Goal: Task Accomplishment & Management: Use online tool/utility

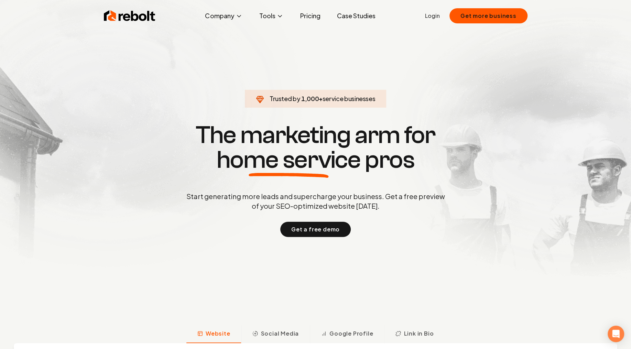
click at [435, 16] on link "Login" at bounding box center [432, 16] width 15 height 8
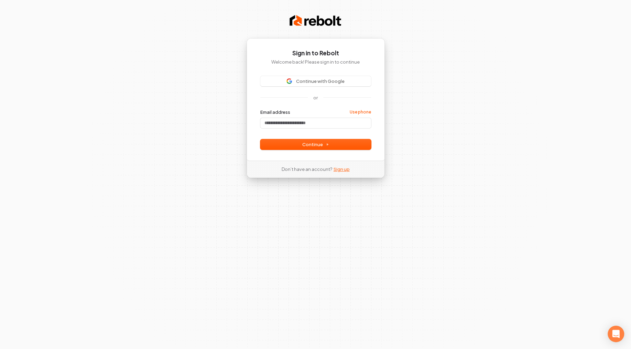
click at [343, 171] on link "Sign up" at bounding box center [341, 169] width 16 height 6
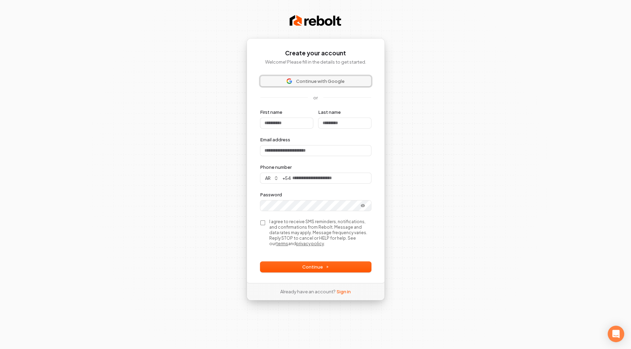
click at [307, 83] on span "Continue with Google" at bounding box center [320, 81] width 48 height 6
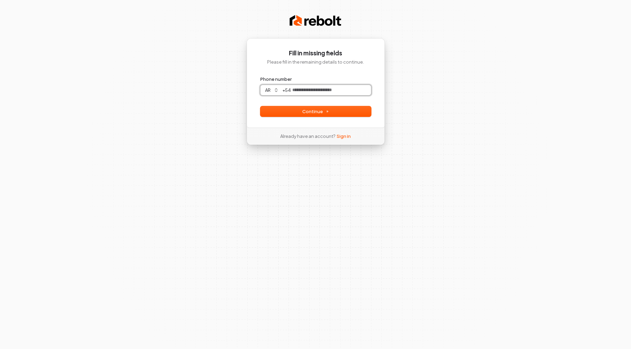
click at [307, 90] on input "Phone number" at bounding box center [331, 90] width 80 height 10
click at [299, 115] on button "Continue" at bounding box center [315, 111] width 111 height 10
type input "**********"
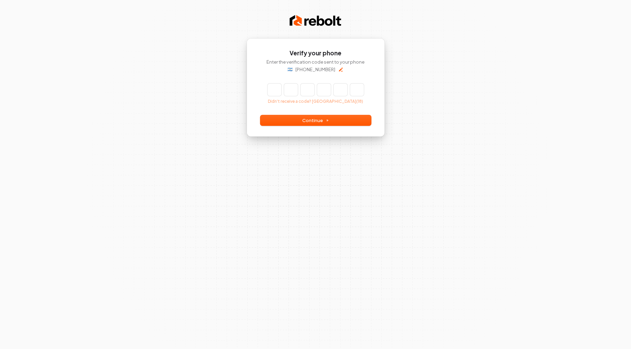
click at [273, 87] on input "Enter verification code" at bounding box center [315, 89] width 96 height 12
type input "******"
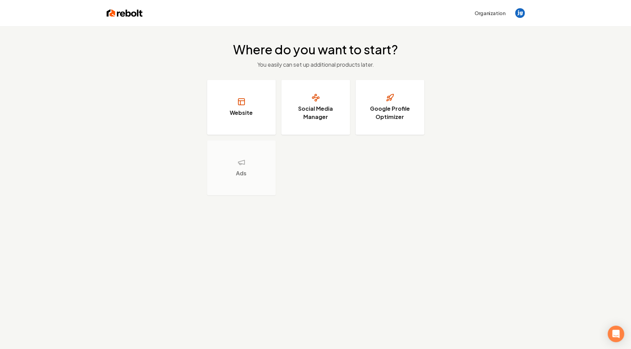
click at [238, 108] on button "Website" at bounding box center [241, 107] width 69 height 55
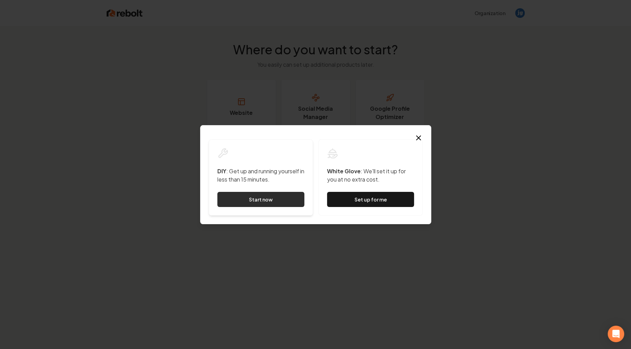
click at [270, 198] on link "Start now" at bounding box center [260, 199] width 87 height 15
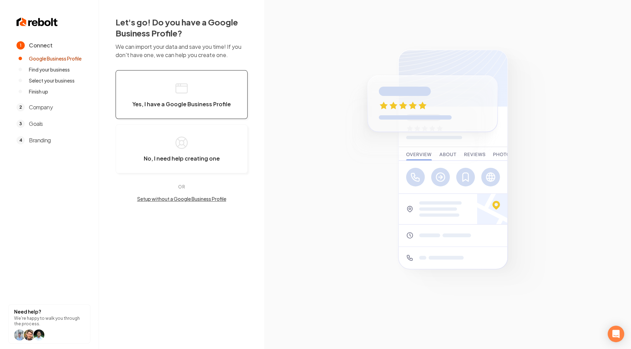
click at [184, 107] on span "Yes, I have a Google Business Profile" at bounding box center [181, 104] width 98 height 7
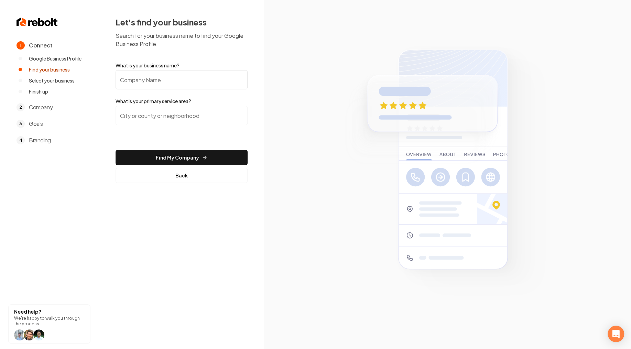
click at [170, 86] on input "What is your business name?" at bounding box center [181, 79] width 132 height 19
click at [170, 84] on input "What is your business name?" at bounding box center [181, 79] width 132 height 19
paste input "Texian Fence"
type input "Texian Fence"
click at [182, 114] on input "search" at bounding box center [181, 115] width 132 height 19
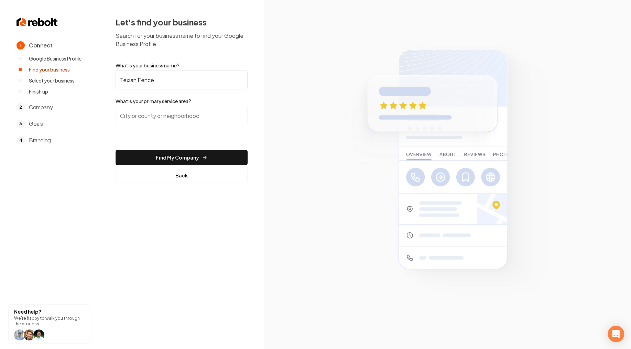
click at [201, 118] on input "search" at bounding box center [181, 115] width 132 height 19
paste input "McAllen, Texas"
click at [182, 120] on input "Texas 495, McAllen, TX" at bounding box center [181, 115] width 132 height 19
drag, startPoint x: 197, startPoint y: 115, endPoint x: 98, endPoint y: 108, distance: 99.2
click at [115, 108] on input "Texas 495, McAllen, TX" at bounding box center [181, 115] width 132 height 19
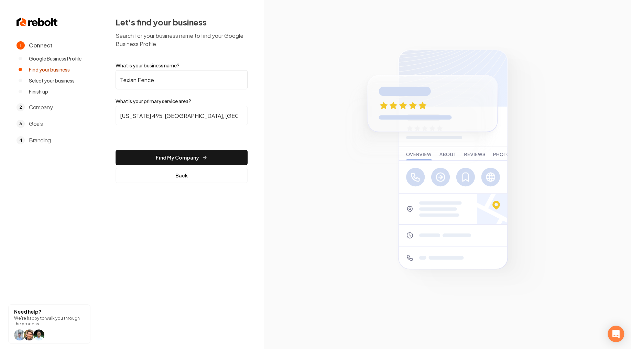
paste input "McAllen, Texas"
click at [165, 117] on input "McAllen, Texas" at bounding box center [181, 115] width 132 height 19
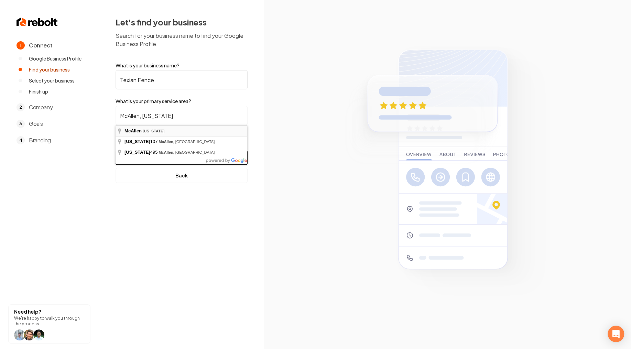
type input "McAllen, Texas"
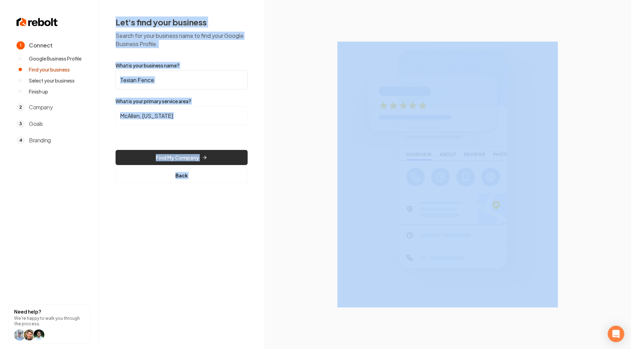
click at [194, 157] on button "Find My Company" at bounding box center [181, 157] width 132 height 15
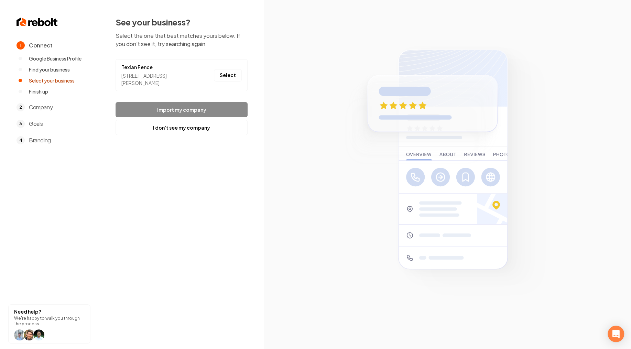
click at [174, 110] on footer "Import my company I don't see my company" at bounding box center [181, 118] width 132 height 33
click at [226, 76] on button "Select" at bounding box center [228, 75] width 28 height 12
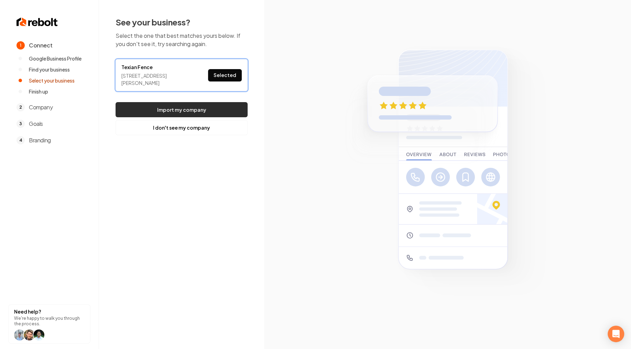
click at [174, 109] on button "Import my company" at bounding box center [181, 109] width 132 height 15
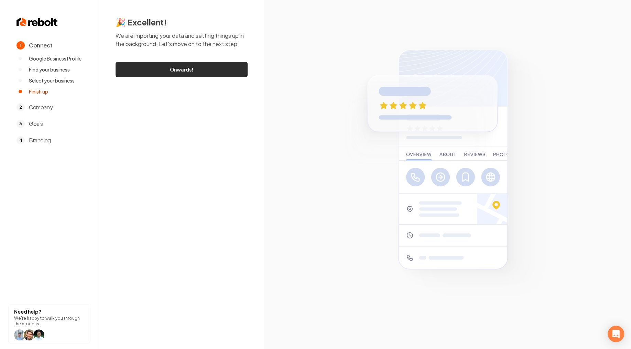
click at [196, 68] on link "Onwards!" at bounding box center [181, 69] width 132 height 15
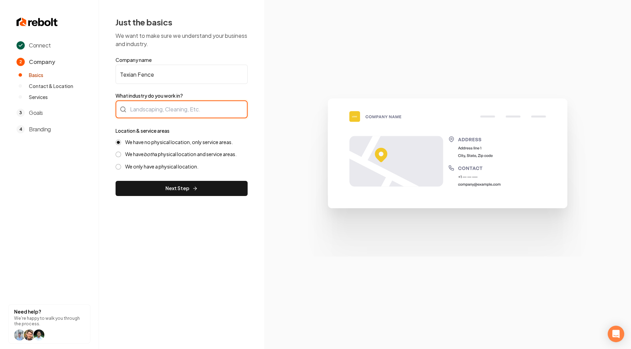
click at [153, 112] on div at bounding box center [181, 109] width 132 height 18
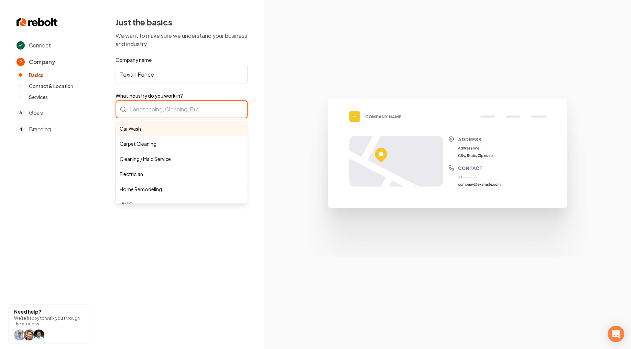
type input "W"
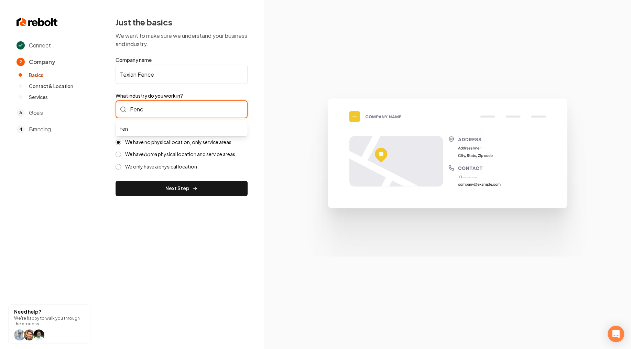
type input "Fence"
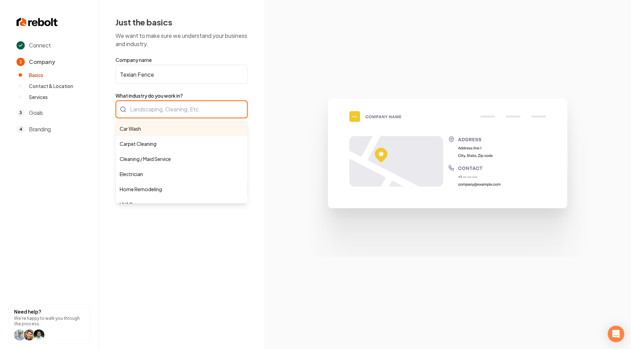
click at [165, 113] on div "Car Wash Carpet Cleaning Cleaning / Maid Service Electrician Home Remodeling HV…" at bounding box center [181, 109] width 132 height 18
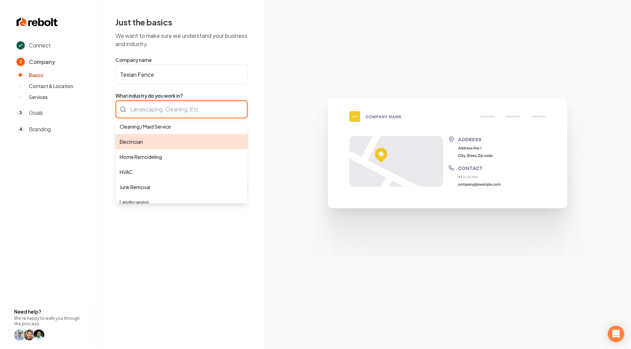
scroll to position [35, 0]
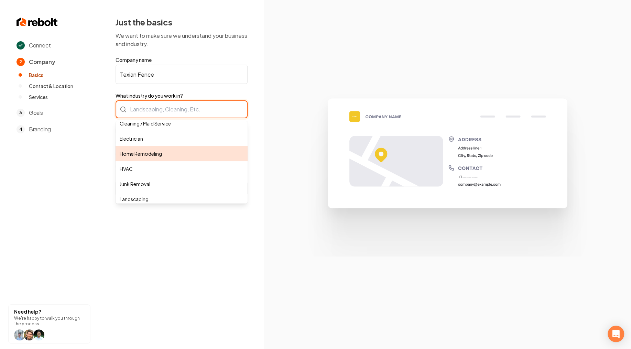
type input "Home Remodeling"
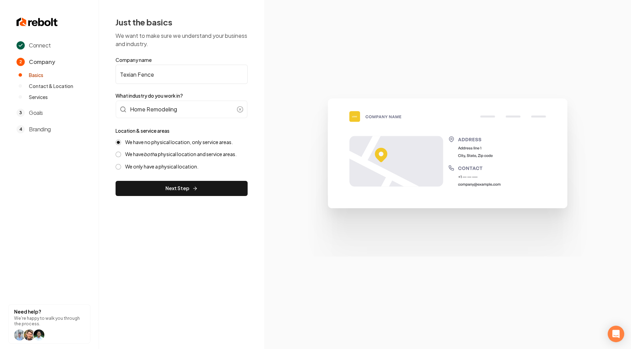
click at [134, 143] on label "We have no physical location, only service areas." at bounding box center [179, 142] width 108 height 7
click at [121, 143] on button "We have no physical location, only service areas." at bounding box center [117, 142] width 5 height 5
type button "SAB"
click at [169, 144] on label "We have no physical location, only service areas." at bounding box center [179, 142] width 108 height 7
click at [121, 144] on button "We have no physical location, only service areas." at bounding box center [117, 142] width 5 height 5
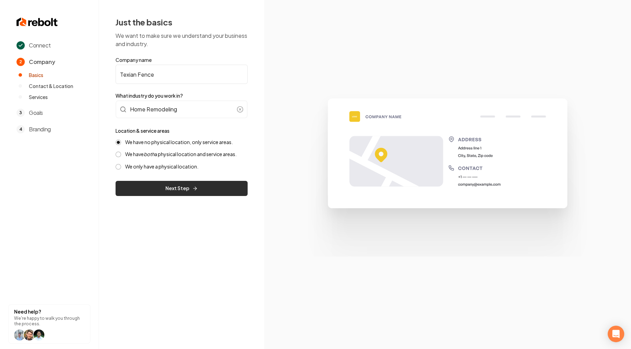
click at [176, 187] on button "Next Step" at bounding box center [181, 188] width 132 height 15
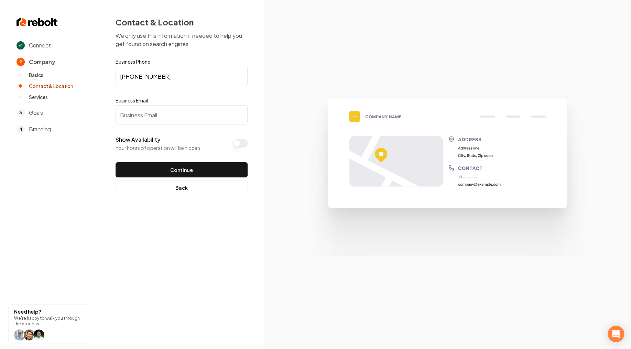
click at [184, 80] on input "(956) 332-2498" at bounding box center [181, 76] width 132 height 19
drag, startPoint x: 175, startPoint y: 78, endPoint x: 114, endPoint y: 77, distance: 60.8
click at [115, 77] on input "(956) 332-2498" at bounding box center [181, 76] width 132 height 19
paste input "195) 646-8231"
type input "(195) 646-8231"
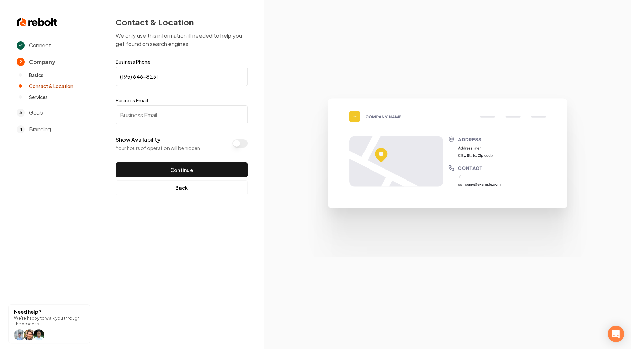
click at [140, 119] on input "Business Email" at bounding box center [181, 114] width 132 height 19
click at [177, 76] on input "(195) 646-8231" at bounding box center [181, 76] width 132 height 19
click at [160, 120] on input "Business Email" at bounding box center [181, 114] width 132 height 19
click at [161, 116] on input "Business Email" at bounding box center [181, 114] width 132 height 19
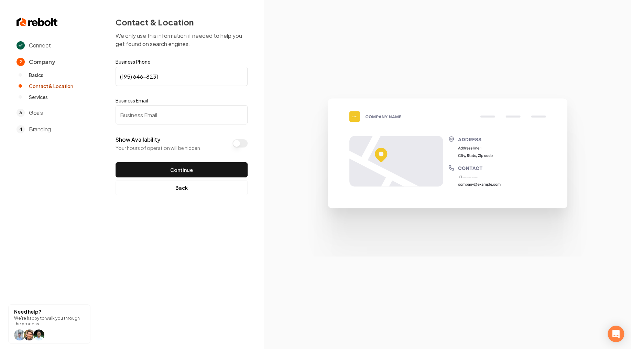
click at [171, 115] on input "Business Email" at bounding box center [181, 114] width 132 height 19
click at [511, 119] on img at bounding box center [446, 174] width 305 height 164
click at [239, 143] on button "Show Availability" at bounding box center [239, 143] width 15 height 8
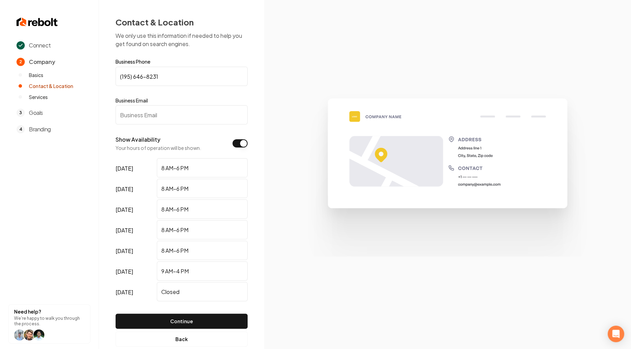
click at [239, 143] on button "Show Availability" at bounding box center [239, 143] width 15 height 8
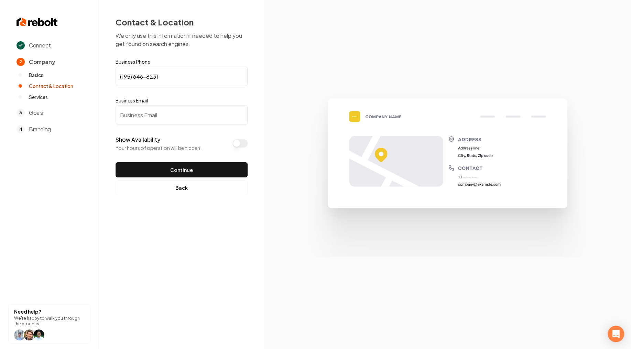
click at [170, 114] on input "Business Email" at bounding box center [181, 114] width 132 height 19
click at [151, 109] on input "Business Email" at bounding box center [181, 114] width 132 height 19
click at [175, 191] on button "Back" at bounding box center [181, 187] width 132 height 15
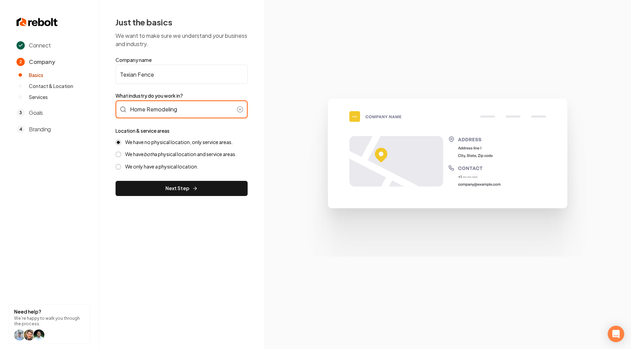
type input "Home Remodeling"
click at [172, 112] on div "Home Remodeling" at bounding box center [181, 109] width 132 height 18
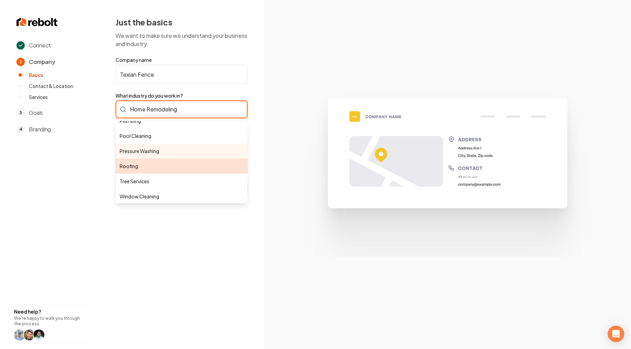
scroll to position [190, 0]
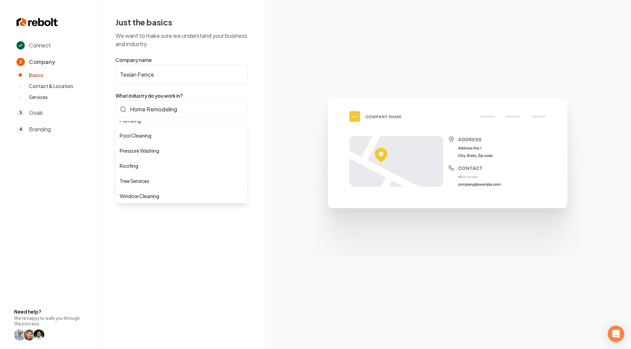
click at [177, 243] on div "Connect 2 Company Basics Contact & Location Services 3 Goals 4 Branding Need he…" at bounding box center [315, 174] width 631 height 349
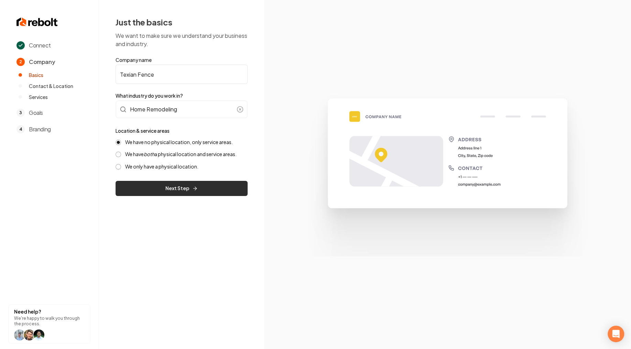
click at [181, 190] on button "Next Step" at bounding box center [181, 188] width 132 height 15
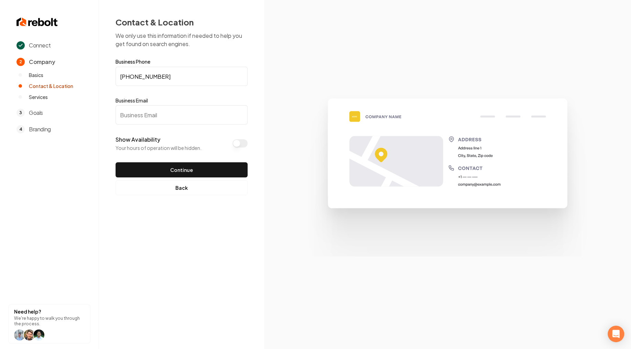
click at [236, 143] on button "Show Availability" at bounding box center [239, 143] width 15 height 8
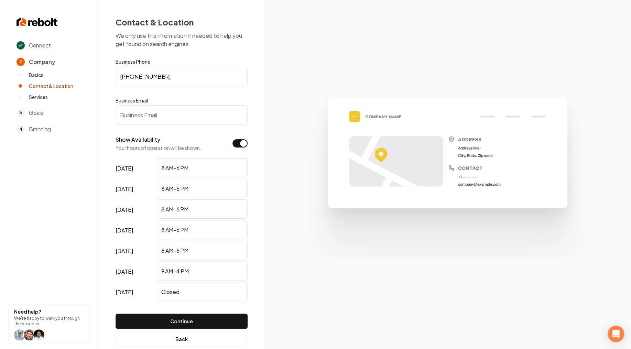
type button "on"
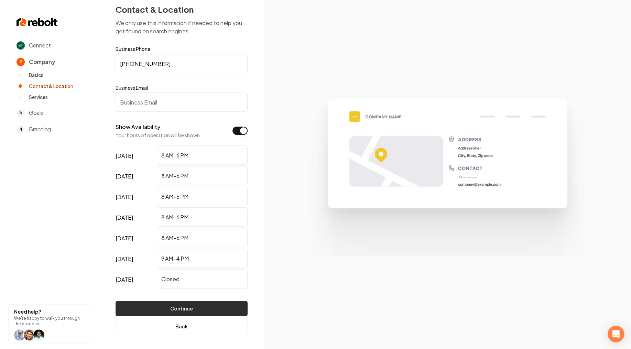
scroll to position [14, 0]
click at [177, 101] on input "Business Email" at bounding box center [181, 100] width 132 height 19
click at [151, 106] on input "Business Email" at bounding box center [181, 100] width 132 height 19
paste input "https://texianfence.com"
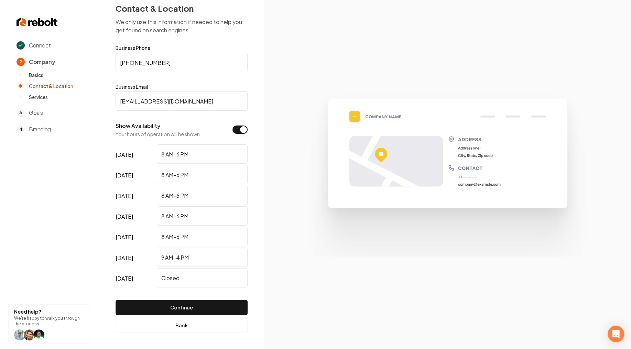
click at [193, 103] on input "contact@texianfence.com" at bounding box center [181, 100] width 132 height 19
click at [197, 103] on input "contact@texianfence.com" at bounding box center [181, 100] width 132 height 19
click at [192, 101] on input "contact@texianfence.com" at bounding box center [181, 100] width 132 height 19
type input "contact@texianfence.com"
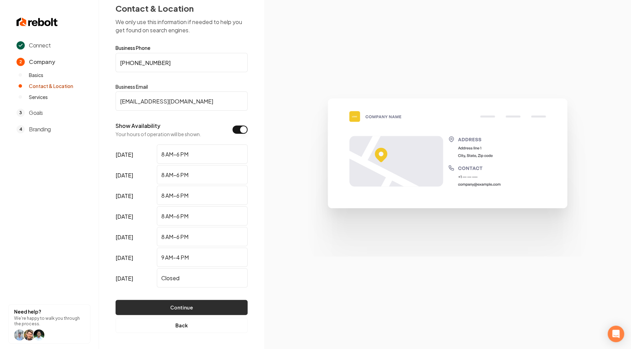
click at [193, 301] on button "Continue" at bounding box center [181, 307] width 132 height 15
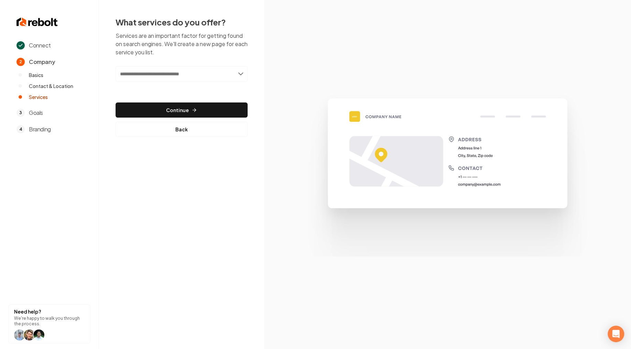
click at [166, 71] on input "text" at bounding box center [181, 74] width 132 height 16
click at [243, 74] on input "text" at bounding box center [181, 74] width 132 height 16
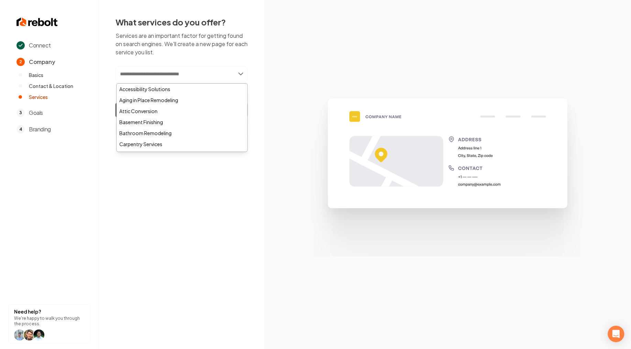
click at [245, 74] on input "text" at bounding box center [181, 74] width 132 height 16
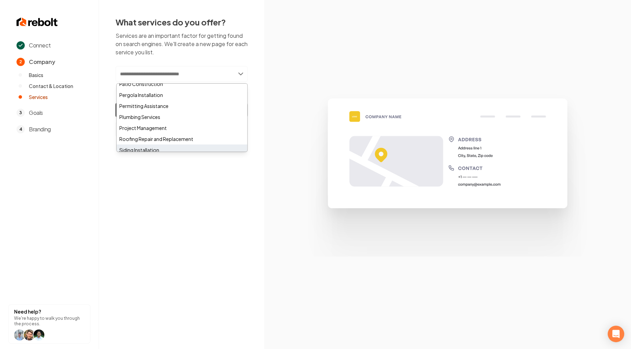
scroll to position [492, 0]
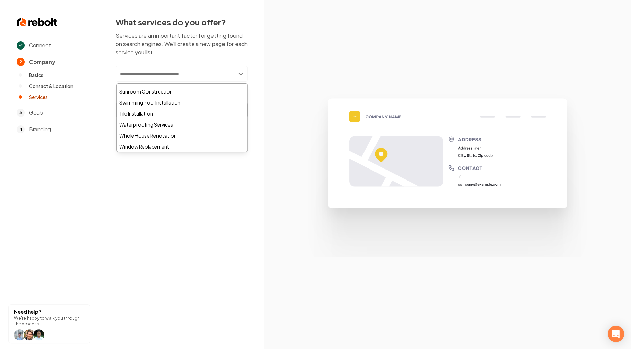
click at [150, 191] on div "Connect 2 Company Basics Contact & Location Services 3 Goals 4 Branding Need he…" at bounding box center [315, 174] width 631 height 349
click at [179, 75] on input "text" at bounding box center [181, 74] width 132 height 16
type input "*"
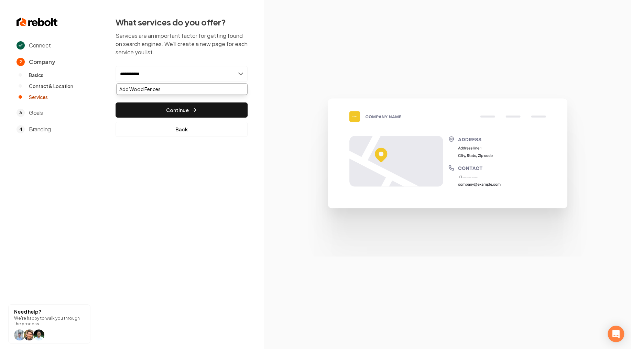
type input "**********"
click at [195, 167] on div "**********" at bounding box center [315, 174] width 631 height 349
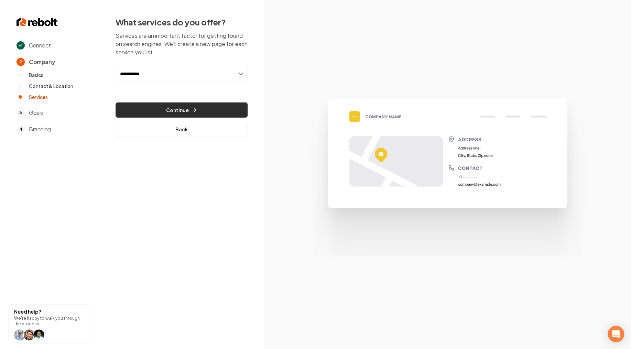
click at [190, 111] on button "Continue" at bounding box center [181, 109] width 132 height 15
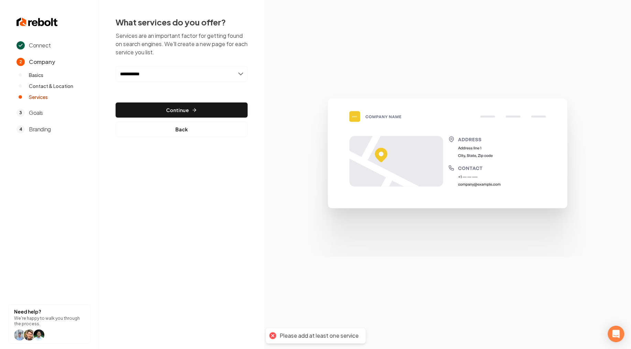
click at [190, 95] on div "**********" at bounding box center [181, 101] width 132 height 71
click at [204, 74] on input "**********" at bounding box center [181, 74] width 132 height 16
click at [152, 88] on div "Add Wood Fences" at bounding box center [181, 88] width 131 height 11
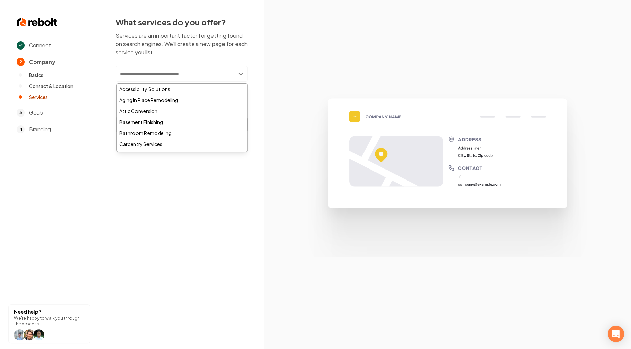
click at [151, 75] on input "text" at bounding box center [181, 74] width 132 height 16
paste input "**********"
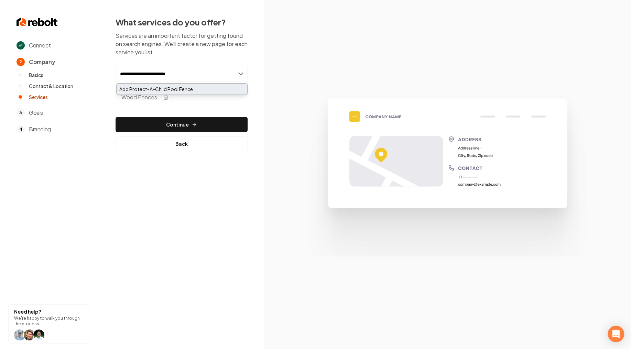
type input "**********"
click at [144, 88] on div "Add Protect-A-Child Pool Fence" at bounding box center [181, 88] width 131 height 11
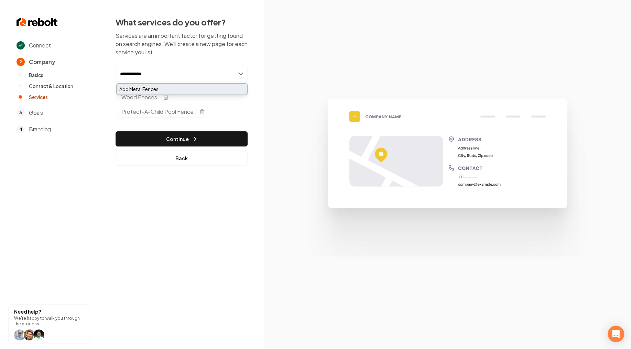
type input "**********"
click at [137, 89] on div "Add Metal Fences" at bounding box center [181, 88] width 131 height 11
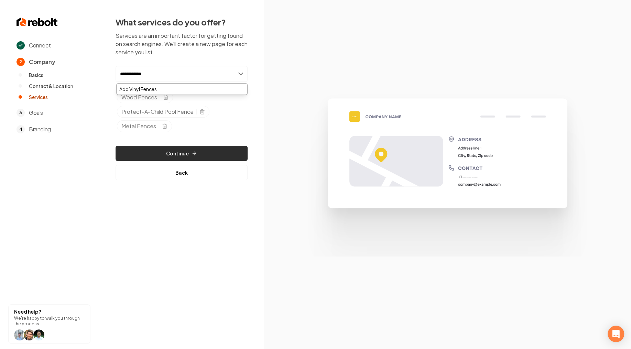
type input "**********"
click at [192, 155] on button "Continue" at bounding box center [181, 153] width 132 height 15
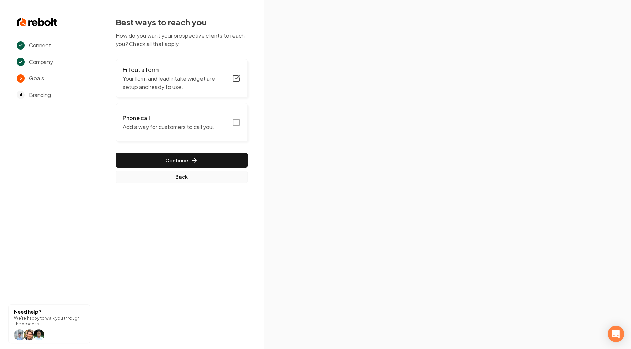
click at [174, 176] on button "Back" at bounding box center [181, 176] width 132 height 12
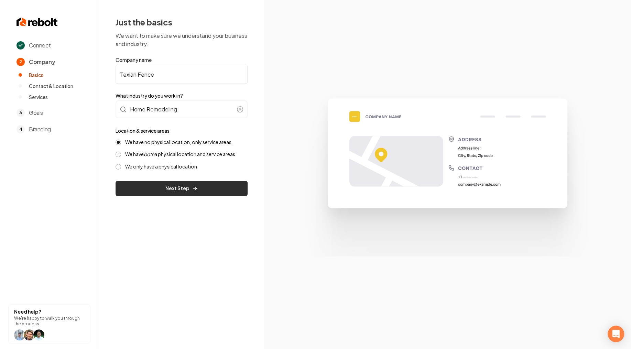
click at [193, 190] on icon "submit" at bounding box center [194, 188] width 5 height 5
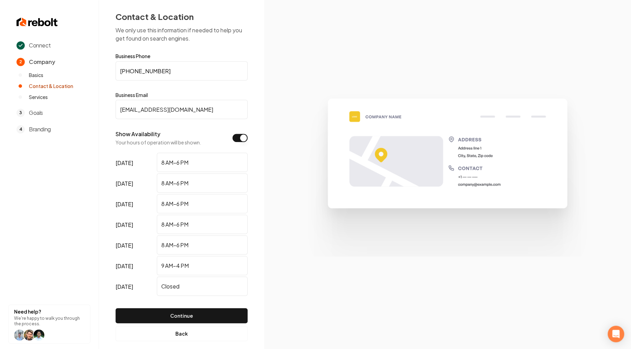
scroll to position [14, 0]
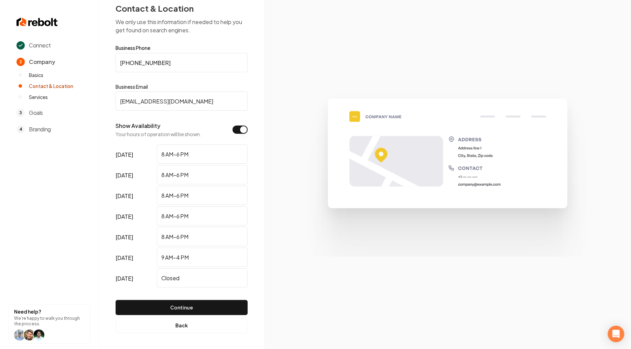
click at [169, 65] on input "(956) 332-2498" at bounding box center [181, 62] width 132 height 19
click at [120, 62] on input "(956) 332-2498" at bounding box center [181, 62] width 132 height 19
type input "(956) 332-2498"
click at [194, 65] on input "(956) 332-2498" at bounding box center [181, 62] width 132 height 19
drag, startPoint x: 191, startPoint y: 67, endPoint x: 59, endPoint y: 55, distance: 131.8
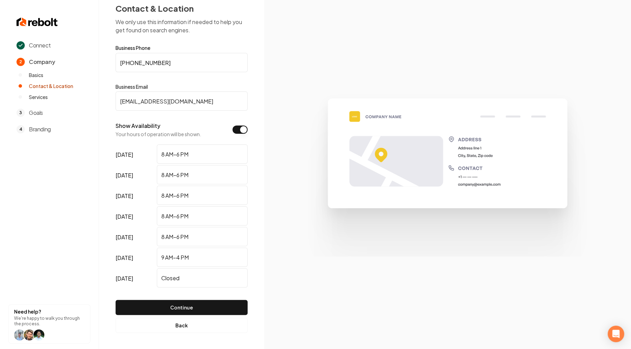
click at [115, 55] on input "(956) 332-2498" at bounding box center [181, 62] width 132 height 19
click at [254, 153] on div "Contact & Location We only use this information if needed to help you get found…" at bounding box center [181, 167] width 165 height 363
click at [190, 303] on button "Continue" at bounding box center [181, 307] width 132 height 15
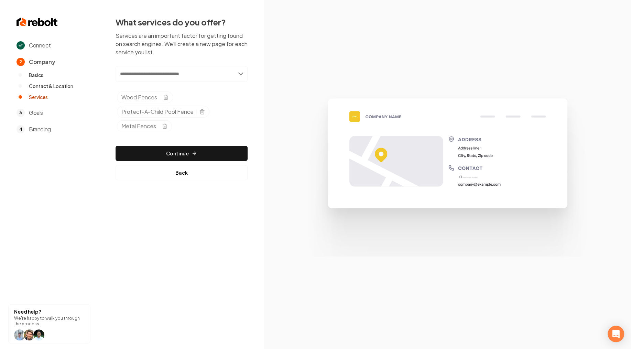
scroll to position [0, 0]
click at [163, 74] on input "text" at bounding box center [181, 74] width 132 height 16
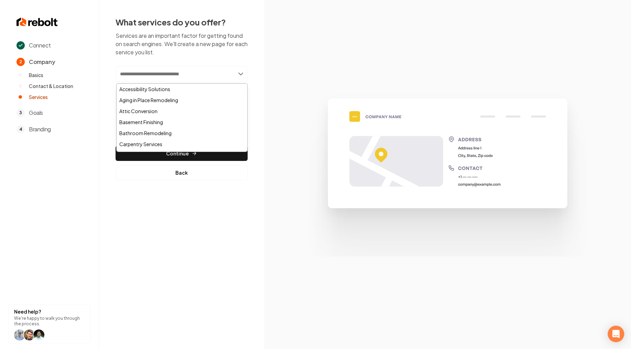
click at [207, 75] on input "text" at bounding box center [181, 74] width 132 height 16
drag, startPoint x: 117, startPoint y: 246, endPoint x: 123, endPoint y: 238, distance: 10.6
click at [117, 246] on div "Connect 2 Company Basics Contact & Location Services 3 Goals 4 Branding Need he…" at bounding box center [315, 174] width 631 height 349
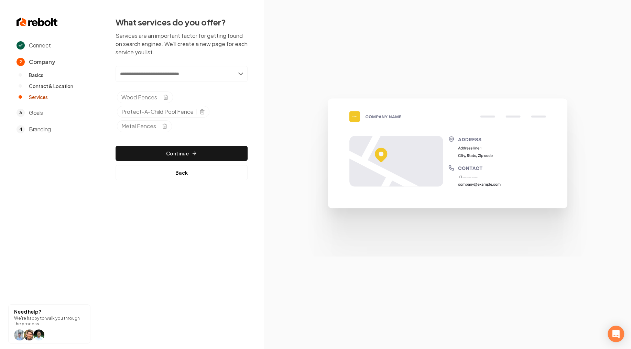
click at [159, 73] on input "text" at bounding box center [181, 74] width 132 height 16
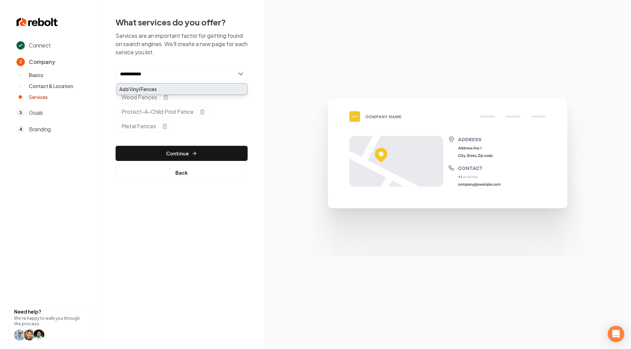
type input "**********"
click at [179, 91] on div "Add Vinyl Fences" at bounding box center [181, 88] width 131 height 11
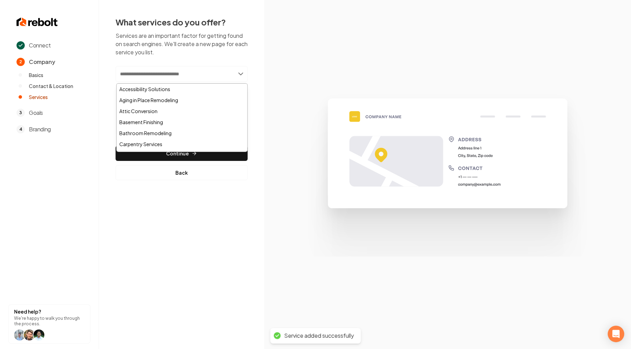
click at [152, 76] on input "text" at bounding box center [181, 74] width 132 height 16
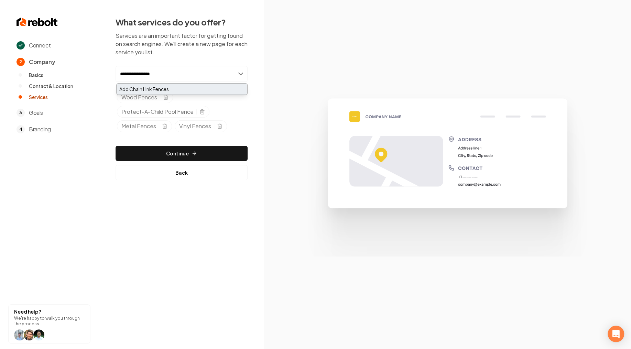
type input "**********"
click at [143, 88] on div "Add Chain Link Fences" at bounding box center [181, 88] width 131 height 11
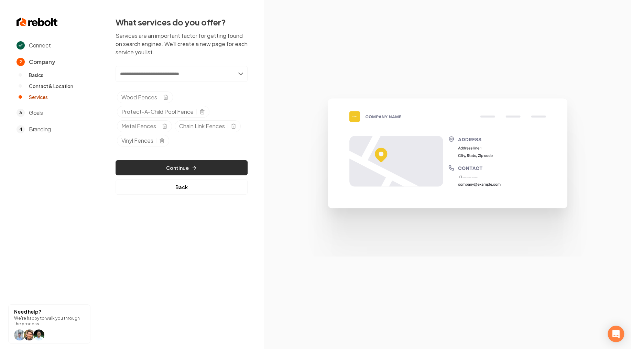
click at [184, 164] on button "Continue" at bounding box center [181, 167] width 132 height 15
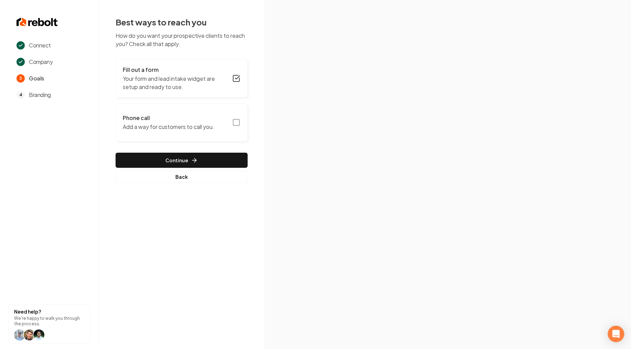
click at [237, 121] on icon "button" at bounding box center [236, 122] width 8 height 8
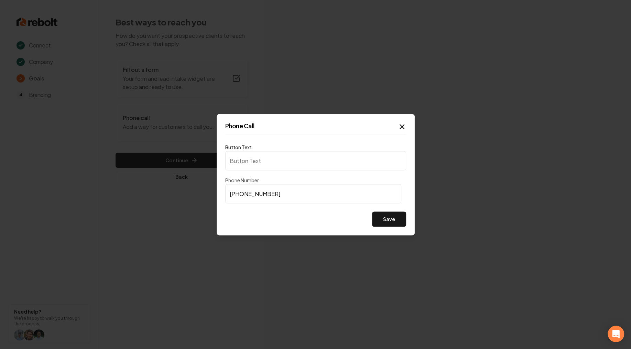
type input "Call us"
type input "[PHONE_NUMBER]"
click at [384, 222] on button "Save" at bounding box center [389, 218] width 34 height 15
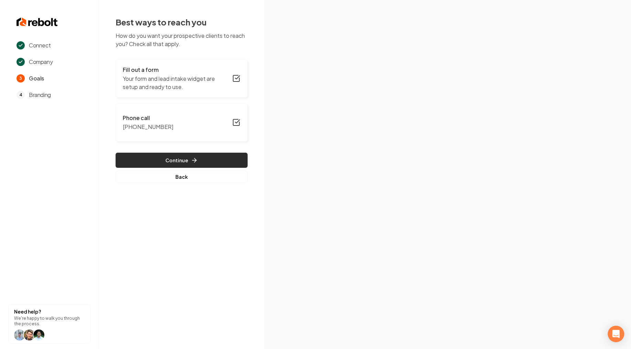
click at [186, 156] on button "Continue" at bounding box center [181, 160] width 132 height 15
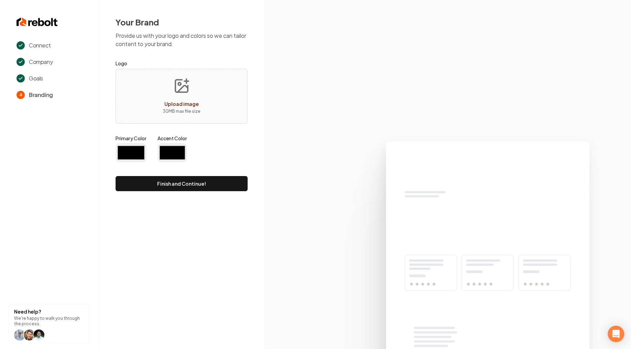
type input "#194d33"
type input "#70be00"
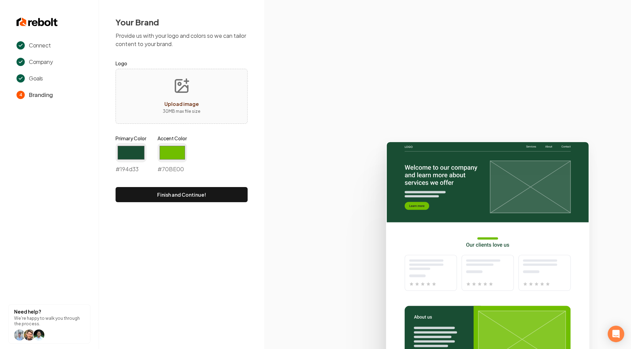
click at [188, 93] on icon "Upload image" at bounding box center [181, 86] width 16 height 16
click at [189, 110] on p "30 MB max file size" at bounding box center [182, 111] width 38 height 7
type input "**********"
click at [136, 149] on input "#194d33" at bounding box center [130, 152] width 31 height 19
click at [124, 155] on input "#194d33" at bounding box center [130, 152] width 31 height 19
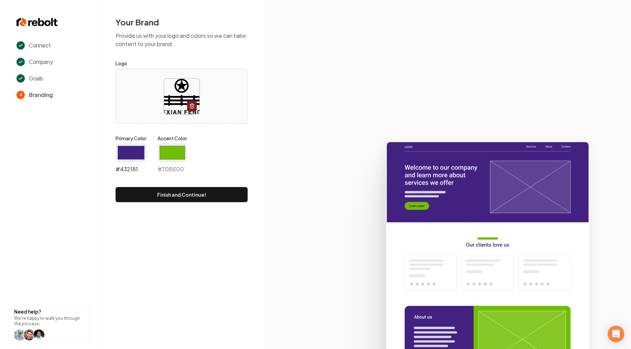
click at [128, 161] on input "#432181" at bounding box center [130, 152] width 31 height 19
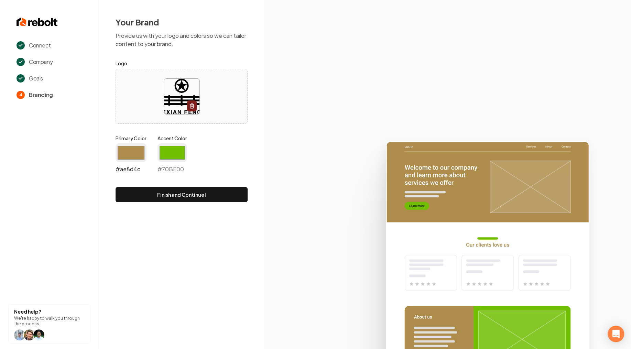
type input "#ae8d4c"
click at [173, 158] on input "#70be00" at bounding box center [172, 152] width 30 height 19
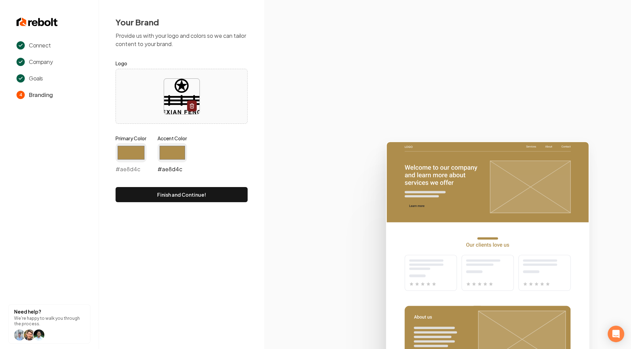
type input "#ae8d4c"
click at [181, 196] on button "Finish and Continue!" at bounding box center [181, 194] width 132 height 15
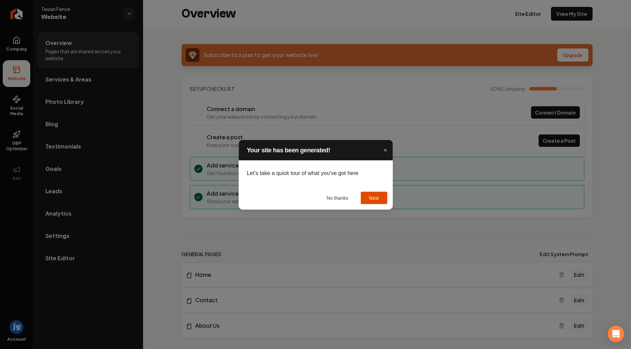
click at [376, 198] on button "Next" at bounding box center [373, 197] width 26 height 12
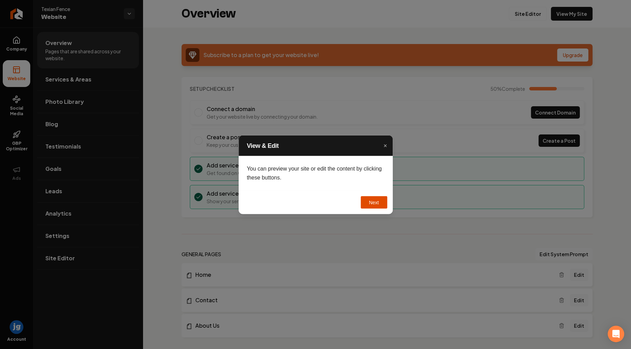
click at [375, 203] on button "Next" at bounding box center [373, 202] width 26 height 12
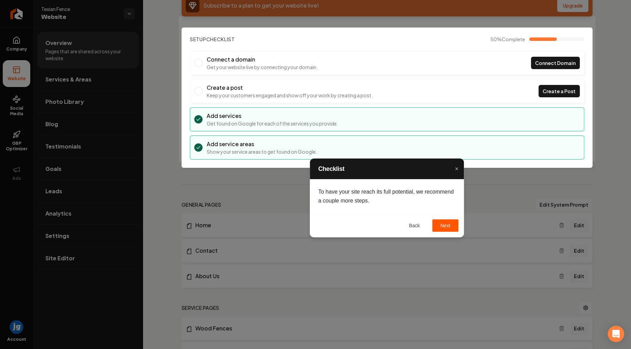
scroll to position [82, 0]
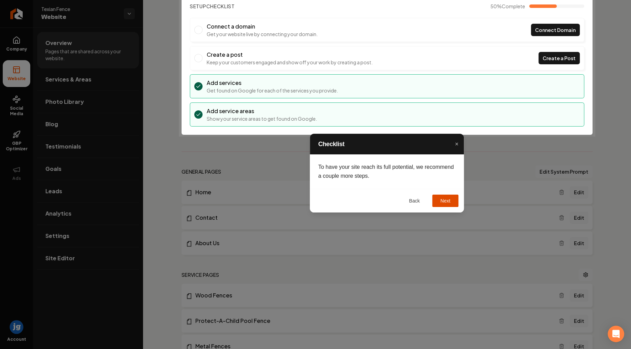
click at [447, 198] on button "Next" at bounding box center [445, 200] width 26 height 12
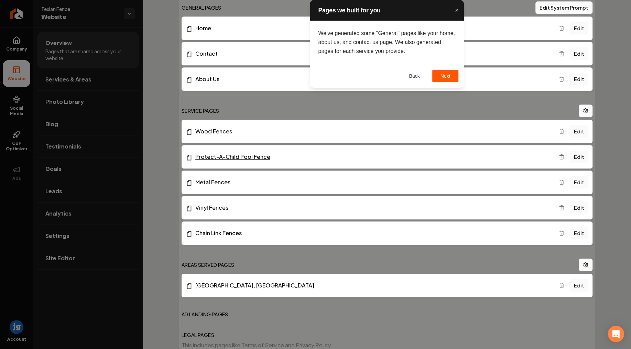
scroll to position [247, 0]
click at [445, 76] on button "Next" at bounding box center [445, 76] width 26 height 12
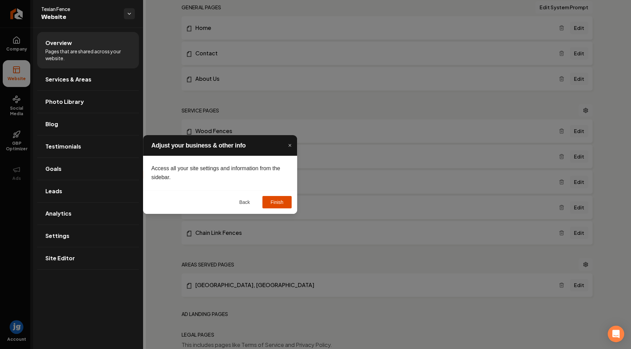
click at [279, 201] on button "Finish" at bounding box center [276, 202] width 29 height 12
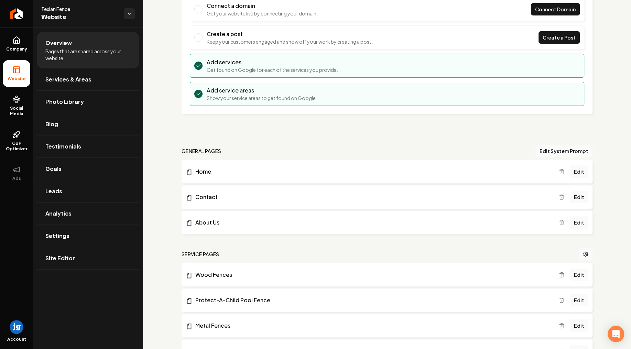
scroll to position [113, 0]
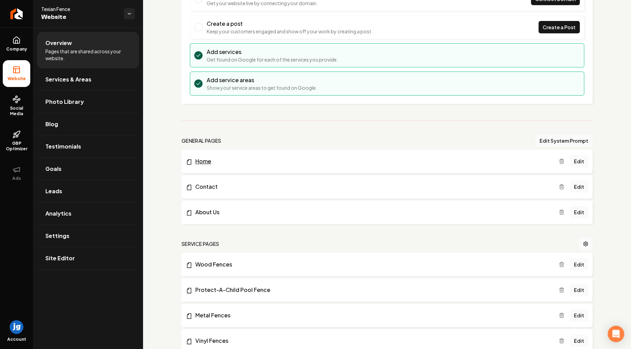
click at [229, 160] on link "Home" at bounding box center [372, 161] width 373 height 8
click at [580, 160] on link "Edit" at bounding box center [578, 161] width 19 height 12
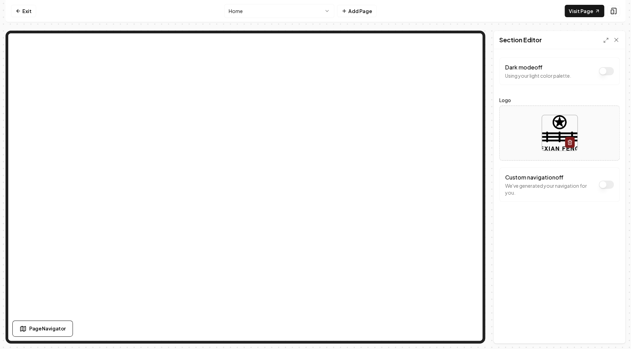
click at [603, 186] on button "Dark mode off" at bounding box center [605, 184] width 15 height 8
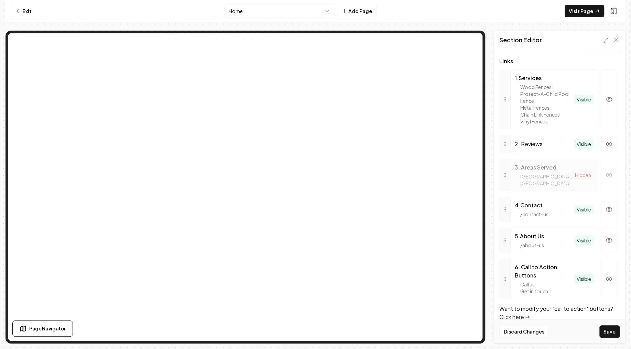
scroll to position [166, 0]
click at [532, 231] on div "5 . About Us" at bounding box center [543, 235] width 59 height 8
click at [534, 262] on div "6 . Call to Action Buttons" at bounding box center [543, 270] width 59 height 16
click at [517, 312] on link "Click here →" at bounding box center [514, 315] width 30 height 7
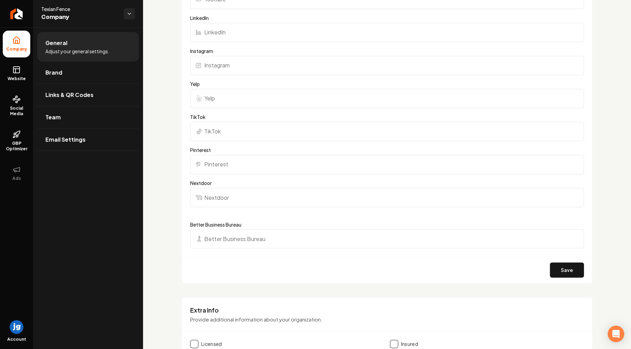
scroll to position [745, 0]
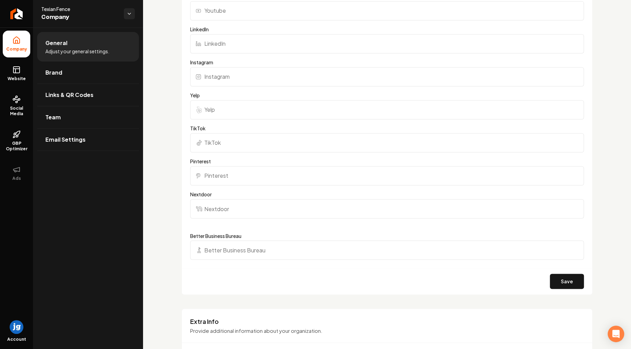
click at [244, 77] on input "Instagram" at bounding box center [386, 76] width 393 height 19
paste input "[URL][DOMAIN_NAME]"
type input "[URL][DOMAIN_NAME]"
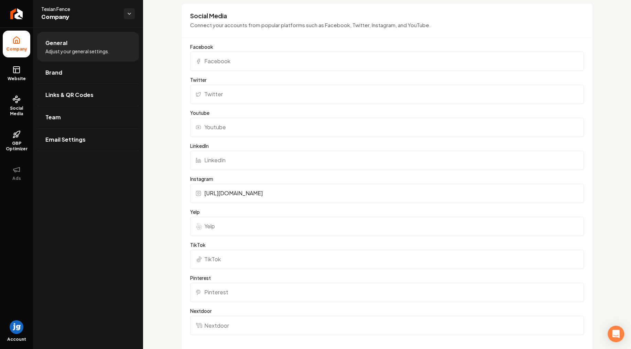
scroll to position [621, 0]
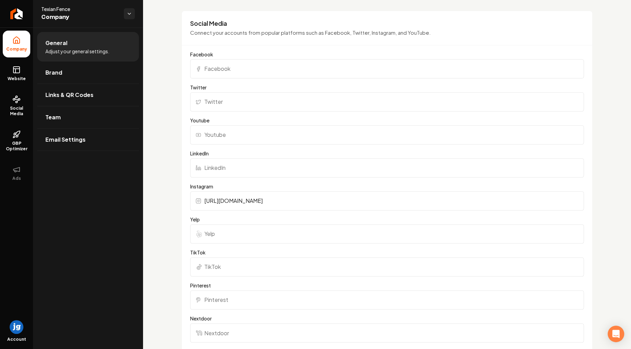
click at [239, 72] on input "Facebook" at bounding box center [386, 68] width 393 height 19
paste input "[URL][DOMAIN_NAME]"
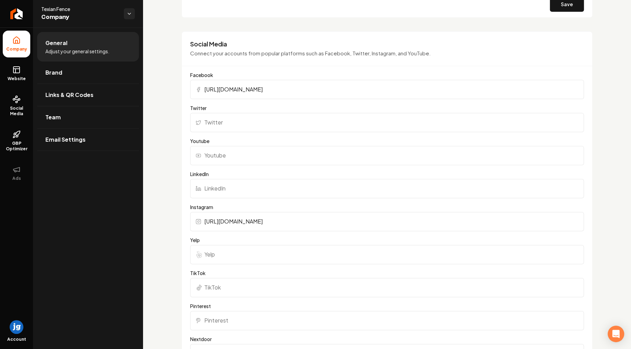
scroll to position [745, 0]
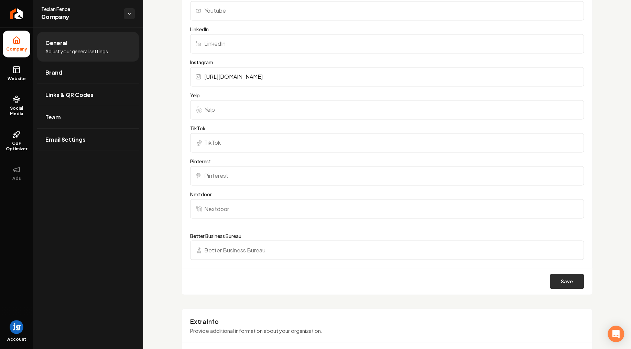
type input "[URL][DOMAIN_NAME]"
click at [568, 286] on button "Save" at bounding box center [566, 281] width 34 height 15
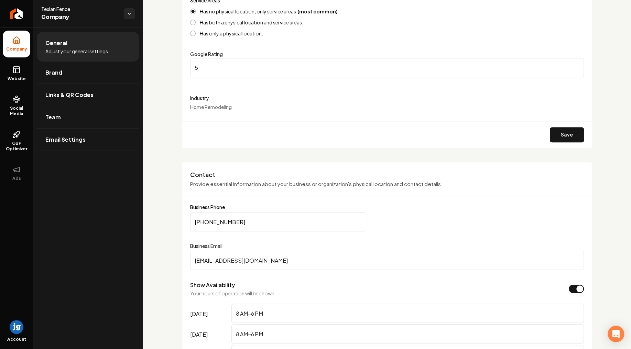
scroll to position [0, 0]
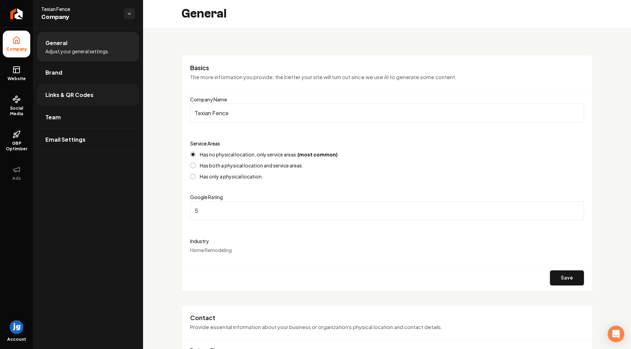
click at [75, 91] on span "Links & QR Codes" at bounding box center [69, 95] width 48 height 8
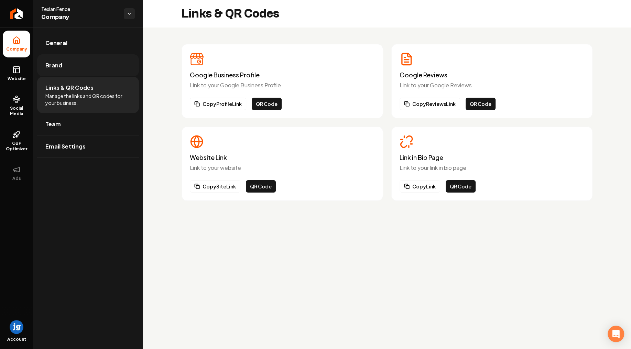
click at [75, 59] on link "Brand" at bounding box center [88, 65] width 102 height 22
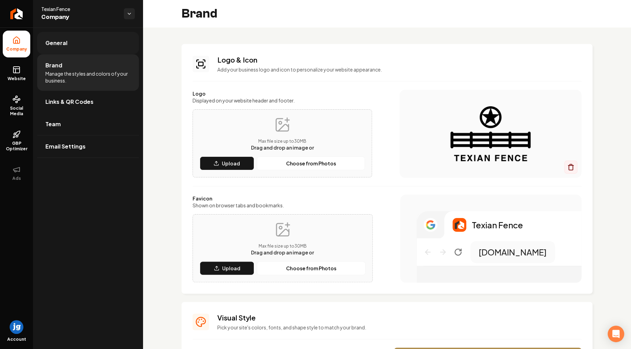
click at [71, 41] on link "General" at bounding box center [88, 43] width 102 height 22
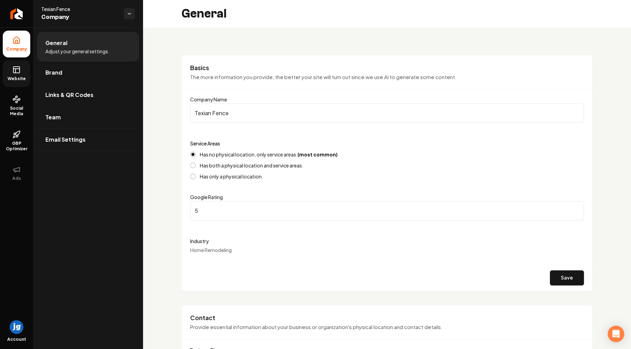
click at [17, 73] on icon at bounding box center [16, 70] width 8 height 8
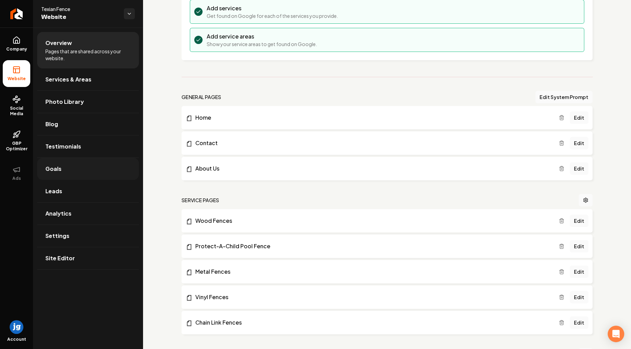
scroll to position [155, 0]
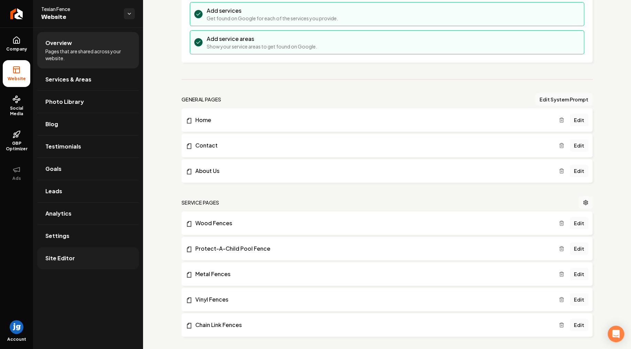
click at [94, 258] on link "Site Editor" at bounding box center [88, 258] width 102 height 22
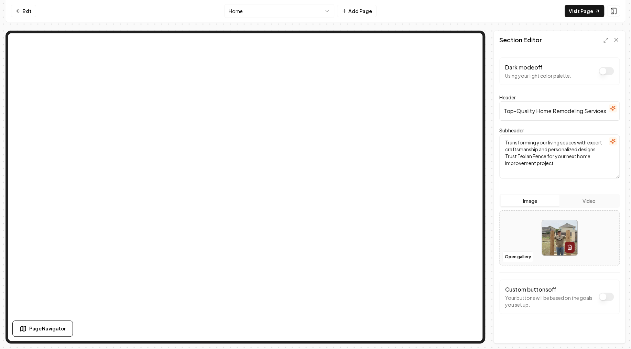
click at [517, 108] on input "Top-Quality Home Remodeling Services" at bounding box center [559, 110] width 120 height 19
paste input "exian Fence - Your Trusted Fence Contractor in the Rio Grande Valley"
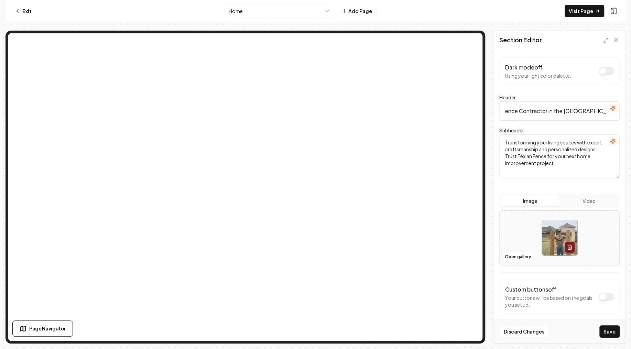
type input "Texian Fence - Your Trusted Fence Contractor in the Rio Grande Valley"
click at [534, 156] on textarea "Transforming your living spaces with expert craftsmanship and personalized desi…" at bounding box center [559, 156] width 120 height 44
click at [533, 156] on textarea "Transforming your living spaces with expert craftsmanship and personalized desi…" at bounding box center [559, 156] width 120 height 44
click at [525, 155] on textarea "Transforming your living spaces with expert craftsmanship and personalized desi…" at bounding box center [559, 156] width 120 height 44
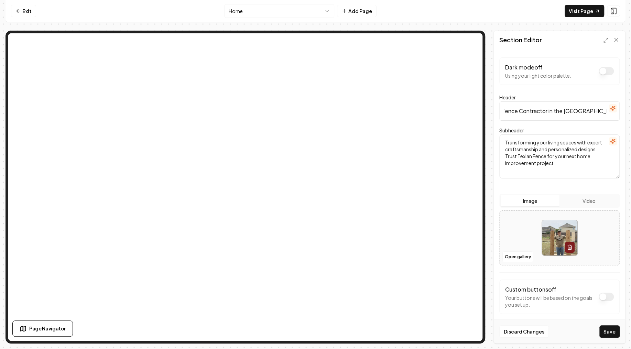
click at [525, 155] on textarea "Transforming your living spaces with expert craftsmanship and personalized desi…" at bounding box center [559, 156] width 120 height 44
paste textarea "Commercial and Residential Fence Experts. Get Your Free Quote Today!"
click at [587, 176] on textarea "Commercial and Residential Fence Experts. Get Your Free Quote Today!" at bounding box center [559, 156] width 120 height 44
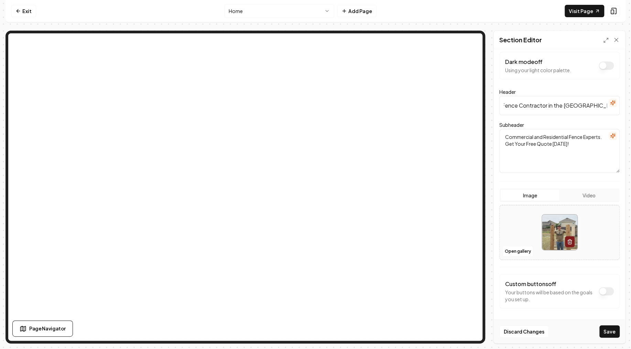
type textarea "Commercial and Residential Fence Experts. Get Your Free Quote Today!"
click at [514, 252] on button "Open gallery" at bounding box center [517, 251] width 31 height 11
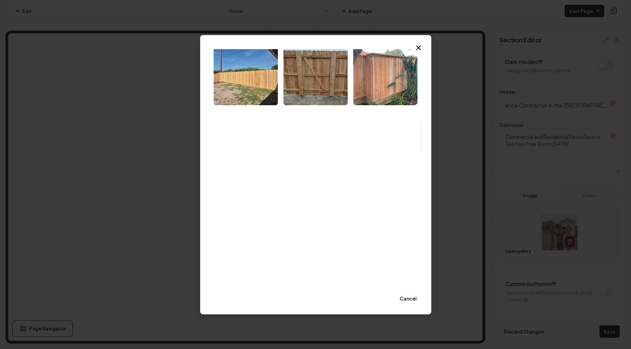
scroll to position [579, 0]
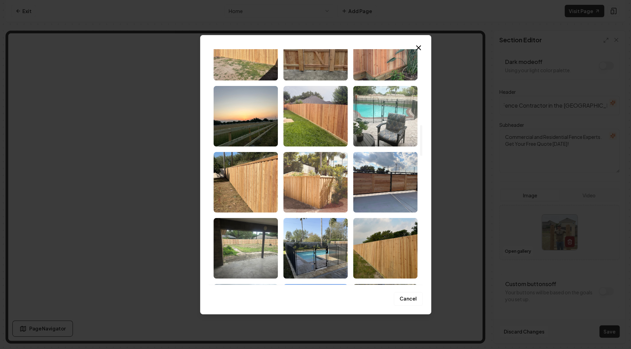
click at [312, 175] on img "Select image image_68cc518a5c7cd75eb8568700.jpeg" at bounding box center [315, 182] width 64 height 60
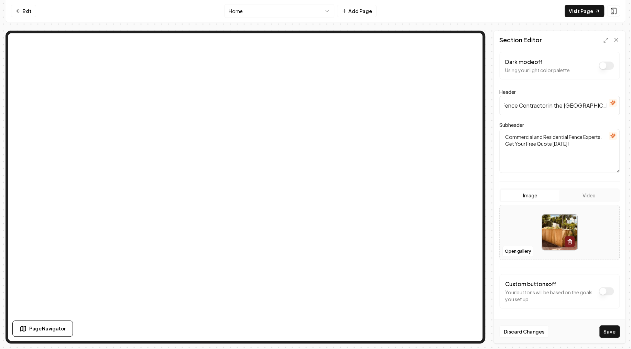
click at [604, 290] on button "Dark mode off" at bounding box center [605, 291] width 15 height 8
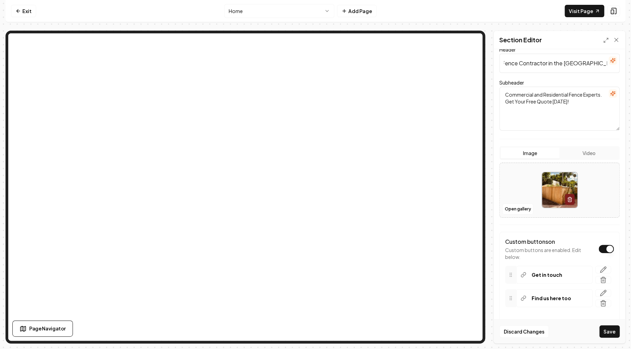
scroll to position [69, 0]
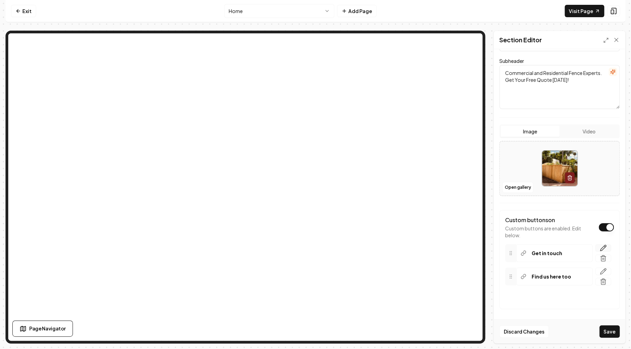
click at [603, 248] on icon "button" at bounding box center [603, 248] width 6 height 6
click at [607, 225] on button "Dark mode off" at bounding box center [605, 227] width 15 height 8
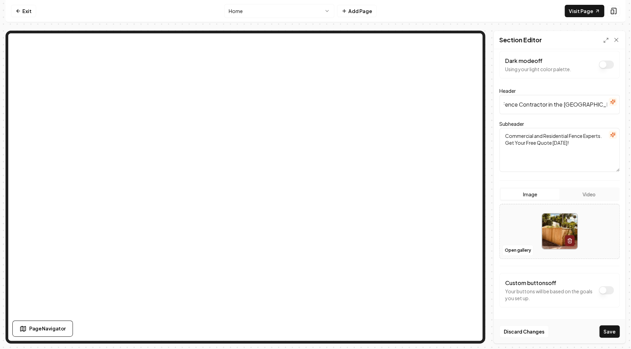
scroll to position [5, 0]
click at [604, 287] on button "Dark mode off" at bounding box center [605, 291] width 15 height 8
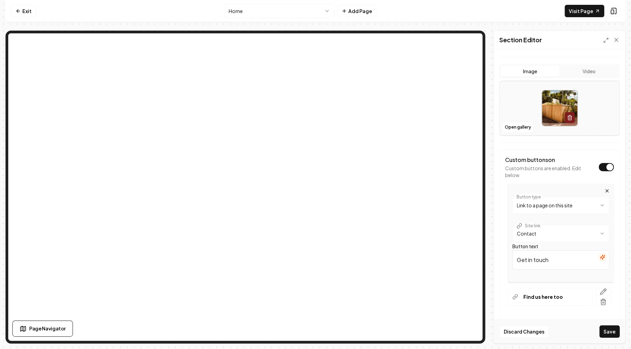
click at [604, 170] on div "Custom buttons on Custom buttons are enabled. Edit below." at bounding box center [559, 167] width 109 height 23
click at [606, 166] on button "Dark mode off" at bounding box center [605, 167] width 15 height 8
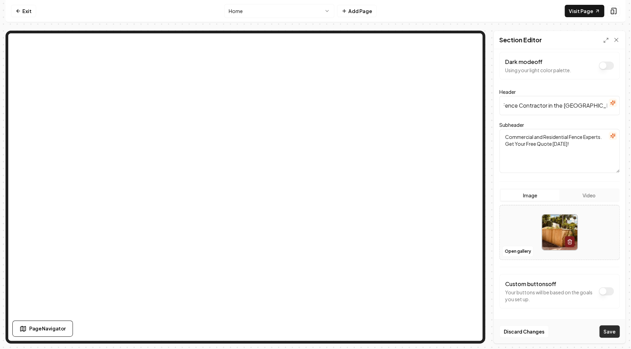
click at [609, 332] on button "Save" at bounding box center [609, 331] width 20 height 12
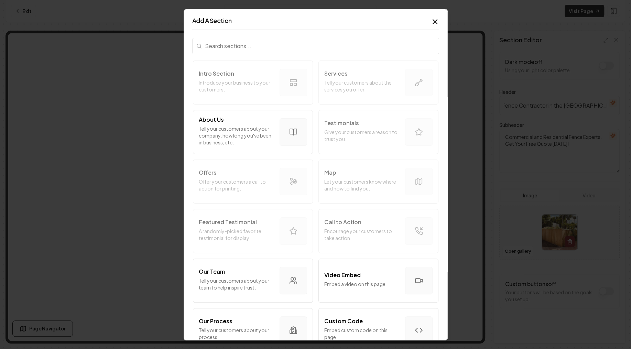
scroll to position [0, 0]
click at [249, 48] on input "search" at bounding box center [315, 45] width 247 height 16
click at [358, 325] on p "Custom Code" at bounding box center [343, 320] width 38 height 8
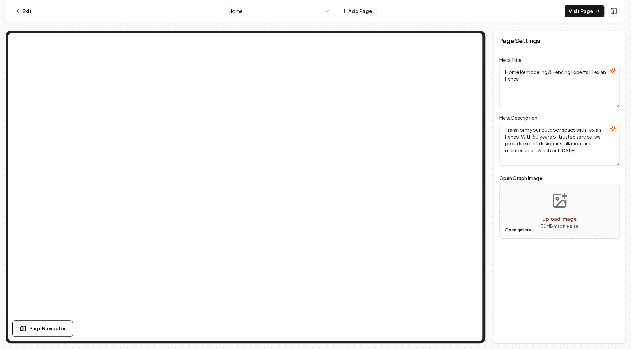
drag, startPoint x: 533, startPoint y: 82, endPoint x: 476, endPoint y: 49, distance: 66.2
click at [499, 64] on textarea "Home Remodeling & Fencing Experts | Texian Fence" at bounding box center [559, 86] width 120 height 44
paste textarea "🏡 Securing the [GEOGRAPHIC_DATA], One Fence at a Time! 🔒"
type textarea "🏡 Securing the [GEOGRAPHIC_DATA], One Fence at a Time! 🔒"
drag, startPoint x: 595, startPoint y: 157, endPoint x: 449, endPoint y: 107, distance: 154.2
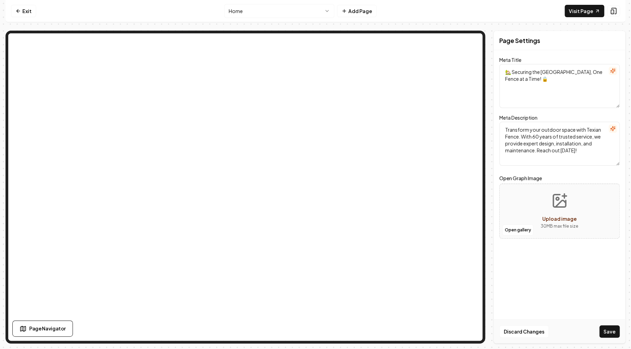
click at [499, 122] on textarea "Transform your outdoor space with Texian Fence. With 60 years of trusted servic…" at bounding box center [559, 144] width 120 height 44
paste textarea "Your Trusted Local Fencing Experts"
click at [572, 153] on textarea "Your Trusted Local Fencing Experts" at bounding box center [559, 144] width 120 height 44
click at [556, 156] on textarea "Your Trusted Local Fencing Experts" at bounding box center [559, 144] width 120 height 44
type textarea "Your Trusted Local Fencing Experts"
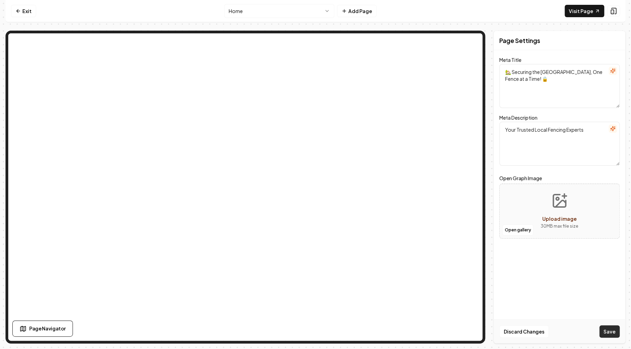
click at [611, 333] on button "Save" at bounding box center [609, 331] width 20 height 12
drag, startPoint x: 509, startPoint y: 79, endPoint x: 481, endPoint y: 63, distance: 31.5
click at [499, 64] on textarea "🏡 Securing the [GEOGRAPHIC_DATA], One Fence at a Time! 🔒" at bounding box center [559, 86] width 120 height 44
type textarea "🏡 Securing the [GEOGRAPHIC_DATA], One Fence at a Time! 🔒"
click at [587, 131] on textarea "Your Trusted Local Fencing Experts" at bounding box center [559, 144] width 120 height 44
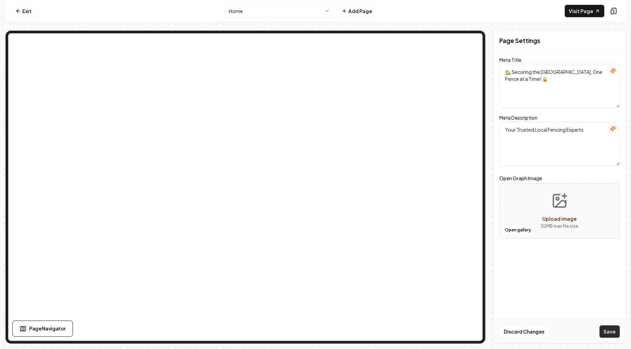
click at [611, 333] on button "Save" at bounding box center [609, 331] width 20 height 12
click at [587, 11] on link "Visit Page" at bounding box center [584, 11] width 40 height 12
click at [542, 269] on div "Page Settings Meta Title 🏡 Securing the Rio Grande Valley, One Fence at a Time!…" at bounding box center [559, 187] width 132 height 313
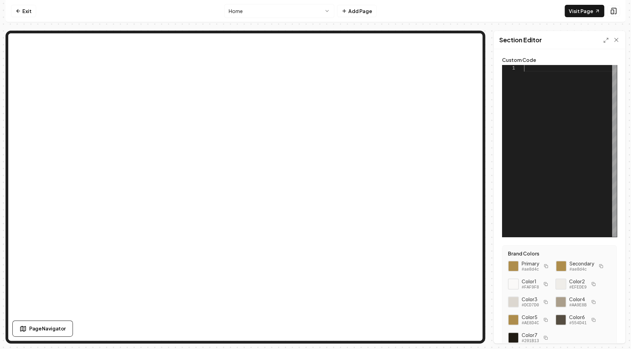
click at [541, 67] on div at bounding box center [570, 151] width 93 height 172
click at [545, 268] on button "button" at bounding box center [546, 266] width 8 height 8
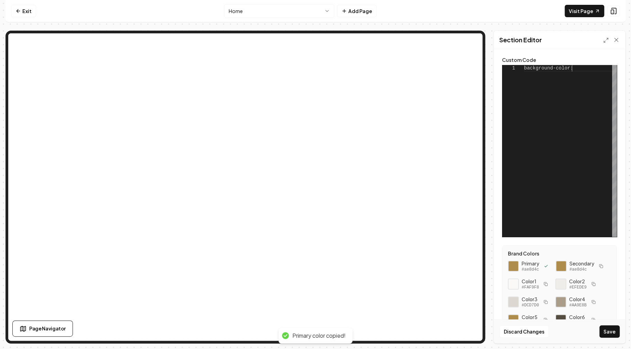
click at [580, 110] on div "background-color:" at bounding box center [570, 151] width 93 height 172
click at [581, 65] on div "background-color: #ae8d4c;" at bounding box center [570, 151] width 93 height 172
click at [602, 72] on div "background-color: #f5e6d3;" at bounding box center [570, 151] width 93 height 172
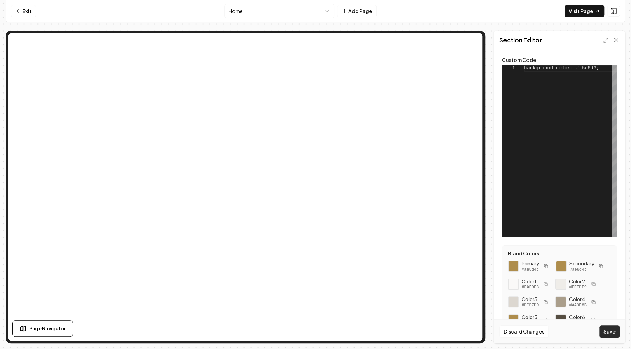
click at [612, 333] on button "Save" at bounding box center [609, 331] width 20 height 12
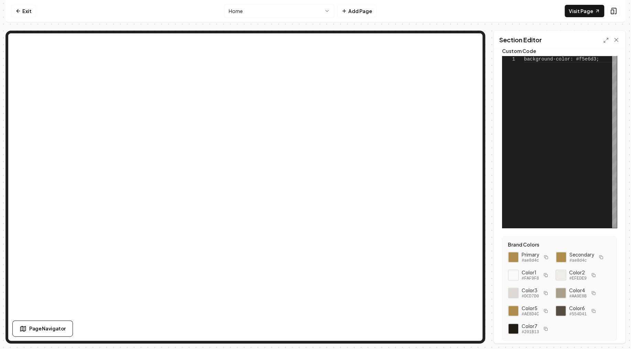
scroll to position [0, 0]
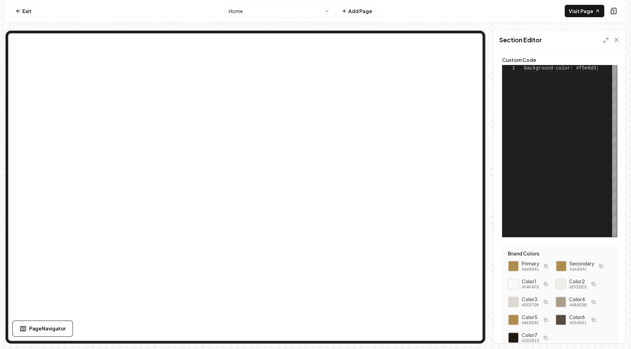
click at [544, 134] on div "background-color: #f5e6d3;" at bounding box center [570, 151] width 93 height 172
click at [590, 86] on div "background-color: #f5e6d3;" at bounding box center [570, 151] width 93 height 172
click at [616, 38] on icon at bounding box center [615, 39] width 7 height 7
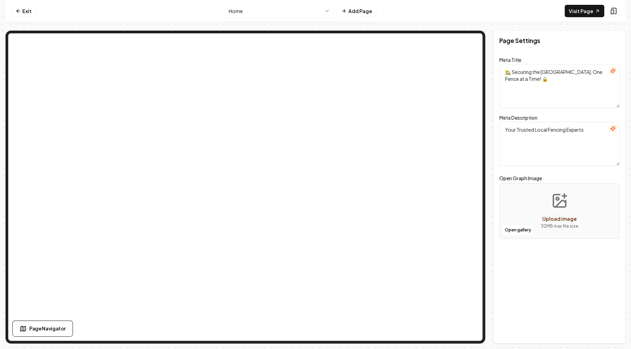
click at [566, 81] on textarea "🏡 Securing the [GEOGRAPHIC_DATA], One Fence at a Time! 🔒" at bounding box center [559, 86] width 120 height 44
click at [556, 99] on textarea "🏡 Securing the [GEOGRAPHIC_DATA], One Fence at a Time! 🔒" at bounding box center [559, 86] width 120 height 44
type textarea "🏡 Securing the [GEOGRAPHIC_DATA], One Fence at a Time! 🔒"
click at [588, 10] on link "Visit Page" at bounding box center [584, 11] width 40 height 12
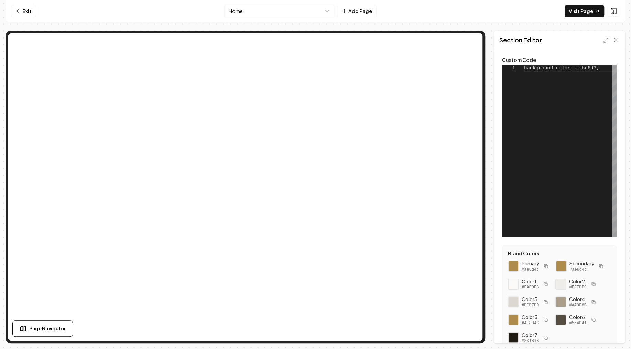
drag, startPoint x: 601, startPoint y: 74, endPoint x: 458, endPoint y: 45, distance: 145.8
click at [524, 65] on div "background-color: #f5e6d3;" at bounding box center [570, 151] width 93 height 172
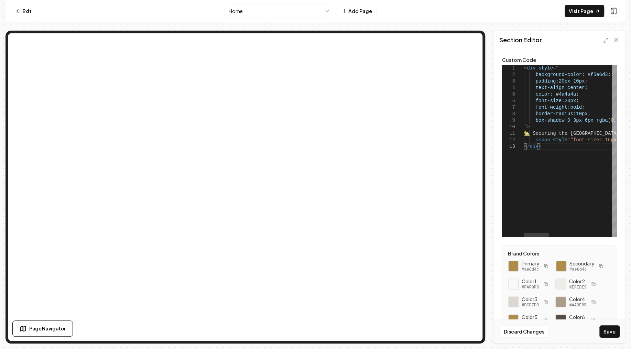
click at [606, 325] on button "Save" at bounding box center [609, 331] width 20 height 12
click at [582, 10] on link "Visit Page" at bounding box center [584, 11] width 40 height 12
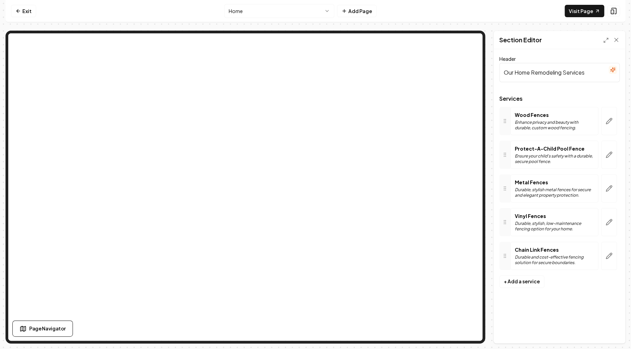
drag, startPoint x: 593, startPoint y: 75, endPoint x: 458, endPoint y: 70, distance: 135.1
click at [499, 70] on input "Our Home Remodeling Services" at bounding box center [559, 72] width 120 height 19
paste input "Explore Our Comprehensive Fence Solution"
type input "Explore Our Comprehensive Fence Solutions"
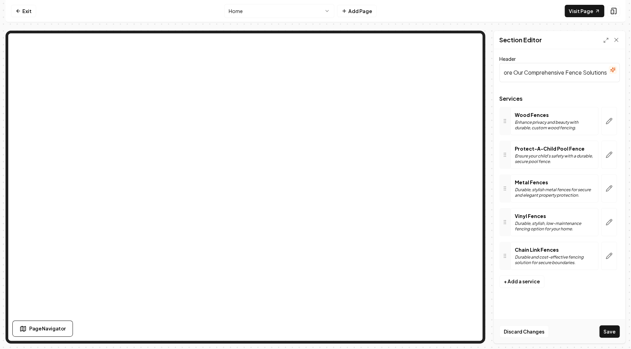
click at [545, 89] on form "Header Explore Our Comprehensive Fence Solutions Services Wood Fences Enhance p…" at bounding box center [559, 174] width 120 height 238
click at [608, 122] on icon "button" at bounding box center [608, 121] width 7 height 7
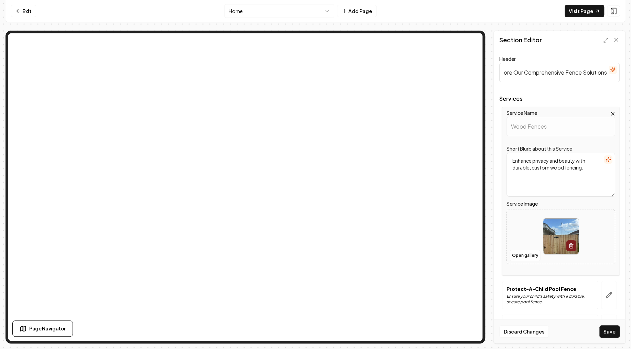
click at [589, 170] on textarea "Enhance privacy and beauty with durable, custom wood fencing." at bounding box center [560, 175] width 109 height 44
drag, startPoint x: 586, startPoint y: 179, endPoint x: 460, endPoint y: 140, distance: 131.1
click at [506, 153] on textarea "Enhance privacy and beauty with durable, custom wood fencing." at bounding box center [560, 175] width 109 height 44
paste textarea "Sturdy, elegant wood fencing customized for privacy and protection"
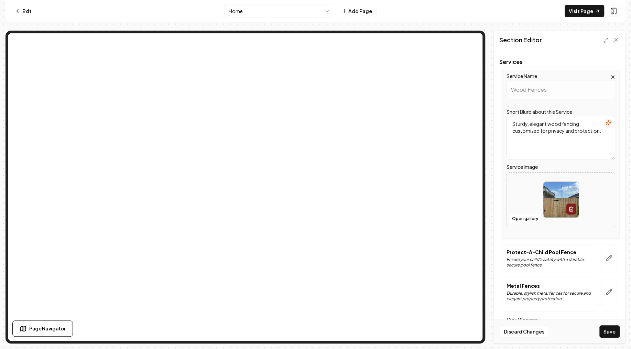
scroll to position [41, 0]
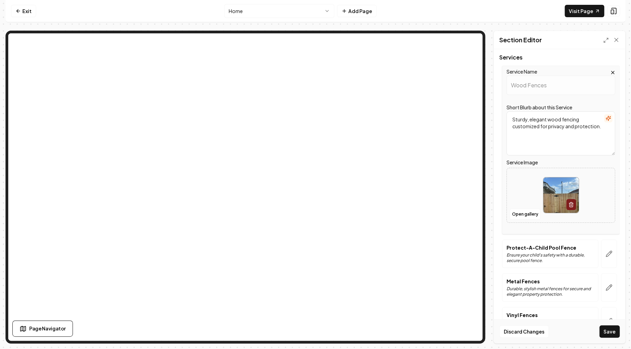
type textarea "Sturdy, elegant wood fencing customized for privacy and protection."
click at [520, 213] on button "Open gallery" at bounding box center [524, 214] width 31 height 11
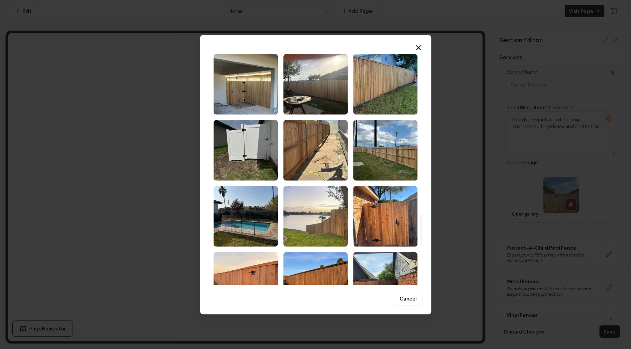
scroll to position [1275, 0]
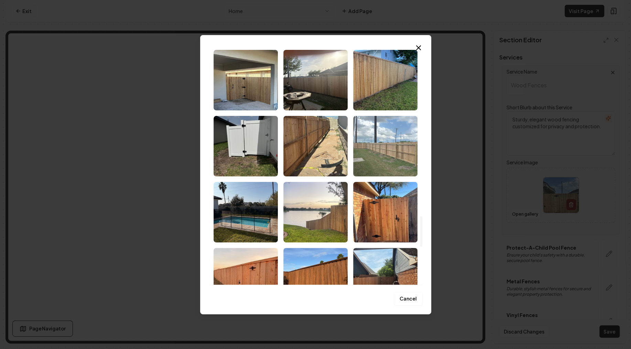
click at [387, 141] on img "Select image image_68cc51875c7cd75eb8566402.jpeg" at bounding box center [385, 146] width 64 height 60
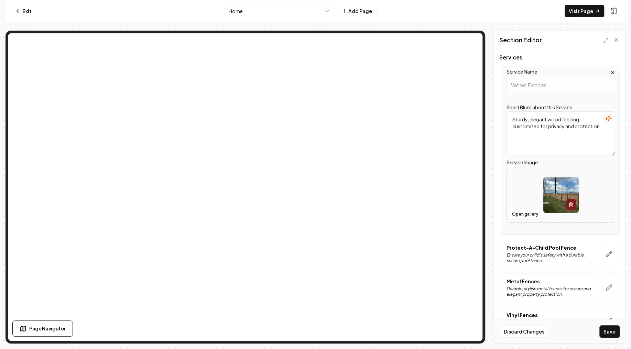
scroll to position [41, 0]
click at [611, 336] on button "Save" at bounding box center [609, 331] width 20 height 12
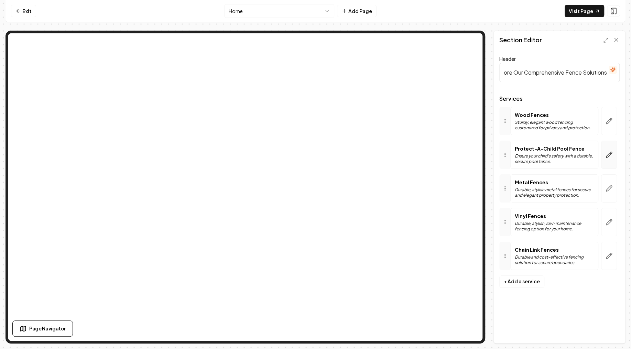
click at [608, 153] on icon "button" at bounding box center [608, 154] width 7 height 7
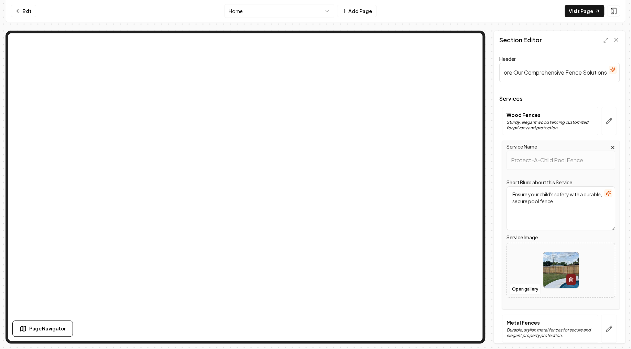
drag, startPoint x: 582, startPoint y: 200, endPoint x: 452, endPoint y: 185, distance: 130.8
click at [506, 186] on textarea "Ensure your child's safety with a durable, secure pool fence." at bounding box center [560, 208] width 109 height 44
paste textarea "Keep your child safe with dependable, long-lasting pool fencing"
type textarea "Keep your child safe with dependable, long-lasting pool fencing."
click at [528, 285] on button "Open gallery" at bounding box center [524, 288] width 31 height 11
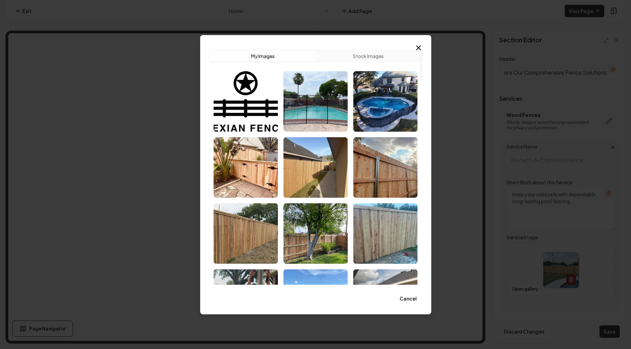
click at [265, 54] on button "My Images" at bounding box center [262, 56] width 105 height 11
click at [417, 48] on icon "button" at bounding box center [418, 48] width 4 height 4
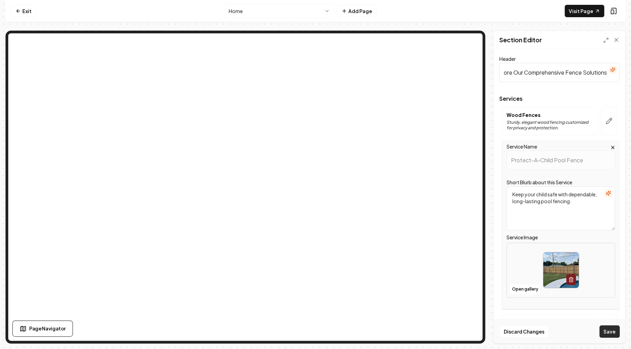
click at [606, 330] on button "Save" at bounding box center [609, 331] width 20 height 12
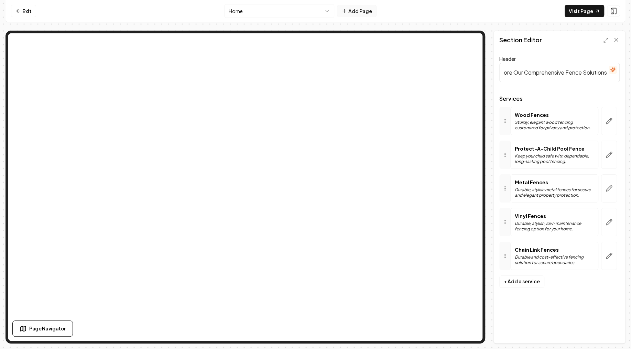
click at [357, 13] on button "Add Page" at bounding box center [357, 11] width 40 height 12
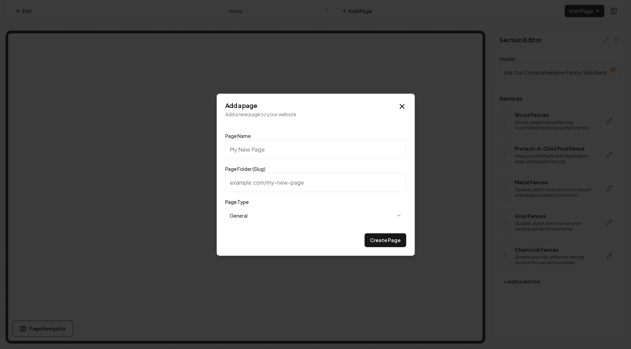
click at [260, 151] on input "Page Name" at bounding box center [315, 149] width 181 height 19
type input "O"
type input "o"
type input "Ou"
type input "ou"
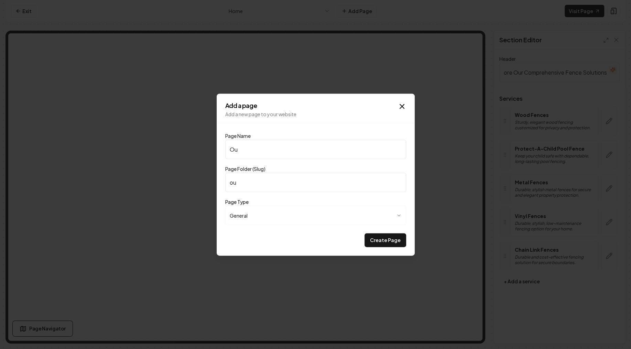
type input "Our"
type input "our"
type input "Our W"
type input "our-w"
type input "Our Wo"
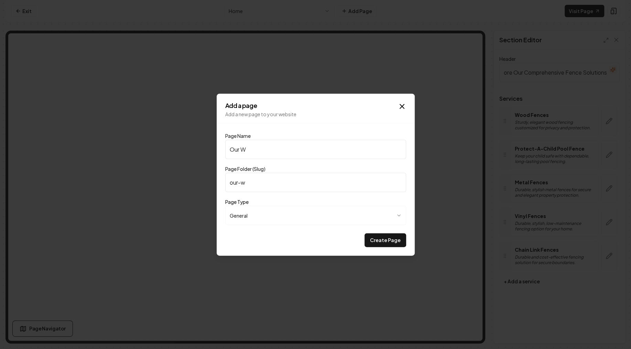
type input "our-wo"
type input "Our Wor"
type input "our-wor"
type input "Our Work"
type input "our-work"
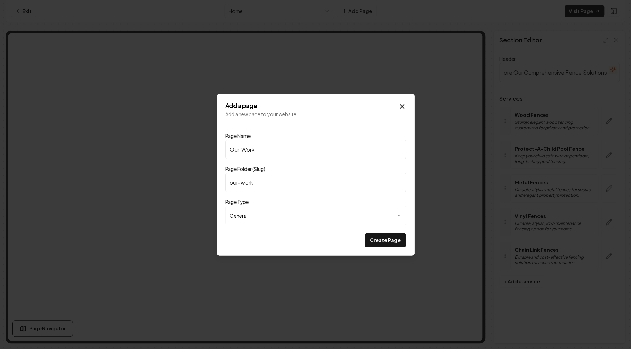
type input "Our Work"
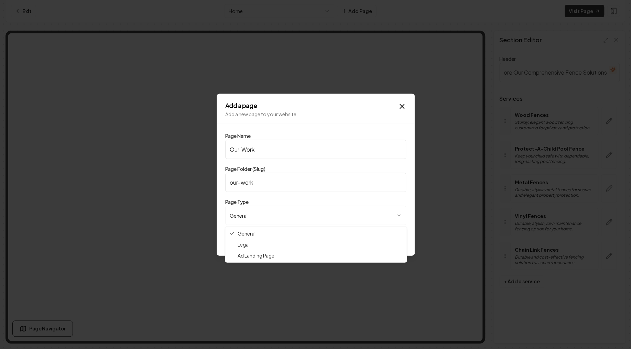
click at [265, 218] on body "Computer Required This feature is only available on a computer. Please switch t…" at bounding box center [315, 174] width 631 height 349
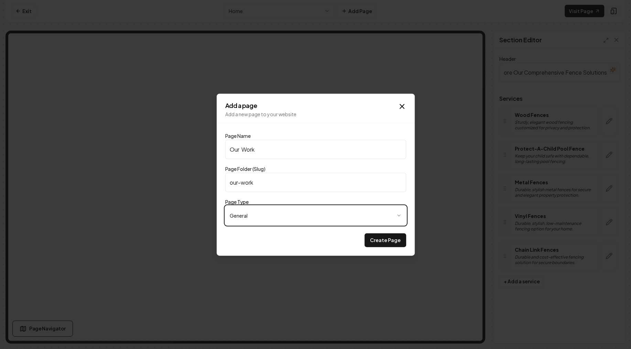
click at [264, 216] on body "Computer Required This feature is only available on a computer. Please switch t…" at bounding box center [315, 174] width 631 height 349
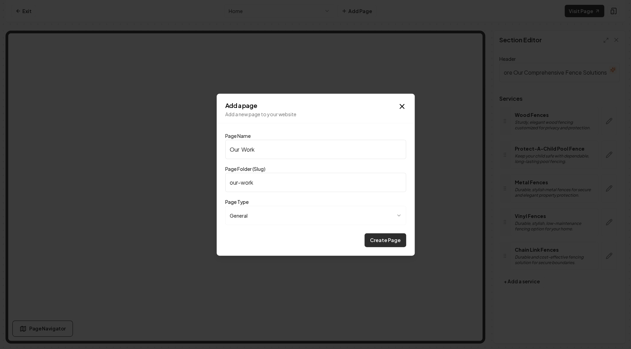
click at [394, 241] on button "Create Page" at bounding box center [385, 240] width 42 height 14
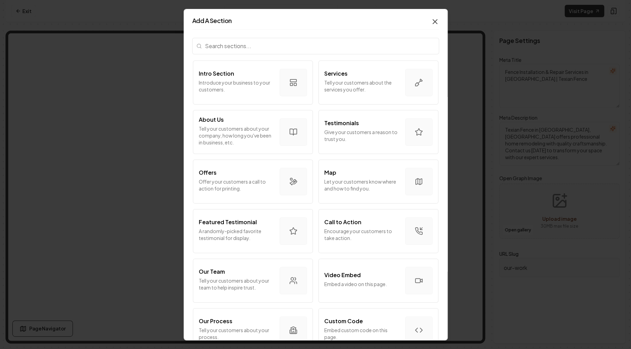
click at [436, 21] on icon "button" at bounding box center [435, 21] width 8 height 8
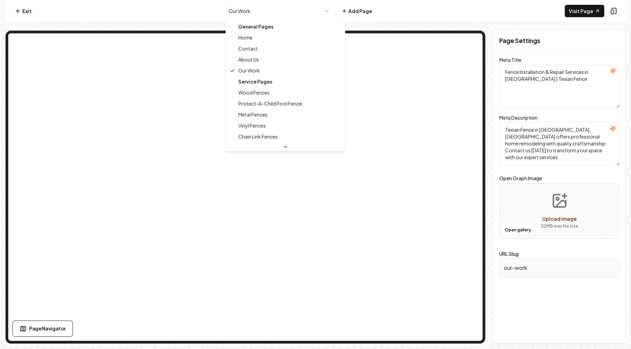
click at [268, 14] on html "Computer Required This feature is only available on a computer. Please switch t…" at bounding box center [315, 174] width 631 height 349
type textarea "🏡 Securing the [GEOGRAPHIC_DATA], One Fence at a Time! 🔒"
type textarea "Your Trusted Local Fencing Experts"
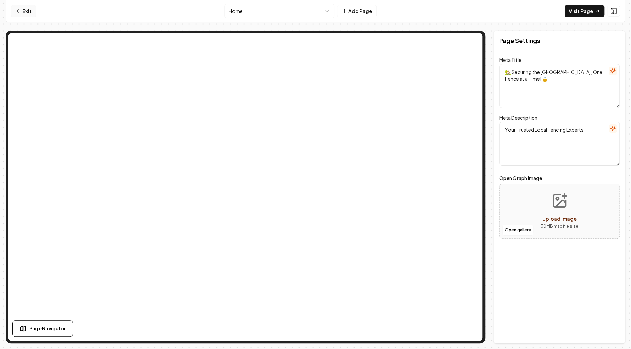
click at [22, 8] on link "Exit" at bounding box center [23, 11] width 25 height 12
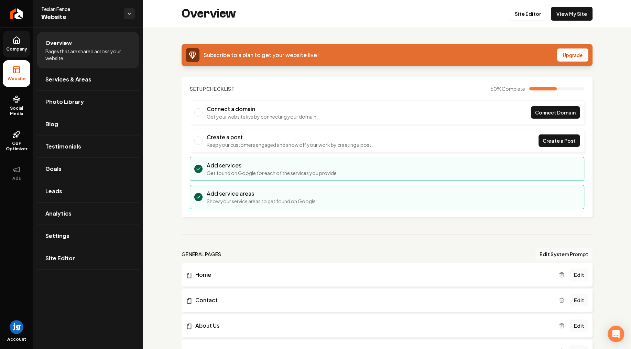
click at [16, 48] on span "Company" at bounding box center [16, 48] width 26 height 5
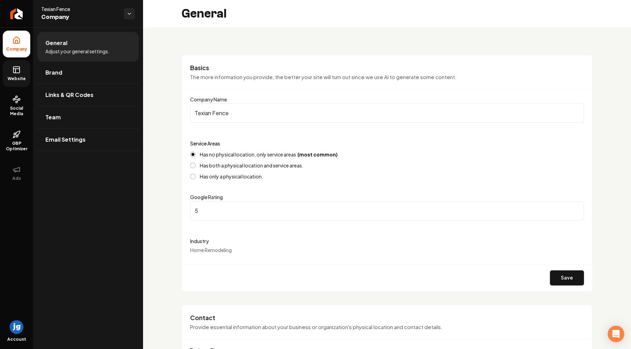
click at [22, 69] on link "Website" at bounding box center [16, 73] width 27 height 27
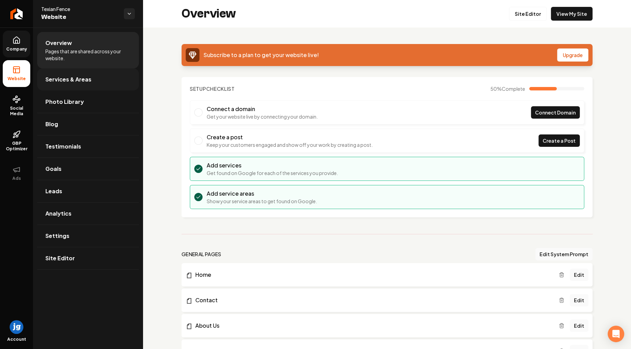
click at [85, 76] on span "Services & Areas" at bounding box center [68, 79] width 46 height 8
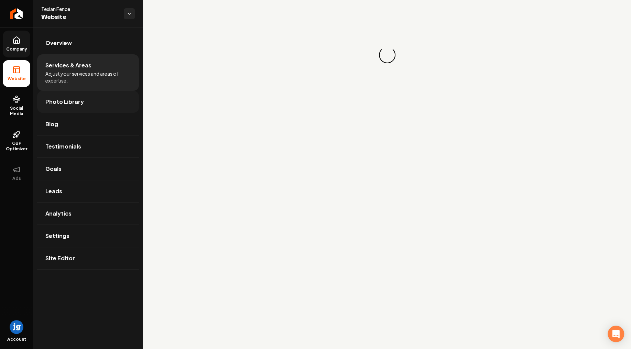
click at [86, 102] on link "Photo Library" at bounding box center [88, 102] width 102 height 22
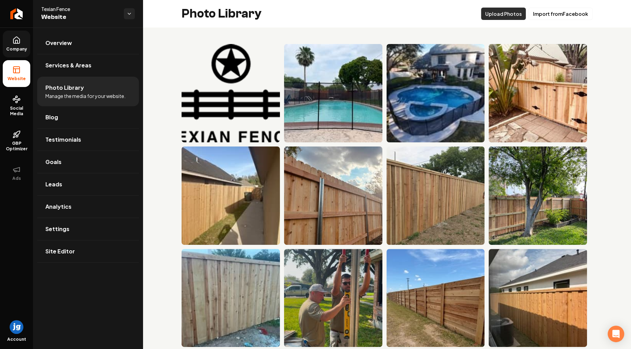
click at [499, 14] on button "Upload Photos" at bounding box center [503, 14] width 45 height 12
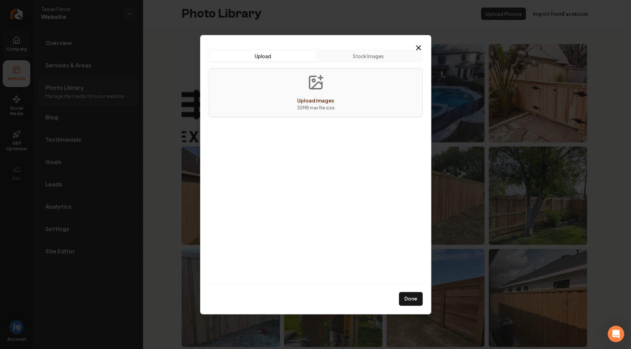
click at [314, 96] on div "Upload images" at bounding box center [315, 100] width 37 height 8
type input "**********"
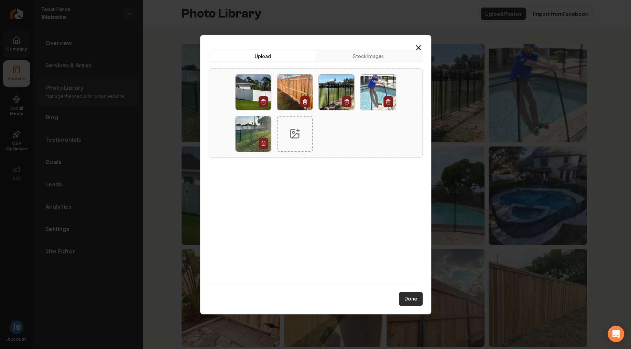
click at [413, 299] on button "Done" at bounding box center [411, 299] width 24 height 14
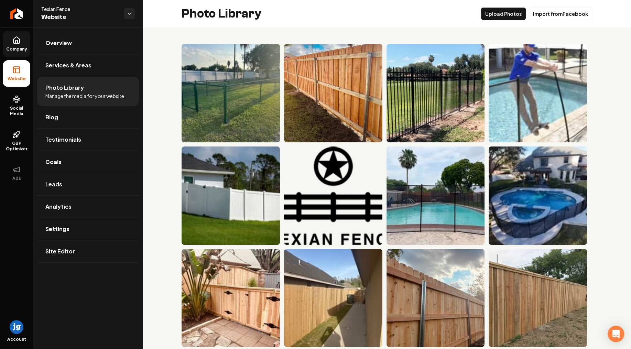
click at [19, 44] on icon at bounding box center [16, 40] width 8 height 8
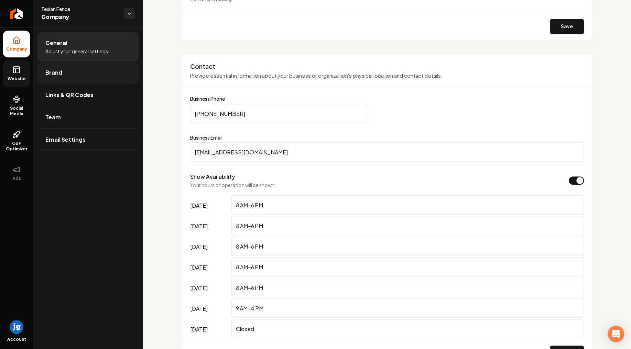
scroll to position [165, 0]
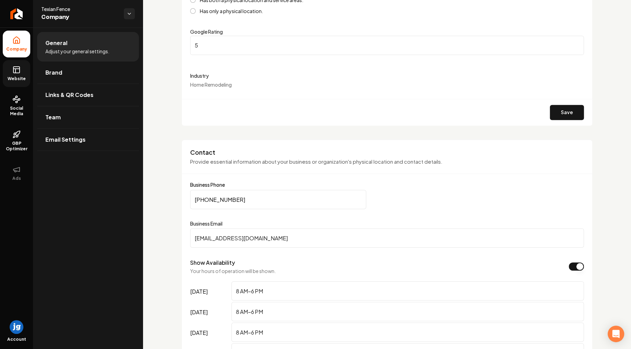
click at [13, 69] on icon at bounding box center [16, 69] width 6 height 0
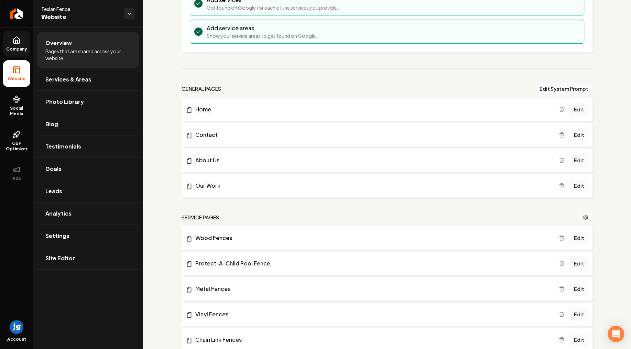
click at [223, 107] on link "Home" at bounding box center [372, 109] width 373 height 8
click at [582, 108] on link "Edit" at bounding box center [578, 109] width 19 height 12
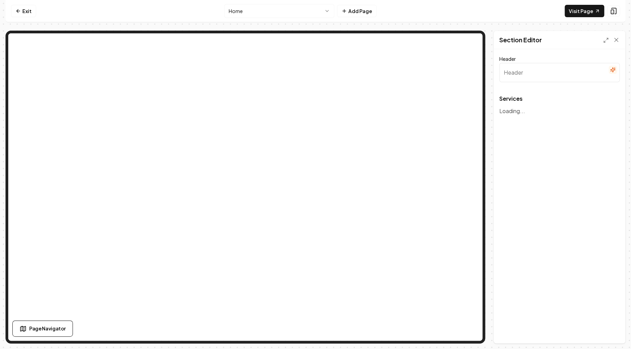
type input "Explore Our Comprehensive Fence Solutions"
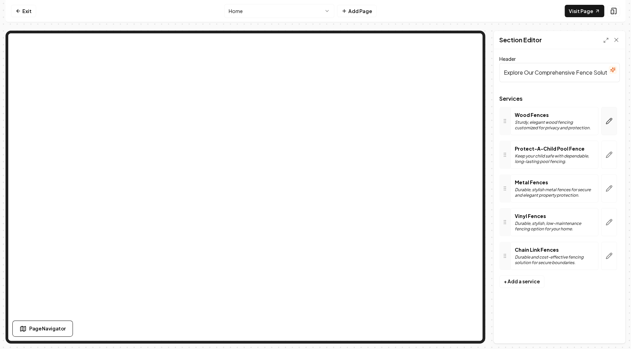
click at [611, 118] on icon "button" at bounding box center [608, 121] width 7 height 7
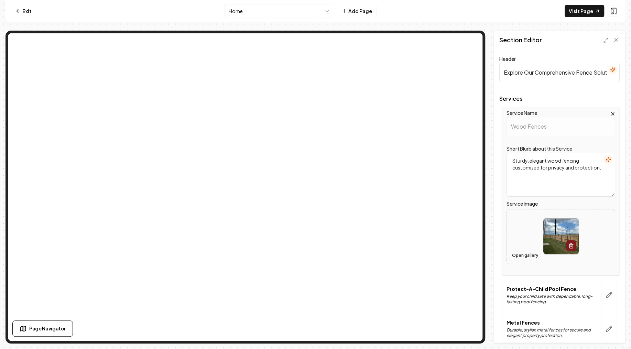
click at [527, 253] on button "Open gallery" at bounding box center [524, 255] width 31 height 11
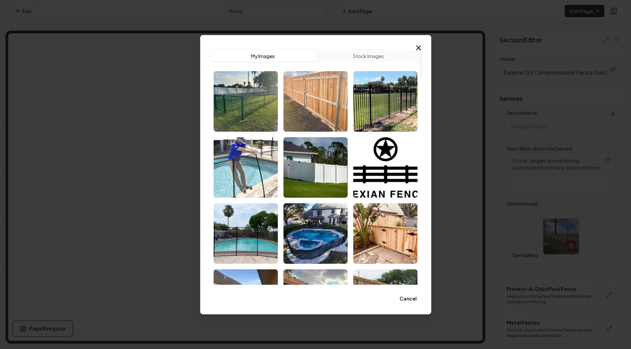
click at [320, 93] on img "Select image image_68cc57b65c7cd75eb87b1f51.jpg" at bounding box center [315, 101] width 64 height 60
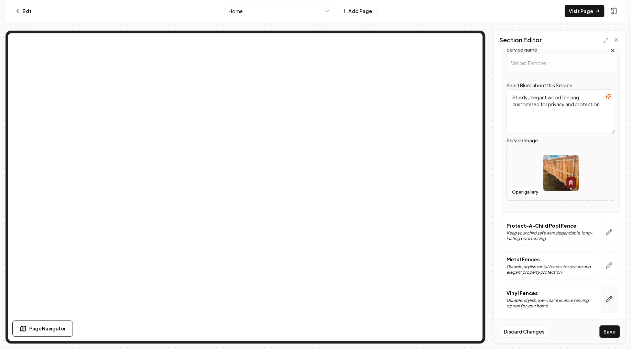
scroll to position [82, 0]
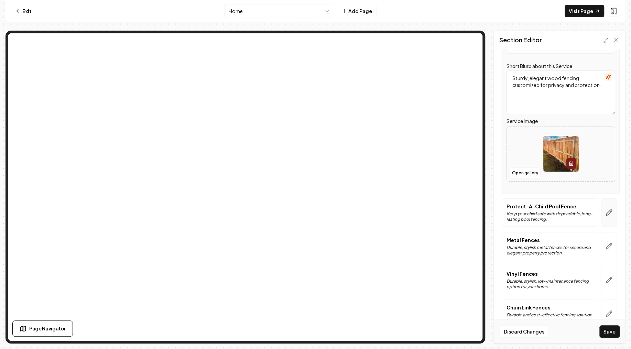
click at [610, 215] on icon "button" at bounding box center [608, 212] width 7 height 7
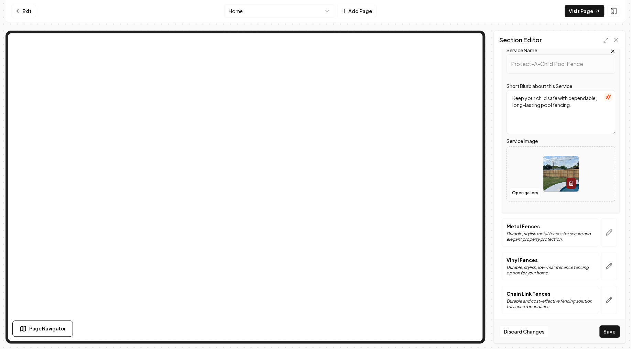
scroll to position [97, 0]
click at [520, 194] on button "Open gallery" at bounding box center [524, 191] width 31 height 11
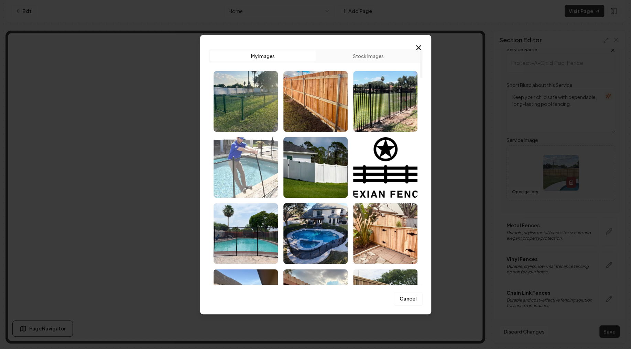
click at [250, 167] on img "Select image image_68cc57b65c7cd75eb87b1d54.jpg" at bounding box center [245, 167] width 64 height 60
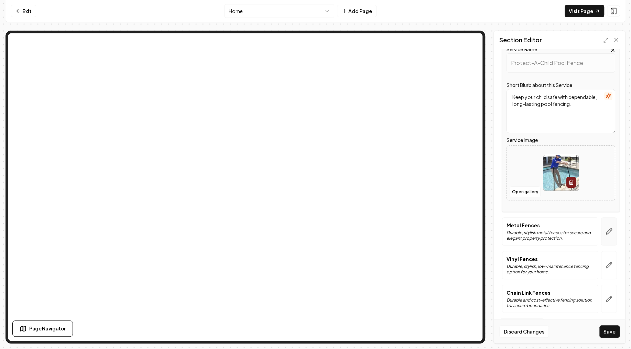
click at [611, 231] on icon "button" at bounding box center [608, 231] width 7 height 7
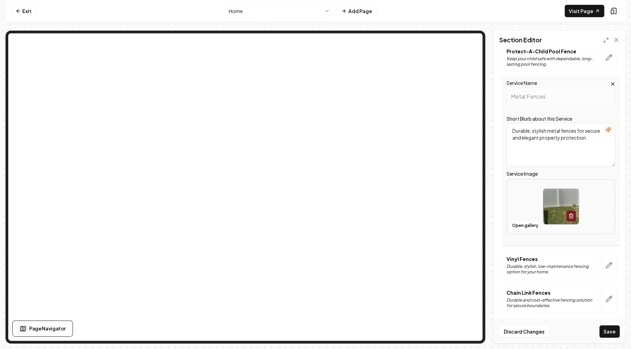
drag, startPoint x: 593, startPoint y: 142, endPoint x: 483, endPoint y: 100, distance: 117.9
click at [506, 123] on textarea "Durable, stylish metal fences for secure and elegant property protection." at bounding box center [560, 145] width 109 height 44
paste textarea "Strong and sleek solutions crafted to meet your property’s specific requirement…"
type textarea "Strong and sleek solutions crafted to meet your property’s specific requirement…"
click at [530, 223] on button "Open gallery" at bounding box center [524, 225] width 31 height 11
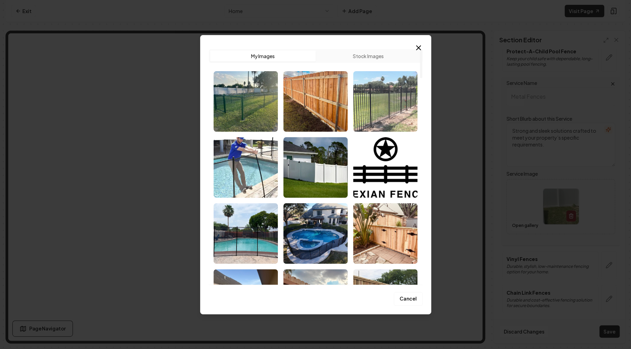
click at [386, 99] on img "Select image image_68cc57b65c7cd75eb87b1ed9.jpg" at bounding box center [385, 101] width 64 height 60
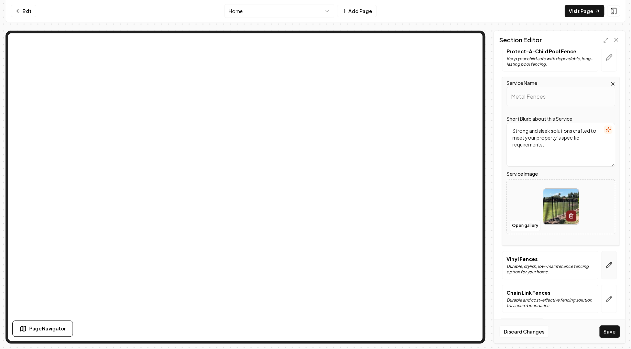
click at [610, 264] on icon "button" at bounding box center [609, 265] width 6 height 6
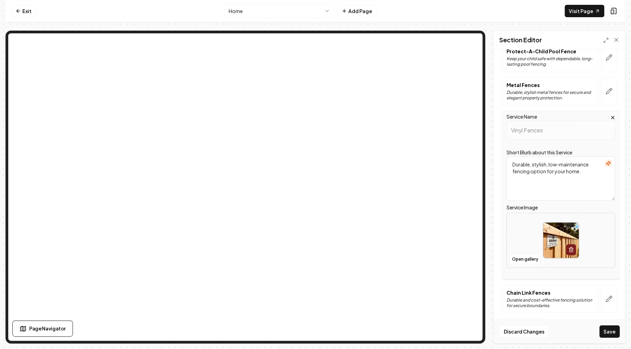
drag, startPoint x: 587, startPoint y: 170, endPoint x: 454, endPoint y: 132, distance: 138.4
click at [506, 156] on textarea "Durable, stylish, low-maintenance fencing option for your home." at bounding box center [560, 178] width 109 height 44
paste textarea "Long-lasting and stylish fences offering privacy, security, and enhancing your …"
type textarea "Long-lasting and stylish fences offering privacy, security, and enhancing your …"
click at [522, 259] on button "Open gallery" at bounding box center [524, 259] width 31 height 11
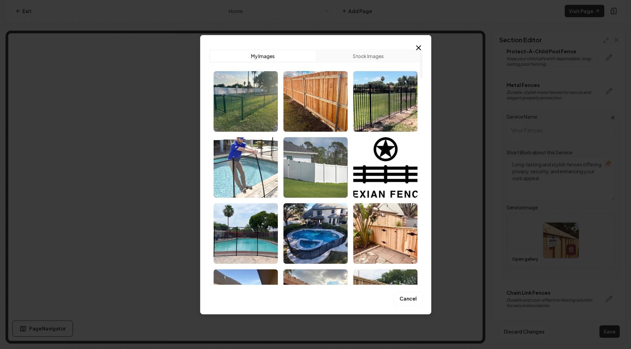
click at [318, 160] on img "Select image image_68cc57b65c7cd75eb87b1c5e.jpg" at bounding box center [315, 167] width 64 height 60
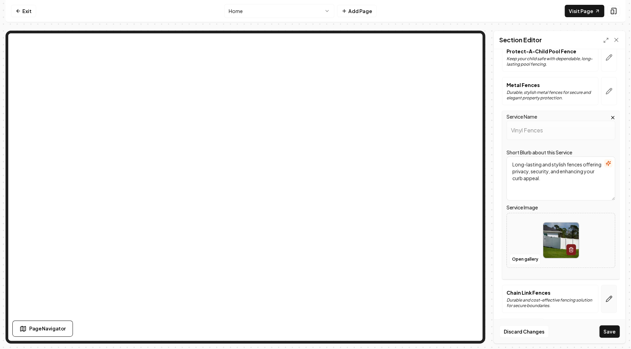
click at [615, 293] on button "button" at bounding box center [609, 299] width 16 height 28
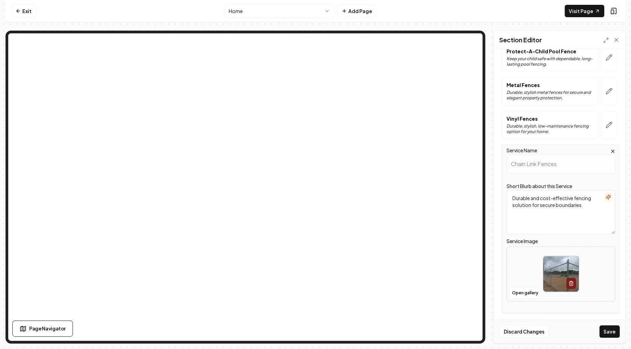
drag, startPoint x: 586, startPoint y: 209, endPoint x: 471, endPoint y: 172, distance: 121.2
click at [506, 190] on textarea "Durable and cost-effective fencing solution for secure boundaries." at bounding box center [560, 212] width 109 height 44
paste textarea "Trustworthy and affordable fencing options for both residential and commercial …"
type textarea "Trustworthy and affordable fencing options for both residential and commercial …"
click at [536, 288] on button "Open gallery" at bounding box center [524, 292] width 31 height 11
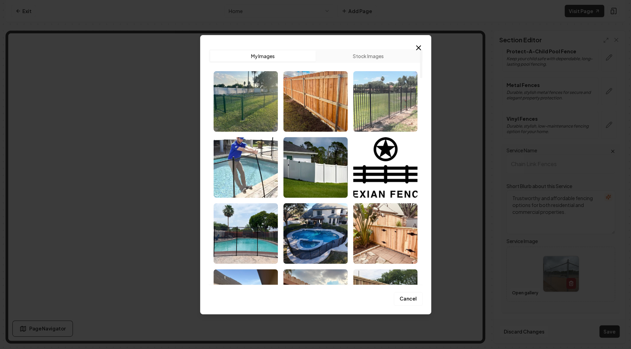
click at [389, 109] on img "Select image image_68cc57b65c7cd75eb87b1ed9.jpg" at bounding box center [385, 101] width 64 height 60
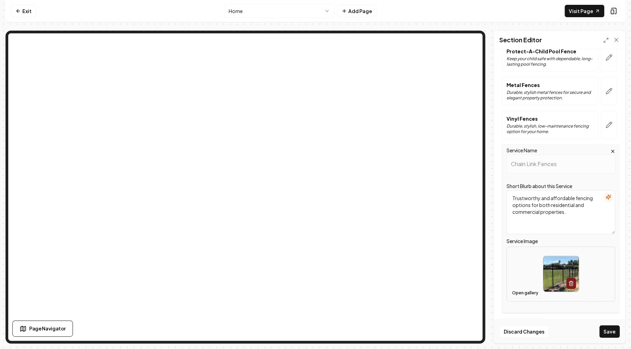
click at [531, 288] on button "Open gallery" at bounding box center [524, 292] width 31 height 11
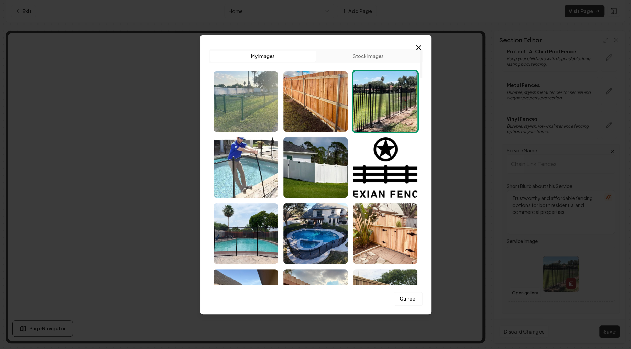
click at [249, 105] on img "Select image image_68cc57b65c7cd75eb87b1bd9.jpg" at bounding box center [245, 101] width 64 height 60
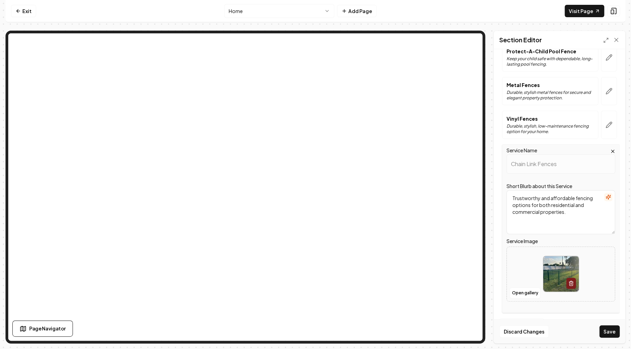
click at [609, 332] on button "Save" at bounding box center [609, 331] width 20 height 12
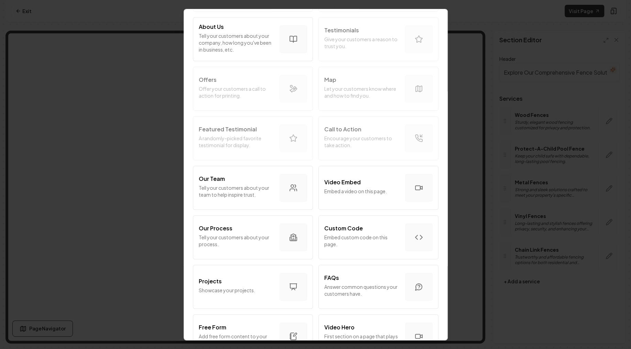
scroll to position [0, 0]
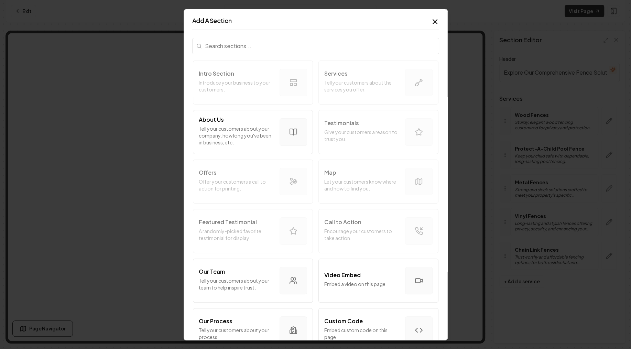
click at [243, 42] on input "search" at bounding box center [315, 45] width 247 height 16
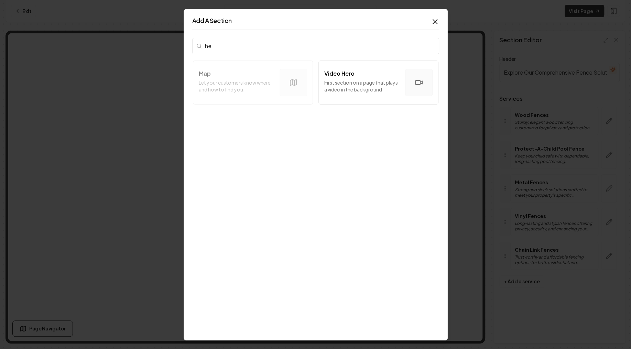
type input "h"
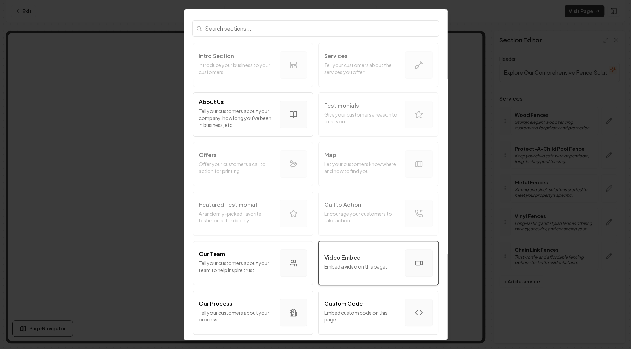
scroll to position [41, 0]
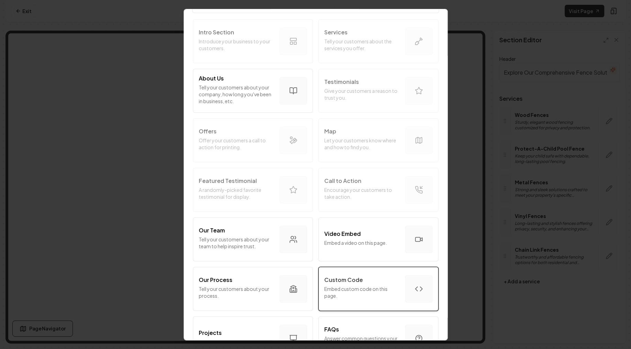
click at [386, 290] on p "Embed custom code on this page." at bounding box center [361, 292] width 75 height 14
click at [358, 285] on p "Embed custom code on this page." at bounding box center [361, 292] width 75 height 14
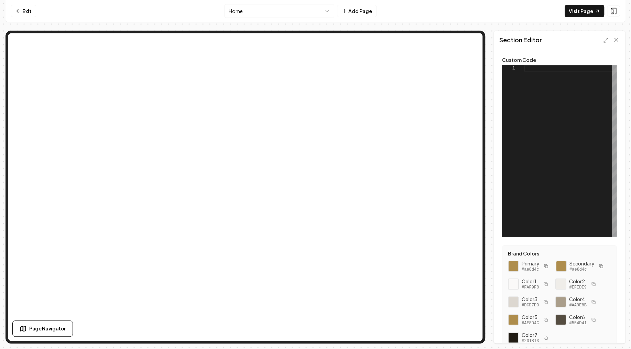
click at [542, 69] on div at bounding box center [570, 151] width 93 height 172
click at [538, 86] on div at bounding box center [570, 151] width 93 height 172
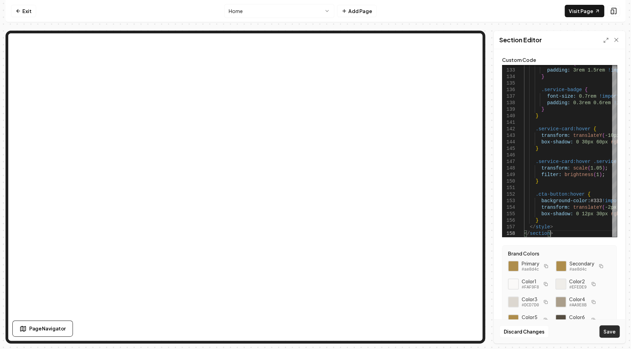
click at [611, 333] on button "Save" at bounding box center [609, 331] width 20 height 12
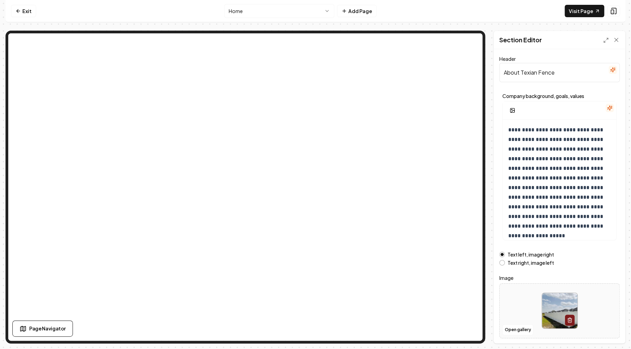
drag, startPoint x: 566, startPoint y: 70, endPoint x: 441, endPoint y: 75, distance: 124.5
click at [499, 75] on input "About Texian Fence" at bounding box center [559, 72] width 120 height 19
paste input "Welcome to"
type input "Welcome to Texian Fence"
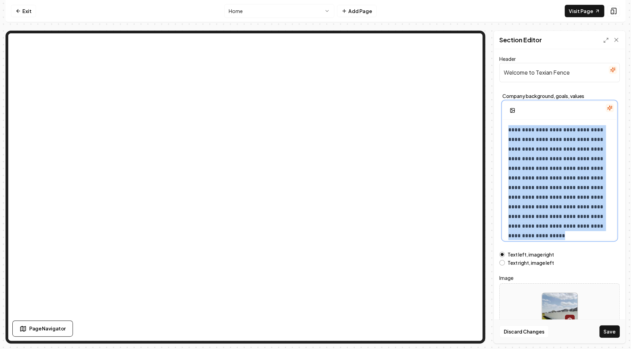
scroll to position [11, 0]
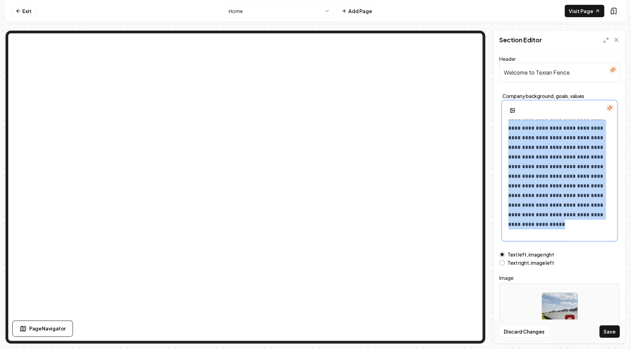
drag, startPoint x: 508, startPoint y: 129, endPoint x: 612, endPoint y: 242, distance: 154.4
click at [612, 240] on div "**********" at bounding box center [558, 180] width 113 height 120
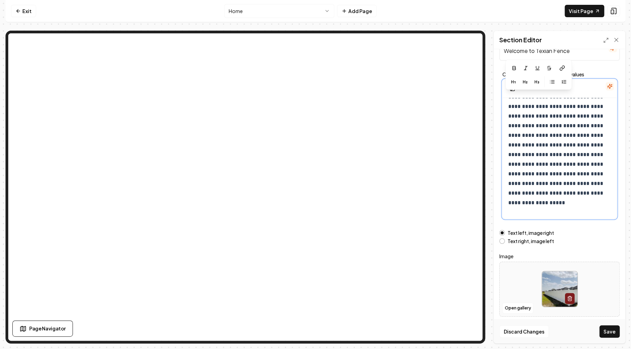
scroll to position [3, 0]
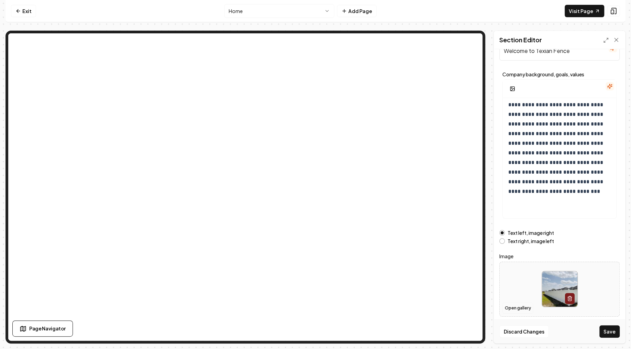
click at [524, 308] on button "Open gallery" at bounding box center [517, 307] width 31 height 11
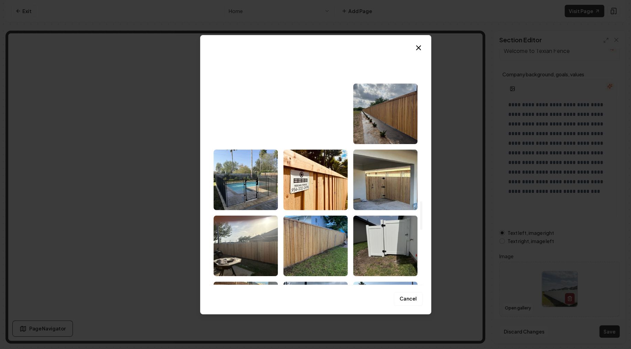
scroll to position [1448, 0]
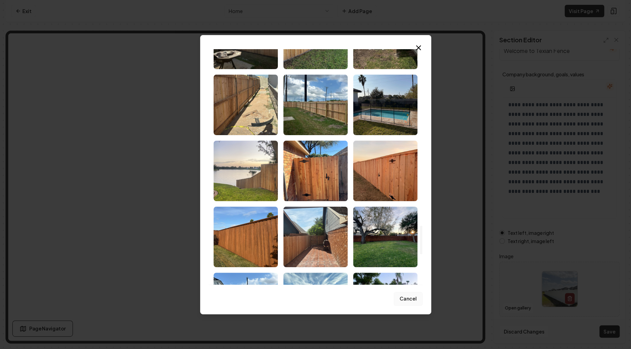
click at [412, 299] on button "Cancel" at bounding box center [407, 299] width 29 height 14
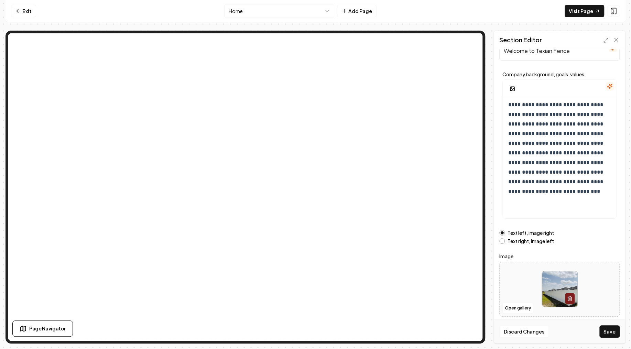
click at [524, 278] on div at bounding box center [559, 288] width 120 height 47
type input "**********"
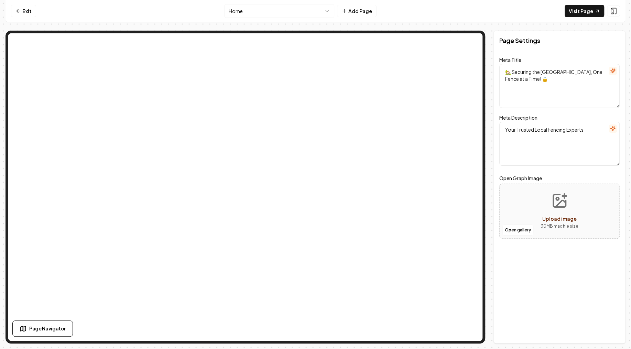
scroll to position [0, 0]
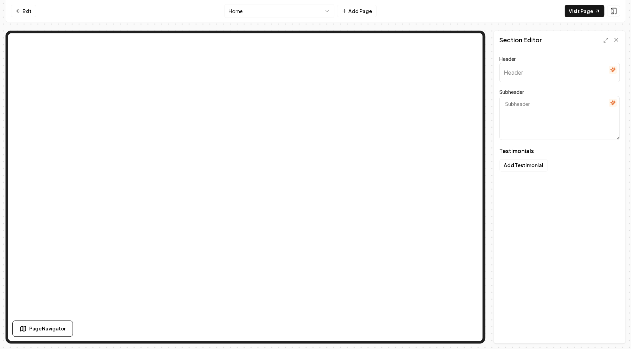
type input "What Texian customers experience"
type textarea "Discover true stories of transformation and trust in home safety."
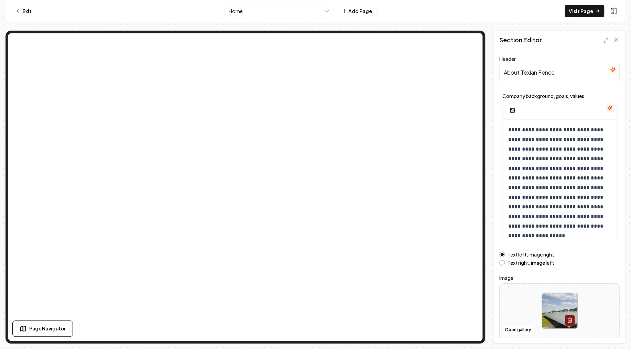
drag, startPoint x: 566, startPoint y: 73, endPoint x: 437, endPoint y: 70, distance: 129.6
click at [499, 70] on input "About Texian Fence" at bounding box center [559, 72] width 120 height 19
click at [522, 171] on p "**********" at bounding box center [559, 182] width 103 height 115
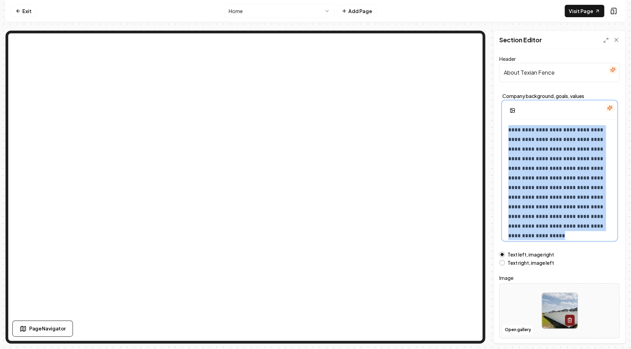
click at [523, 171] on p "**********" at bounding box center [559, 182] width 103 height 115
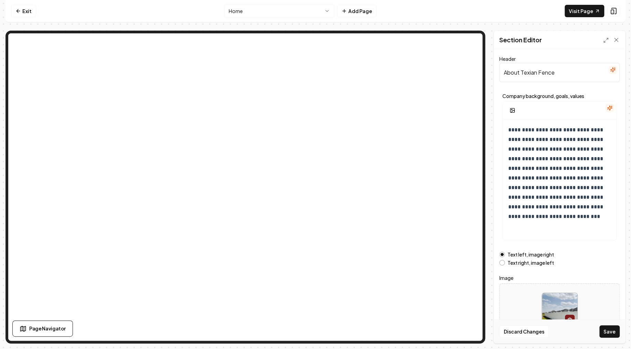
drag, startPoint x: 567, startPoint y: 76, endPoint x: 472, endPoint y: 72, distance: 95.3
click at [499, 72] on input "About Texian Fence" at bounding box center [559, 72] width 120 height 19
paste input "Welcome to"
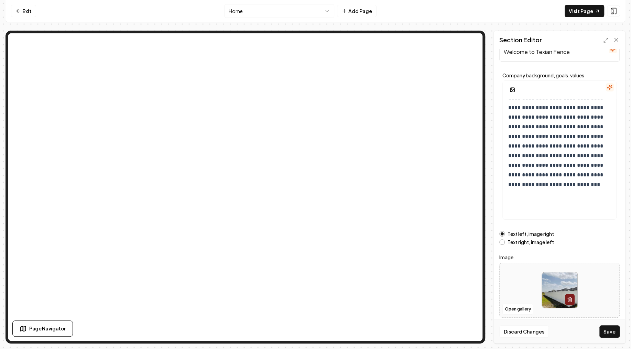
scroll to position [22, 0]
type input "Welcome to Texian Fence"
click at [520, 274] on div at bounding box center [559, 288] width 120 height 47
type input "**********"
click at [611, 332] on button "Save" at bounding box center [609, 331] width 20 height 12
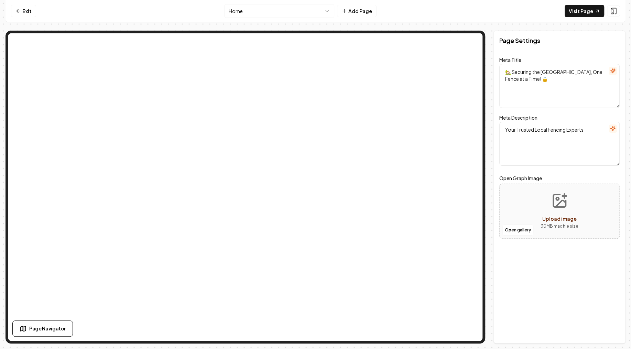
scroll to position [0, 0]
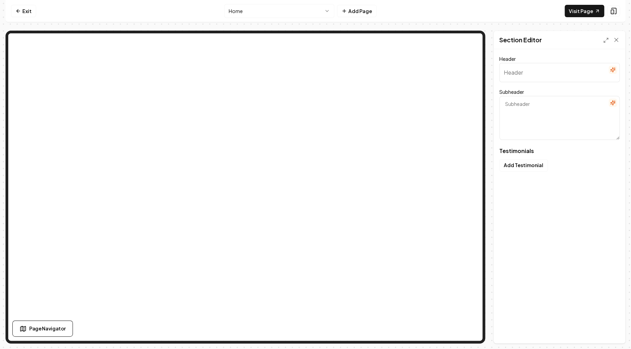
type input "What Texian customers experience"
type textarea "Discover true stories of transformation and trust in home safety."
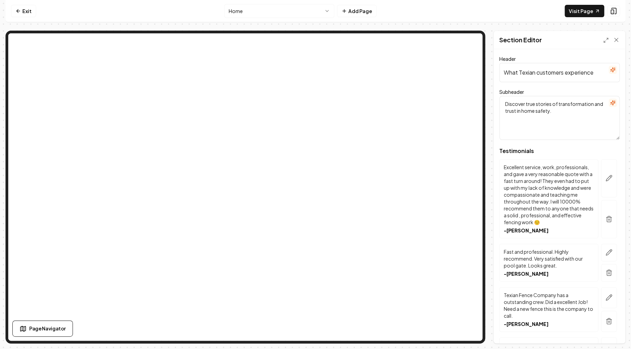
drag, startPoint x: 600, startPoint y: 72, endPoint x: 471, endPoint y: 73, distance: 128.9
click at [499, 73] on input "What Texian customers experience" at bounding box center [559, 72] width 120 height 19
paste input "Stories from satisfied partners"
type input "Stories from satisfied partners"
drag, startPoint x: 556, startPoint y: 118, endPoint x: 438, endPoint y: 92, distance: 120.0
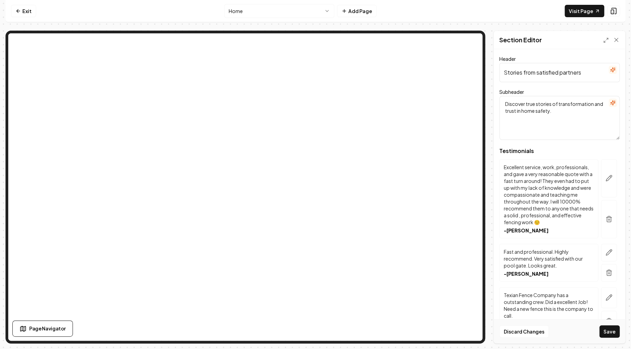
click at [499, 96] on textarea "Discover true stories of transformation and trust in home safety." at bounding box center [559, 118] width 120 height 44
paste textarea "Their journeys, their testimonials"
type textarea "Their journeys, their testimonials"
click at [607, 334] on button "Save" at bounding box center [609, 331] width 20 height 12
click at [538, 259] on p "Fast and professional. Highly recommend. Very satisfied with our pool gate. Loo…" at bounding box center [548, 258] width 90 height 21
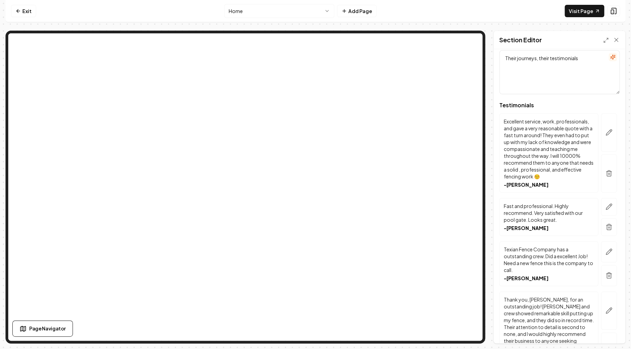
scroll to position [41, 0]
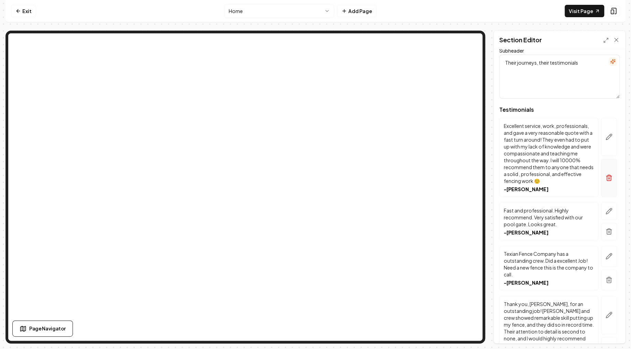
click at [610, 177] on icon "button" at bounding box center [608, 177] width 7 height 7
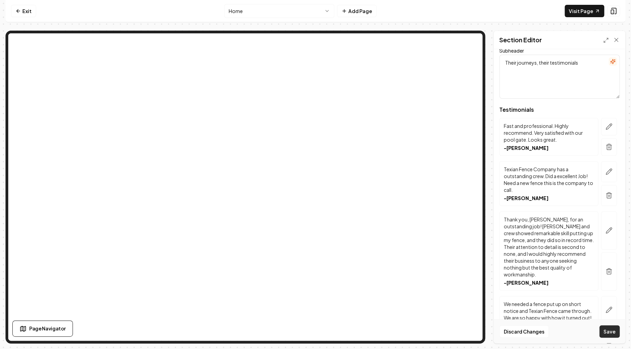
click at [613, 330] on button "Save" at bounding box center [609, 331] width 20 height 12
click at [607, 198] on icon "button" at bounding box center [608, 195] width 7 height 7
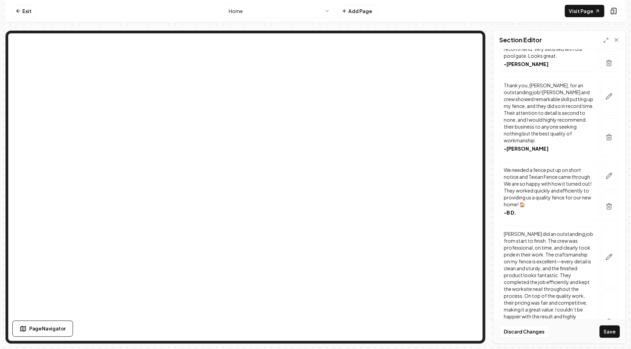
scroll to position [124, 0]
click at [609, 204] on icon "button" at bounding box center [608, 207] width 7 height 7
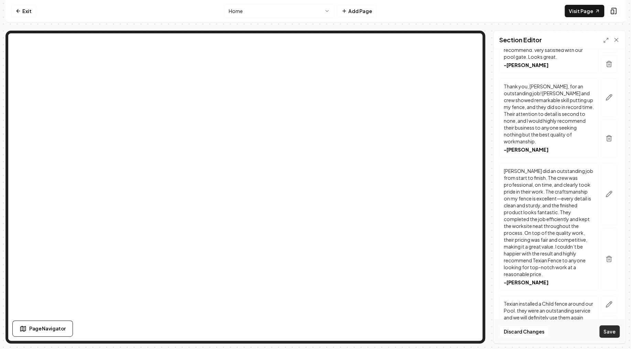
click at [611, 331] on button "Save" at bounding box center [609, 331] width 20 height 12
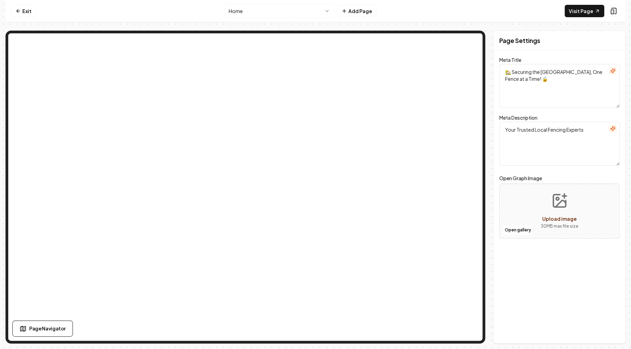
scroll to position [0, 0]
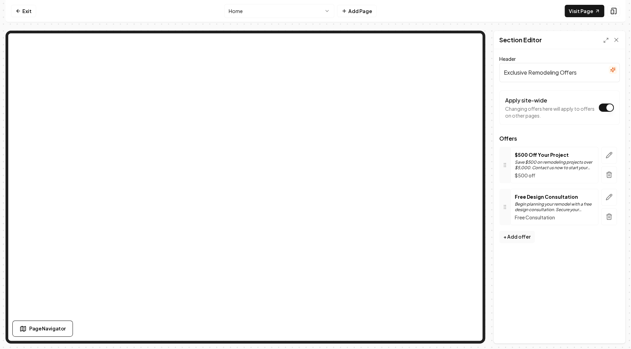
drag, startPoint x: 573, startPoint y: 73, endPoint x: 489, endPoint y: 70, distance: 84.2
click at [499, 70] on input "Exclusive Remodeling Offers" at bounding box center [559, 72] width 120 height 19
paste input "Special Offers and Promotion"
type input "Special Offers and Promotions"
click at [609, 155] on icon "button" at bounding box center [608, 155] width 7 height 7
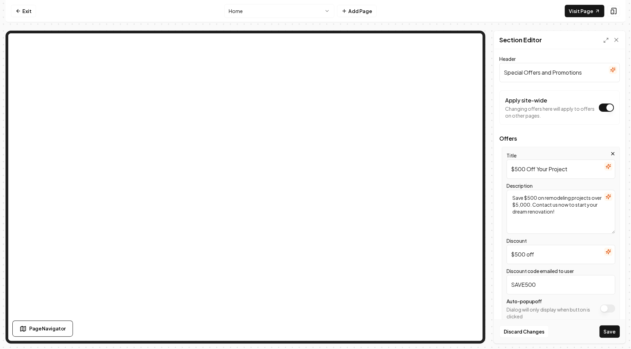
drag, startPoint x: 577, startPoint y: 166, endPoint x: 464, endPoint y: 166, distance: 113.4
click at [506, 166] on input "$500 Off Your Project" at bounding box center [560, 168] width 109 height 19
paste input "Pool Paradise Promo"
type input "Pool Paradise Promo"
drag, startPoint x: 577, startPoint y: 218, endPoint x: 422, endPoint y: 183, distance: 158.1
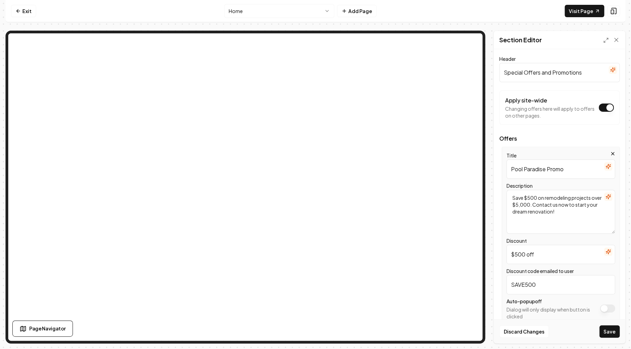
click at [506, 190] on textarea "Save $500 on remodeling projects over $5,000. Contact us now to start your drea…" at bounding box center [560, 212] width 109 height 44
paste textarea "Install a safe, stylish pool fence with $150 off. Keep loved ones secure! Terms…"
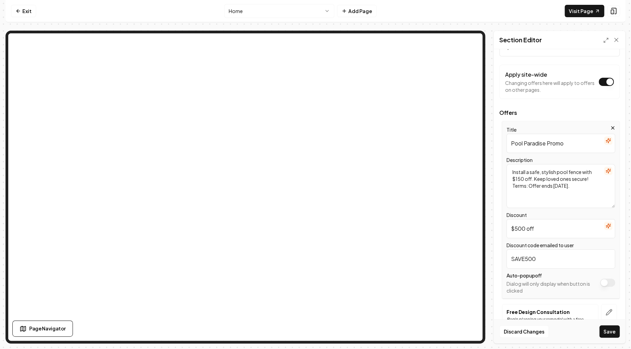
scroll to position [41, 0]
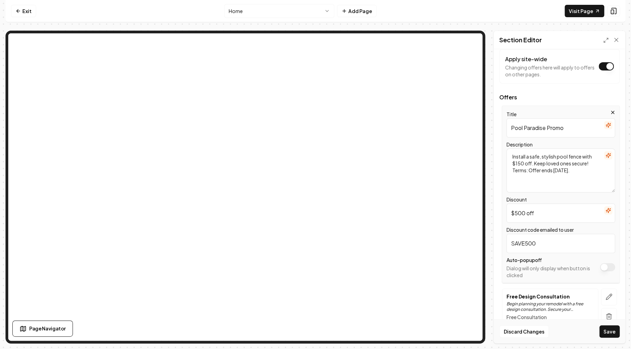
type textarea "Install a safe, stylish pool fence with $150 off. Keep loved ones secure! Terms…"
drag, startPoint x: 541, startPoint y: 216, endPoint x: 428, endPoint y: 215, distance: 113.1
click at [506, 215] on input "$500 off" at bounding box center [560, 212] width 109 height 19
type input "1"
type input "$150"
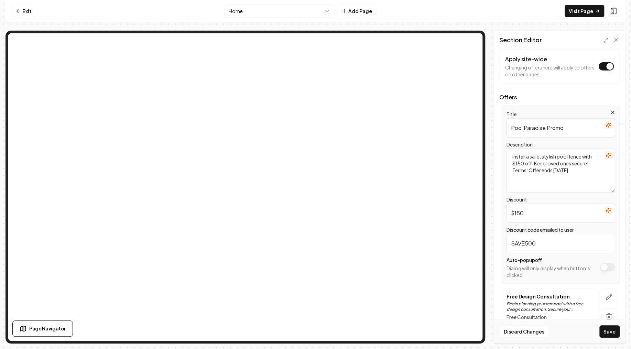
drag, startPoint x: 541, startPoint y: 242, endPoint x: 526, endPoint y: 238, distance: 14.7
click at [526, 238] on input "SAVE500" at bounding box center [560, 243] width 109 height 19
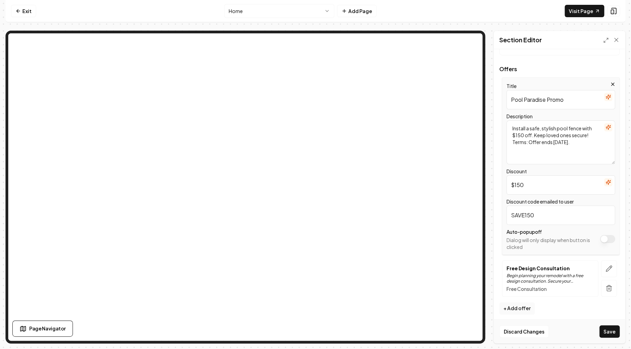
scroll to position [72, 0]
type input "SAVE150"
click at [608, 267] on icon "button" at bounding box center [609, 266] width 6 height 6
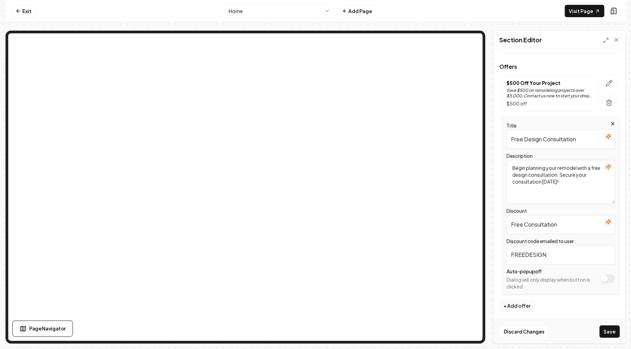
drag, startPoint x: 584, startPoint y: 133, endPoint x: 468, endPoint y: 136, distance: 116.2
click at [506, 136] on input "Free Design Consultation" at bounding box center [560, 139] width 109 height 19
paste input "Neighbor Discount!"
type input "Neighbor Discount!"
drag, startPoint x: 582, startPoint y: 192, endPoint x: 442, endPoint y: 166, distance: 142.9
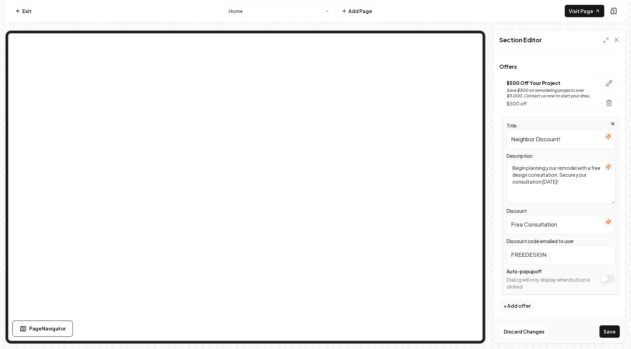
click at [506, 166] on textarea "Begin planning your remodel with a free design consultation. Secure your consul…" at bounding box center [560, 182] width 109 height 44
paste textarea "If you and your neighbor have your fences replaced both receive 10% off"
type textarea "If you and your neighbor have your fences replaced both receive 10% off!"
drag, startPoint x: 567, startPoint y: 223, endPoint x: 478, endPoint y: 220, distance: 89.4
click at [506, 220] on input "Free Consultation" at bounding box center [560, 224] width 109 height 19
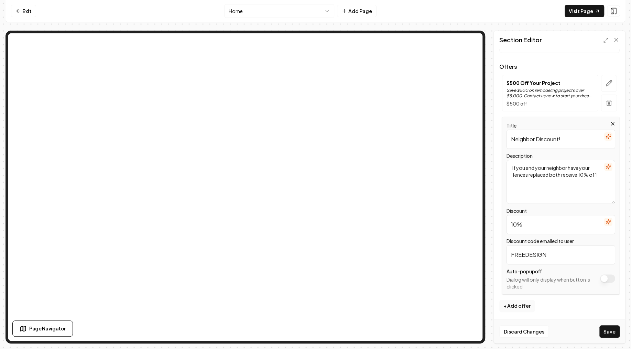
type input "10%"
drag, startPoint x: 565, startPoint y: 256, endPoint x: 495, endPoint y: 254, distance: 70.1
click at [506, 254] on input "FREEDESIGN" at bounding box center [560, 254] width 109 height 19
type input "SAVETHE10"
click at [610, 333] on button "Save" at bounding box center [609, 331] width 20 height 12
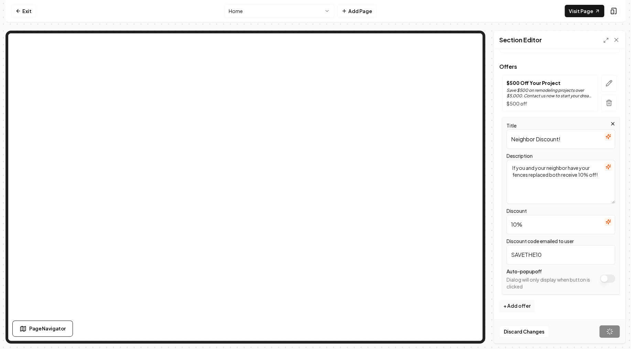
scroll to position [0, 0]
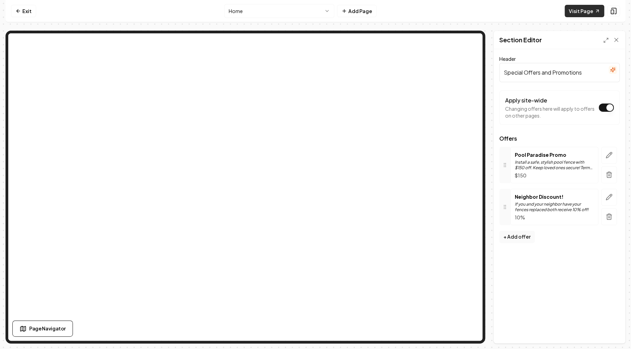
click at [583, 11] on link "Visit Page" at bounding box center [584, 11] width 40 height 12
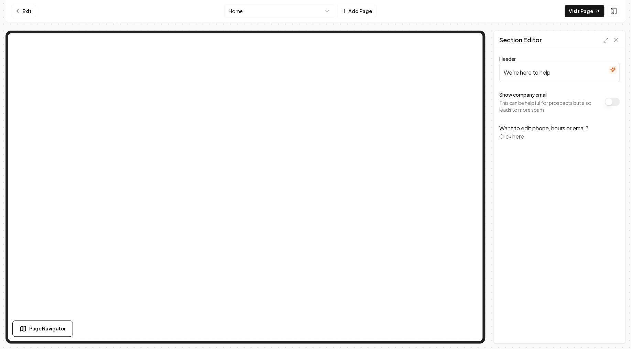
drag, startPoint x: 560, startPoint y: 73, endPoint x: 467, endPoint y: 70, distance: 92.8
click at [499, 70] on input "We're here to help" at bounding box center [559, 72] width 120 height 19
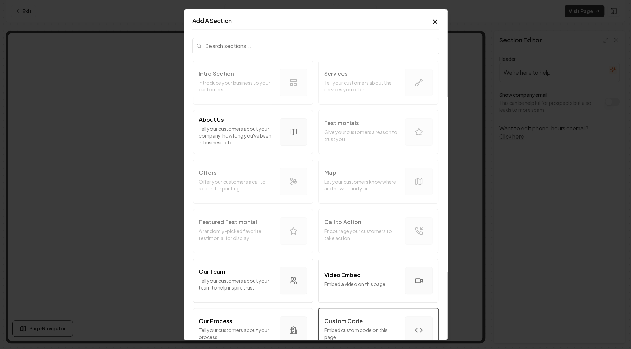
click at [377, 319] on div "Custom Code" at bounding box center [361, 320] width 75 height 8
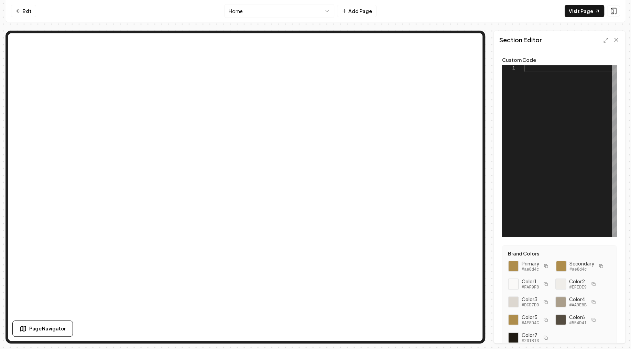
click at [539, 86] on div at bounding box center [570, 151] width 93 height 172
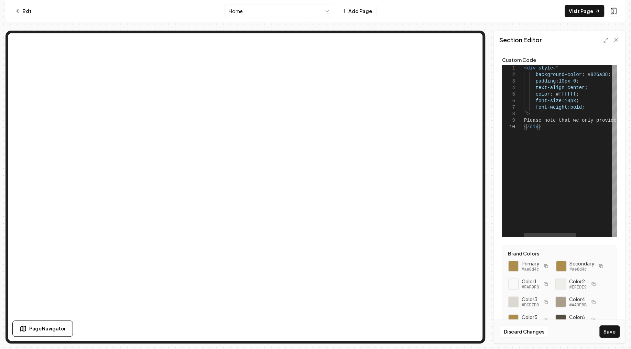
click at [539, 168] on div "< div style = " background-color : # 826a38 ; padding : 10px 0 ; text-align : c…" at bounding box center [601, 151] width 155 height 172
click at [609, 331] on button "Save" at bounding box center [609, 331] width 20 height 12
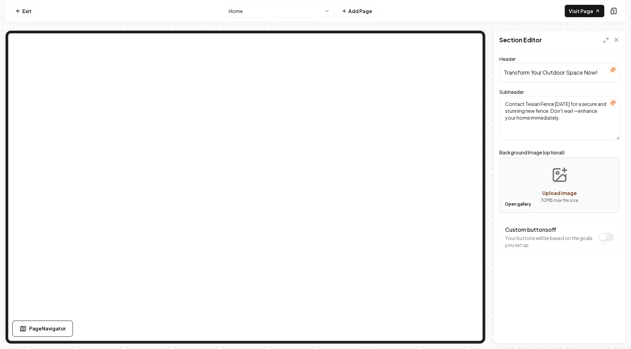
click at [575, 4] on nav "Exit Home Add Page Visit Page" at bounding box center [315, 11] width 620 height 22
click at [19, 10] on icon at bounding box center [17, 10] width 5 height 5
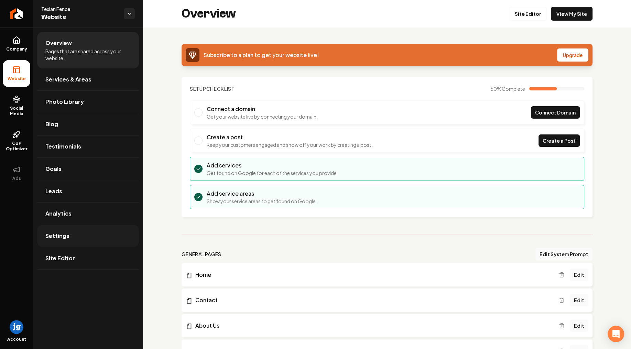
click at [89, 229] on link "Settings" at bounding box center [88, 236] width 102 height 22
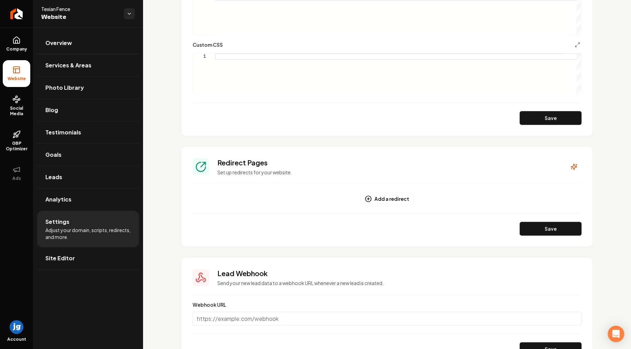
scroll to position [500, 0]
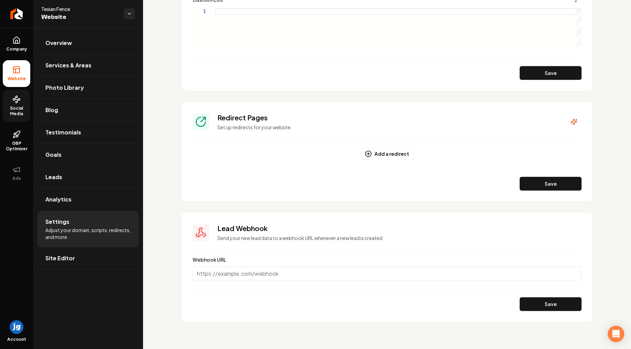
click at [13, 101] on icon at bounding box center [16, 99] width 8 height 8
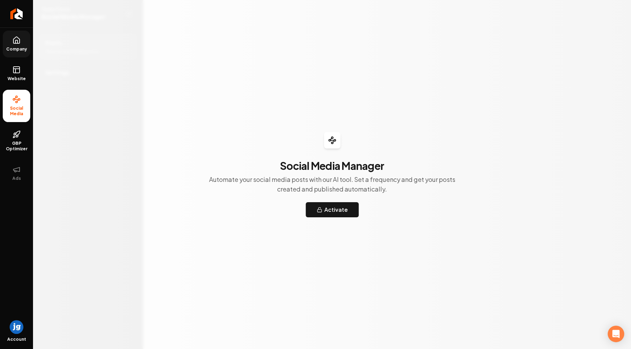
click at [19, 40] on icon at bounding box center [16, 40] width 8 height 8
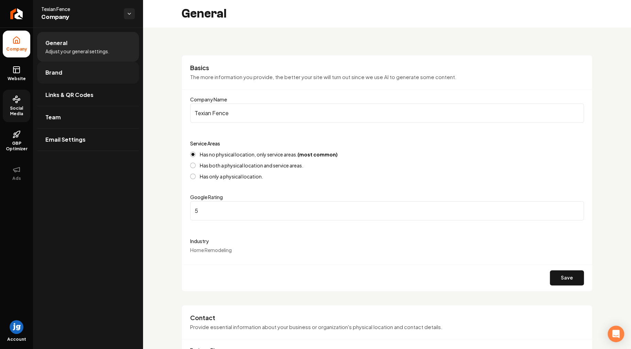
click at [69, 71] on link "Brand" at bounding box center [88, 73] width 102 height 22
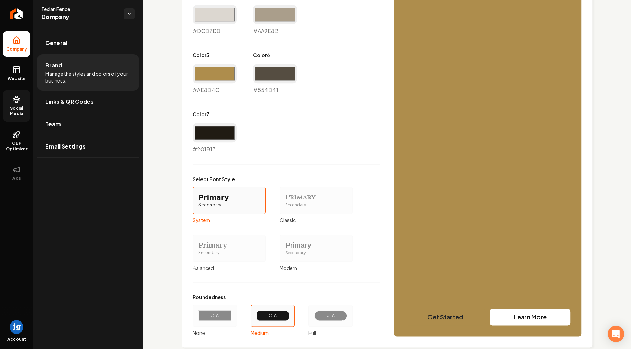
scroll to position [504, 0]
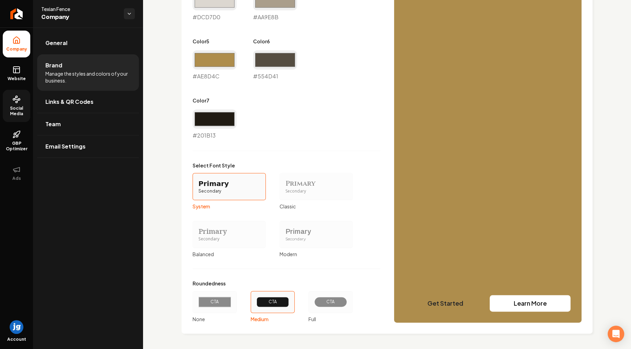
click at [217, 237] on div "Secondary" at bounding box center [229, 239] width 62 height 6
click at [198, 237] on button "Primary Secondary Balanced" at bounding box center [194, 233] width 5 height 5
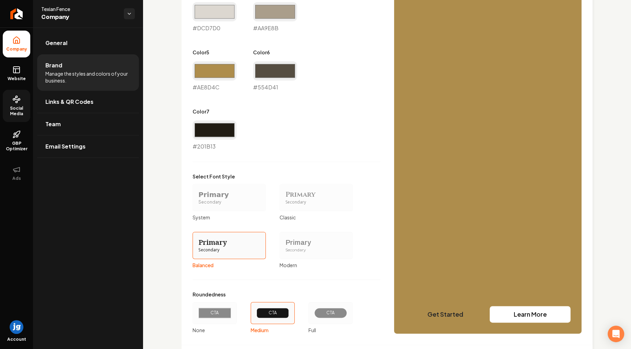
scroll to position [530, 0]
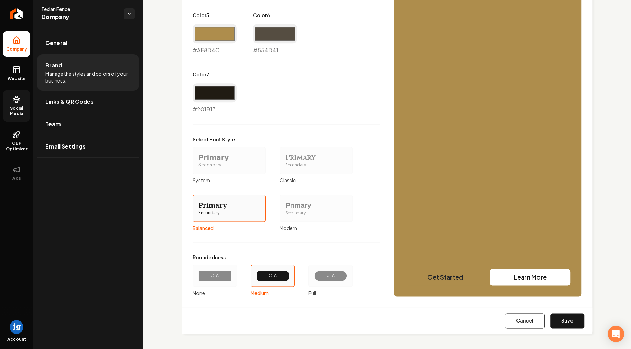
click at [302, 202] on div "Primary" at bounding box center [316, 205] width 62 height 10
click at [285, 205] on button "Primary Secondary Modern" at bounding box center [281, 207] width 5 height 5
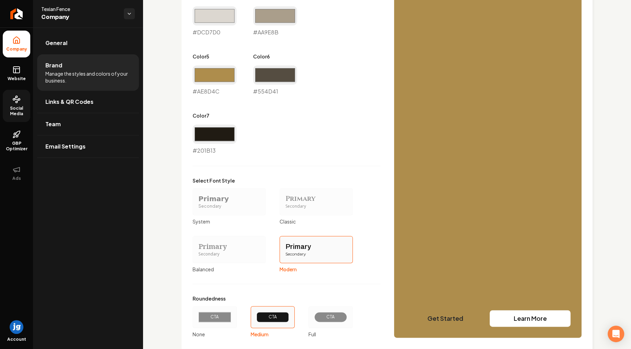
click at [300, 207] on div "Secondary" at bounding box center [316, 206] width 62 height 6
click at [285, 204] on button "Primary Secondary Classic" at bounding box center [281, 201] width 5 height 5
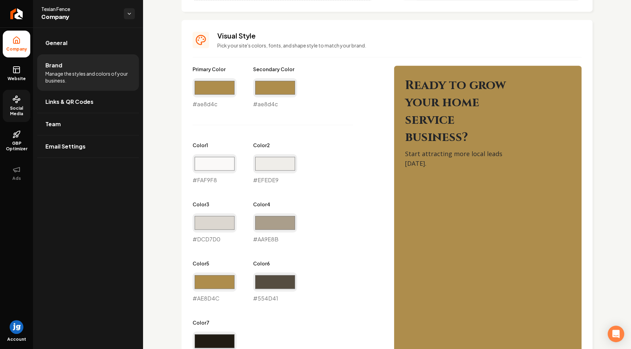
scroll to position [447, 0]
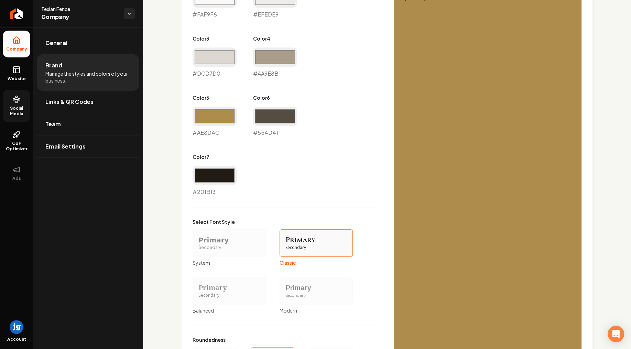
click at [211, 286] on div "Primary" at bounding box center [229, 288] width 62 height 10
click at [198, 288] on button "Primary Secondary Balanced" at bounding box center [194, 290] width 5 height 5
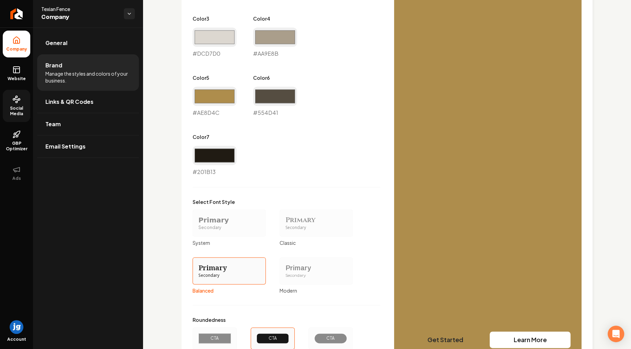
scroll to position [530, 0]
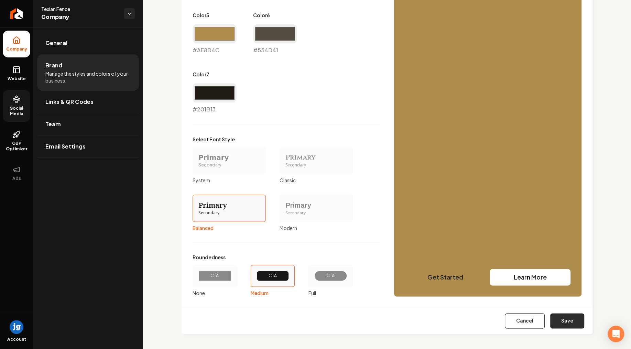
click at [564, 318] on button "Save" at bounding box center [567, 320] width 34 height 15
type input "#faf9f8"
type input "#efede9"
type input "#dcd7d0"
type input "#aa9e8b"
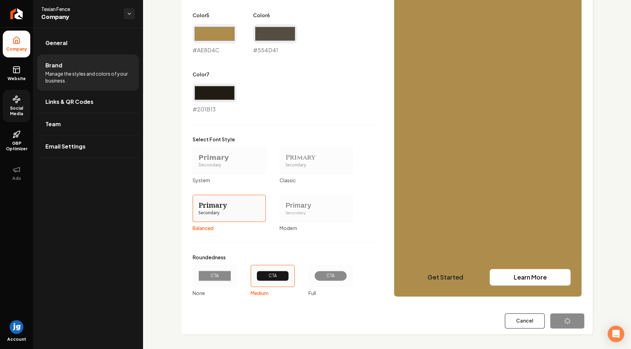
type input "#ae8d4c"
type input "#554d41"
type input "#201b13"
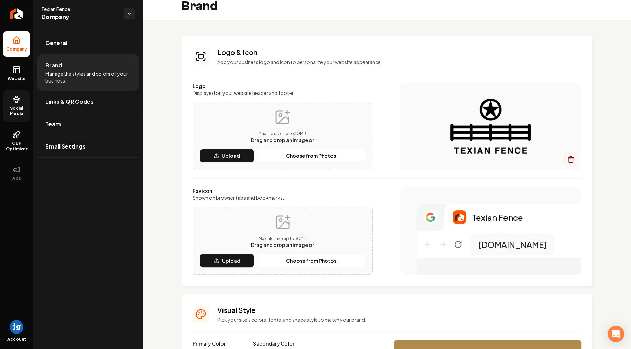
scroll to position [0, 0]
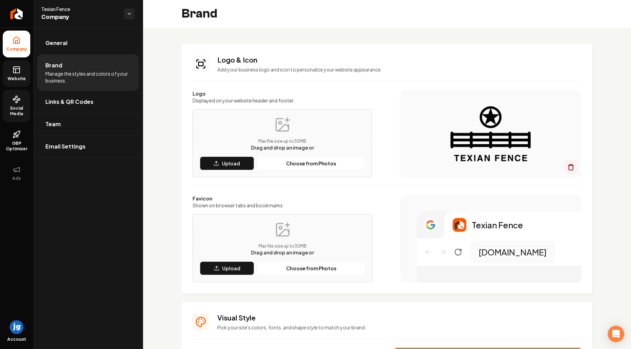
click at [11, 74] on link "Website" at bounding box center [16, 73] width 27 height 27
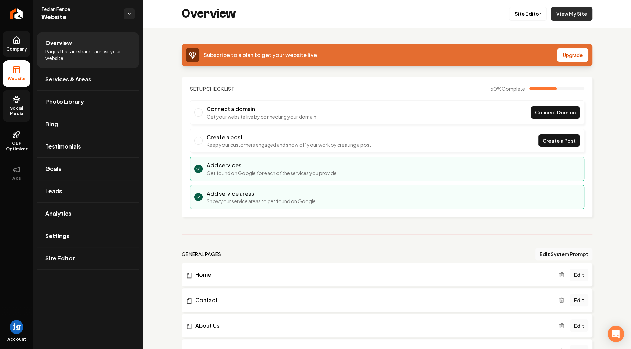
click at [564, 13] on link "View My Site" at bounding box center [571, 14] width 42 height 14
click at [580, 273] on link "Edit" at bounding box center [578, 274] width 19 height 12
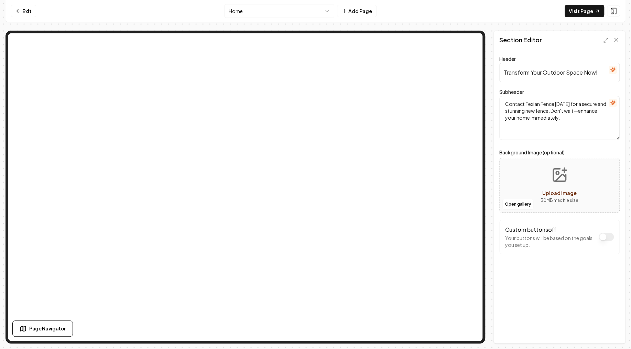
click at [534, 66] on input "Transform Your Outdoor Space Now!" at bounding box center [559, 72] width 120 height 19
paste input "Secure Your Dream Fence Today"
type input "Secure Your Dream Fence Today!"
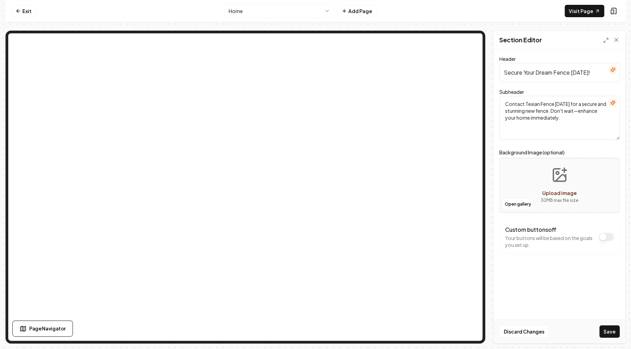
click at [554, 105] on textarea "Contact Texian Fence today for a secure and stunning new fence. Don't wait—enha…" at bounding box center [559, 118] width 120 height 44
paste textarea "Don't wait - transform your outdoor space with a top-quality fence from Texian …"
type textarea "Don't wait - transform your outdoor space with a top-quality fence from Texian …"
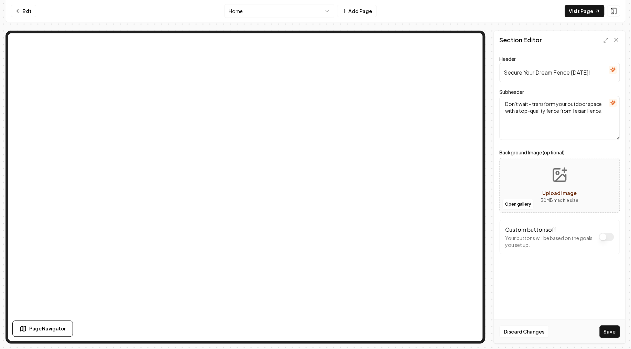
click at [603, 235] on button "Custom buttons off" at bounding box center [605, 237] width 15 height 8
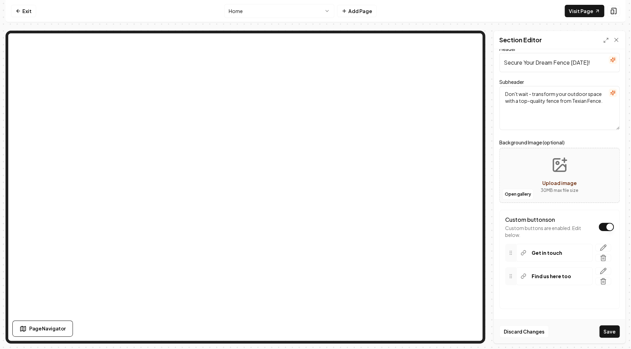
click at [606, 227] on button "Custom buttons on" at bounding box center [605, 227] width 15 height 8
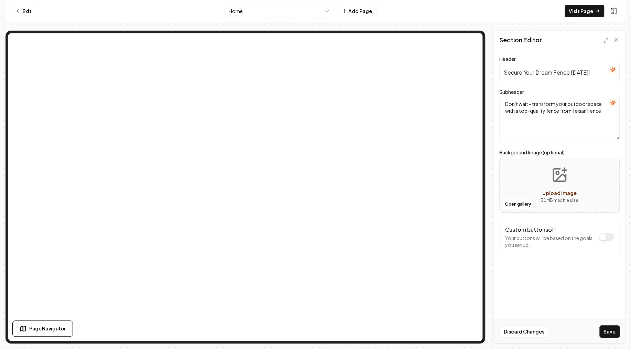
scroll to position [0, 0]
click at [612, 330] on button "Save" at bounding box center [609, 331] width 20 height 12
click at [31, 15] on link "Exit" at bounding box center [23, 11] width 25 height 12
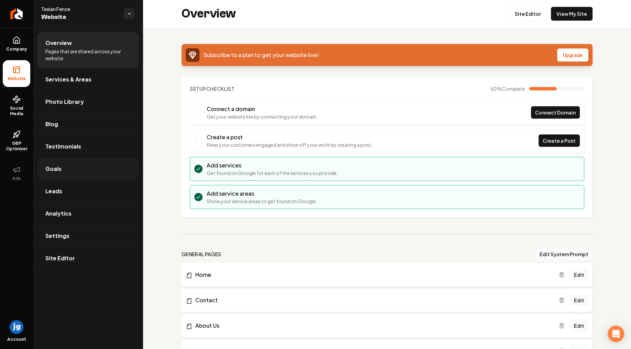
click at [105, 167] on link "Goals" at bounding box center [88, 169] width 102 height 22
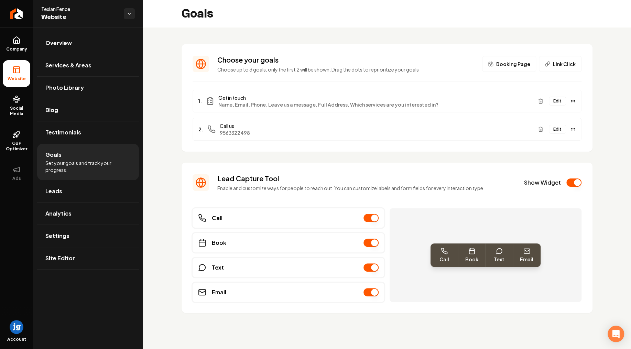
click at [555, 101] on button "Edit" at bounding box center [556, 101] width 17 height 9
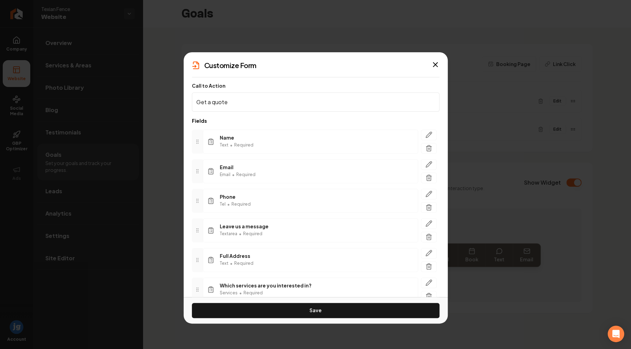
type input "Get a quote"
click at [308, 314] on button "Save" at bounding box center [315, 310] width 247 height 15
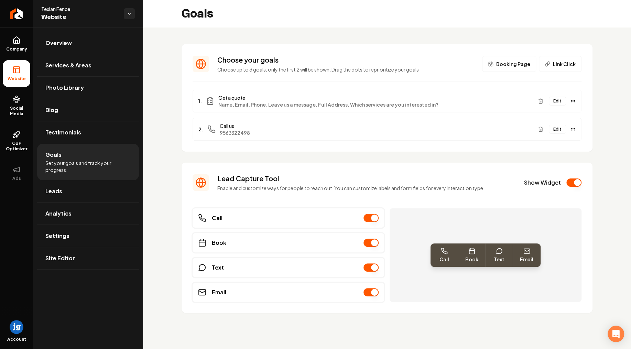
click at [557, 132] on button "Edit" at bounding box center [556, 129] width 17 height 9
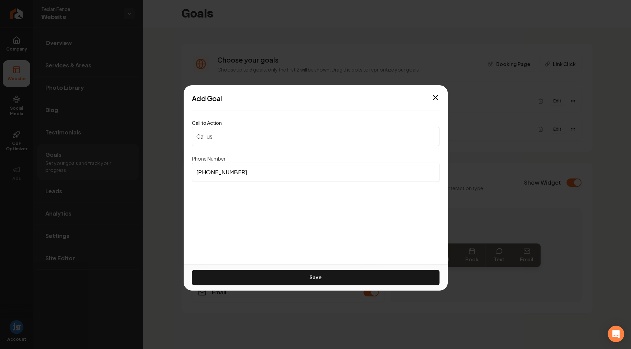
click at [223, 137] on input "Call us" at bounding box center [315, 136] width 247 height 19
type input "Call Us"
click at [301, 278] on button "Save" at bounding box center [315, 277] width 247 height 15
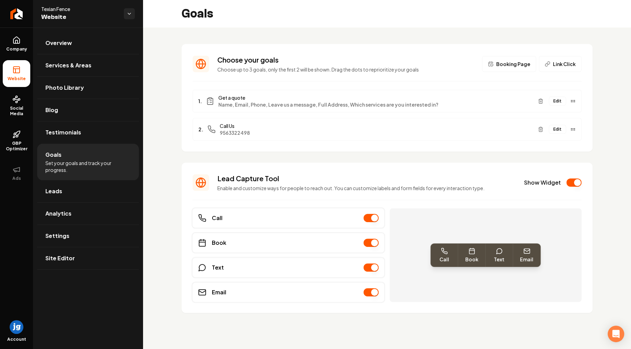
click at [558, 100] on button "Edit" at bounding box center [556, 101] width 17 height 9
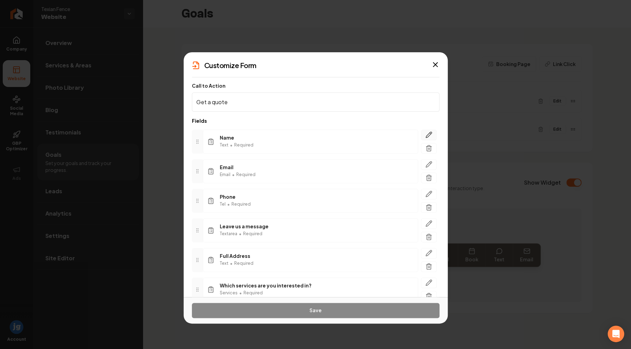
click at [428, 133] on icon "button" at bounding box center [428, 134] width 7 height 7
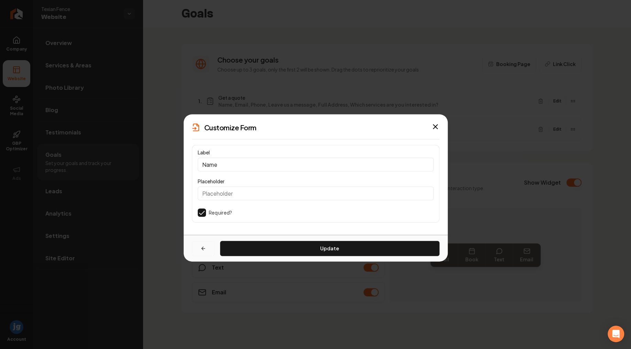
click at [203, 248] on icon "button" at bounding box center [202, 247] width 5 height 5
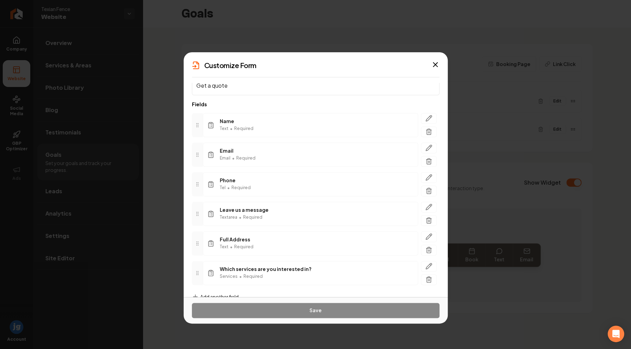
scroll to position [36, 0]
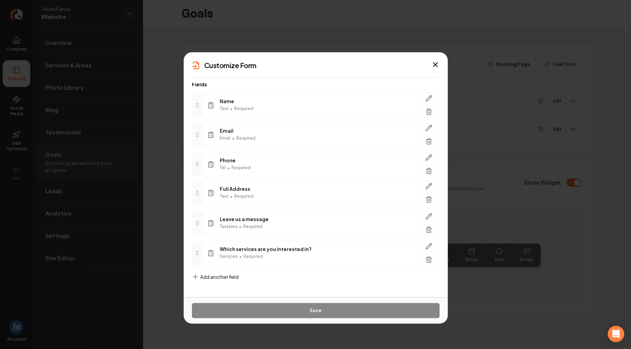
drag, startPoint x: 193, startPoint y: 226, endPoint x: 194, endPoint y: 196, distance: 30.6
click at [194, 196] on div at bounding box center [197, 193] width 11 height 24
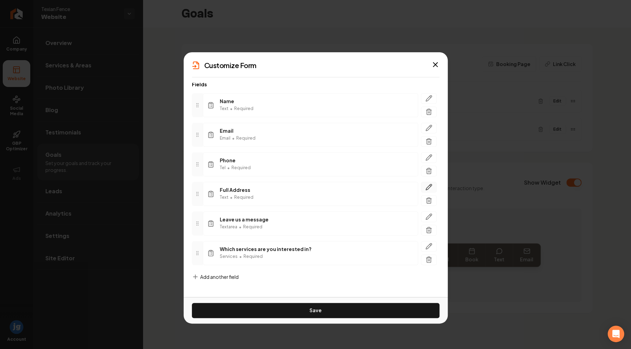
click at [430, 188] on icon "button" at bounding box center [428, 186] width 7 height 7
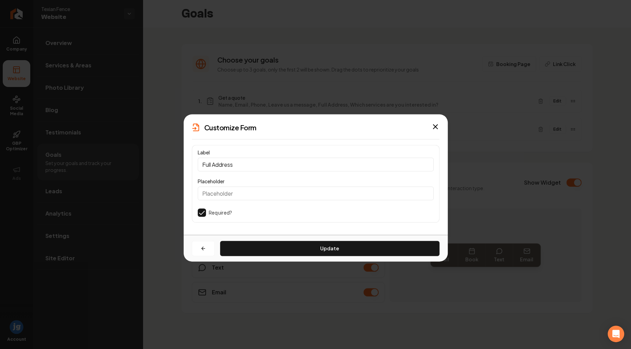
click at [215, 211] on label "Required?" at bounding box center [221, 212] width 24 height 7
click at [203, 214] on button "button" at bounding box center [202, 212] width 8 height 8
click at [203, 251] on button "button" at bounding box center [203, 248] width 23 height 15
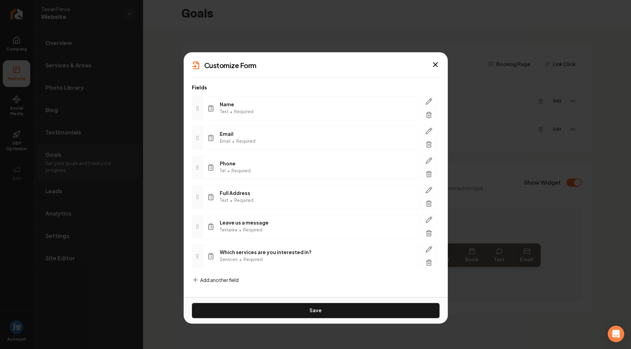
scroll to position [36, 0]
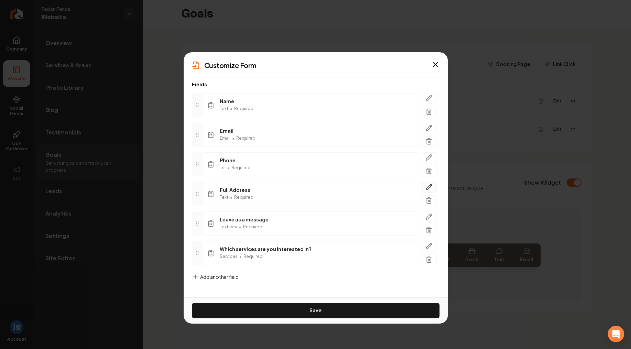
click at [427, 186] on icon "button" at bounding box center [428, 186] width 7 height 7
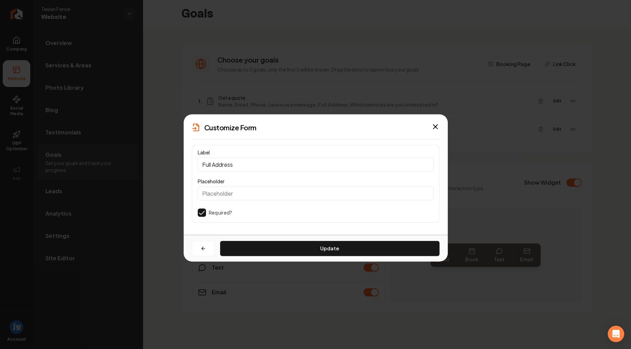
click at [201, 214] on button "button" at bounding box center [202, 212] width 8 height 8
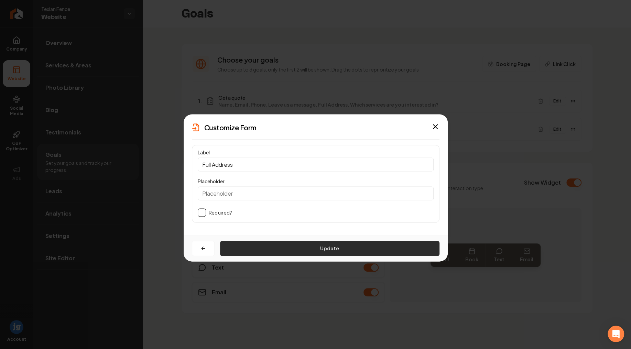
click at [272, 246] on button "Update" at bounding box center [329, 248] width 219 height 15
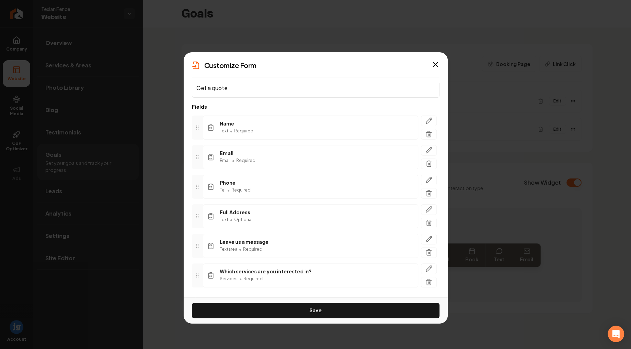
scroll to position [36, 0]
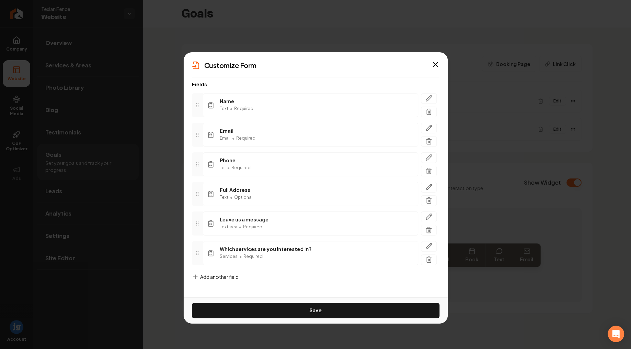
click at [221, 276] on span "Add another field" at bounding box center [219, 276] width 38 height 7
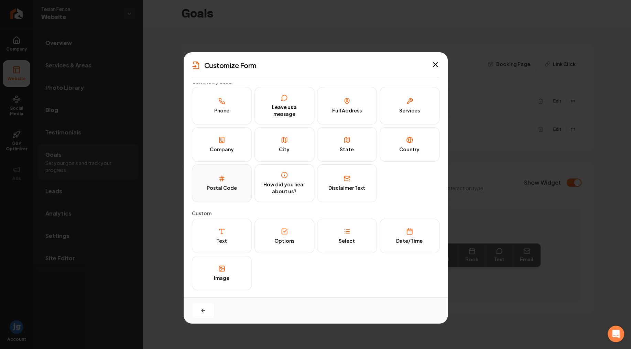
scroll to position [0, 0]
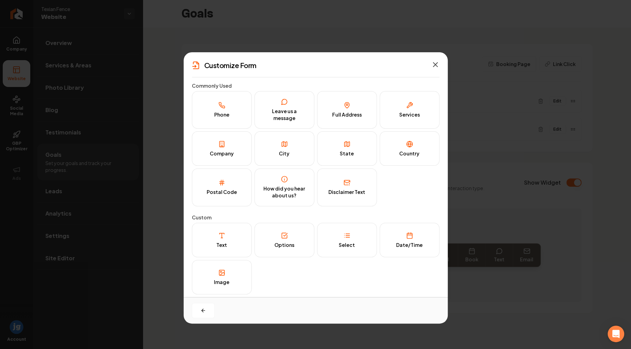
click at [432, 64] on icon "button" at bounding box center [435, 64] width 8 height 8
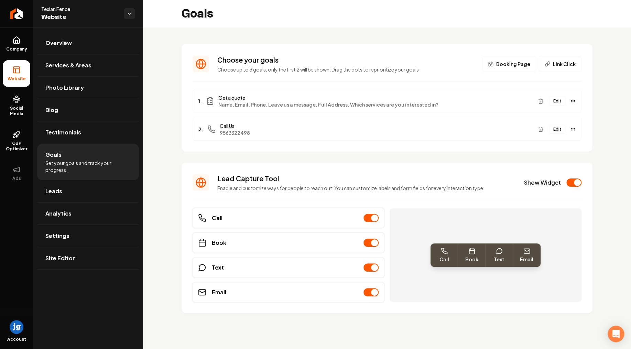
click at [559, 100] on button "Edit" at bounding box center [556, 101] width 17 height 9
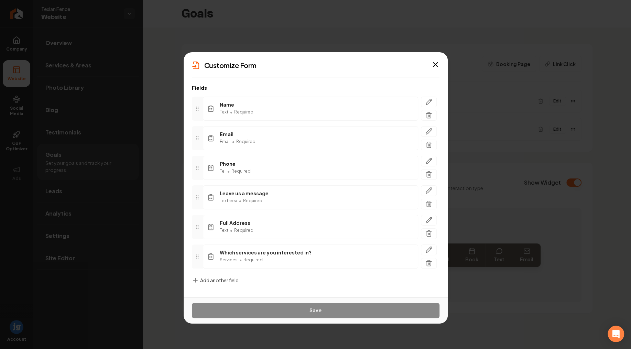
scroll to position [36, 0]
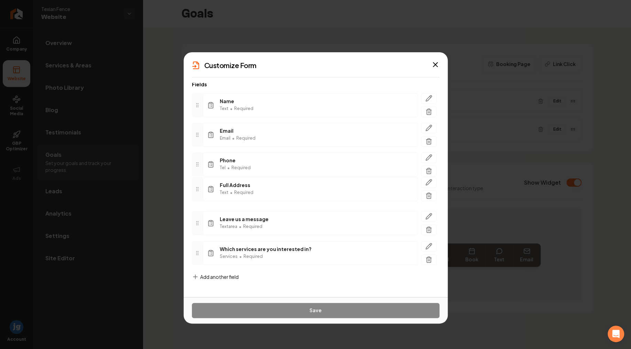
drag, startPoint x: 198, startPoint y: 225, endPoint x: 202, endPoint y: 191, distance: 34.2
click at [202, 191] on div at bounding box center [197, 189] width 11 height 24
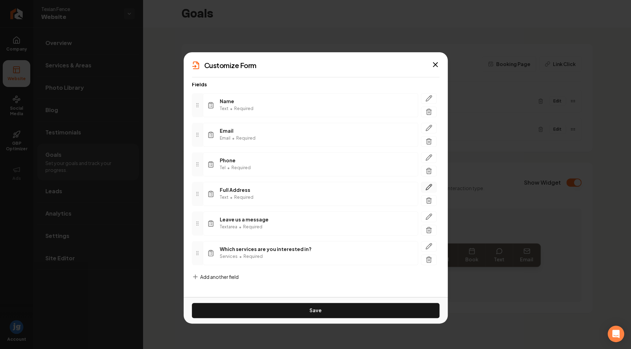
click at [431, 185] on icon "button" at bounding box center [428, 187] width 6 height 6
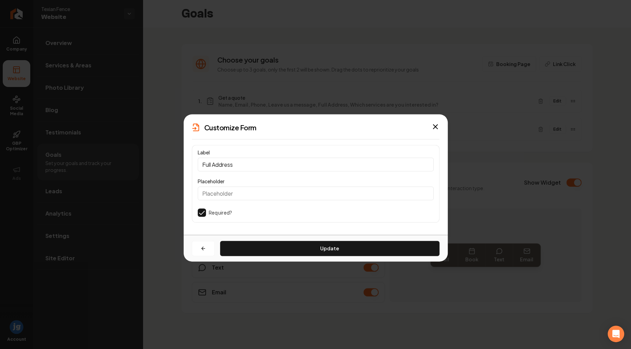
click at [201, 211] on button "button" at bounding box center [202, 212] width 8 height 8
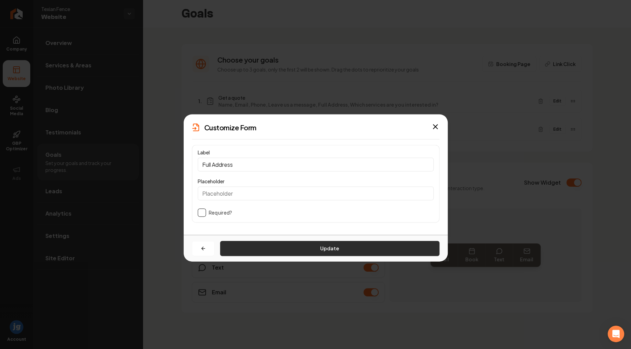
click at [278, 243] on button "Update" at bounding box center [329, 248] width 219 height 15
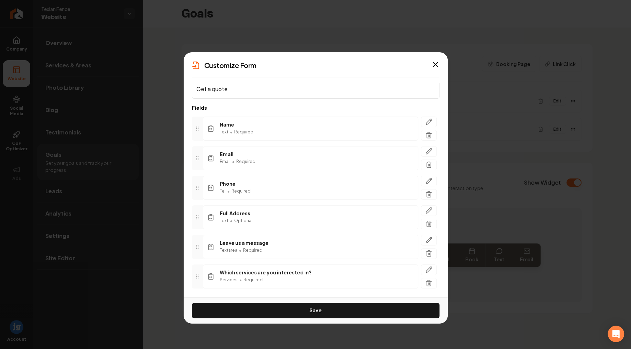
scroll to position [36, 0]
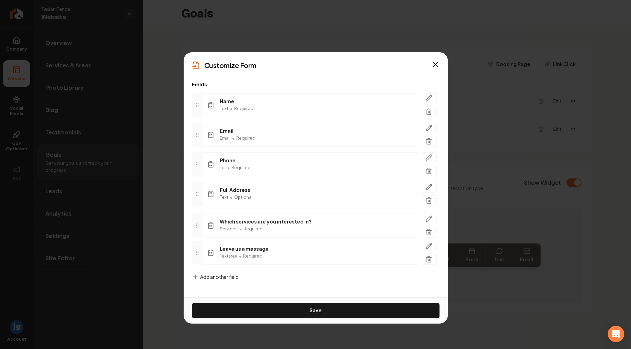
drag, startPoint x: 198, startPoint y: 254, endPoint x: 198, endPoint y: 227, distance: 27.5
click at [198, 227] on div at bounding box center [197, 225] width 11 height 24
click at [428, 215] on icon "button" at bounding box center [428, 216] width 7 height 7
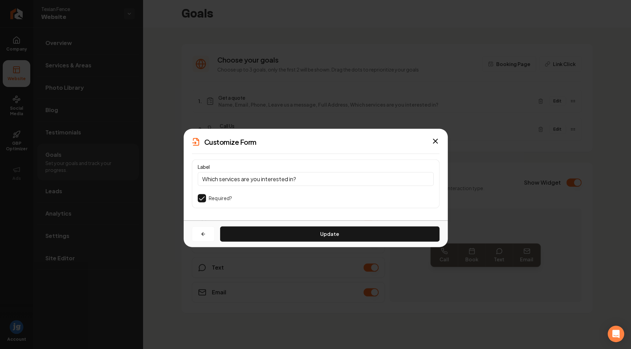
drag, startPoint x: 317, startPoint y: 182, endPoint x: 182, endPoint y: 172, distance: 135.0
click at [198, 172] on input "Which services are you interested in?" at bounding box center [316, 179] width 236 height 14
paste input "Briefly describe what service you need:"
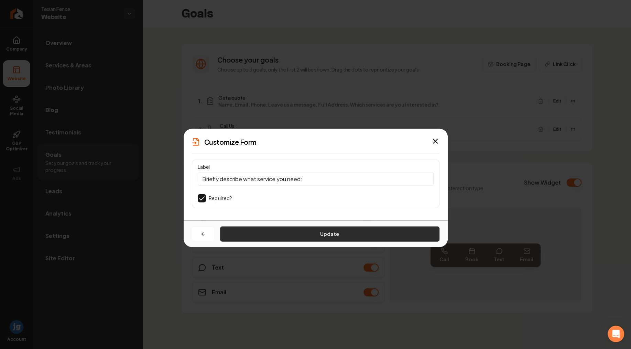
type input "Briefly describe what service you need:"
click at [300, 230] on button "Update" at bounding box center [329, 233] width 219 height 15
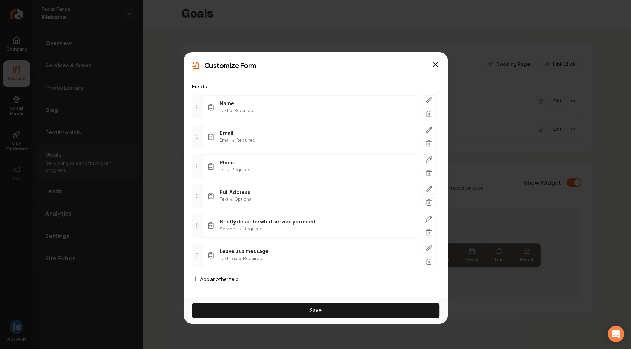
scroll to position [36, 0]
click at [430, 245] on icon "button" at bounding box center [428, 246] width 6 height 6
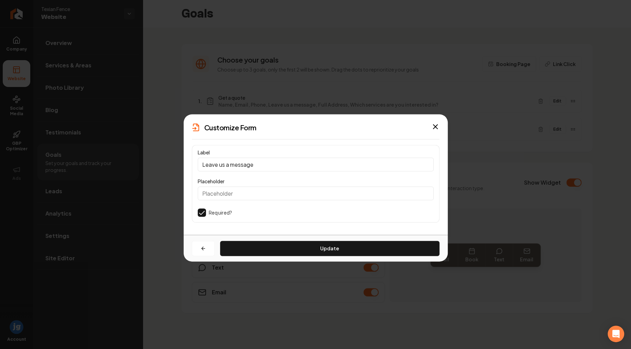
drag, startPoint x: 286, startPoint y: 166, endPoint x: 186, endPoint y: 161, distance: 99.7
click at [198, 161] on input "Leave us a message" at bounding box center [316, 164] width 236 height 14
paste input "Briefly describe what service you need:"
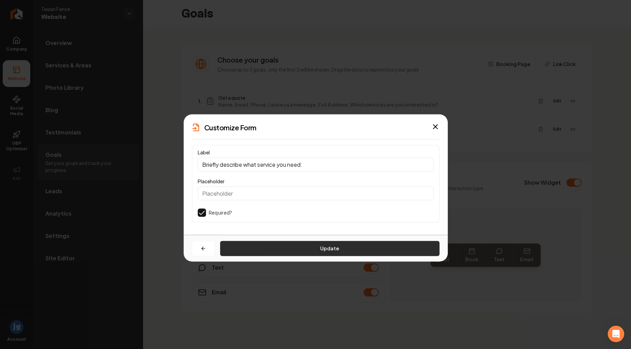
type input "Briefly describe what service you need:"
click at [297, 244] on button "Update" at bounding box center [329, 248] width 219 height 15
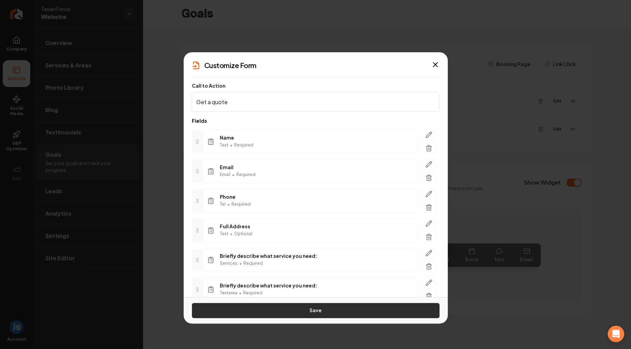
click at [313, 315] on button "Save" at bounding box center [315, 310] width 247 height 15
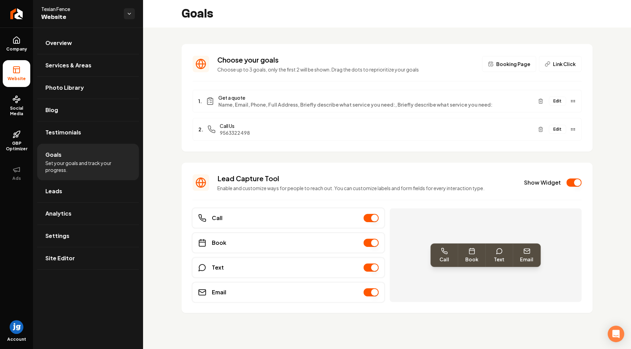
click at [571, 182] on button "Show Widget" at bounding box center [573, 182] width 15 height 8
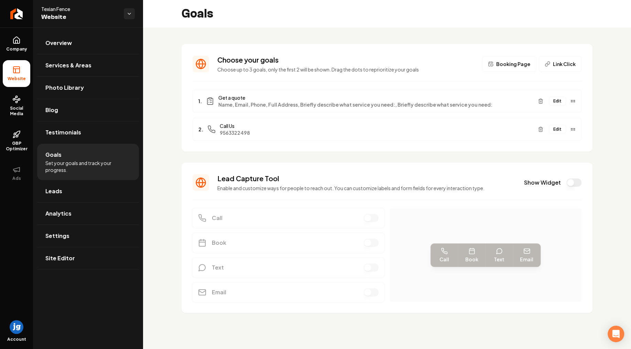
click at [17, 76] on span "Website" at bounding box center [17, 78] width 24 height 5
click at [77, 43] on link "Overview" at bounding box center [88, 43] width 102 height 22
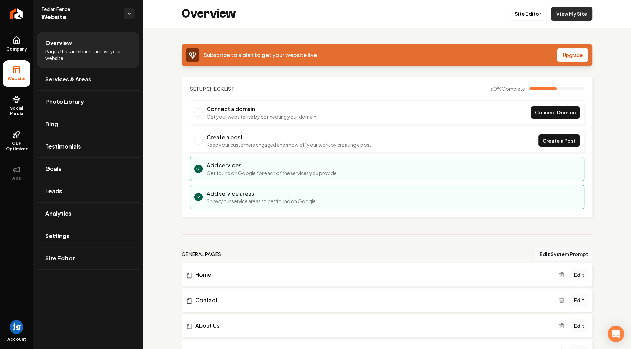
click at [588, 9] on link "View My Site" at bounding box center [571, 14] width 42 height 14
click at [84, 168] on link "Goals" at bounding box center [88, 169] width 102 height 22
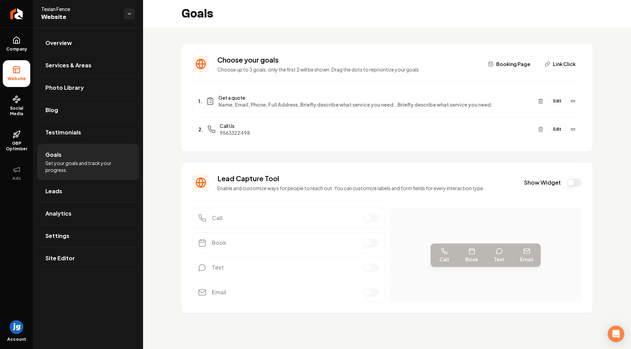
click at [557, 103] on button "Edit" at bounding box center [556, 101] width 17 height 9
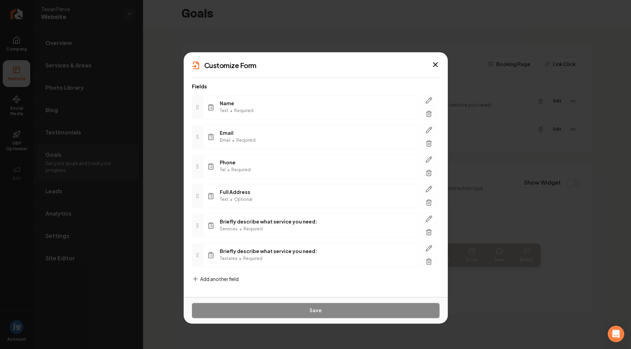
scroll to position [36, 0]
click at [439, 67] on div "Customize Form" at bounding box center [315, 65] width 264 height 10
click at [438, 66] on icon "button" at bounding box center [435, 64] width 8 height 8
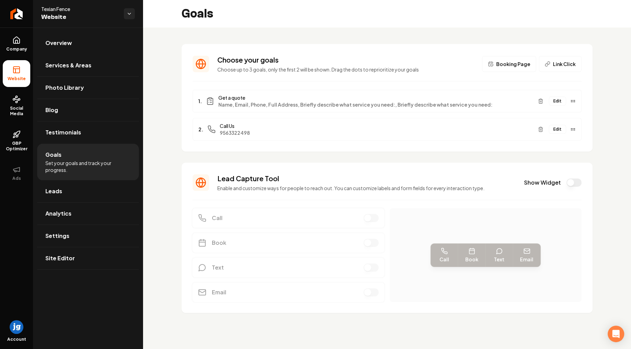
click at [556, 131] on button "Edit" at bounding box center [556, 129] width 17 height 9
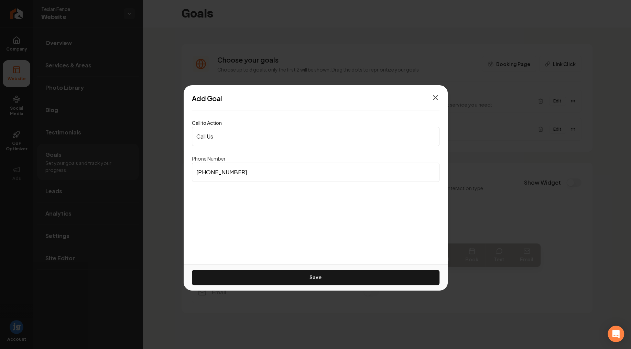
click at [436, 99] on icon "button" at bounding box center [435, 97] width 8 height 8
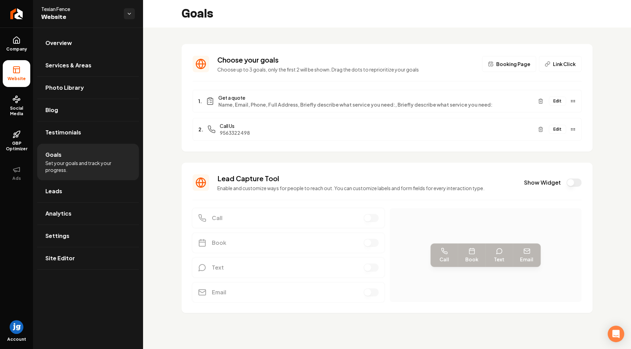
click at [573, 101] on icon "Main content area" at bounding box center [572, 100] width 5 height 5
click at [561, 101] on button "Edit" at bounding box center [556, 101] width 17 height 9
click at [489, 210] on body "Company Website Social Media GBP Optimizer Ads Account Texian Fence Website Ove…" at bounding box center [315, 174] width 631 height 349
click at [211, 101] on icon "Main content area" at bounding box center [210, 101] width 1 height 0
click at [229, 129] on span "Call Us" at bounding box center [376, 125] width 312 height 7
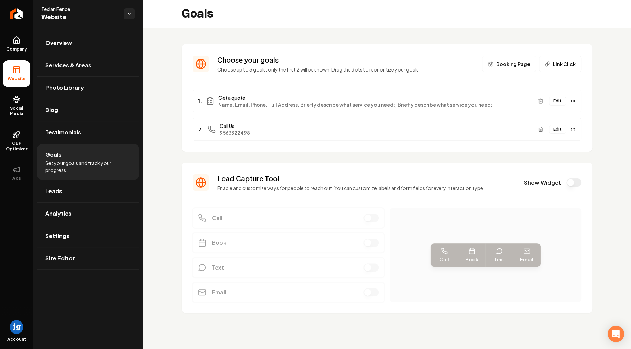
click at [507, 63] on span "Booking Page" at bounding box center [513, 63] width 34 height 7
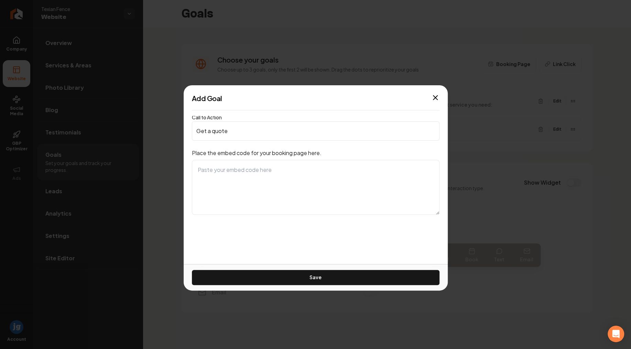
type input "Get a quote"
click at [317, 172] on textarea at bounding box center [315, 187] width 247 height 55
click at [339, 274] on button "Save" at bounding box center [315, 277] width 247 height 15
click at [259, 182] on textarea at bounding box center [315, 187] width 247 height 55
paste textarea "https://clienthub.getjobber.com/client_hubs/851c1376-9d1d-4494-9ec4-8f41ac0e1a9…"
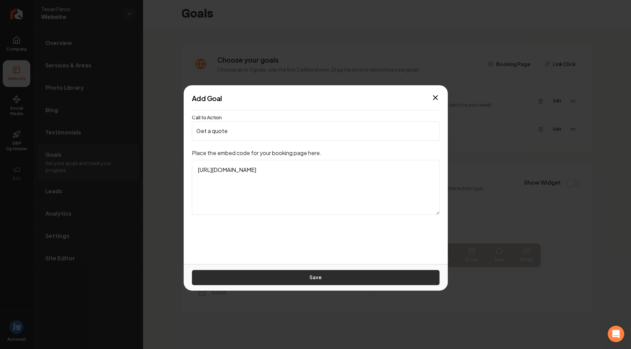
type textarea "https://clienthub.getjobber.com/client_hubs/851c1376-9d1d-4494-9ec4-8f41ac0e1a9…"
click at [320, 275] on button "Save" at bounding box center [315, 277] width 247 height 15
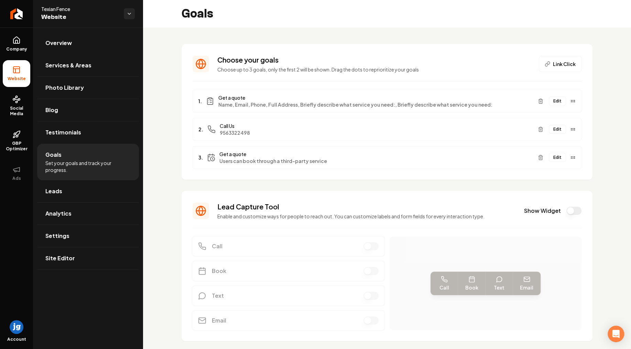
click at [162, 177] on div "Choose your goals Choose up to 3 goals, only the first 2 will be shown. Drag th…" at bounding box center [387, 197] width 488 height 341
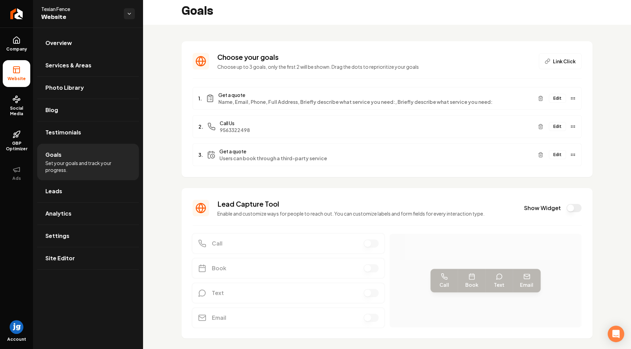
scroll to position [0, 0]
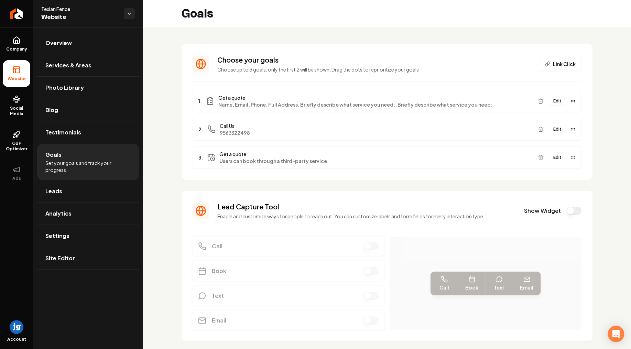
click at [212, 157] on icon "Main content area" at bounding box center [211, 157] width 8 height 8
drag, startPoint x: 222, startPoint y: 126, endPoint x: 243, endPoint y: 129, distance: 20.4
click at [243, 129] on span "Call Us" at bounding box center [376, 125] width 312 height 7
drag, startPoint x: 220, startPoint y: 155, endPoint x: 325, endPoint y: 163, distance: 104.7
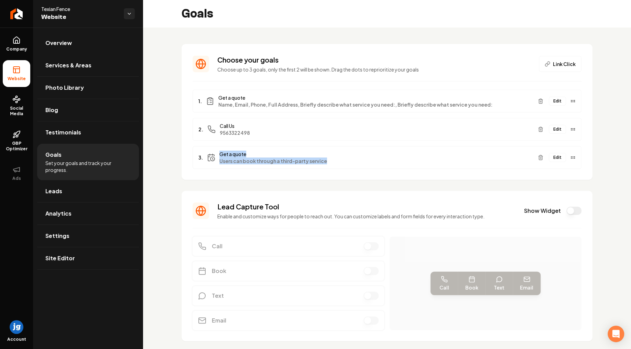
click at [325, 157] on span "Get a quote" at bounding box center [375, 154] width 313 height 7
click at [325, 163] on span "Users can book through a third-party service" at bounding box center [375, 160] width 313 height 7
click at [556, 156] on button "Edit" at bounding box center [556, 157] width 17 height 9
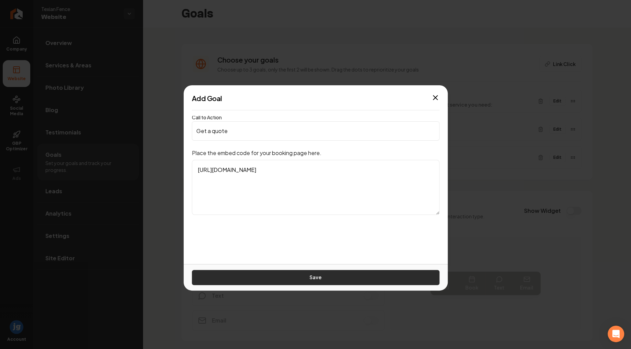
click at [314, 278] on button "Save" at bounding box center [315, 277] width 247 height 15
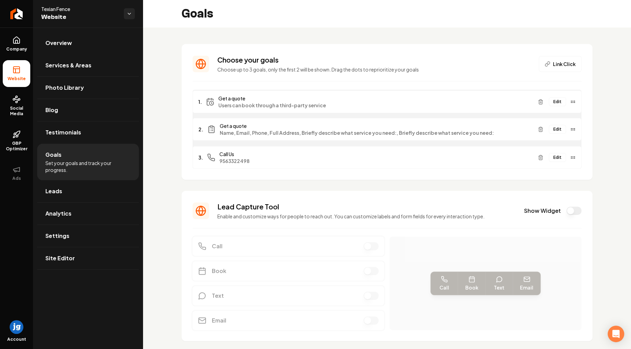
drag, startPoint x: 574, startPoint y: 158, endPoint x: 578, endPoint y: 102, distance: 55.8
click at [578, 102] on div "1. Get a quote Users can book through a third-party service Edit" at bounding box center [386, 101] width 389 height 23
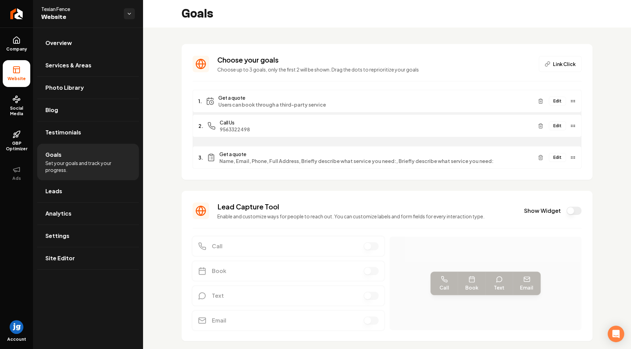
drag, startPoint x: 574, startPoint y: 157, endPoint x: 575, endPoint y: 126, distance: 31.6
click at [575, 126] on div "2. Call Us 9563322498 Edit" at bounding box center [386, 125] width 389 height 23
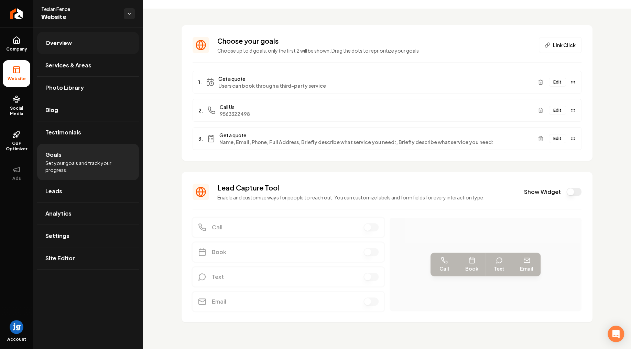
click at [73, 45] on link "Overview" at bounding box center [88, 43] width 102 height 22
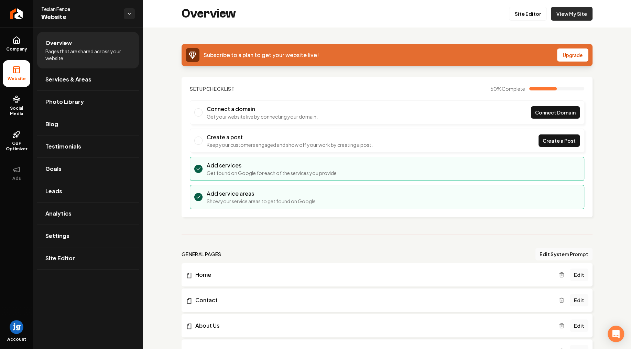
click at [566, 15] on link "View My Site" at bounding box center [571, 14] width 42 height 14
click at [81, 163] on link "Goals" at bounding box center [88, 169] width 102 height 22
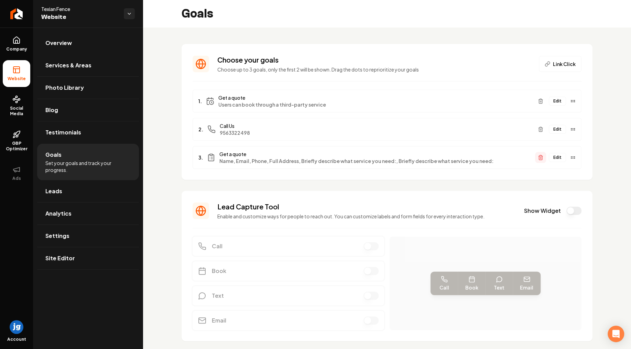
click at [539, 157] on icon "Main content area" at bounding box center [539, 157] width 5 height 5
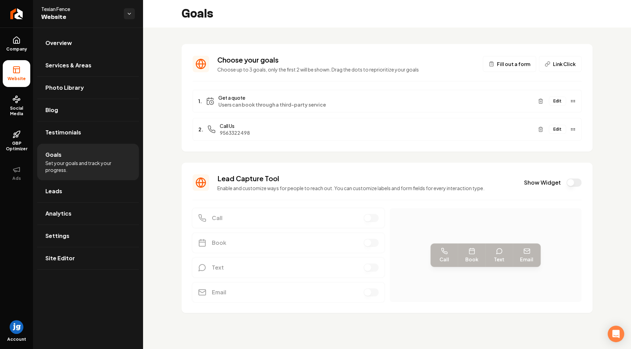
click at [558, 101] on button "Edit" at bounding box center [556, 101] width 17 height 9
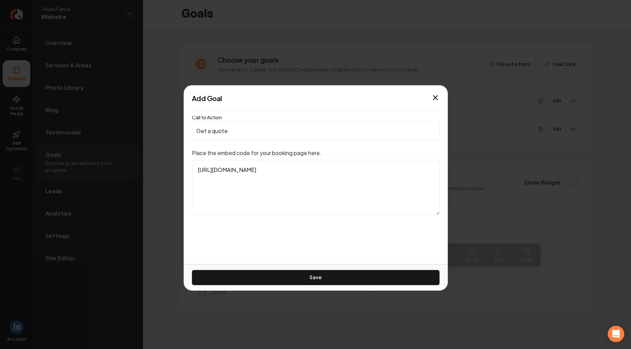
drag, startPoint x: 286, startPoint y: 186, endPoint x: 190, endPoint y: 172, distance: 96.1
click at [192, 161] on textarea "https://clienthub.getjobber.com/client_hubs/851c1376-9d1d-4494-9ec4-8f41ac0e1a9…" at bounding box center [315, 187] width 247 height 55
paste textarea "?source=social_media"
type textarea "https://clienthub.getjobber.com/client_hubs/851c1376-9d1d-4494-9ec4-8f41ac0e1a9…"
click at [309, 279] on button "Save" at bounding box center [315, 277] width 247 height 15
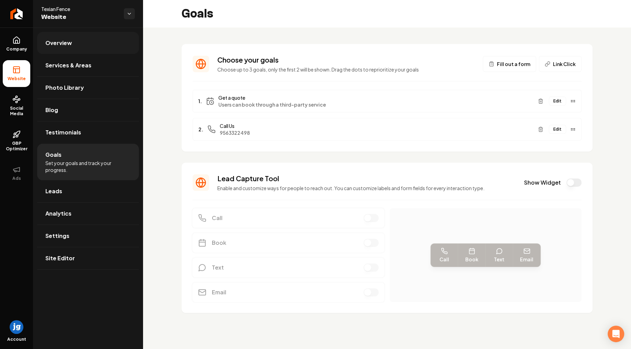
click at [72, 50] on link "Overview" at bounding box center [88, 43] width 102 height 22
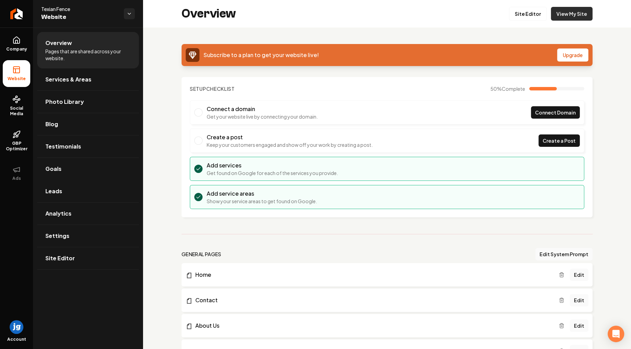
click at [569, 17] on link "View My Site" at bounding box center [571, 14] width 42 height 14
click at [79, 170] on link "Goals" at bounding box center [88, 169] width 102 height 22
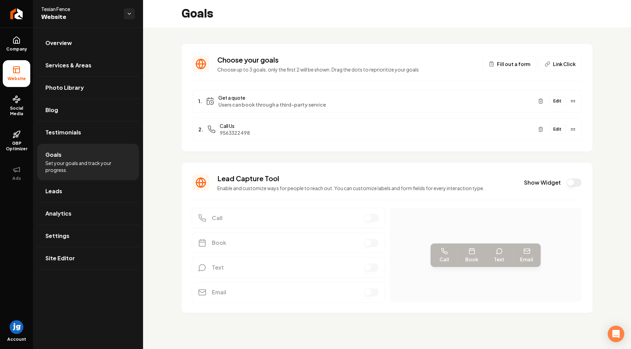
click at [557, 103] on button "Edit" at bounding box center [556, 101] width 17 height 9
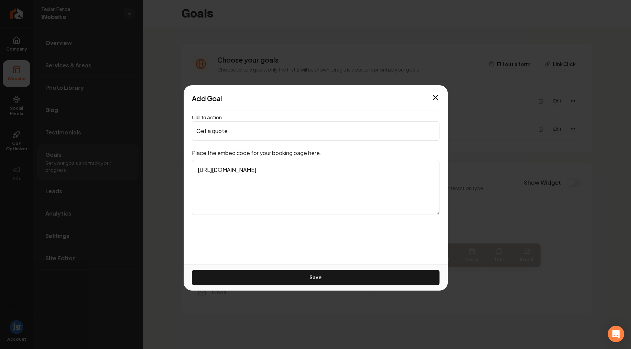
click at [354, 182] on textarea "https://clienthub.getjobber.com/client_hubs/851c1376-9d1d-4494-9ec4-8f41ac0e1a9…" at bounding box center [315, 187] width 247 height 55
drag, startPoint x: 365, startPoint y: 190, endPoint x: 91, endPoint y: 142, distance: 278.1
click at [192, 160] on textarea "https://clienthub.getjobber.com/client_hubs/851c1376-9d1d-4494-9ec4-8f41ac0e1a9…" at bounding box center [315, 187] width 247 height 55
paste textarea "<iframe src="https://clienthub.getjobber.com/client_hubs/851c1376-9d1d-4494-9ec…"
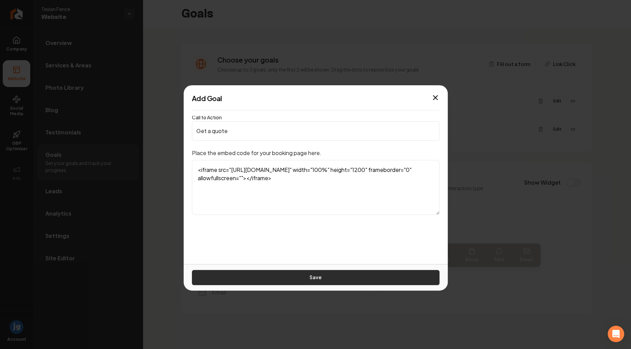
type textarea "<iframe src="https://clienthub.getjobber.com/client_hubs/851c1376-9d1d-4494-9ec…"
click at [318, 279] on button "Save" at bounding box center [315, 277] width 247 height 15
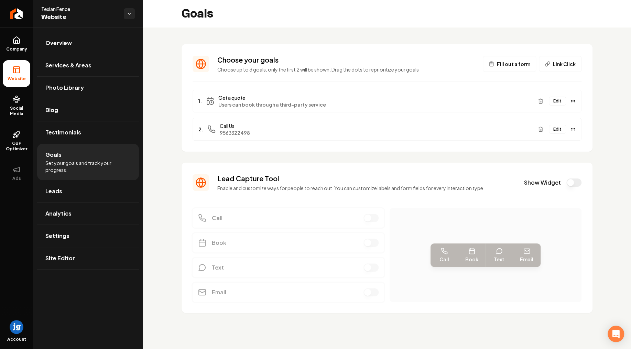
click at [167, 126] on div "Choose your goals Choose up to 3 goals, only the first 2 will be shown. Drag th…" at bounding box center [387, 183] width 488 height 313
click at [60, 188] on span "Leads" at bounding box center [53, 191] width 17 height 8
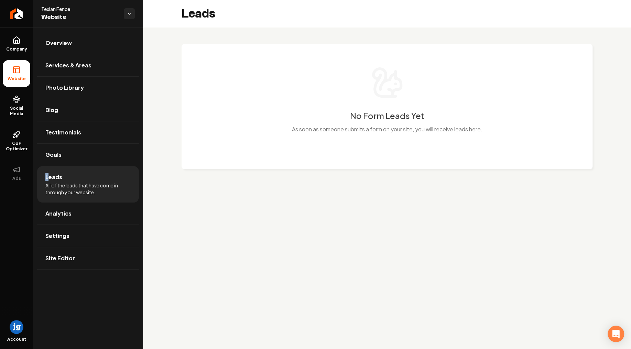
click at [44, 176] on li "Leads All of the leads that have come in through your website." at bounding box center [88, 184] width 102 height 36
click at [45, 176] on li "Leads All of the leads that have come in through your website." at bounding box center [88, 184] width 102 height 36
drag, startPoint x: 45, startPoint y: 177, endPoint x: 97, endPoint y: 194, distance: 54.8
click at [97, 194] on li "Leads All of the leads that have come in through your website." at bounding box center [88, 184] width 102 height 36
click at [74, 213] on link "Analytics" at bounding box center [88, 213] width 102 height 22
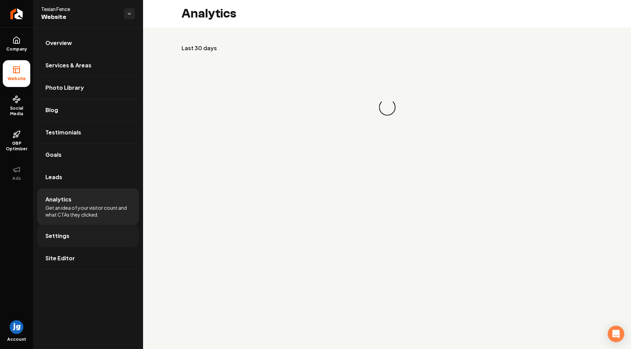
click at [71, 237] on link "Settings" at bounding box center [88, 236] width 102 height 22
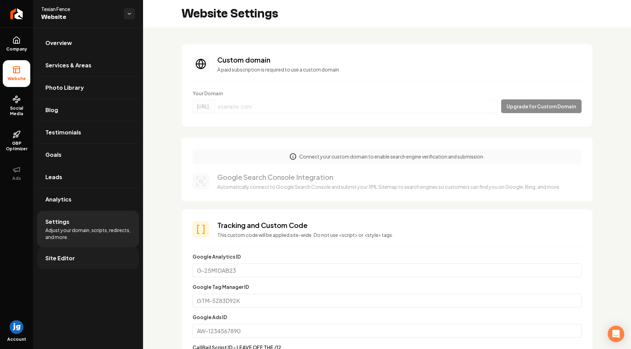
click at [69, 258] on span "Site Editor" at bounding box center [60, 258] width 30 height 8
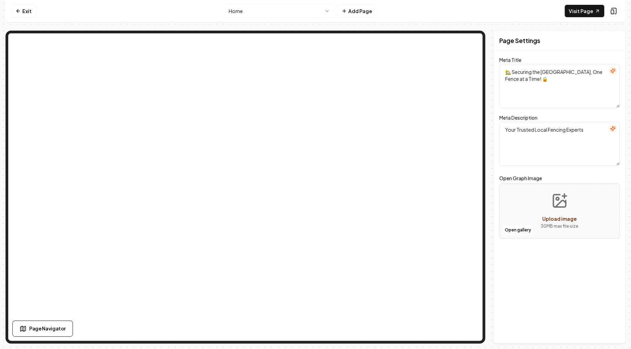
click at [276, 14] on html "Computer Required This feature is only available on a computer. Please switch t…" at bounding box center [315, 174] width 631 height 349
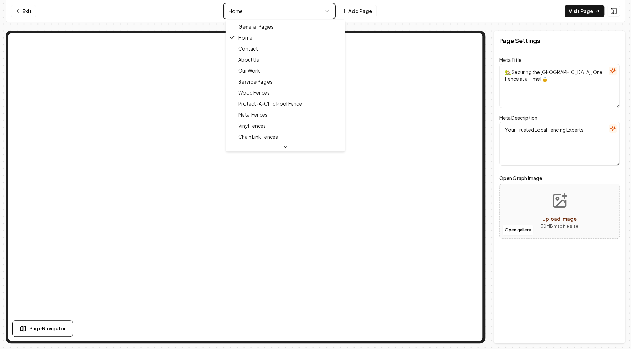
click at [276, 12] on html "Computer Required This feature is only available on a computer. Please switch t…" at bounding box center [315, 174] width 631 height 349
click at [264, 14] on html "Computer Required This feature is only available on a computer. Please switch t…" at bounding box center [315, 174] width 631 height 349
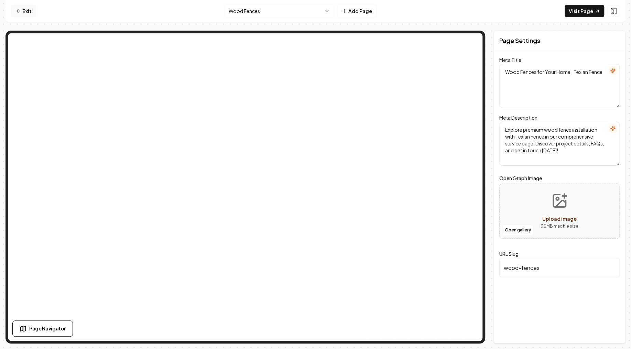
click at [23, 10] on link "Exit" at bounding box center [23, 11] width 25 height 12
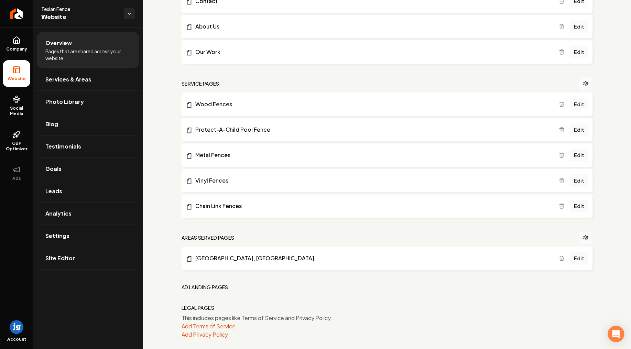
scroll to position [304, 0]
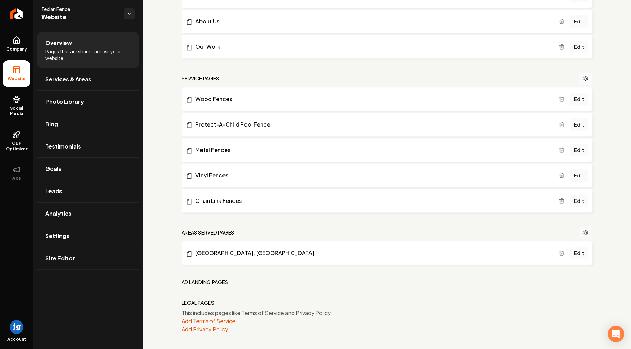
click at [584, 232] on icon "Main content area" at bounding box center [584, 232] width 5 height 5
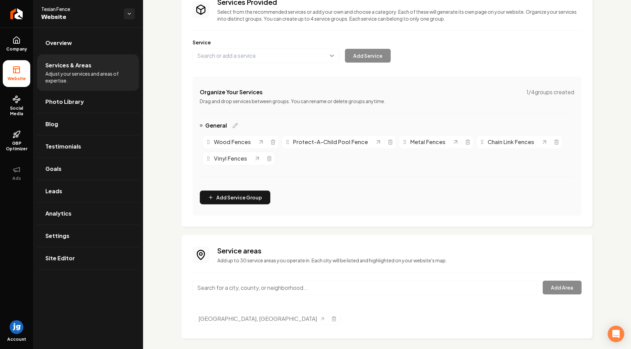
scroll to position [63, 0]
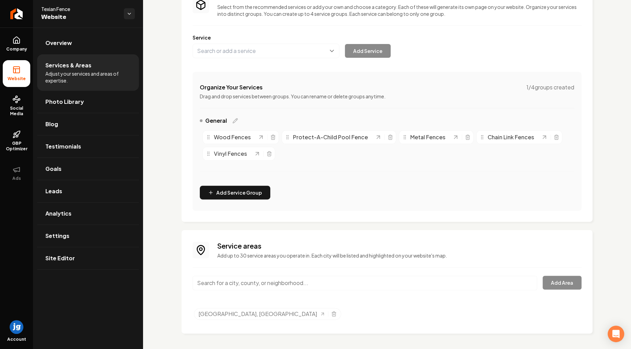
click at [448, 280] on input "Main content area" at bounding box center [364, 283] width 344 height 14
type input "[GEOGRAPHIC_DATA], [GEOGRAPHIC_DATA]"
click at [564, 279] on button "Add Area" at bounding box center [561, 283] width 39 height 14
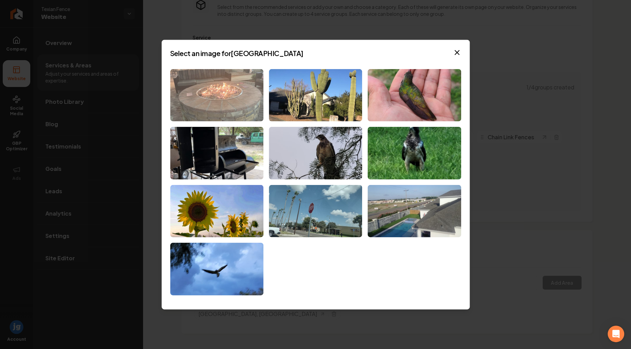
click at [218, 99] on img at bounding box center [216, 95] width 93 height 53
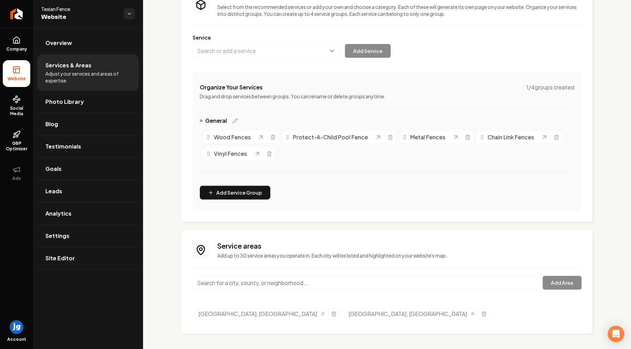
click at [425, 287] on input "Main content area" at bounding box center [364, 283] width 344 height 14
paste input "[GEOGRAPHIC_DATA], [GEOGRAPHIC_DATA]"
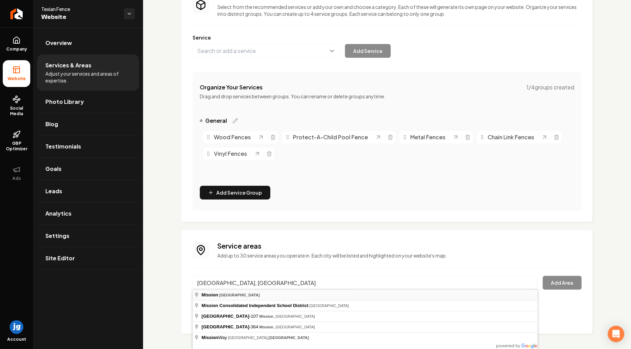
type input "[GEOGRAPHIC_DATA], [GEOGRAPHIC_DATA]"
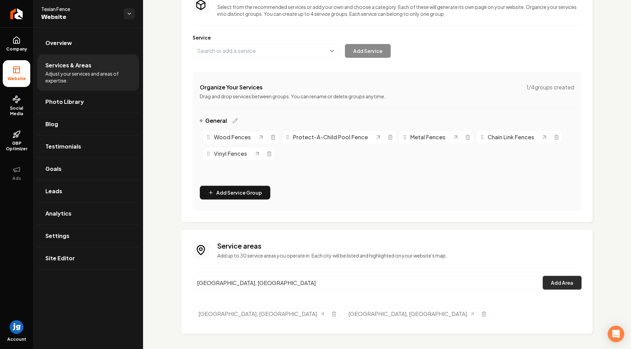
click at [573, 284] on button "Add Area" at bounding box center [561, 283] width 39 height 14
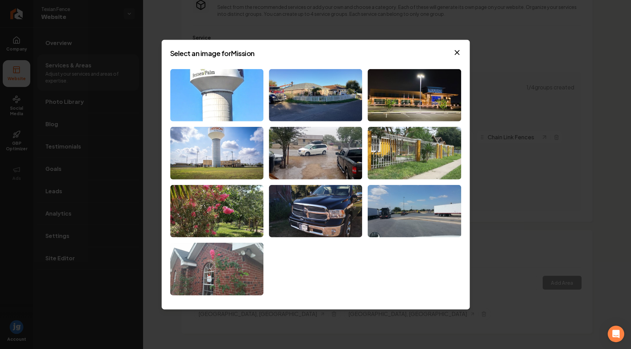
click at [215, 99] on img at bounding box center [216, 95] width 93 height 53
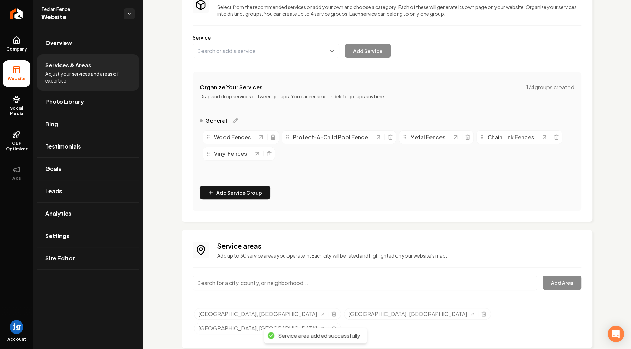
click at [265, 281] on input "Main content area" at bounding box center [364, 283] width 344 height 14
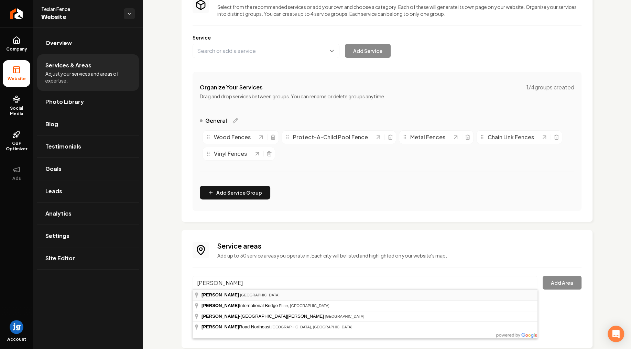
type input "Pharr, [GEOGRAPHIC_DATA]"
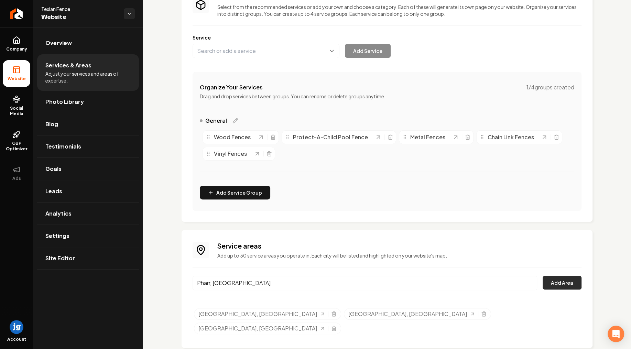
click at [570, 280] on button "Add Area" at bounding box center [561, 283] width 39 height 14
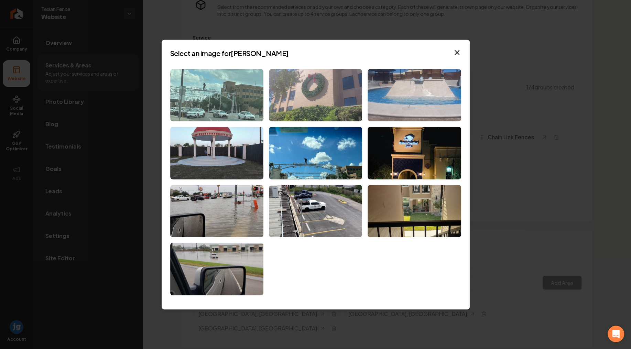
click at [226, 100] on img at bounding box center [216, 95] width 93 height 53
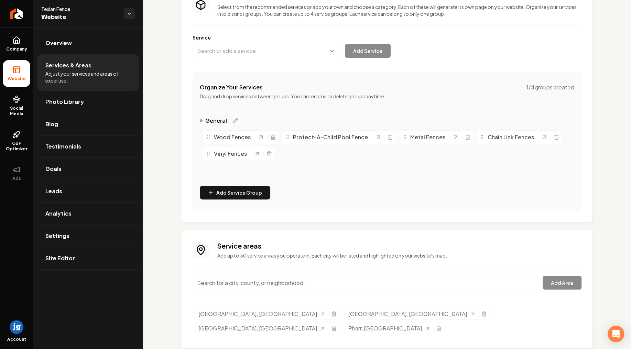
click at [262, 281] on input "Main content area" at bounding box center [364, 283] width 344 height 14
paste input "[GEOGRAPHIC_DATA], [GEOGRAPHIC_DATA]"
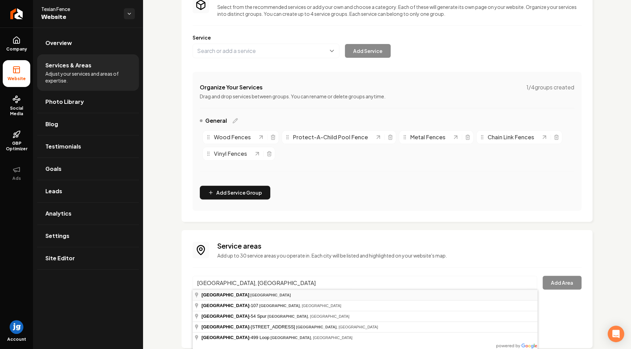
type input "[GEOGRAPHIC_DATA], [GEOGRAPHIC_DATA]"
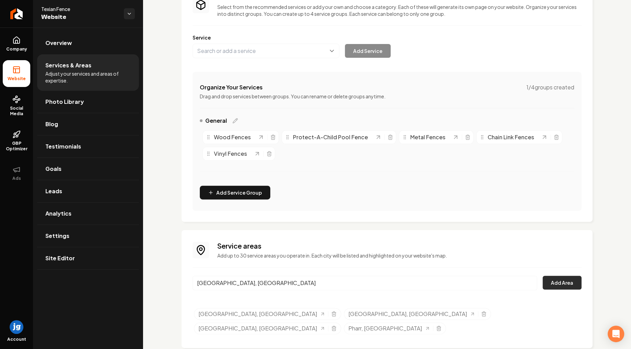
click at [550, 276] on button "Add Area" at bounding box center [561, 283] width 39 height 14
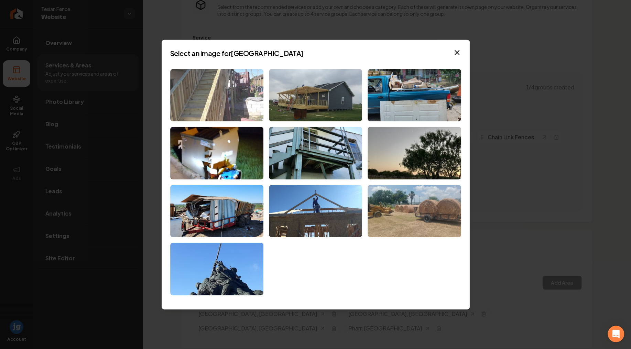
click at [221, 100] on img at bounding box center [216, 95] width 93 height 53
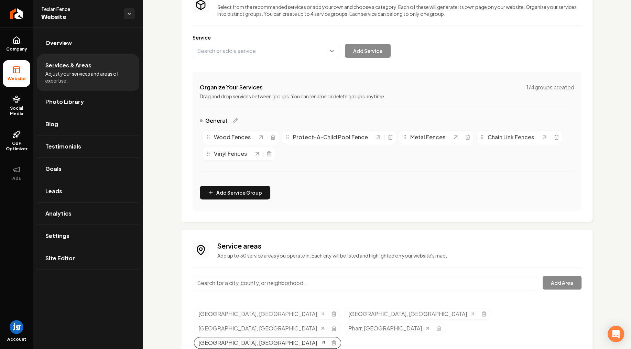
drag, startPoint x: 483, startPoint y: 312, endPoint x: 461, endPoint y: 309, distance: 21.8
click at [341, 337] on div "[GEOGRAPHIC_DATA], [GEOGRAPHIC_DATA]" at bounding box center [267, 343] width 147 height 12
click at [317, 338] on span "[GEOGRAPHIC_DATA], [GEOGRAPHIC_DATA]" at bounding box center [257, 342] width 119 height 8
click at [336, 340] on icon "Selected tags" at bounding box center [333, 342] width 5 height 5
click at [251, 283] on input "Main content area" at bounding box center [364, 283] width 344 height 14
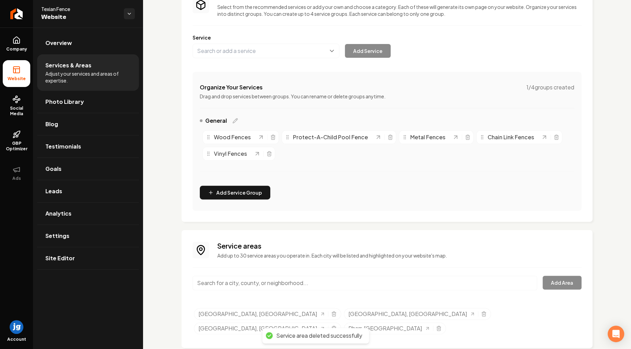
paste input "[GEOGRAPHIC_DATA], [GEOGRAPHIC_DATA]"
drag, startPoint x: 229, startPoint y: 285, endPoint x: 233, endPoint y: 285, distance: 3.8
click at [231, 285] on input "[GEOGRAPHIC_DATA], [GEOGRAPHIC_DATA]" at bounding box center [364, 283] width 344 height 14
click at [555, 290] on div "Harlingen, TX Add Area" at bounding box center [386, 287] width 389 height 23
click at [557, 284] on div "Harlingen, TX Add Area" at bounding box center [386, 287] width 389 height 23
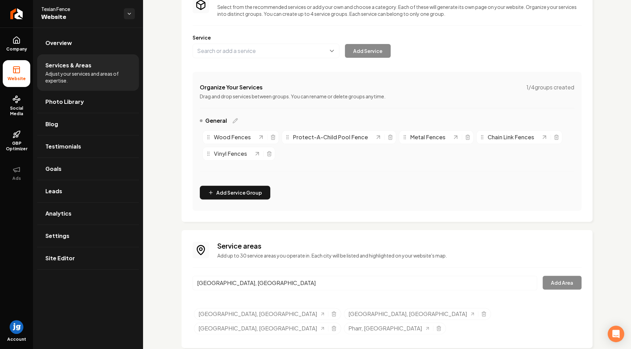
click at [327, 280] on input "[GEOGRAPHIC_DATA], [GEOGRAPHIC_DATA]" at bounding box center [364, 283] width 344 height 14
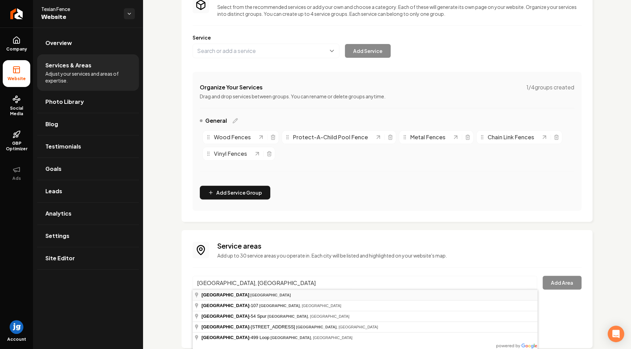
type input "[GEOGRAPHIC_DATA], [GEOGRAPHIC_DATA]"
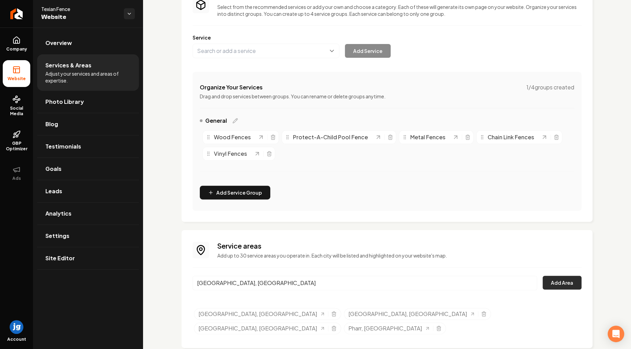
click at [561, 285] on button "Add Area" at bounding box center [561, 283] width 39 height 14
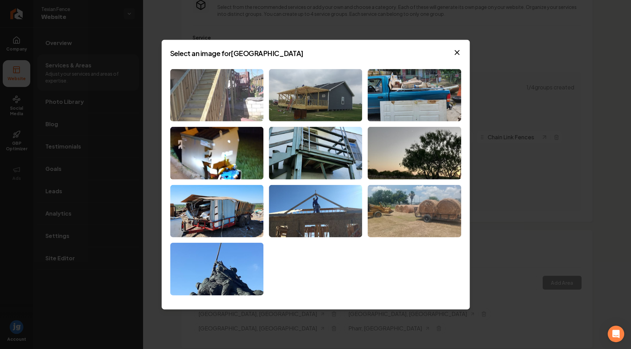
click at [228, 107] on img at bounding box center [216, 95] width 93 height 53
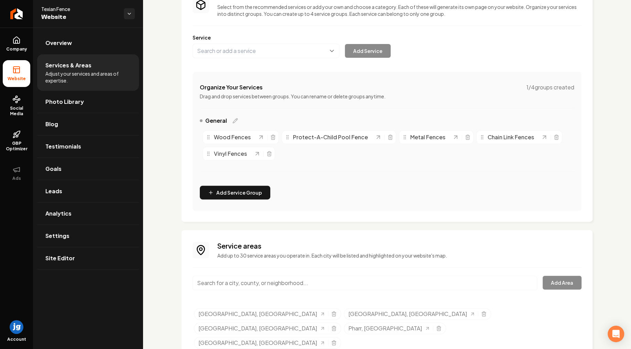
click at [250, 284] on input "Main content area" at bounding box center [364, 283] width 344 height 14
type input "[GEOGRAPHIC_DATA], [GEOGRAPHIC_DATA]"
click at [568, 283] on button "Add Area" at bounding box center [561, 283] width 39 height 14
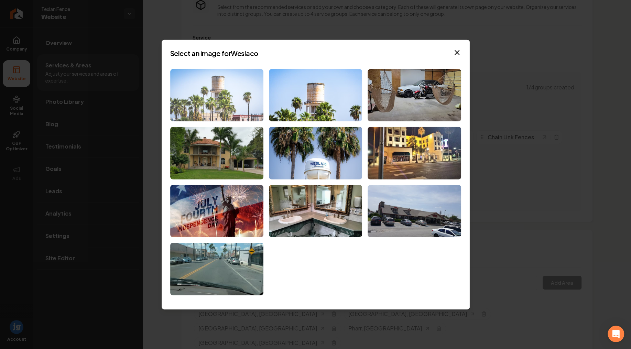
click at [204, 89] on img at bounding box center [216, 95] width 93 height 53
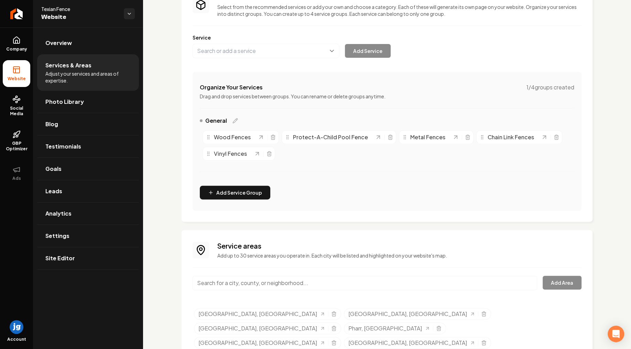
click at [431, 288] on input "Main content area" at bounding box center [364, 283] width 344 height 14
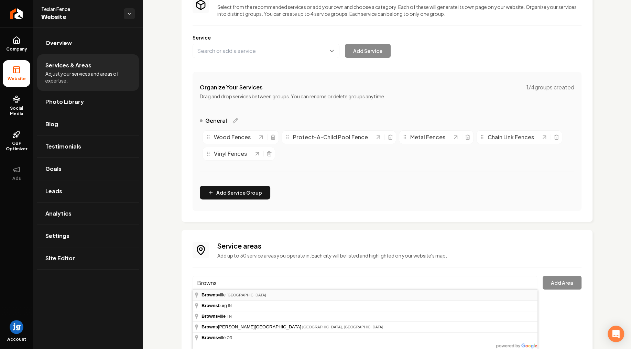
type input "[GEOGRAPHIC_DATA], [GEOGRAPHIC_DATA]"
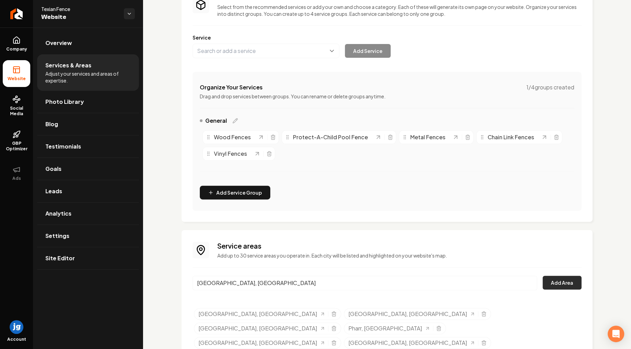
click at [568, 281] on button "Add Area" at bounding box center [561, 283] width 39 height 14
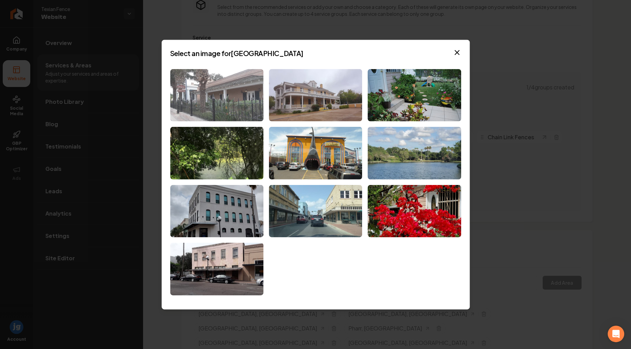
click at [218, 79] on img at bounding box center [216, 95] width 93 height 53
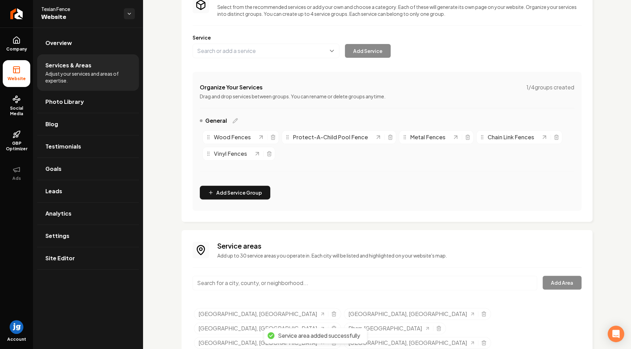
click at [240, 283] on input "Main content area" at bounding box center [364, 283] width 344 height 14
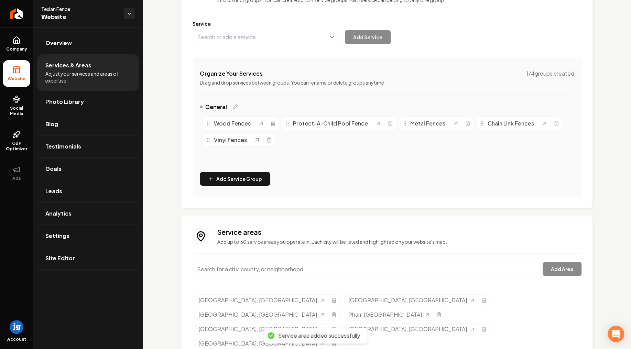
scroll to position [77, 0]
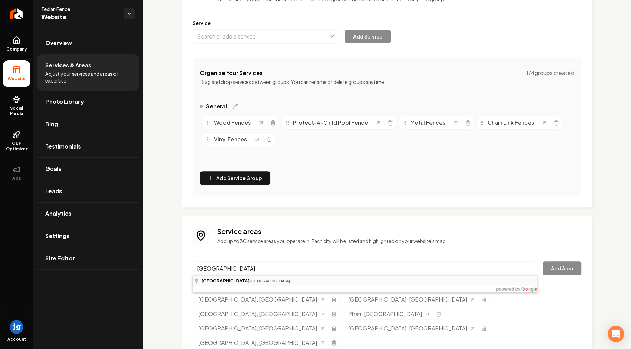
type input "[GEOGRAPHIC_DATA], [GEOGRAPHIC_DATA]"
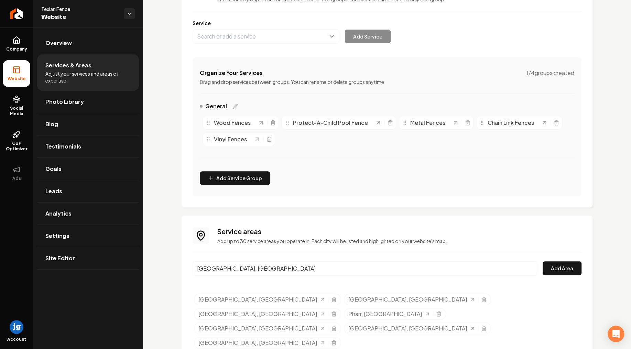
click at [295, 264] on input "[GEOGRAPHIC_DATA], [GEOGRAPHIC_DATA]" at bounding box center [364, 268] width 344 height 14
click at [561, 263] on button "Add Area" at bounding box center [561, 268] width 39 height 14
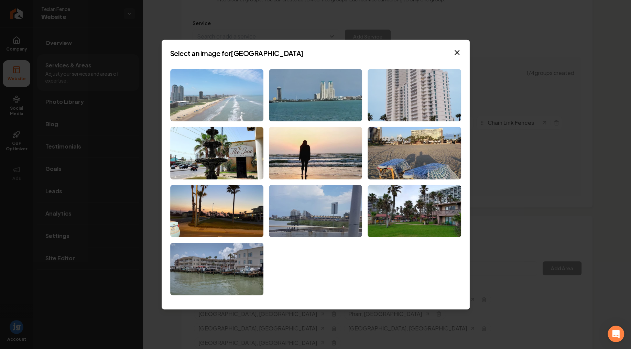
click at [213, 94] on img at bounding box center [216, 95] width 93 height 53
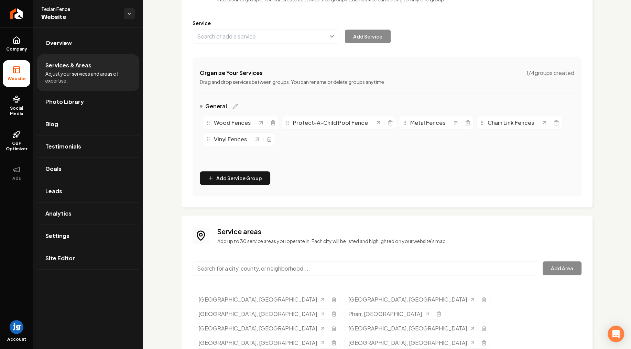
click at [466, 271] on input "Main content area" at bounding box center [364, 268] width 344 height 14
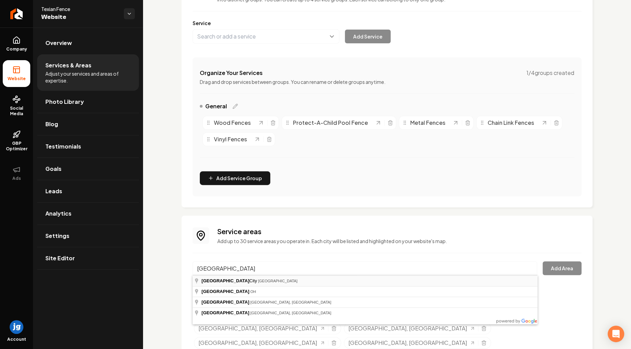
type input "[GEOGRAPHIC_DATA], [GEOGRAPHIC_DATA]"
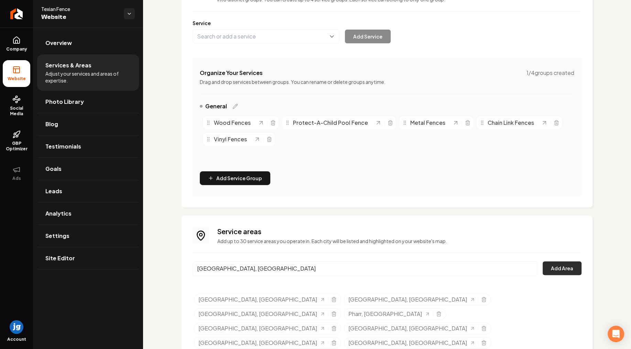
click at [566, 270] on button "Add Area" at bounding box center [561, 268] width 39 height 14
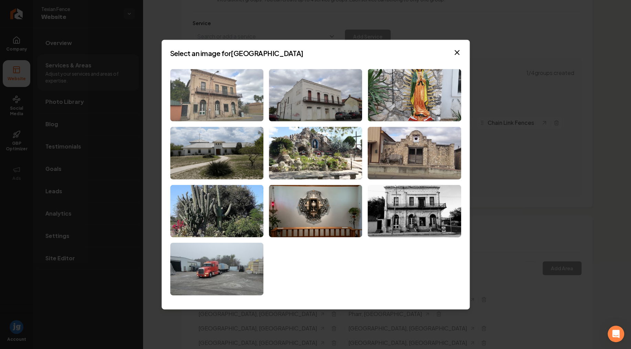
click at [225, 96] on img at bounding box center [216, 95] width 93 height 53
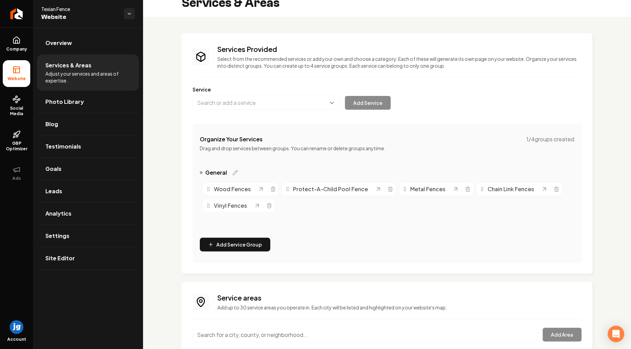
scroll to position [0, 0]
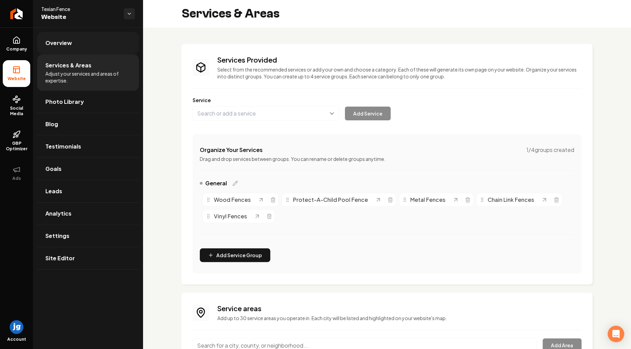
click at [74, 42] on link "Overview" at bounding box center [88, 43] width 102 height 22
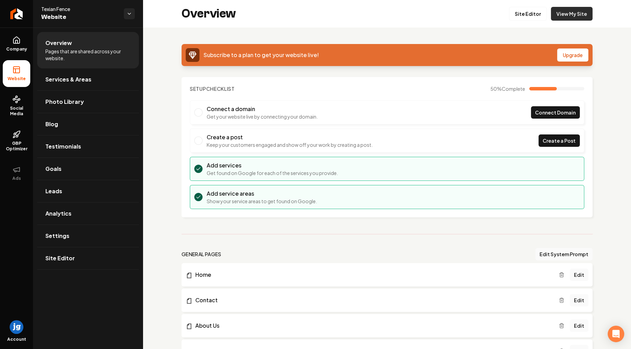
click at [575, 14] on link "View My Site" at bounding box center [571, 14] width 42 height 14
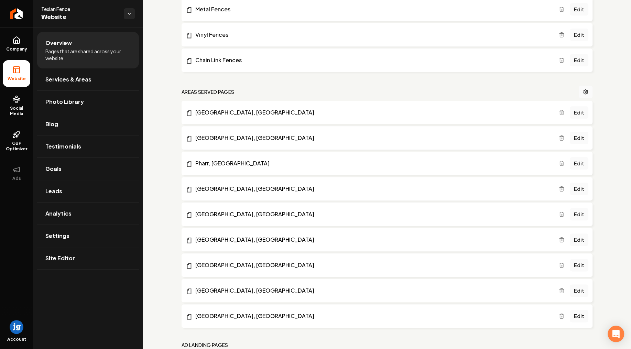
scroll to position [425, 0]
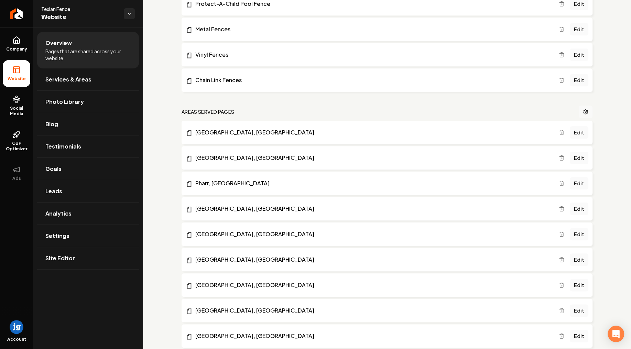
click at [584, 107] on link "Main content area" at bounding box center [585, 111] width 14 height 12
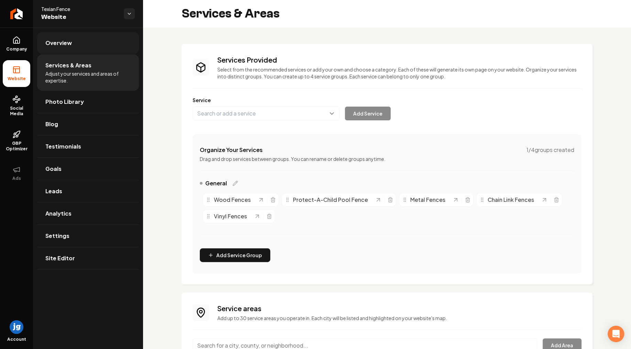
click at [68, 44] on span "Overview" at bounding box center [58, 43] width 26 height 8
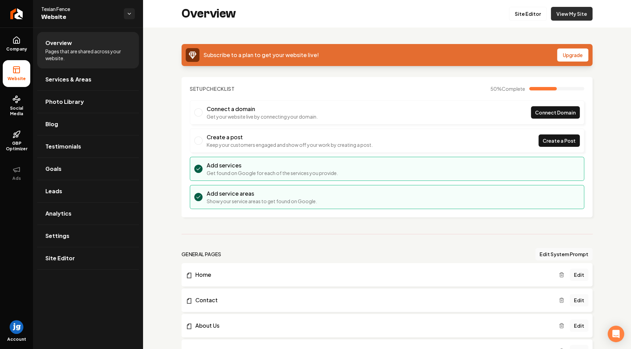
click at [566, 13] on link "View My Site" at bounding box center [571, 14] width 42 height 14
click at [78, 143] on span "Testimonials" at bounding box center [63, 146] width 36 height 8
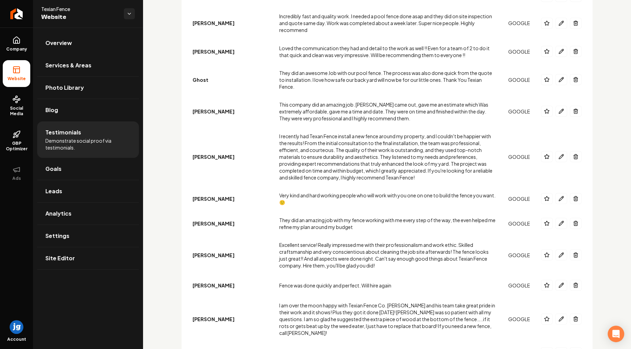
scroll to position [1076, 0]
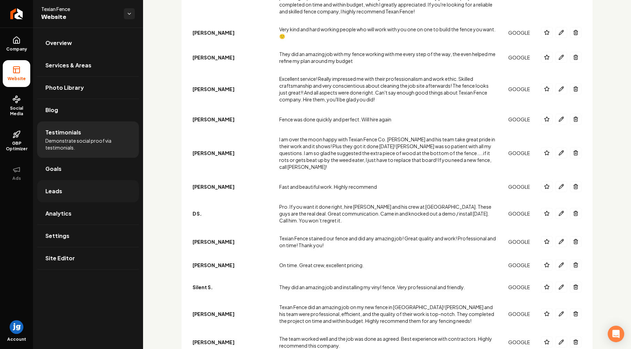
click at [64, 193] on link "Leads" at bounding box center [88, 191] width 102 height 22
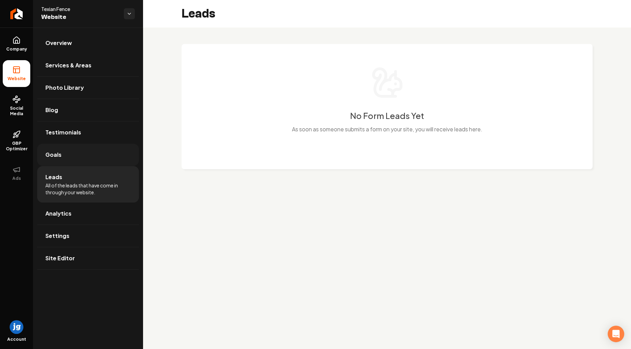
click at [78, 156] on link "Goals" at bounding box center [88, 155] width 102 height 22
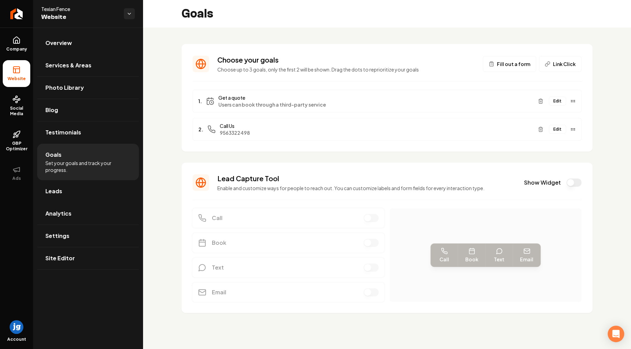
click at [558, 128] on button "Edit" at bounding box center [556, 129] width 17 height 9
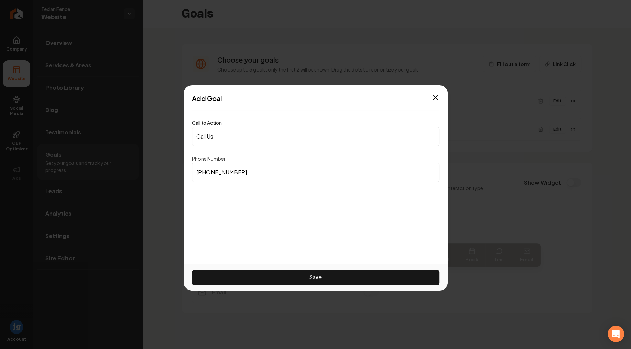
drag, startPoint x: 257, startPoint y: 174, endPoint x: 185, endPoint y: 173, distance: 72.2
click at [192, 173] on input "[PHONE_NUMBER]" at bounding box center [315, 172] width 247 height 19
paste input "468-2312"
drag, startPoint x: 257, startPoint y: 175, endPoint x: 147, endPoint y: 168, distance: 110.9
click at [192, 168] on input "[PHONE_NUMBER]" at bounding box center [315, 172] width 247 height 19
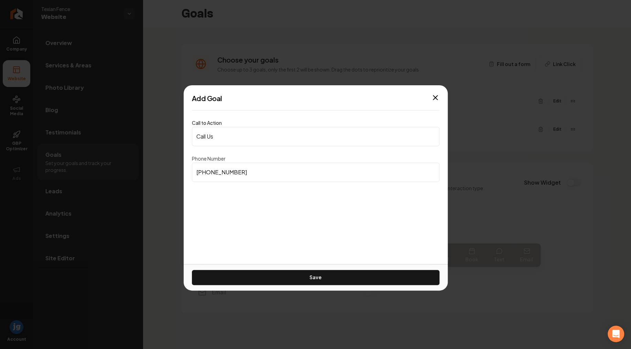
paste input
drag, startPoint x: 255, startPoint y: 171, endPoint x: 152, endPoint y: 162, distance: 104.2
click at [192, 164] on input "[PHONE_NUMBER]" at bounding box center [315, 172] width 247 height 19
paste input
type input "[PHONE_NUMBER]"
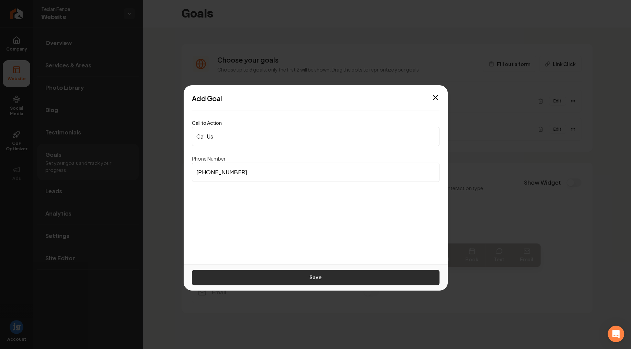
click at [325, 276] on button "Save" at bounding box center [315, 277] width 247 height 15
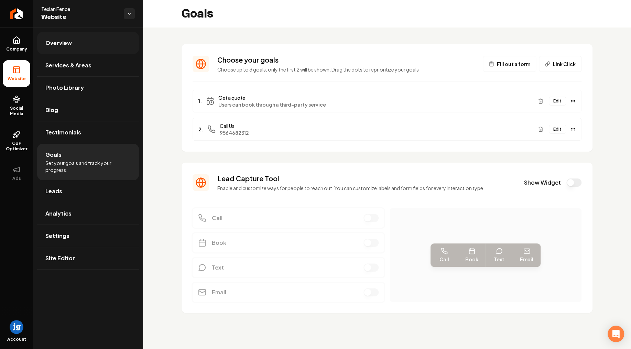
click at [47, 44] on span "Overview" at bounding box center [58, 43] width 26 height 8
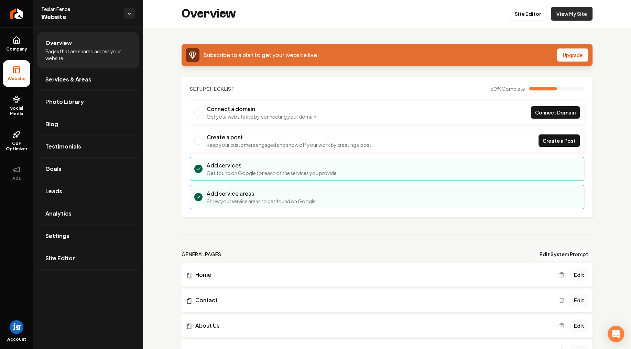
click at [564, 14] on link "View My Site" at bounding box center [571, 14] width 42 height 14
click at [75, 189] on link "Leads" at bounding box center [88, 191] width 102 height 22
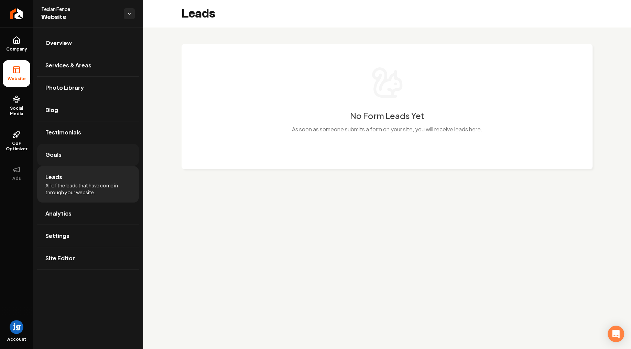
click at [71, 155] on link "Goals" at bounding box center [88, 155] width 102 height 22
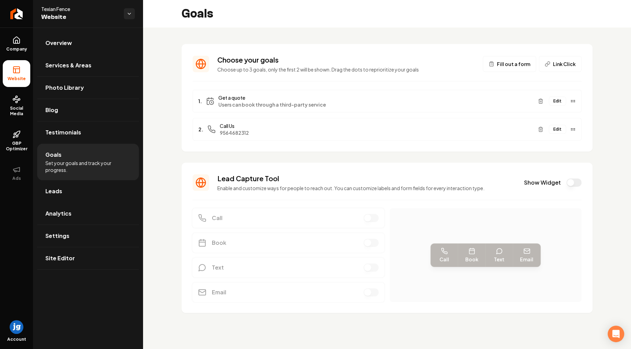
click at [557, 131] on button "Edit" at bounding box center [556, 129] width 17 height 9
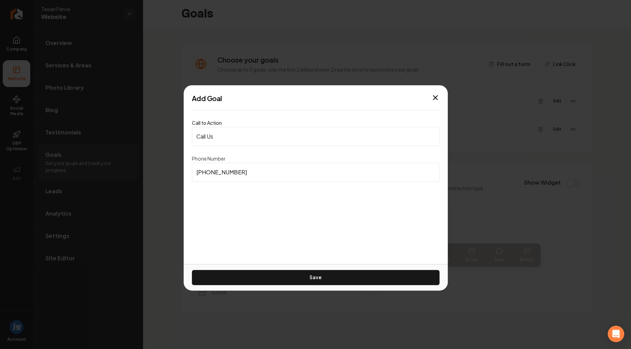
click at [196, 170] on input "[PHONE_NUMBER]" at bounding box center [315, 172] width 247 height 19
drag, startPoint x: 291, startPoint y: 175, endPoint x: 138, endPoint y: 162, distance: 154.1
click at [192, 163] on input "[PHONE_NUMBER]" at bounding box center [315, 172] width 247 height 19
paste input
drag, startPoint x: 257, startPoint y: 170, endPoint x: 146, endPoint y: 169, distance: 111.0
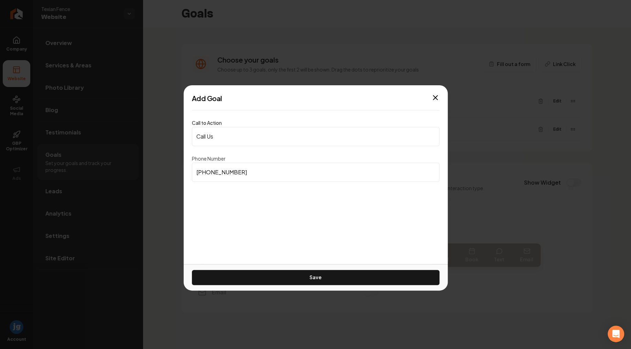
click at [192, 170] on input "[PHONE_NUMBER]" at bounding box center [315, 172] width 247 height 19
paste input "95) 646-8231"
drag, startPoint x: 240, startPoint y: 177, endPoint x: 146, endPoint y: 166, distance: 94.9
click at [192, 166] on input "(195) 646-8231" at bounding box center [315, 172] width 247 height 19
paste input "956) 468-2312"
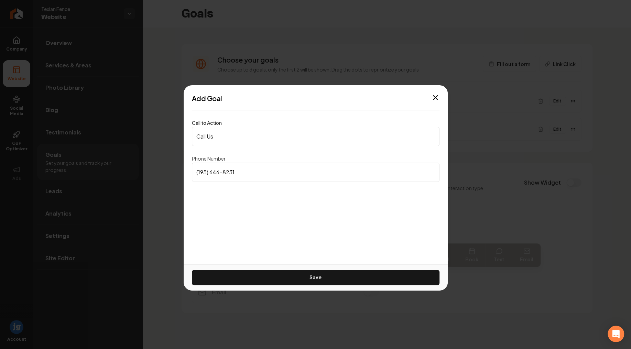
type input "[PHONE_NUMBER]"
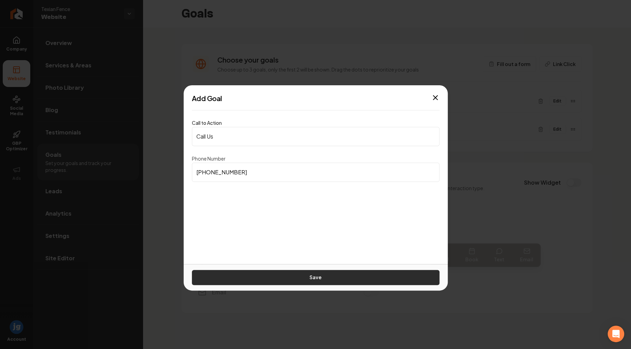
click at [296, 271] on button "Save" at bounding box center [315, 277] width 247 height 15
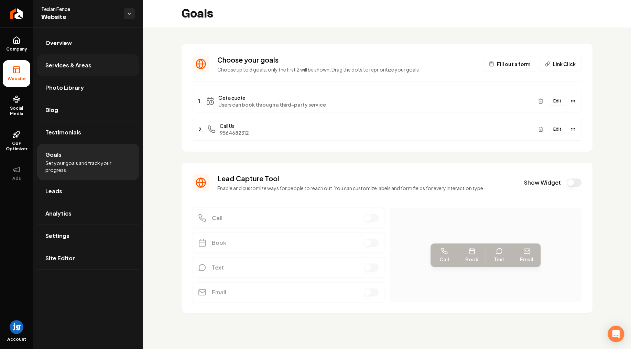
click at [77, 66] on span "Services & Areas" at bounding box center [68, 65] width 46 height 8
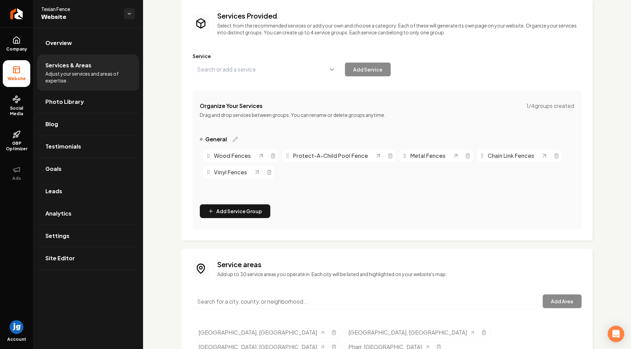
scroll to position [77, 0]
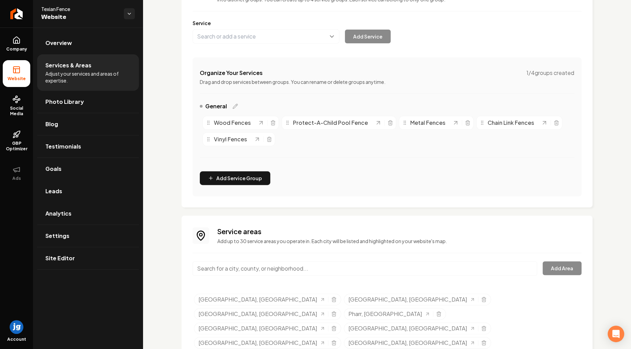
click at [245, 266] on input "Main content area" at bounding box center [364, 268] width 344 height 14
click at [81, 232] on link "Settings" at bounding box center [88, 236] width 102 height 22
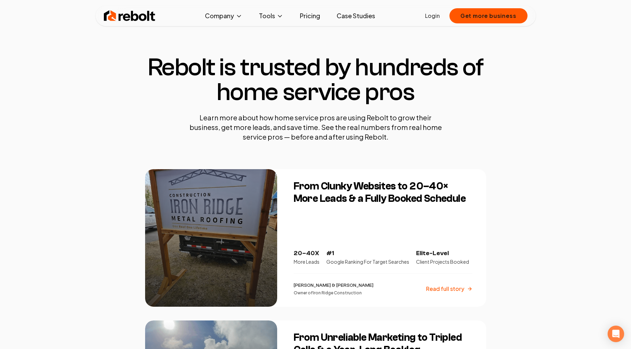
scroll to position [1450, 0]
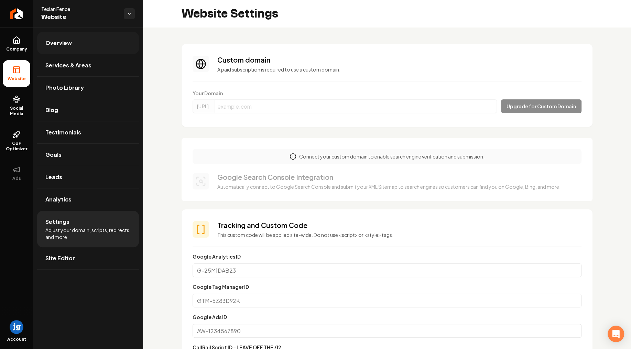
click at [92, 39] on link "Overview" at bounding box center [88, 43] width 102 height 22
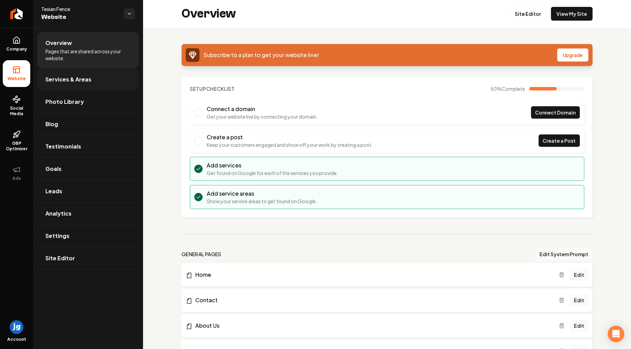
click at [69, 76] on span "Services & Areas" at bounding box center [68, 79] width 46 height 8
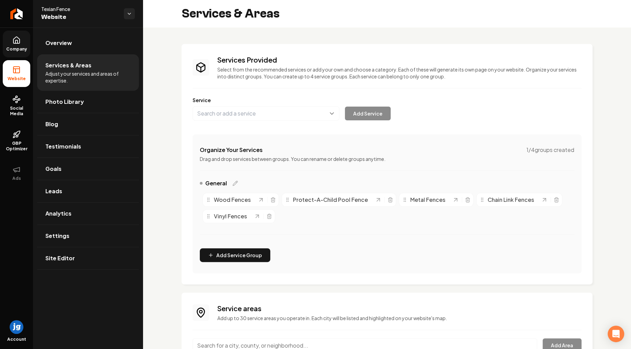
click at [5, 37] on link "Company" at bounding box center [16, 44] width 27 height 27
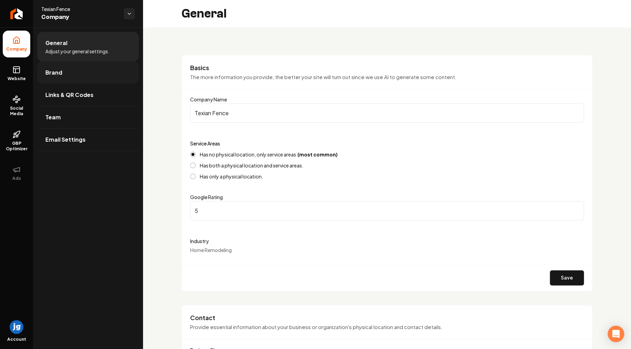
click at [95, 70] on link "Brand" at bounding box center [88, 73] width 102 height 22
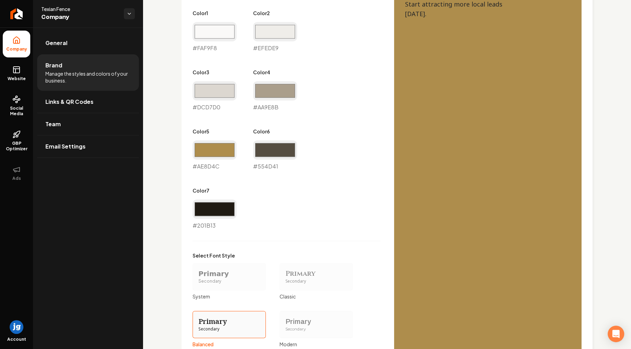
scroll to position [207, 0]
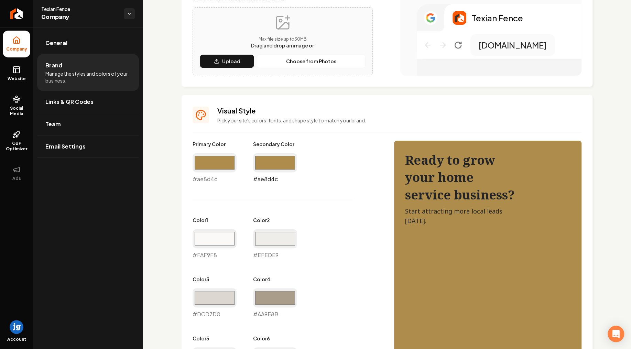
click at [267, 164] on input "#ae8d4c" at bounding box center [275, 162] width 44 height 19
click at [281, 158] on input "#ae8d4c" at bounding box center [275, 162] width 44 height 19
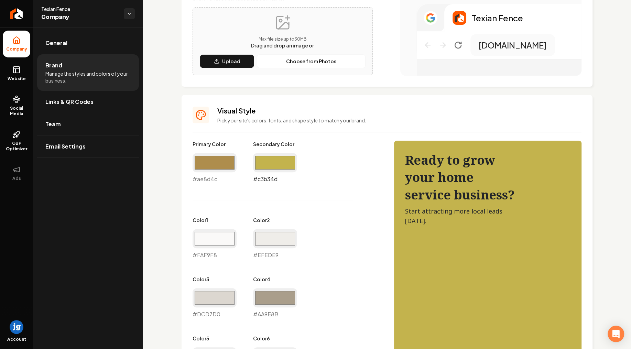
click at [279, 164] on input "#c3b34d" at bounding box center [275, 162] width 44 height 19
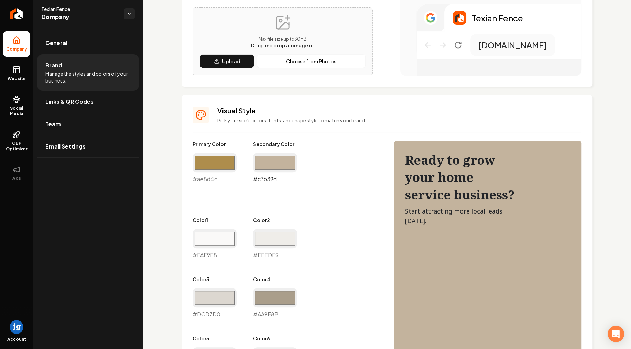
type input "#c3b39d"
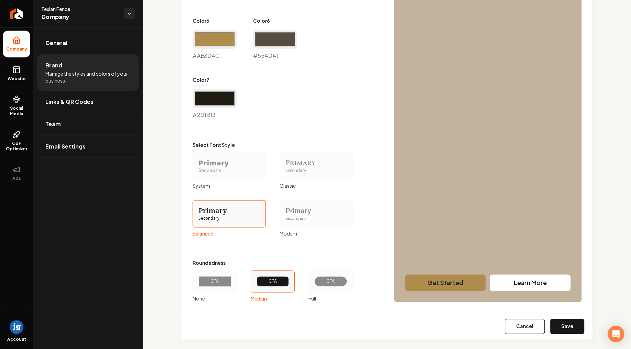
scroll to position [530, 0]
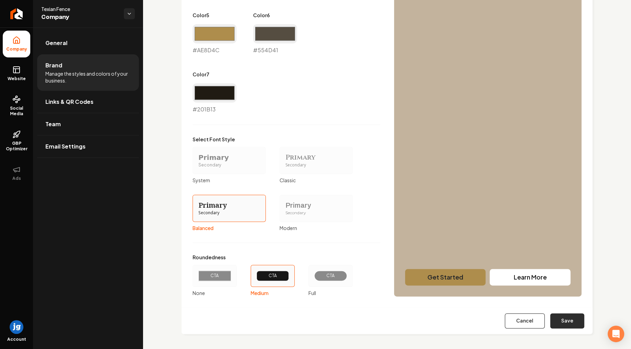
click at [577, 318] on button "Save" at bounding box center [567, 320] width 34 height 15
type input "#faf9f8"
type input "#efede9"
type input "#dcd7d0"
type input "#aa9e8b"
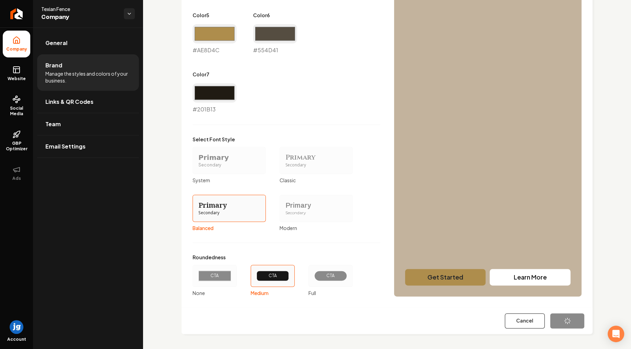
type input "#ae8d4c"
type input "#554d41"
type input "#201b13"
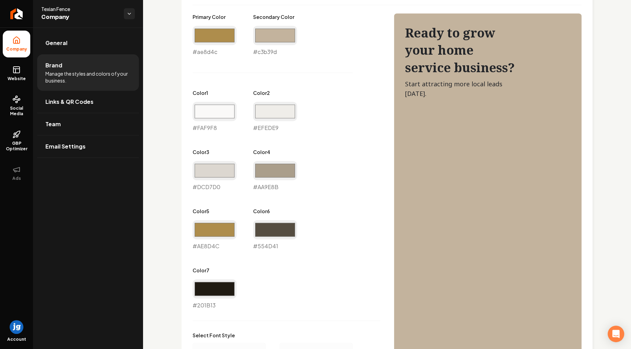
scroll to position [338, 0]
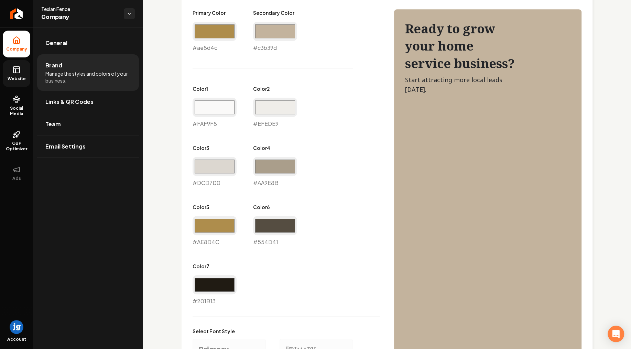
click at [15, 74] on icon at bounding box center [16, 70] width 8 height 8
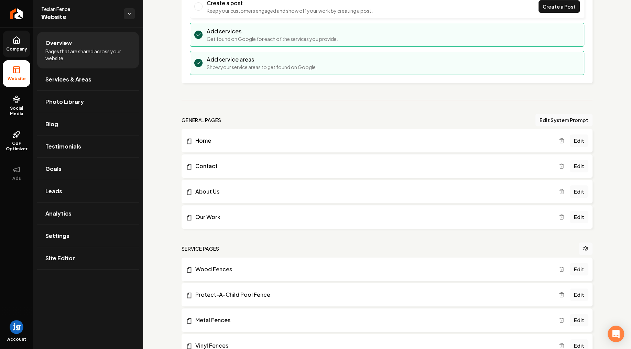
scroll to position [90, 0]
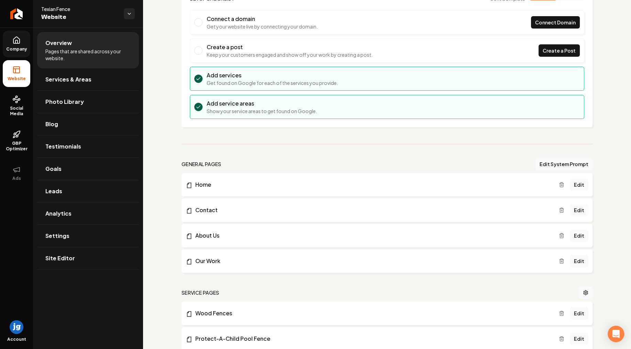
click at [581, 212] on link "Edit" at bounding box center [578, 210] width 19 height 12
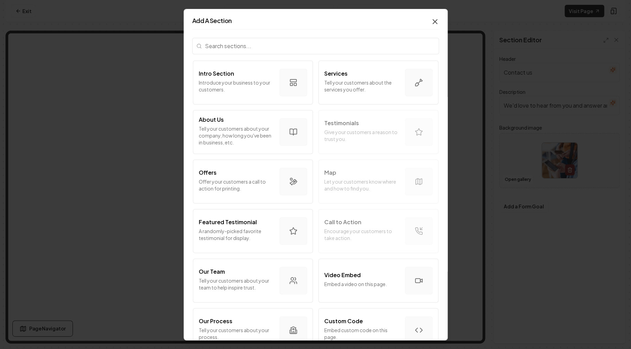
click at [437, 20] on icon "button" at bounding box center [435, 21] width 8 height 8
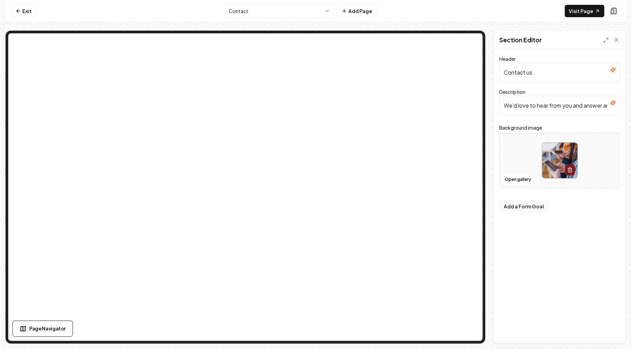
click at [538, 210] on button "Add a Form Goal" at bounding box center [523, 206] width 49 height 12
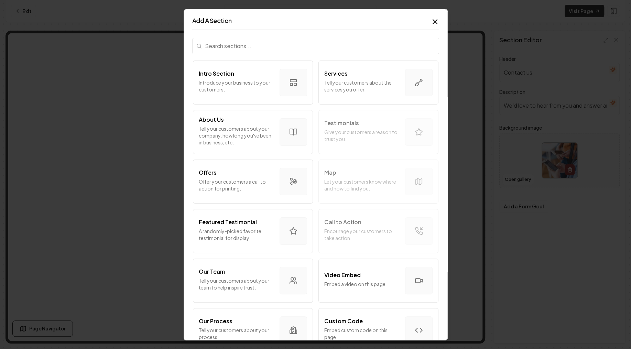
click at [286, 41] on input "search" at bounding box center [315, 45] width 247 height 16
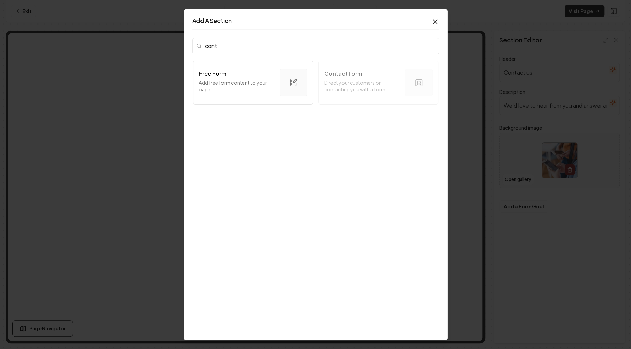
type input "cont"
click at [351, 83] on div "Free Form Add free form content to your page. Contact form Direct your customer…" at bounding box center [315, 82] width 247 height 47
click at [249, 83] on p "Add free form content to your page." at bounding box center [236, 86] width 75 height 14
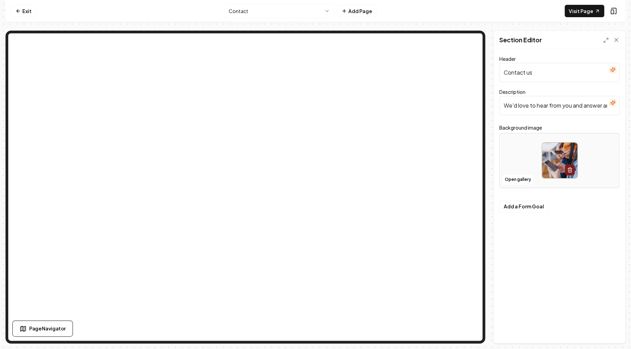
click at [589, 106] on input "We'd love to hear from you and answer any questions you may have." at bounding box center [559, 105] width 120 height 19
click at [539, 105] on input "We'd love to hear from you and answer any questions you may have." at bounding box center [559, 105] width 120 height 19
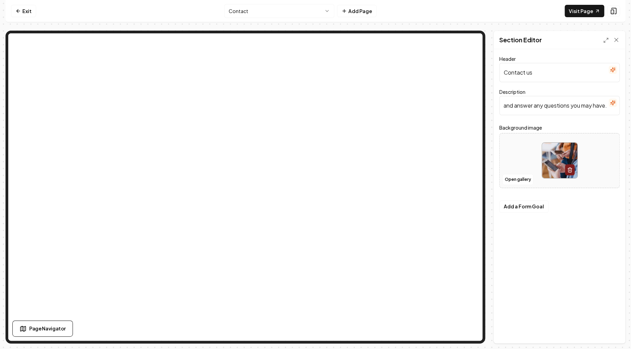
click at [539, 76] on input "Contact us" at bounding box center [559, 72] width 120 height 19
type input "Contact Us"
click at [610, 336] on button "Save" at bounding box center [609, 331] width 20 height 12
click at [518, 181] on button "Open gallery" at bounding box center [517, 179] width 31 height 11
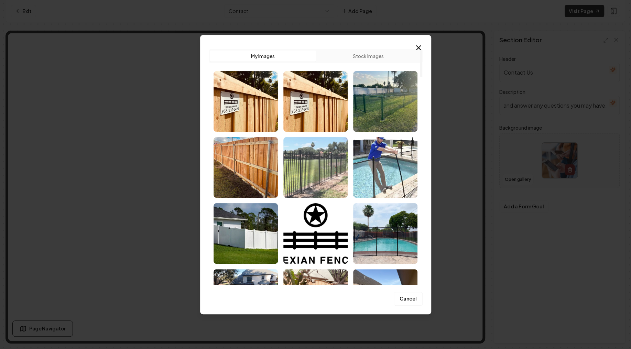
click at [312, 146] on img "Select image image_68cc57b65c7cd75eb87b1ed9.jpg" at bounding box center [315, 167] width 64 height 60
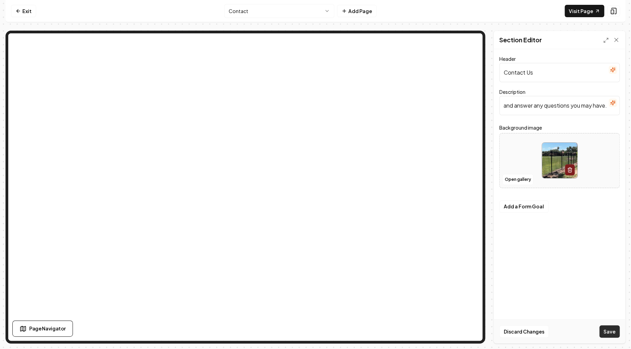
click at [614, 336] on button "Save" at bounding box center [609, 331] width 20 height 12
click at [515, 207] on button "Add a Form Goal" at bounding box center [523, 206] width 49 height 12
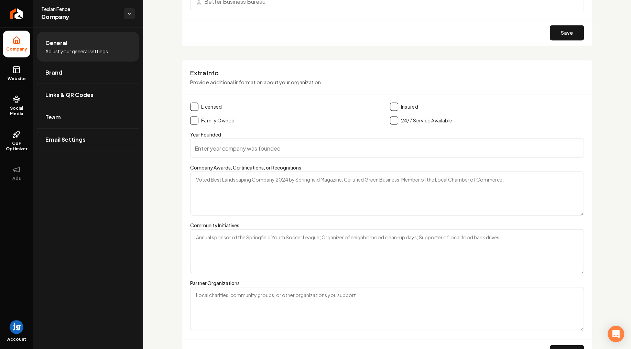
scroll to position [1036, 0]
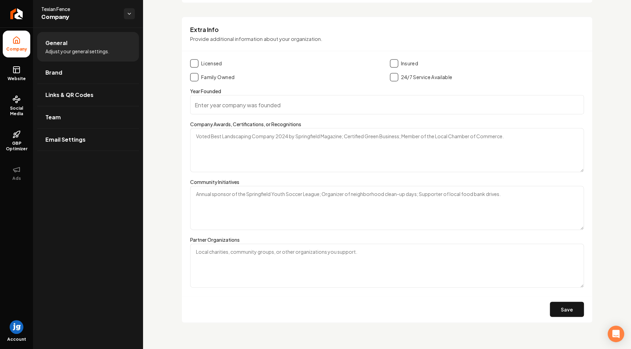
click at [98, 53] on span "Adjust your general settings." at bounding box center [77, 51] width 64 height 7
click at [87, 76] on link "Brand" at bounding box center [88, 73] width 102 height 22
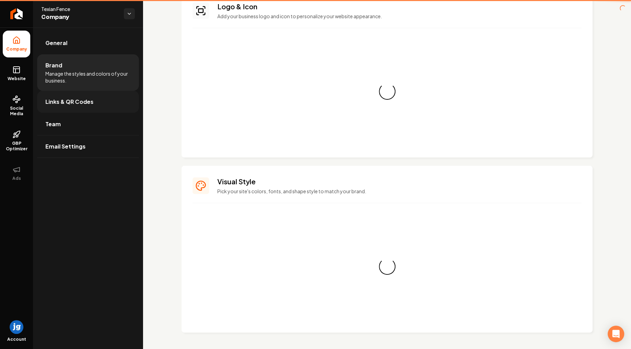
scroll to position [53, 0]
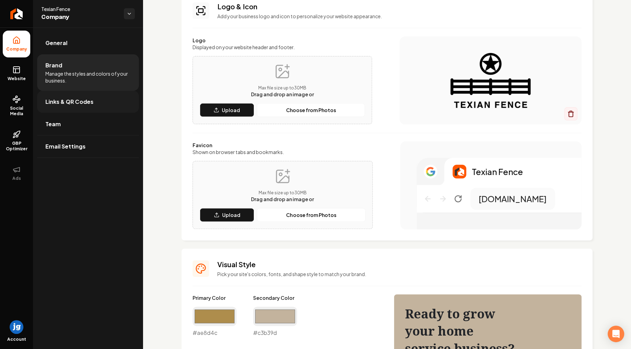
click at [84, 101] on span "Links & QR Codes" at bounding box center [69, 102] width 48 height 8
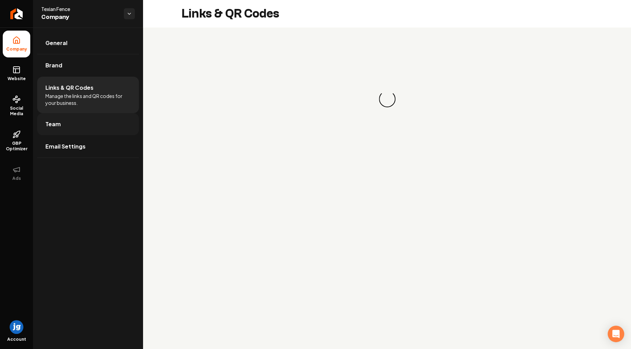
click at [85, 125] on link "Team" at bounding box center [88, 124] width 102 height 22
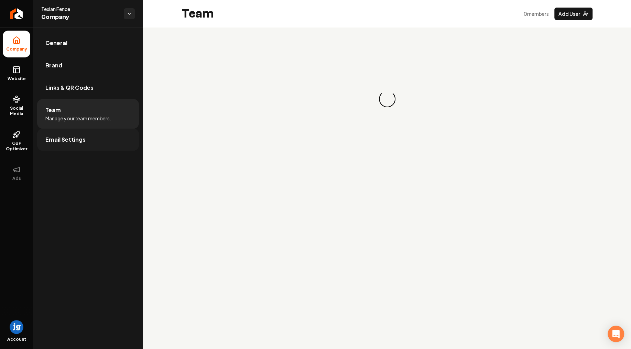
click at [77, 143] on span "Email Settings" at bounding box center [65, 139] width 40 height 8
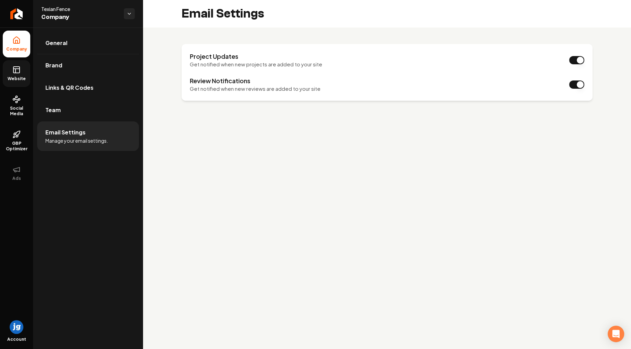
click at [15, 74] on icon at bounding box center [16, 70] width 8 height 8
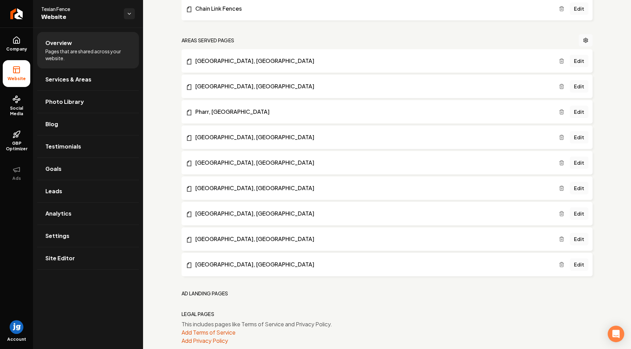
scroll to position [508, 0]
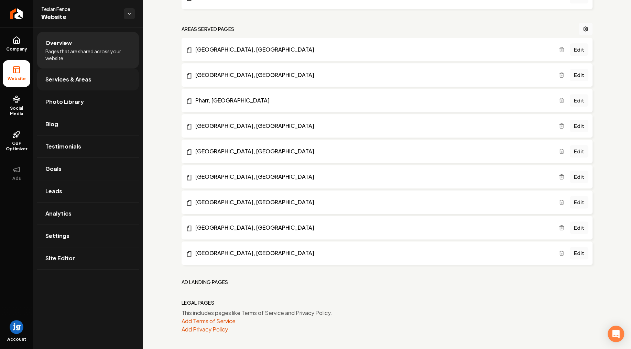
click at [91, 82] on link "Services & Areas" at bounding box center [88, 79] width 102 height 22
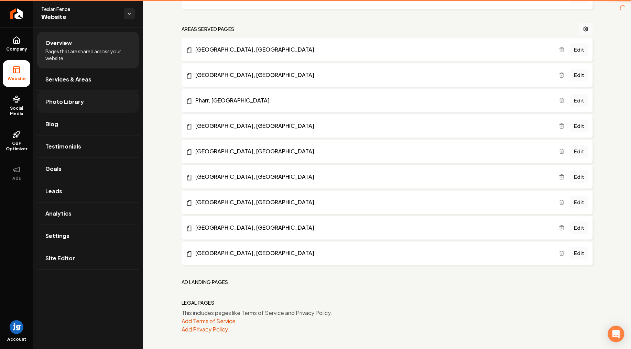
scroll to position [68, 0]
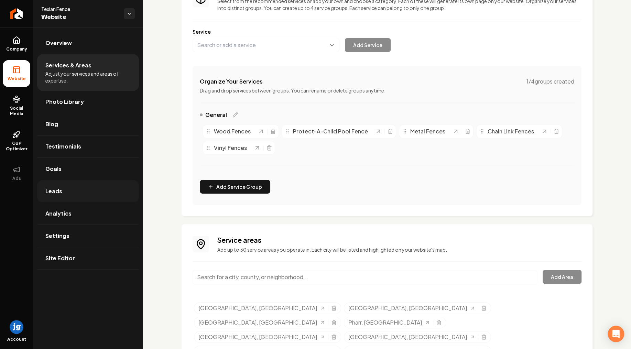
click at [70, 188] on link "Leads" at bounding box center [88, 191] width 102 height 22
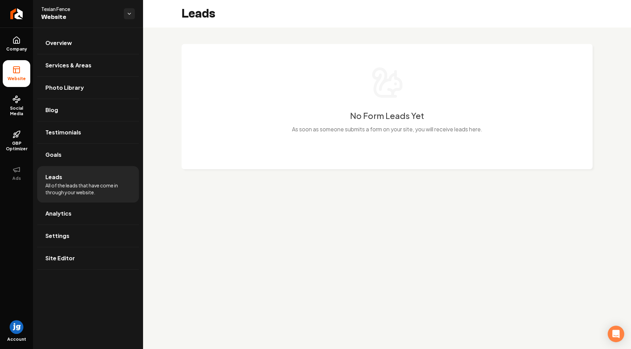
click at [376, 108] on div "No Form Leads Yet As soon as someone submits a form on your site, you will rece…" at bounding box center [386, 104] width 383 height 76
click at [417, 141] on div "No Form Leads Yet As soon as someone submits a form on your site, you will rece…" at bounding box center [386, 104] width 383 height 76
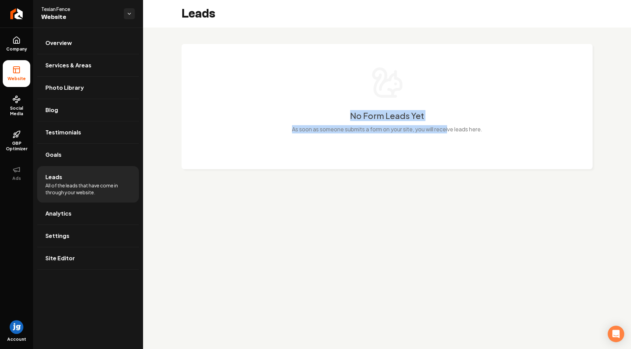
drag, startPoint x: 353, startPoint y: 114, endPoint x: 449, endPoint y: 121, distance: 96.4
click at [449, 121] on div "No Form Leads Yet As soon as someone submits a form on your site, you will rece…" at bounding box center [386, 104] width 383 height 76
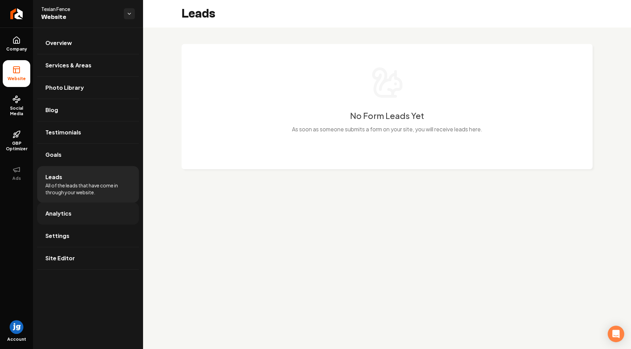
click at [103, 212] on link "Analytics" at bounding box center [88, 213] width 102 height 22
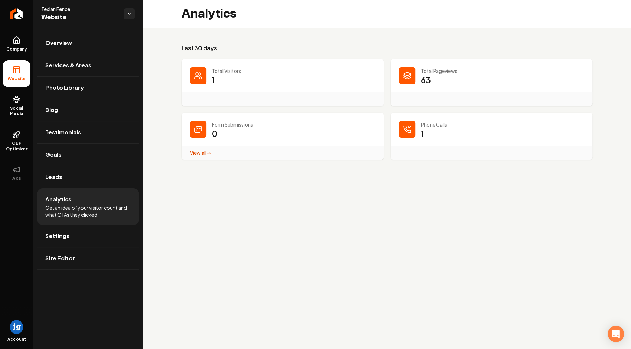
click at [253, 140] on dd "0 View all → Form Submissions stats" at bounding box center [294, 138] width 164 height 21
click at [65, 233] on span "Settings" at bounding box center [57, 236] width 24 height 8
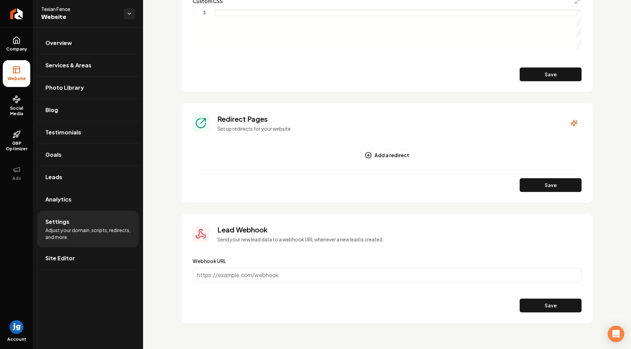
scroll to position [500, 0]
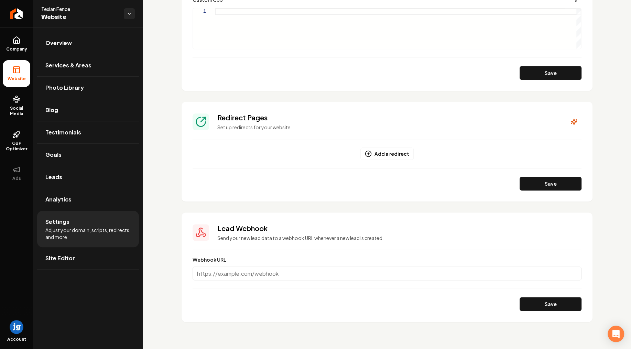
click at [246, 278] on input "Webhook URL" at bounding box center [386, 273] width 389 height 14
drag, startPoint x: 255, startPoint y: 241, endPoint x: 309, endPoint y: 241, distance: 54.0
click at [309, 241] on section "Lead Webhook Send your new lead data to a webhook URL whenever a new lead is cr…" at bounding box center [386, 266] width 411 height 109
click at [12, 110] on span "Social Media" at bounding box center [16, 110] width 27 height 11
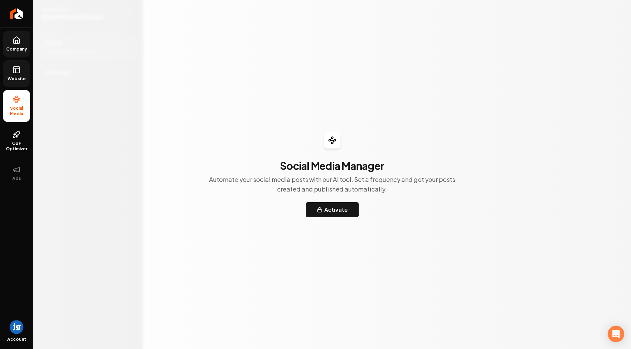
click at [20, 51] on span "Company" at bounding box center [16, 48] width 26 height 5
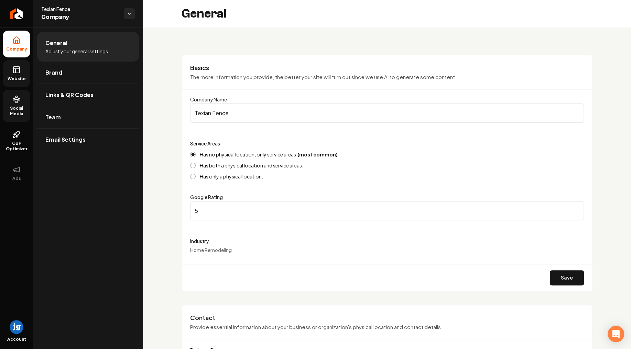
click at [16, 70] on icon at bounding box center [16, 70] width 8 height 8
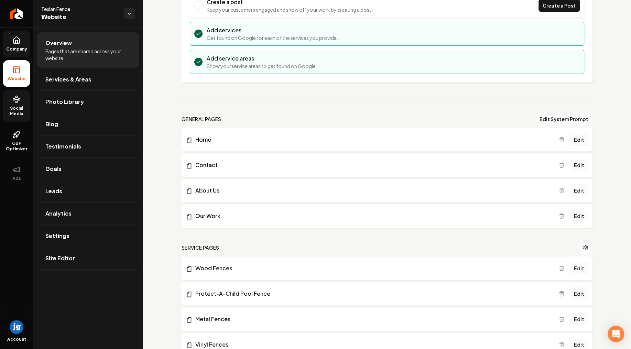
scroll to position [124, 0]
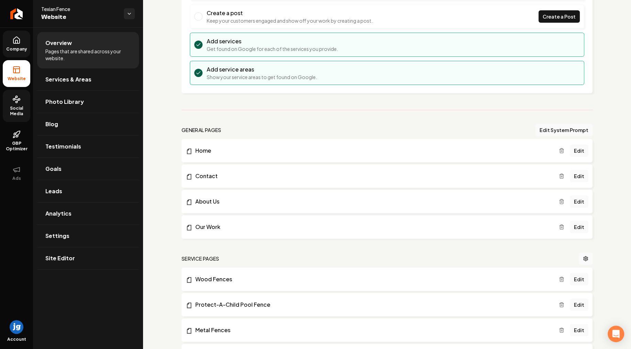
click at [11, 46] on span "Company" at bounding box center [16, 48] width 26 height 5
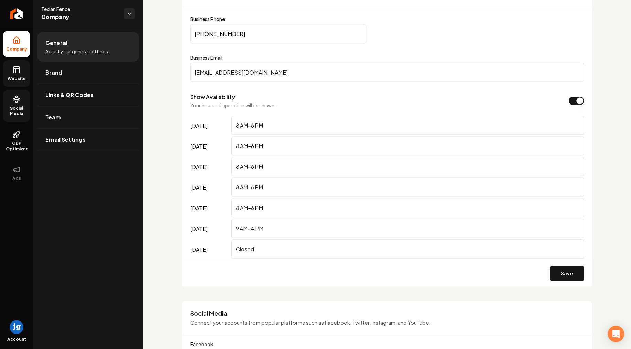
scroll to position [538, 0]
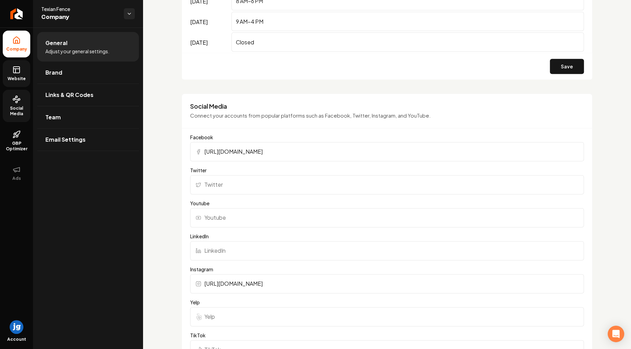
click at [15, 69] on icon at bounding box center [16, 70] width 8 height 8
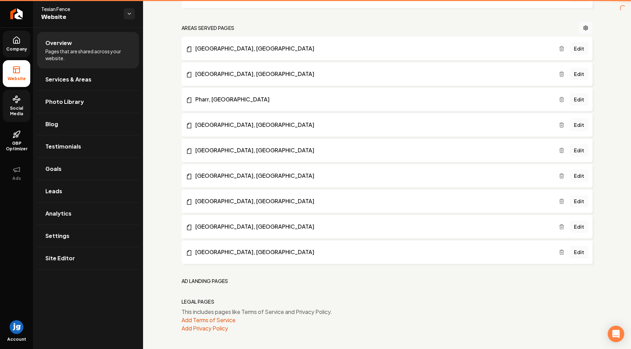
scroll to position [508, 0]
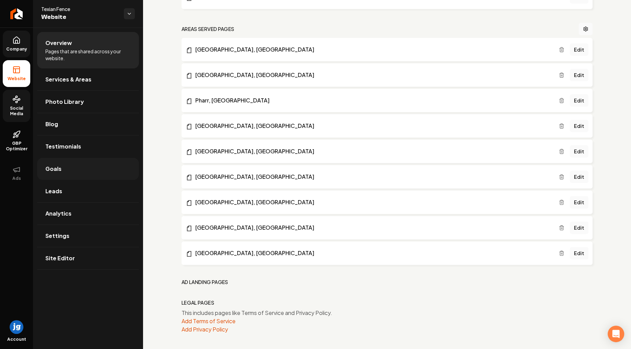
click at [82, 166] on link "Goals" at bounding box center [88, 169] width 102 height 22
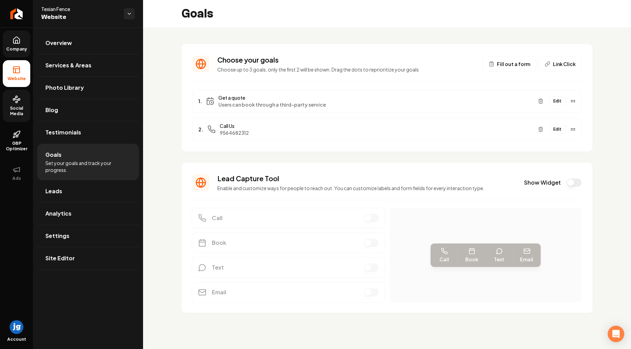
click at [519, 65] on span "Fill out a form" at bounding box center [513, 63] width 33 height 7
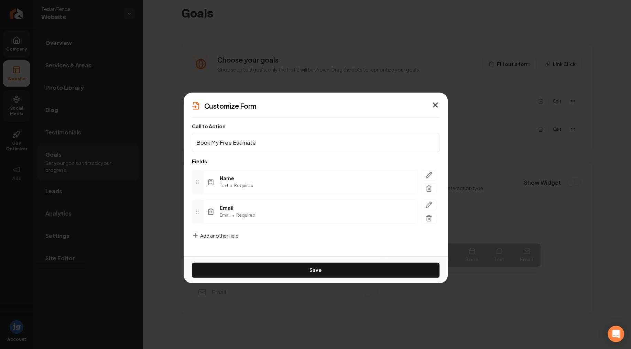
paste input "Get in touch!"
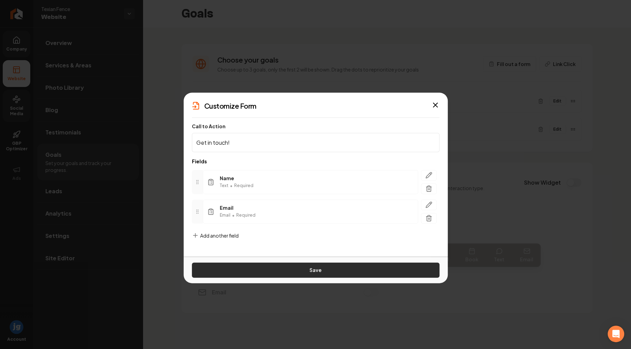
type input "Get in touch!"
click at [311, 268] on button "Save" at bounding box center [315, 269] width 247 height 15
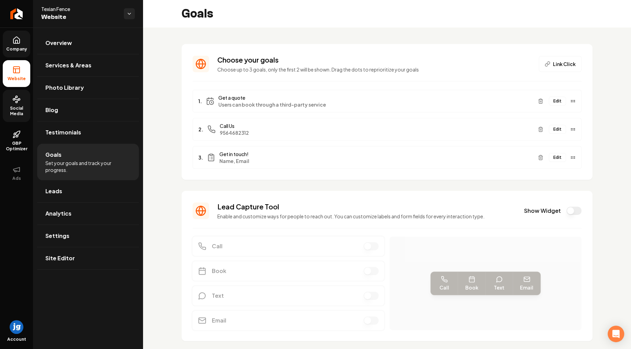
click at [16, 44] on icon at bounding box center [16, 40] width 8 height 8
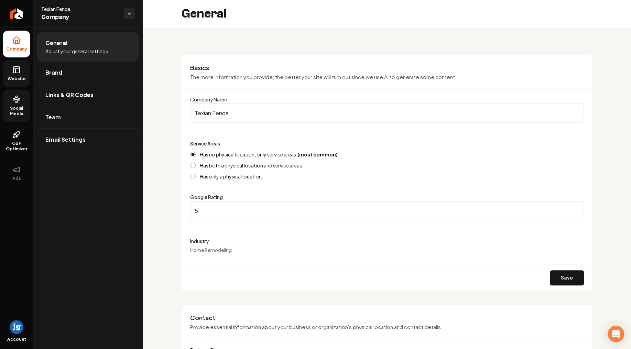
click at [18, 68] on icon at bounding box center [16, 70] width 8 height 8
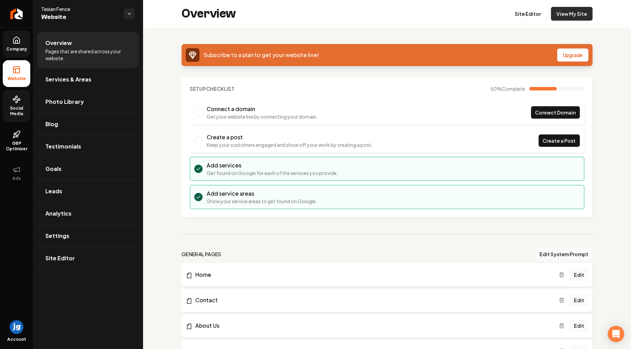
click at [576, 12] on link "View My Site" at bounding box center [571, 14] width 42 height 14
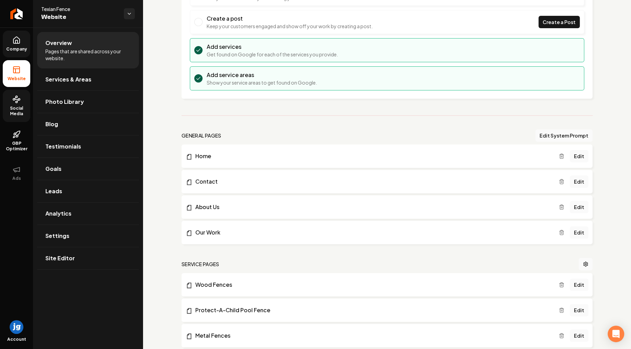
scroll to position [165, 0]
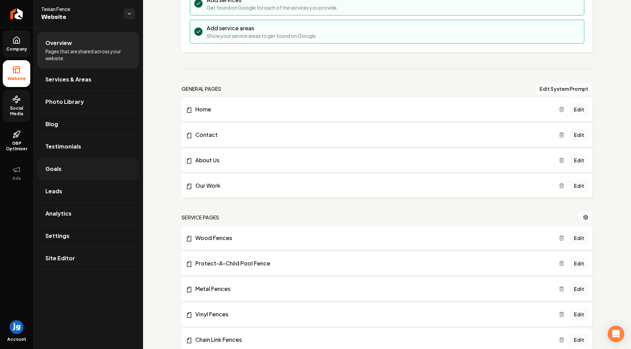
click at [79, 167] on link "Goals" at bounding box center [88, 169] width 102 height 22
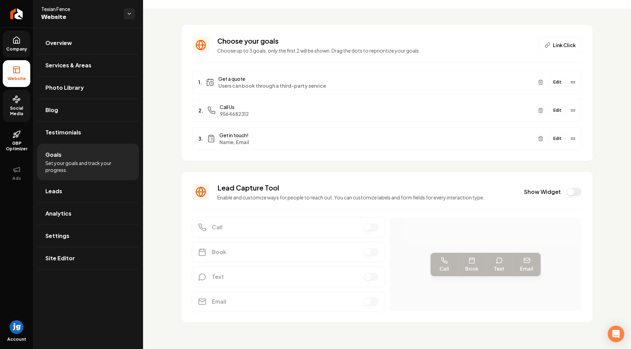
click at [559, 141] on button "Edit" at bounding box center [556, 138] width 17 height 9
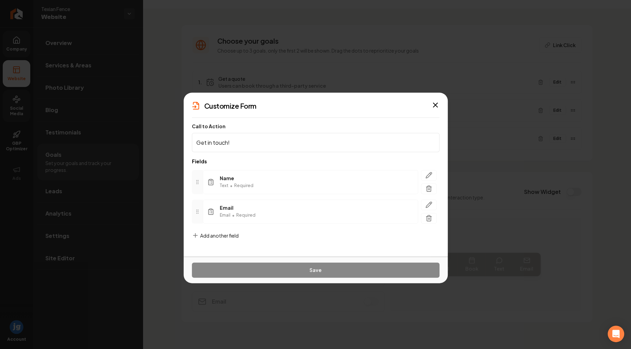
click at [207, 238] on span "Add another field" at bounding box center [219, 235] width 38 height 7
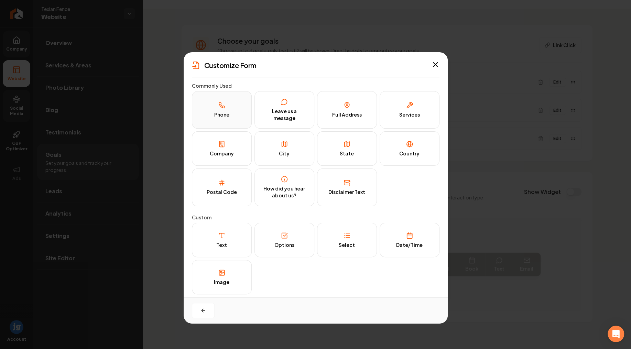
click at [221, 104] on icon at bounding box center [221, 105] width 7 height 7
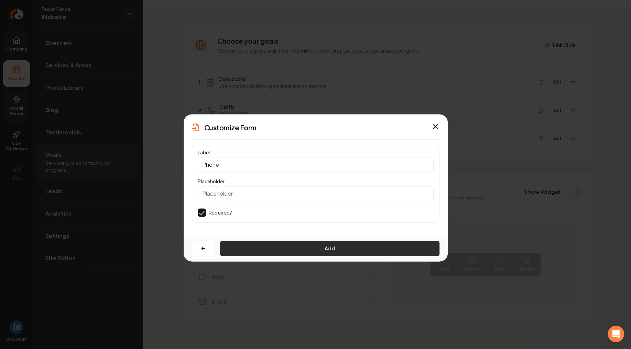
click at [305, 243] on button "Add" at bounding box center [329, 248] width 219 height 15
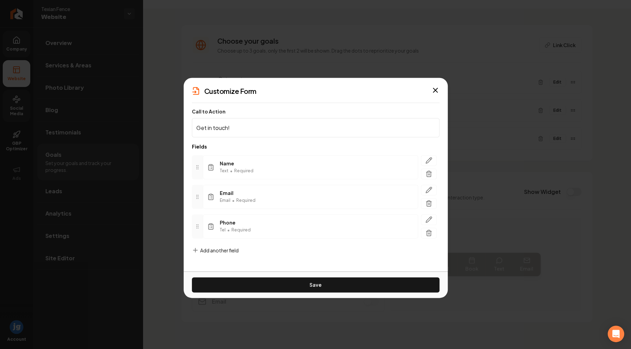
click at [209, 247] on span "Add another field" at bounding box center [219, 249] width 38 height 7
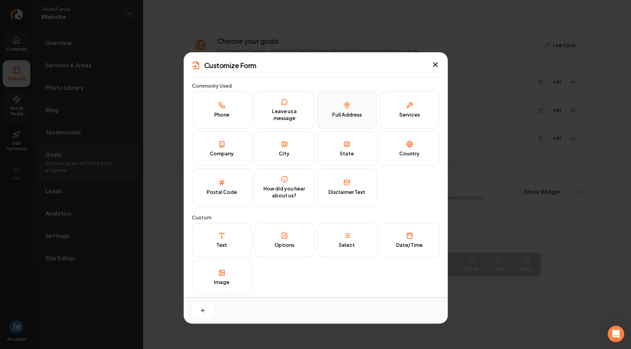
click at [357, 108] on button "Full Address" at bounding box center [347, 109] width 60 height 37
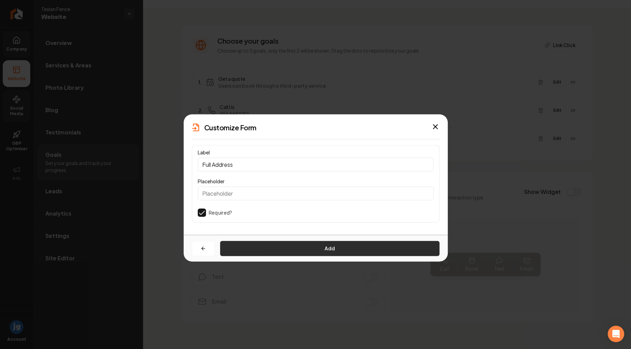
click at [295, 242] on button "Add" at bounding box center [329, 248] width 219 height 15
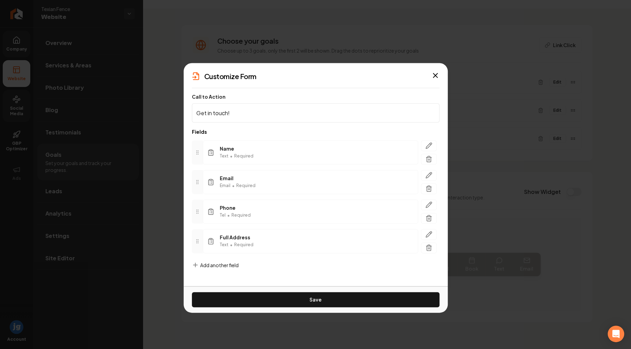
click at [220, 267] on span "Add another field" at bounding box center [219, 264] width 38 height 7
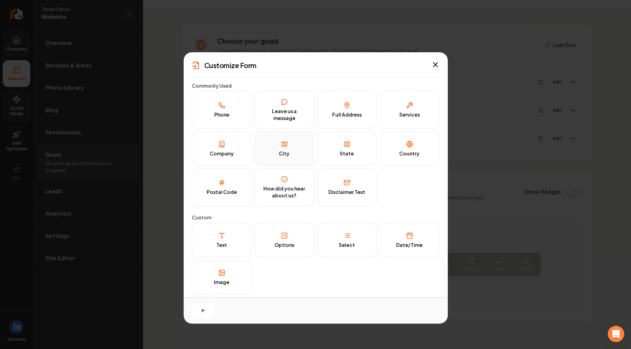
click at [296, 146] on button "City" at bounding box center [284, 148] width 60 height 34
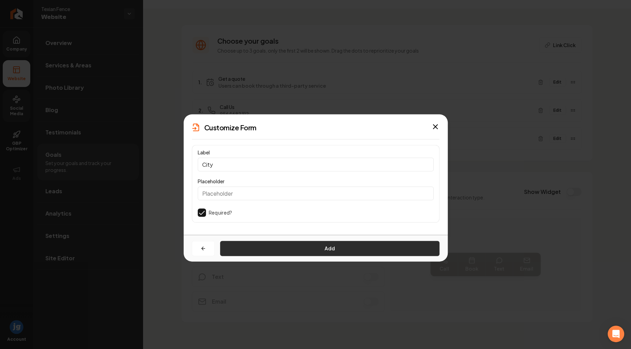
click at [267, 253] on button "Add" at bounding box center [329, 248] width 219 height 15
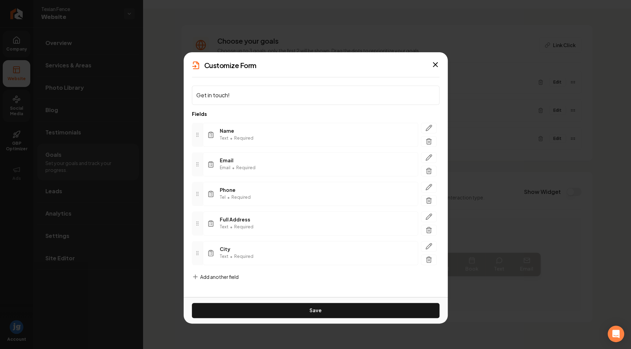
click at [223, 273] on span "Add another field" at bounding box center [219, 276] width 38 height 7
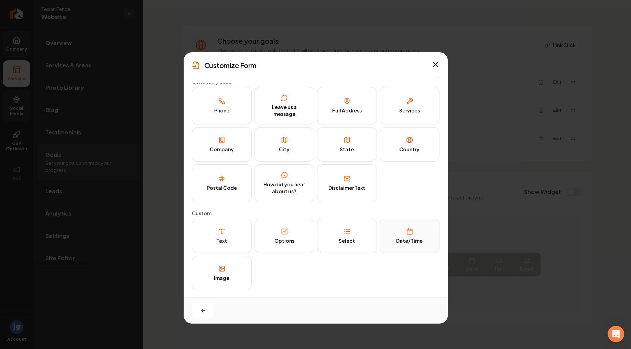
click at [407, 238] on div "Date/Time" at bounding box center [409, 240] width 26 height 7
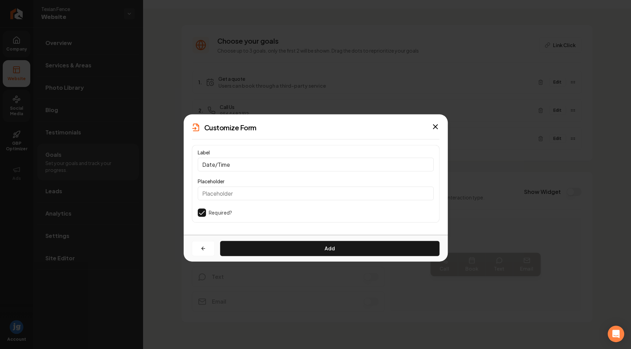
drag, startPoint x: 245, startPoint y: 166, endPoint x: 237, endPoint y: 164, distance: 8.6
click at [237, 164] on input "Date/Time" at bounding box center [316, 164] width 236 height 14
drag, startPoint x: 241, startPoint y: 163, endPoint x: 156, endPoint y: 154, distance: 85.3
click at [198, 157] on input "Date/Time" at bounding box center [316, 164] width 236 height 14
paste input "Which day would be best for us to give you a quot"
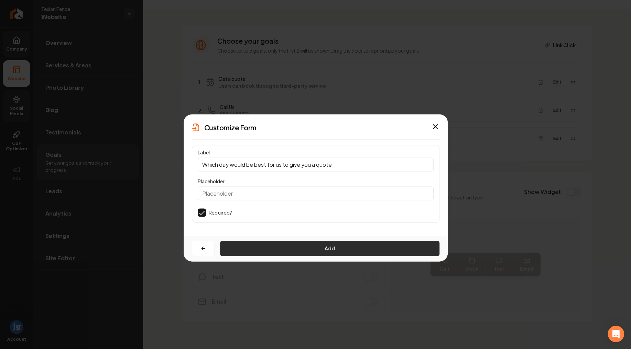
type input "Which day would be best for us to give you a quote"
click at [313, 244] on button "Add" at bounding box center [329, 248] width 219 height 15
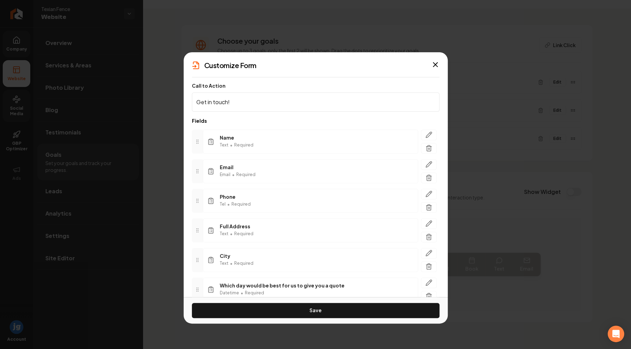
scroll to position [36, 0]
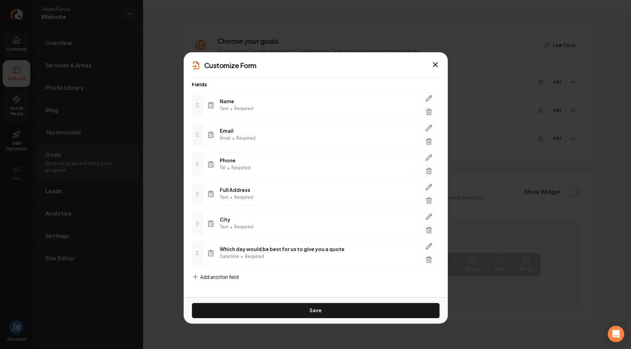
click at [226, 277] on span "Add another field" at bounding box center [219, 276] width 38 height 7
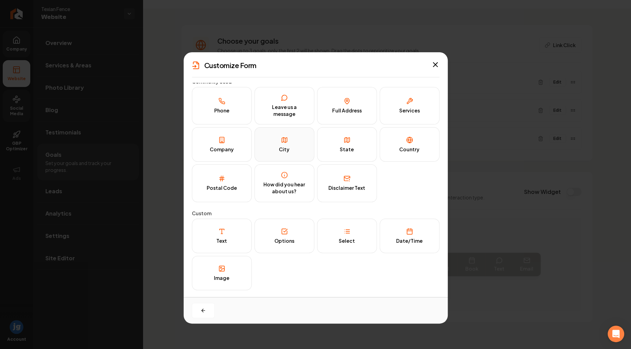
scroll to position [0, 0]
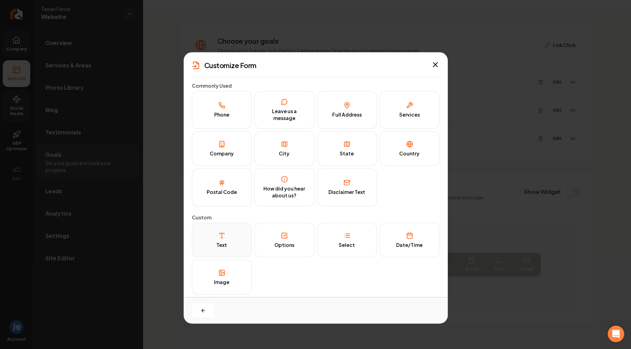
click at [222, 236] on line at bounding box center [222, 235] width 0 height 4
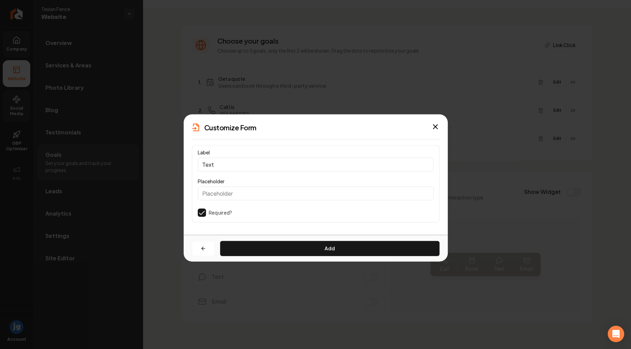
click at [242, 193] on input "Placeholder" at bounding box center [316, 193] width 236 height 14
drag, startPoint x: 201, startPoint y: 161, endPoint x: 188, endPoint y: 160, distance: 12.8
click at [198, 160] on input "Text" at bounding box center [316, 164] width 236 height 14
paste input "What is another day that works for you?"
type input "What is another day that works for you?"
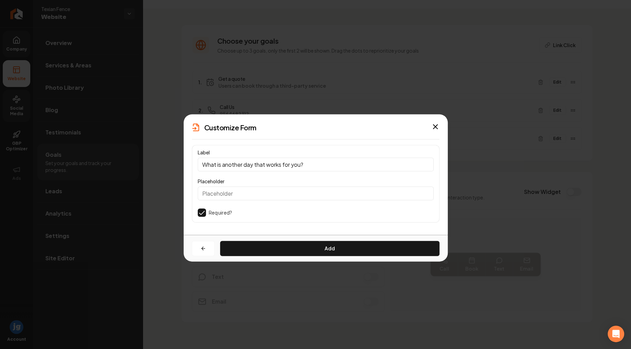
click at [235, 192] on input "Placeholder" at bounding box center [316, 193] width 236 height 14
paste input "What is another day that works for you?"
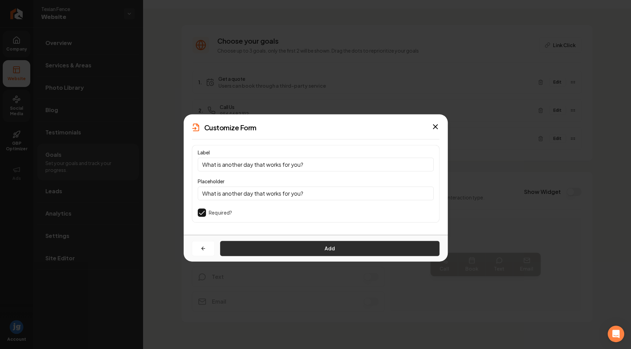
type input "What is another day that works for you?"
click at [303, 245] on button "Add" at bounding box center [329, 248] width 219 height 15
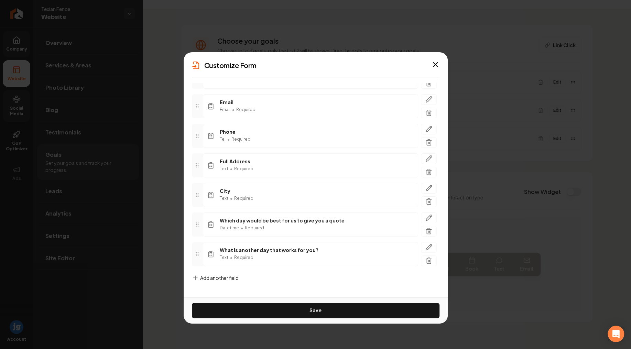
scroll to position [66, 0]
click at [229, 274] on span "Add another field" at bounding box center [219, 277] width 38 height 7
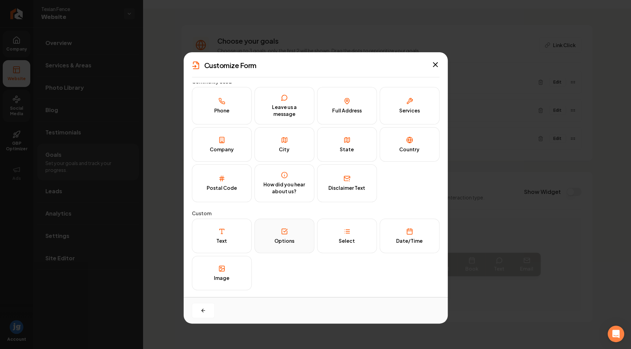
click at [288, 234] on button "Options" at bounding box center [284, 236] width 60 height 34
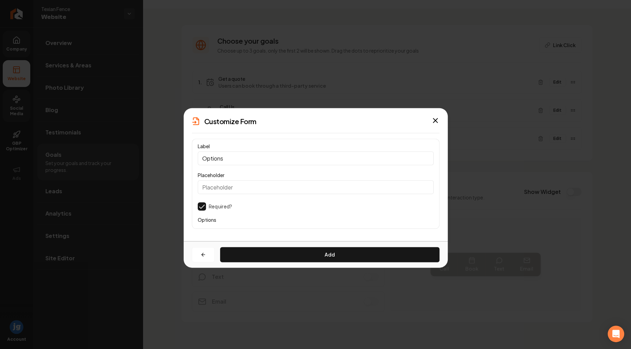
scroll to position [0, 0]
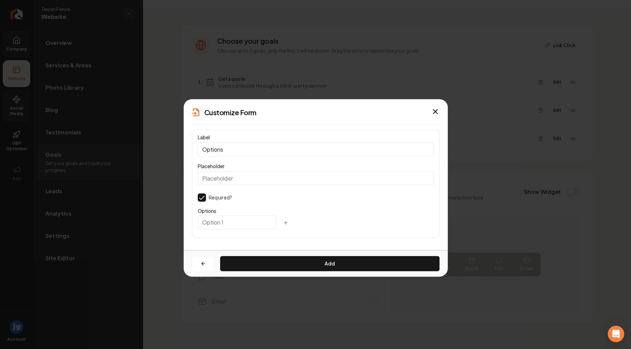
drag, startPoint x: 242, startPoint y: 151, endPoint x: 146, endPoint y: 144, distance: 95.8
click at [198, 144] on input "Options" at bounding box center [316, 149] width 236 height 14
paste input "What are your preferred arrival times?"
type input "What are your preferred arrival times?"
click at [257, 180] on input "Placeholder" at bounding box center [316, 178] width 236 height 14
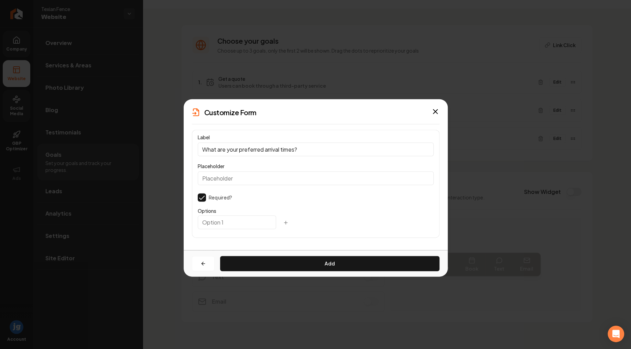
click at [229, 218] on input "text" at bounding box center [237, 222] width 78 height 14
type input "Anytime"
drag, startPoint x: 307, startPoint y: 218, endPoint x: 301, endPoint y: 225, distance: 8.5
click at [292, 219] on button "button" at bounding box center [286, 222] width 14 height 12
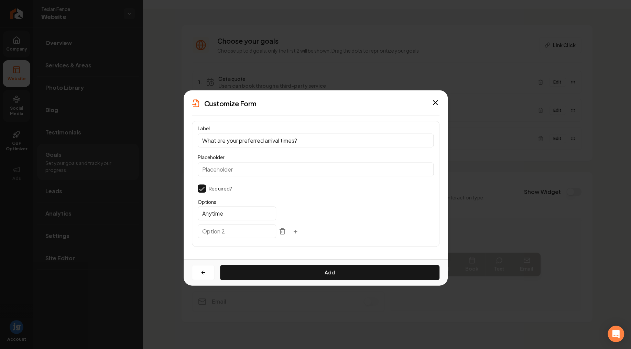
click at [244, 229] on input "text" at bounding box center [237, 231] width 78 height 14
type input "Morning"
click at [298, 232] on icon "button" at bounding box center [294, 231] width 5 height 5
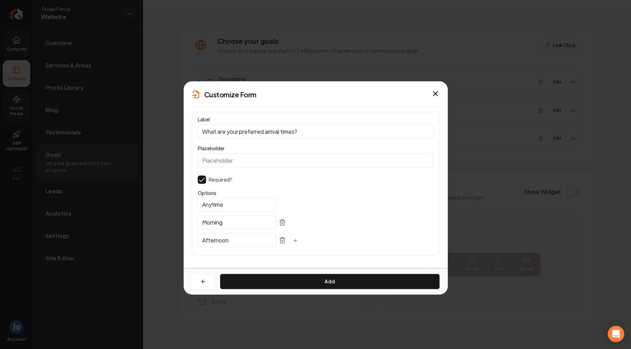
type input "Afternoon"
click at [302, 243] on button "button" at bounding box center [295, 240] width 14 height 12
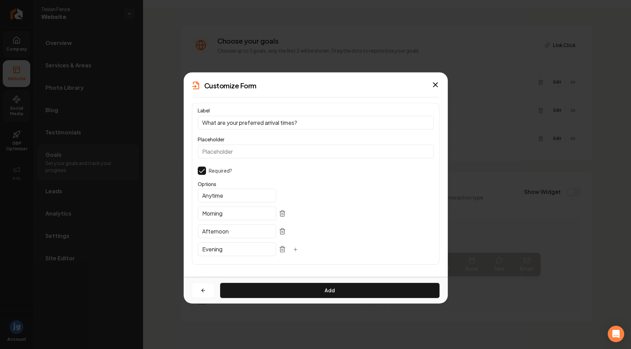
type input "Evening"
click at [343, 281] on div "Add" at bounding box center [315, 290] width 264 height 26
click at [342, 287] on button "Add" at bounding box center [329, 289] width 219 height 15
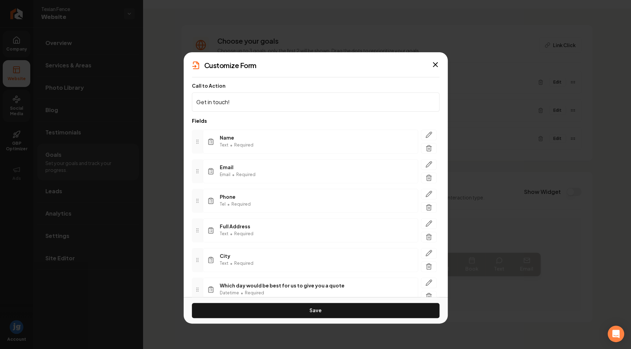
scroll to position [95, 0]
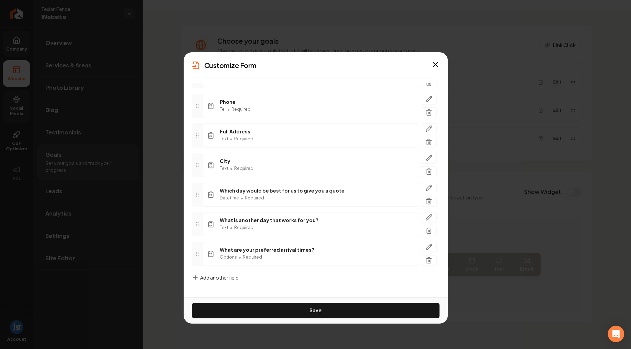
click at [226, 277] on span "Add another field" at bounding box center [219, 277] width 38 height 7
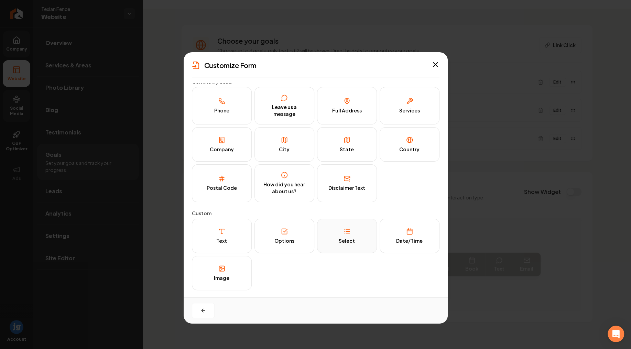
click at [360, 235] on button "Select" at bounding box center [347, 236] width 60 height 34
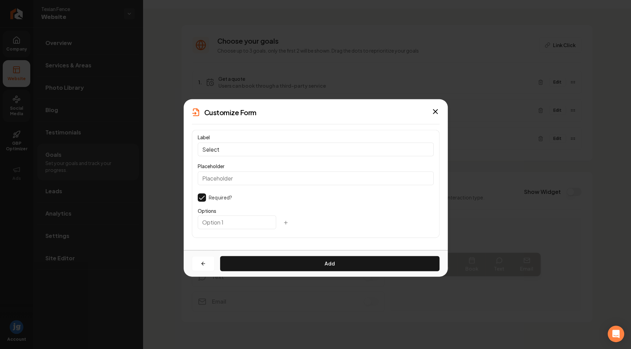
drag, startPoint x: 237, startPoint y: 152, endPoint x: 166, endPoint y: 146, distance: 71.3
click at [198, 146] on input "Select" at bounding box center [316, 149] width 236 height 14
paste input "What services are you interested in?"
type input "What services are you interested in?"
click at [222, 223] on input "text" at bounding box center [237, 222] width 78 height 14
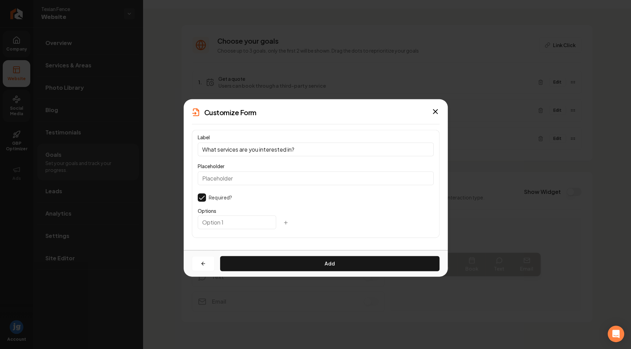
click at [219, 223] on input "text" at bounding box center [237, 222] width 78 height 14
drag, startPoint x: 236, startPoint y: 219, endPoint x: 215, endPoint y: 218, distance: 20.6
click at [210, 218] on input "text" at bounding box center [237, 222] width 78 height 14
paste input "Wood Fence Installation"
type input "Wood Fence Installation"
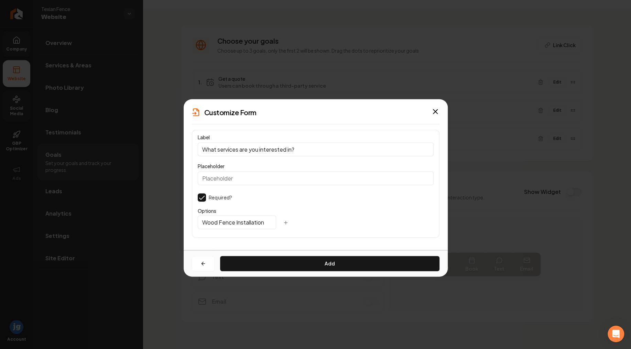
click at [288, 220] on icon "button" at bounding box center [285, 222] width 5 height 5
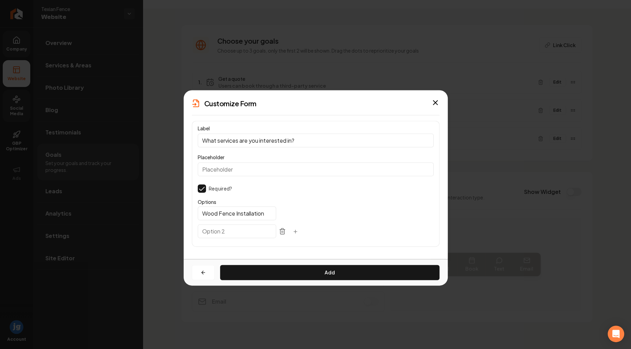
click at [265, 234] on input "text" at bounding box center [237, 231] width 78 height 14
paste input "Aluminum Fence Installation"
type input "Aluminum Fence Installation"
click at [298, 234] on icon "button" at bounding box center [294, 231] width 5 height 5
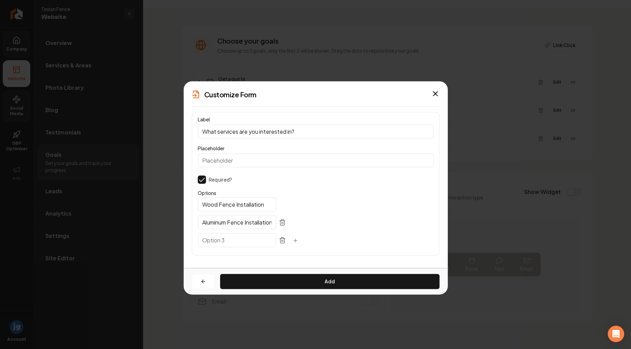
click at [233, 238] on input "text" at bounding box center [237, 240] width 78 height 14
paste input "Chain Link Fence Installation"
type input "Chain Link Fence Installation"
click at [302, 237] on button "button" at bounding box center [295, 240] width 14 height 12
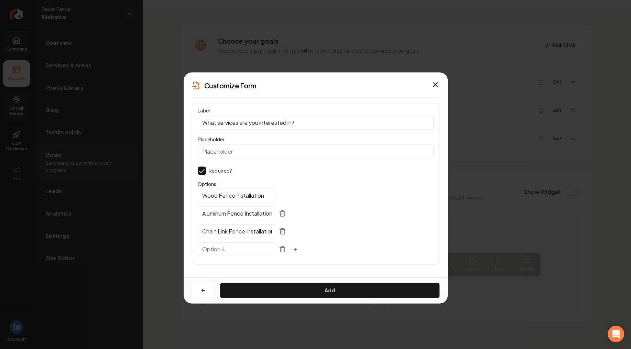
click at [238, 249] on input "text" at bounding box center [237, 249] width 78 height 14
paste input "Ranch Fence Installation"
type input "Ranch Fence Installation"
click at [298, 248] on icon "button" at bounding box center [294, 248] width 5 height 5
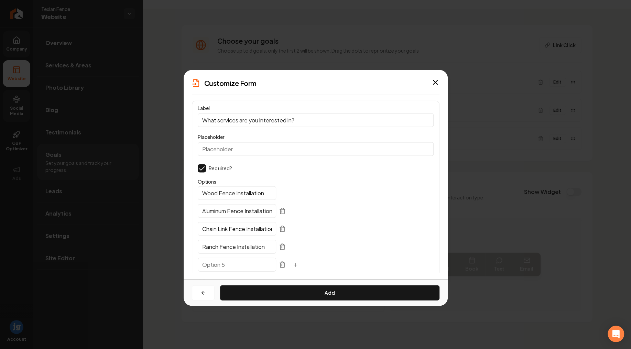
click at [225, 266] on input "text" at bounding box center [237, 264] width 78 height 14
type input "Pool Fence Installation"
click at [298, 263] on icon "button" at bounding box center [294, 264] width 5 height 5
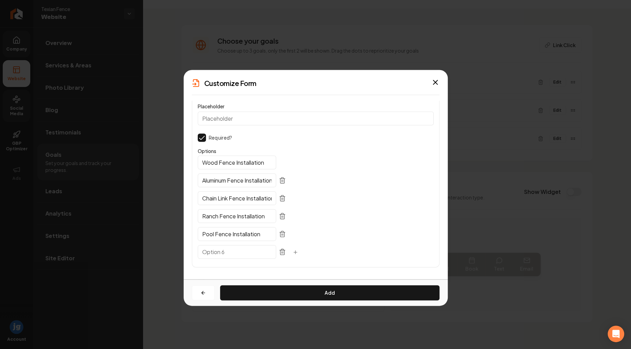
click at [246, 251] on input "text" at bounding box center [237, 252] width 78 height 14
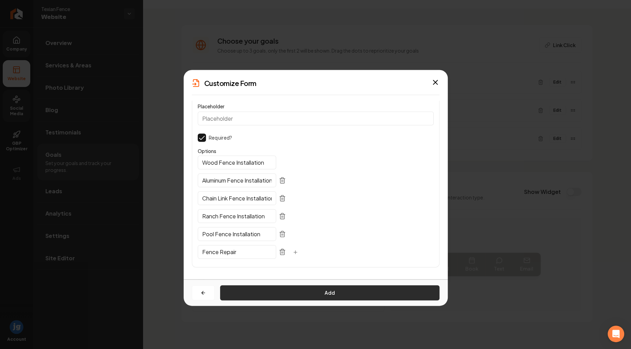
type input "Fence Repair"
click at [308, 289] on button "Add" at bounding box center [329, 292] width 219 height 15
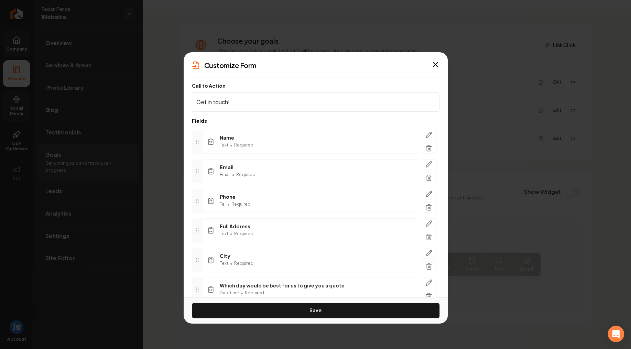
scroll to position [124, 0]
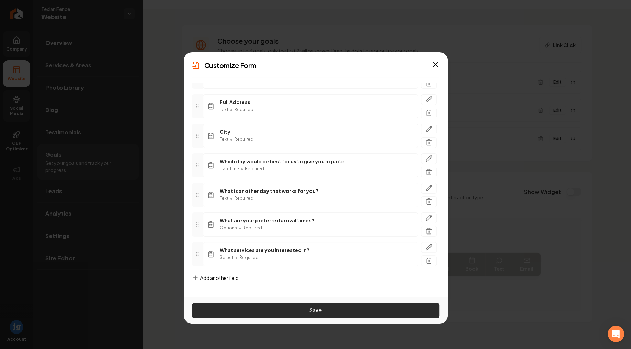
click at [313, 313] on button "Save" at bounding box center [315, 310] width 247 height 15
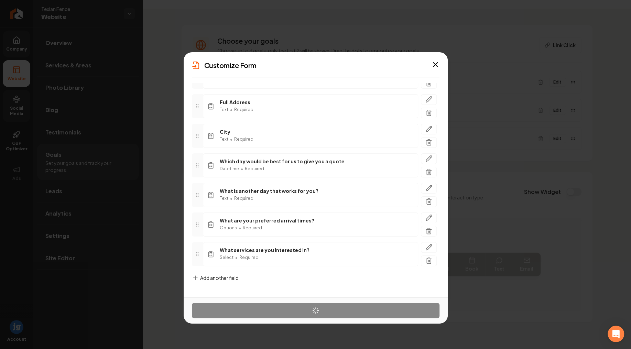
scroll to position [19, 0]
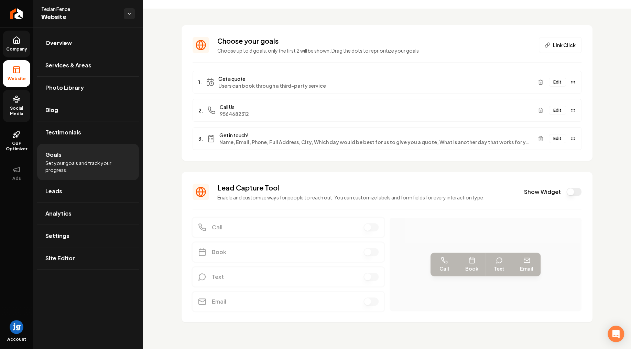
click at [558, 138] on button "Edit" at bounding box center [556, 138] width 17 height 9
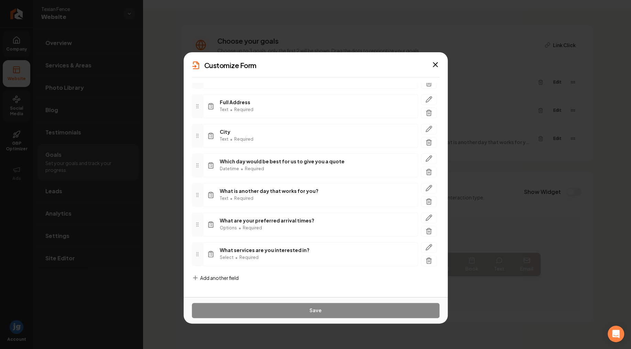
click at [227, 274] on span "Add another field" at bounding box center [219, 277] width 38 height 7
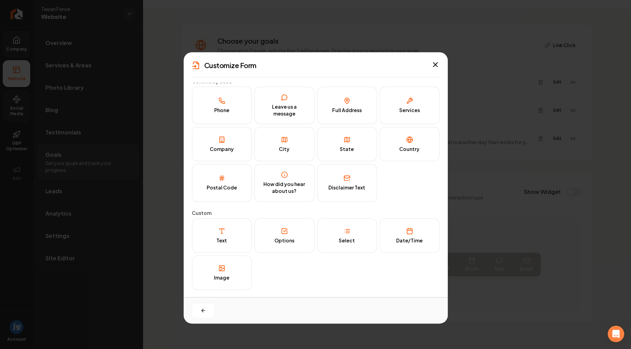
scroll to position [4, 0]
click at [236, 234] on button "Text" at bounding box center [222, 236] width 60 height 34
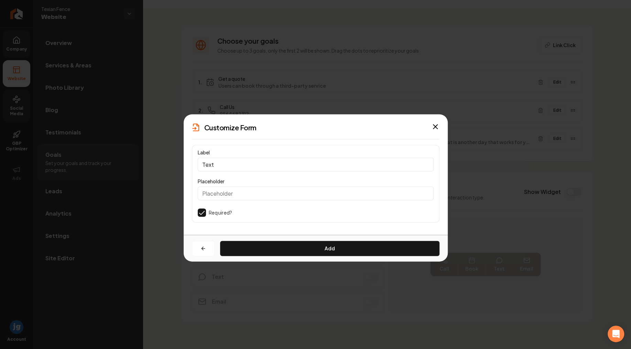
click at [254, 161] on input "Text" at bounding box center [316, 164] width 236 height 14
type input "Other"
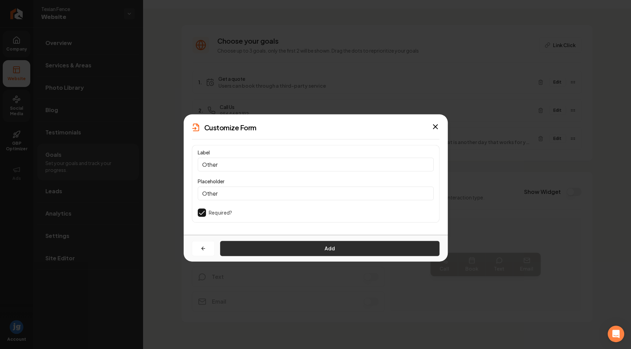
click at [292, 248] on button "Add" at bounding box center [329, 248] width 219 height 15
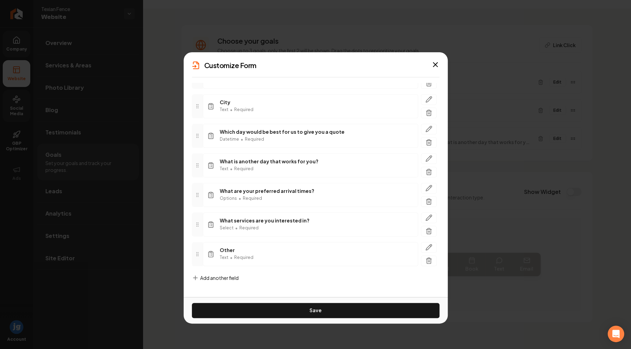
click at [238, 277] on span "Add another field" at bounding box center [219, 277] width 38 height 7
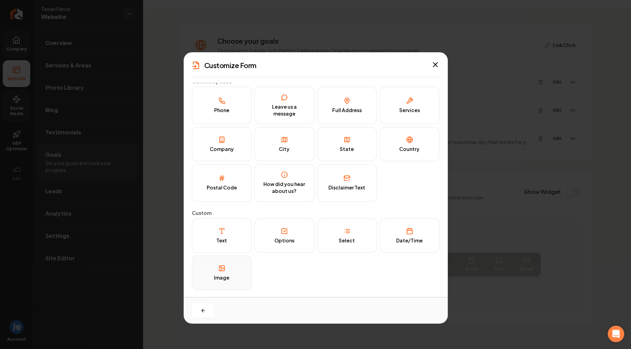
scroll to position [4, 0]
click at [290, 235] on button "Options" at bounding box center [284, 236] width 60 height 34
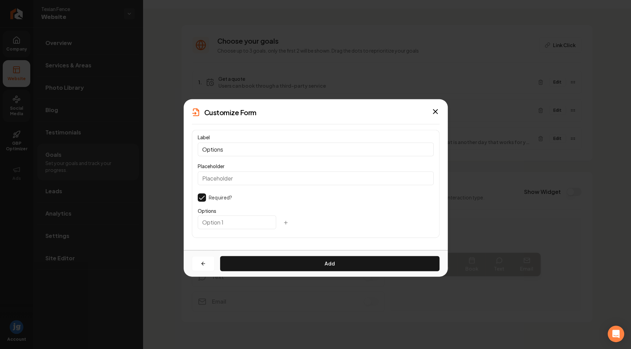
click at [225, 222] on input "text" at bounding box center [237, 222] width 78 height 14
type input "How did you hear about us?"
drag, startPoint x: 228, startPoint y: 146, endPoint x: 171, endPoint y: 143, distance: 57.1
click at [198, 143] on input "Options" at bounding box center [316, 149] width 236 height 14
paste input "How did you hear about us?"
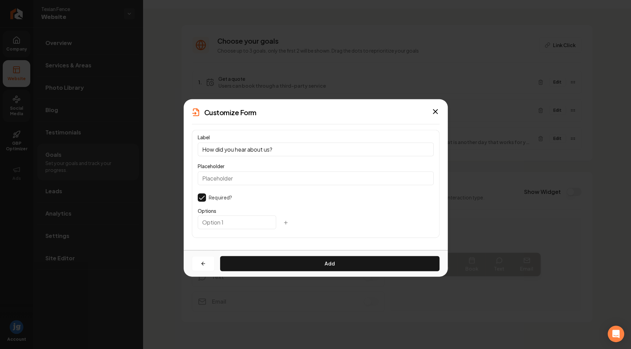
type input "How did you hear about us?"
click at [235, 224] on input "text" at bounding box center [237, 222] width 78 height 14
paste input "Hamlin Pools"
type input "Hamlin Pools"
click at [287, 222] on icon "button" at bounding box center [285, 222] width 3 height 0
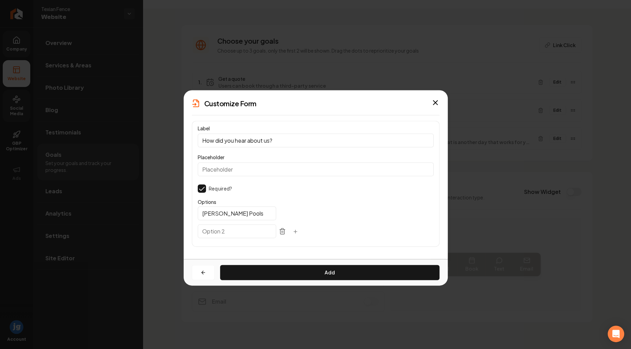
click at [253, 227] on input "text" at bounding box center [237, 231] width 78 height 14
paste input "Google"
type input "Google"
click at [298, 229] on icon "button" at bounding box center [294, 231] width 5 height 5
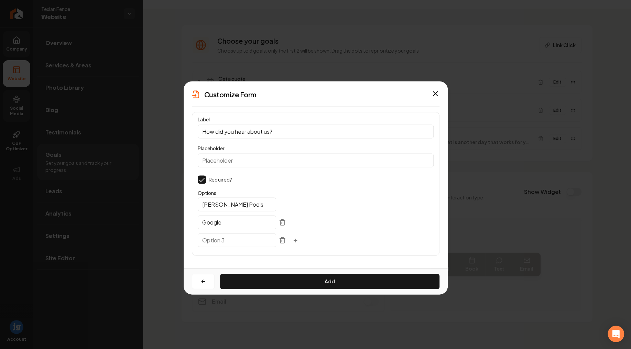
click at [251, 241] on input "text" at bounding box center [237, 240] width 78 height 14
type input "Friend"
drag, startPoint x: 311, startPoint y: 240, endPoint x: 307, endPoint y: 240, distance: 4.2
click at [298, 240] on icon "button" at bounding box center [294, 239] width 5 height 5
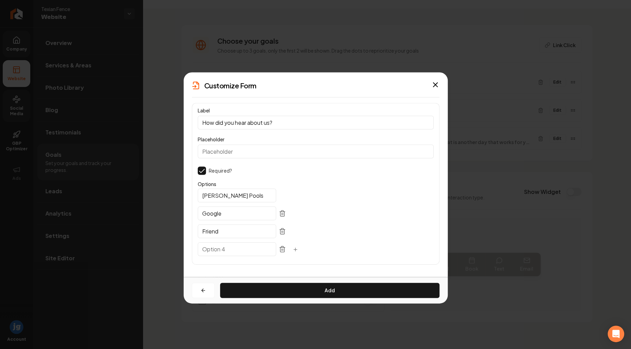
click at [232, 254] on input "text" at bounding box center [237, 249] width 78 height 14
drag, startPoint x: 253, startPoint y: 250, endPoint x: 183, endPoint y: 247, distance: 69.8
click at [198, 247] on input "Social media" at bounding box center [237, 249] width 78 height 14
type input "Door Hangar"
click at [298, 248] on icon "button" at bounding box center [294, 248] width 5 height 5
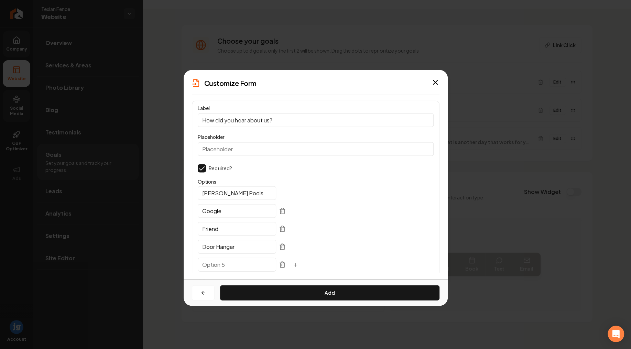
click at [229, 263] on input "text" at bounding box center [237, 264] width 78 height 14
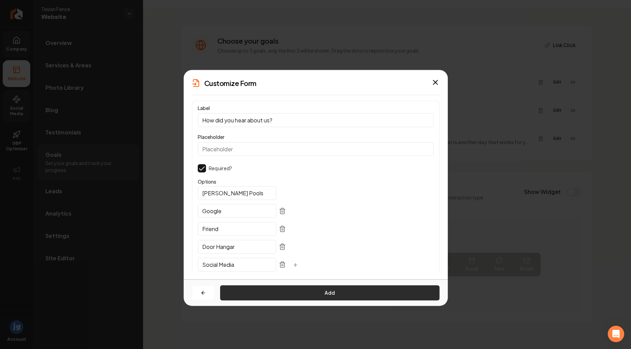
type input "Social Media"
click at [320, 293] on button "Add" at bounding box center [329, 292] width 219 height 15
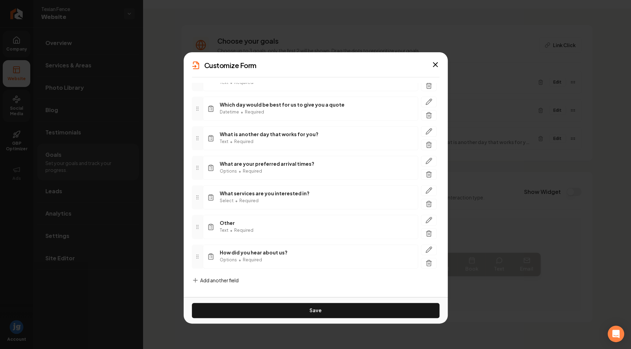
scroll to position [183, 0]
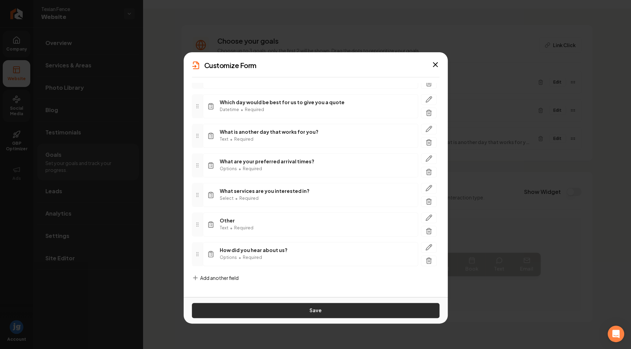
click at [320, 311] on button "Save" at bounding box center [315, 310] width 247 height 15
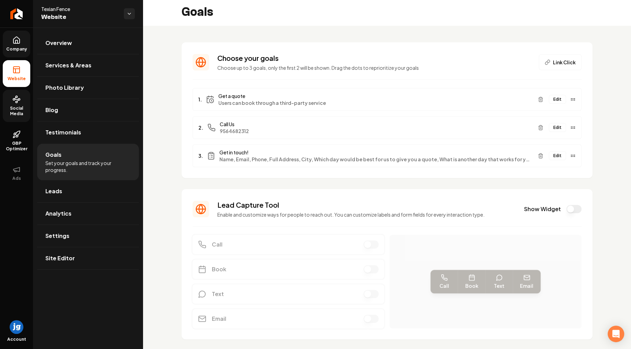
scroll to position [0, 0]
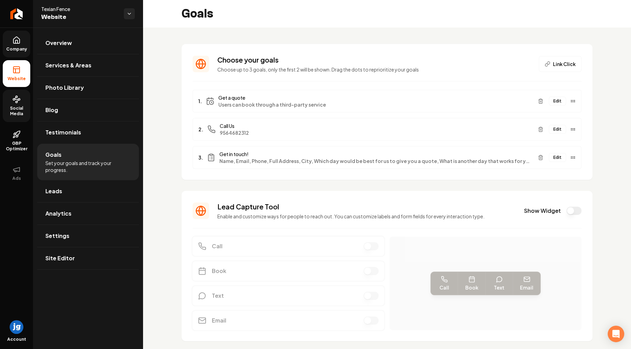
click at [556, 158] on button "Edit" at bounding box center [556, 157] width 17 height 9
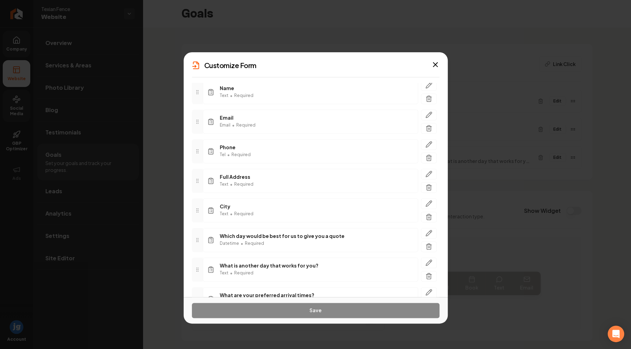
scroll to position [165, 0]
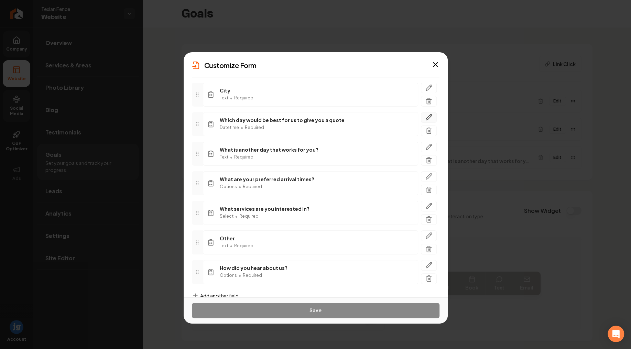
click at [429, 115] on icon "button" at bounding box center [429, 115] width 1 height 1
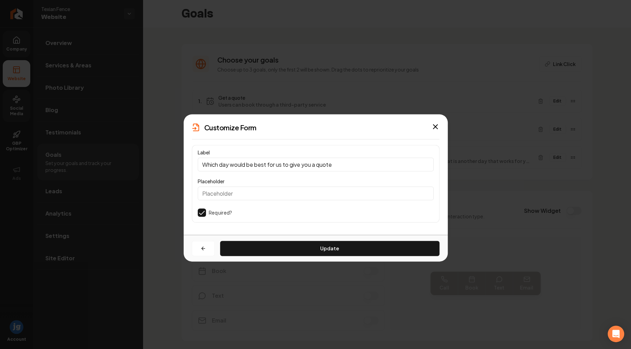
scroll to position [0, 0]
click at [341, 165] on input "Which day would be best for us to give you a quote" at bounding box center [316, 164] width 236 height 14
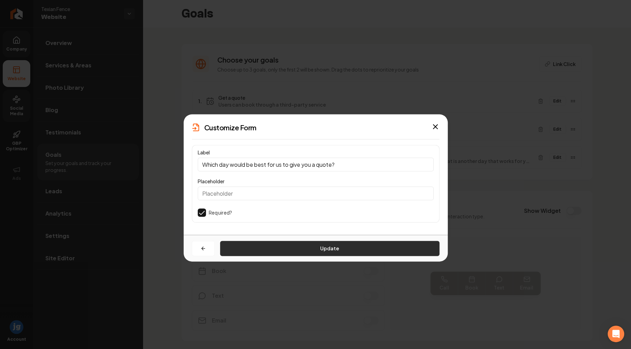
type input "Which day would be best for us to give you a quote?"
click at [347, 245] on button "Update" at bounding box center [329, 248] width 219 height 15
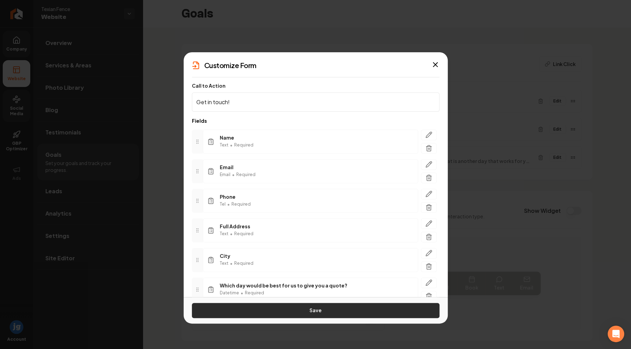
click at [310, 310] on button "Save" at bounding box center [315, 310] width 247 height 15
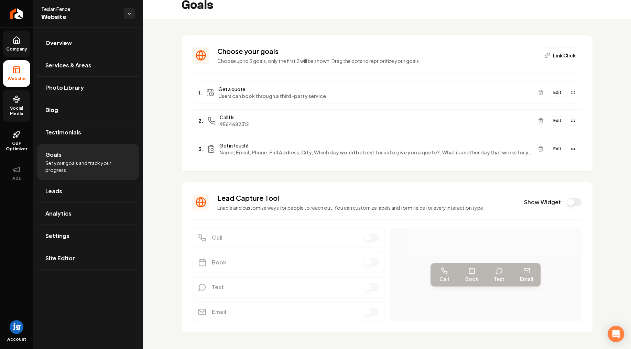
scroll to position [19, 0]
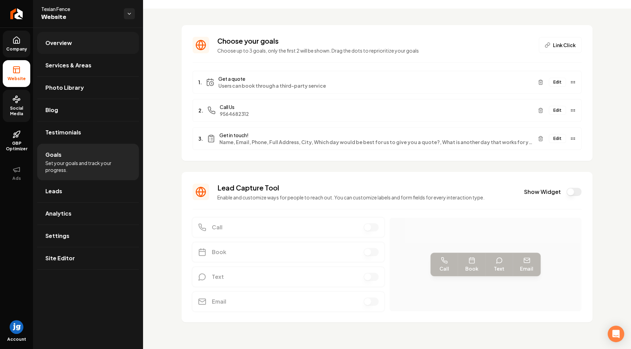
click at [96, 48] on link "Overview" at bounding box center [88, 43] width 102 height 22
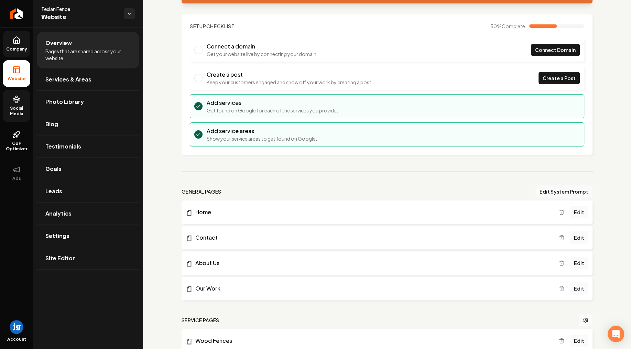
scroll to position [143, 0]
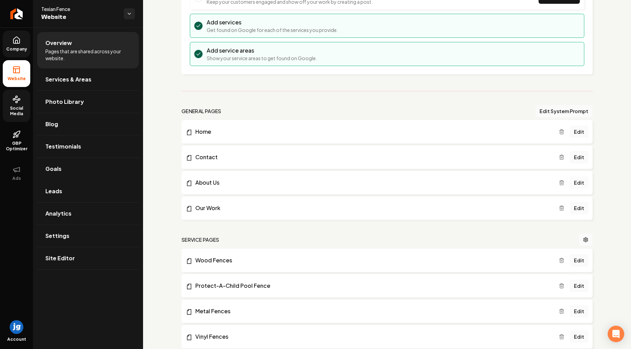
click at [582, 180] on link "Edit" at bounding box center [578, 182] width 19 height 12
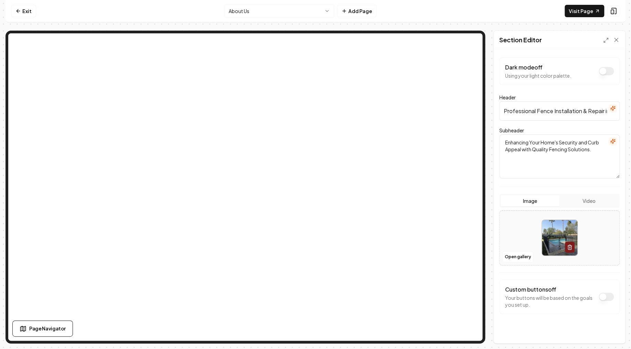
click at [523, 108] on input "Professional Fence Installation & Repair in Texas" at bounding box center [559, 110] width 120 height 19
paste input "Texian Fence - Commercial and Residential Fencing Solution"
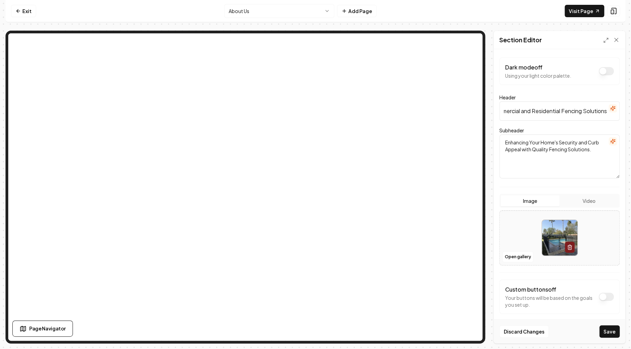
type input "Texian Fence - Commercial and Residential Fencing Solutions"
click at [523, 150] on textarea "Enhancing Your Home's Security and Curb Appeal with Quality Fencing Solutions." at bounding box center [559, 156] width 120 height 44
paste textarea "levate Your Property's Security and Aesthetics with Our Expertise in Privacy Wo…"
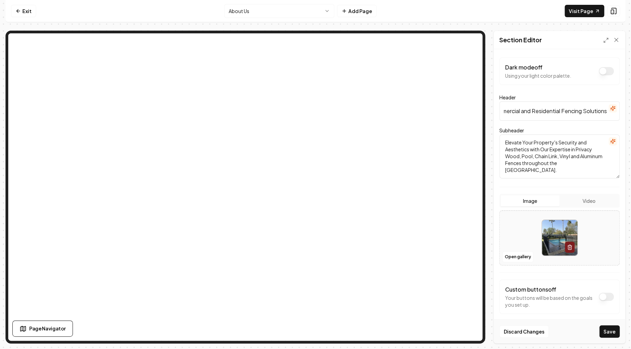
type textarea "Elevate Your Property's Security and Aesthetics with Our Expertise in Privacy W…"
click at [528, 235] on div at bounding box center [559, 237] width 120 height 47
click at [517, 252] on button "Open gallery" at bounding box center [517, 256] width 31 height 11
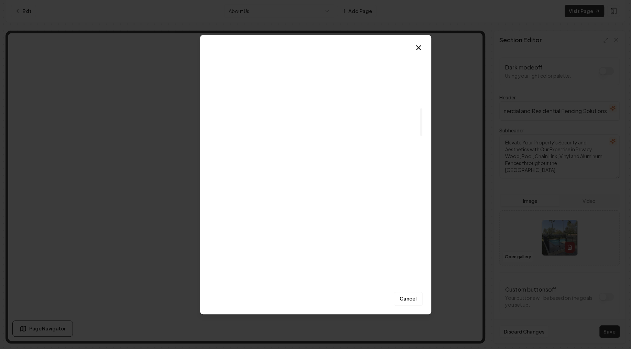
scroll to position [579, 0]
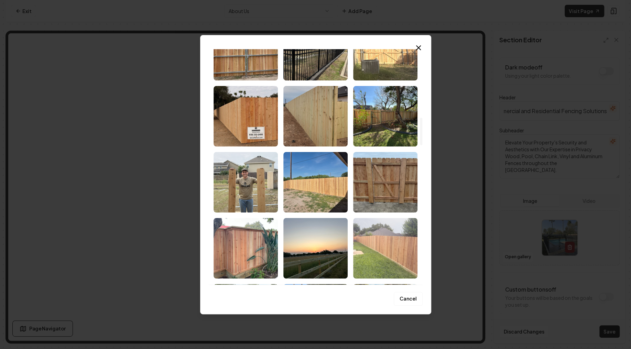
click at [377, 242] on img "Select image image_68cc518a5c7cd75eb8568737.jpeg" at bounding box center [385, 248] width 64 height 60
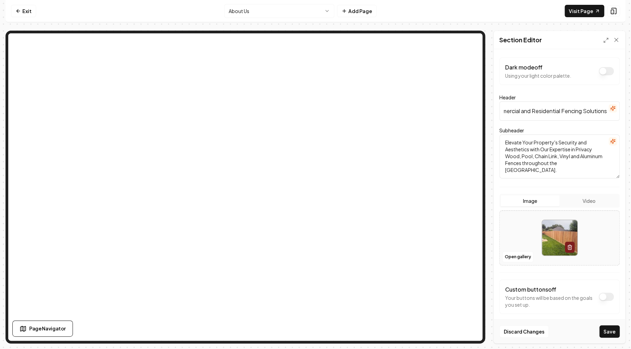
scroll to position [0, 54]
click at [610, 333] on button "Save" at bounding box center [609, 331] width 20 height 12
click at [520, 258] on button "Open gallery" at bounding box center [517, 256] width 31 height 11
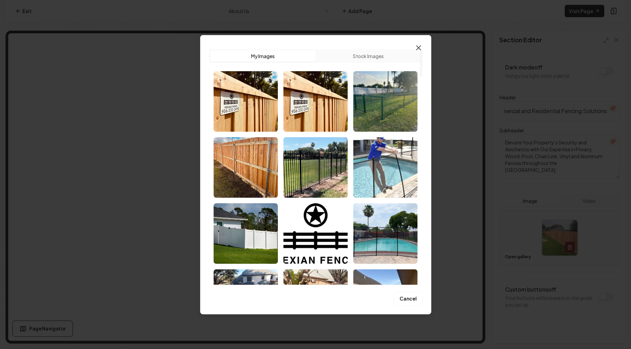
click at [417, 47] on icon "button" at bounding box center [418, 48] width 8 height 8
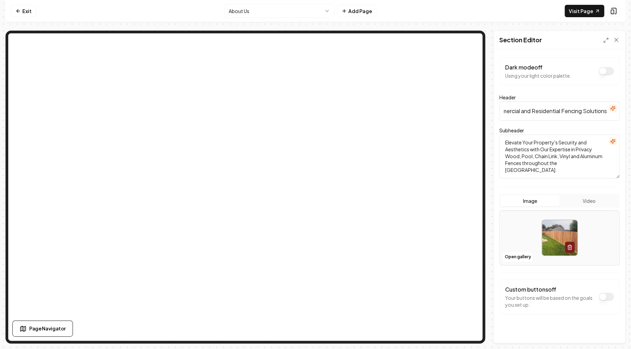
click at [513, 226] on div at bounding box center [559, 237] width 120 height 47
type input "**********"
click at [608, 333] on button "Save" at bounding box center [609, 331] width 20 height 12
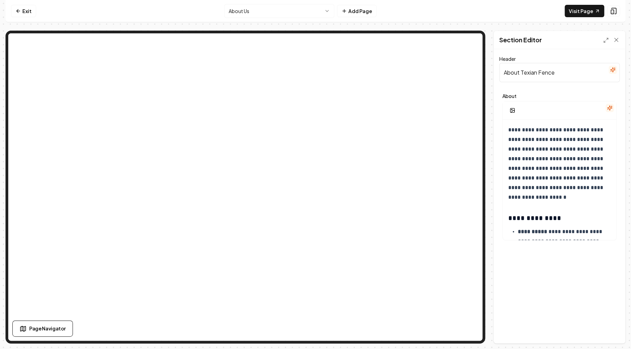
drag, startPoint x: 563, startPoint y: 73, endPoint x: 459, endPoint y: 71, distance: 103.4
click at [499, 71] on input "About Texian Fence" at bounding box center [559, 72] width 120 height 19
paste input "Why Choose"
type input "Why Choose Texian Fence"
click at [542, 136] on p "**********" at bounding box center [559, 163] width 103 height 77
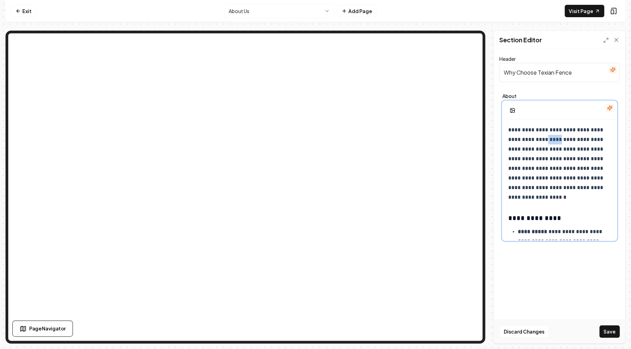
click at [542, 136] on p "**********" at bounding box center [559, 163] width 103 height 77
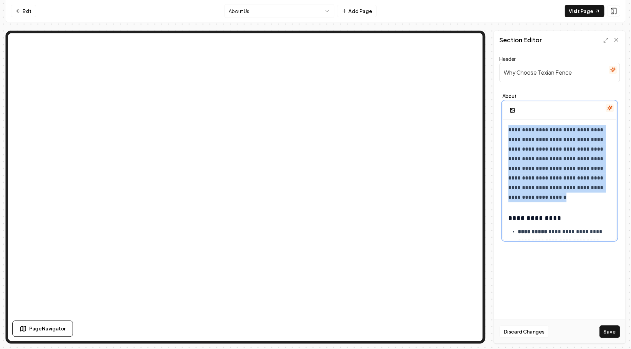
click at [542, 136] on p "**********" at bounding box center [559, 163] width 103 height 77
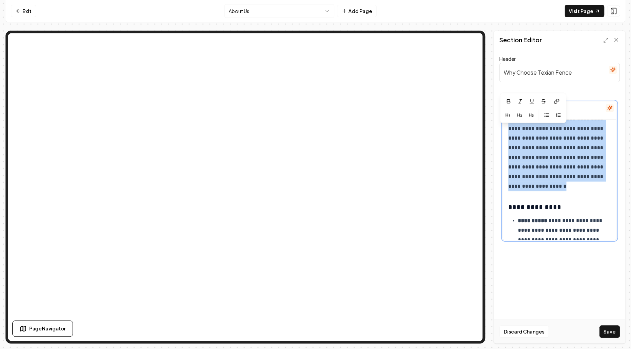
scroll to position [0, 0]
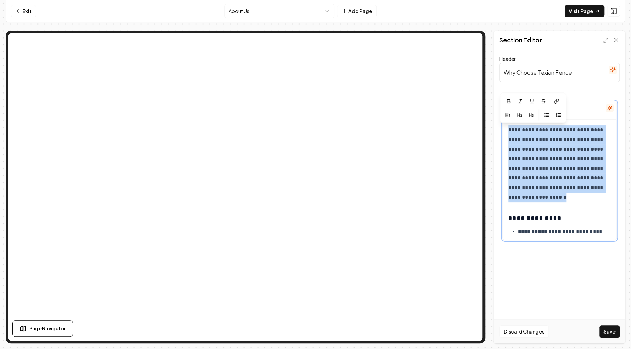
drag, startPoint x: 561, startPoint y: 198, endPoint x: 498, endPoint y: 123, distance: 97.5
click at [502, 123] on div "**********" at bounding box center [558, 180] width 113 height 120
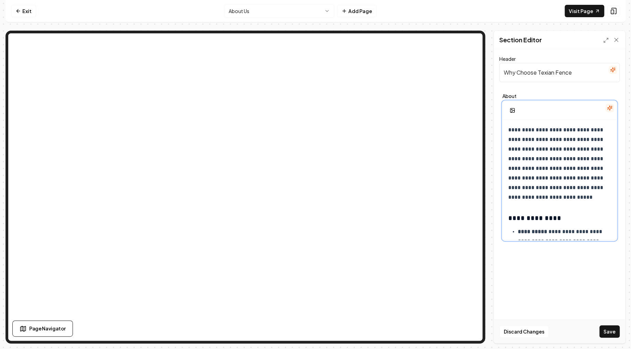
click at [567, 182] on p "**********" at bounding box center [559, 163] width 103 height 77
click at [513, 126] on p "**********" at bounding box center [559, 163] width 103 height 77
click at [512, 126] on p "**********" at bounding box center [559, 163] width 103 height 77
click at [543, 159] on p "**********" at bounding box center [559, 163] width 103 height 77
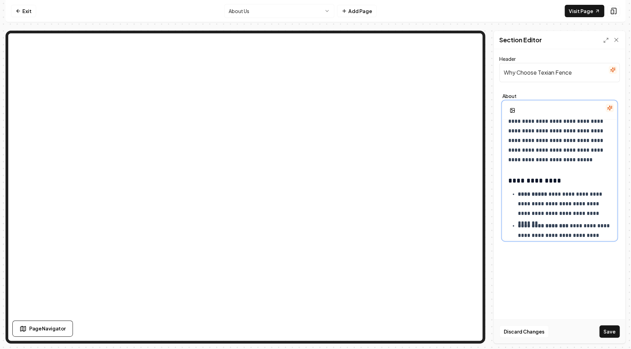
scroll to position [41, 0]
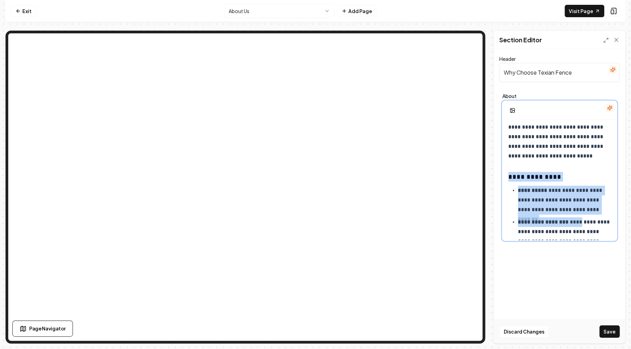
drag, startPoint x: 508, startPoint y: 178, endPoint x: 578, endPoint y: 216, distance: 80.0
click at [578, 221] on div "**********" at bounding box center [558, 322] width 113 height 488
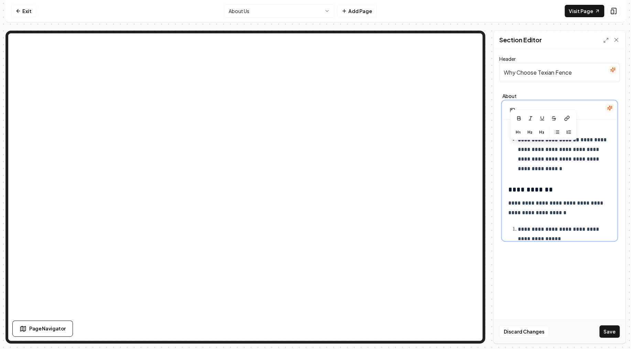
scroll to position [165, 0]
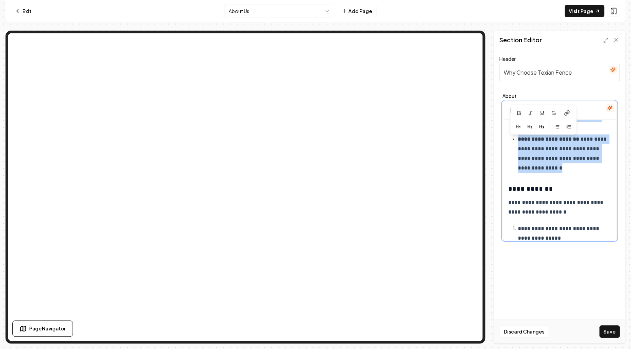
click at [574, 168] on p "**********" at bounding box center [563, 153] width 93 height 38
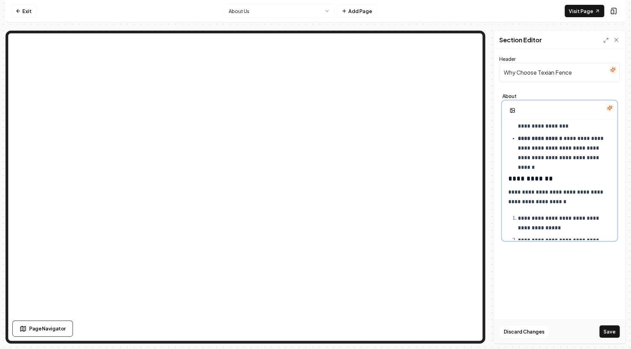
scroll to position [254, 0]
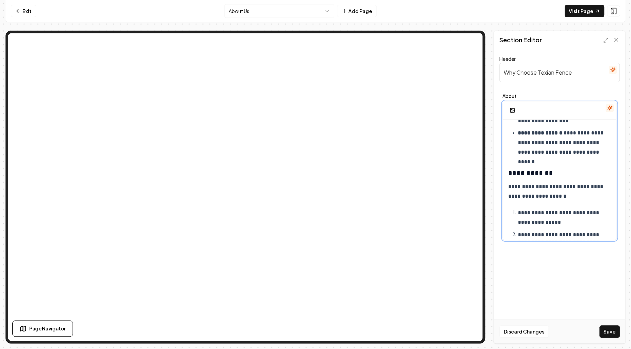
click at [507, 172] on div "**********" at bounding box center [558, 146] width 113 height 561
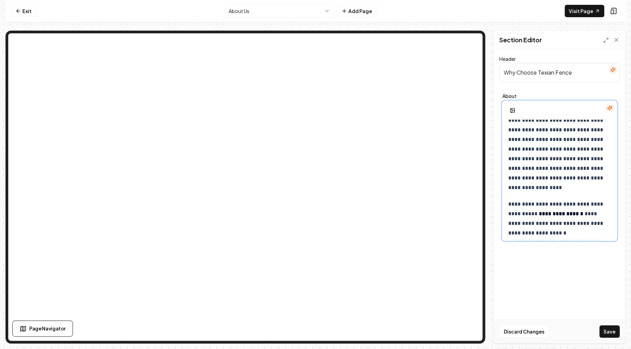
scroll to position [440, 0]
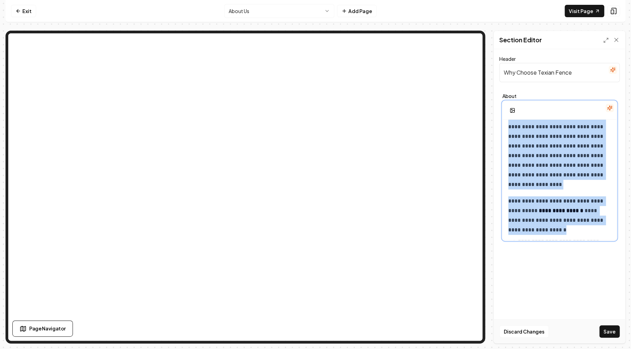
click at [532, 226] on p "**********" at bounding box center [559, 215] width 103 height 38
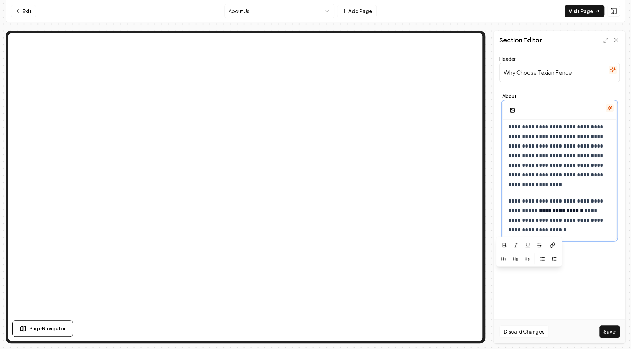
scroll to position [525, 0]
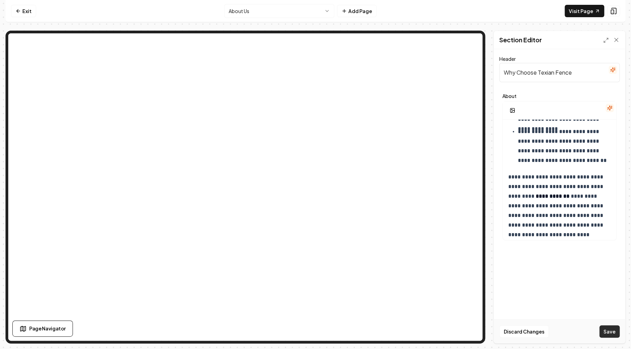
click at [612, 332] on button "Save" at bounding box center [609, 331] width 20 height 12
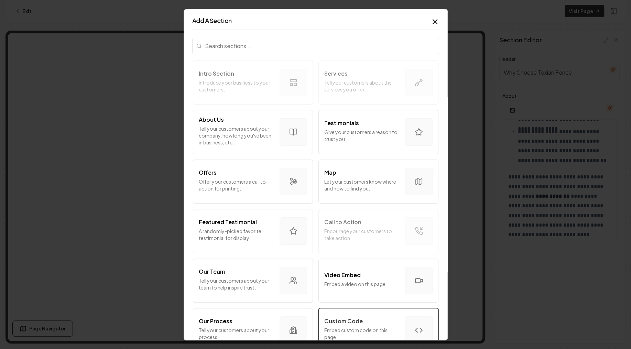
click at [355, 319] on p "Custom Code" at bounding box center [343, 320] width 38 height 8
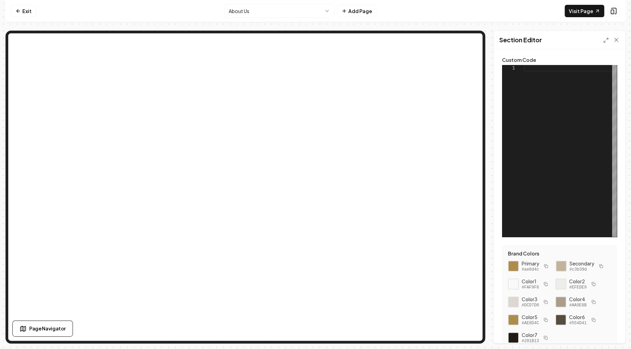
click at [545, 104] on div at bounding box center [570, 151] width 93 height 172
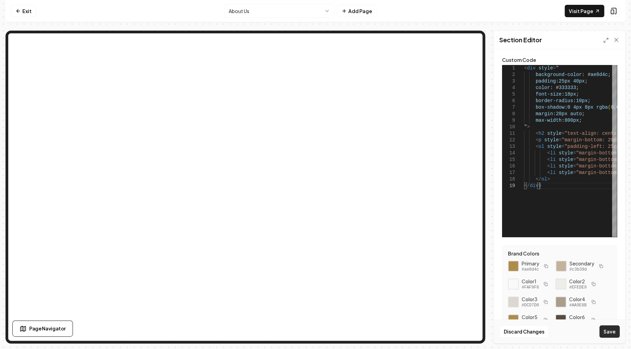
click at [609, 334] on button "Save" at bounding box center [609, 331] width 20 height 12
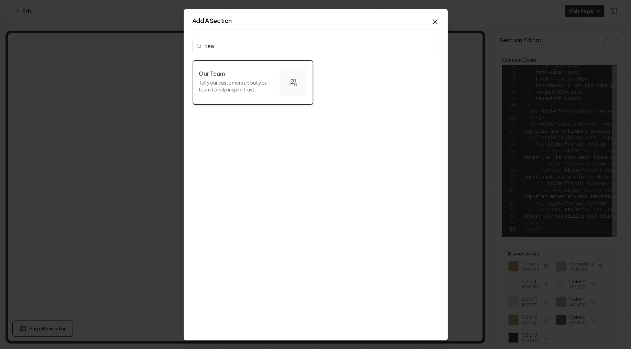
type input "tea"
click at [233, 94] on div "Our Team Tell your customers about your team to help inspire trust." at bounding box center [236, 82] width 75 height 26
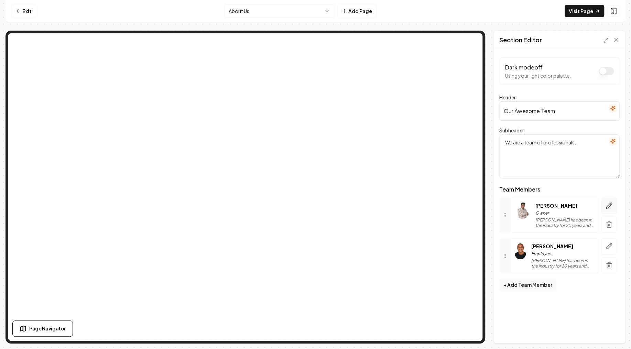
click at [610, 207] on icon "button" at bounding box center [608, 205] width 7 height 7
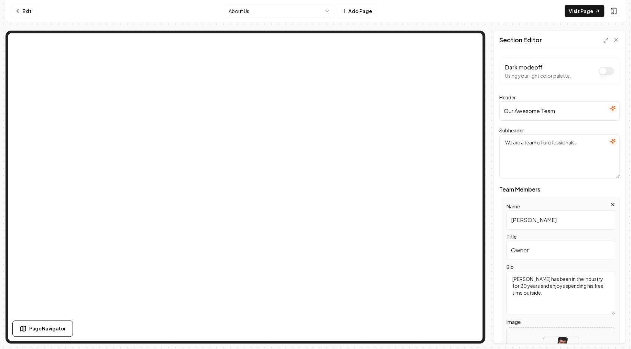
drag, startPoint x: 548, startPoint y: 220, endPoint x: 470, endPoint y: 221, distance: 77.7
click at [506, 221] on input "John Doe" at bounding box center [560, 219] width 109 height 19
click at [506, 250] on input "Owner" at bounding box center [560, 250] width 109 height 19
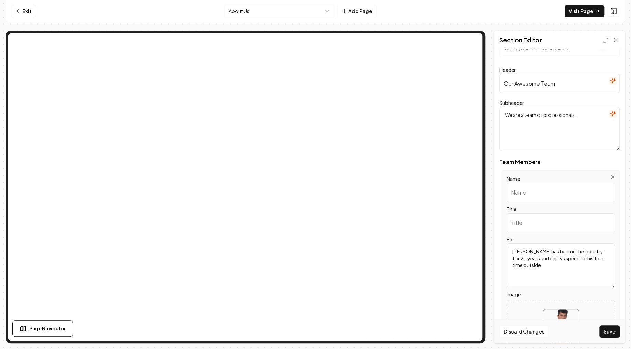
scroll to position [82, 0]
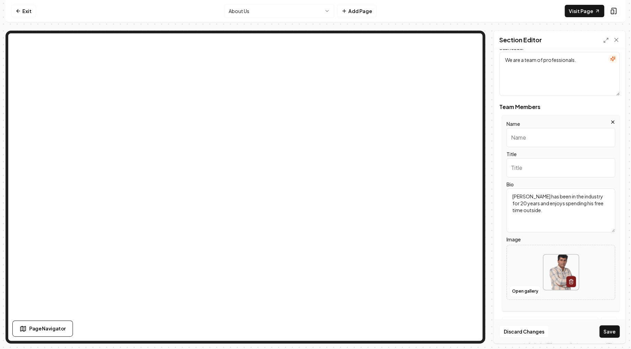
click at [567, 216] on textarea "John has been in the industry for 20 years and enjoys spending his free time ou…" at bounding box center [560, 210] width 109 height 44
click at [523, 278] on div at bounding box center [560, 271] width 108 height 47
type input "**********"
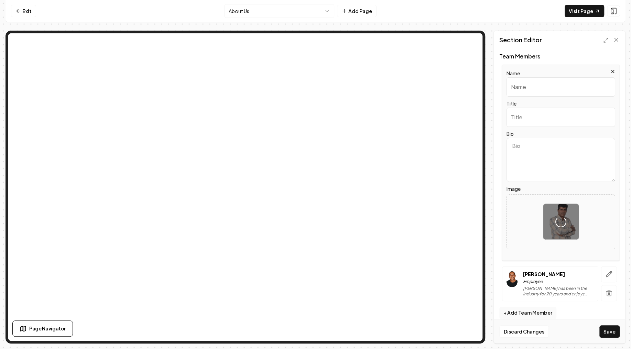
scroll to position [140, 0]
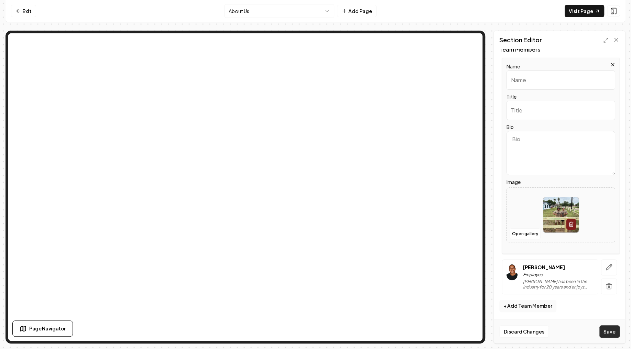
click at [610, 334] on button "Save" at bounding box center [609, 331] width 20 height 12
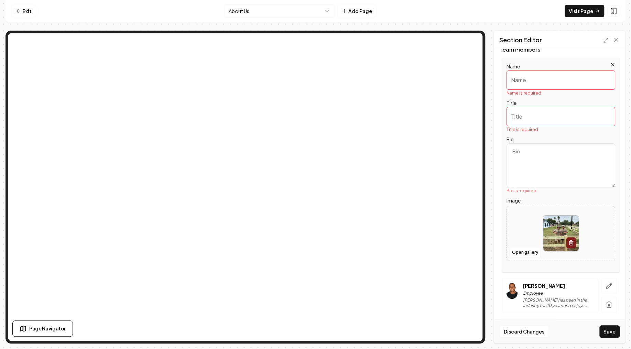
click at [532, 85] on input "Name" at bounding box center [560, 79] width 109 height 19
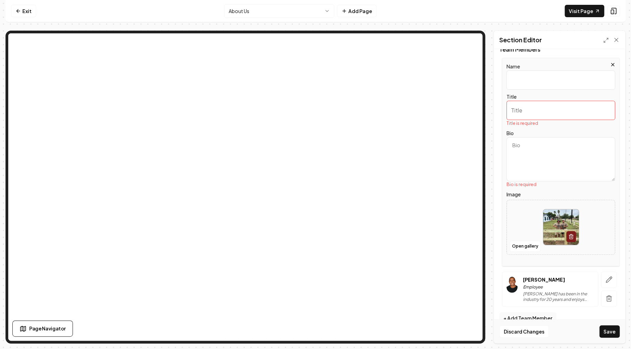
click at [536, 110] on input "Title" at bounding box center [560, 110] width 109 height 19
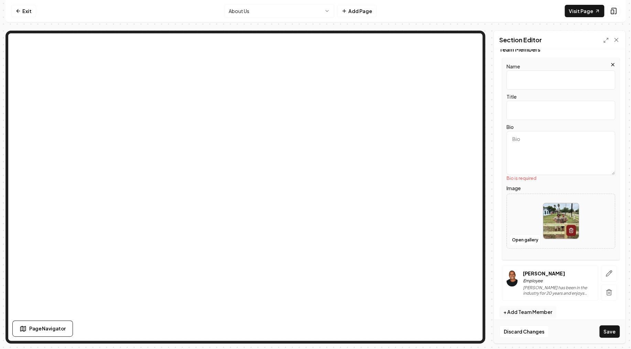
click at [549, 156] on textarea "Bio" at bounding box center [560, 153] width 109 height 44
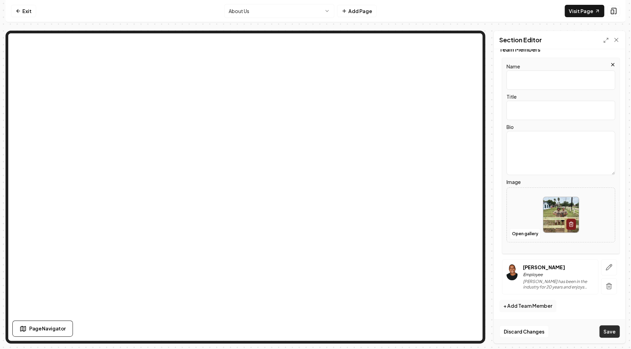
click at [613, 336] on button "Save" at bounding box center [609, 331] width 20 height 12
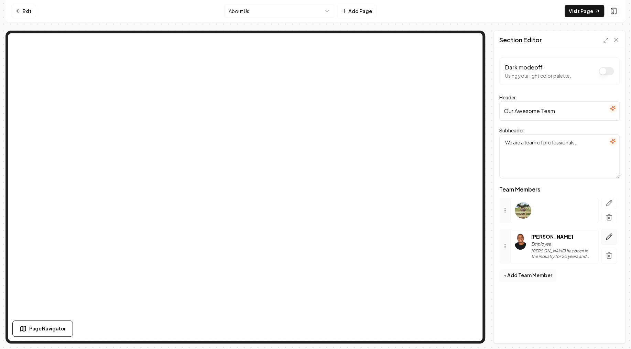
click at [609, 237] on icon "button" at bounding box center [608, 236] width 7 height 7
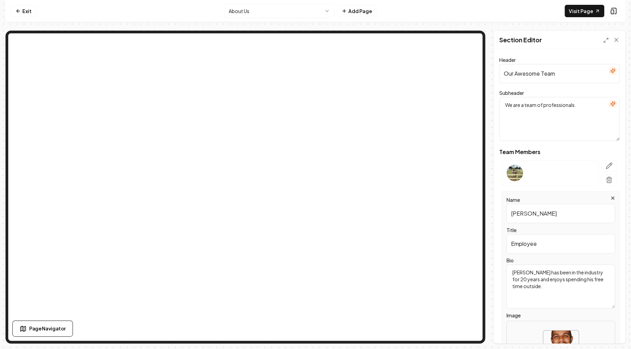
scroll to position [41, 0]
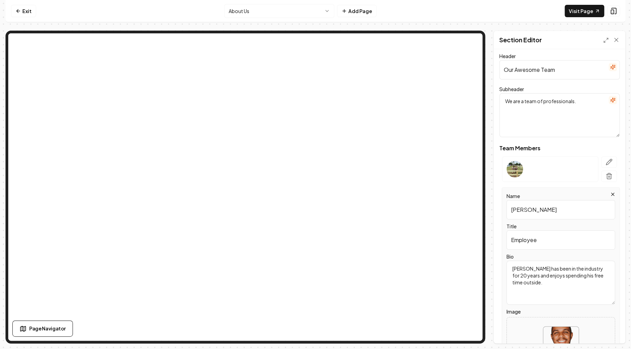
drag, startPoint x: 549, startPoint y: 203, endPoint x: 461, endPoint y: 200, distance: 88.7
click at [506, 200] on input "Jack Doe" at bounding box center [560, 209] width 109 height 19
drag, startPoint x: 552, startPoint y: 237, endPoint x: 459, endPoint y: 235, distance: 92.4
click at [506, 235] on input "Employee" at bounding box center [560, 239] width 109 height 19
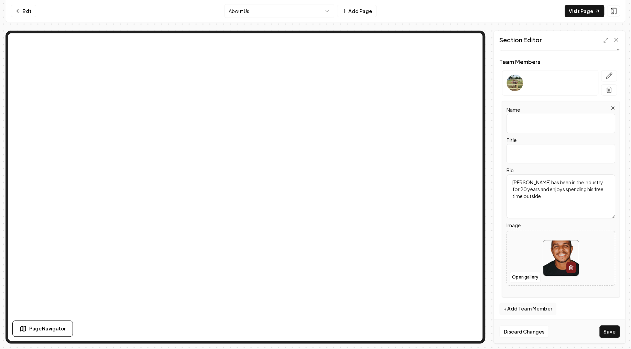
scroll to position [130, 0]
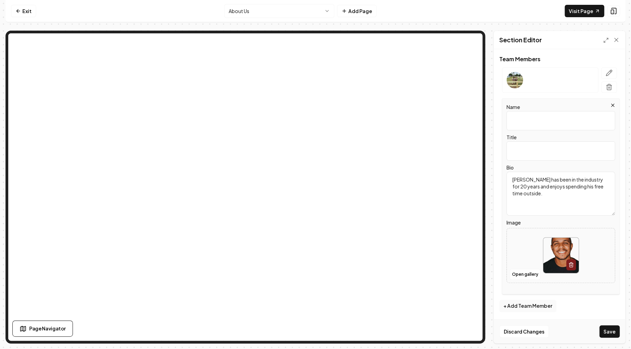
click at [563, 184] on textarea "Jack has been in the industry for 20 years and enjoys spending his free time ou…" at bounding box center [560, 193] width 109 height 44
click at [562, 184] on textarea "Jack has been in the industry for 20 years and enjoys spending his free time ou…" at bounding box center [560, 193] width 109 height 44
click at [525, 248] on div at bounding box center [560, 255] width 108 height 47
type input "**********"
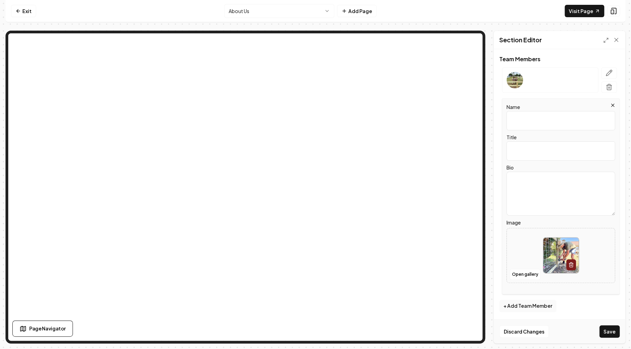
click at [613, 333] on button "Save" at bounding box center [609, 331] width 20 height 12
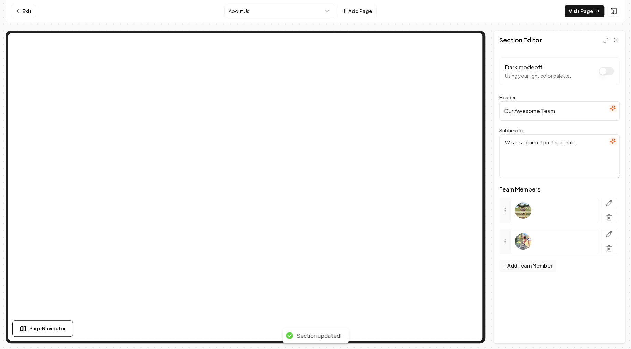
scroll to position [0, 0]
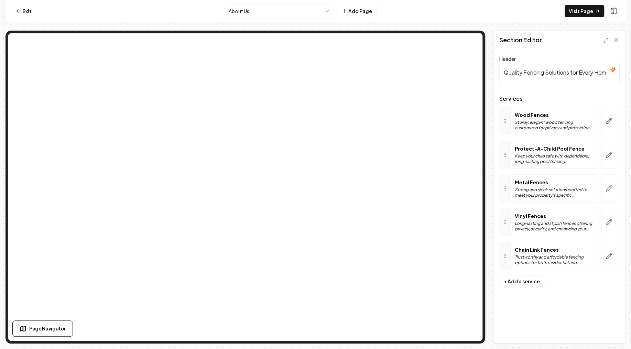
click at [531, 74] on input "Quality Fencing Solutions for Every Home" at bounding box center [559, 72] width 120 height 19
paste input "Our Expert Fencing Services"
type input "Our Expert Fencing Services"
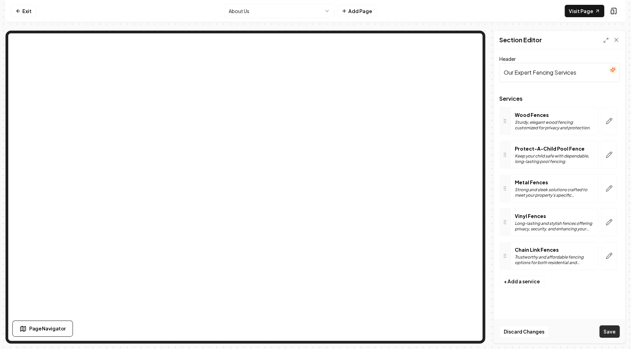
click at [613, 332] on button "Save" at bounding box center [609, 331] width 20 height 12
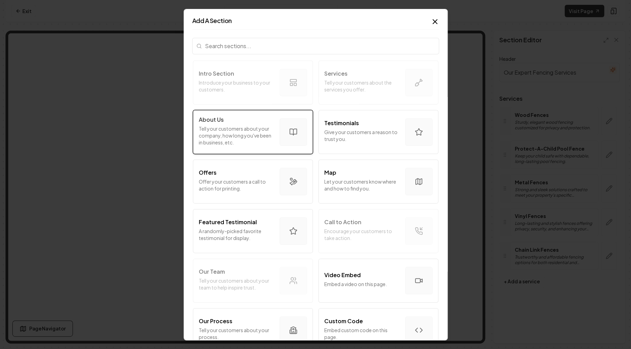
click at [226, 133] on p "Tell your customers about your company, how long you've been in business, etc." at bounding box center [236, 135] width 75 height 21
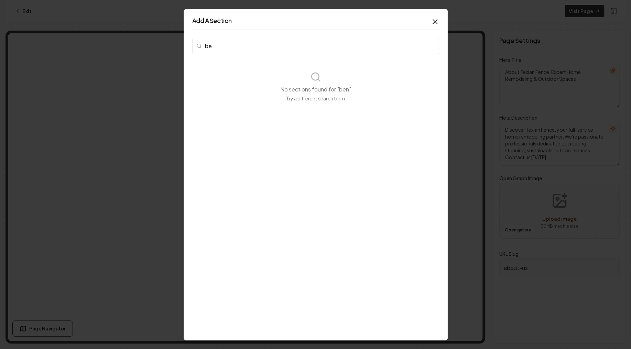
type input "b"
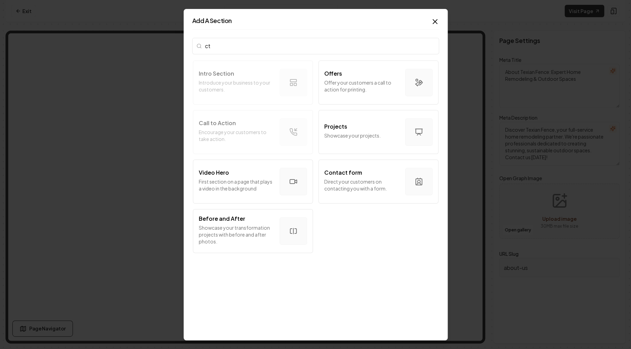
type input "ct"
click at [236, 136] on div "Intro Section Introduce your business to your customers. Offers Offer your cust…" at bounding box center [315, 157] width 247 height 196
drag, startPoint x: 209, startPoint y: 135, endPoint x: 242, endPoint y: 135, distance: 33.0
click at [242, 135] on div "Intro Section Introduce your business to your customers. Offers Offer your cust…" at bounding box center [315, 157] width 247 height 196
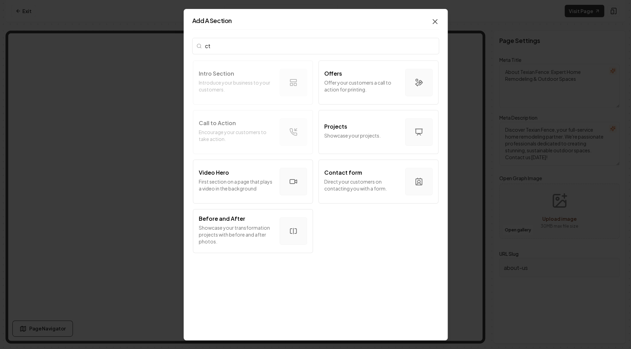
click at [433, 22] on icon "button" at bounding box center [435, 21] width 8 height 8
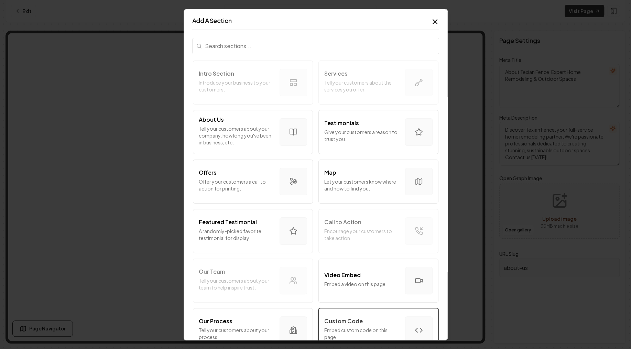
click at [367, 314] on button "Custom Code Embed custom code on this page." at bounding box center [378, 330] width 120 height 44
click at [432, 23] on icon "button" at bounding box center [435, 21] width 8 height 8
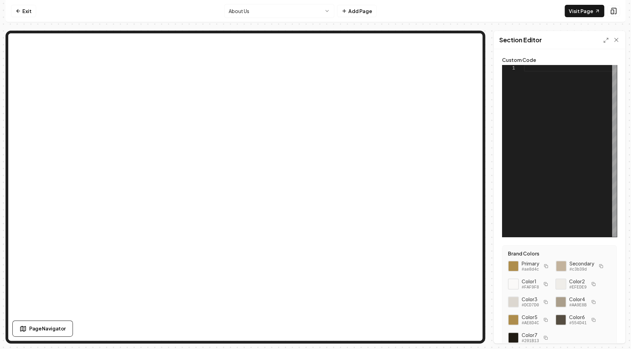
click at [535, 84] on div at bounding box center [570, 151] width 93 height 172
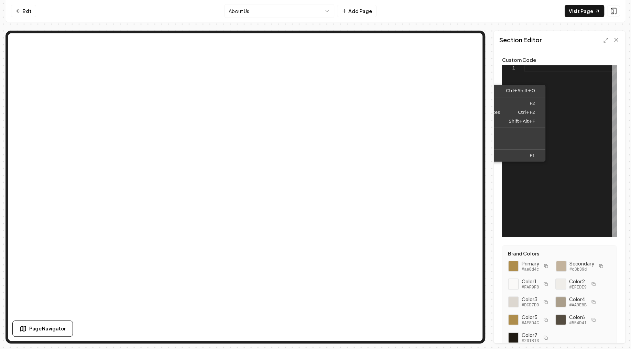
click at [558, 93] on div at bounding box center [570, 151] width 93 height 172
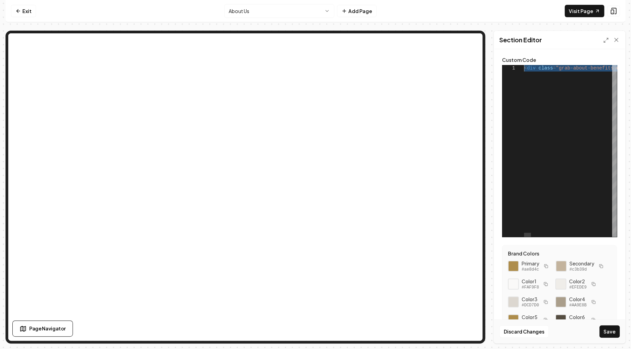
drag, startPoint x: 554, startPoint y: 67, endPoint x: 386, endPoint y: 67, distance: 168.4
click at [614, 334] on button "Save" at bounding box center [609, 331] width 20 height 12
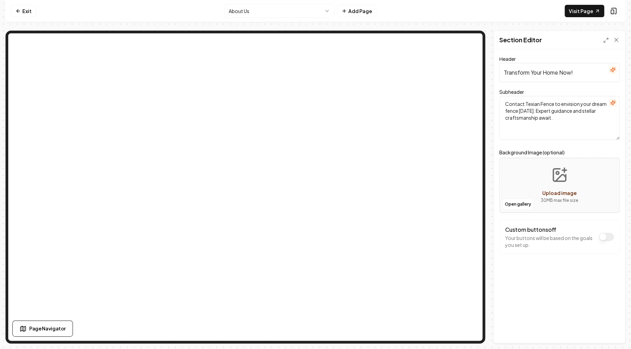
click at [540, 80] on input "Transform Your Home Now!" at bounding box center [559, 72] width 120 height 19
click at [539, 79] on input "Transform Your Home Now!" at bounding box center [559, 72] width 120 height 19
click at [542, 77] on input "Transform Your Home Now!" at bounding box center [559, 72] width 120 height 19
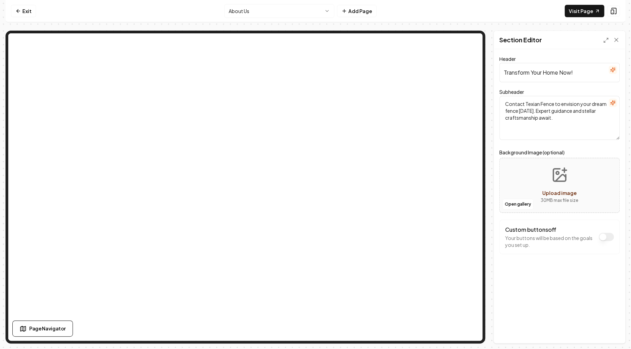
click at [542, 77] on input "Transform Your Home Now!" at bounding box center [559, 72] width 120 height 19
click at [554, 116] on textarea "Contact Texian Fence to envision your dream fence today. Expert guidance and st…" at bounding box center [559, 118] width 120 height 44
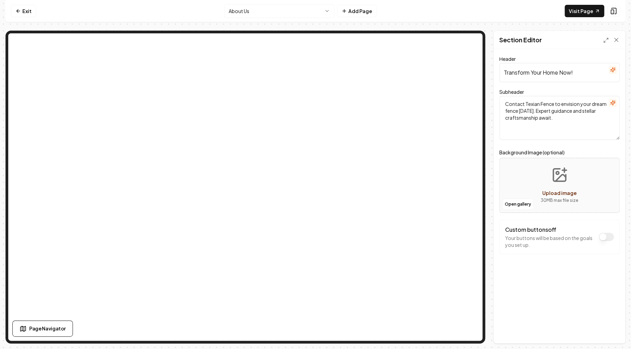
paste textarea "Your dream fence is just a call away. Don't wait any longer – start your projec…"
type textarea "Your dream fence is just a call away. Don't wait any longer – start your projec…"
click at [611, 332] on button "Save" at bounding box center [609, 331] width 20 height 12
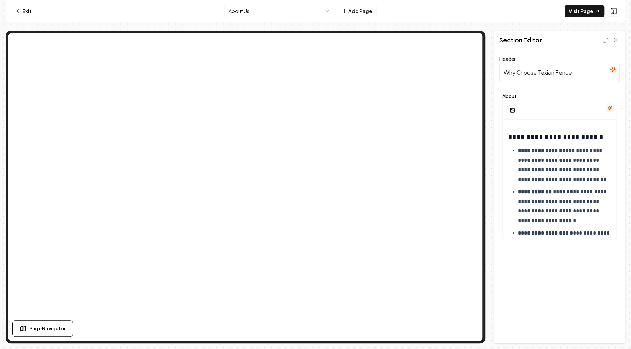
scroll to position [82, 0]
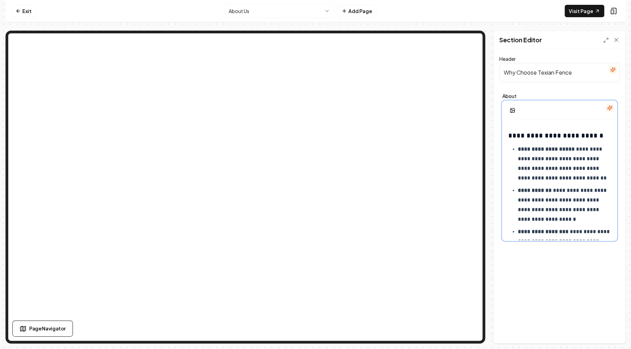
click at [532, 186] on p "**********" at bounding box center [563, 205] width 93 height 38
click at [590, 224] on ul "**********" at bounding box center [559, 236] width 102 height 184
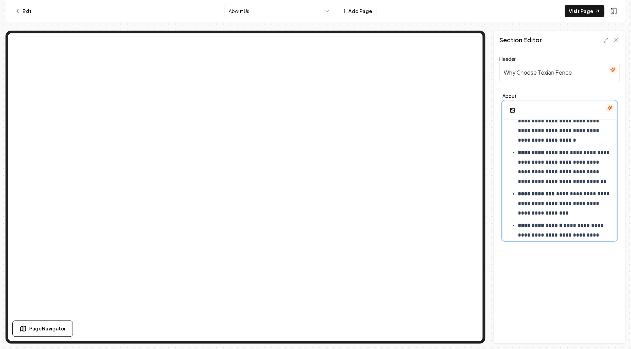
scroll to position [165, 0]
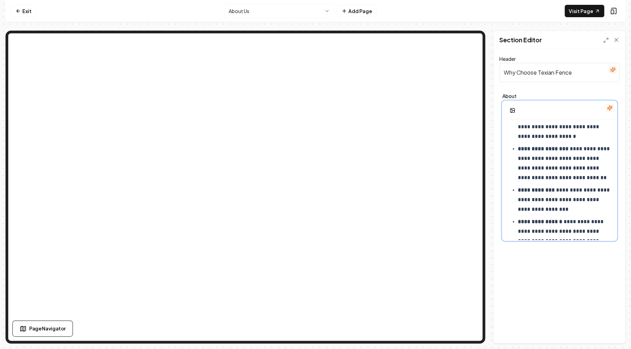
click at [588, 177] on p "**********" at bounding box center [563, 163] width 93 height 38
click at [517, 190] on strong "**********" at bounding box center [535, 189] width 37 height 5
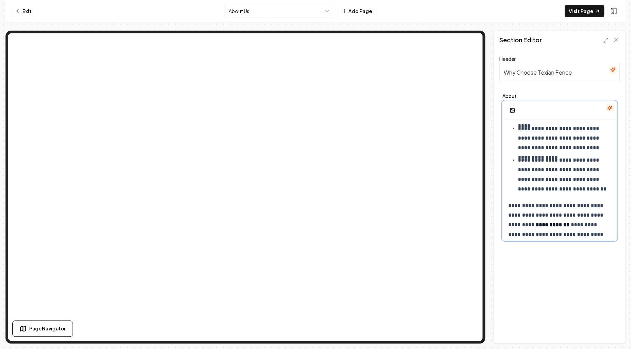
scroll to position [530, 0]
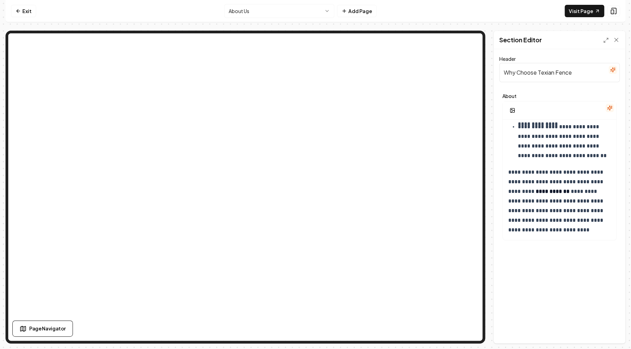
click at [553, 279] on div "**********" at bounding box center [558, 196] width 131 height 294
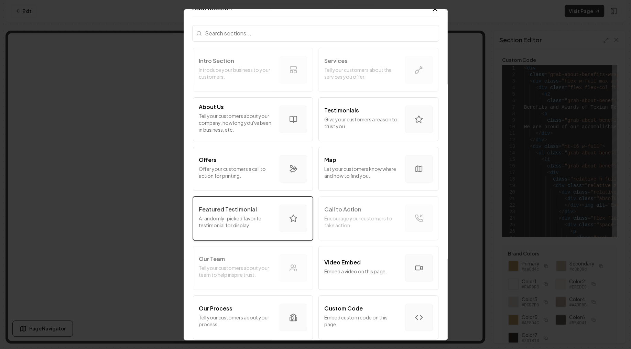
scroll to position [0, 0]
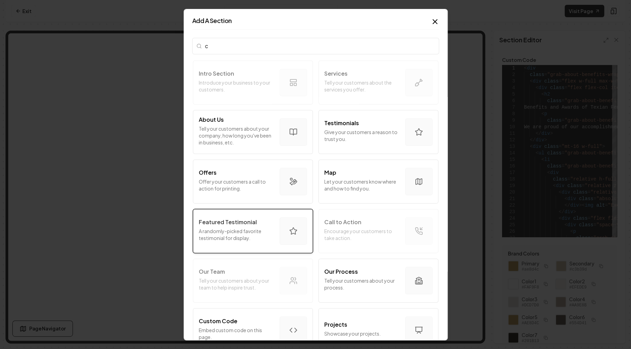
type input "ct"
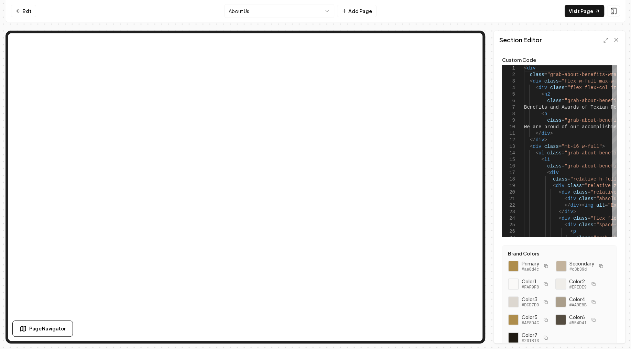
click at [252, 13] on html "Computer Required This feature is only available on a computer. Please switch t…" at bounding box center [315, 174] width 631 height 349
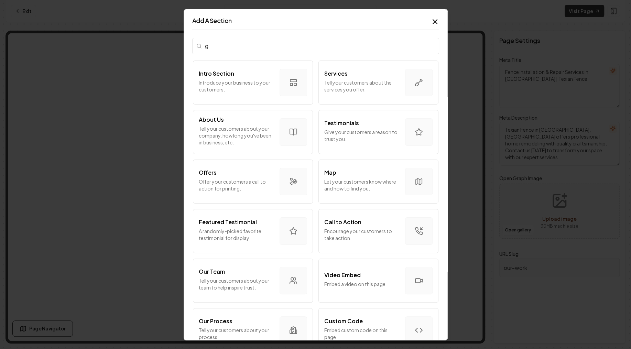
click at [252, 48] on input "g" at bounding box center [315, 45] width 247 height 16
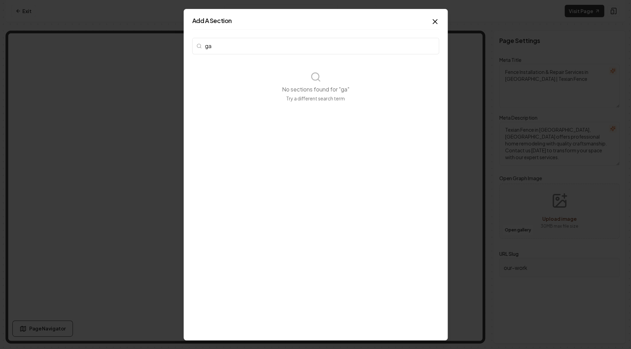
type input "g"
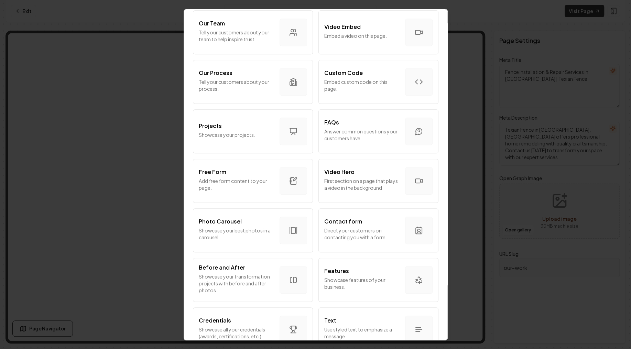
scroll to position [289, 0]
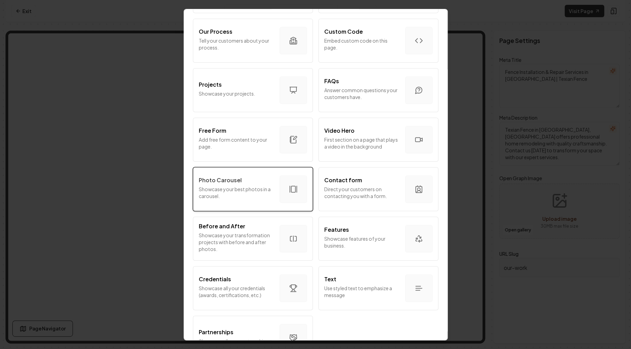
click at [240, 185] on div "Photo Carousel Showcase your best photos in a carousel." at bounding box center [236, 189] width 75 height 26
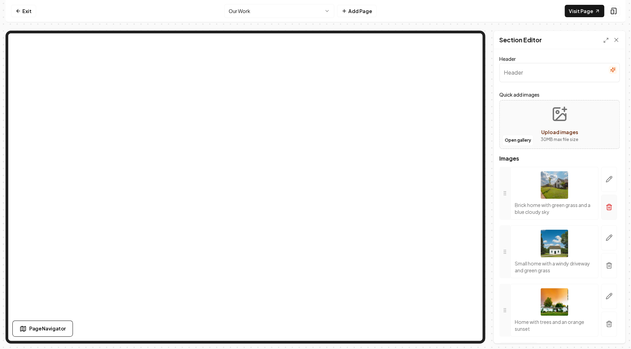
click at [607, 202] on button "button" at bounding box center [609, 206] width 16 height 25
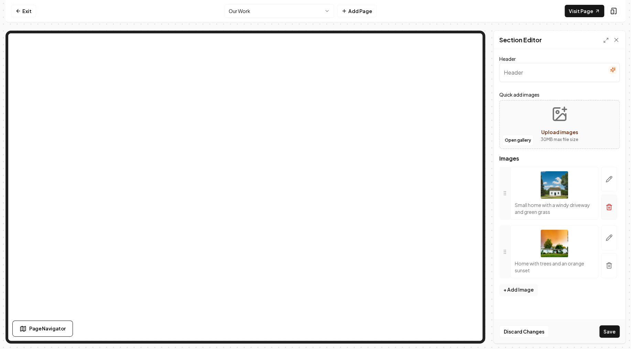
click at [603, 205] on button "button" at bounding box center [609, 206] width 16 height 25
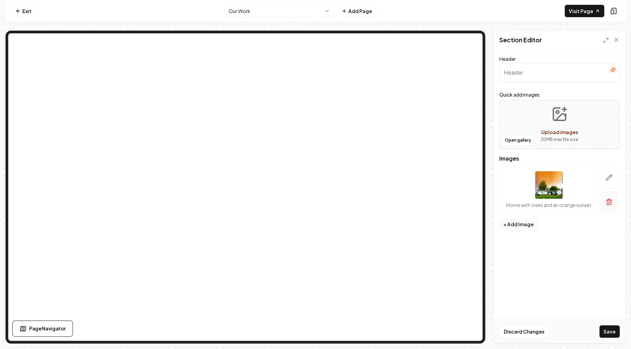
click at [606, 202] on icon "button" at bounding box center [608, 201] width 7 height 7
click at [514, 138] on button "Open gallery" at bounding box center [517, 140] width 31 height 11
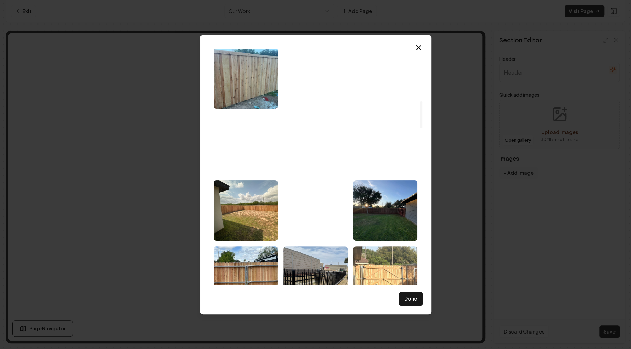
scroll to position [414, 0]
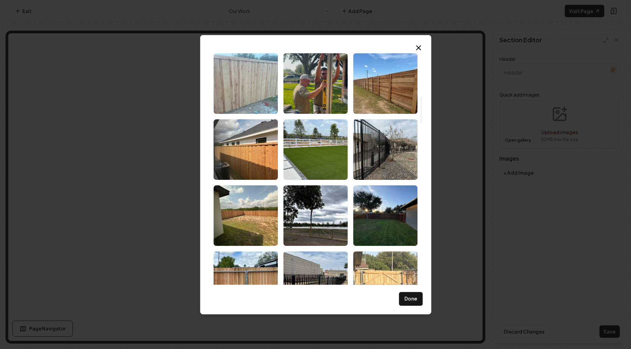
click at [249, 89] on img "Select image image_68cc518b5c7cd75eb8568eed.jpeg" at bounding box center [245, 83] width 64 height 60
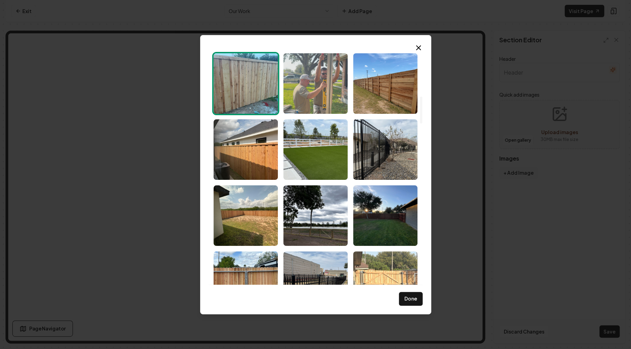
click at [320, 92] on img "Select image image_68cc518b5c7cd75eb8568e90.jpeg" at bounding box center [315, 83] width 64 height 60
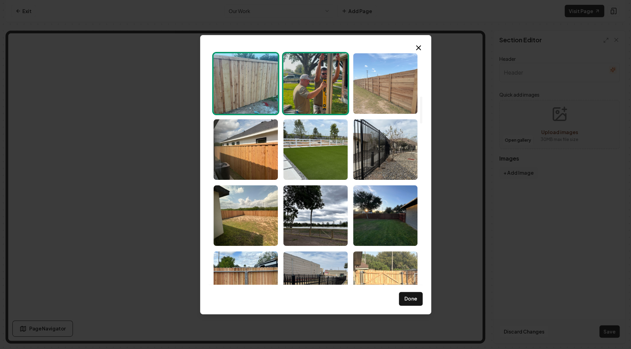
click at [384, 87] on img "Select image image_68cc518b5c7cd75eb8568e00.jpeg" at bounding box center [385, 83] width 64 height 60
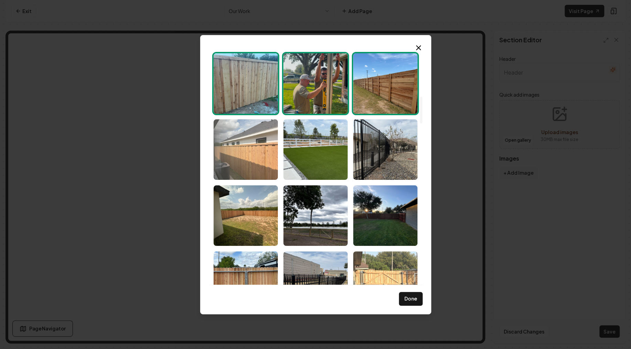
click at [215, 137] on img "Select image image_68cc518b5c7cd75eb8568e65.jpeg" at bounding box center [245, 149] width 64 height 60
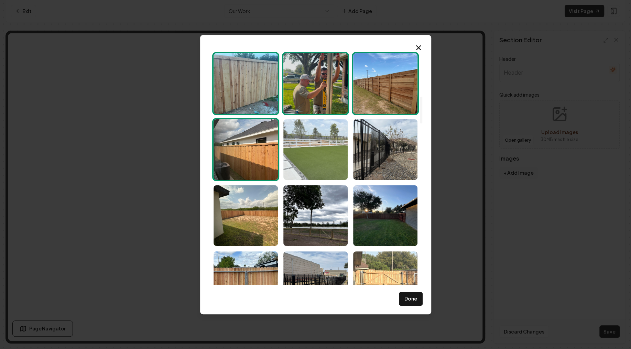
click at [321, 148] on img "Select image image_68cc518b5c7cd75eb8568e04.jpeg" at bounding box center [315, 149] width 64 height 60
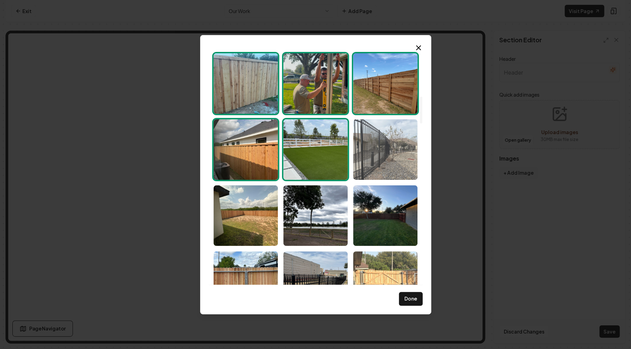
click at [371, 151] on img "Select image image_68cc518a5c7cd75eb8568b65.jpeg" at bounding box center [385, 149] width 64 height 60
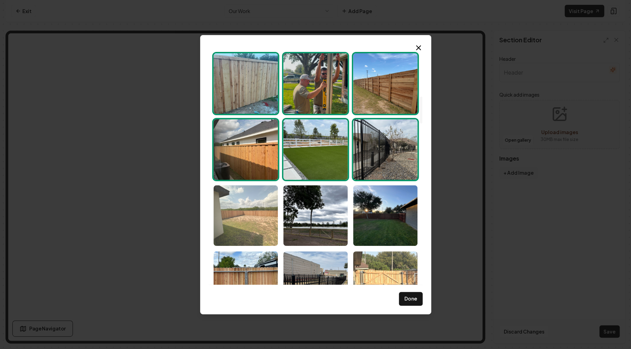
click at [264, 212] on img "Select image image_68cc518a5c7cd75eb8568b36.jpeg" at bounding box center [245, 215] width 64 height 60
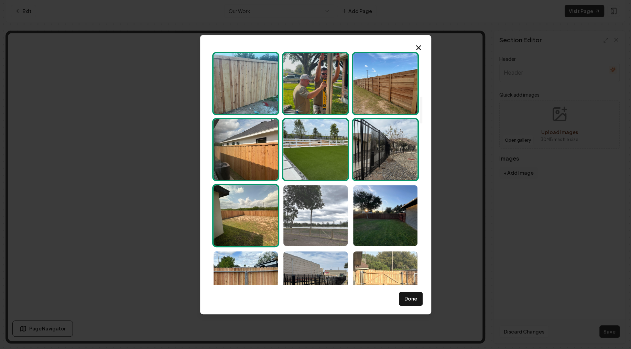
click at [313, 218] on img "Select image image_68cc518a5c7cd75eb8568b2f.jpeg" at bounding box center [315, 215] width 64 height 60
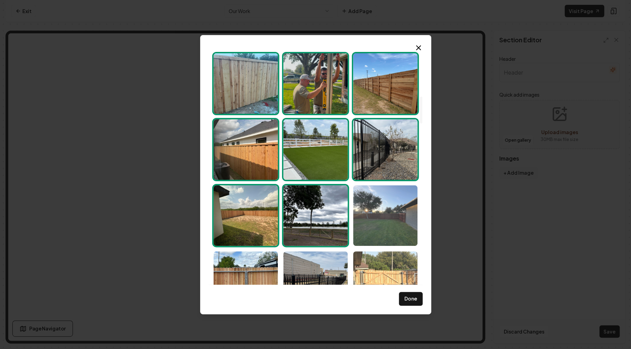
click at [392, 218] on img "Select image image_68cc518a5c7cd75eb8568b47.jpeg" at bounding box center [385, 215] width 64 height 60
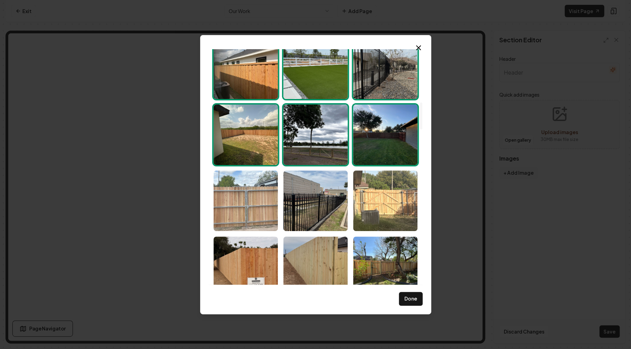
scroll to position [496, 0]
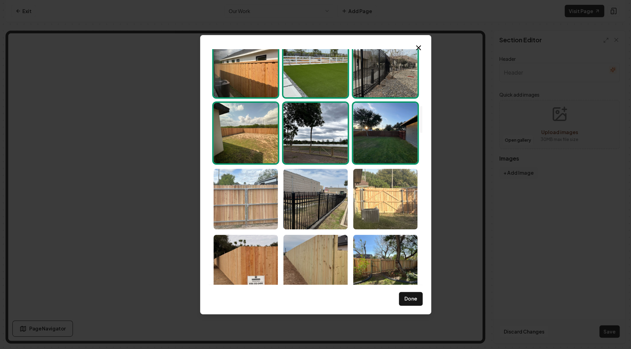
click at [240, 187] on img "Select image image_68cc518a5c7cd75eb8568b38.jpeg" at bounding box center [245, 199] width 64 height 60
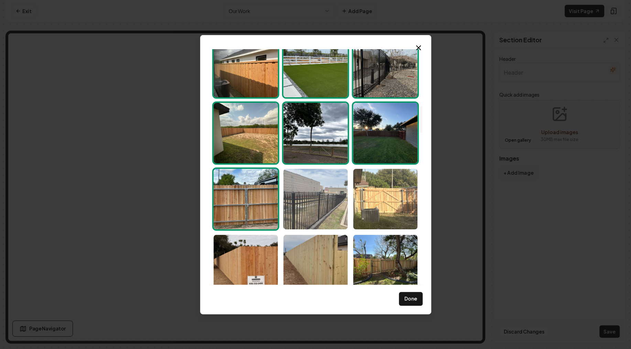
click at [318, 190] on img "Select image image_68cc518a5c7cd75eb8568b40.jpeg" at bounding box center [315, 199] width 64 height 60
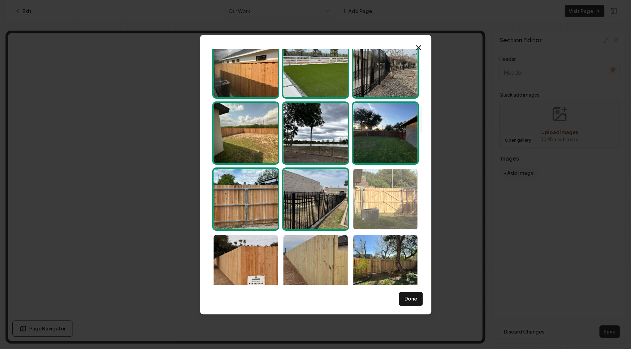
click at [413, 192] on img "Select image image_68cc518a5c7cd75eb8568b3b.jpeg" at bounding box center [385, 199] width 64 height 60
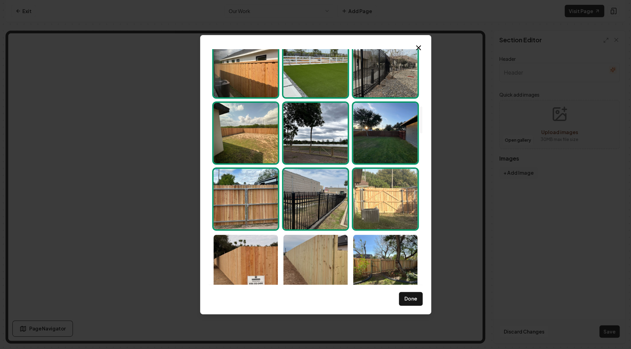
scroll to position [662, 0]
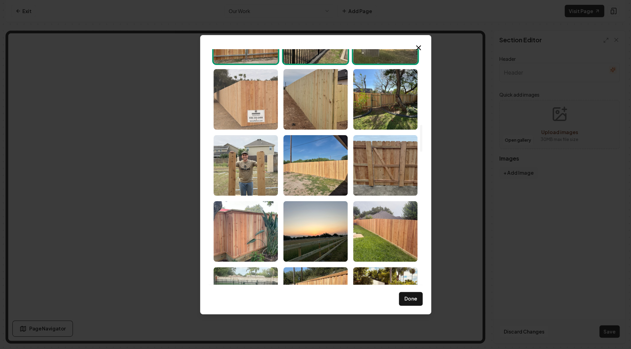
click at [244, 112] on img "Select image image_68cc518a5c7cd75eb8568ab0.jpeg" at bounding box center [245, 99] width 64 height 60
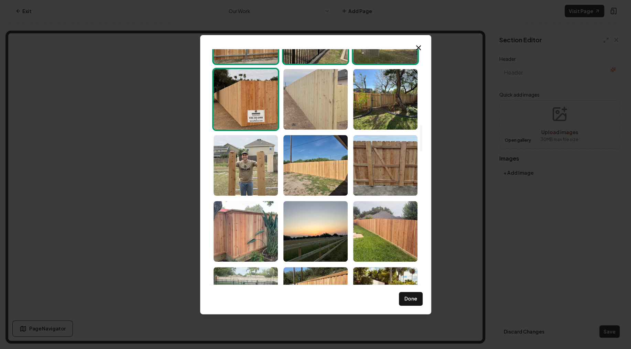
click at [320, 102] on img "Select image image_68cc518a5c7cd75eb8568aa5.jpeg" at bounding box center [315, 99] width 64 height 60
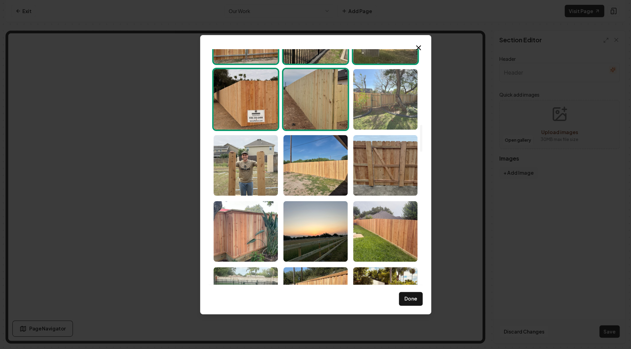
click at [384, 99] on img "Select image image_68cc518b5c7cd75eb8568d72.jpeg" at bounding box center [385, 99] width 64 height 60
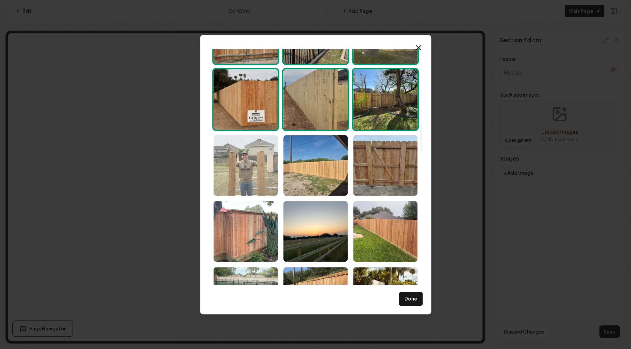
click at [255, 149] on img "Select image image_68cc518a5c7cd75eb85688ab.jpeg" at bounding box center [245, 165] width 64 height 60
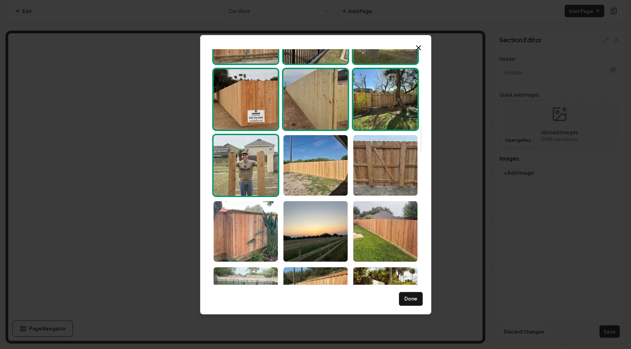
click at [237, 159] on img "Select image image_68cc518a5c7cd75eb85688ab.jpeg" at bounding box center [245, 165] width 64 height 60
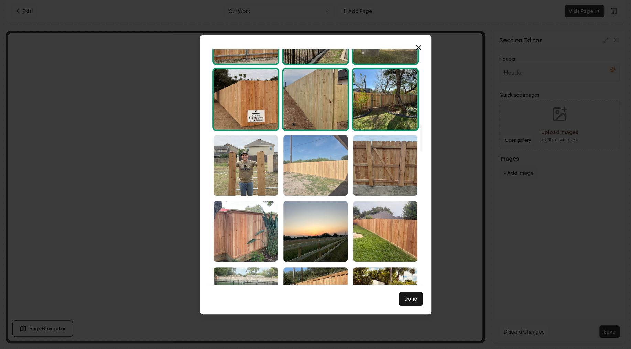
click at [311, 159] on img "Select image image_68cc518a5c7cd75eb8568b80.jpeg" at bounding box center [315, 165] width 64 height 60
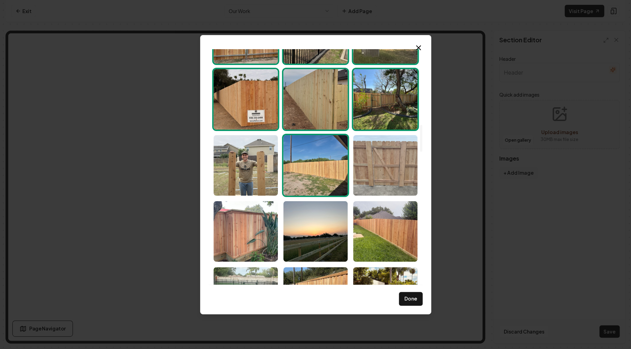
click at [381, 160] on img "Select image image_68cc518a5c7cd75eb8568c16.jpeg" at bounding box center [385, 165] width 64 height 60
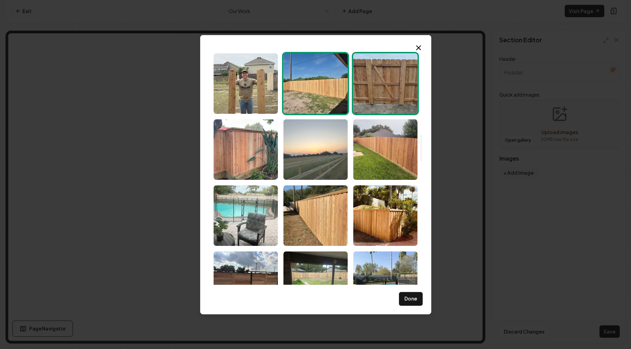
scroll to position [745, 0]
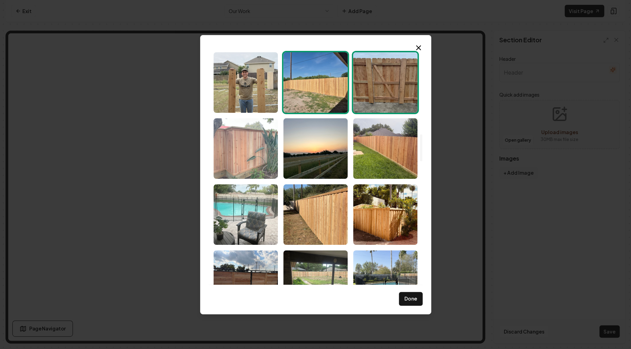
click at [256, 143] on img "Select image image_68cc518a5c7cd75eb8568b43.jpeg" at bounding box center [245, 148] width 64 height 60
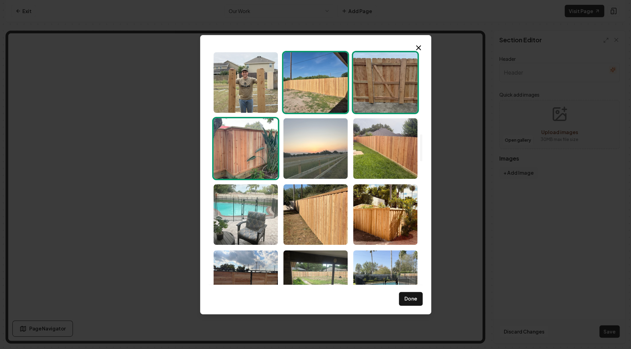
click at [307, 147] on img "Select image image_68cc51895c7cd75eb8567860.jpeg" at bounding box center [315, 148] width 64 height 60
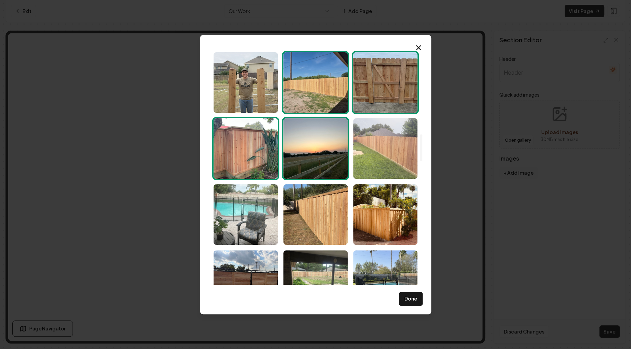
click at [393, 145] on img "Select image image_68cc518a5c7cd75eb8568737.jpeg" at bounding box center [385, 148] width 64 height 60
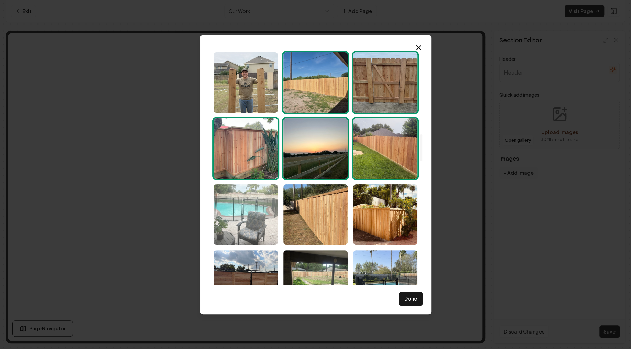
click at [267, 200] on img "Select image image_68cc518a5c7cd75eb8568471.jpeg" at bounding box center [245, 214] width 64 height 60
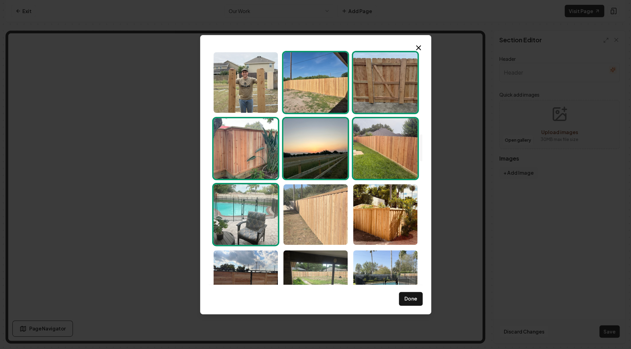
click at [314, 203] on img "Select image image_68cc51895c7cd75eb8567dc5.jpeg" at bounding box center [315, 214] width 64 height 60
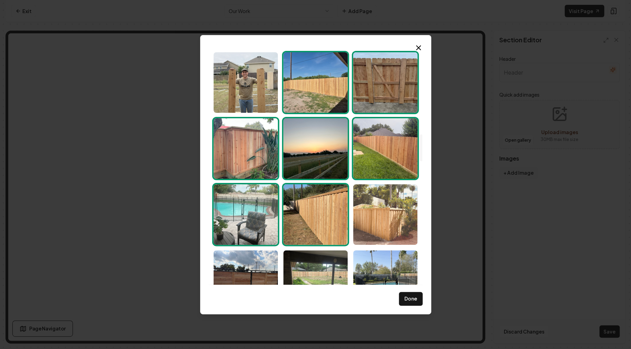
click at [388, 207] on img "Select image image_68cc518a5c7cd75eb8568700.jpeg" at bounding box center [385, 214] width 64 height 60
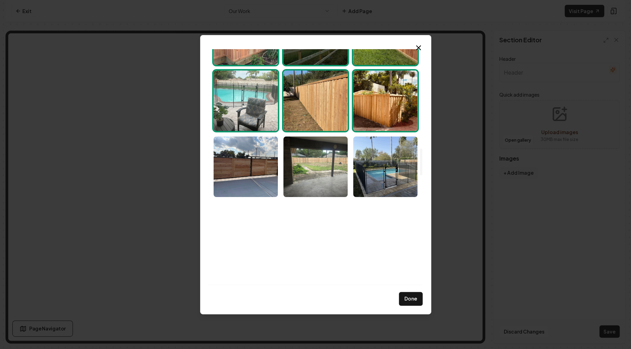
scroll to position [869, 0]
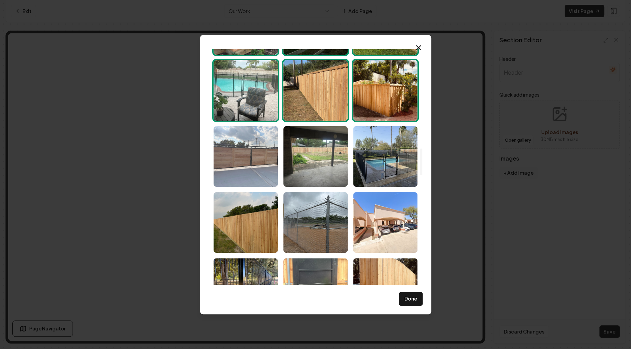
click at [248, 155] on img "Select image image_68cc51895c7cd75eb8568454.jpeg" at bounding box center [245, 156] width 64 height 60
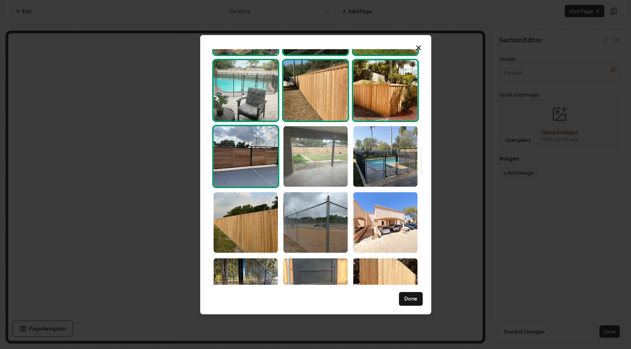
click at [322, 155] on img "Select image image_68cc518a5c7cd75eb85685b0.jpeg" at bounding box center [315, 156] width 64 height 60
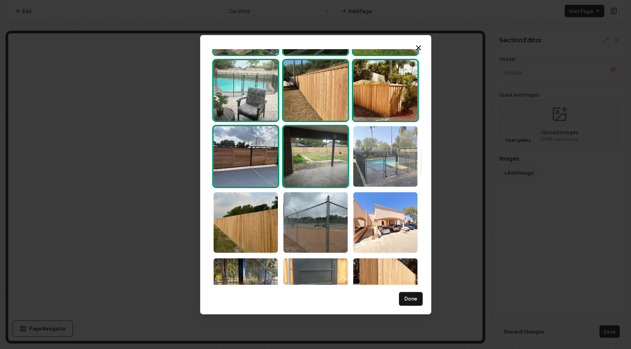
click at [396, 153] on img "Select image image_68cc51895c7cd75eb85682d2.jpeg" at bounding box center [385, 156] width 64 height 60
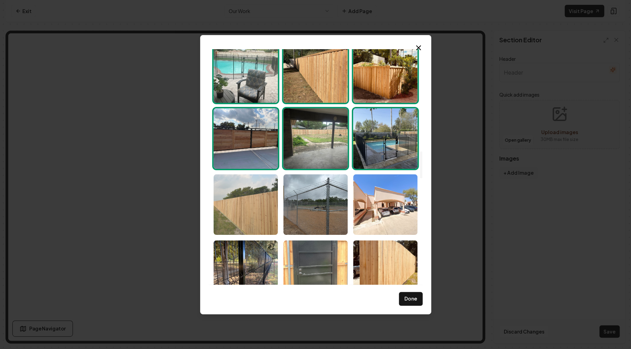
scroll to position [910, 0]
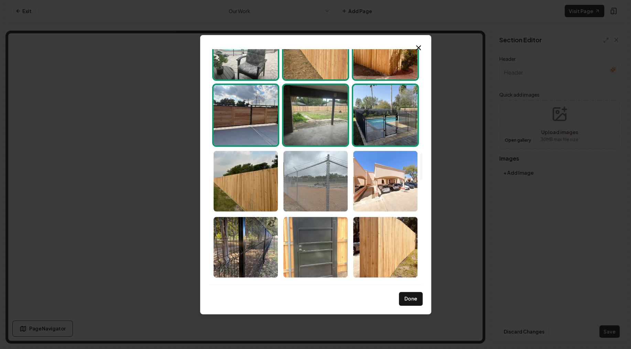
click at [240, 164] on img "Select image image_68cc518a5c7cd75eb856858f.jpeg" at bounding box center [245, 181] width 64 height 60
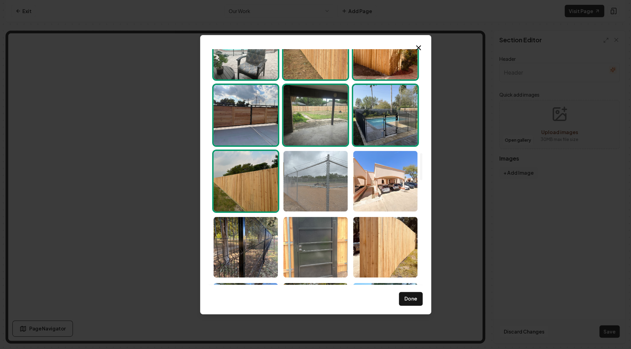
click at [304, 167] on img "Select image image_68cc51895c7cd75eb856785c.jpeg" at bounding box center [315, 181] width 64 height 60
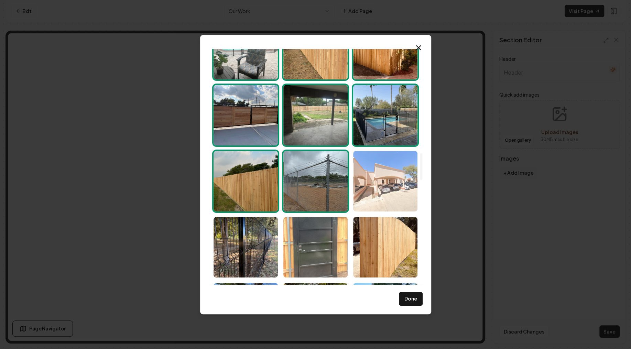
click at [382, 172] on img "Select image image_68cc51895c7cd75eb8567db1.jpeg" at bounding box center [385, 181] width 64 height 60
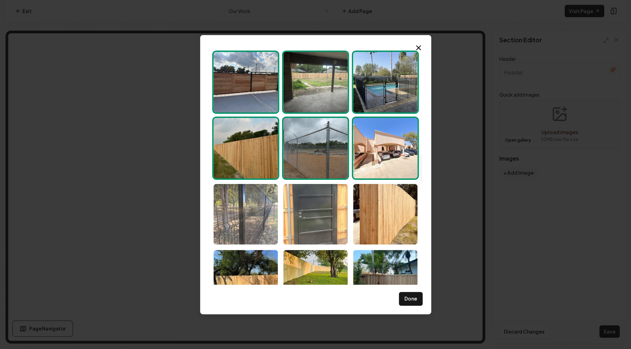
scroll to position [993, 0]
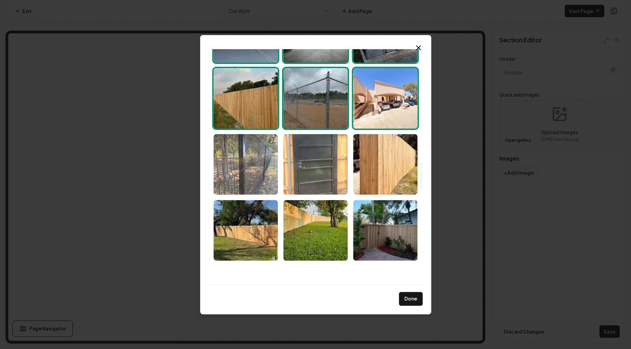
click at [240, 170] on img "Select image image_68cc51895c7cd75eb85683ad.jpeg" at bounding box center [245, 164] width 64 height 60
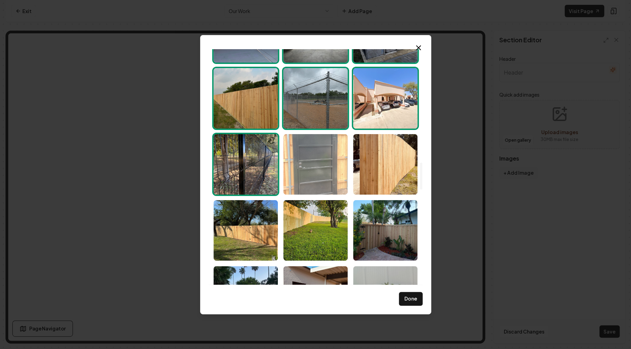
click at [305, 170] on img "Select image image_68cc51895c7cd75eb8567870.jpeg" at bounding box center [315, 164] width 64 height 60
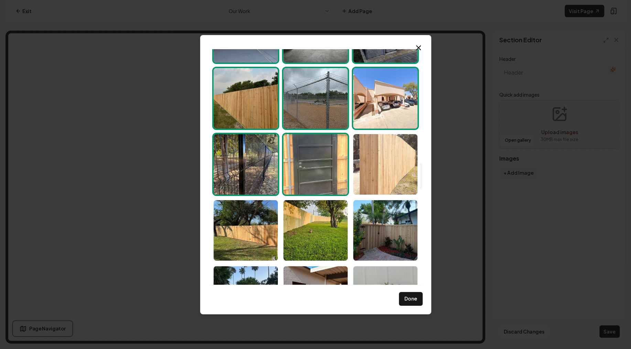
click at [402, 169] on img "Select image image_68cc51895c7cd75eb8568456.jpeg" at bounding box center [385, 164] width 64 height 60
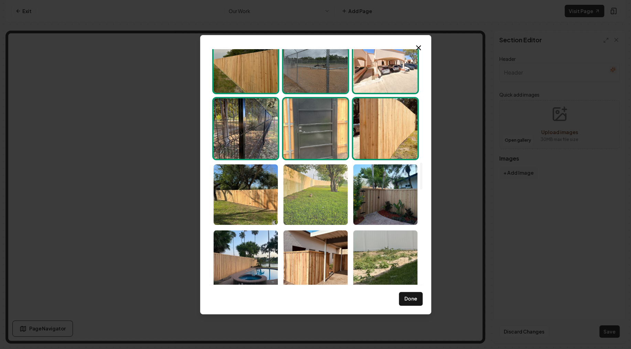
scroll to position [1076, 0]
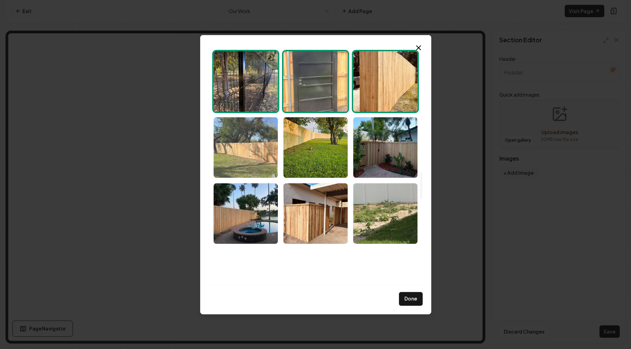
click at [244, 149] on img "Select image image_68cc518a5c7cd75eb85684f5.jpeg" at bounding box center [245, 147] width 64 height 60
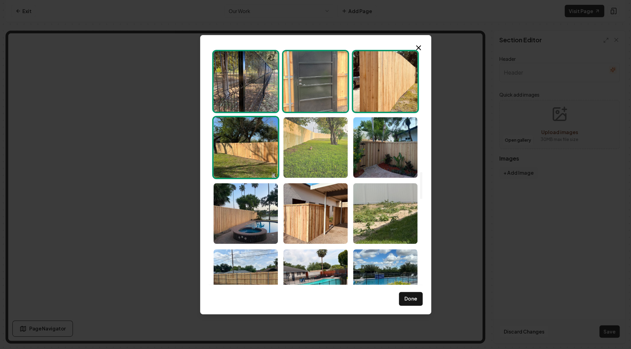
click at [316, 152] on img "Select image image_68cc518a5c7cd75eb8568592.jpeg" at bounding box center [315, 147] width 64 height 60
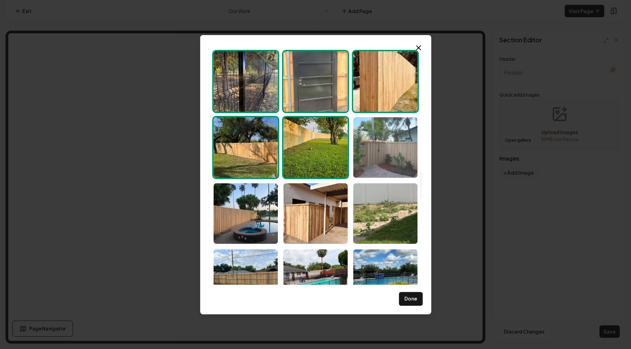
click at [386, 151] on img "Select image image_68cc51895c7cd75eb85682d1.jpeg" at bounding box center [385, 147] width 64 height 60
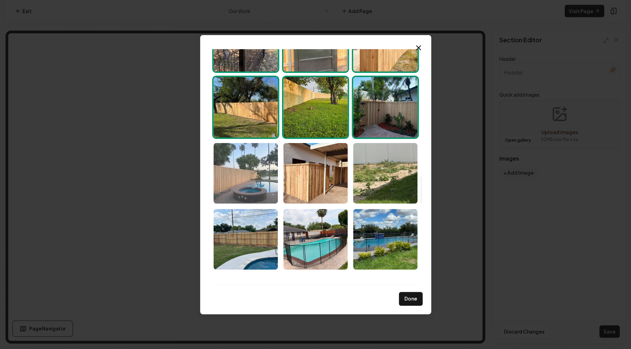
scroll to position [1117, 0]
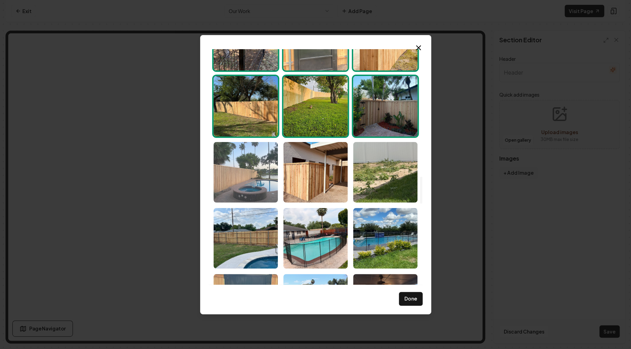
click at [256, 159] on img "Select image image_68cc51895c7cd75eb8567dad.jpeg" at bounding box center [245, 172] width 64 height 60
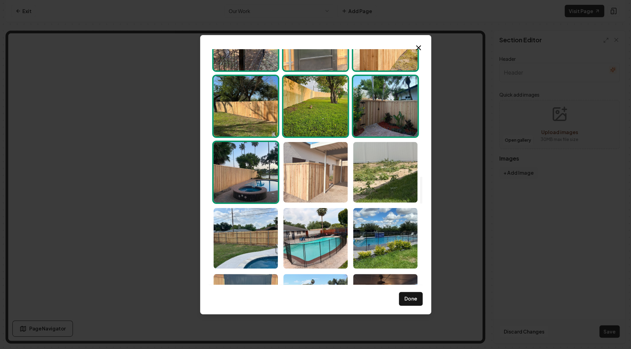
click at [330, 160] on img "Select image image_68cc51895c7cd75eb8568211.jpeg" at bounding box center [315, 172] width 64 height 60
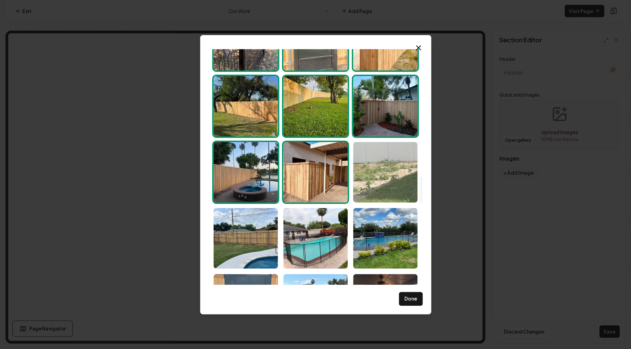
click at [380, 162] on img "Select image image_68cc51895c7cd75eb8567da1.jpeg" at bounding box center [385, 172] width 64 height 60
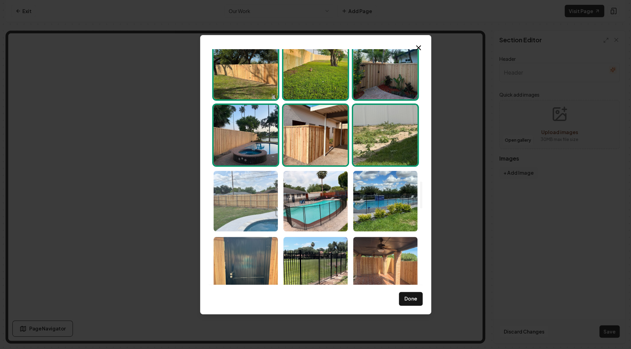
scroll to position [1158, 0]
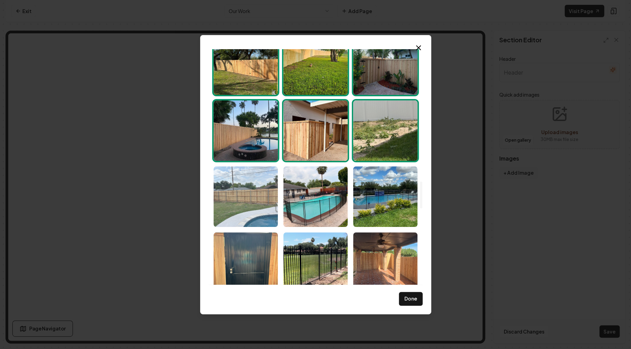
click at [238, 181] on img "Select image image_68cc51895c7cd75eb8567dba.jpeg" at bounding box center [245, 196] width 64 height 60
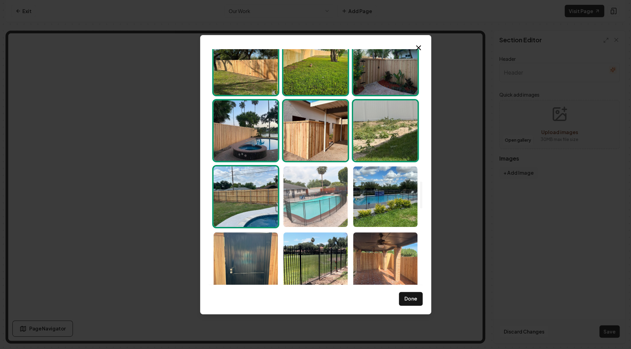
click at [320, 193] on img "Select image image_68cc51895c7cd75eb8568205.jpeg" at bounding box center [315, 196] width 64 height 60
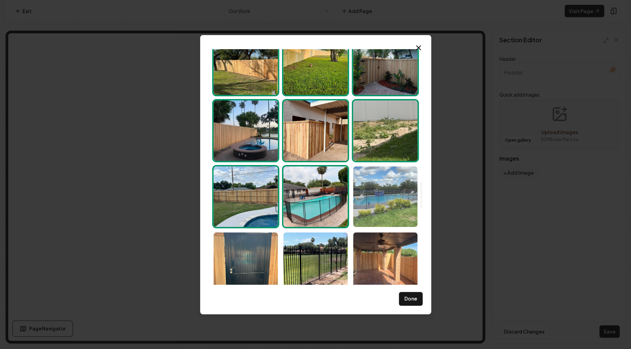
click at [381, 195] on img "Select image image_68cc51895c7cd75eb8567da5.jpeg" at bounding box center [385, 196] width 64 height 60
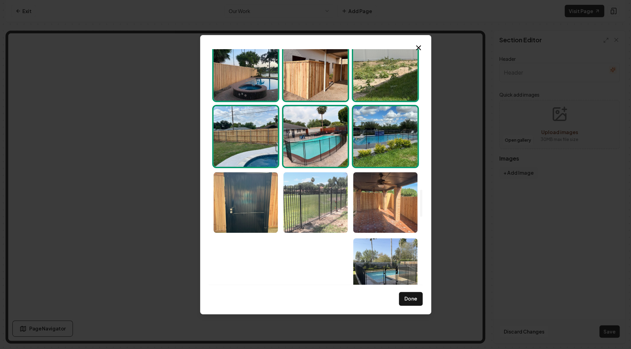
scroll to position [1241, 0]
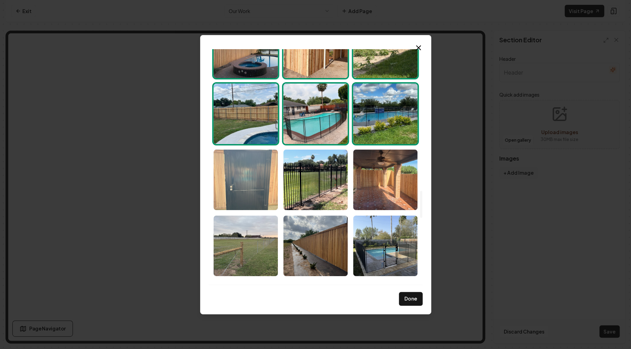
click at [248, 184] on img "Select image image_68cc51895c7cd75eb8567db2.jpeg" at bounding box center [245, 179] width 64 height 60
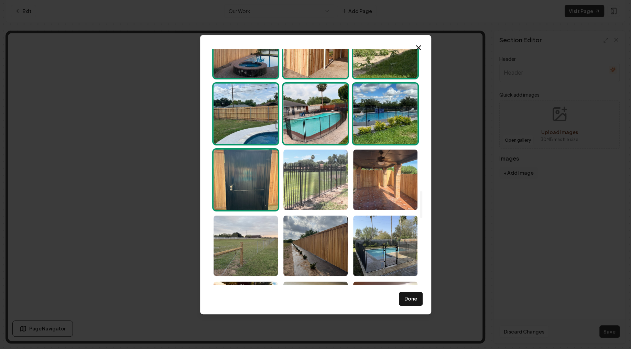
click at [307, 180] on img "Select image image_68cc51895c7cd75eb8567d73.jpeg" at bounding box center [315, 179] width 64 height 60
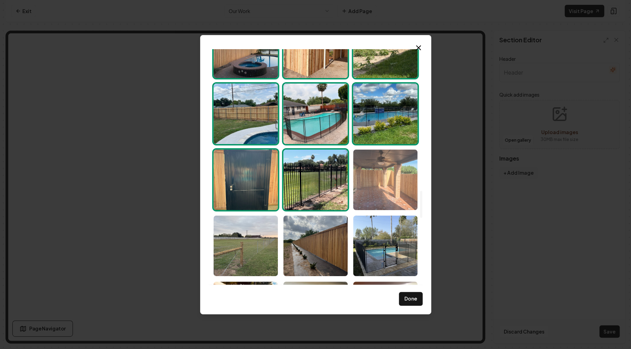
click at [384, 176] on img "Select image image_68cc51895c7cd75eb8567da9.jpeg" at bounding box center [385, 179] width 64 height 60
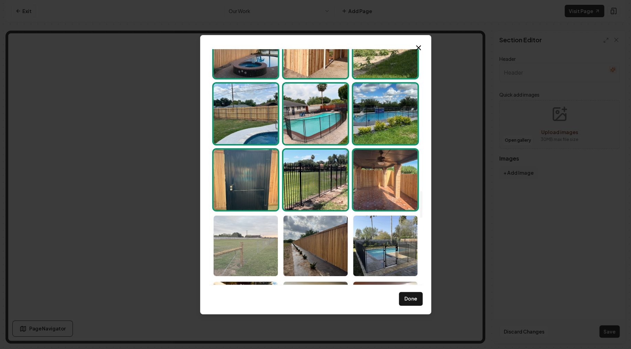
drag, startPoint x: 242, startPoint y: 236, endPoint x: 271, endPoint y: 238, distance: 28.6
click at [246, 236] on img "Select image image_68cc51895c7cd75eb856820a.jpeg" at bounding box center [245, 245] width 64 height 60
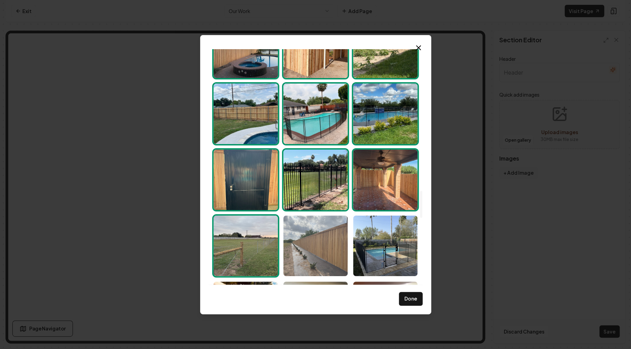
click at [320, 240] on img "Select image image_68cc51895c7cd75eb8567de5.jpeg" at bounding box center [315, 245] width 64 height 60
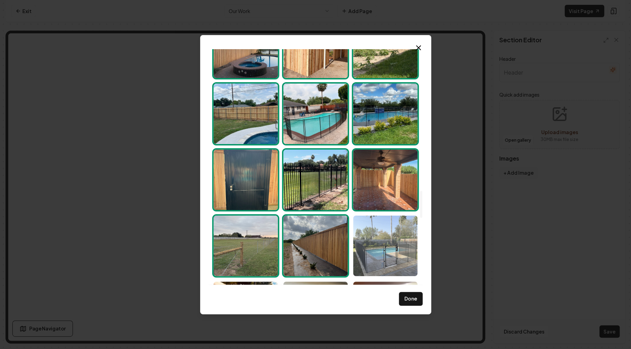
click at [389, 240] on img "Select image image_68cc51895c7cd75eb8567d08.jpeg" at bounding box center [385, 245] width 64 height 60
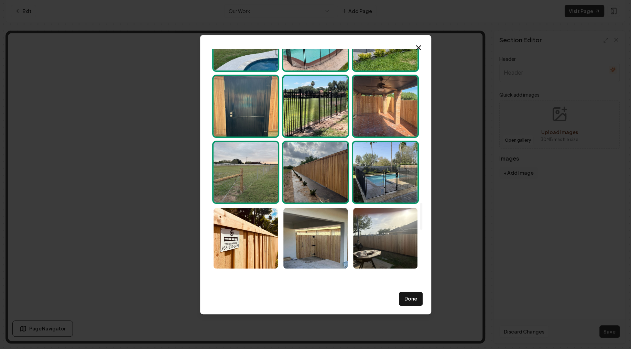
scroll to position [1365, 0]
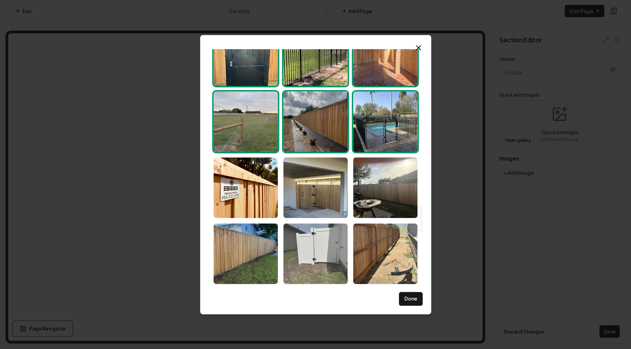
drag, startPoint x: 262, startPoint y: 232, endPoint x: 300, endPoint y: 235, distance: 37.6
click at [262, 232] on img "Select image image_68cc51895c7cd75eb8567b9e.jpeg" at bounding box center [245, 253] width 64 height 60
click at [309, 238] on img "Select image image_68cc51885c7cd75eb8566c5d.jpeg" at bounding box center [315, 253] width 64 height 60
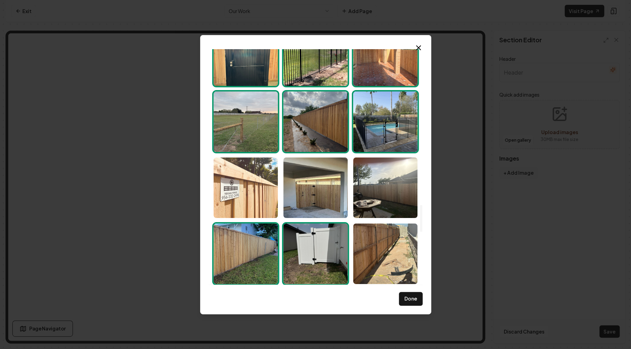
click at [261, 202] on img "Select image image_68cc51895c7cd75eb8567dc6.jpeg" at bounding box center [245, 187] width 64 height 60
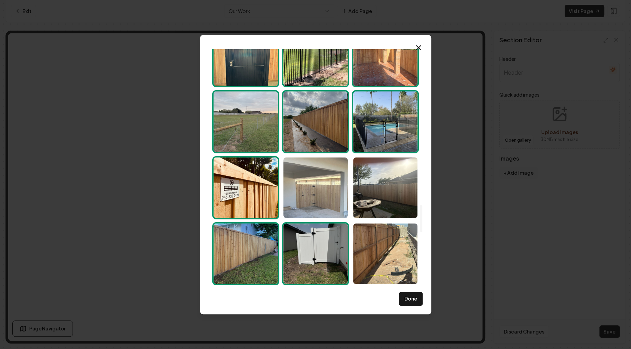
click at [324, 201] on img "Select image image_68cc51875c7cd75eb8566796.jpeg" at bounding box center [315, 187] width 64 height 60
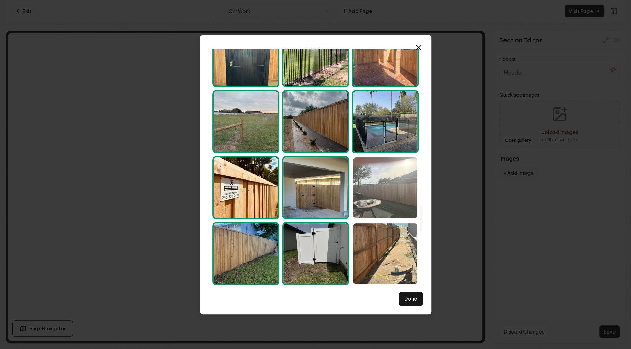
click at [384, 196] on img "Select image image_68cc51885c7cd75eb8566c80.jpeg" at bounding box center [385, 187] width 64 height 60
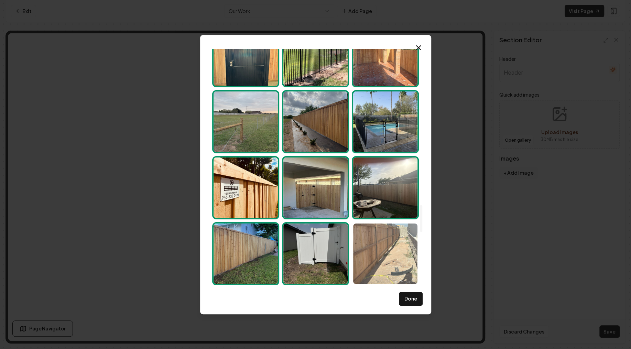
click at [392, 246] on img "Select image image_68cc51885c7cd75eb8566afa.jpeg" at bounding box center [385, 253] width 64 height 60
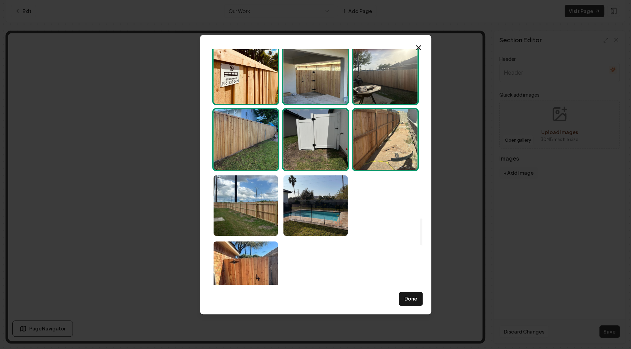
scroll to position [1489, 0]
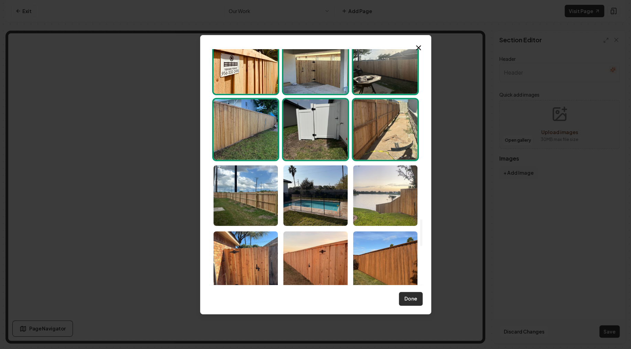
click at [410, 303] on button "Done" at bounding box center [411, 299] width 24 height 14
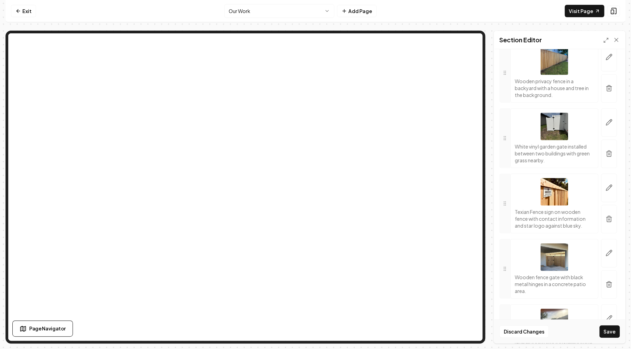
scroll to position [3317, 0]
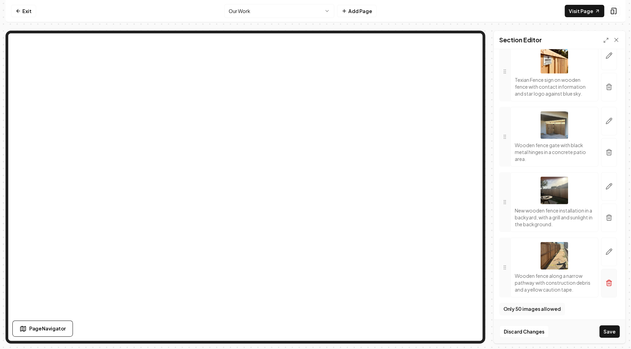
click at [605, 279] on icon "button" at bounding box center [608, 282] width 7 height 7
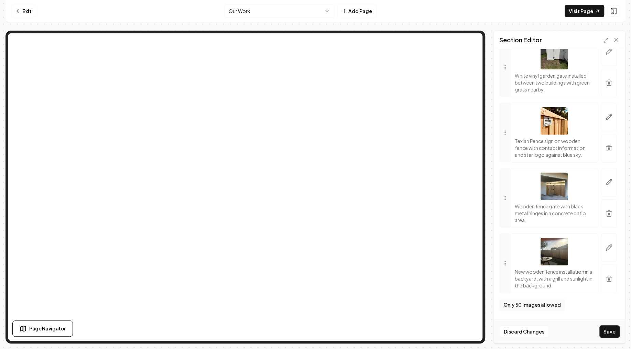
scroll to position [3252, 0]
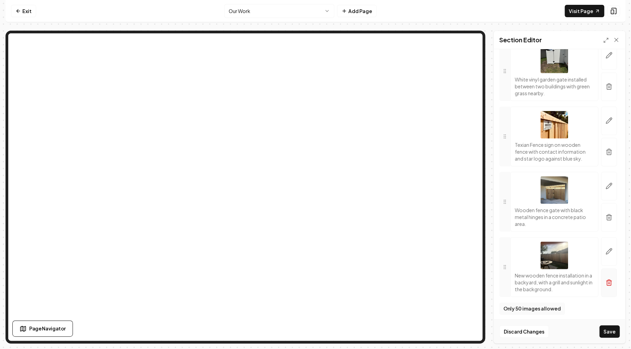
click at [605, 281] on button "button" at bounding box center [609, 282] width 16 height 29
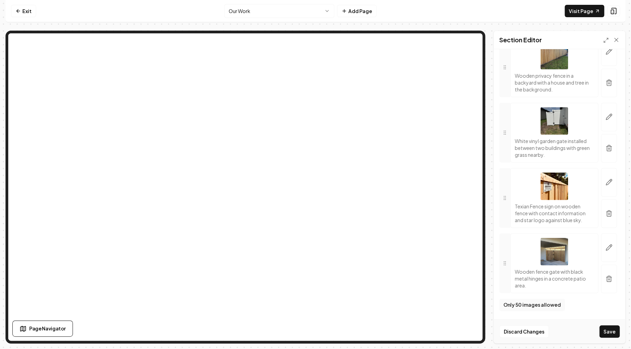
scroll to position [3187, 0]
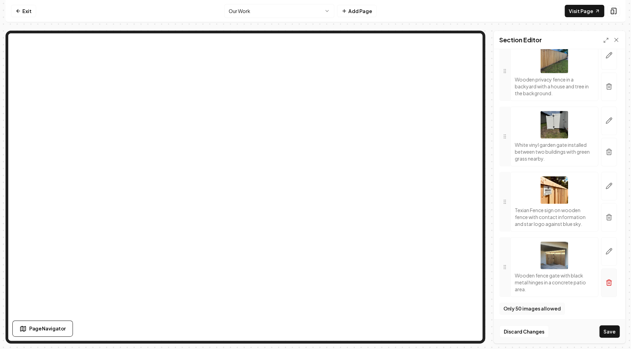
click at [609, 282] on icon "button" at bounding box center [608, 283] width 4 height 4
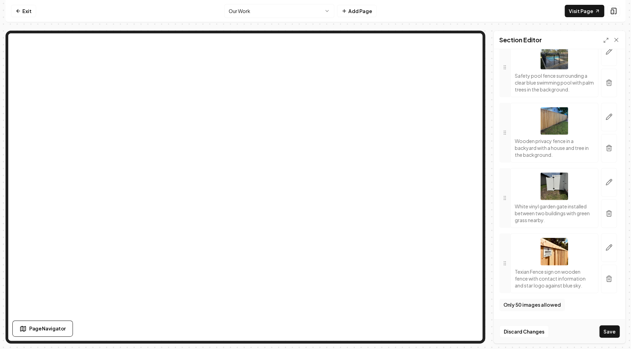
scroll to position [3122, 0]
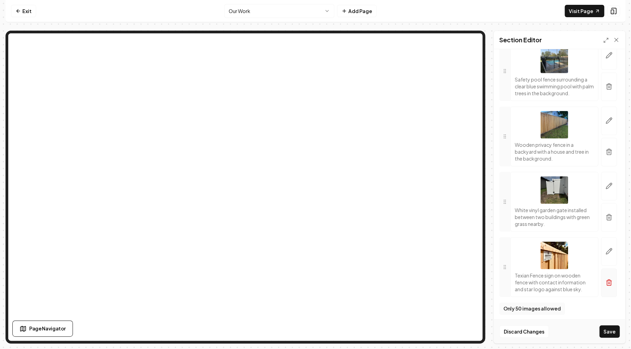
click at [609, 281] on icon "button" at bounding box center [608, 282] width 7 height 7
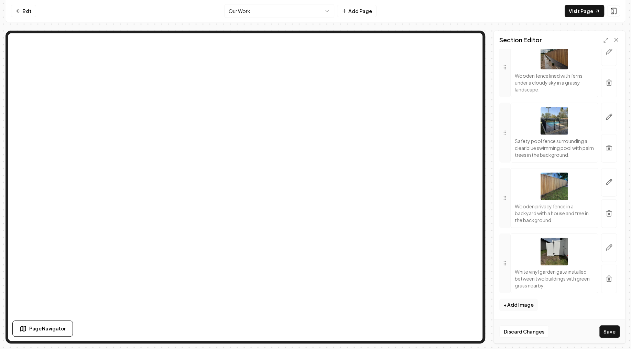
scroll to position [3057, 0]
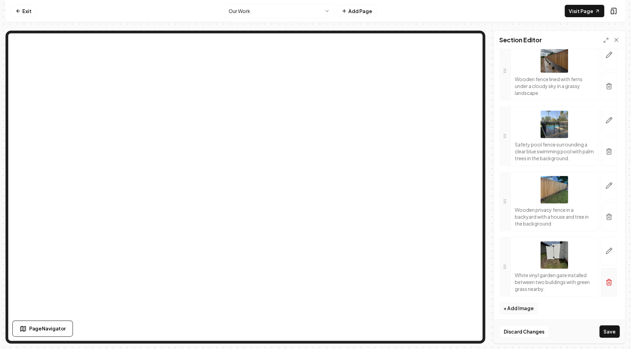
click at [609, 279] on icon "button" at bounding box center [608, 282] width 7 height 7
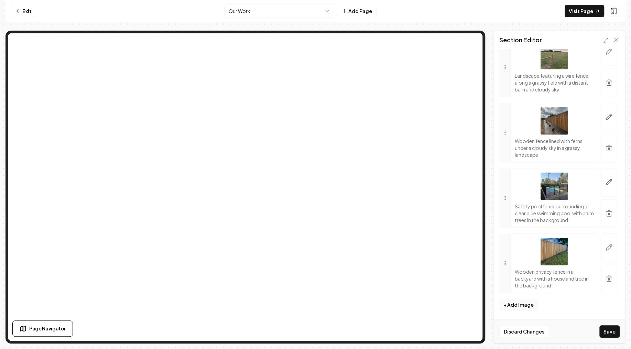
scroll to position [2992, 0]
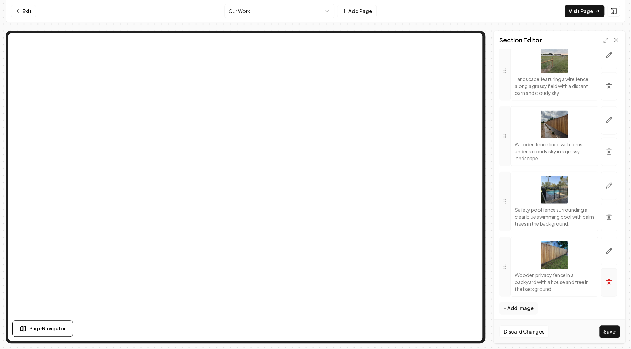
click at [610, 279] on icon "button" at bounding box center [608, 282] width 7 height 7
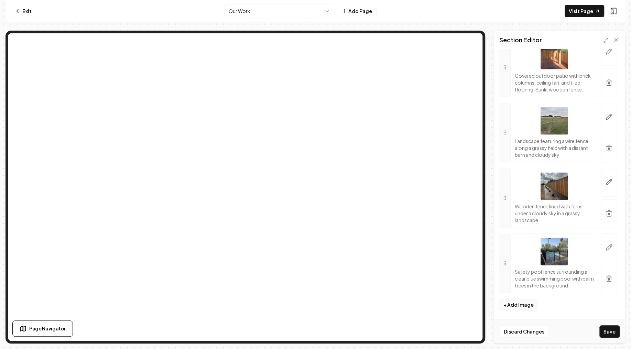
scroll to position [2927, 0]
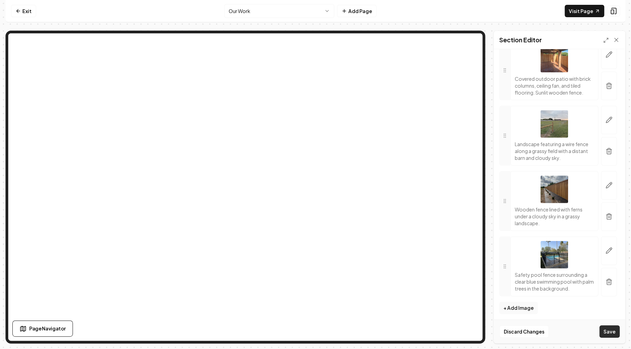
click at [611, 333] on button "Save" at bounding box center [609, 331] width 20 height 12
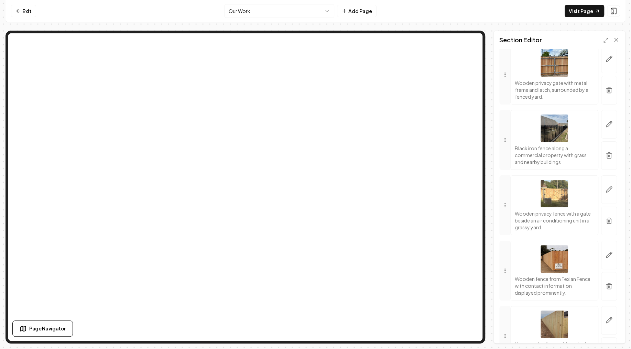
scroll to position [0, 0]
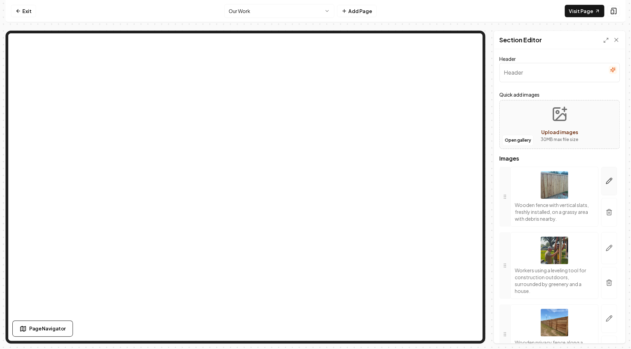
click at [607, 177] on icon "button" at bounding box center [608, 180] width 7 height 7
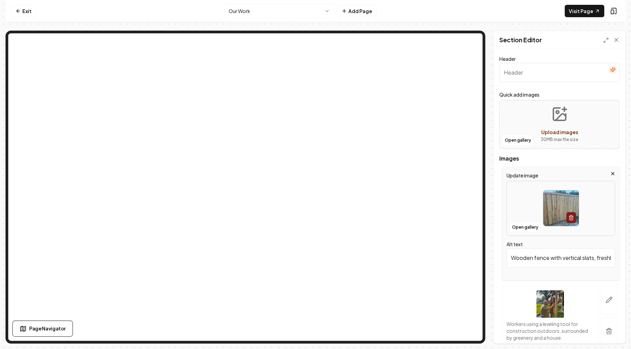
click at [528, 209] on div at bounding box center [560, 208] width 108 height 47
type input "**********"
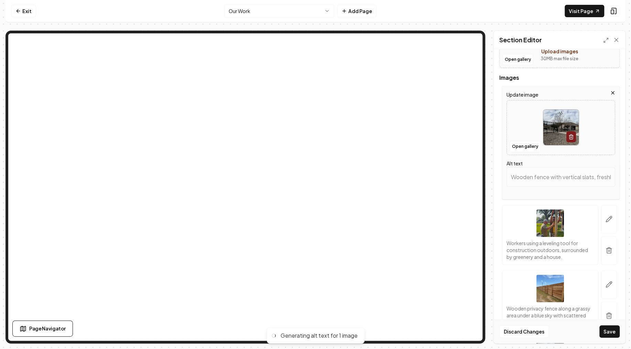
scroll to position [82, 0]
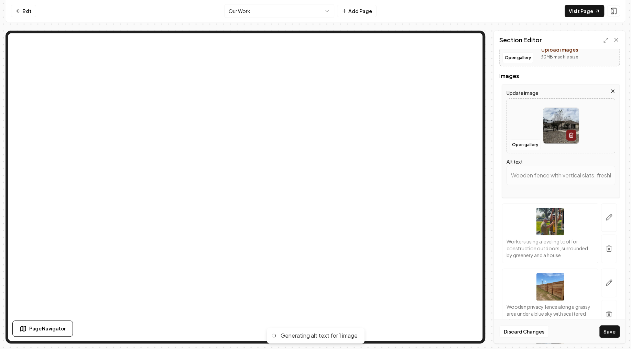
type input "Black metal fence along a house with a gravel yard and a leafless tree under a …"
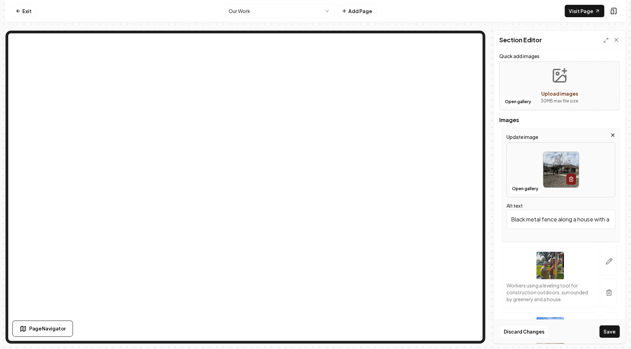
scroll to position [41, 0]
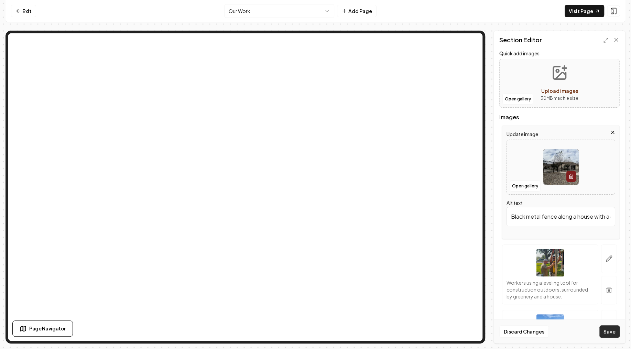
click at [612, 332] on button "Save" at bounding box center [609, 331] width 20 height 12
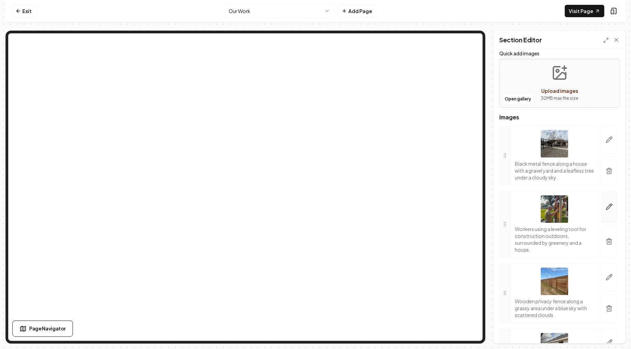
click at [608, 207] on icon "button" at bounding box center [608, 206] width 7 height 7
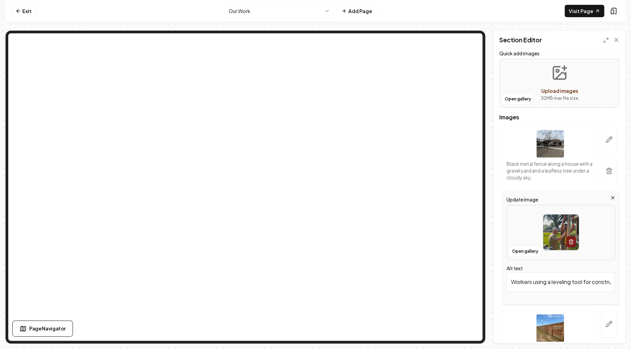
click at [523, 226] on div at bounding box center [560, 232] width 108 height 47
type input "**********"
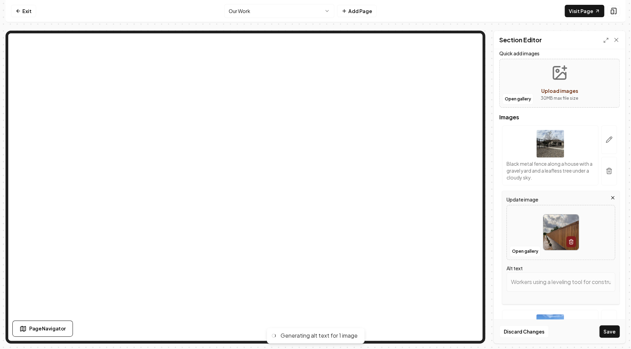
type input "Wooden fence lining a pathway with shrubs under a cloudy sky."
click at [607, 332] on button "Save" at bounding box center [609, 331] width 20 height 12
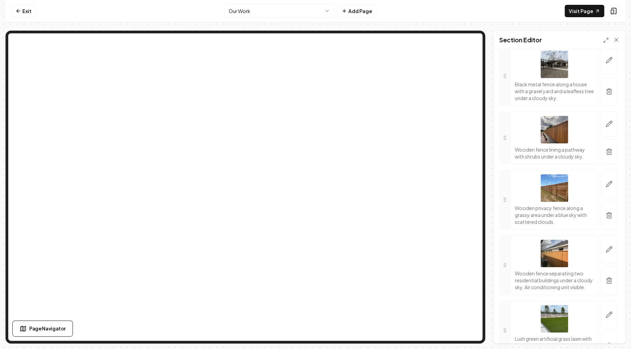
scroll to position [124, 0]
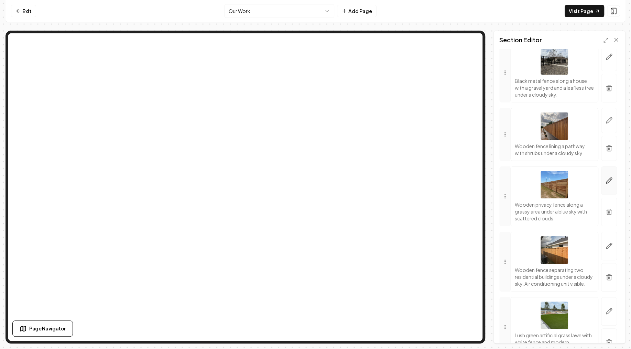
click at [609, 179] on icon "button" at bounding box center [608, 180] width 7 height 7
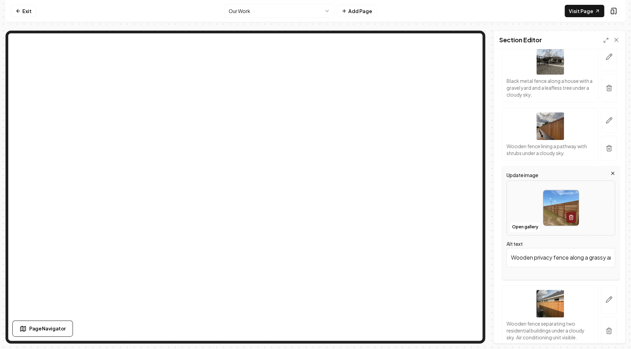
click at [521, 196] on div at bounding box center [560, 207] width 108 height 47
type input "**********"
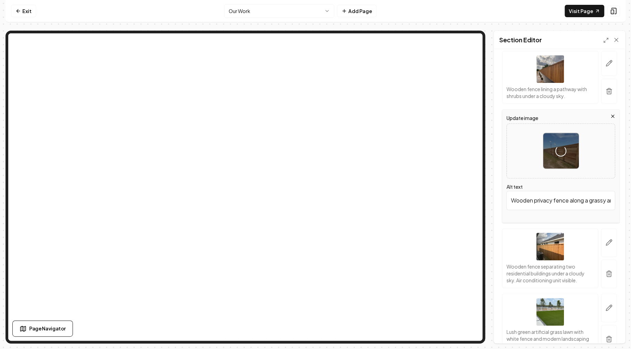
scroll to position [207, 0]
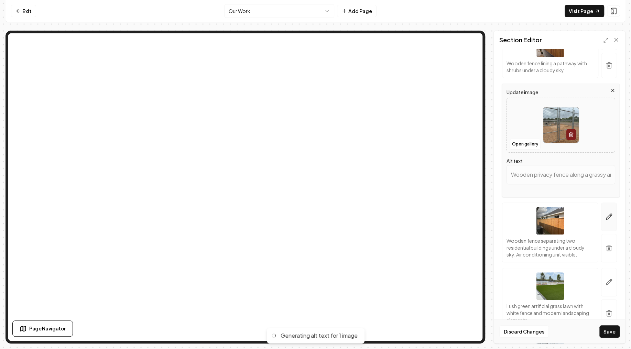
click at [609, 214] on icon "button" at bounding box center [609, 217] width 6 height 6
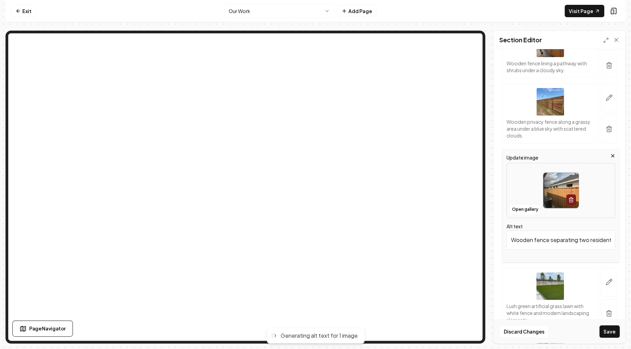
click at [524, 191] on div at bounding box center [560, 190] width 108 height 47
type input "**********"
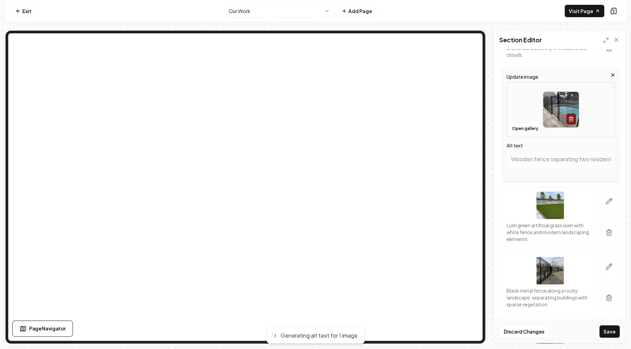
scroll to position [289, 0]
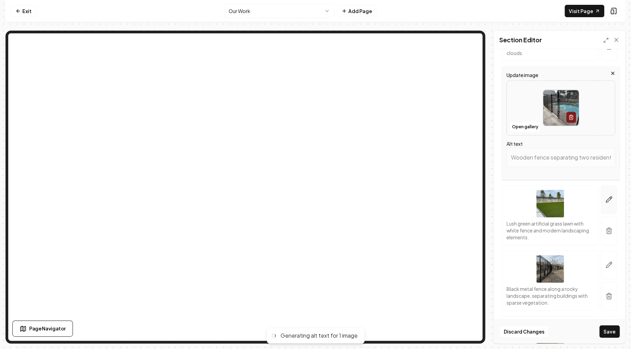
type input "Pool safety fence surrounding a residential pool with a clear view of the water."
click at [610, 200] on icon "button" at bounding box center [608, 199] width 7 height 7
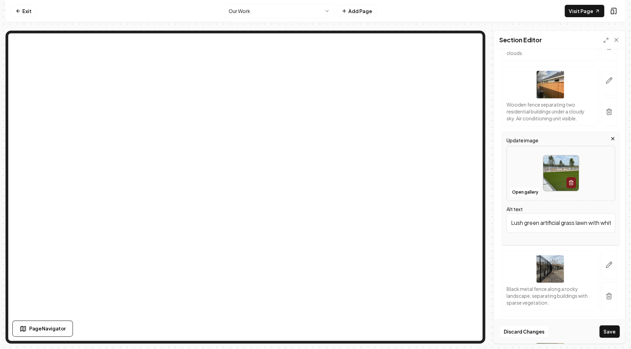
click at [524, 169] on div at bounding box center [560, 172] width 108 height 47
type input "**********"
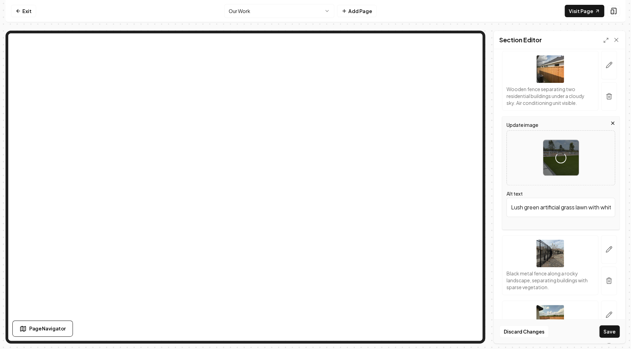
scroll to position [331, 0]
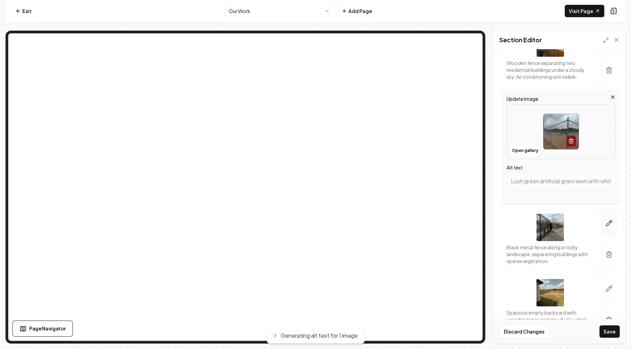
click at [610, 221] on icon "button" at bounding box center [608, 223] width 7 height 7
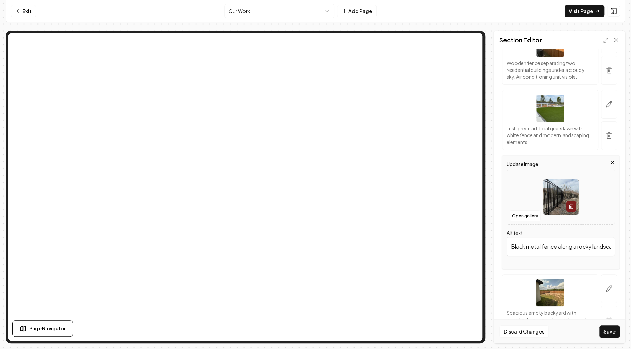
click at [527, 189] on div at bounding box center [560, 196] width 108 height 47
type input "**********"
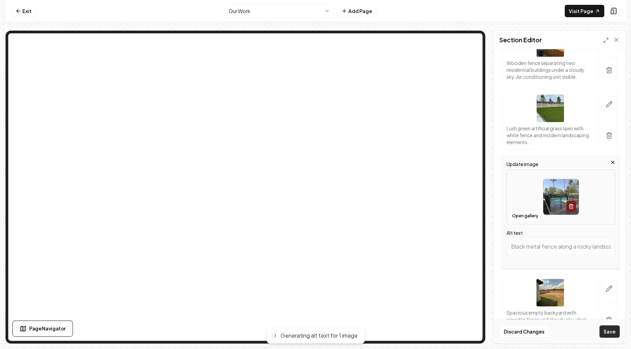
click at [610, 332] on button "Save" at bounding box center [609, 331] width 20 height 12
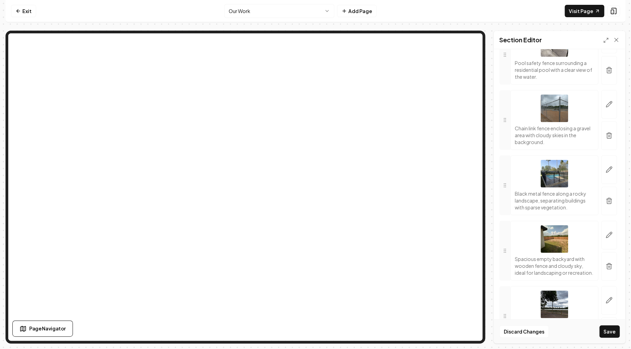
click at [268, 11] on html "Computer Required This feature is only available on a computer. Please switch t…" at bounding box center [315, 174] width 631 height 349
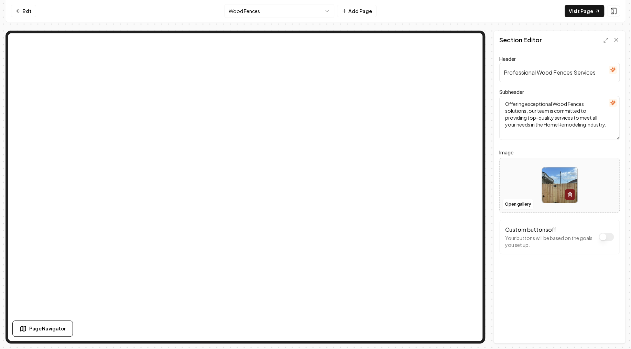
click at [562, 75] on input "Professional Wood Fences Services" at bounding box center [559, 72] width 120 height 19
click at [561, 75] on input "Professional Wood Fences Services" at bounding box center [559, 72] width 120 height 19
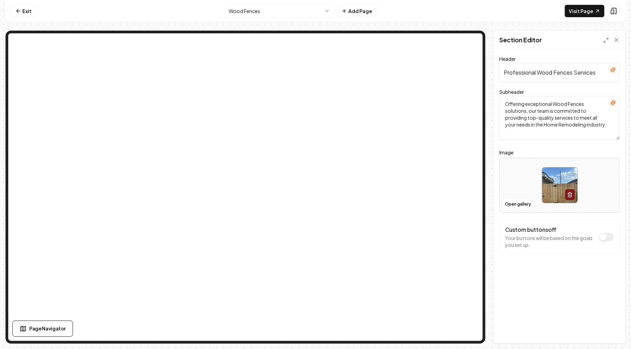
click at [561, 75] on input "Professional Wood Fences Services" at bounding box center [559, 72] width 120 height 19
paste input "Expert Wood Fence Installation"
type input "Expert Wood Fence Installation Services"
click at [549, 114] on textarea "Offering exceptional Wood Fences solutions, our team is committed to providing …" at bounding box center [559, 118] width 120 height 44
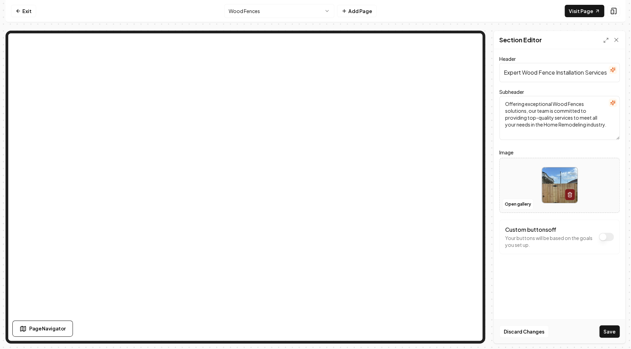
click at [549, 113] on textarea "Offering exceptional Wood Fences solutions, our team is committed to providing …" at bounding box center [559, 118] width 120 height 44
paste textarea "Enhance Privacy and Beauty with Durable and Elegant Wood Fences. Texian Fence P…"
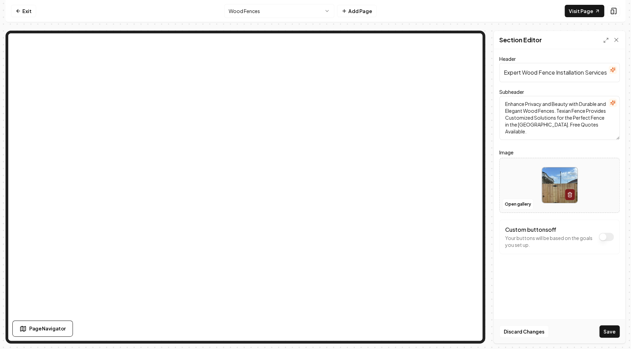
click at [563, 134] on textarea "Enhance Privacy and Beauty with Durable and Elegant Wood Fences. Texian Fence P…" at bounding box center [559, 118] width 120 height 44
type textarea "Enhance Privacy and Beauty with Durable and Elegant Wood Fences. Texian Fence P…"
click at [605, 330] on button "Save" at bounding box center [609, 331] width 20 height 12
click at [558, 179] on img at bounding box center [559, 184] width 35 height 35
type input "**********"
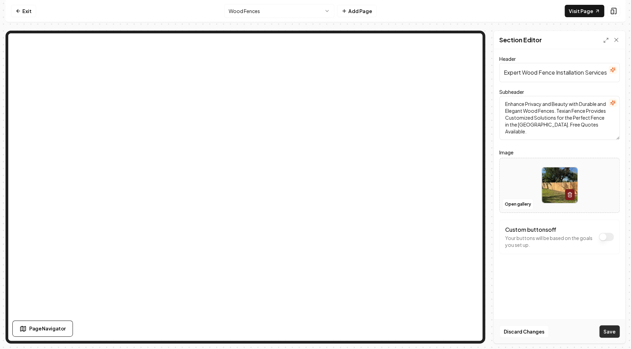
click at [609, 331] on button "Save" at bounding box center [609, 331] width 20 height 12
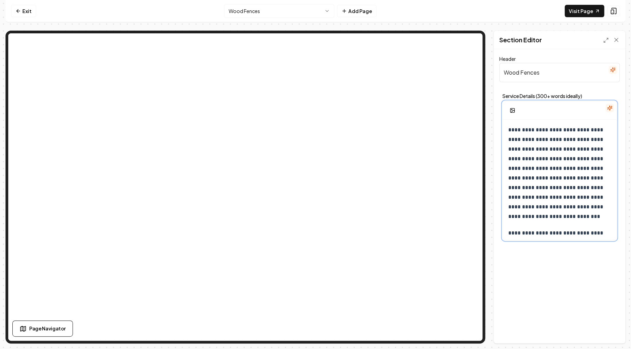
click at [521, 132] on p "**********" at bounding box center [559, 173] width 103 height 96
click at [510, 127] on p "**********" at bounding box center [559, 173] width 103 height 96
drag, startPoint x: 508, startPoint y: 127, endPoint x: 534, endPoint y: 140, distance: 29.0
click at [534, 140] on p "**********" at bounding box center [559, 173] width 103 height 96
click at [535, 140] on p "**********" at bounding box center [559, 173] width 103 height 96
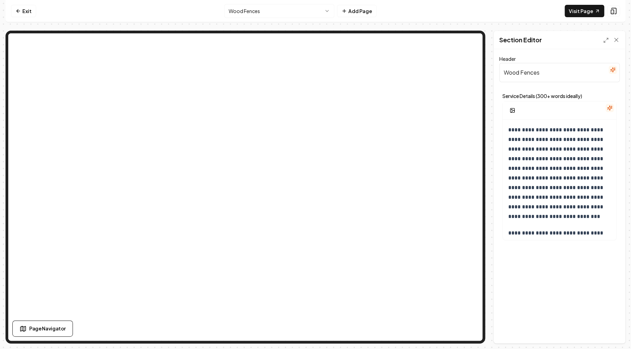
drag, startPoint x: 546, startPoint y: 75, endPoint x: 459, endPoint y: 72, distance: 87.3
click at [499, 72] on input "Wood Fences" at bounding box center [559, 72] width 120 height 19
paste input "by Texian Fence"
type input "Wood Fences by Texian Fence"
click at [508, 131] on p "**********" at bounding box center [559, 173] width 103 height 96
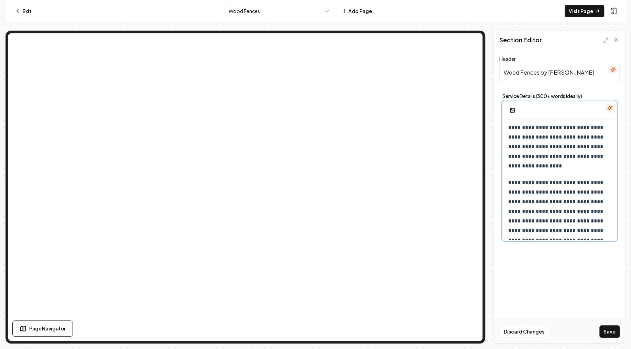
scroll to position [370, 0]
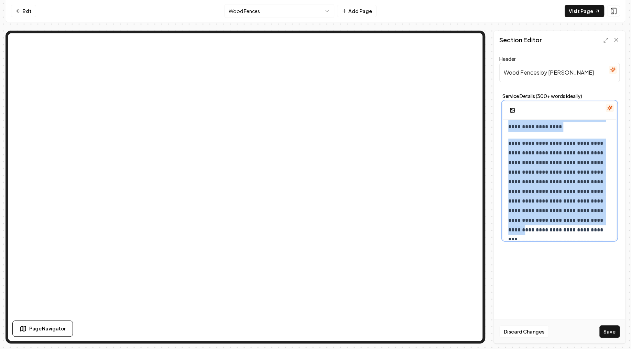
click at [594, 224] on p "**********" at bounding box center [559, 186] width 103 height 96
click at [592, 228] on p "**********" at bounding box center [559, 186] width 103 height 96
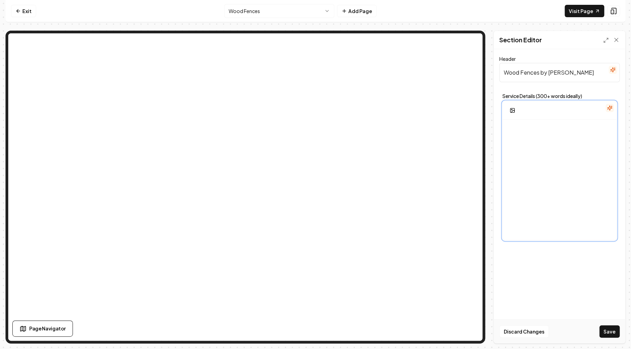
scroll to position [496, 0]
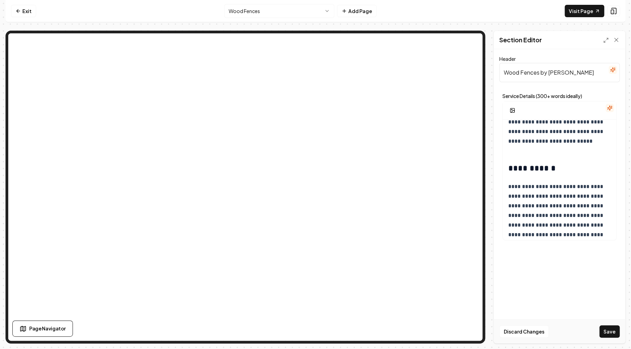
click at [563, 277] on div "**********" at bounding box center [558, 196] width 131 height 294
click at [608, 331] on button "Save" at bounding box center [609, 331] width 20 height 12
click at [541, 188] on p "**********" at bounding box center [559, 211] width 103 height 58
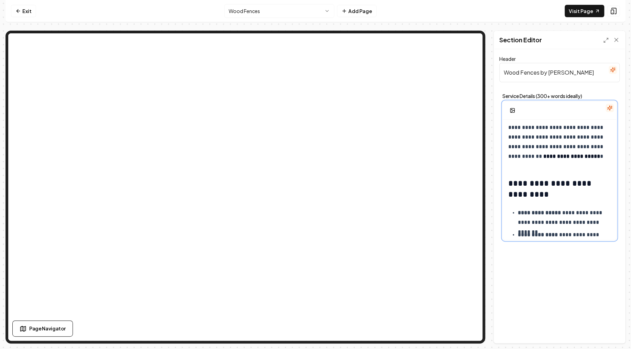
scroll to position [87, 0]
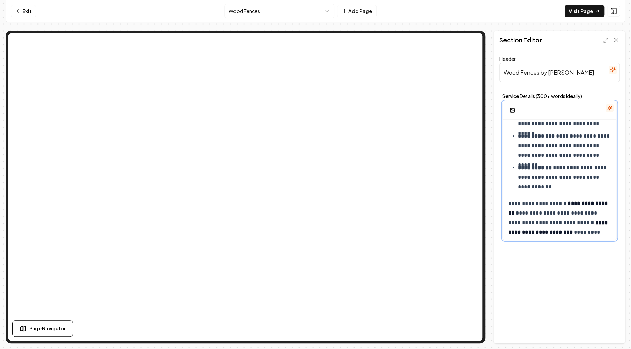
click at [558, 187] on p "**********" at bounding box center [563, 177] width 93 height 29
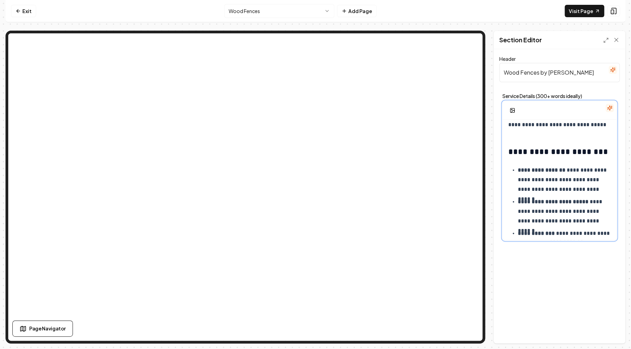
scroll to position [46, 0]
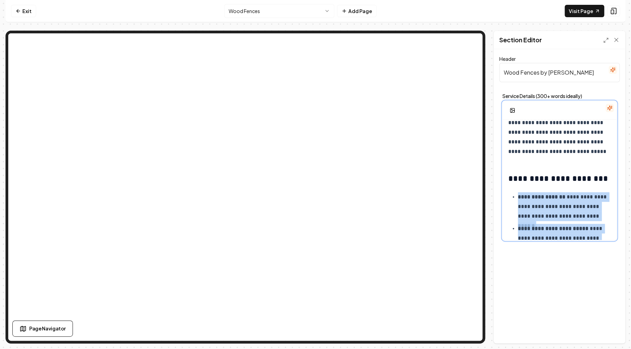
click at [517, 195] on strong "**********" at bounding box center [540, 196] width 47 height 5
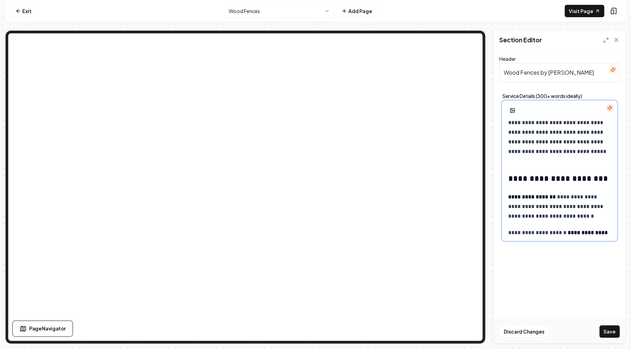
click at [508, 198] on strong "**********" at bounding box center [531, 196] width 47 height 5
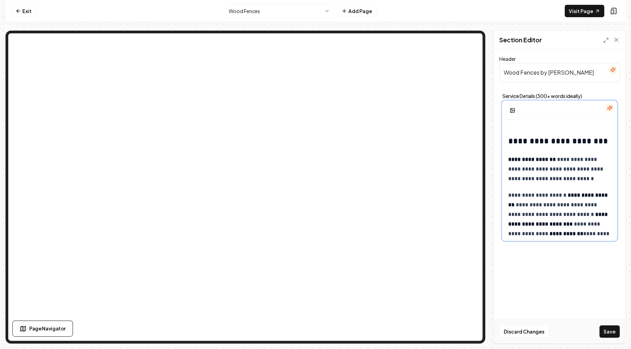
scroll to position [87, 0]
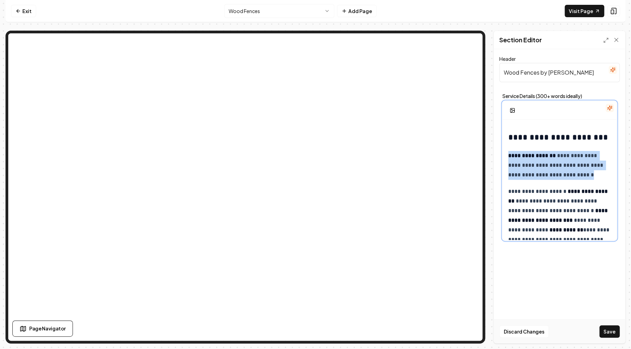
click at [585, 177] on p "**********" at bounding box center [559, 165] width 103 height 29
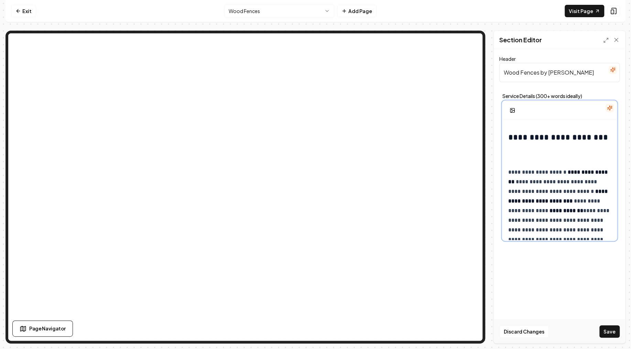
click at [528, 152] on p at bounding box center [559, 156] width 103 height 10
click at [522, 154] on p at bounding box center [559, 156] width 103 height 10
click at [517, 153] on p at bounding box center [559, 156] width 102 height 10
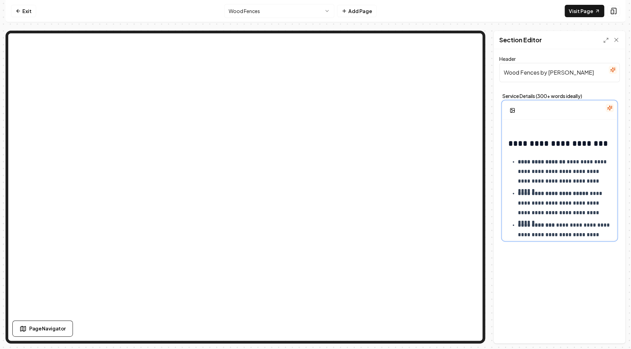
scroll to position [82, 0]
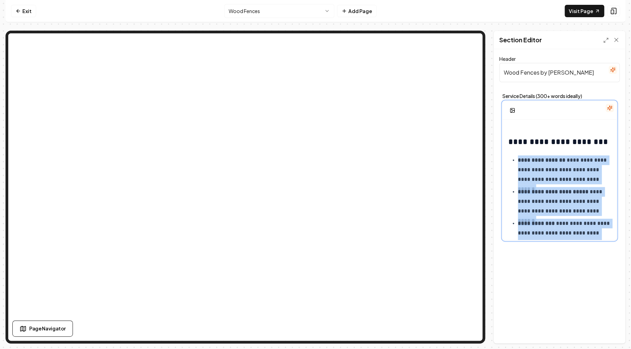
click at [510, 158] on ul "**********" at bounding box center [559, 217] width 102 height 124
click at [547, 144] on icon "button" at bounding box center [547, 144] width 5 height 5
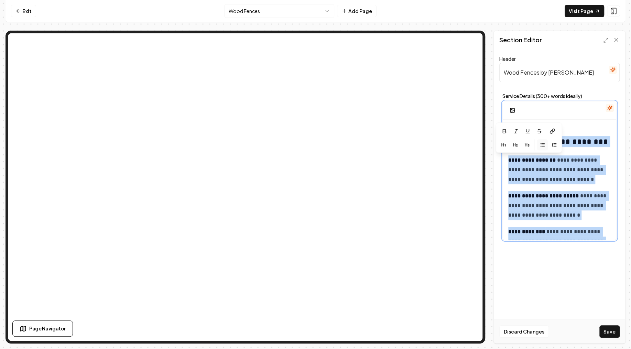
click at [539, 145] on icon "button" at bounding box center [541, 144] width 5 height 5
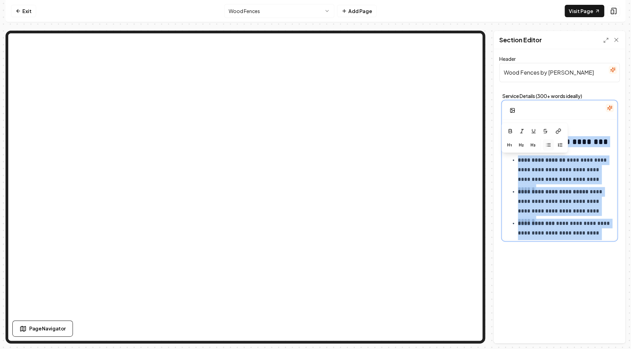
click at [599, 182] on p "**********" at bounding box center [563, 169] width 93 height 29
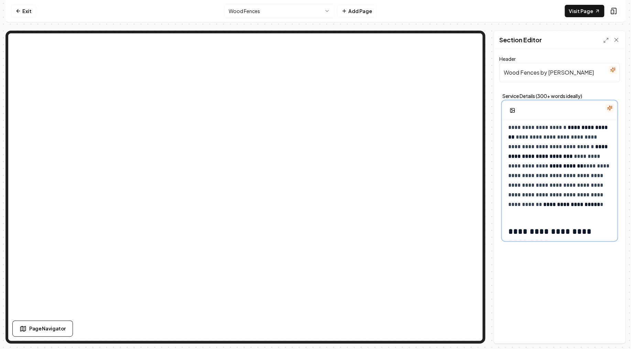
scroll to position [248, 0]
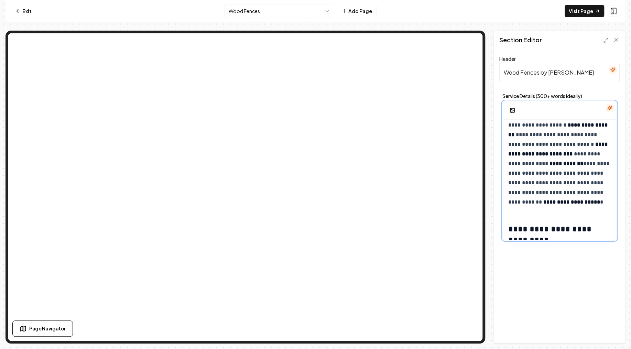
click at [560, 218] on div "**********" at bounding box center [558, 181] width 113 height 621
drag, startPoint x: 551, startPoint y: 214, endPoint x: 547, endPoint y: 212, distance: 4.8
click at [547, 212] on div "**********" at bounding box center [558, 181] width 113 height 621
click at [532, 214] on div "**********" at bounding box center [558, 181] width 113 height 621
click at [559, 201] on strong "**********" at bounding box center [571, 201] width 57 height 5
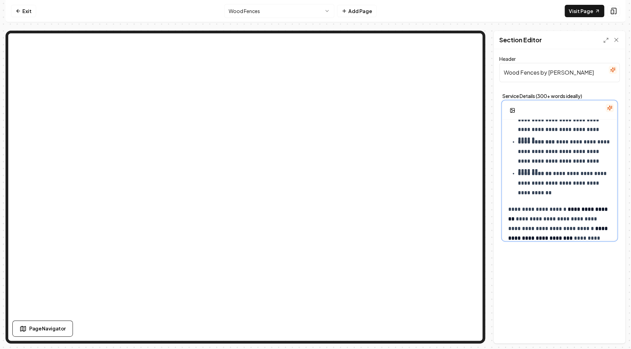
scroll to position [165, 0]
click at [557, 191] on p "**********" at bounding box center [563, 181] width 93 height 29
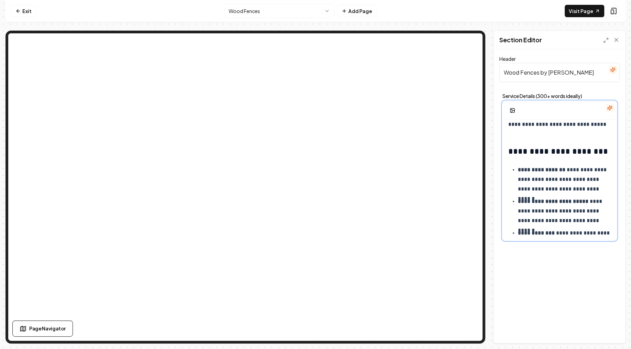
scroll to position [82, 0]
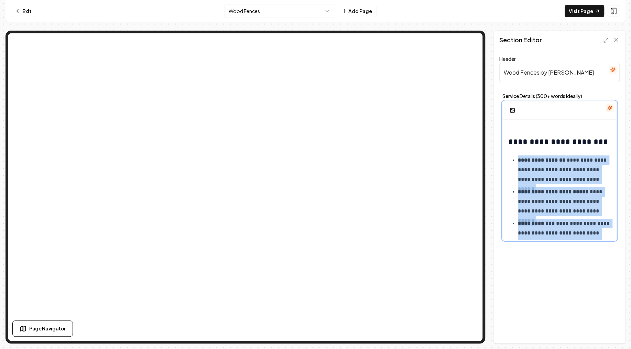
click at [517, 159] on strong "**********" at bounding box center [540, 159] width 47 height 5
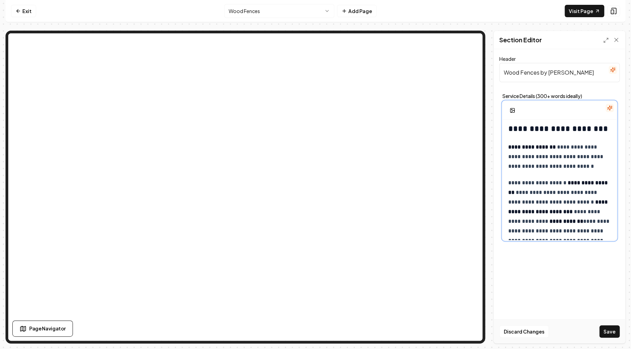
scroll to position [75, 0]
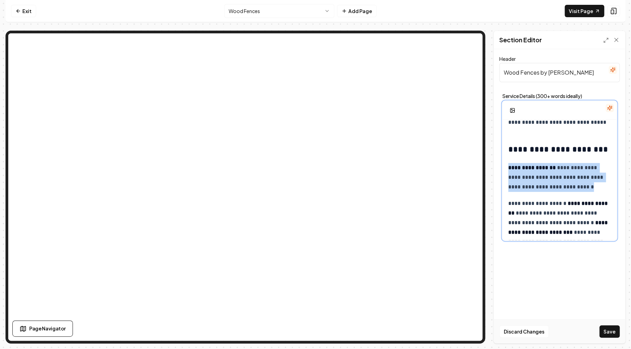
click at [508, 169] on strong "**********" at bounding box center [531, 167] width 47 height 5
click at [551, 151] on icon "button" at bounding box center [552, 151] width 5 height 5
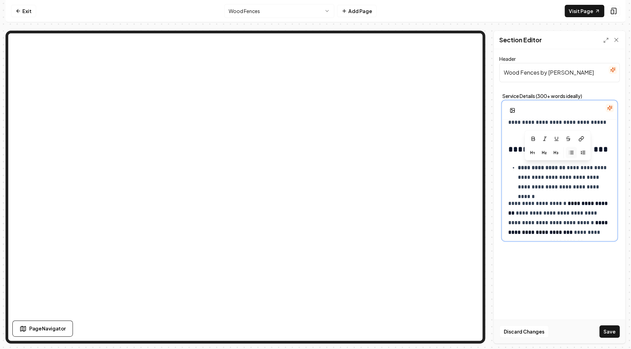
click at [601, 187] on p "**********" at bounding box center [563, 177] width 93 height 29
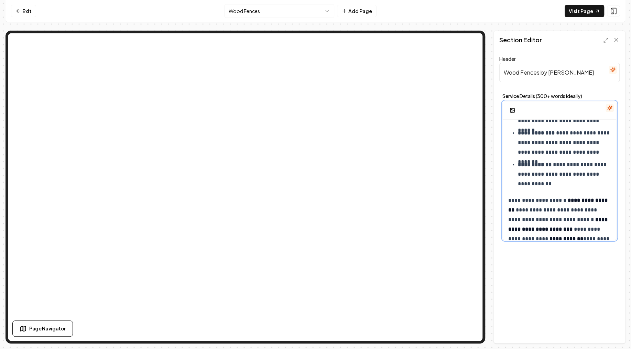
scroll to position [256, 0]
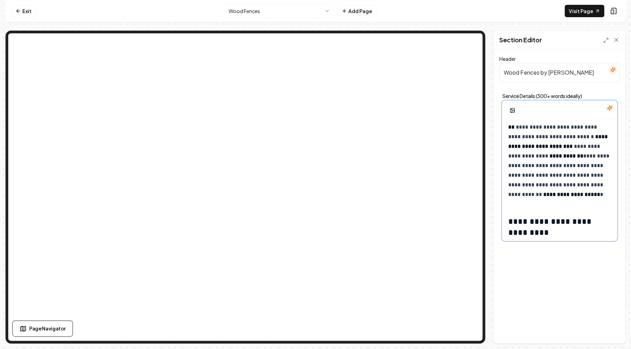
click at [550, 212] on div "**********" at bounding box center [558, 174] width 113 height 621
click at [552, 205] on div "**********" at bounding box center [558, 174] width 113 height 621
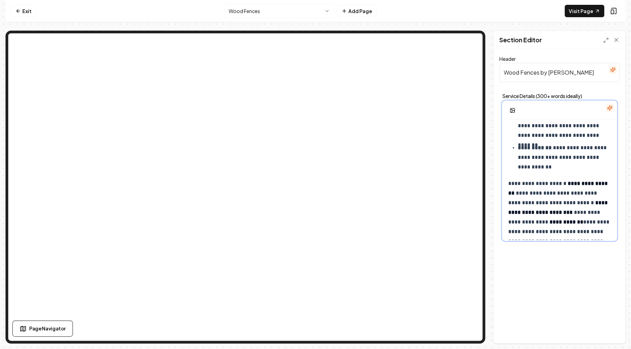
scroll to position [173, 0]
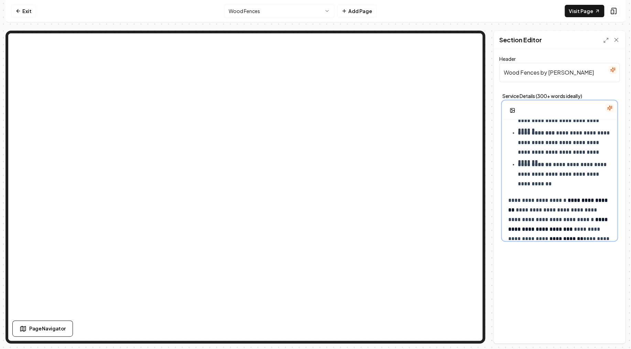
click at [556, 189] on div "**********" at bounding box center [558, 257] width 113 height 621
click at [558, 184] on p "**********" at bounding box center [563, 174] width 93 height 29
click at [610, 327] on button "Save" at bounding box center [609, 331] width 20 height 12
click at [535, 141] on p "**********" at bounding box center [563, 142] width 93 height 29
click at [517, 129] on li "**********" at bounding box center [563, 142] width 93 height 29
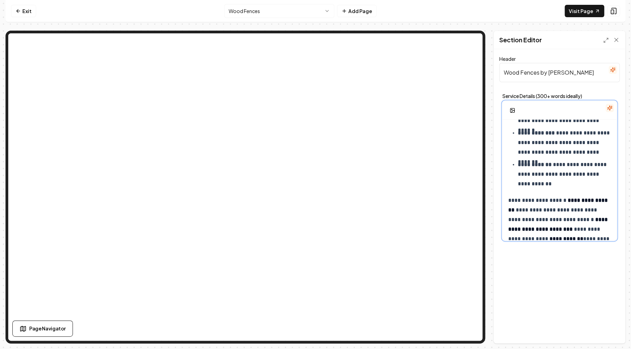
click at [521, 133] on strong "**********" at bounding box center [535, 132] width 37 height 5
click at [558, 153] on p "**********" at bounding box center [563, 142] width 93 height 29
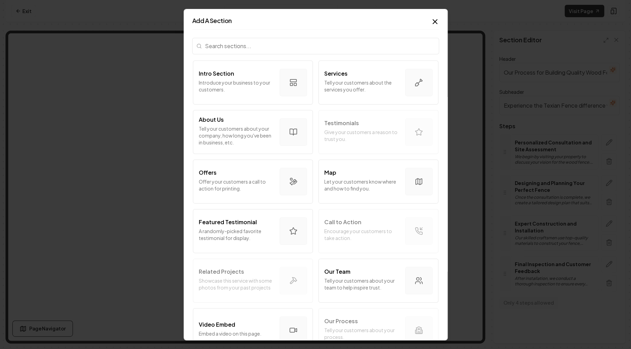
click at [293, 41] on input "search" at bounding box center [315, 45] width 247 height 16
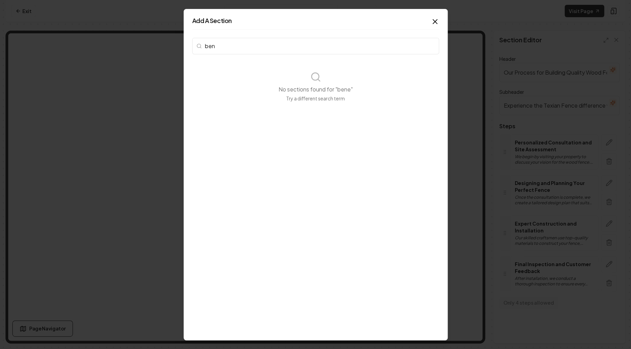
type input "bene"
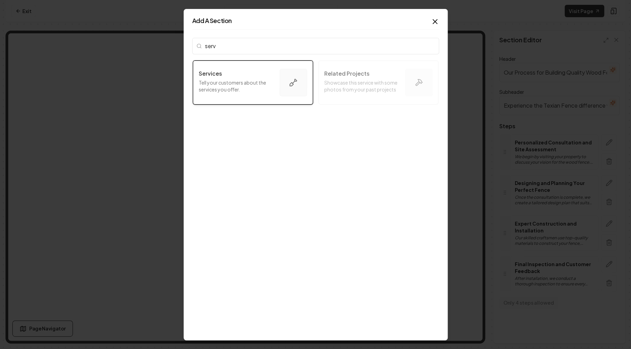
type input "serv"
click at [235, 80] on p "Tell your customers about the services you offer." at bounding box center [236, 86] width 75 height 14
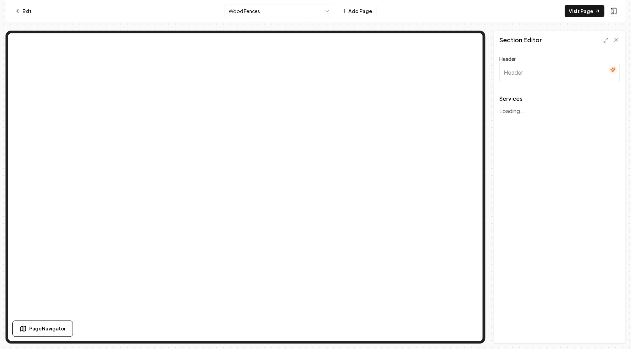
type input "Our Services"
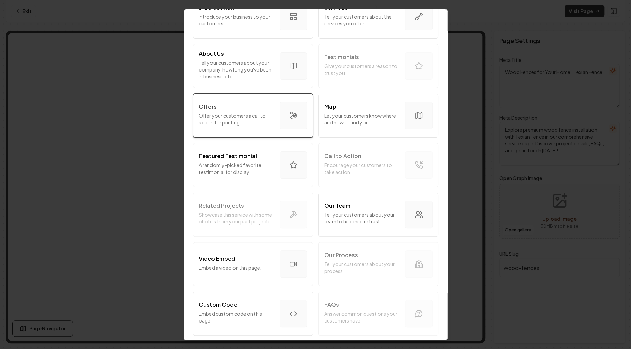
scroll to position [41, 0]
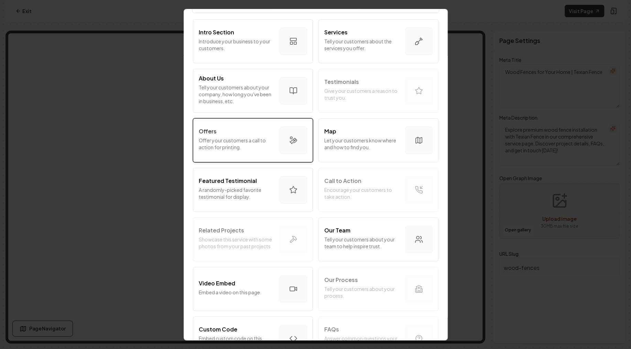
click at [230, 141] on p "Offer your customers a call to action for printing." at bounding box center [236, 143] width 75 height 14
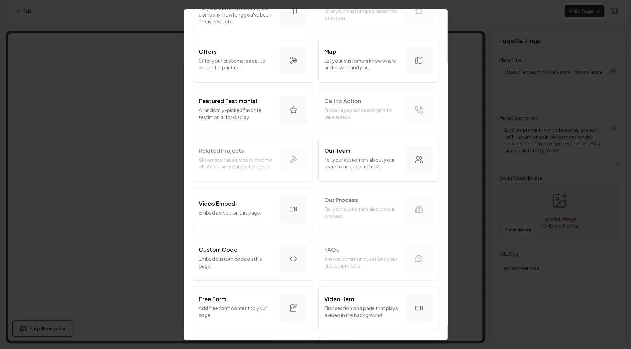
scroll to position [124, 0]
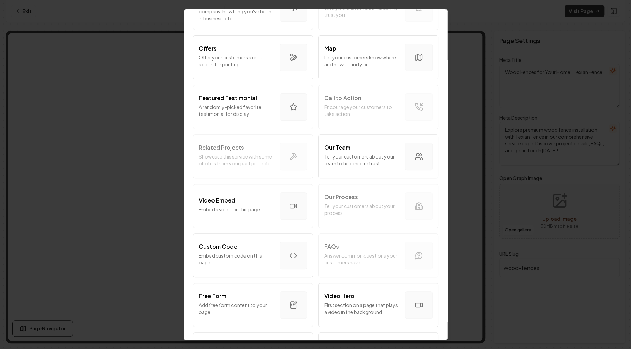
click at [354, 252] on div "Intro Section Introduce your business to your customers. Services Tell your cus…" at bounding box center [315, 231] width 247 height 592
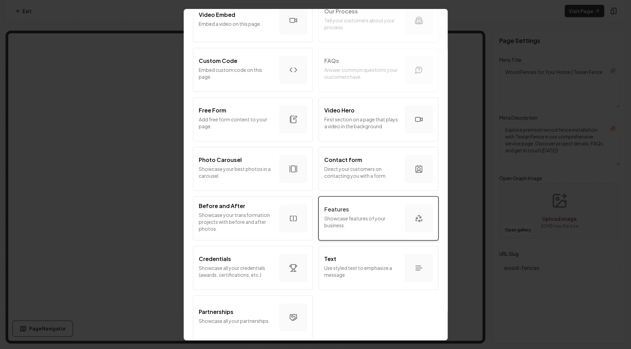
scroll to position [311, 0]
click at [363, 210] on div "Features" at bounding box center [361, 207] width 75 height 8
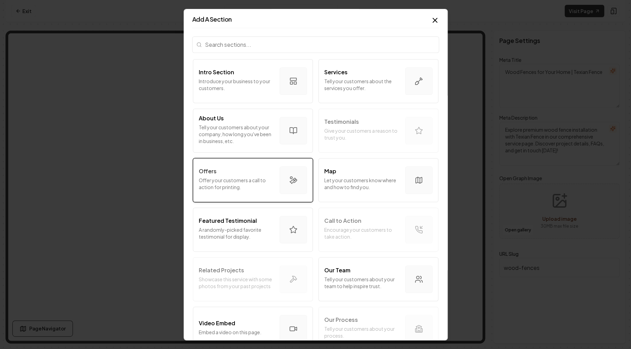
scroll to position [0, 0]
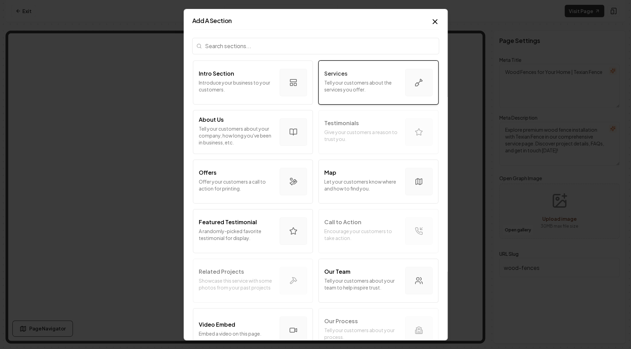
click at [366, 87] on p "Tell your customers about the services you offer." at bounding box center [361, 86] width 75 height 14
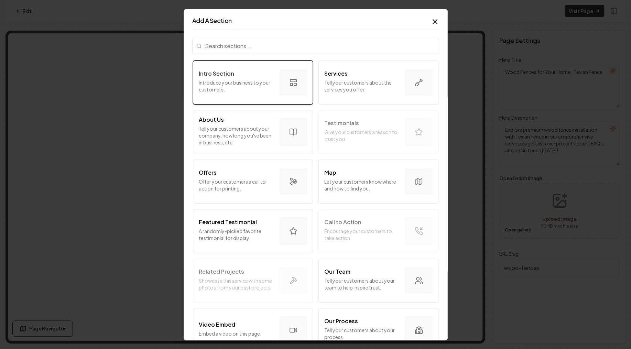
click at [249, 86] on p "Introduce your business to your customers." at bounding box center [236, 86] width 75 height 14
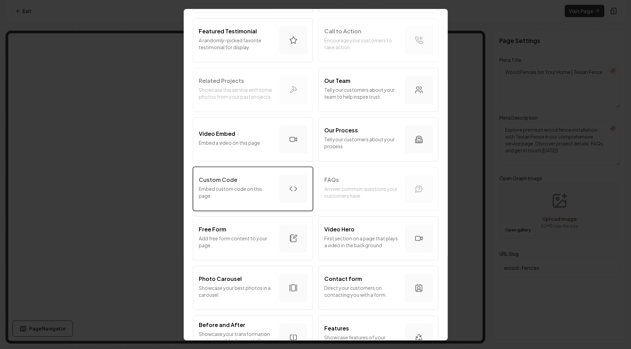
scroll to position [248, 0]
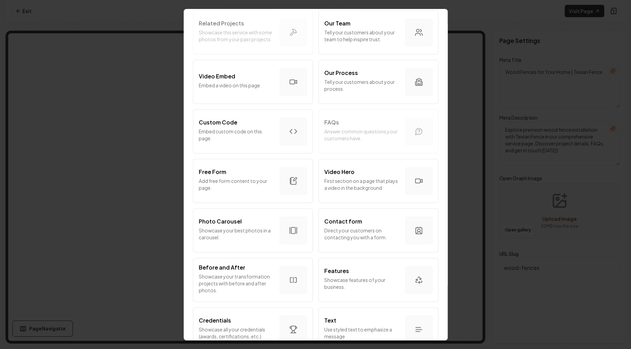
click at [355, 127] on div "Intro Section Introduce your business to your customers. Services Tell your cus…" at bounding box center [315, 107] width 247 height 592
click at [228, 140] on p "Embed custom code on this page." at bounding box center [236, 134] width 75 height 14
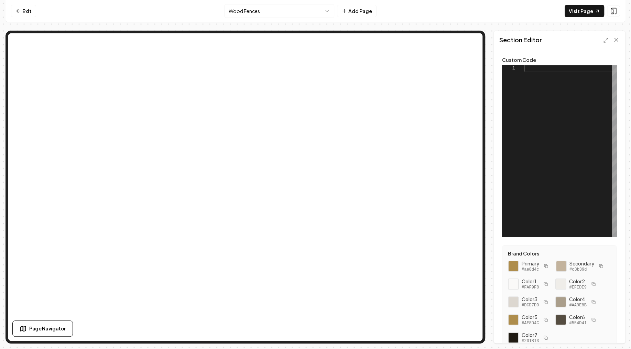
click at [524, 90] on div at bounding box center [570, 151] width 93 height 172
click at [614, 333] on button "Save" at bounding box center [609, 331] width 20 height 12
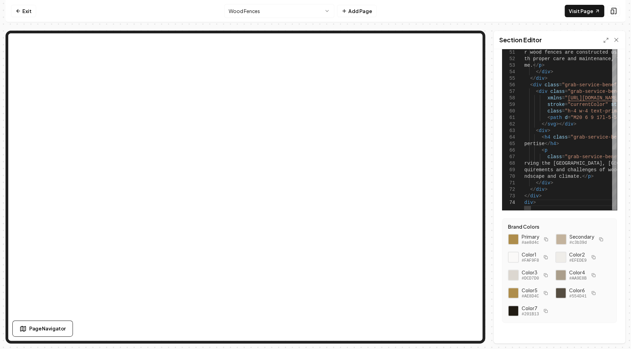
scroll to position [31, 0]
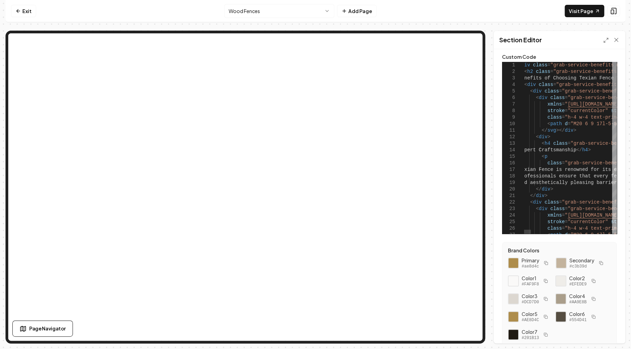
scroll to position [0, 0]
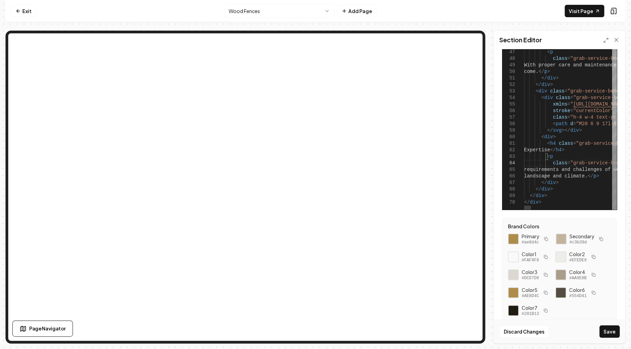
scroll to position [31, 0]
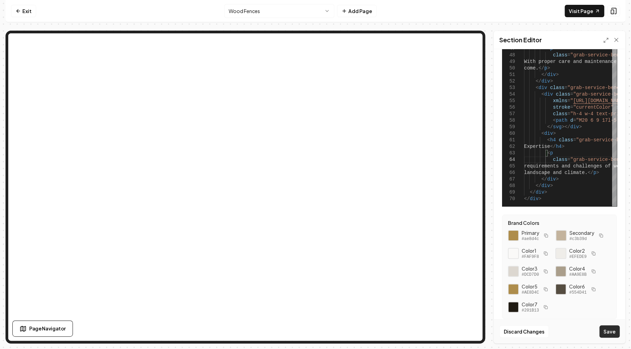
click at [613, 332] on button "Save" at bounding box center [609, 331] width 20 height 12
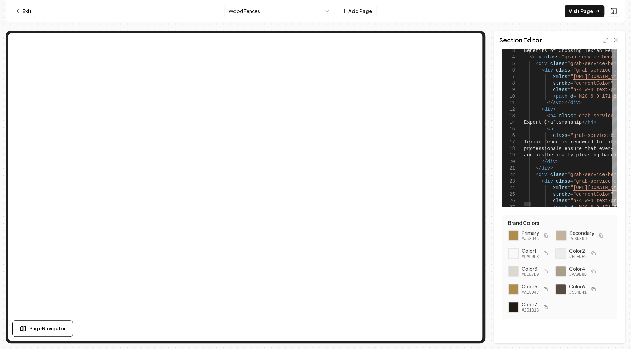
scroll to position [0, 0]
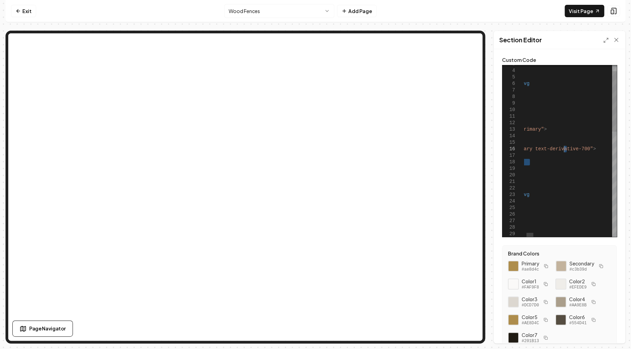
click at [606, 331] on button "Save" at bounding box center [609, 331] width 20 height 12
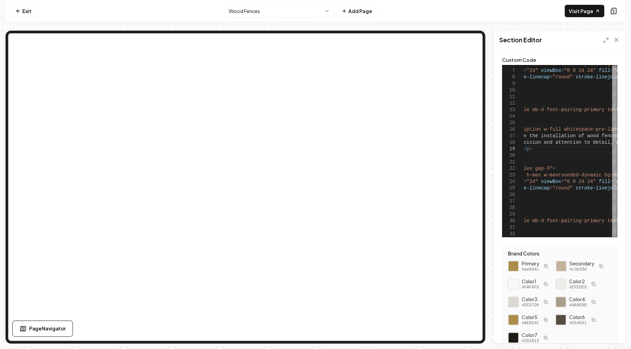
click at [264, 12] on html "Computer Required This feature is only available on a computer. Please switch t…" at bounding box center [315, 174] width 631 height 349
click at [23, 10] on link "Exit" at bounding box center [23, 11] width 25 height 12
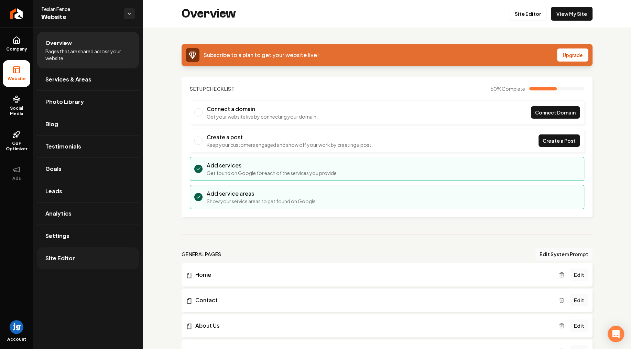
click at [64, 258] on span "Site Editor" at bounding box center [60, 258] width 30 height 8
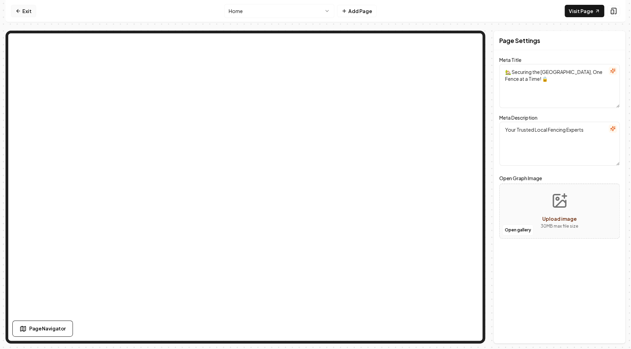
click at [20, 15] on link "Exit" at bounding box center [23, 11] width 25 height 12
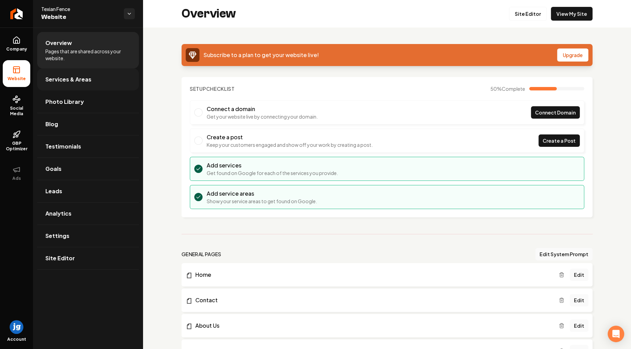
click at [92, 82] on link "Services & Areas" at bounding box center [88, 79] width 102 height 22
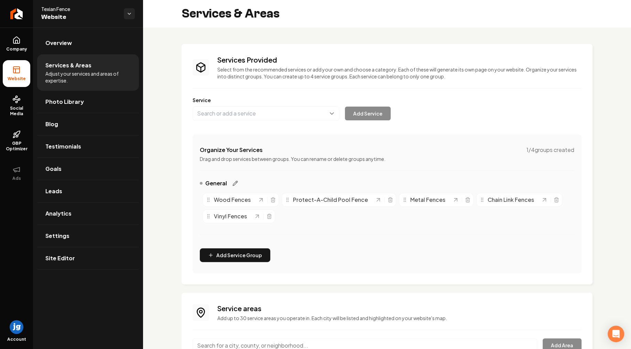
click at [235, 181] on icon "Main content area" at bounding box center [235, 183] width 4 height 4
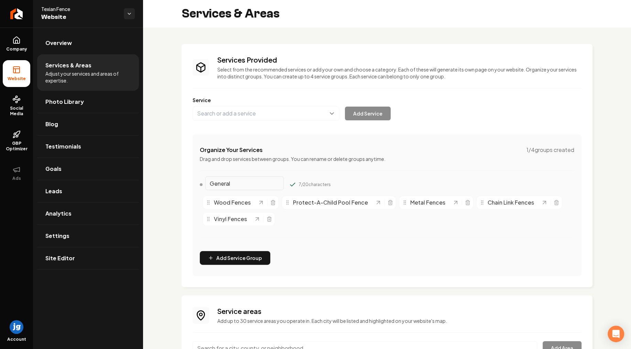
click at [168, 170] on div "Services Provided Select from the recommended services or add your own and choo…" at bounding box center [387, 249] width 488 height 445
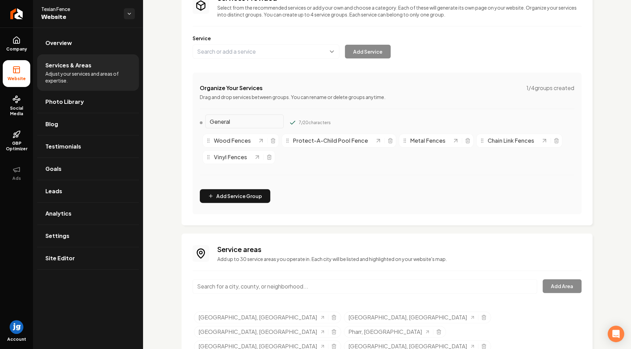
scroll to position [80, 0]
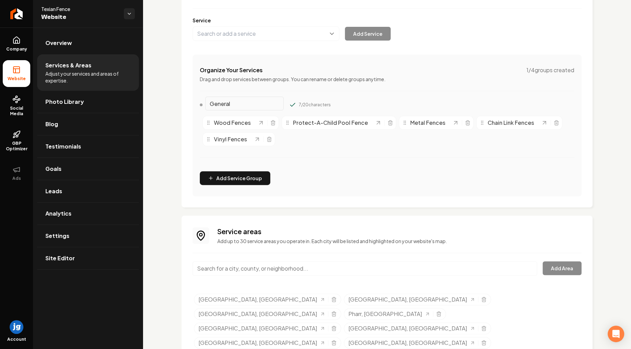
click at [242, 125] on span "Wood Fences" at bounding box center [232, 123] width 37 height 8
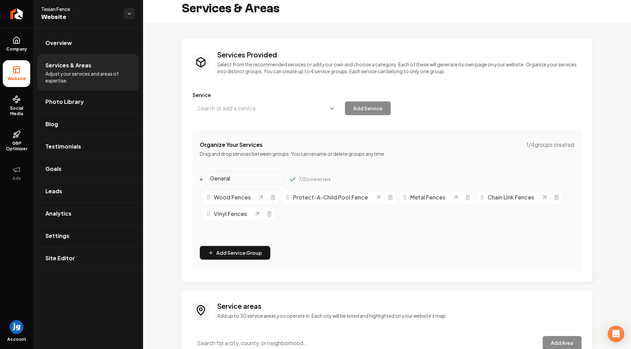
scroll to position [0, 0]
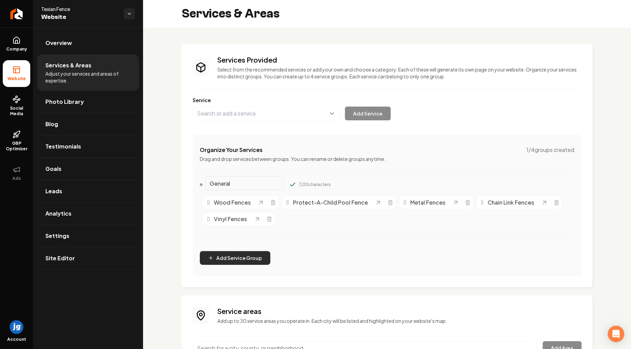
click at [233, 257] on button "Add Service Group" at bounding box center [235, 258] width 70 height 14
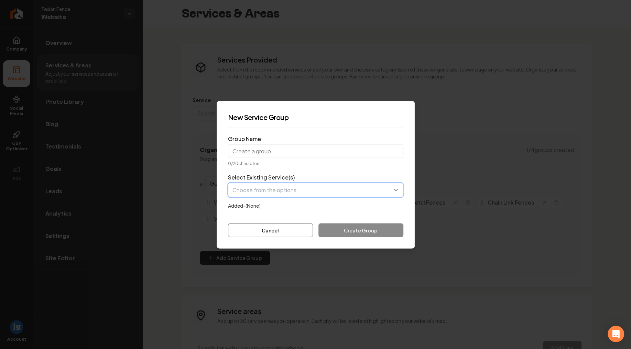
click at [290, 190] on button "button" at bounding box center [315, 189] width 175 height 14
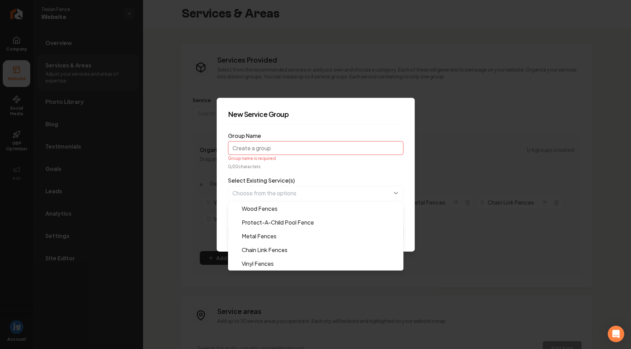
click at [224, 172] on div "New Service Group Group Name Group name is required 0 / 20 characters Select Ex…" at bounding box center [315, 175] width 198 height 154
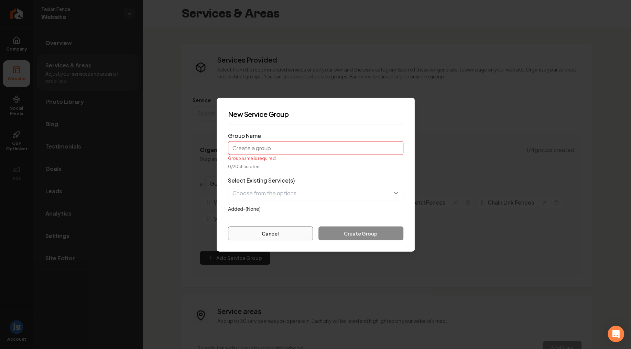
click at [263, 234] on button "Cancel" at bounding box center [270, 233] width 85 height 14
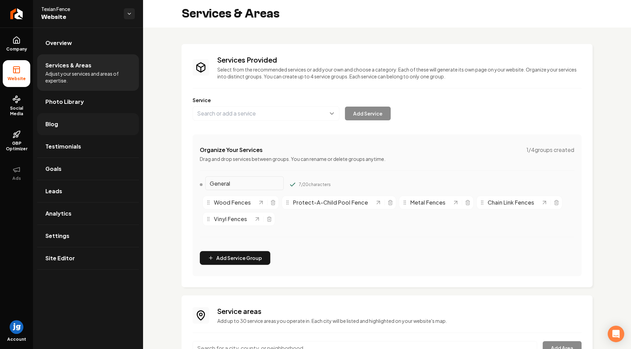
click at [82, 120] on link "Blog" at bounding box center [88, 124] width 102 height 22
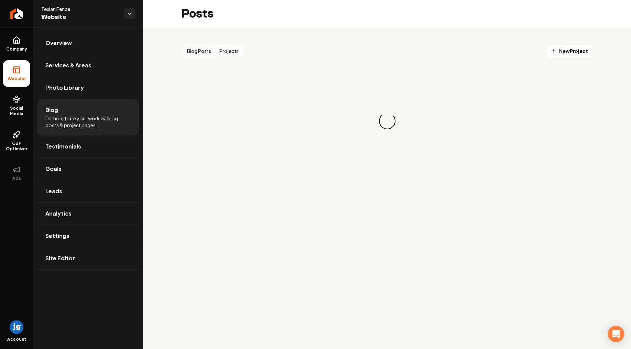
click at [230, 49] on button "Projects" at bounding box center [228, 50] width 27 height 11
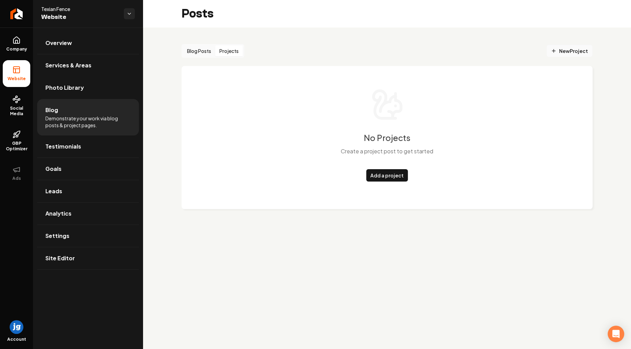
click at [568, 48] on span "New Project" at bounding box center [568, 50] width 37 height 7
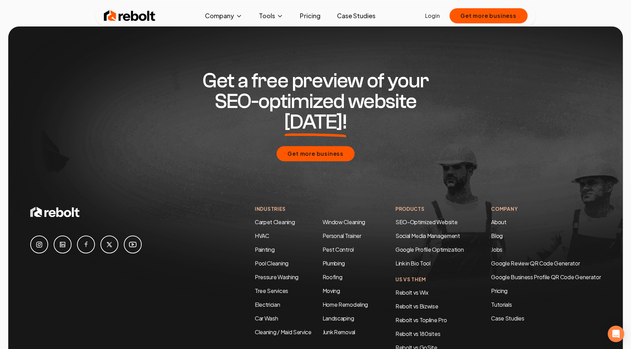
scroll to position [1265, 0]
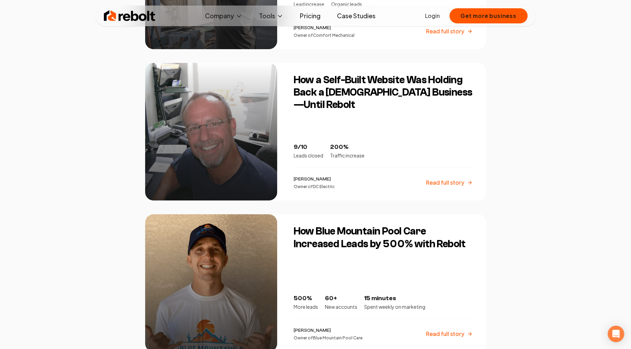
drag, startPoint x: 143, startPoint y: 304, endPoint x: 142, endPoint y: 308, distance: 3.9
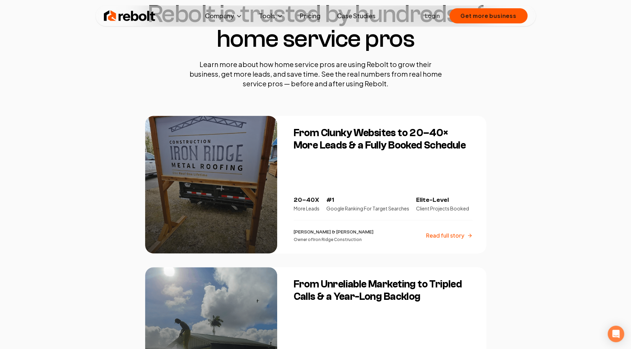
scroll to position [0, 0]
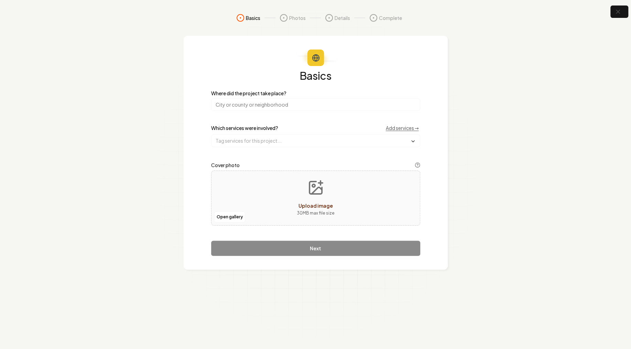
drag, startPoint x: 232, startPoint y: 100, endPoint x: 237, endPoint y: 104, distance: 6.9
click at [232, 100] on input "search" at bounding box center [315, 104] width 209 height 12
click at [238, 141] on input "text" at bounding box center [315, 140] width 208 height 12
click at [238, 140] on input "text" at bounding box center [315, 140] width 208 height 12
click at [156, 126] on section "Basics Photos Details Complete Basics Where did the project take place? Which s…" at bounding box center [315, 174] width 631 height 349
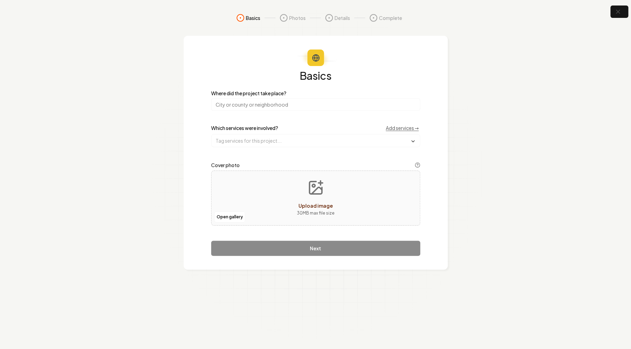
click at [274, 107] on input "search" at bounding box center [315, 104] width 209 height 12
click at [231, 103] on input "search" at bounding box center [315, 104] width 209 height 12
click at [404, 127] on link "Add services →" at bounding box center [402, 127] width 33 height 7
click at [247, 137] on input "text" at bounding box center [315, 140] width 208 height 12
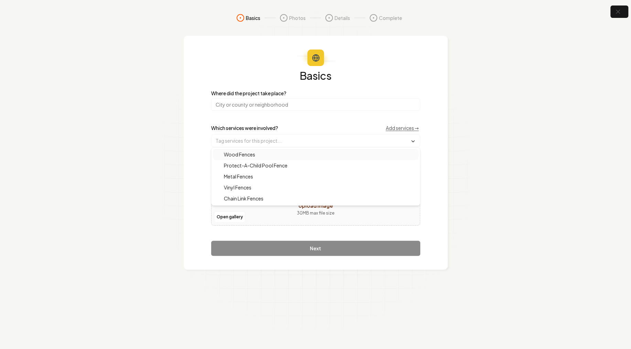
click at [166, 132] on section "Basics Photos Details Complete Basics Where did the project take place? Which s…" at bounding box center [315, 174] width 631 height 349
click at [263, 99] on input "search" at bounding box center [315, 104] width 209 height 12
click at [245, 138] on input "text" at bounding box center [315, 140] width 208 height 12
click at [242, 154] on span "Wood Fences" at bounding box center [235, 154] width 40 height 7
click at [314, 152] on div "Wood Fences" at bounding box center [315, 154] width 205 height 11
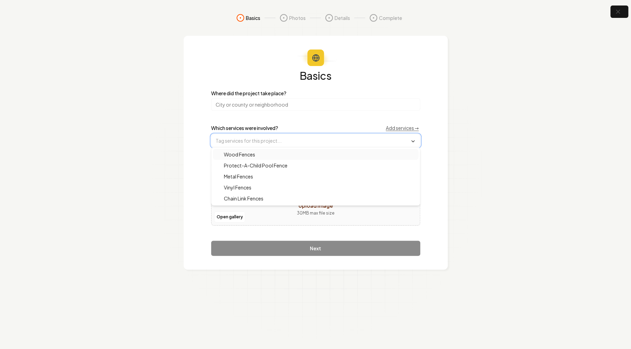
click at [292, 153] on div "Wood Fences" at bounding box center [315, 154] width 205 height 11
drag, startPoint x: 252, startPoint y: 178, endPoint x: 247, endPoint y: 178, distance: 4.1
click at [252, 178] on span "Metal Fences" at bounding box center [233, 177] width 37 height 7
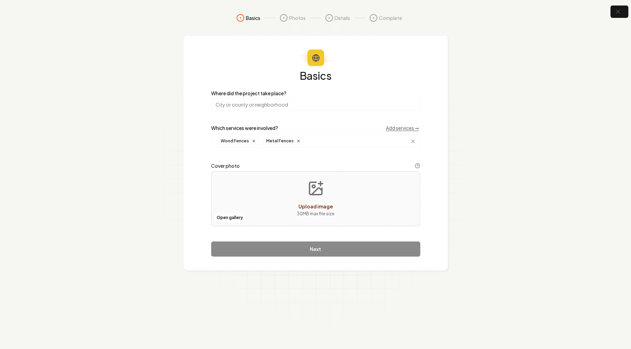
click at [190, 165] on div "Basics Where did the project take place? Which services were involved? Add serv…" at bounding box center [315, 153] width 264 height 234
click at [277, 198] on div "Open gallery Upload image 30 MB max file size" at bounding box center [315, 198] width 209 height 55
type input "**********"
click at [257, 99] on input "search" at bounding box center [315, 104] width 209 height 12
drag, startPoint x: 234, startPoint y: 100, endPoint x: 216, endPoint y: 102, distance: 18.3
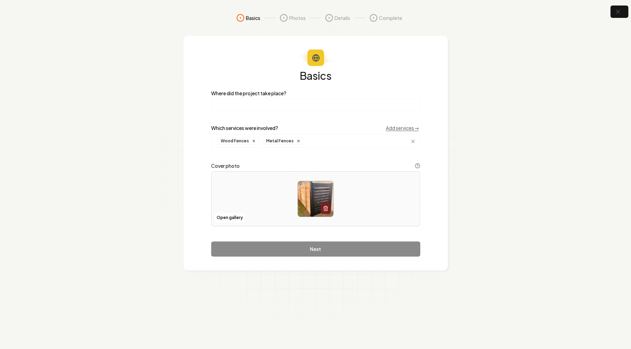
click at [216, 102] on input "search" at bounding box center [315, 104] width 209 height 12
drag, startPoint x: 216, startPoint y: 102, endPoint x: 180, endPoint y: 103, distance: 36.4
click at [211, 104] on input "search" at bounding box center [315, 104] width 209 height 12
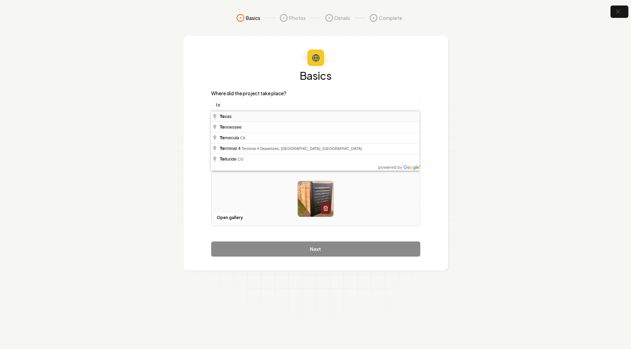
type input "[US_STATE]"
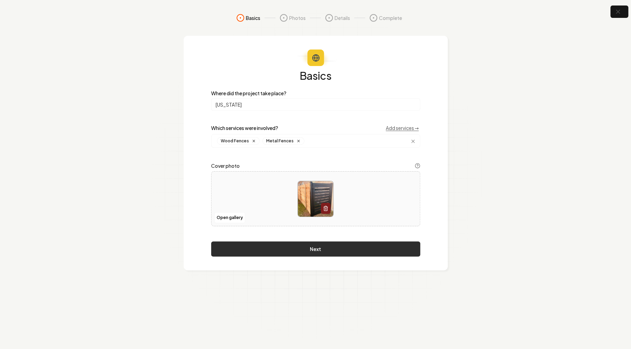
click at [316, 248] on button "Next" at bounding box center [315, 248] width 209 height 15
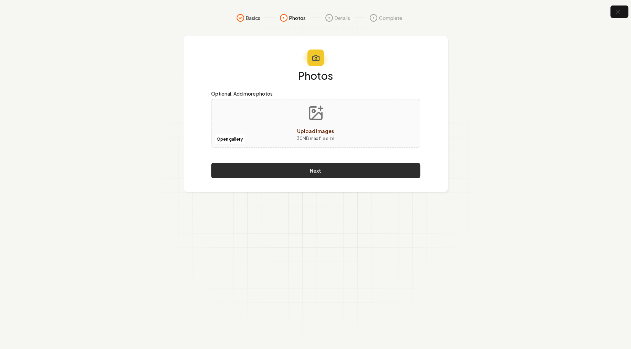
click at [313, 175] on button "Next" at bounding box center [315, 170] width 209 height 15
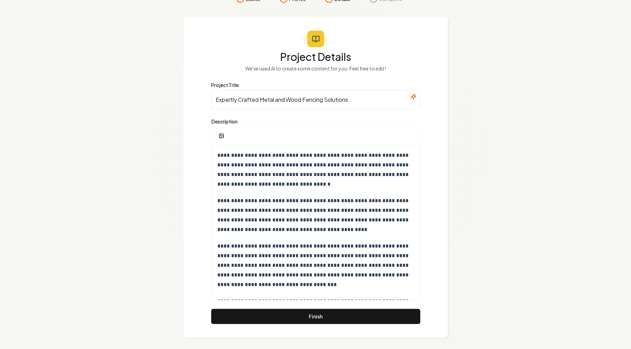
scroll to position [21, 0]
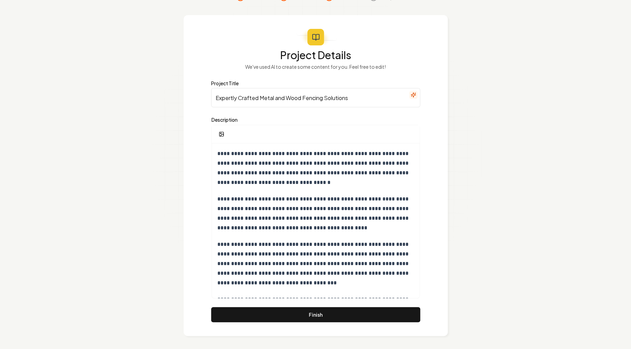
drag, startPoint x: 311, startPoint y: 98, endPoint x: 175, endPoint y: 95, distance: 135.8
click at [211, 95] on input "Expertly Crafted Metal and Wood Fencing Solutions" at bounding box center [315, 97] width 209 height 19
paste input "Modern Horizontal Fence with Custom Gate"
type input "Modern Horizontal Fence with Custom Gate"
click at [215, 154] on div "**********" at bounding box center [316, 236] width 208 height 186
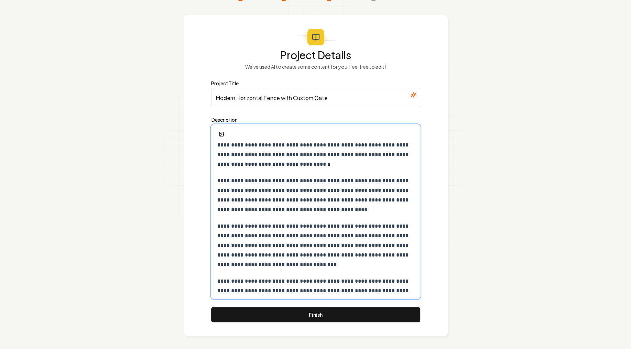
scroll to position [31, 0]
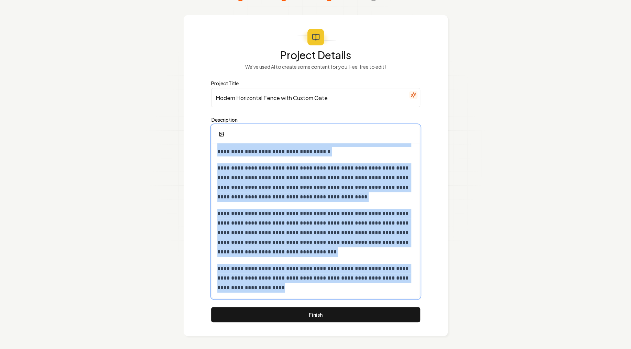
click at [256, 289] on p "**********" at bounding box center [315, 278] width 197 height 29
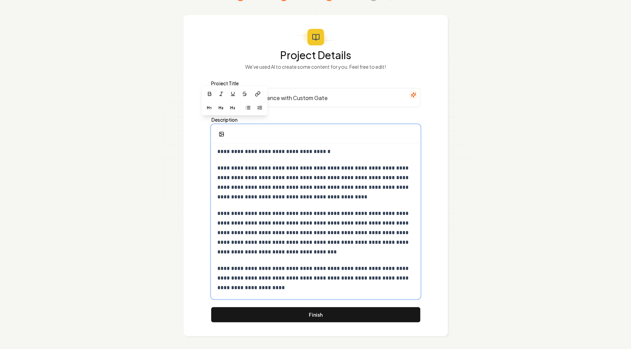
scroll to position [119, 0]
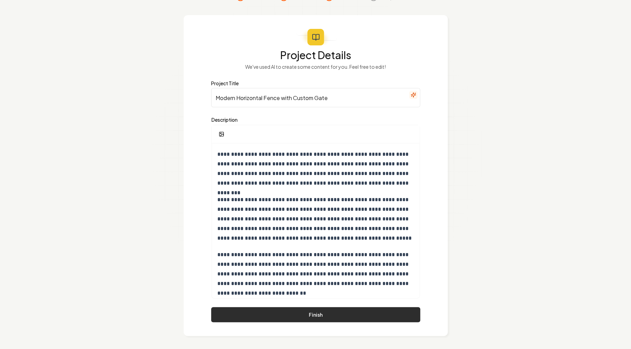
click at [327, 309] on button "Finish" at bounding box center [315, 314] width 209 height 15
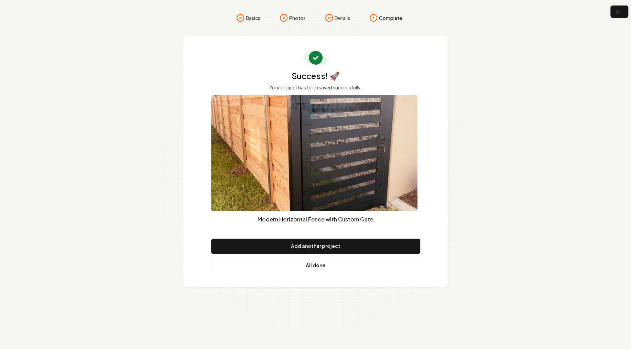
scroll to position [0, 0]
click at [150, 130] on section "Basics Photos Details Complete Success! 🚀 Your project has been saved successfu…" at bounding box center [315, 174] width 631 height 349
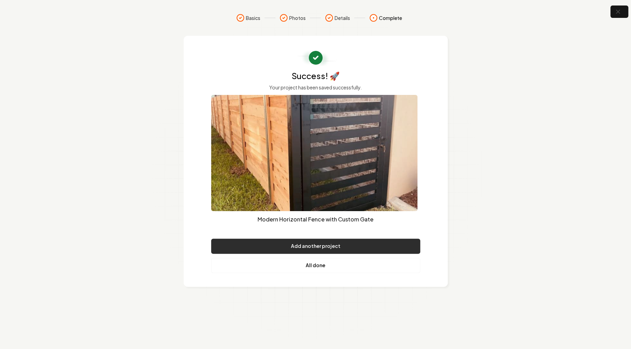
click at [309, 247] on button "Add another project" at bounding box center [315, 245] width 209 height 15
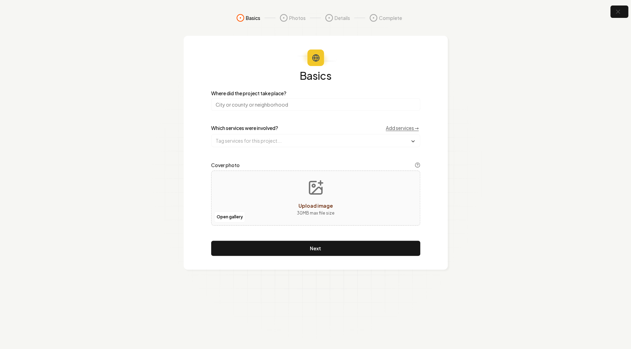
click at [266, 103] on input "search" at bounding box center [315, 104] width 209 height 12
type input "[US_STATE]"
click at [273, 140] on input "text" at bounding box center [315, 140] width 208 height 12
click at [270, 141] on input "text" at bounding box center [315, 140] width 208 height 12
click at [246, 185] on span "Vinyl Fences" at bounding box center [233, 187] width 36 height 7
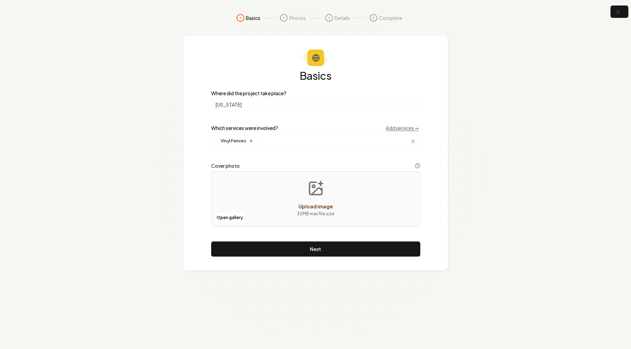
drag, startPoint x: 161, startPoint y: 182, endPoint x: 176, endPoint y: 186, distance: 15.5
click at [161, 182] on section "Basics Photos Details Complete Basics Where did the project take place? [US_STA…" at bounding box center [315, 174] width 631 height 349
click at [296, 188] on button "Upload image 30 MB max file size" at bounding box center [315, 199] width 49 height 48
type input "**********"
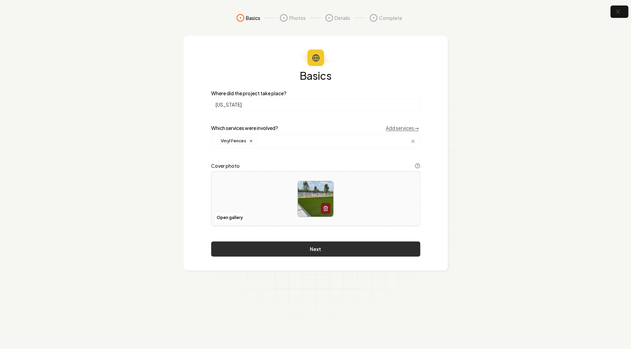
click at [331, 247] on button "Next" at bounding box center [315, 248] width 209 height 15
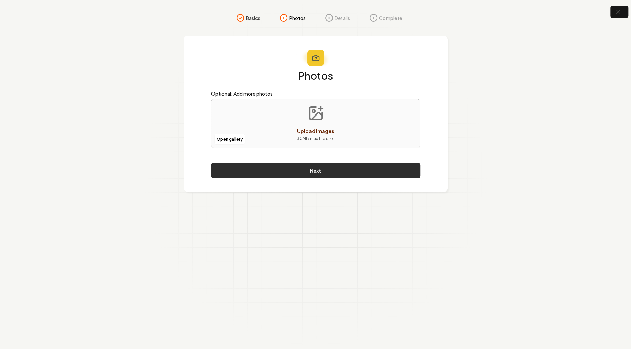
click at [305, 169] on button "Next" at bounding box center [315, 170] width 209 height 15
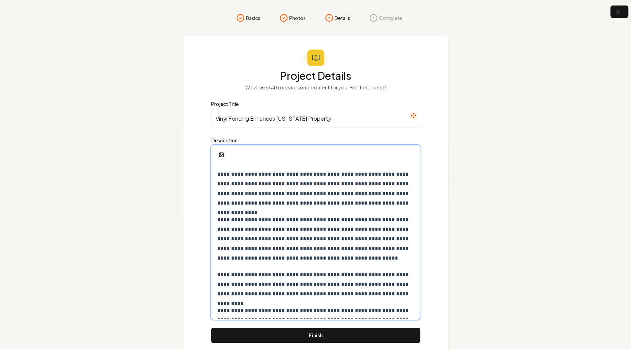
click at [237, 179] on p "**********" at bounding box center [315, 188] width 197 height 38
click at [237, 176] on p "**********" at bounding box center [315, 188] width 197 height 38
drag, startPoint x: 274, startPoint y: 111, endPoint x: 155, endPoint y: 107, distance: 118.6
click at [211, 109] on input "Vinyl Fencing Enhances Texas Property" at bounding box center [315, 118] width 209 height 19
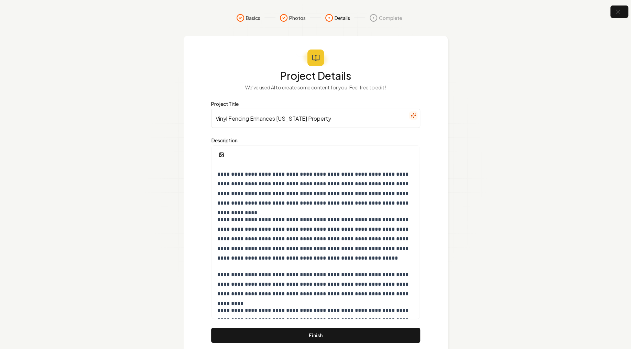
paste input "Stylish Durable 3 Rail Vinyl Fence Installed"
type input "Stylish Durable 3 Rail Vinyl Fence Installed"
click at [258, 201] on p "**********" at bounding box center [315, 188] width 197 height 38
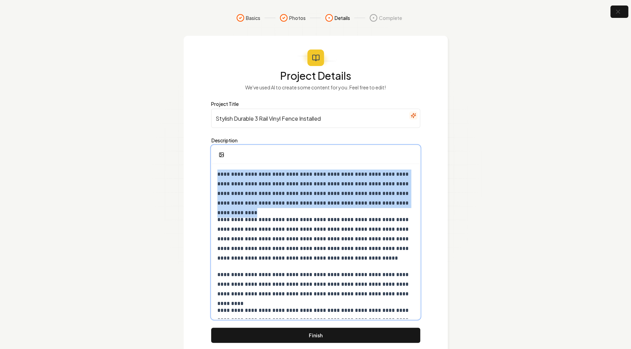
click at [258, 201] on p "**********" at bounding box center [315, 188] width 197 height 38
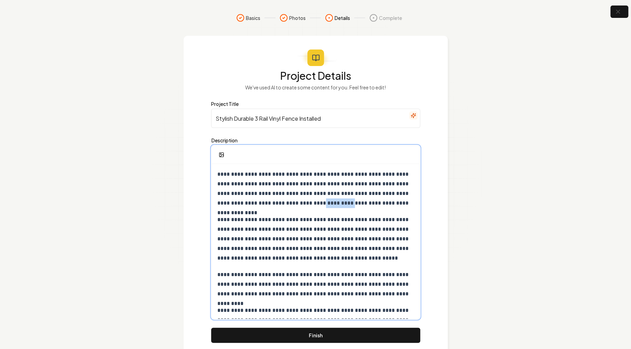
click at [258, 201] on p "**********" at bounding box center [315, 188] width 197 height 38
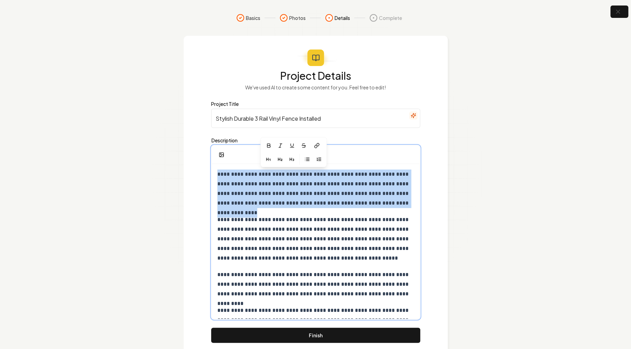
click at [258, 201] on p "**********" at bounding box center [315, 188] width 197 height 38
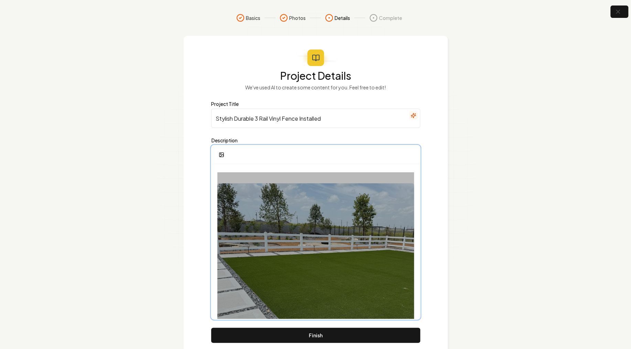
click at [293, 227] on div at bounding box center [315, 261] width 197 height 178
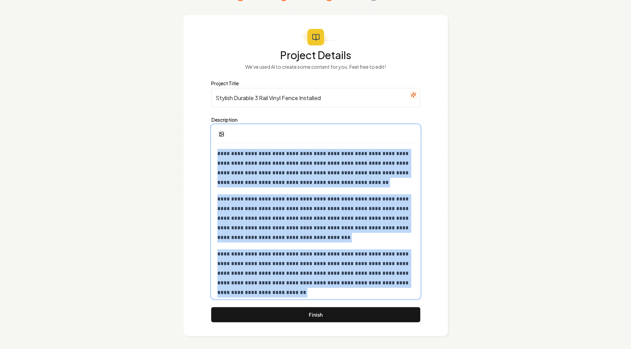
drag, startPoint x: 378, startPoint y: 287, endPoint x: 174, endPoint y: 94, distance: 281.5
click at [212, 143] on div "**********" at bounding box center [316, 220] width 208 height 155
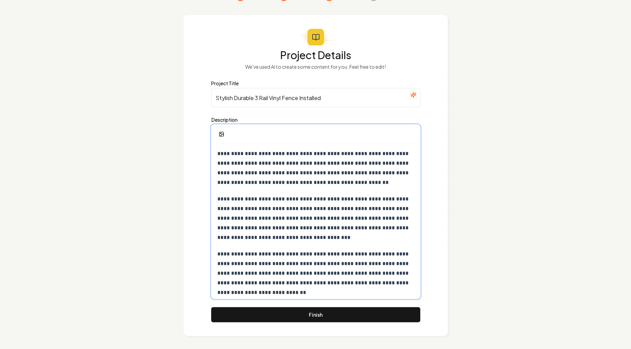
scroll to position [41, 0]
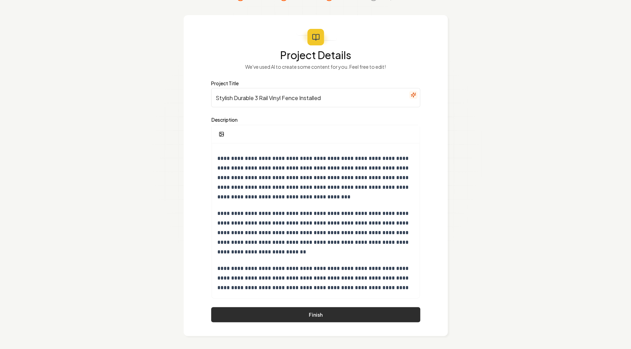
click at [322, 313] on button "Finish" at bounding box center [315, 314] width 209 height 15
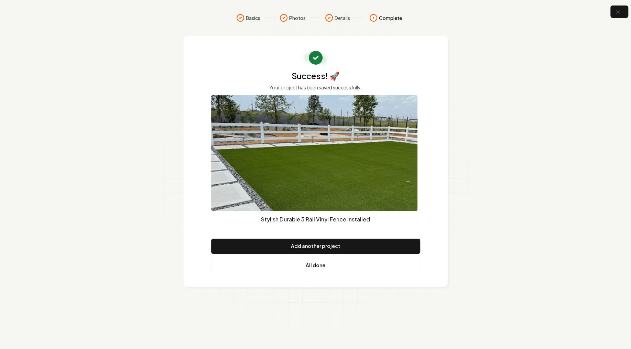
scroll to position [0, 0]
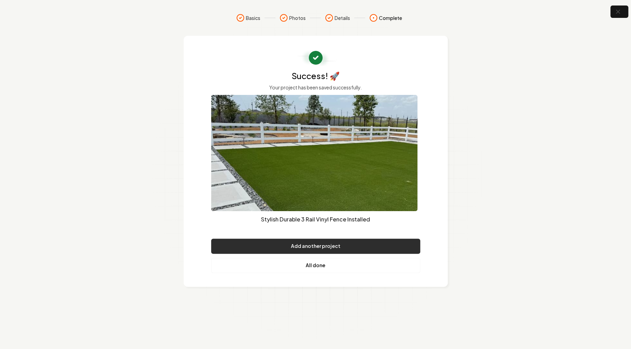
click at [315, 246] on button "Add another project" at bounding box center [315, 245] width 209 height 15
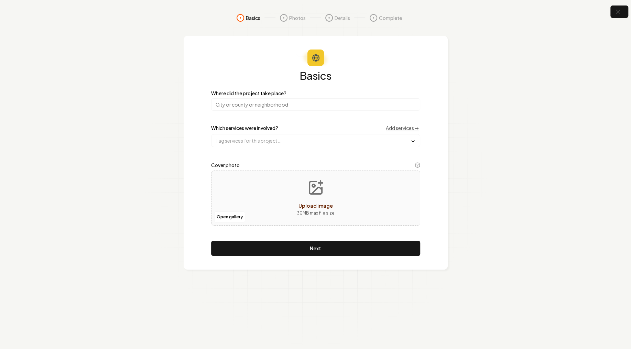
click at [269, 104] on input "search" at bounding box center [315, 104] width 209 height 12
type input "ex"
type input "[US_STATE]"
click at [257, 141] on input "text" at bounding box center [315, 140] width 208 height 12
click at [237, 154] on span "Wood Fences" at bounding box center [235, 154] width 40 height 7
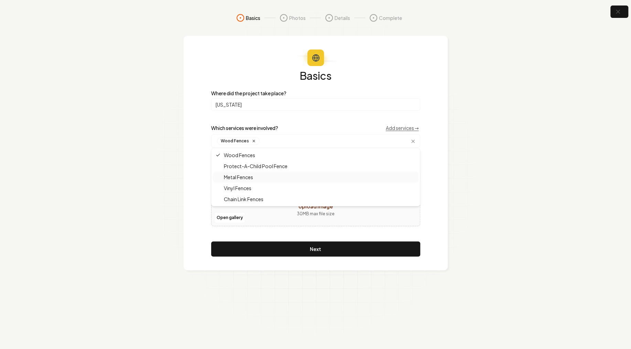
click at [153, 171] on section "Basics Photos Details Complete Basics Where did the project take place? Texas W…" at bounding box center [315, 174] width 631 height 349
click at [318, 202] on div "Upload image" at bounding box center [315, 206] width 34 height 8
type input "**********"
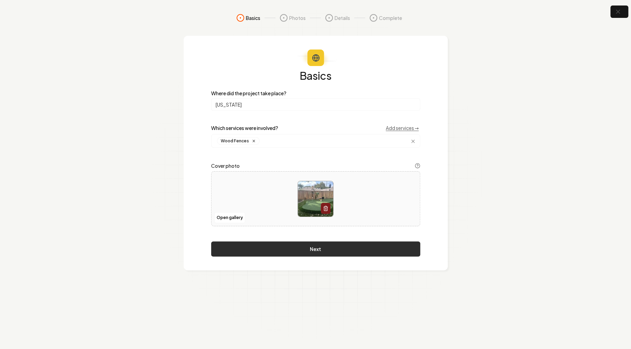
click at [312, 249] on button "Next" at bounding box center [315, 248] width 209 height 15
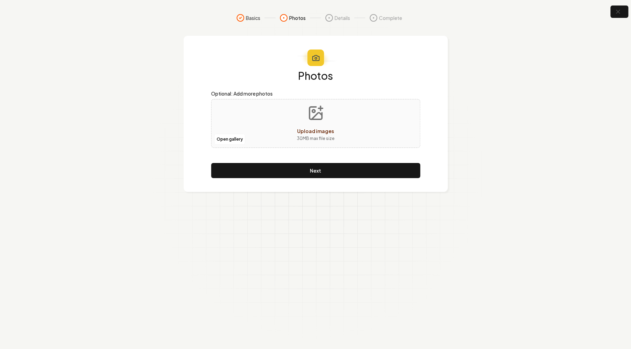
click at [288, 133] on div "Open gallery Upload images 30 MB max file size" at bounding box center [315, 123] width 209 height 49
type input "**********"
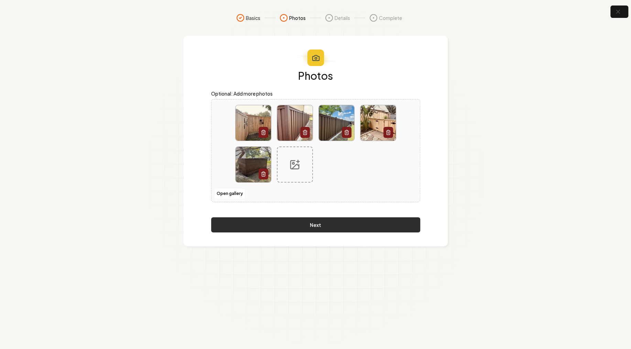
click at [323, 226] on button "Next" at bounding box center [315, 224] width 209 height 15
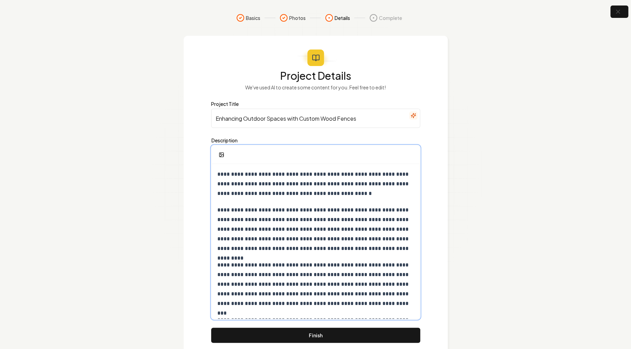
click at [217, 173] on p "**********" at bounding box center [315, 183] width 197 height 29
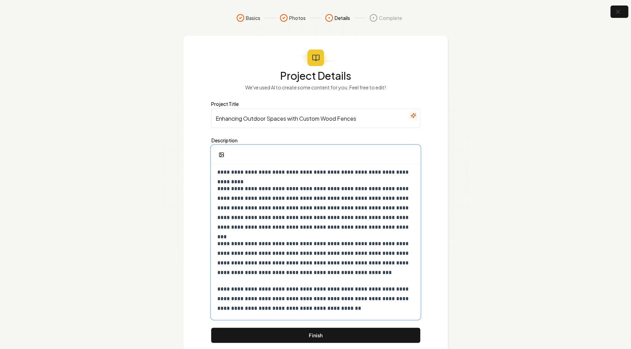
scroll to position [21, 0]
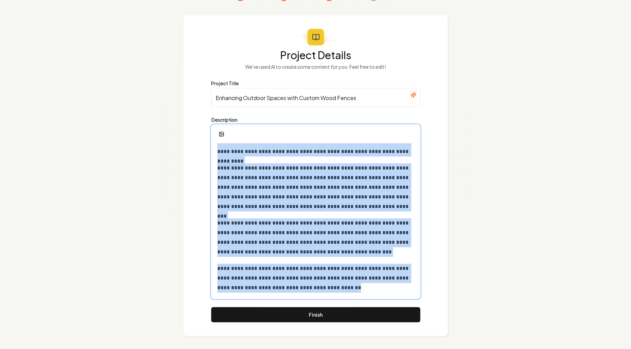
click at [338, 287] on p "**********" at bounding box center [315, 278] width 197 height 29
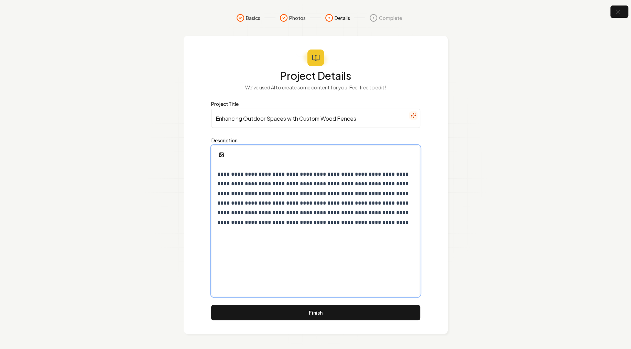
scroll to position [0, 0]
drag, startPoint x: 365, startPoint y: 117, endPoint x: 152, endPoint y: 113, distance: 212.7
click at [211, 113] on input "Enhancing Outdoor Spaces with Custom Wood Fences" at bounding box center [315, 118] width 209 height 19
paste input "Custom"
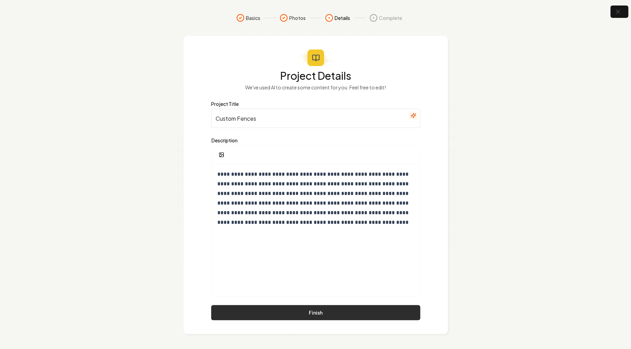
type input "Custom Fences"
click at [308, 314] on button "Finish" at bounding box center [315, 312] width 209 height 15
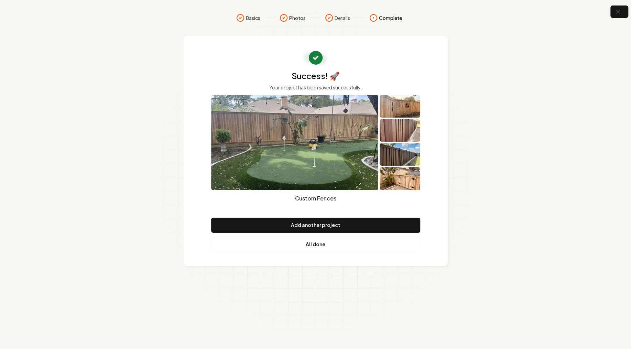
click at [323, 197] on p "Custom Fences" at bounding box center [315, 198] width 209 height 8
click at [319, 242] on link "All done" at bounding box center [315, 244] width 209 height 15
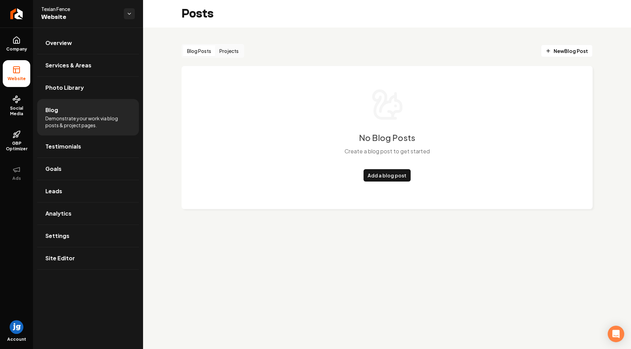
click at [231, 51] on button "Projects" at bounding box center [228, 50] width 27 height 11
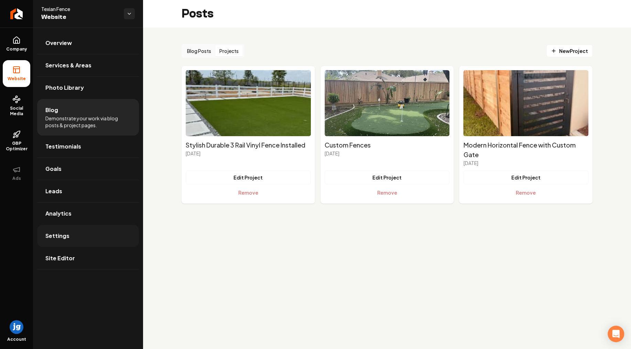
click at [81, 233] on link "Settings" at bounding box center [88, 236] width 102 height 22
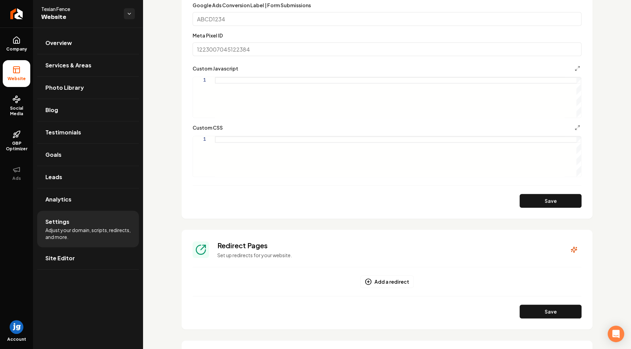
scroll to position [500, 0]
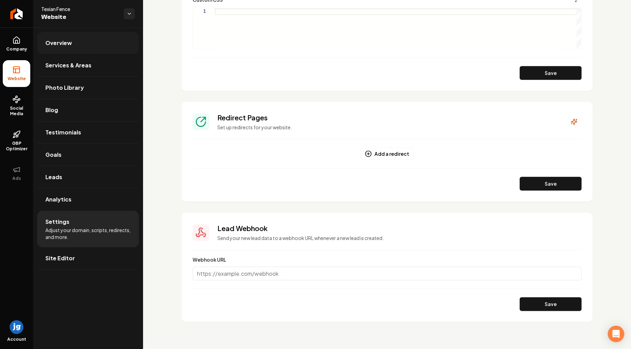
click at [73, 51] on link "Overview" at bounding box center [88, 43] width 102 height 22
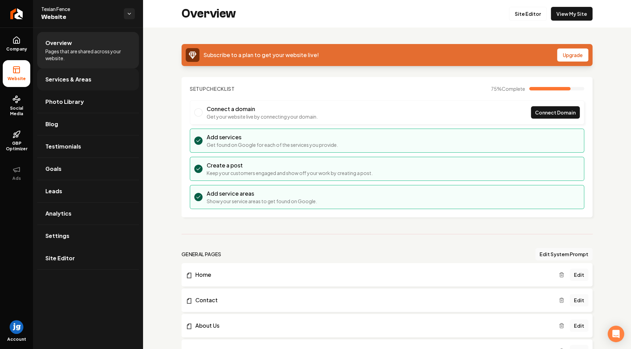
click at [96, 80] on link "Services & Areas" at bounding box center [88, 79] width 102 height 22
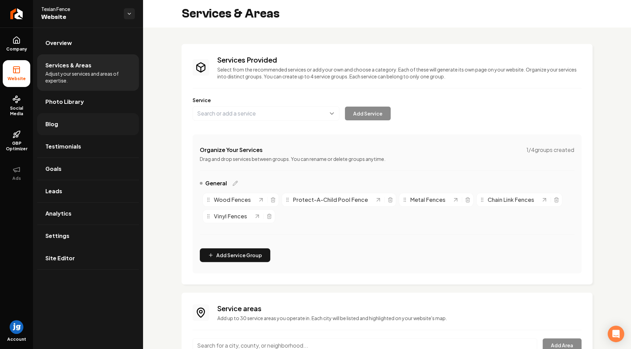
click at [85, 122] on link "Blog" at bounding box center [88, 124] width 102 height 22
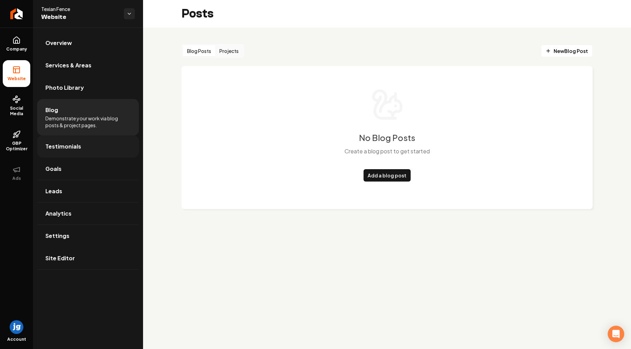
click at [80, 147] on link "Testimonials" at bounding box center [88, 146] width 102 height 22
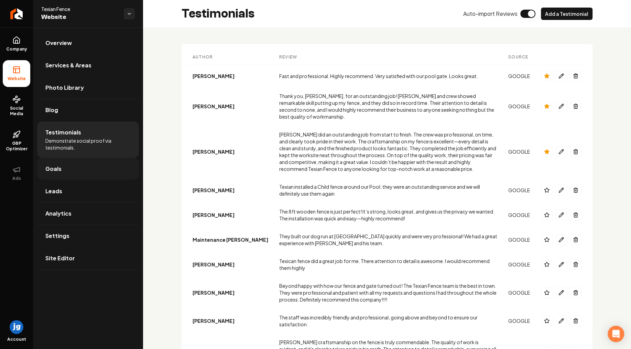
click at [78, 171] on link "Goals" at bounding box center [88, 169] width 102 height 22
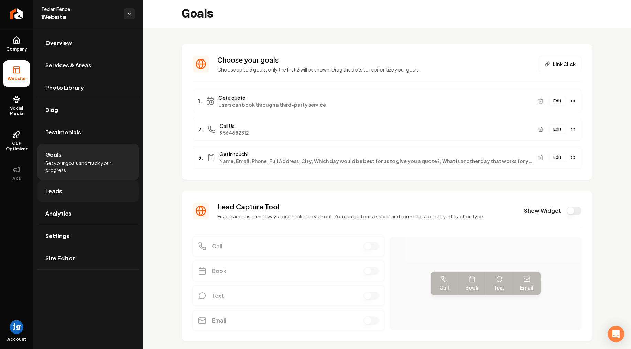
click at [76, 188] on link "Leads" at bounding box center [88, 191] width 102 height 22
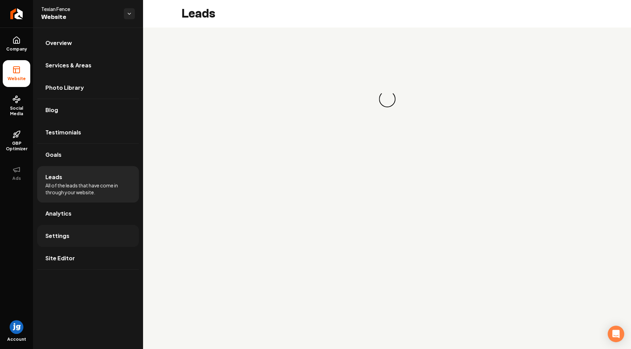
click at [79, 241] on link "Settings" at bounding box center [88, 236] width 102 height 22
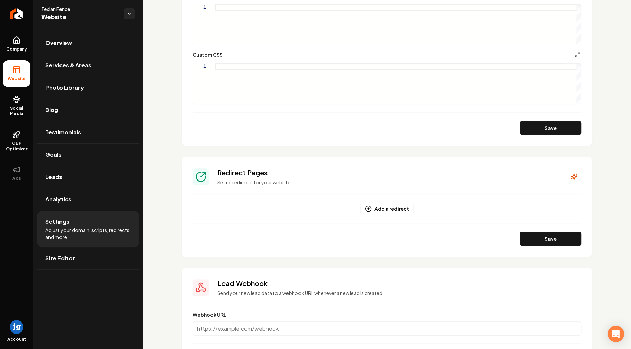
scroll to position [500, 0]
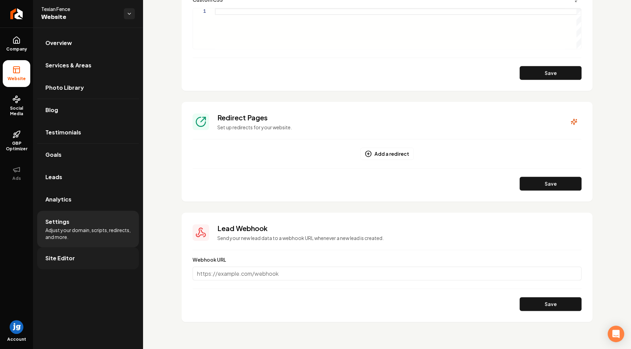
click at [81, 253] on link "Site Editor" at bounding box center [88, 258] width 102 height 22
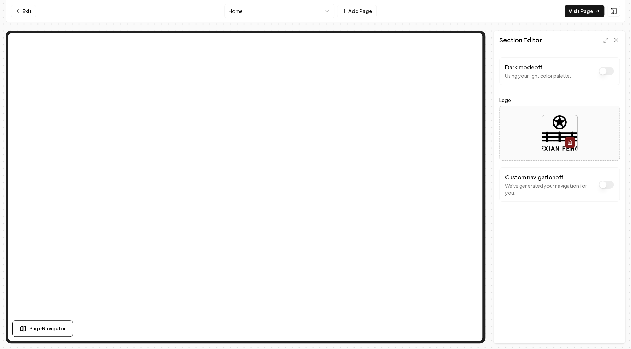
click at [605, 181] on button "Dark mode off" at bounding box center [605, 184] width 15 height 8
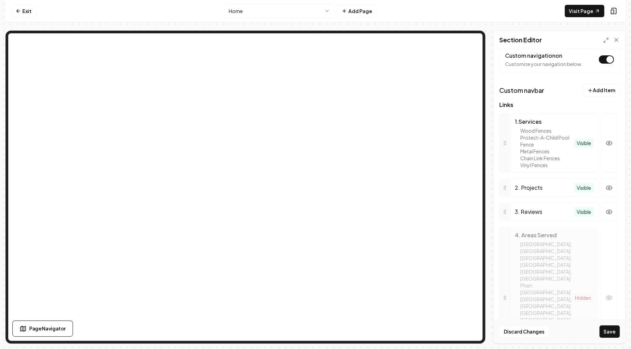
scroll to position [124, 0]
click at [610, 183] on icon "button" at bounding box center [609, 185] width 6 height 4
click at [609, 332] on button "Save" at bounding box center [609, 331] width 20 height 12
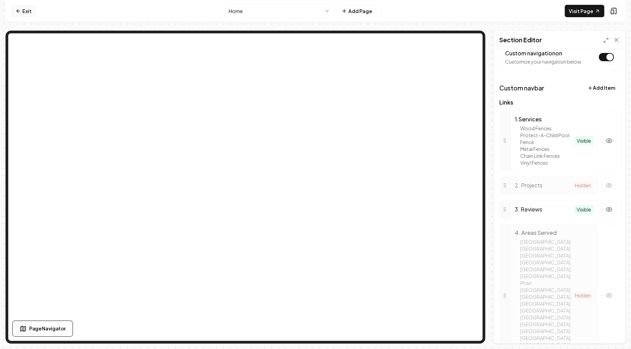
click at [13, 10] on link "Exit" at bounding box center [23, 11] width 25 height 12
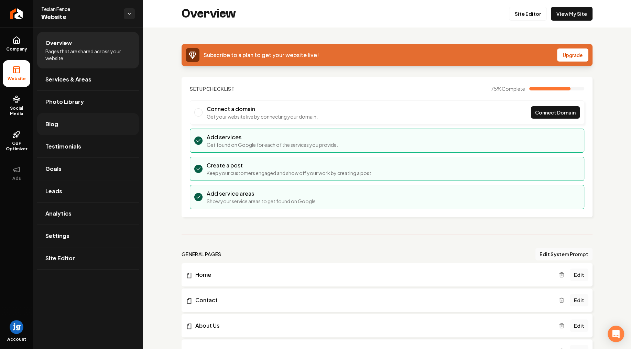
click at [71, 119] on link "Blog" at bounding box center [88, 124] width 102 height 22
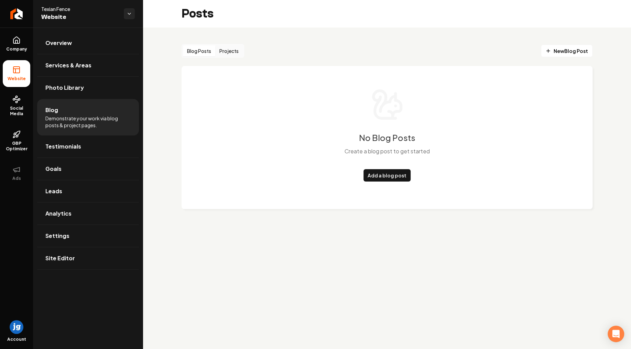
click at [231, 57] on div "Blog Posts Projects" at bounding box center [212, 51] width 63 height 14
click at [234, 51] on button "Projects" at bounding box center [228, 50] width 27 height 11
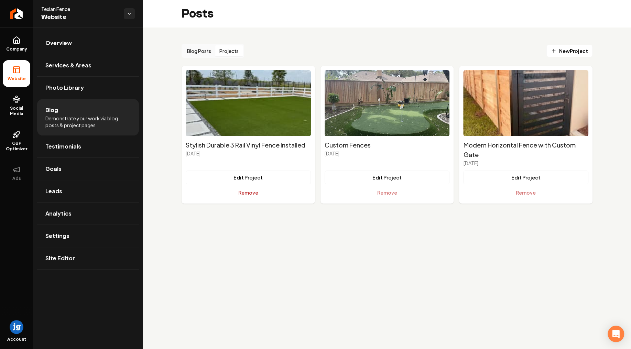
click at [247, 196] on button "Remove" at bounding box center [248, 193] width 125 height 14
click at [238, 174] on button "Edit Project" at bounding box center [248, 177] width 125 height 14
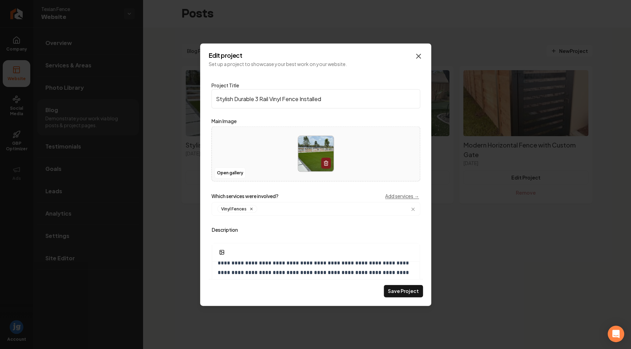
click at [415, 56] on icon "Main content area" at bounding box center [418, 56] width 8 height 8
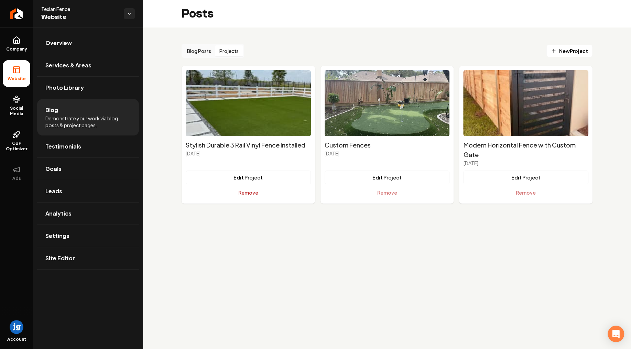
click at [254, 195] on button "Remove" at bounding box center [248, 193] width 125 height 14
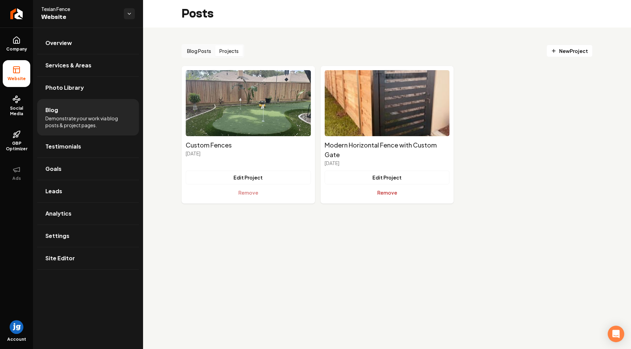
click at [386, 196] on button "Remove" at bounding box center [386, 193] width 125 height 14
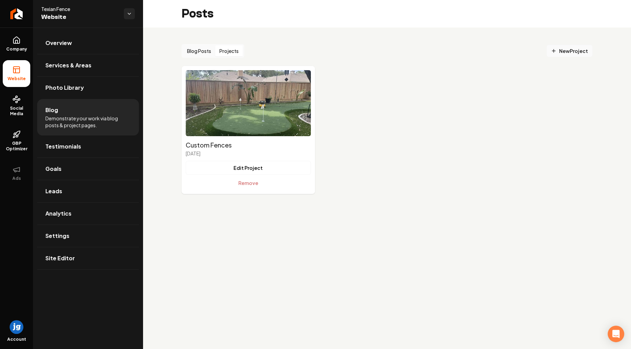
click at [568, 52] on span "New Project" at bounding box center [568, 50] width 37 height 7
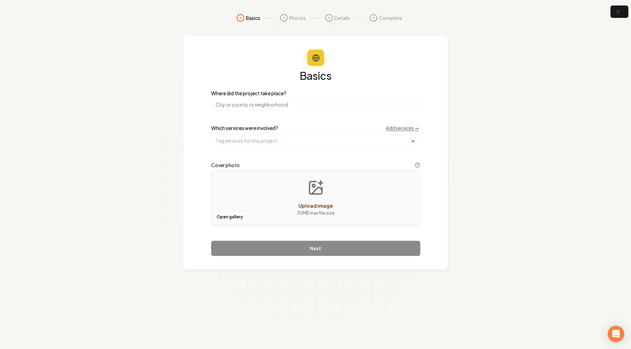
click at [277, 107] on input "search" at bounding box center [315, 104] width 209 height 12
type input "[US_STATE]"
click at [256, 144] on input "text" at bounding box center [315, 140] width 208 height 12
click at [256, 142] on input "text" at bounding box center [315, 140] width 208 height 12
click at [250, 184] on span "Vinyl Fences" at bounding box center [233, 187] width 36 height 7
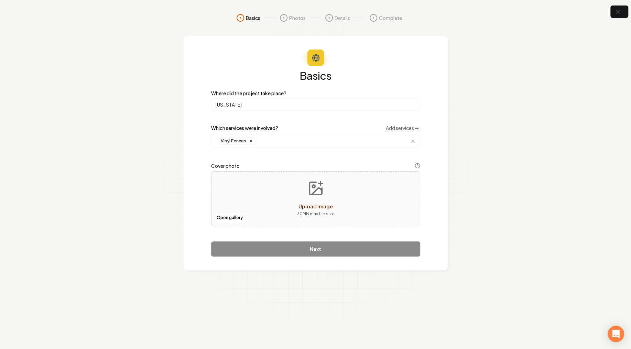
click at [170, 173] on section "Basics Photos Details Complete Basics Where did the project take place? Texas W…" at bounding box center [315, 174] width 631 height 349
click at [235, 216] on button "Open gallery" at bounding box center [229, 217] width 31 height 11
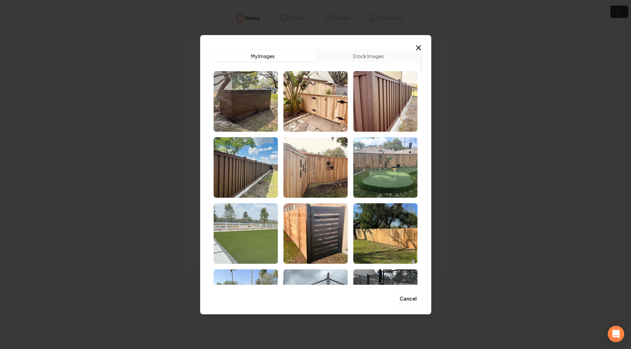
click at [244, 233] on img "Select image image_68cc76c75c7cd75eb8659837.webp" at bounding box center [245, 233] width 64 height 60
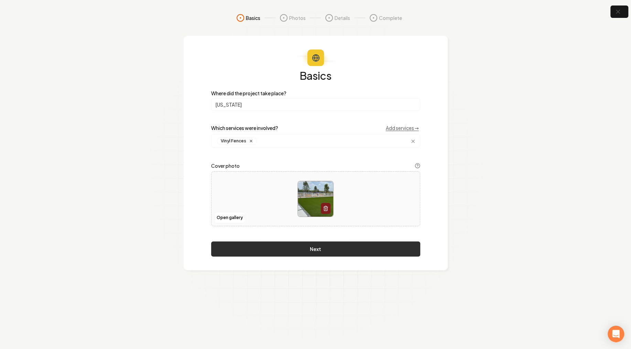
click at [319, 246] on button "Next" at bounding box center [315, 248] width 209 height 15
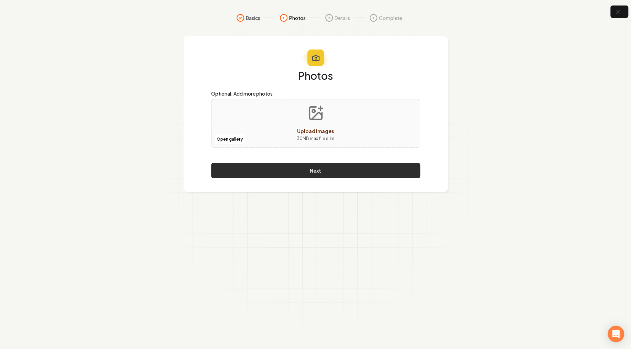
click at [317, 172] on button "Next" at bounding box center [315, 170] width 209 height 15
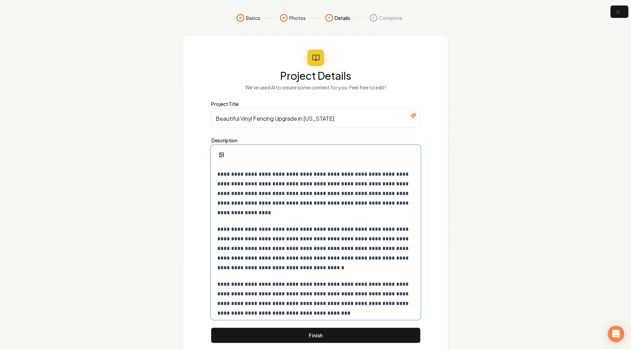
click at [216, 174] on div "**********" at bounding box center [316, 271] width 208 height 214
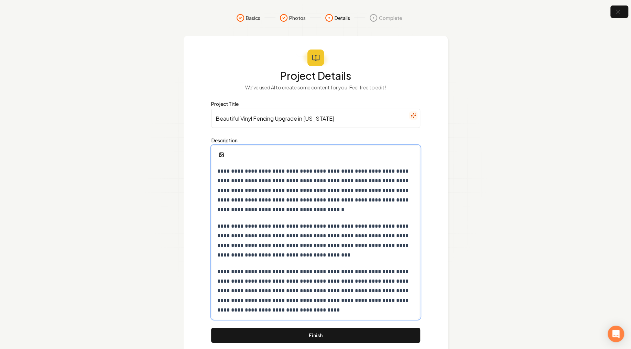
scroll to position [60, 0]
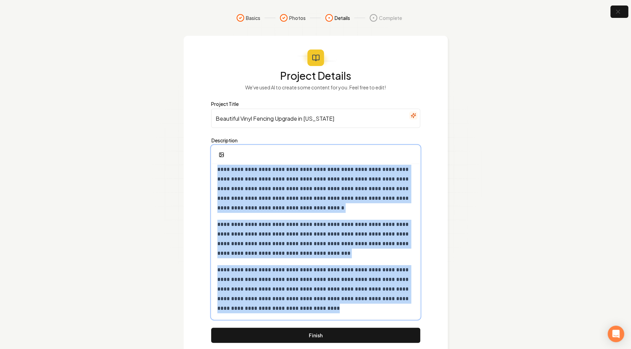
click at [322, 311] on p "**********" at bounding box center [315, 289] width 197 height 48
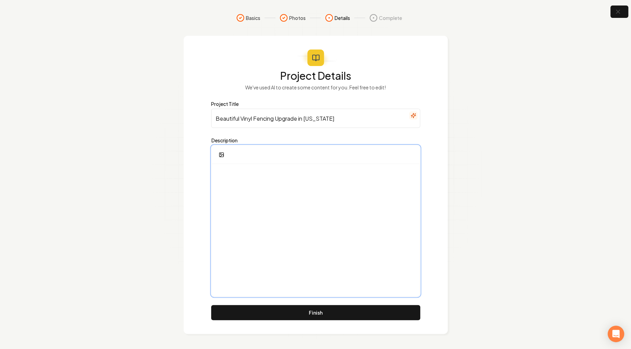
scroll to position [35, 0]
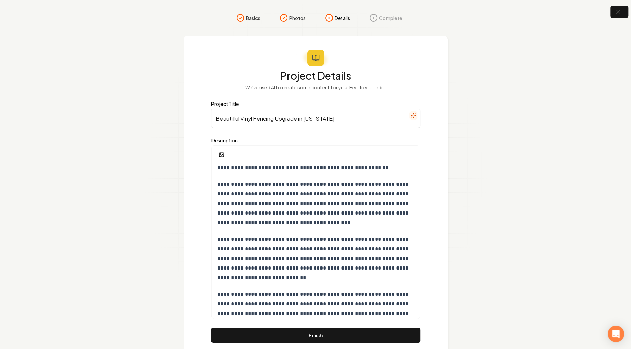
drag, startPoint x: 331, startPoint y: 121, endPoint x: 187, endPoint y: 117, distance: 144.4
click at [211, 117] on input "Beautiful Vinyl Fencing Upgrade in Texas" at bounding box center [315, 118] width 209 height 19
paste input "Stylish Durable 3 Rail Vinyl Fence Installed"
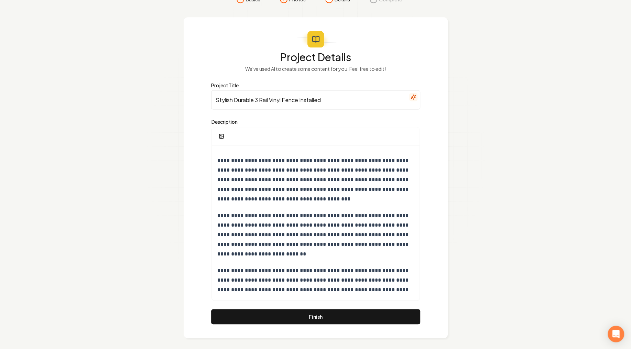
scroll to position [21, 0]
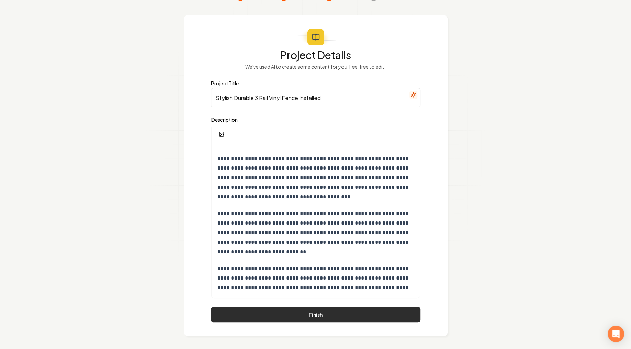
type input "Stylish Durable 3 Rail Vinyl Fence Installed"
click at [311, 315] on button "Finish" at bounding box center [315, 314] width 209 height 15
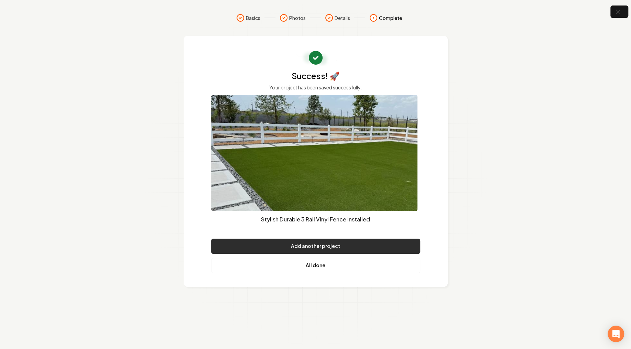
click at [313, 247] on button "Add another project" at bounding box center [315, 245] width 209 height 15
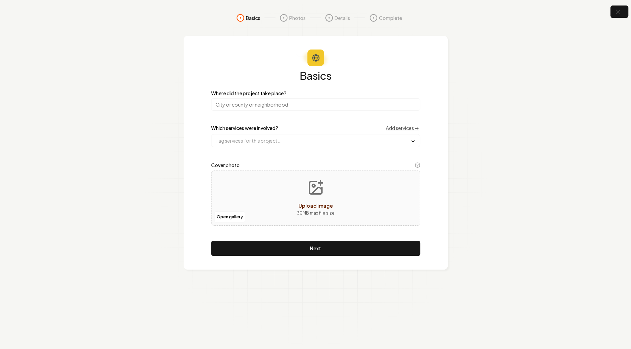
click at [322, 190] on icon "Upload image" at bounding box center [315, 187] width 16 height 16
type input "**********"
click at [242, 101] on input "search" at bounding box center [315, 104] width 209 height 12
type input "[US_STATE]"
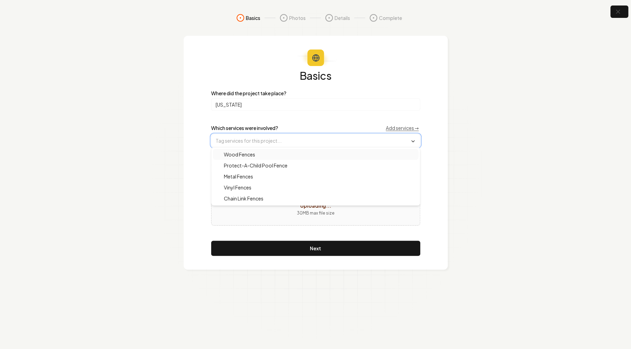
click at [245, 140] on input "text" at bounding box center [315, 140] width 208 height 12
click at [239, 156] on span "Wood Fences" at bounding box center [235, 154] width 40 height 7
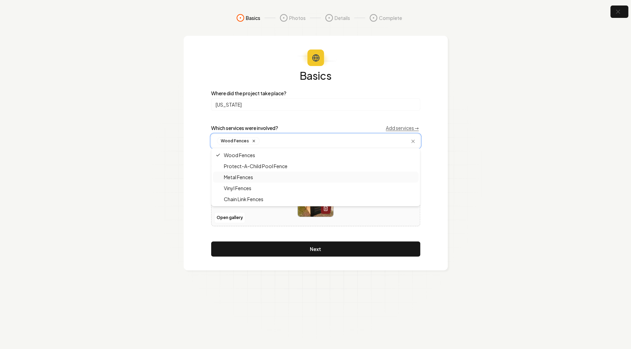
click at [241, 177] on span "Metal Fences" at bounding box center [233, 177] width 37 height 7
click at [324, 246] on button "Next" at bounding box center [315, 248] width 209 height 15
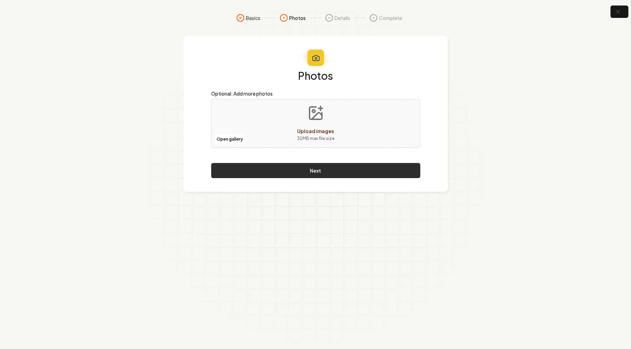
click at [315, 177] on button "Next" at bounding box center [315, 170] width 209 height 15
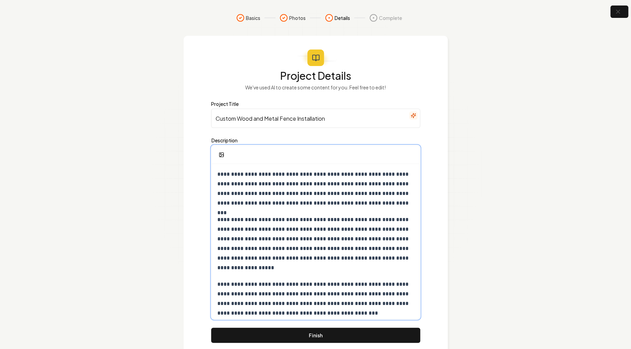
drag, startPoint x: 217, startPoint y: 175, endPoint x: 222, endPoint y: 176, distance: 4.9
click at [217, 175] on div "**********" at bounding box center [316, 266] width 208 height 205
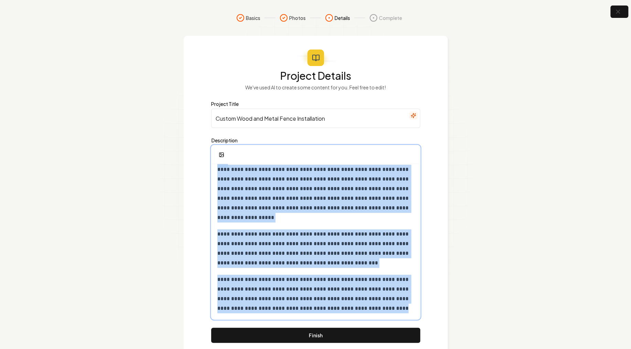
click at [367, 307] on p "**********" at bounding box center [315, 294] width 197 height 38
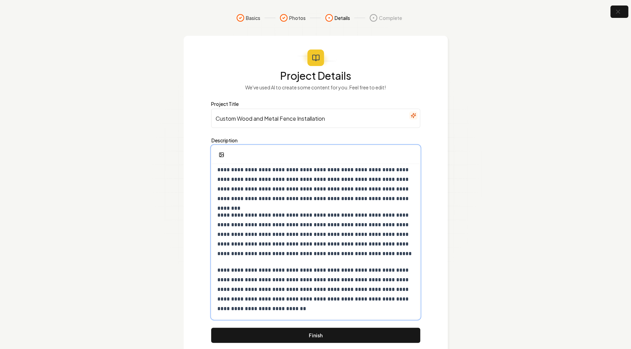
scroll to position [124, 0]
drag, startPoint x: 333, startPoint y: 115, endPoint x: 152, endPoint y: 100, distance: 182.4
click at [211, 109] on input "Custom Wood and Metal Fence Installation" at bounding box center [315, 118] width 209 height 19
paste input "Modern Horizontal Fence with Custom Gate"
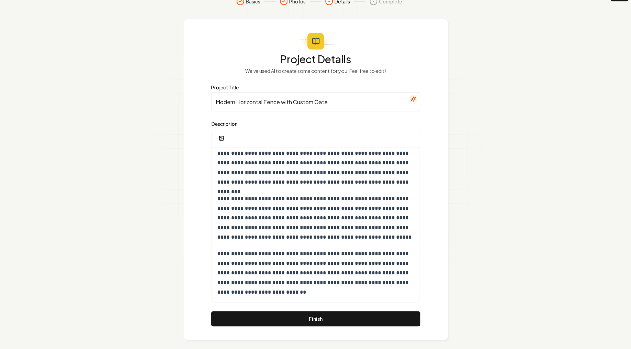
scroll to position [21, 0]
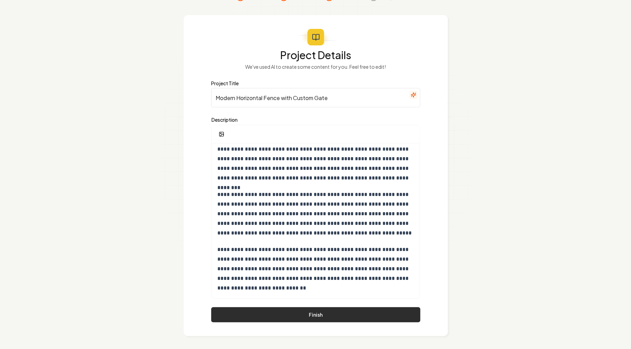
type input "Modern Horizontal Fence with Custom Gate"
click at [321, 312] on button "Finish" at bounding box center [315, 314] width 209 height 15
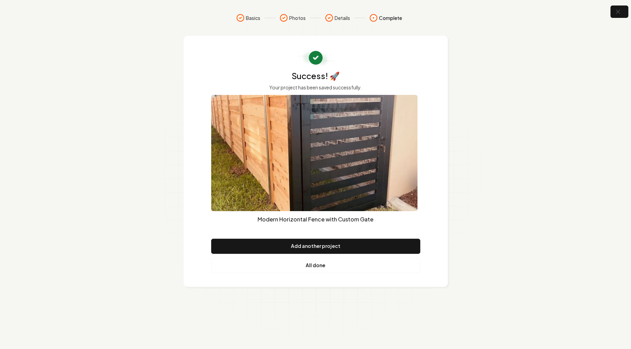
scroll to position [0, 0]
click at [317, 266] on link "All done" at bounding box center [315, 265] width 209 height 15
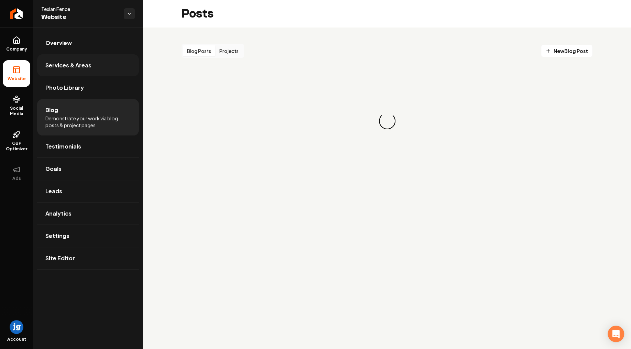
click at [77, 62] on span "Services & Areas" at bounding box center [68, 65] width 46 height 8
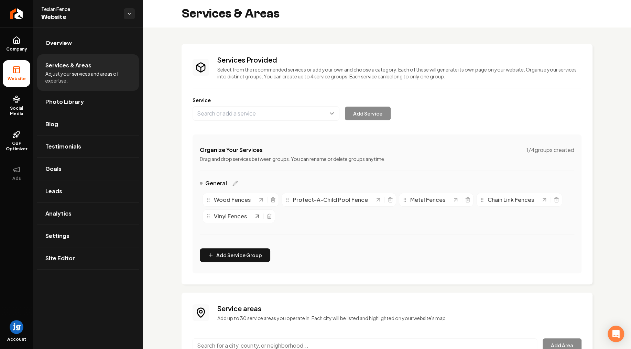
click at [257, 219] on icon "Main content area" at bounding box center [257, 216] width 7 height 7
click at [81, 44] on link "Overview" at bounding box center [88, 43] width 102 height 22
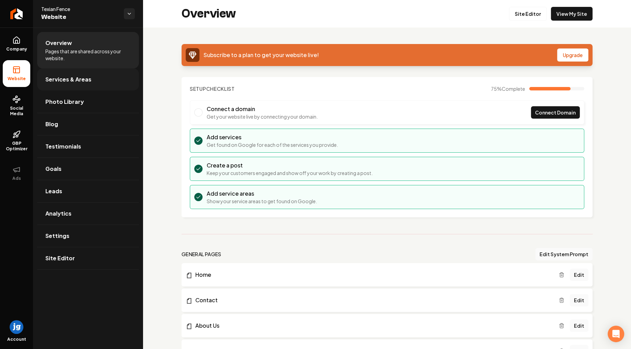
click at [88, 79] on span "Services & Areas" at bounding box center [68, 79] width 46 height 8
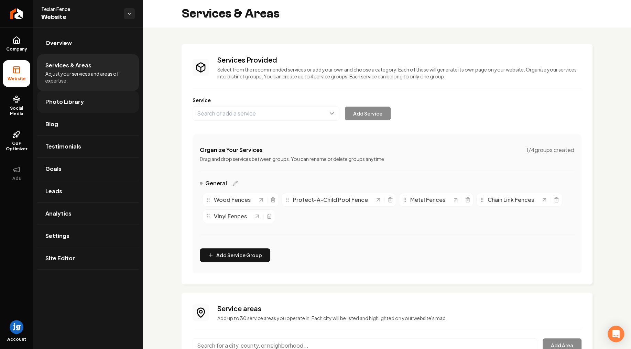
click at [81, 101] on span "Photo Library" at bounding box center [64, 102] width 38 height 8
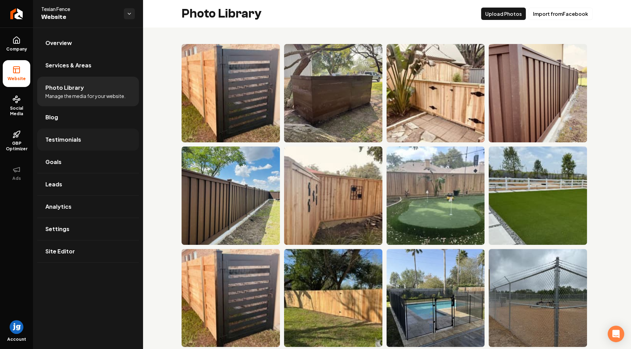
click at [84, 143] on link "Testimonials" at bounding box center [88, 140] width 102 height 22
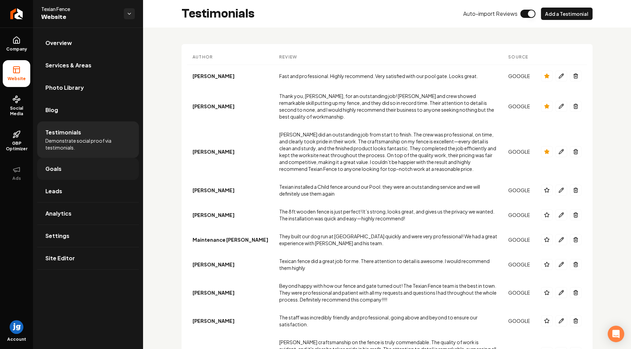
click at [89, 171] on link "Goals" at bounding box center [88, 169] width 102 height 22
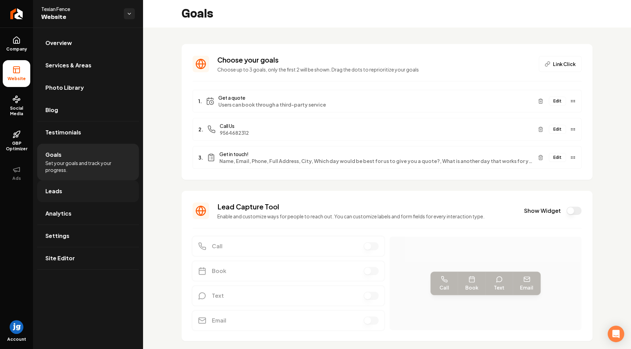
click at [81, 190] on link "Leads" at bounding box center [88, 191] width 102 height 22
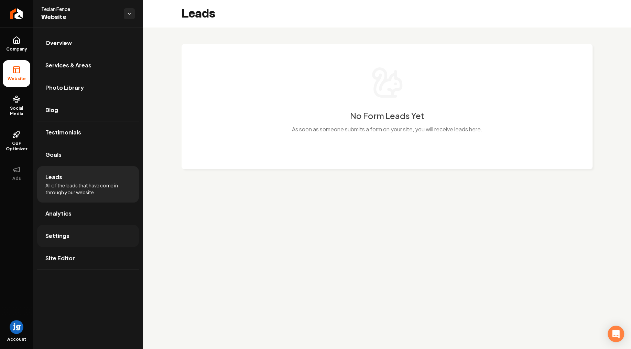
click at [72, 240] on link "Settings" at bounding box center [88, 236] width 102 height 22
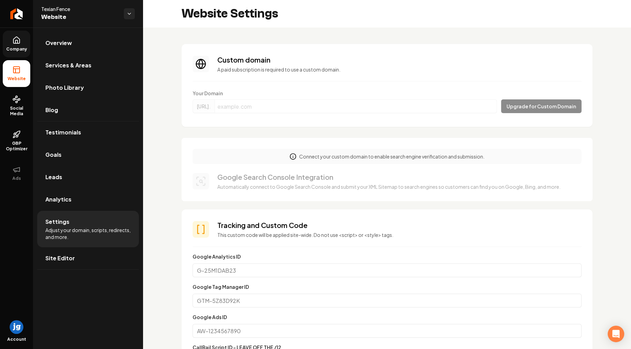
click at [19, 38] on icon at bounding box center [16, 40] width 8 height 8
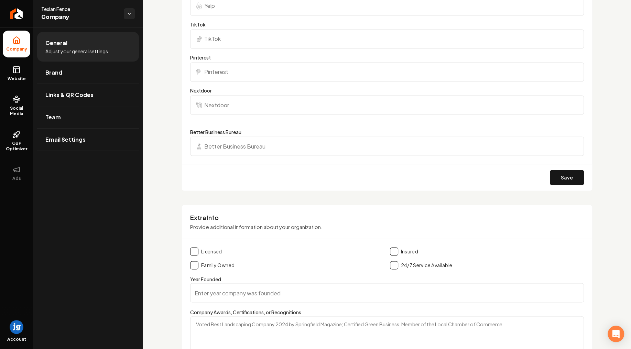
scroll to position [869, 0]
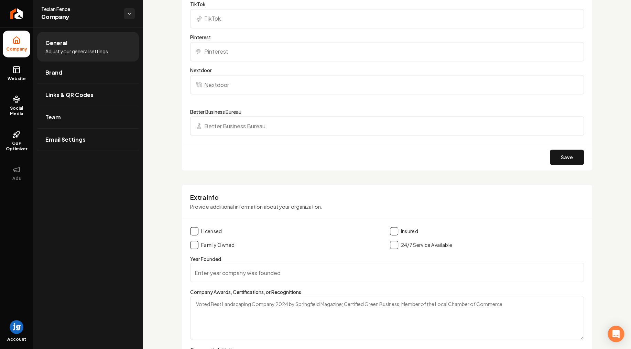
click at [251, 126] on input "Better Business Bureau" at bounding box center [386, 125] width 393 height 19
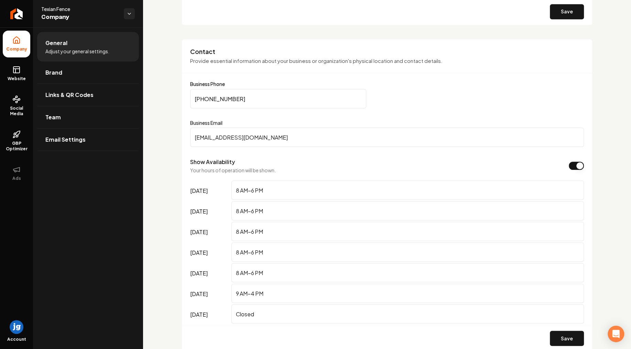
scroll to position [0, 0]
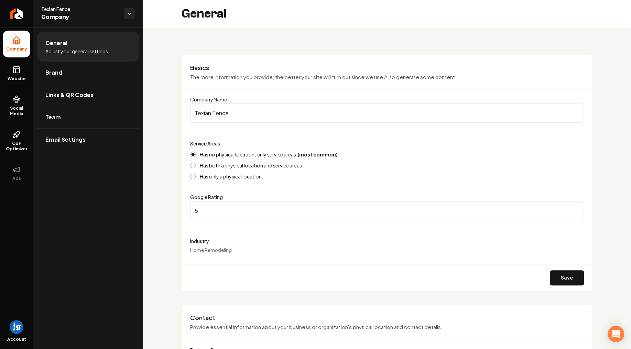
click at [231, 113] on input "Texian Fence" at bounding box center [386, 112] width 393 height 19
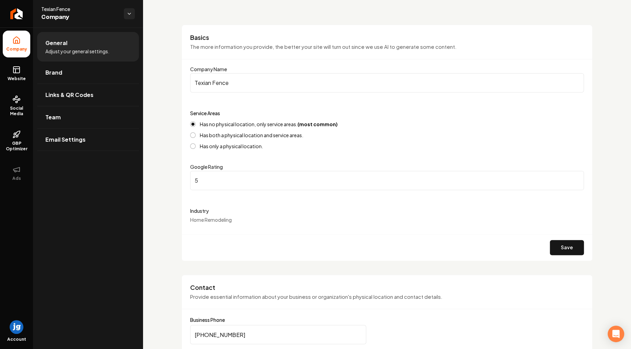
scroll to position [82, 0]
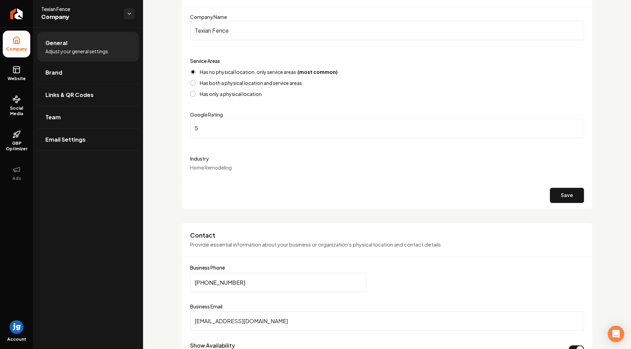
click at [240, 171] on form "Company Name Texian Fence Service Areas Has no physical location, only service …" at bounding box center [386, 111] width 393 height 196
click at [212, 169] on span "Home Remodeling" at bounding box center [211, 167] width 42 height 6
drag, startPoint x: 196, startPoint y: 156, endPoint x: 232, endPoint y: 170, distance: 37.8
click at [232, 169] on div "Industry Home Remodeling" at bounding box center [386, 162] width 393 height 16
click at [232, 170] on div "Industry Home Remodeling" at bounding box center [386, 162] width 393 height 16
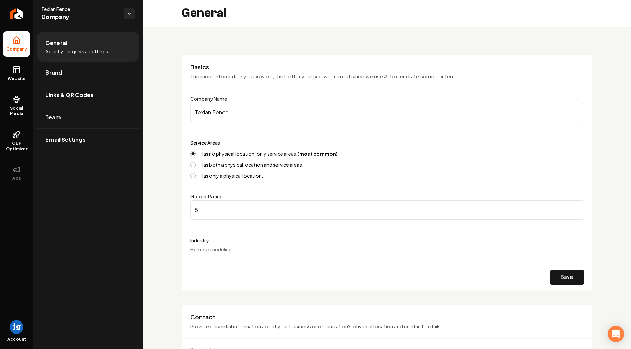
scroll to position [0, 0]
click at [18, 331] on img "Open user button" at bounding box center [17, 327] width 14 height 14
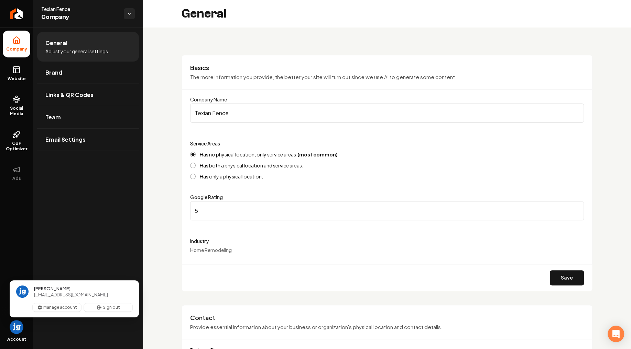
click at [7, 224] on div "Company Website Social Media GBP Optimizer Ads" at bounding box center [16, 172] width 33 height 290
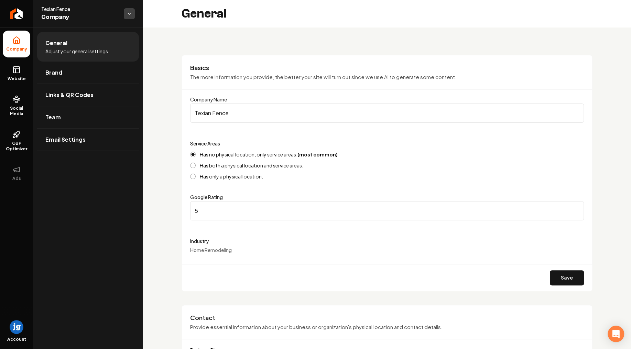
click at [132, 15] on html "Company Website Social Media GBP Optimizer Ads Account Texian Fence Company Gen…" at bounding box center [315, 174] width 631 height 349
click at [179, 42] on link "Back to Dashboard" at bounding box center [180, 40] width 85 height 12
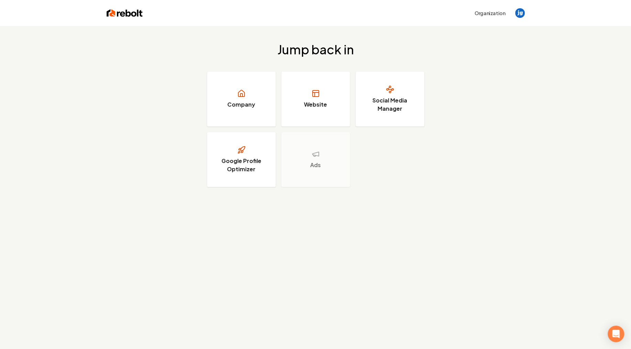
click at [148, 113] on div "Jump back in Company Website Social Media Manager Google Profile Optimizer Ads" at bounding box center [315, 114] width 631 height 177
click at [313, 98] on icon at bounding box center [315, 93] width 8 height 8
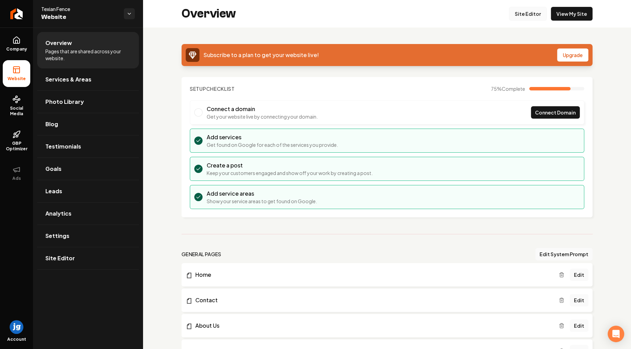
click at [527, 8] on link "Site Editor" at bounding box center [528, 14] width 38 height 14
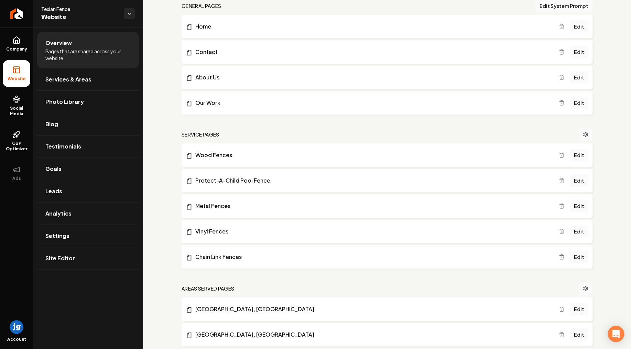
click at [91, 55] on span "Pages that are shared across your website." at bounding box center [87, 55] width 85 height 14
click at [18, 50] on span "Company" at bounding box center [16, 48] width 26 height 5
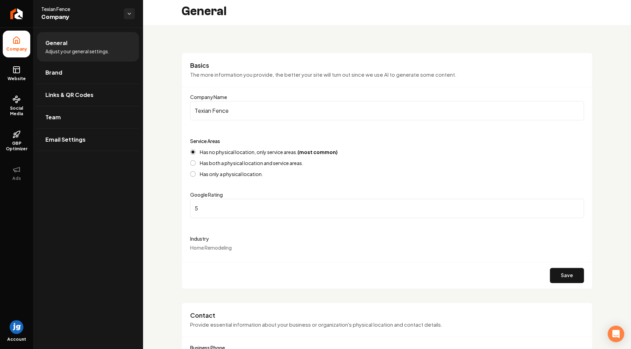
scroll to position [2, 0]
click at [197, 240] on label "Industry" at bounding box center [386, 239] width 393 height 8
click at [198, 238] on label "Industry" at bounding box center [386, 239] width 393 height 8
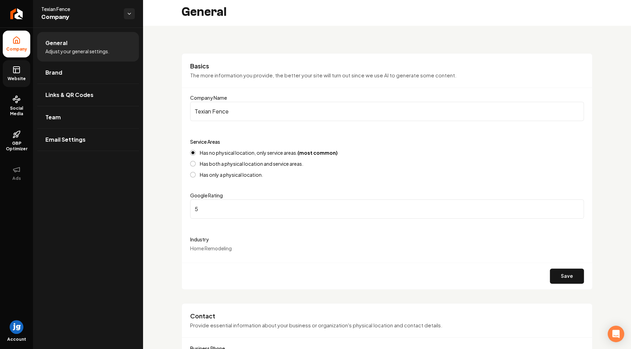
click at [16, 67] on icon at bounding box center [16, 70] width 8 height 8
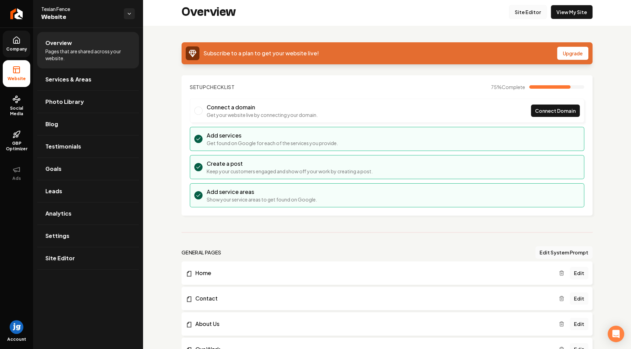
click at [530, 13] on link "Site Editor" at bounding box center [528, 12] width 38 height 14
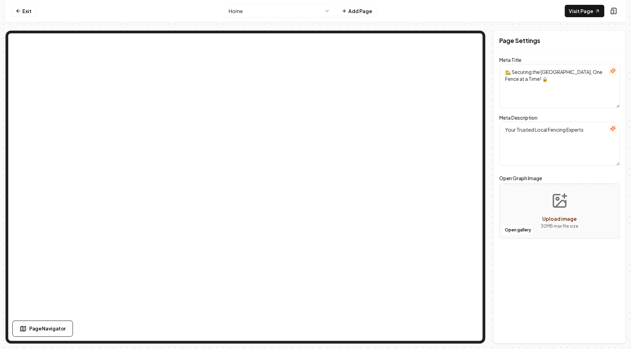
click at [253, 12] on html "Computer Required This feature is only available on a computer. Please switch t…" at bounding box center [315, 174] width 631 height 349
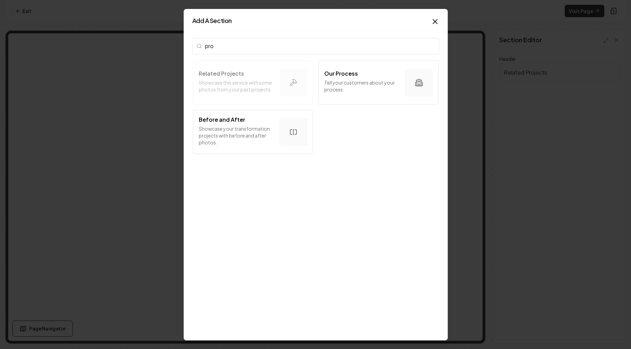
type input "pro"
click at [260, 83] on div "Related Projects Showcase this service with some photos from your past projects…" at bounding box center [315, 107] width 247 height 97
click at [435, 22] on icon "button" at bounding box center [435, 21] width 4 height 4
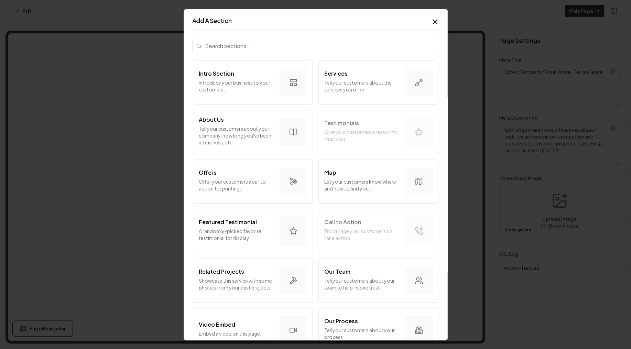
click at [259, 52] on input "search" at bounding box center [315, 45] width 247 height 16
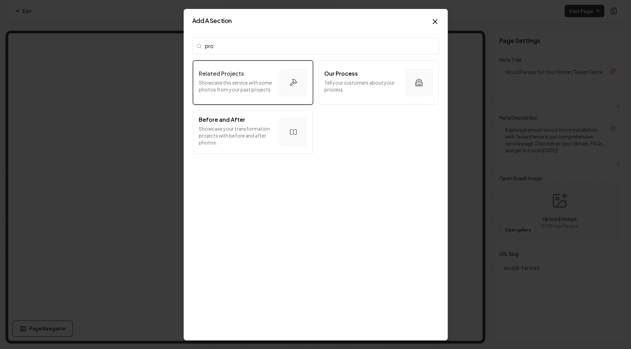
type input "pro"
click at [235, 85] on p "Showcase this service with some photos from your past projects" at bounding box center [236, 86] width 75 height 14
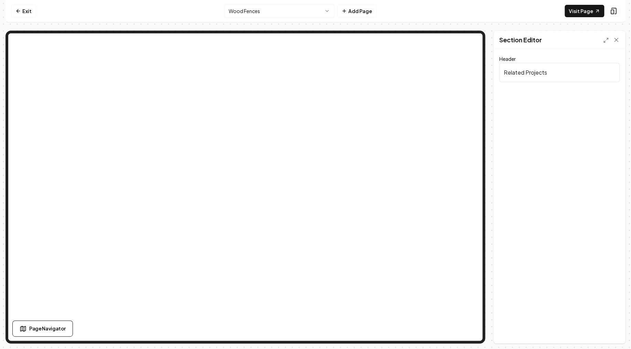
drag, startPoint x: 571, startPoint y: 71, endPoint x: 462, endPoint y: 68, distance: 109.0
click at [499, 68] on input "Related Projects" at bounding box center [559, 72] width 120 height 19
type input "Some recent projects"
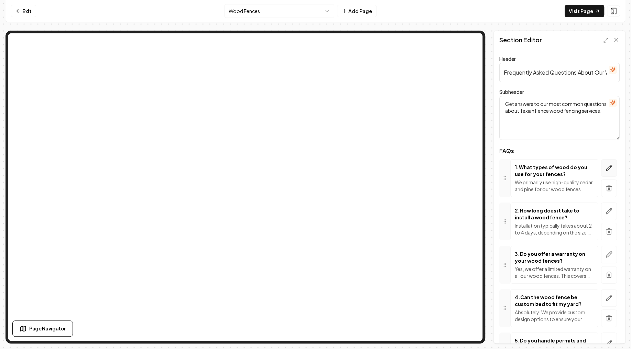
click at [612, 167] on button "button" at bounding box center [609, 168] width 16 height 18
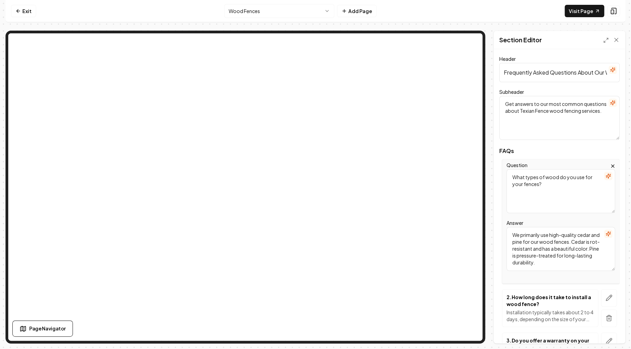
drag, startPoint x: 560, startPoint y: 193, endPoint x: 468, endPoint y: 164, distance: 97.3
click at [506, 169] on textarea "What types of wood do you use for your fences?" at bounding box center [560, 191] width 109 height 44
paste textarea "are best for fencing in the [GEOGRAPHIC_DATA]"
type textarea "What types of wood are best for fencing in the [GEOGRAPHIC_DATA]?"
drag, startPoint x: 539, startPoint y: 263, endPoint x: 480, endPoint y: 218, distance: 74.5
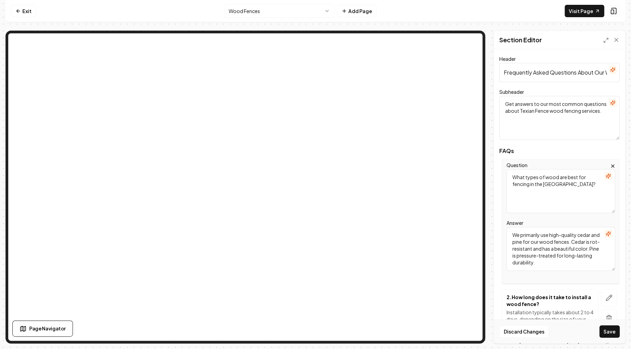
click at [506, 227] on textarea "We primarily use high-quality cedar and pine for our wood fences. Cedar is rot-…" at bounding box center [560, 249] width 109 height 44
paste textarea "Cedar and pressure-treated pine are excellent choices for wood fencing in the […"
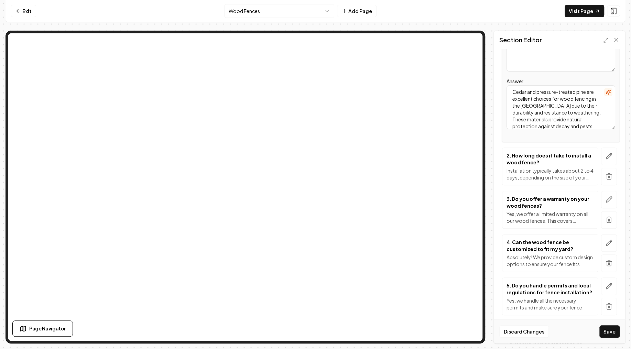
scroll to position [165, 0]
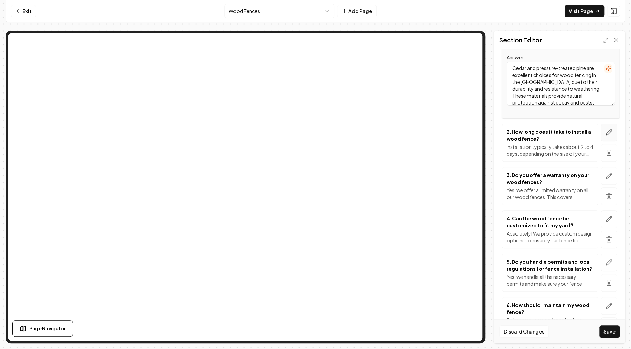
type textarea "Cedar and pressure-treated pine are excellent choices for wood fencing in the […"
click at [612, 131] on button "button" at bounding box center [609, 133] width 16 height 18
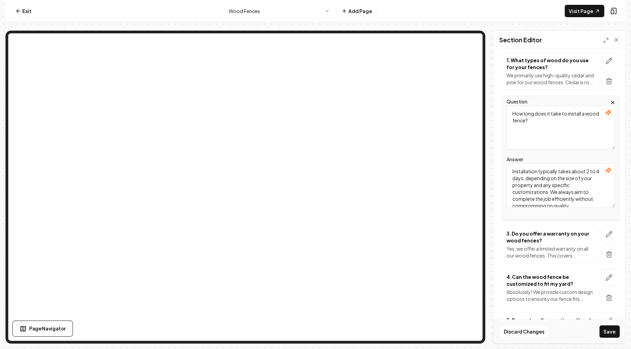
scroll to position [82, 0]
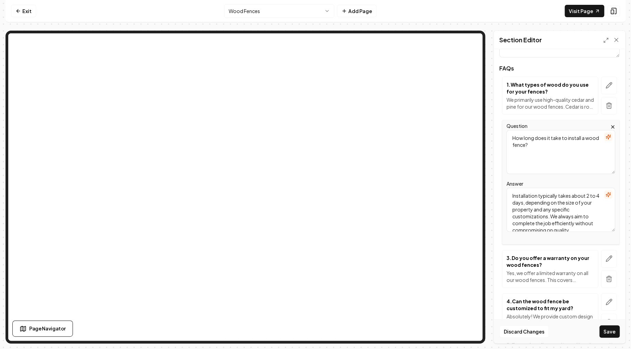
drag, startPoint x: 552, startPoint y: 155, endPoint x: 484, endPoint y: 132, distance: 70.7
click at [506, 132] on textarea "How long does it take to install a wood fence?" at bounding box center [560, 152] width 109 height 44
paste textarea "does maintenance for a wood fence compare to other materials"
type textarea "How does maintenance for a wood fence compare to other materials?"
drag, startPoint x: 511, startPoint y: 196, endPoint x: 612, endPoint y: 238, distance: 110.0
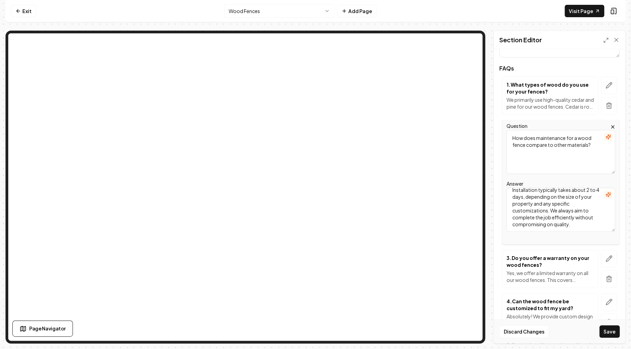
click at [612, 232] on textarea "Installation typically takes about 2 to 4 days, depending on the size of your p…" at bounding box center [560, 210] width 109 height 44
paste textarea "Wood fences require regular maintenance such as staining or sealing to protect …"
type textarea "Wood fences require regular maintenance such as staining or sealing to protect …"
click at [610, 330] on button "Save" at bounding box center [609, 331] width 20 height 12
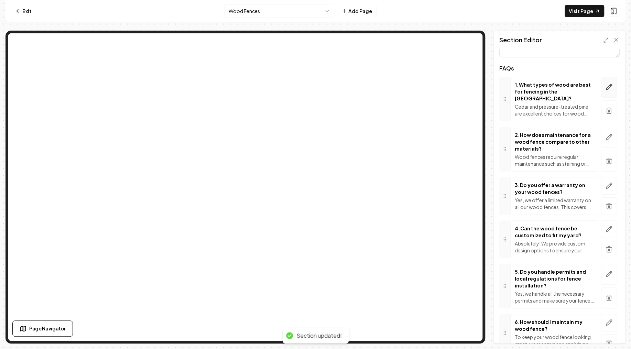
click at [606, 85] on icon "button" at bounding box center [608, 86] width 7 height 7
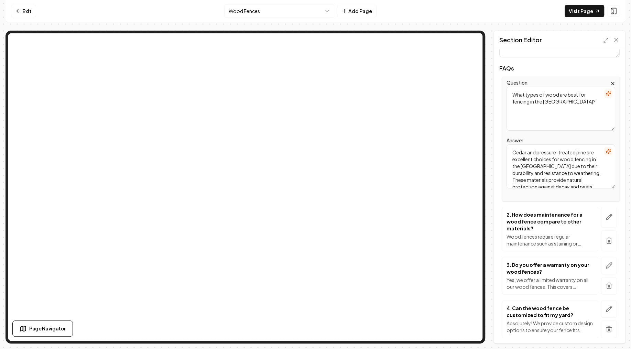
click at [563, 108] on textarea "What types of wood are best for fencing in the [GEOGRAPHIC_DATA]?" at bounding box center [560, 109] width 109 height 44
click at [613, 83] on icon "button" at bounding box center [612, 83] width 5 height 5
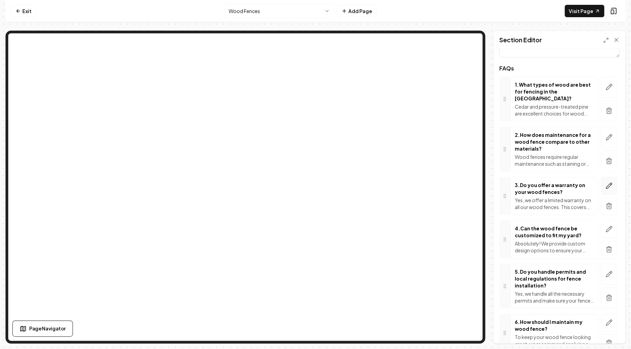
click at [608, 183] on icon "button" at bounding box center [609, 186] width 6 height 6
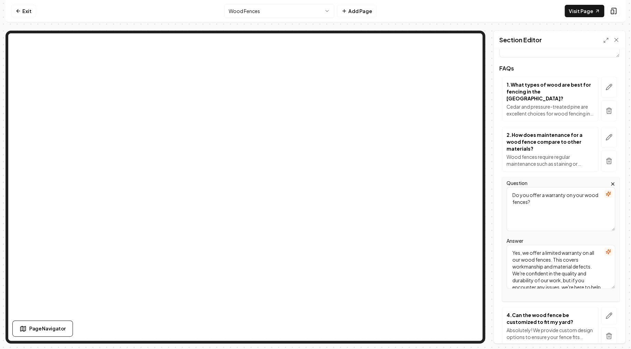
drag, startPoint x: 533, startPoint y: 193, endPoint x: 488, endPoint y: 171, distance: 49.9
click at [506, 187] on textarea "Do you offer a warranty on your wood fences?" at bounding box center [560, 209] width 109 height 44
paste textarea "What is the average lifespan of a well-maintained wood fence"
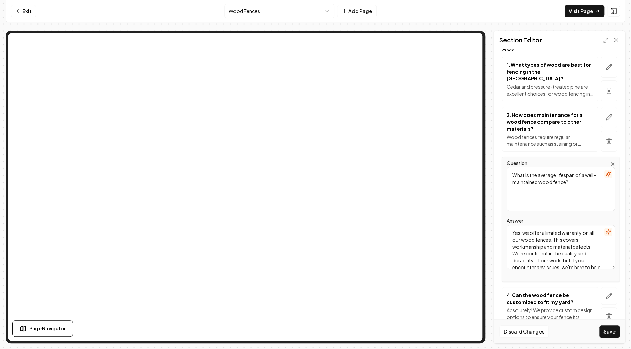
scroll to position [165, 0]
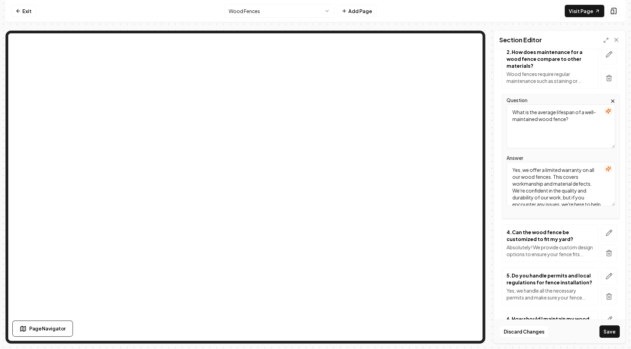
type textarea "What is the average lifespan of a well-maintained wood fence?"
drag, startPoint x: 512, startPoint y: 153, endPoint x: 562, endPoint y: 198, distance: 67.1
click at [562, 198] on textarea "Yes, we offer a limited warranty on all our wood fences. This covers workmanshi…" at bounding box center [560, 184] width 109 height 44
paste textarea "With proper care, such as regular sealing or staining and prompt repair of any …"
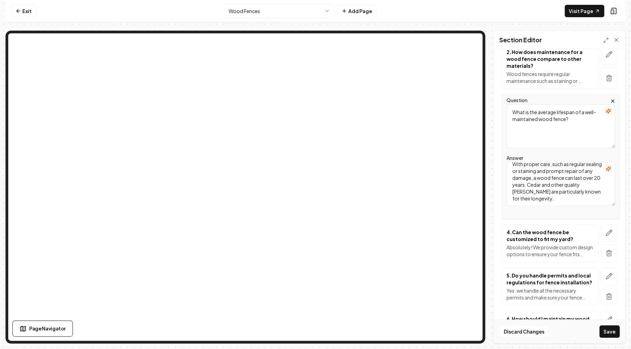
type textarea "With proper care, such as regular sealing or staining and prompt repair of any …"
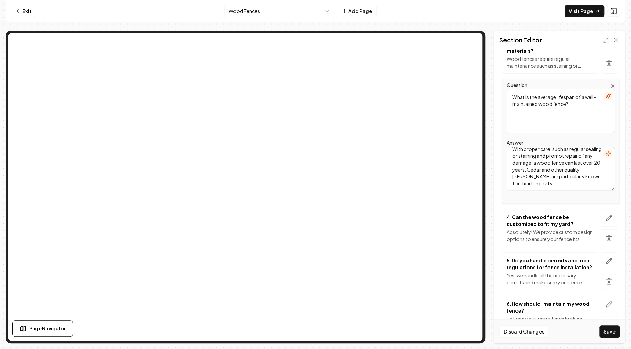
scroll to position [205, 0]
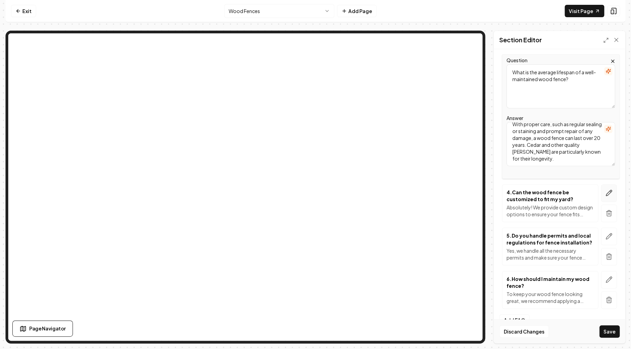
click at [607, 189] on icon "button" at bounding box center [608, 192] width 7 height 7
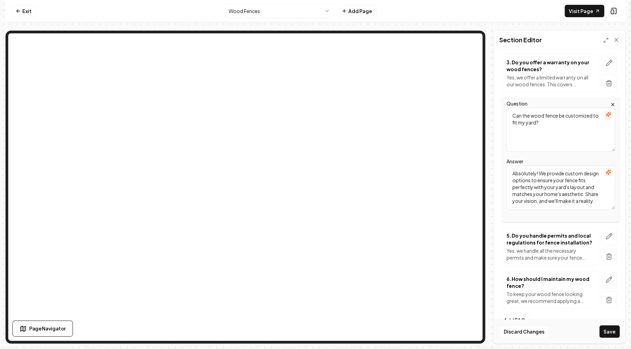
drag, startPoint x: 513, startPoint y: 101, endPoint x: 558, endPoint y: 112, distance: 46.7
click at [558, 112] on textarea "Can the wood fence be customized to fit my yard?" at bounding box center [560, 130] width 109 height 44
paste textarea "I customize the design of my wood fence"
type textarea "Can I customize the design of my wood fence?"
click at [513, 165] on textarea "Absolutely! We provide custom design options to ensure your fence fits perfectl…" at bounding box center [560, 187] width 109 height 44
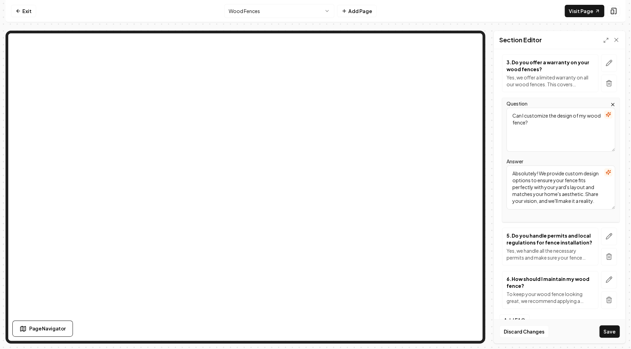
click at [513, 165] on textarea "Absolutely! We provide custom design options to ensure your fence fits perfectl…" at bounding box center [560, 187] width 109 height 44
paste textarea "One of the advantages of wood fencing is its versatility. You can design a wood…"
type textarea "Absolutely! One of the advantages of wood fencing is its versatility. You can d…"
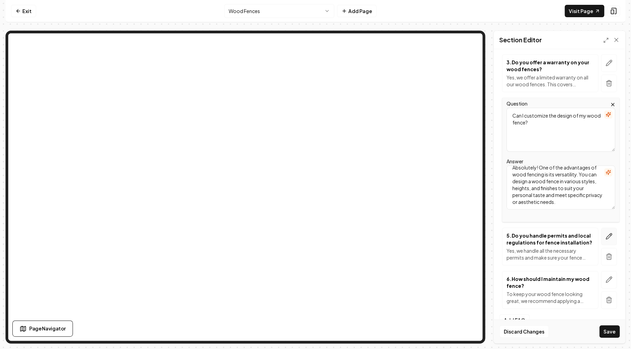
click at [604, 227] on button "button" at bounding box center [609, 236] width 16 height 18
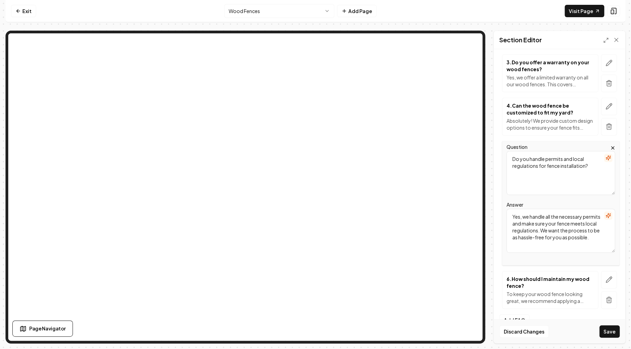
drag, startPoint x: 516, startPoint y: 144, endPoint x: 598, endPoint y: 157, distance: 83.6
click at [598, 157] on textarea "Do you handle permits and local regulations for fence installation?" at bounding box center [560, 173] width 109 height 44
paste textarea "What factors influence the cost of installing a wood fence"
type textarea "What factors influence the cost of installing a wood fence?"
drag, startPoint x: 592, startPoint y: 225, endPoint x: 454, endPoint y: 187, distance: 143.1
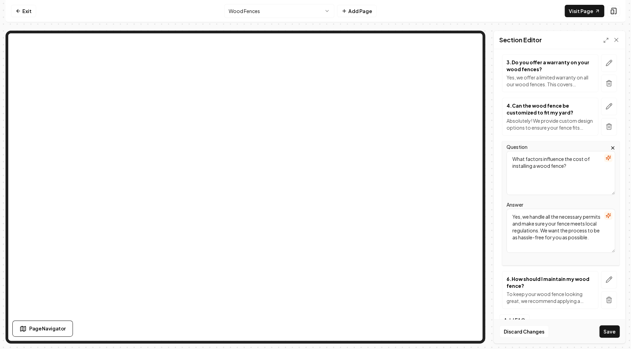
click at [506, 209] on textarea "Yes, we handle all the necessary permits and make sure your fence meets local r…" at bounding box center [560, 231] width 109 height 44
paste textarea "The overall cost of a wood fence installation is influenced by factors such as …"
type textarea "The overall cost of a wood fence installation is influenced by factors such as …"
click at [611, 276] on icon "button" at bounding box center [608, 279] width 7 height 7
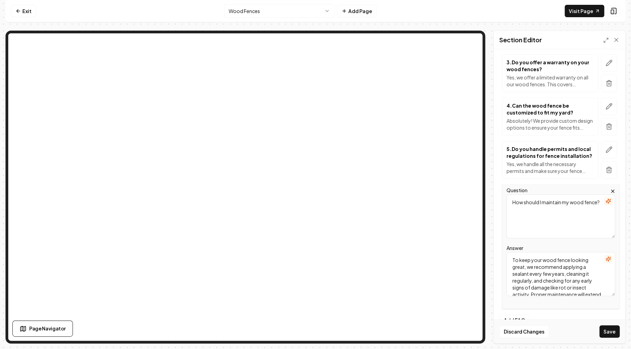
click at [544, 197] on textarea "How should I maintain my wood fence?" at bounding box center [560, 216] width 109 height 44
paste textarea "oon can Texian Fence install my wood fence once I request a quot"
type textarea "How soon can Texian Fence install my wood fence once I request a quote?"
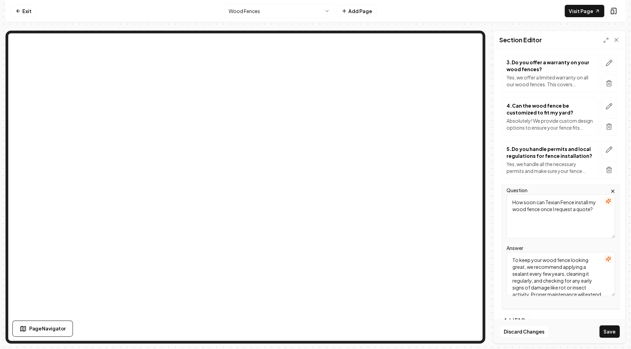
click at [541, 252] on textarea "To keep your wood fence looking great, we recommend applying a sealant every fe…" at bounding box center [560, 274] width 109 height 44
paste textarea "Our scheduling generally depends on the current workload and specific project n…"
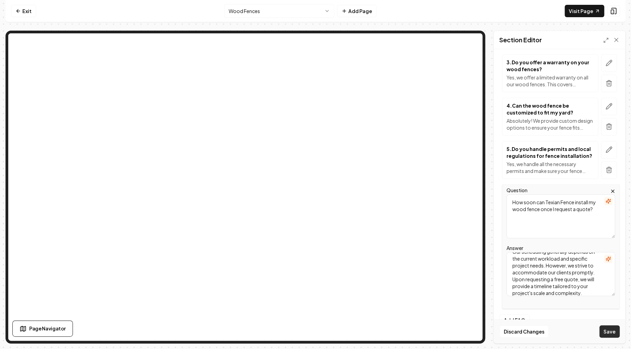
type textarea "Our scheduling generally depends on the current workload and specific project n…"
click at [602, 328] on button "Save" at bounding box center [609, 331] width 20 height 12
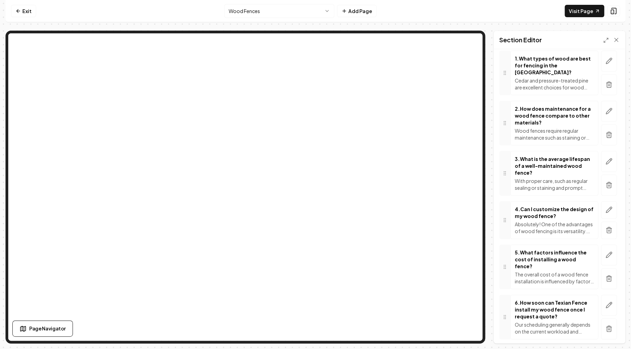
scroll to position [0, 0]
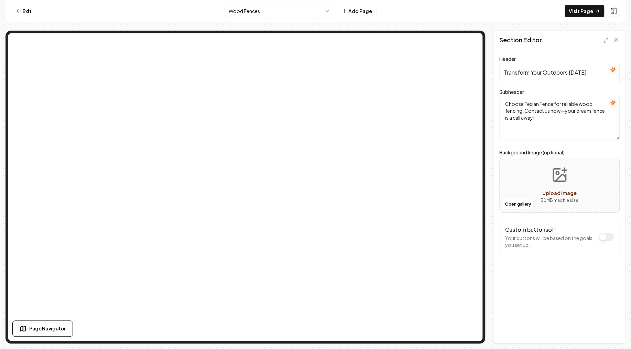
drag, startPoint x: 504, startPoint y: 72, endPoint x: 597, endPoint y: 75, distance: 92.8
click at [597, 75] on input "Transform Your Outdoors [DATE]" at bounding box center [559, 72] width 120 height 19
paste input "Act Now to Transform Your Space!"
type input "Act Now to Transform Your Space!"
drag, startPoint x: 560, startPoint y: 117, endPoint x: 463, endPoint y: 86, distance: 102.1
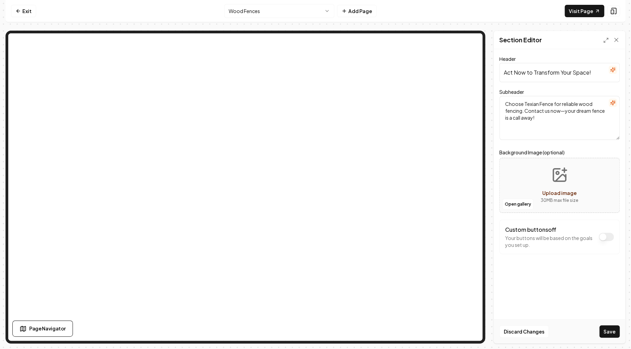
click at [499, 96] on textarea "Choose Texian Fence for reliable wood fencing. Contact us now—your dream fence …" at bounding box center [559, 118] width 120 height 44
paste textarea "Don't wait any longer to enhance your property's value and privacy with a beaut…"
type textarea "Don't wait any longer to enhance your property's value and privacy with a beaut…"
click at [610, 333] on button "Save" at bounding box center [609, 331] width 20 height 12
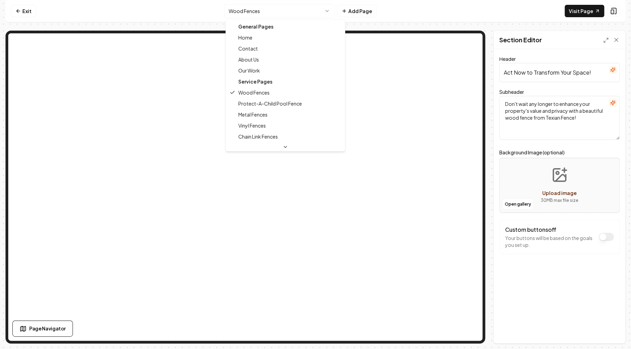
click at [301, 12] on html "Computer Required This feature is only available on a computer. Please switch t…" at bounding box center [315, 174] width 631 height 349
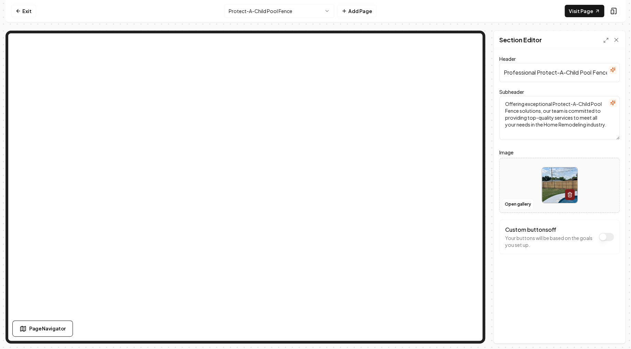
click at [508, 73] on input "Professional Protect-A-Child Pool Fence Services" at bounding box center [559, 72] width 120 height 19
click at [524, 113] on textarea "Offering exceptional Protect-A-Child Pool Fence solutions, our team is committe…" at bounding box center [559, 118] width 120 height 44
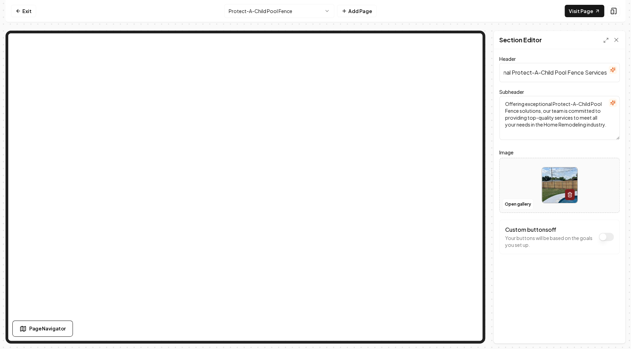
click at [524, 113] on textarea "Offering exceptional Protect-A-Child Pool Fence solutions, our team is committe…" at bounding box center [559, 118] width 120 height 44
paste textarea "Ensure your loved ones' safety with Texian Fence's reliable and durable Protect…"
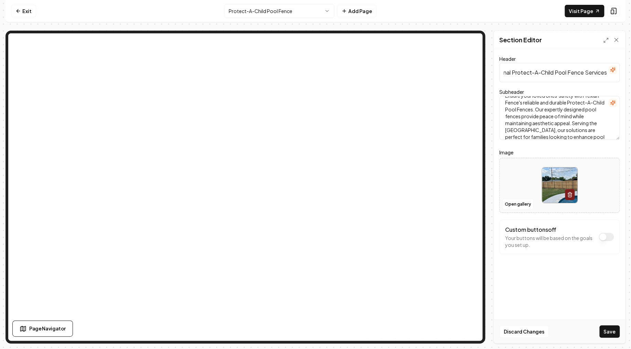
type textarea "Ensure your loved ones' safety with Texian Fence's reliable and durable Protect…"
click at [515, 188] on div at bounding box center [559, 184] width 120 height 47
type input "**********"
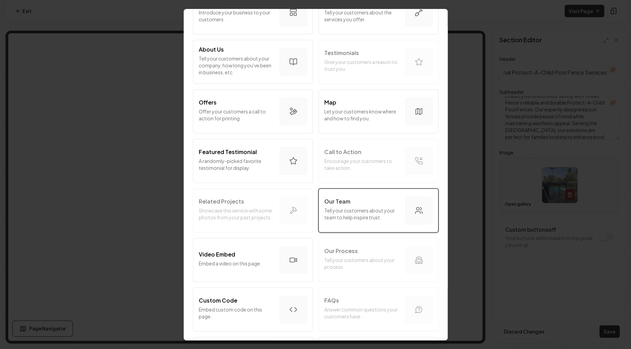
scroll to position [82, 0]
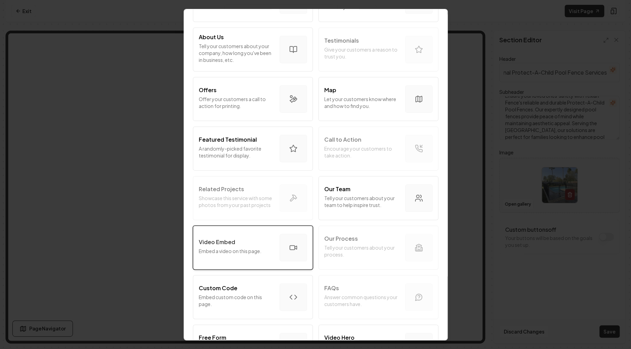
click at [229, 252] on p "Embed a video on this page." at bounding box center [236, 250] width 75 height 7
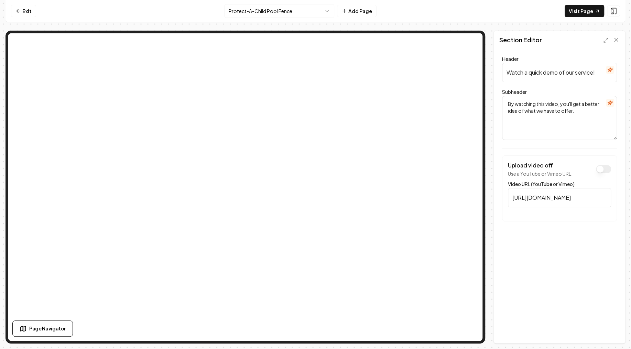
click at [580, 71] on input "Watch a quick demo of our service!" at bounding box center [559, 72] width 115 height 19
paste input "Protect-A-Child Pool Fence"
type input "Protect-A-Child Pool Fence"
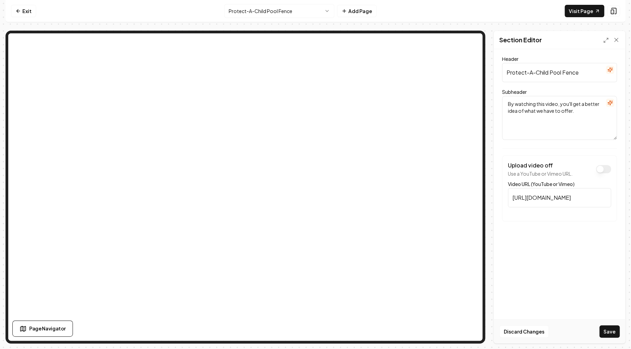
drag, startPoint x: 575, startPoint y: 121, endPoint x: 453, endPoint y: 92, distance: 125.7
click at [502, 96] on textarea "By watching this video, you'll get a better idea of what we have to offer." at bounding box center [559, 118] width 115 height 44
click at [550, 199] on input "[URL][DOMAIN_NAME]" at bounding box center [559, 197] width 103 height 19
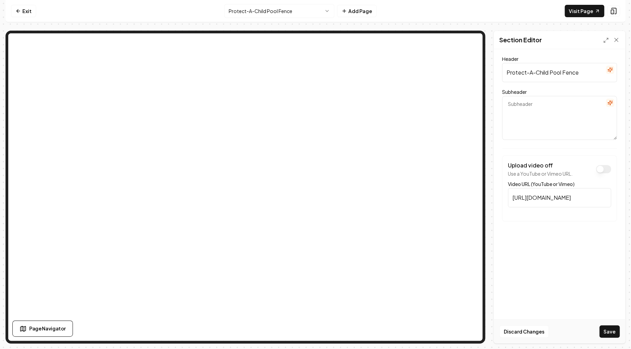
paste input "[DOMAIN_NAME][URL]"
click at [559, 237] on form "Header Protect-A-Child Pool Fence Subheader Upload video off Use a YouTube or V…" at bounding box center [559, 152] width 120 height 191
click at [611, 335] on button "Save" at bounding box center [609, 331] width 20 height 12
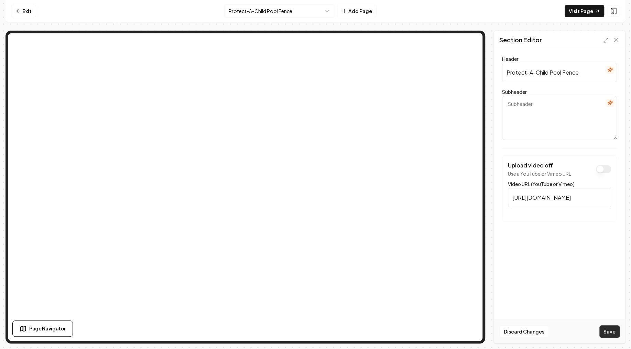
click at [610, 330] on button "Save" at bounding box center [609, 331] width 20 height 12
type input "[URL][DOMAIN_NAME]"
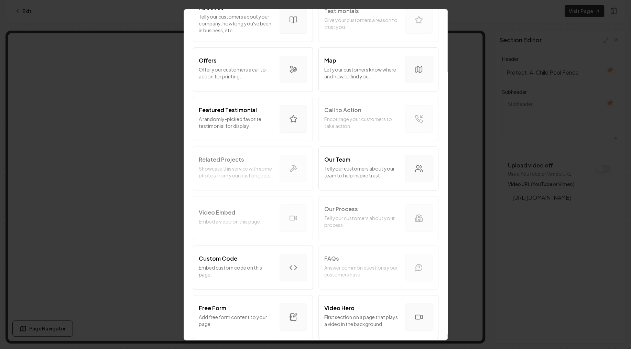
scroll to position [124, 0]
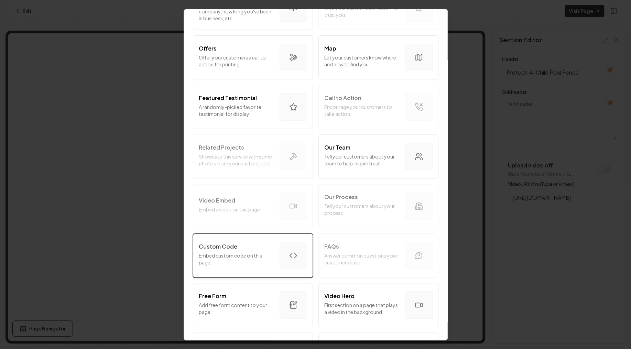
click at [250, 245] on div "Custom Code" at bounding box center [236, 246] width 75 height 8
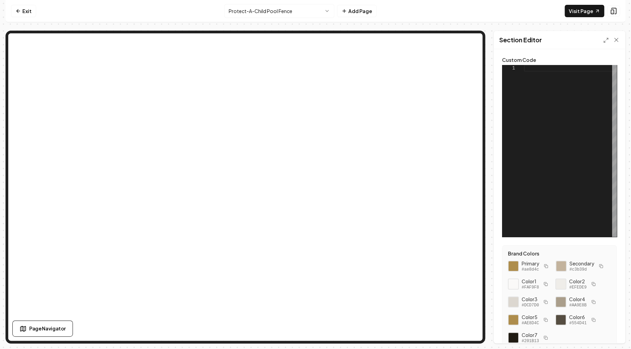
click at [548, 76] on div at bounding box center [570, 151] width 93 height 172
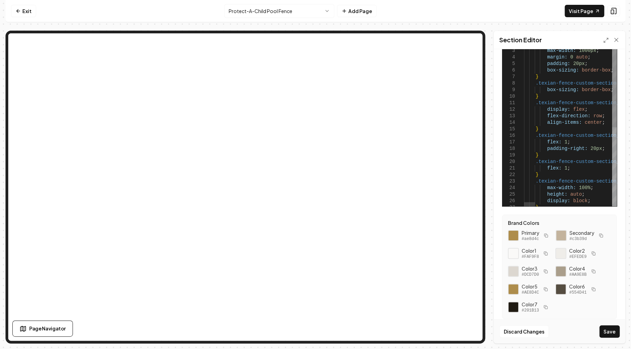
scroll to position [0, 0]
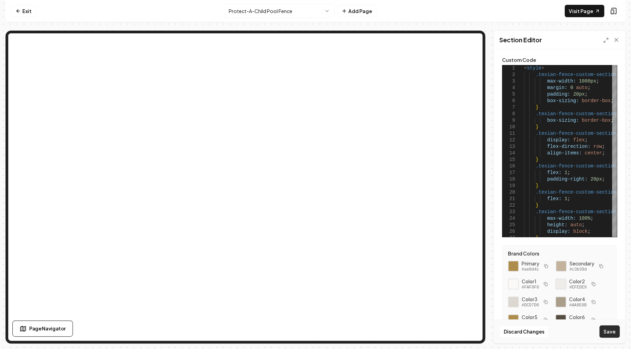
click at [606, 332] on button "Save" at bounding box center [609, 331] width 20 height 12
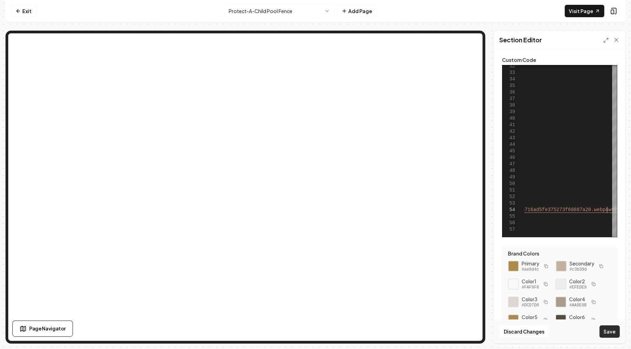
click at [611, 333] on button "Save" at bounding box center [609, 331] width 20 height 12
click at [554, 209] on div "} @ media ( max-width: 768 px ) { .texian-fence-custom-section__container { fle…" at bounding box center [364, 48] width 735 height 376
click at [552, 210] on div "} @ media ( max-width: 768 px ) { .texian-fence-custom-section__container { fle…" at bounding box center [364, 48] width 735 height 376
click at [606, 327] on button "Save" at bounding box center [609, 331] width 20 height 12
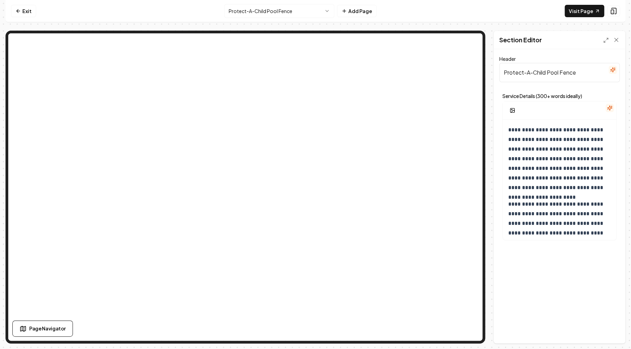
click at [544, 77] on input "Protect-A-Child Pool Fence" at bounding box center [559, 72] width 120 height 19
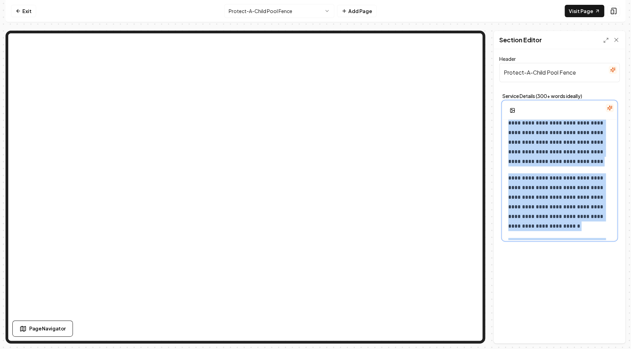
scroll to position [252, 0]
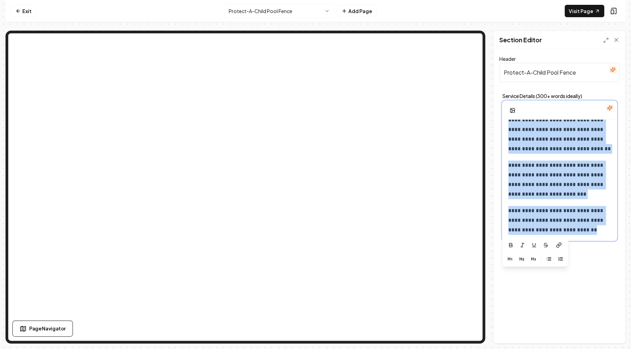
drag, startPoint x: 508, startPoint y: 127, endPoint x: 611, endPoint y: 282, distance: 186.2
click at [616, 240] on div "**********" at bounding box center [558, 180] width 113 height 120
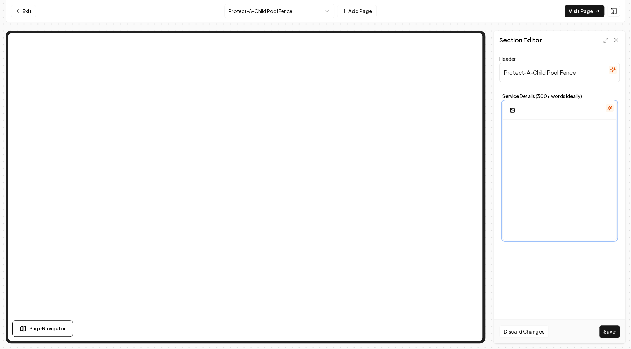
scroll to position [582, 0]
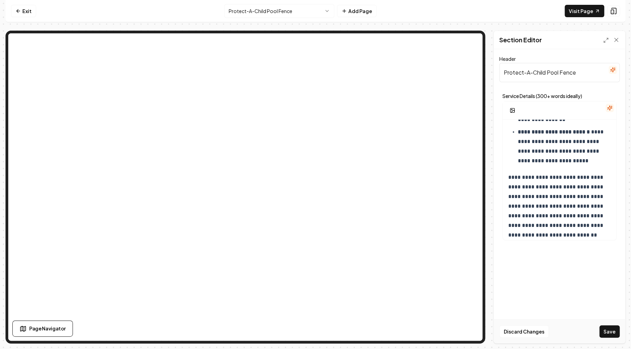
drag, startPoint x: 606, startPoint y: 336, endPoint x: 591, endPoint y: 328, distance: 17.1
click at [607, 336] on button "Save" at bounding box center [609, 331] width 20 height 12
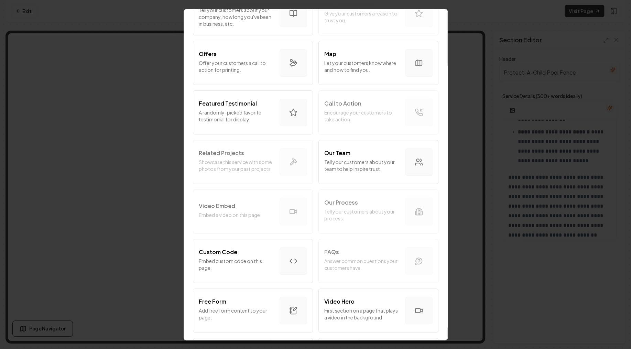
scroll to position [124, 0]
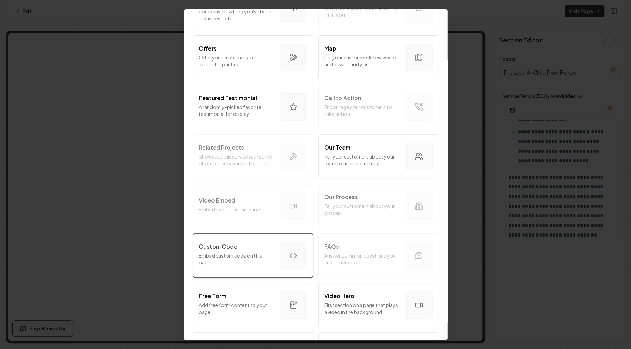
click at [230, 250] on div "Custom Code Embed custom code on this page." at bounding box center [236, 255] width 75 height 26
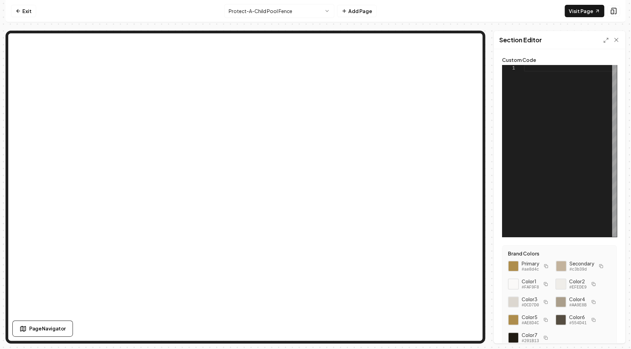
click at [554, 99] on div at bounding box center [570, 151] width 93 height 172
click at [608, 332] on button "Save" at bounding box center [609, 331] width 20 height 12
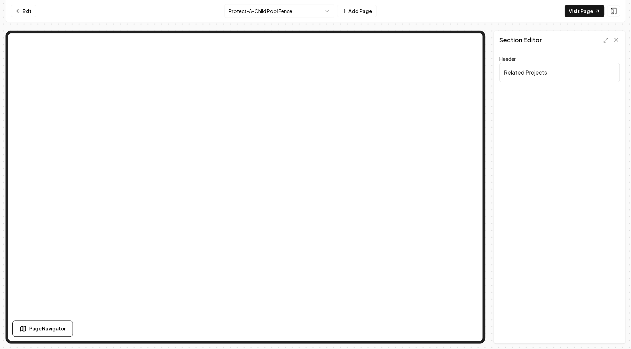
drag, startPoint x: 559, startPoint y: 77, endPoint x: 473, endPoint y: 77, distance: 85.9
click at [499, 77] on input "Related Projects" at bounding box center [559, 72] width 120 height 19
paste input "Some recent p"
type input "Some recent projects"
click at [611, 332] on button "Save" at bounding box center [609, 331] width 20 height 12
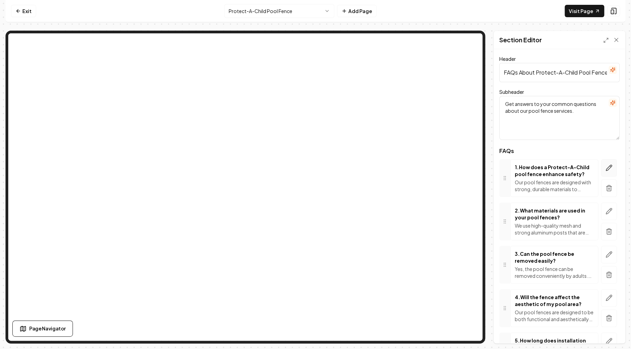
click at [610, 165] on icon "button" at bounding box center [609, 168] width 6 height 6
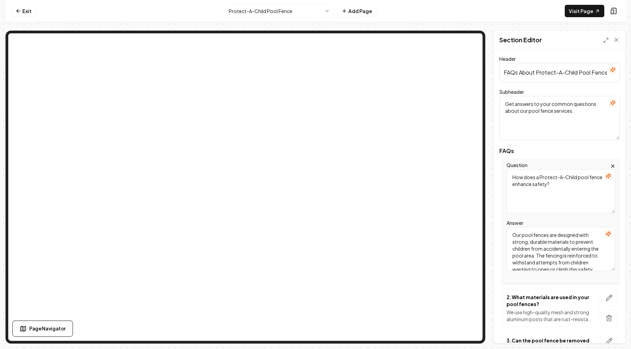
click at [527, 178] on textarea "How does a Protect-A-Child pool fence enhance safety?" at bounding box center [560, 191] width 109 height 44
paste textarea "What is the Protect-A-Child Pool Fence made of"
type textarea "What is the Protect-A-Child Pool Fence made of?"
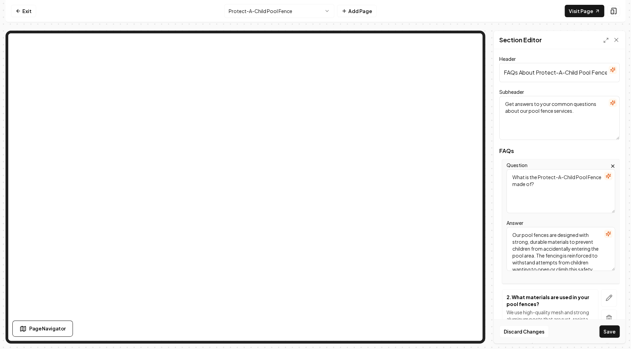
click at [550, 235] on textarea "Our pool fences are designed with strong, durable materials to prevent children…" at bounding box center [560, 249] width 109 height 44
click at [551, 235] on textarea "Our pool fences are designed with strong, durable materials to prevent children…" at bounding box center [560, 249] width 109 height 44
paste textarea "The Protect-A-Child Pool Fence is constructed from high-quality, durable mesh f…"
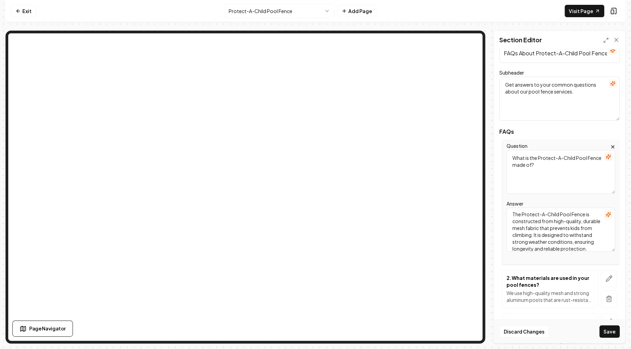
scroll to position [124, 0]
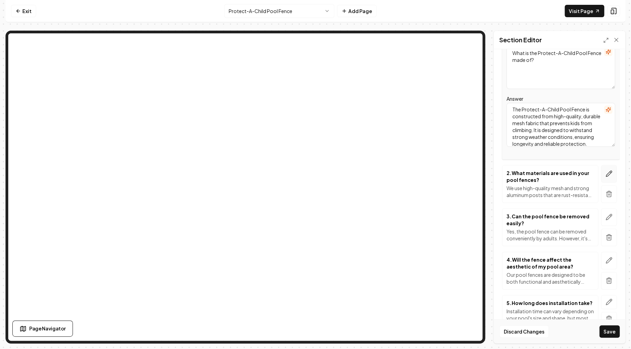
type textarea "The Protect-A-Child Pool Fence is constructed from high-quality, durable mesh f…"
click at [611, 173] on icon "button" at bounding box center [608, 173] width 7 height 7
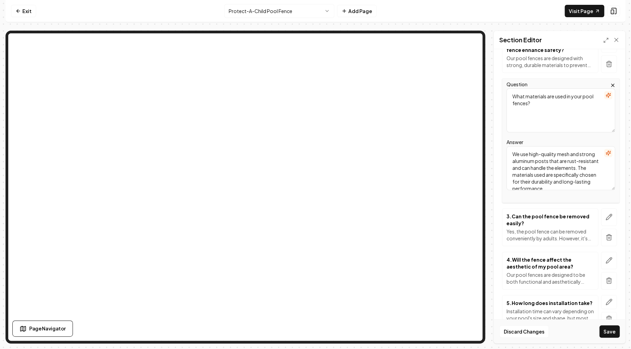
click at [517, 117] on textarea "What materials are used in your pool fences?" at bounding box center [560, 110] width 109 height 44
paste textarea "Is the Protect-A-Child Pool Fence customizable to fit any pool shape"
type textarea "Is the Protect-A-Child Pool Fence customizable to fit any pool shape?"
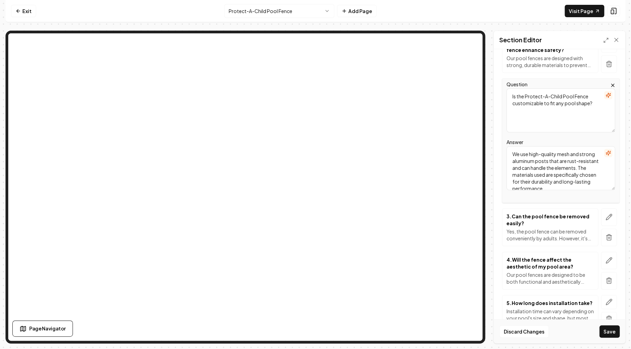
click at [533, 169] on textarea "We use high-quality mesh and strong aluminum posts that are rust-resistant and …" at bounding box center [560, 168] width 109 height 44
click at [534, 169] on textarea "We use high-quality mesh and strong aluminum posts that are rust-resistant and …" at bounding box center [560, 168] width 109 height 44
paste textarea "Yes, the Protect-A-Child Pool Fence can be customized to fit any pool's size an…"
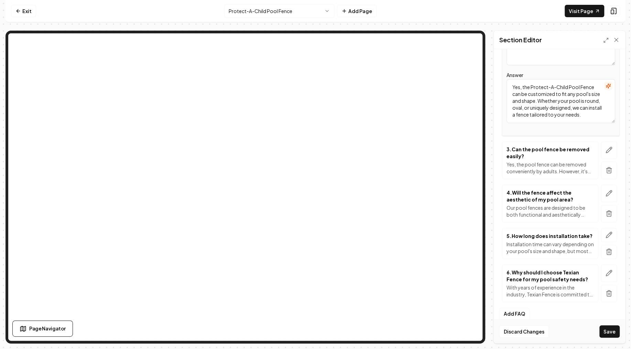
scroll to position [198, 0]
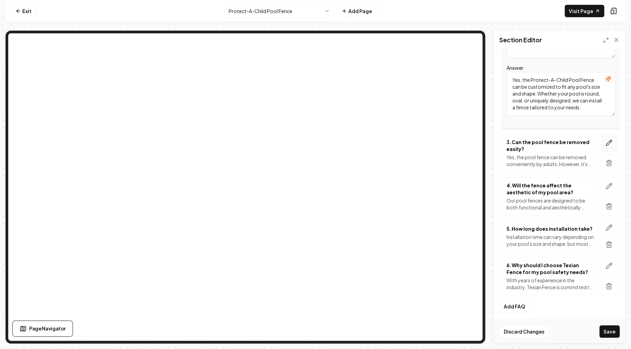
type textarea "Yes, the Protect-A-Child Pool Fence can be customized to fit any pool's size an…"
click at [609, 142] on icon "button" at bounding box center [608, 142] width 7 height 7
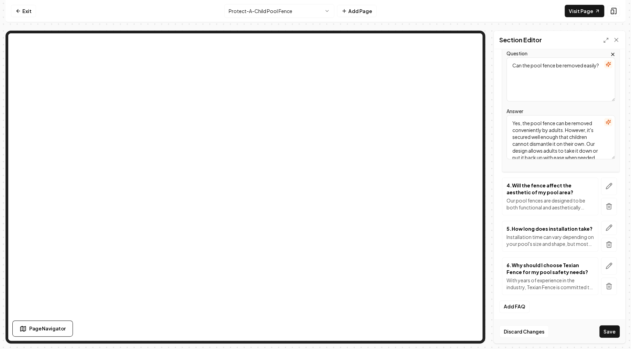
click at [533, 144] on textarea "Yes, the pool fence can be removed conveniently by adults. However, it's secure…" at bounding box center [560, 137] width 109 height 44
click at [534, 79] on textarea "Can the pool fence be removed easily?" at bounding box center [560, 79] width 109 height 44
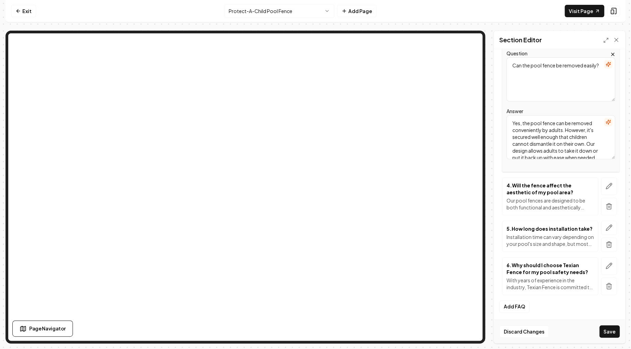
click at [534, 79] on textarea "Can the pool fence be removed easily?" at bounding box center [560, 79] width 109 height 44
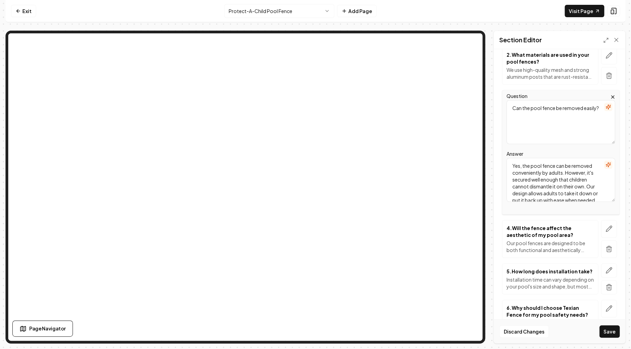
scroll to position [157, 0]
paste textarea "How long does it take to install a Protect-A-Child Pool Fence"
type textarea "How long does it take to install a Protect-A-Child Pool Fence?"
click at [536, 171] on textarea "Yes, the pool fence can be removed conveniently by adults. However, it's secure…" at bounding box center [560, 178] width 109 height 44
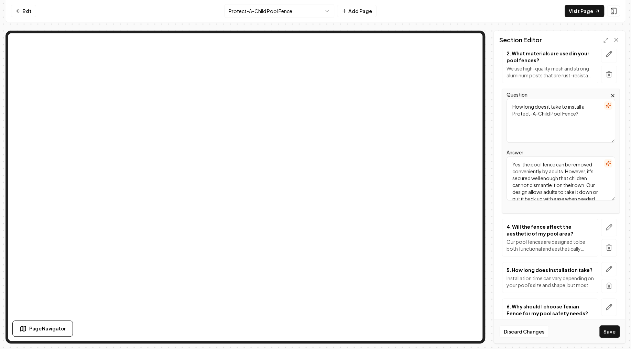
click at [536, 171] on textarea "Yes, the pool fence can be removed conveniently by adults. However, it's secure…" at bounding box center [560, 178] width 109 height 44
paste textarea "Typically, the installation process for a Protect-A-Child Pool Fence takes only…"
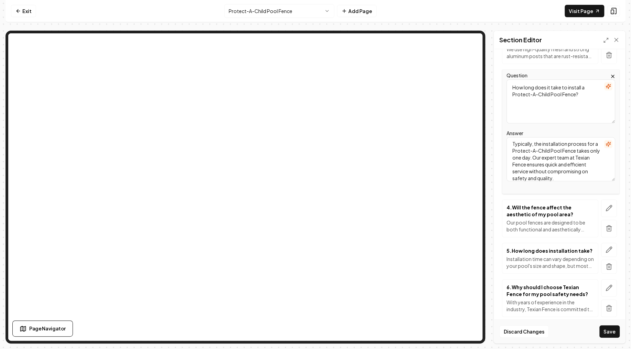
scroll to position [198, 0]
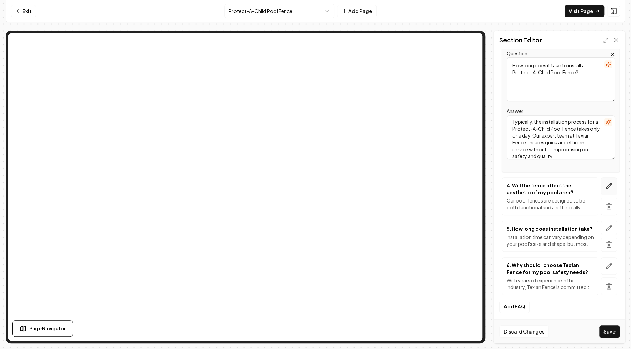
type textarea "Typically, the installation process for a Protect-A-Child Pool Fence takes only…"
click at [609, 183] on icon "button" at bounding box center [609, 186] width 6 height 6
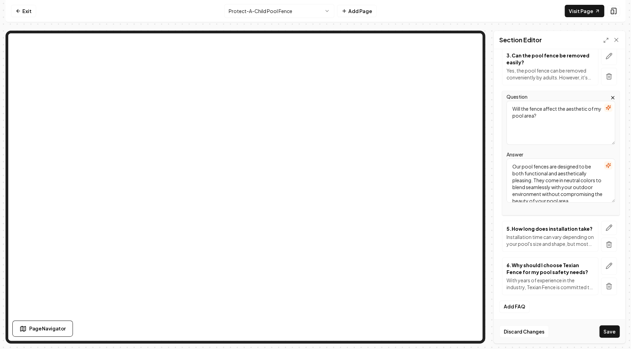
click at [556, 172] on textarea "Our pool fences are designed to be both functional and aesthetically pleasing. …" at bounding box center [560, 180] width 109 height 44
click at [525, 115] on textarea "Will the fence affect the aesthetic of my pool area?" at bounding box center [560, 123] width 109 height 44
paste textarea "Can adults easily remove the Protect-A-Child Pool Fence when not in use"
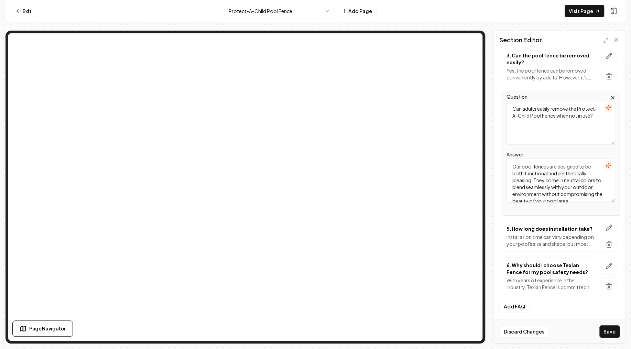
type textarea "Can adults easily remove the Protect-A-Child Pool Fence when not in use?"
click at [546, 181] on textarea "Our pool fences are designed to be both functional and aesthetically pleasing. …" at bounding box center [560, 180] width 109 height 44
paste textarea "Yes, the Protect-A-Child Pool Fence is designed to be easily removable by adult…"
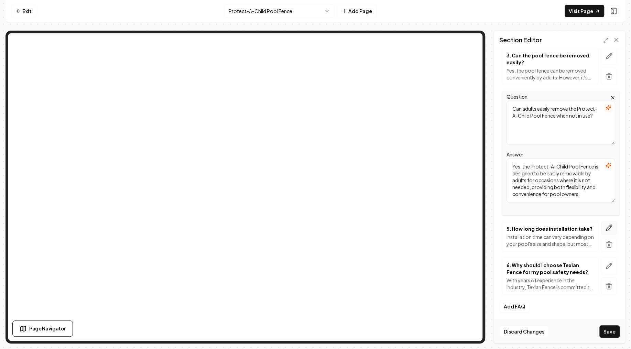
type textarea "Yes, the Protect-A-Child Pool Fence is designed to be easily removable by adult…"
click at [605, 227] on button "button" at bounding box center [609, 228] width 16 height 14
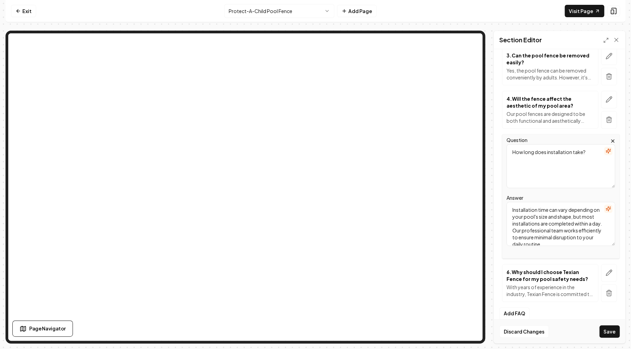
click at [529, 170] on textarea "How long does installation take?" at bounding box center [560, 166] width 109 height 44
click at [530, 167] on textarea "How long does installation take?" at bounding box center [560, 166] width 109 height 44
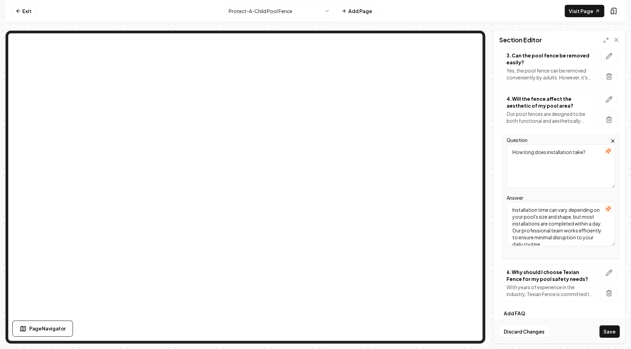
paste textarea "effective is the Protect-A-Child Pool Fence at preventing accidental pool access"
type textarea "How effective is the Protect-A-Child Pool Fence at preventing accidental pool a…"
click at [547, 228] on textarea "Installation time can vary depending on your pool's size and shape, but most in…" at bounding box center [560, 224] width 109 height 44
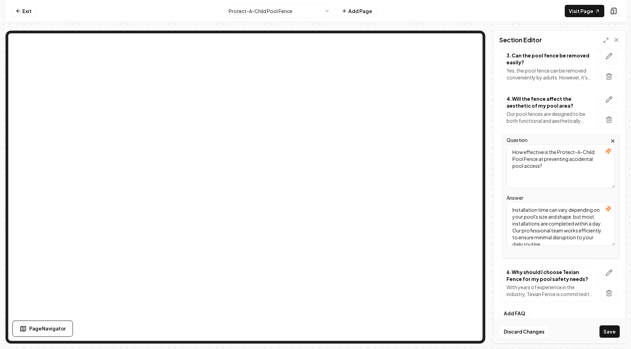
paste textarea "The Protect-A-Child Pool Fence acts as a deterrent, helping to limit children's…"
type textarea "The Protect-A-Child Pool Fence acts as a deterrent, helping to limit children's…"
click at [609, 270] on icon "button" at bounding box center [608, 272] width 7 height 7
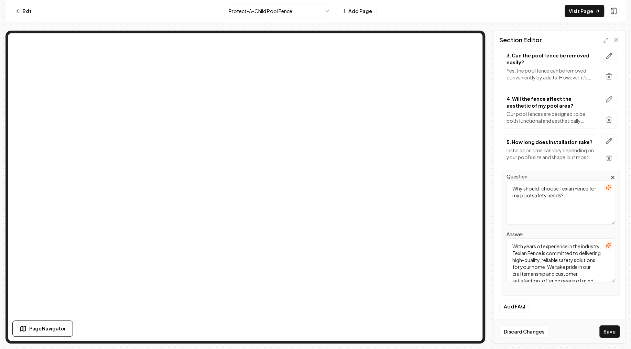
click at [535, 190] on textarea "Why should I choose Texian Fence for my pool safety needs?" at bounding box center [560, 202] width 109 height 44
paste textarea "Does the Protect-A-Child Pool Fence come with a warranty"
type textarea "Does the Protect-A-Child Pool Fence come with a warranty?"
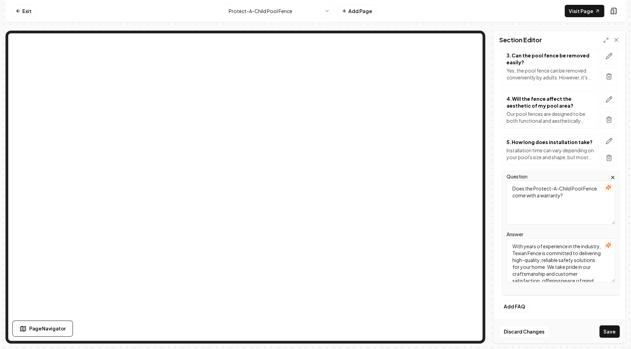
click at [547, 258] on textarea "With years of experience in the industry, Texian Fence is committed to deliveri…" at bounding box center [560, 260] width 109 height 44
paste textarea "Yes, our Protect-A-Child Pool Fence comes with a limited warranty, reflecting o…"
type textarea "Yes, our Protect-A-Child Pool Fence comes with a limited warranty, reflecting o…"
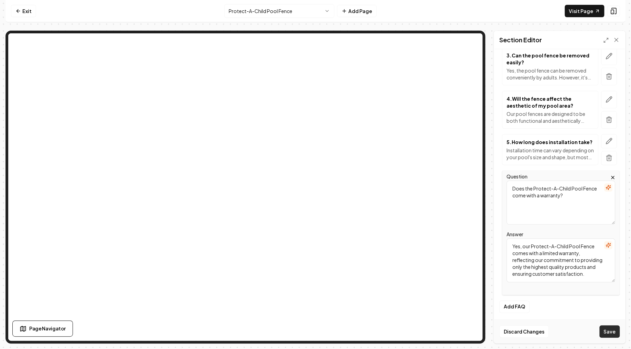
click at [610, 331] on button "Save" at bounding box center [609, 331] width 20 height 12
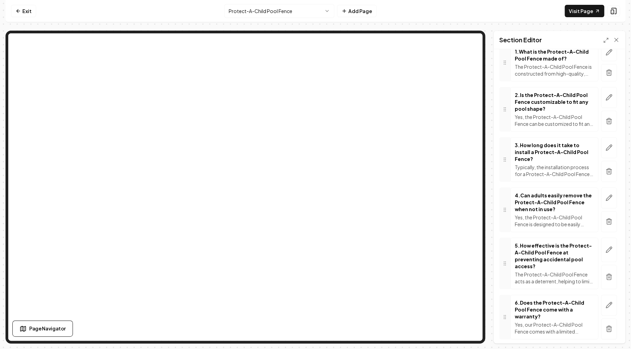
scroll to position [0, 0]
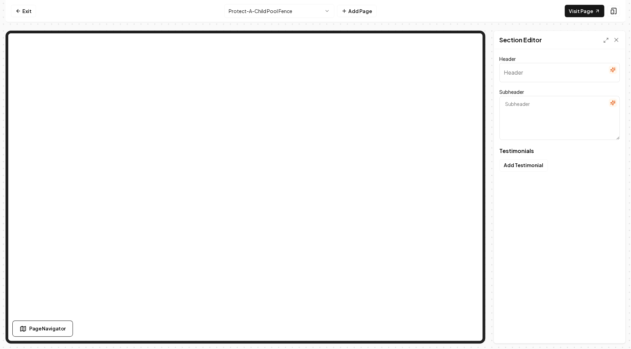
type input "Loved by families in your area"
type textarea "Discover why neighbors trust [PERSON_NAME]"
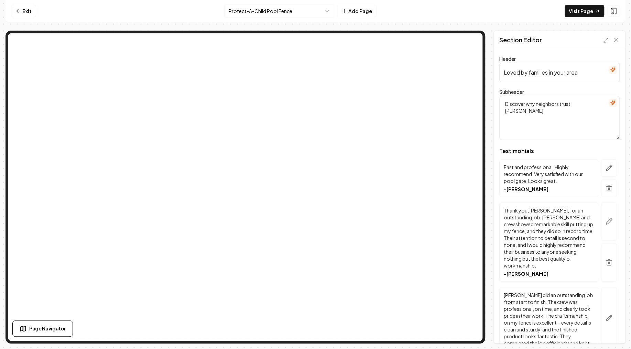
drag, startPoint x: 583, startPoint y: 74, endPoint x: 463, endPoint y: 76, distance: 119.9
click at [499, 76] on input "Loved by families in your area" at bounding box center [559, 72] width 120 height 19
paste input "Stories from satisfied partners"
type input "Stories from satisfied partners"
click at [546, 110] on textarea "Discover why neighbors trust [PERSON_NAME]" at bounding box center [559, 118] width 120 height 44
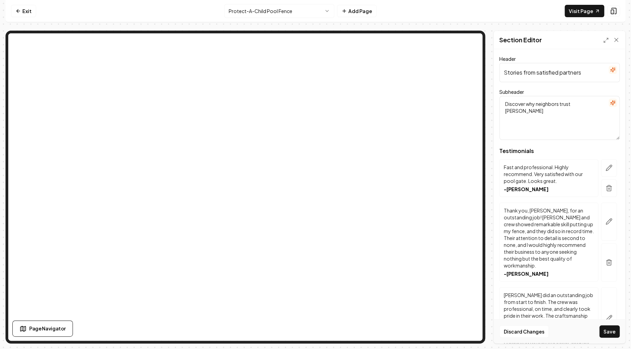
click at [546, 110] on textarea "Discover why neighbors trust [PERSON_NAME]" at bounding box center [559, 118] width 120 height 44
paste textarea "Their journeys, their testimonials"
type textarea "Their journeys, their testimonials"
click at [611, 333] on button "Save" at bounding box center [609, 331] width 20 height 12
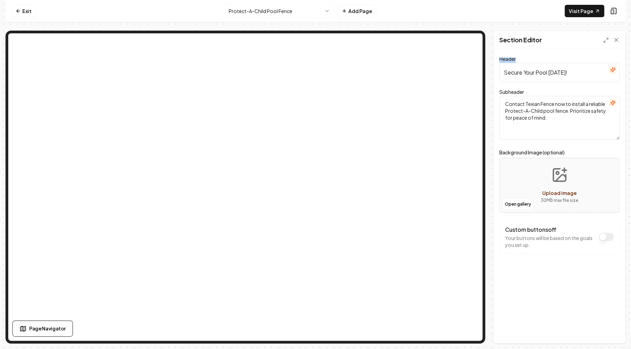
drag, startPoint x: 557, startPoint y: 86, endPoint x: 504, endPoint y: 77, distance: 54.0
click at [504, 77] on div "Page Settings Section Editor Header Secure Your Pool [DATE]! Subheader Contact …" at bounding box center [559, 187] width 132 height 313
click at [572, 76] on input "Secure Your Pool [DATE]!" at bounding box center [559, 72] width 120 height 19
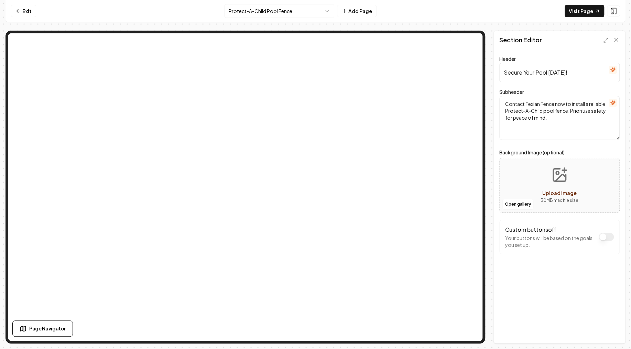
paste input "eace of Mind"
type input "Secure Your Peace of Mind [DATE]!"
drag, startPoint x: 535, startPoint y: 115, endPoint x: 472, endPoint y: 98, distance: 64.9
click at [499, 98] on textarea "Contact Texian Fence now to install a reliable Protect-A-Child pool fence. Prio…" at bounding box center [559, 118] width 120 height 44
paste textarea "Don't Wait Until It's Too Late - Ensure Your Family's Safety with a Protect-A-C…"
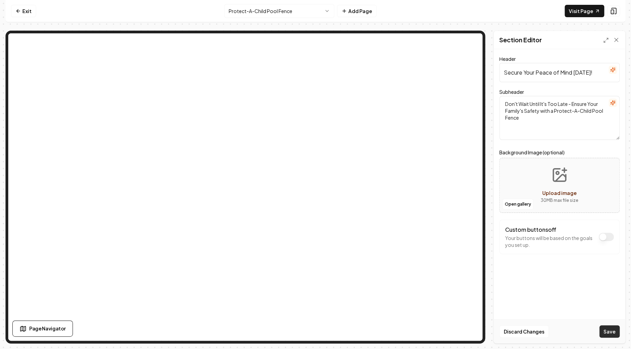
type textarea "Don't Wait Until It's Too Late - Ensure Your Family's Safety with a Protect-A-C…"
click at [609, 331] on button "Save" at bounding box center [609, 331] width 20 height 12
click at [255, 10] on html "Computer Required This feature is only available on a computer. Please switch t…" at bounding box center [315, 174] width 631 height 349
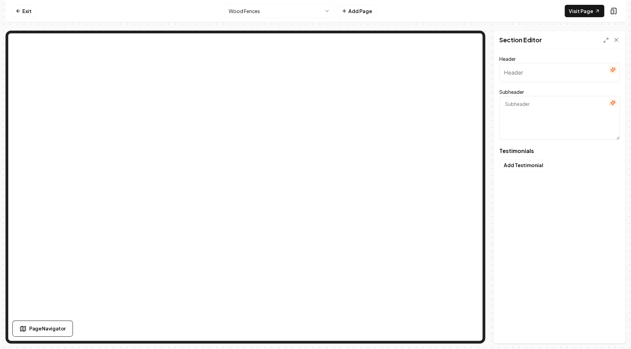
type input "Trusted by Neighbors Near and [GEOGRAPHIC_DATA]"
type textarea "See how our wood fences have transformed local homes and gardens"
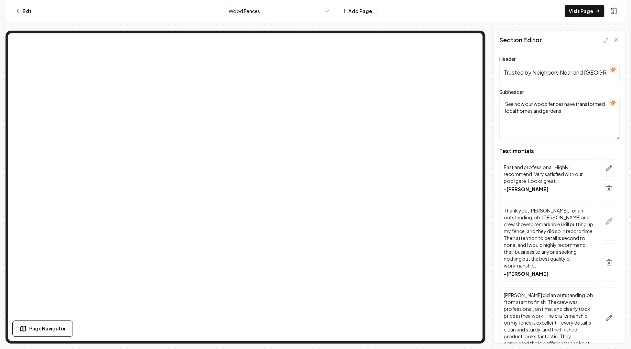
drag, startPoint x: 598, startPoint y: 72, endPoint x: 482, endPoint y: 63, distance: 116.5
click at [499, 63] on input "Trusted by Neighbors Near and [GEOGRAPHIC_DATA]" at bounding box center [559, 72] width 120 height 19
paste input "Stories from satisfied partners"
type input "Stories from satisfied partners"
drag, startPoint x: 572, startPoint y: 111, endPoint x: 488, endPoint y: 92, distance: 87.0
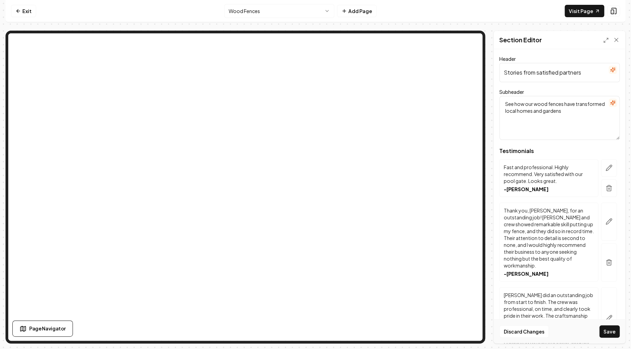
click at [499, 96] on textarea "See how our wood fences have transformed local homes and gardens" at bounding box center [559, 118] width 120 height 44
paste textarea "Their journeys, their testimonial"
type textarea "Their journeys, their testimonials"
click at [615, 330] on button "Save" at bounding box center [609, 331] width 20 height 12
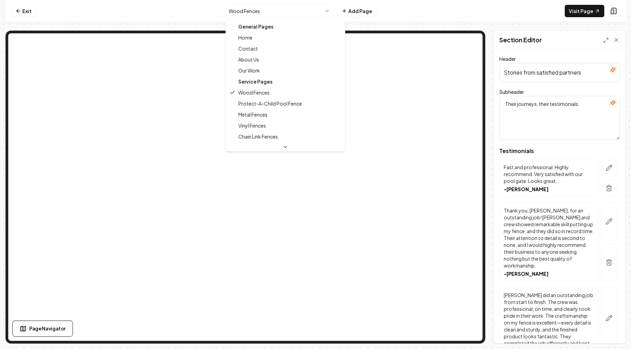
click at [268, 4] on html "Computer Required This feature is only available on a computer. Please switch t…" at bounding box center [315, 174] width 631 height 349
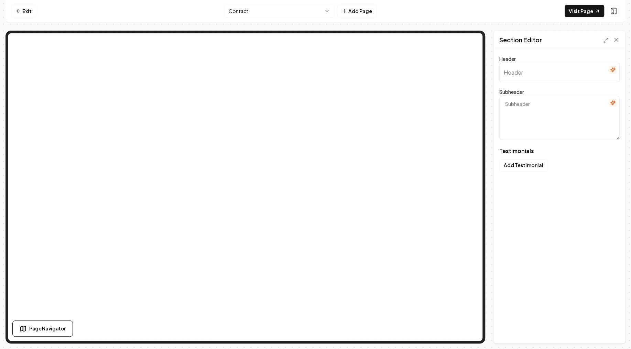
type input "See Our Fences, Hear Their Stories"
type textarea "Genuine feedback from happy homeowners like you."
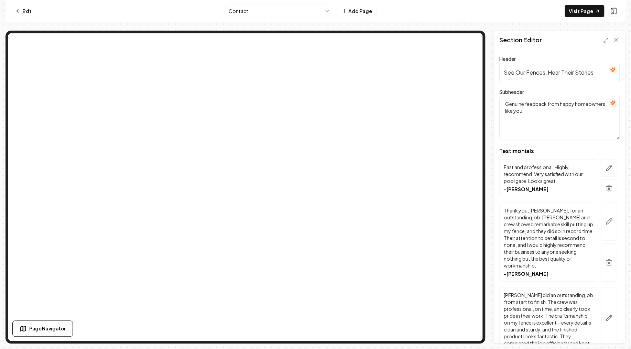
drag, startPoint x: 550, startPoint y: 64, endPoint x: 524, endPoint y: 65, distance: 26.8
click at [524, 65] on input "See Our Fences, Hear Their Stories" at bounding box center [559, 72] width 120 height 19
click at [527, 65] on input "See Our Fences, Hear Their Stories" at bounding box center [559, 72] width 120 height 19
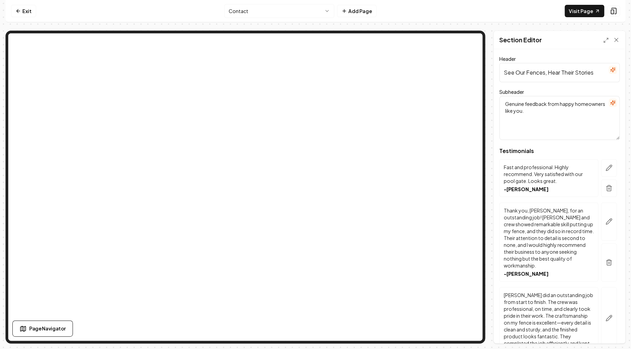
paste input "tories from satisfied partner"
type input "Stories from satisfied partners"
drag, startPoint x: 539, startPoint y: 118, endPoint x: 475, endPoint y: 87, distance: 71.0
click at [499, 96] on textarea "Genuine feedback from happy homeowners like you." at bounding box center [559, 118] width 120 height 44
paste textarea "Their journeys, their testimonials"
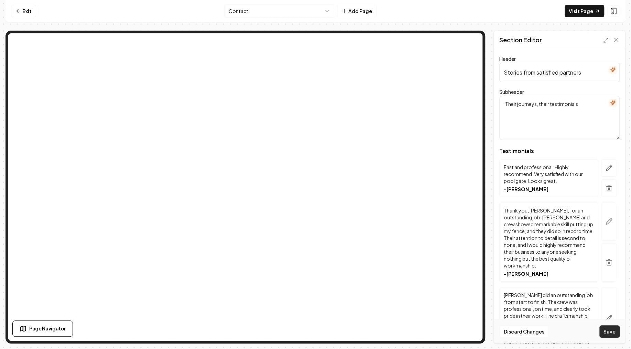
type textarea "Their journeys, their testimonials"
click at [607, 335] on button "Save" at bounding box center [609, 331] width 20 height 12
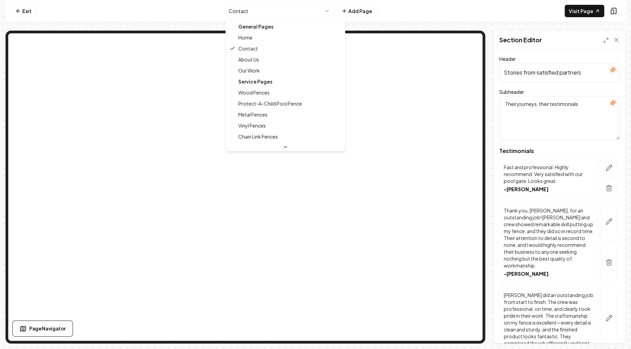
click at [302, 9] on html "Computer Required This feature is only available on a computer. Please switch t…" at bounding box center [315, 174] width 631 height 349
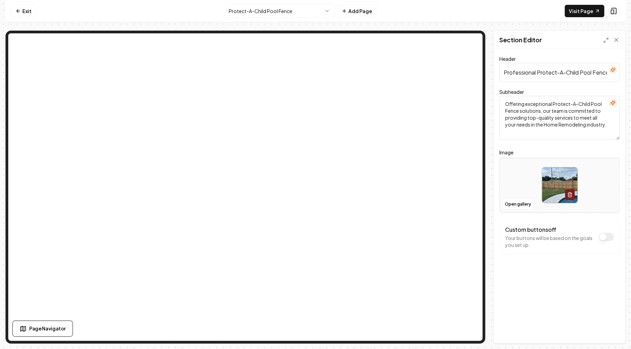
click at [514, 181] on div at bounding box center [559, 184] width 120 height 47
type input "**********"
click at [608, 336] on button "Save" at bounding box center [609, 331] width 20 height 12
click at [544, 111] on textarea "Offering exceptional Protect-A-Child Pool Fence solutions, our team is committe…" at bounding box center [559, 118] width 120 height 44
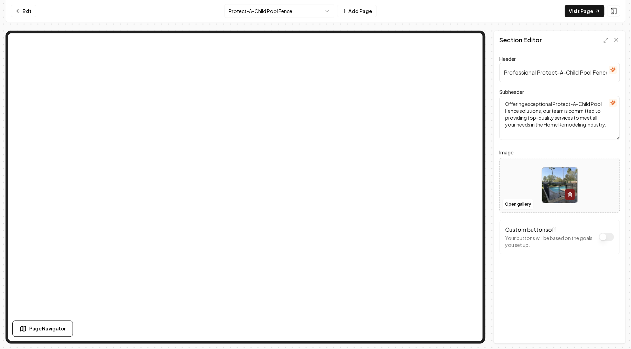
click at [544, 111] on textarea "Offering exceptional Protect-A-Child Pool Fence solutions, our team is committe…" at bounding box center [559, 118] width 120 height 44
paste textarea "Ensure your loved ones' safety with Texian Fence's reliable and durable Protect…"
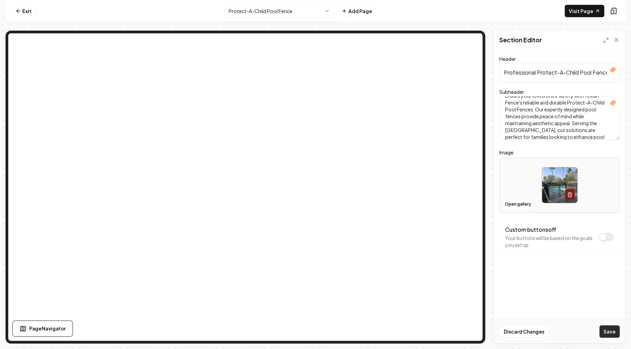
type textarea "Ensure your loved ones' safety with Texian Fence's reliable and durable Protect…"
click at [612, 328] on button "Save" at bounding box center [609, 331] width 20 height 12
click at [559, 103] on textarea "Ensure your loved ones' safety with Texian Fence's reliable and durable Protect…" at bounding box center [559, 118] width 120 height 44
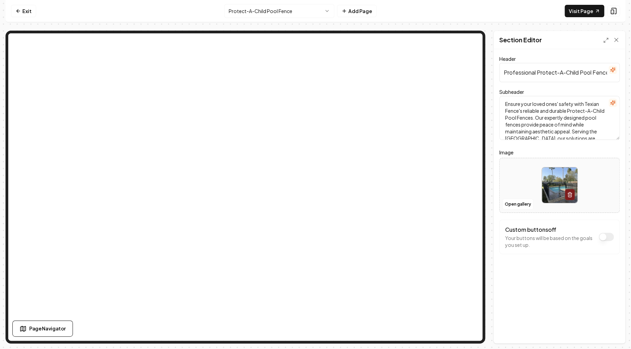
click at [559, 103] on textarea "Ensure your loved ones' safety with Texian Fence's reliable and durable Protect…" at bounding box center [559, 118] width 120 height 44
click at [578, 296] on div "Header Professional Protect-A-Child Pool Fence Services Subheader Ensure your l…" at bounding box center [558, 196] width 131 height 294
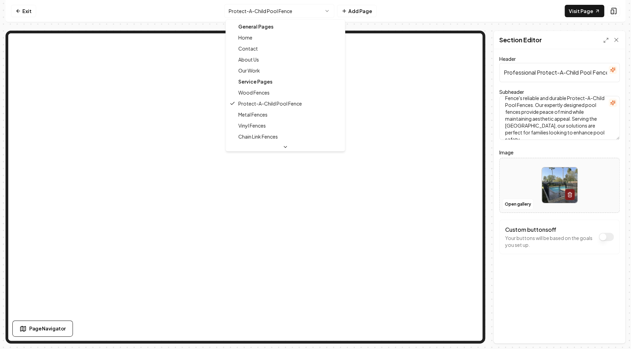
click at [251, 10] on html "Computer Required This feature is only available on a computer. Please switch t…" at bounding box center [315, 174] width 631 height 349
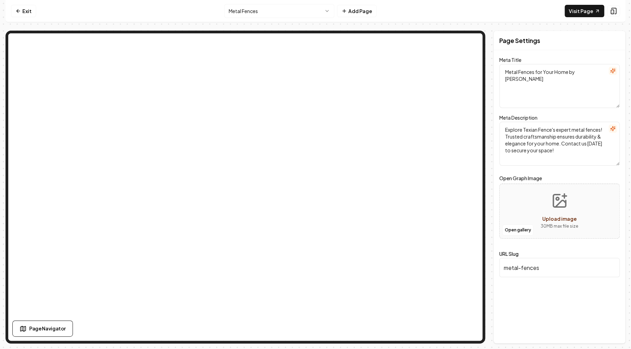
click at [542, 77] on textarea "Metal Fences for Your Home by [PERSON_NAME]" at bounding box center [559, 86] width 120 height 44
paste textarea "Expert Metal Fence Installation"
type textarea "Expert Metal Fence Installation"
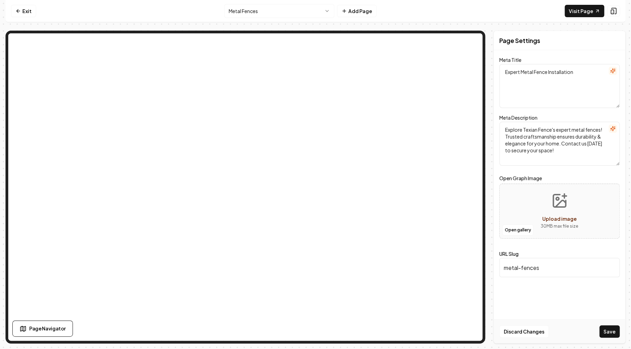
click at [550, 142] on textarea "Explore Texian Fence's expert metal fences! Trusted craftsmanship ensures durab…" at bounding box center [559, 144] width 120 height 44
paste textarea "nhance your property's security and curb appeal with durable and stylish metal …"
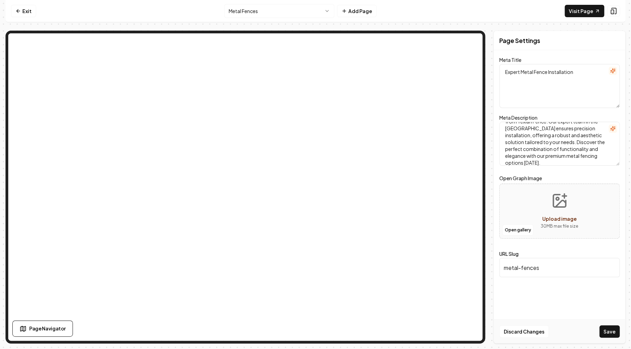
type textarea "Enhance your property's security and curb appeal with durable and stylish metal…"
click at [571, 199] on button "Upload image 30 MB max file size" at bounding box center [559, 211] width 49 height 48
type input "**********"
click at [608, 331] on button "Save" at bounding box center [609, 331] width 20 height 12
click at [546, 163] on textarea "Enhance your property's security and curb appeal with durable and stylish metal…" at bounding box center [559, 144] width 120 height 44
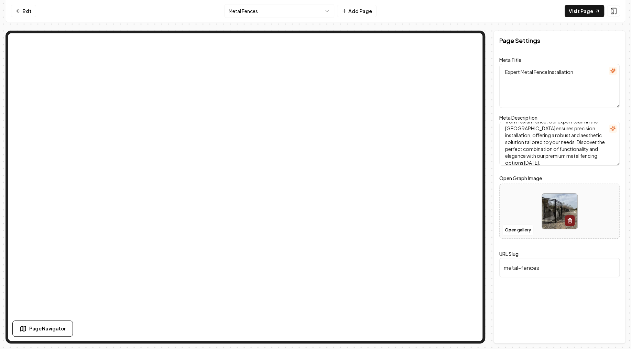
scroll to position [26, 0]
type textarea "Enhance your property's security and curb appeal with durable and stylish metal…"
click at [611, 335] on button "Save" at bounding box center [609, 331] width 20 height 12
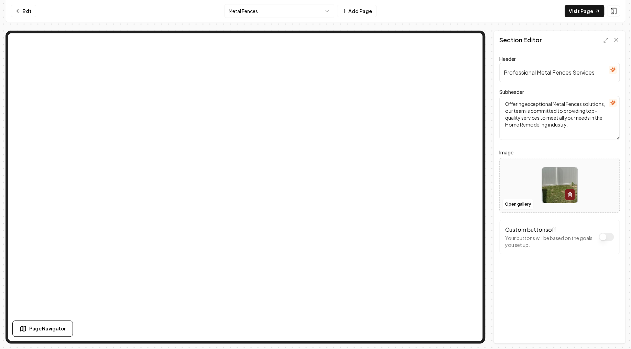
click at [530, 73] on input "Professional Metal Fences Services" at bounding box center [559, 72] width 120 height 19
paste input "Expert Metal Fence Installation"
type input "Expert Metal Fence Installation"
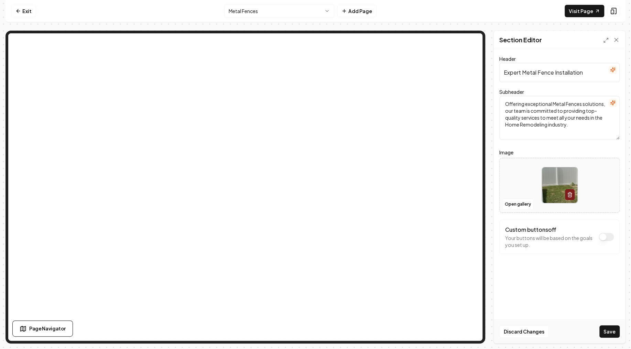
click at [532, 125] on textarea "Offering exceptional Metal Fences solutions, our team is committed to providing…" at bounding box center [559, 118] width 120 height 44
paste textarea "Enhance your property's security and curb appeal with durable and stylish metal…"
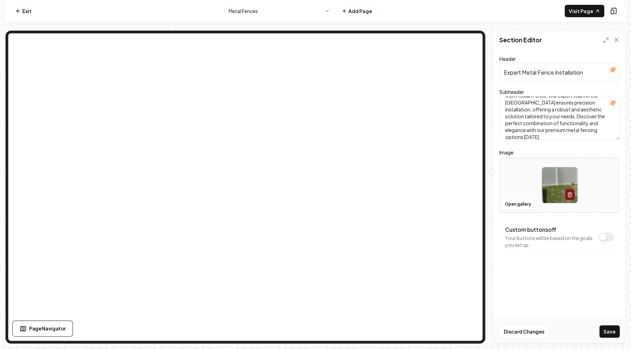
type textarea "Enhance your property's security and curb appeal with durable and stylish metal…"
click at [514, 183] on div at bounding box center [559, 184] width 120 height 47
type input "**********"
click at [610, 335] on button "Save" at bounding box center [609, 331] width 20 height 12
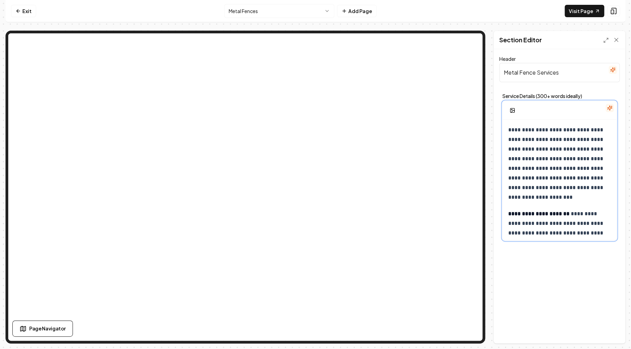
click at [576, 157] on p "**********" at bounding box center [559, 163] width 103 height 77
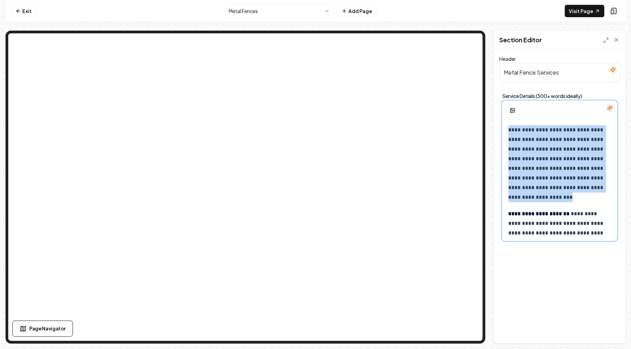
click at [576, 157] on p "**********" at bounding box center [559, 163] width 103 height 77
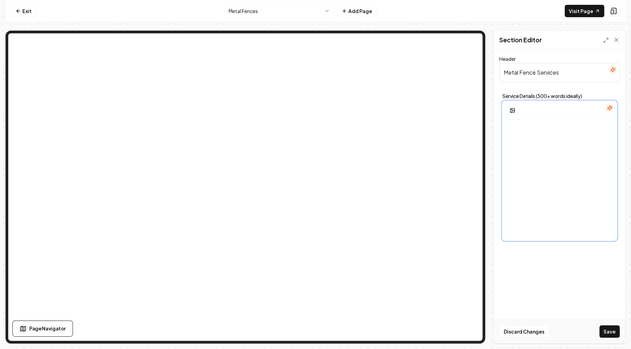
scroll to position [680, 0]
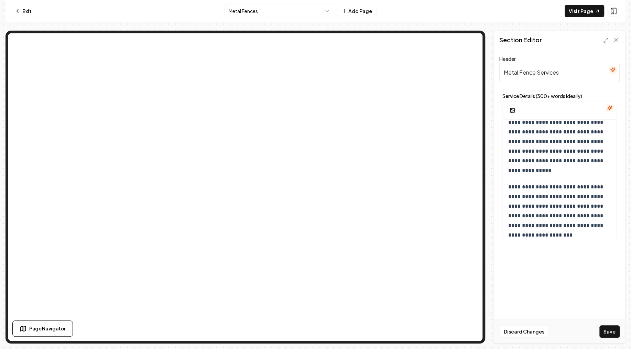
drag, startPoint x: 567, startPoint y: 73, endPoint x: 476, endPoint y: 66, distance: 91.0
click at [499, 66] on input "Metal Fence Services" at bounding box center [559, 72] width 120 height 19
paste input "s Overview"
type input "Metal Fences Overview"
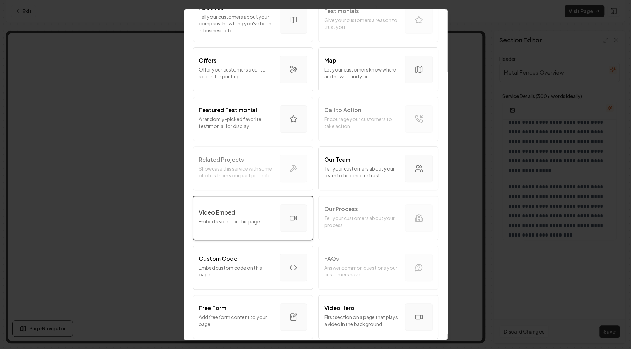
scroll to position [124, 0]
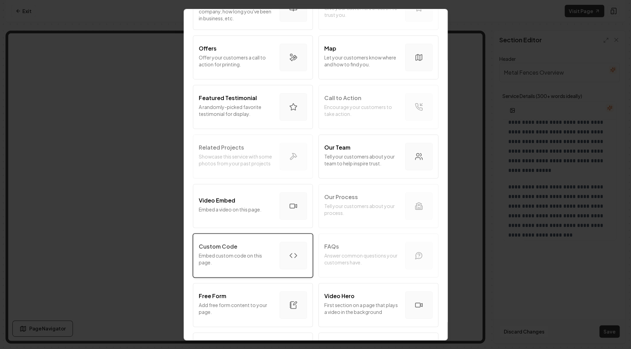
click at [235, 253] on p "Embed custom code on this page." at bounding box center [236, 259] width 75 height 14
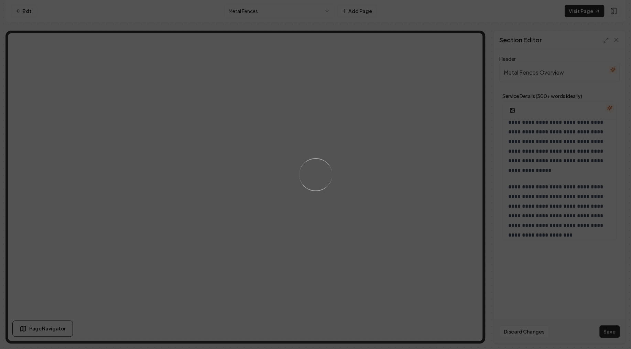
scroll to position [680, 0]
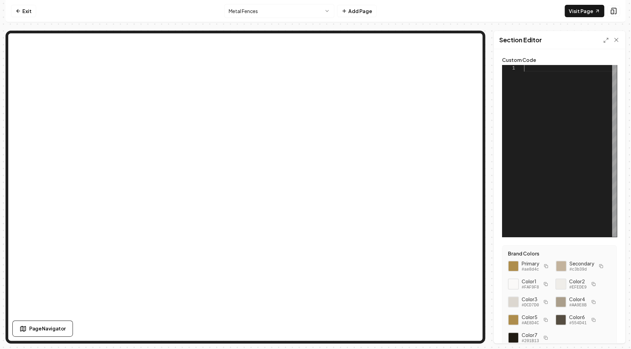
click at [534, 86] on div at bounding box center [570, 151] width 93 height 172
click at [611, 333] on button "Save" at bounding box center [609, 331] width 20 height 12
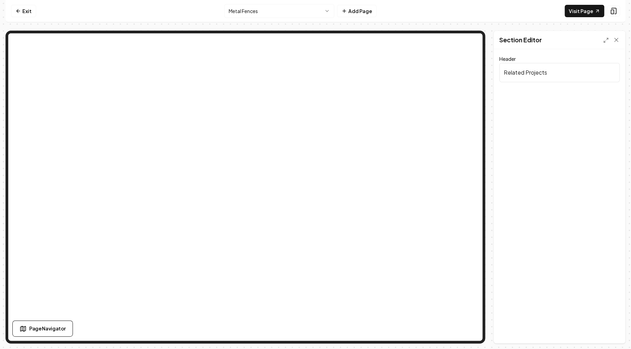
drag, startPoint x: 556, startPoint y: 73, endPoint x: 468, endPoint y: 72, distance: 88.3
click at [499, 72] on input "Related Projects" at bounding box center [559, 72] width 120 height 19
paste input "Some recent p"
type input "Some recent projects"
click at [607, 329] on button "Save" at bounding box center [609, 331] width 20 height 12
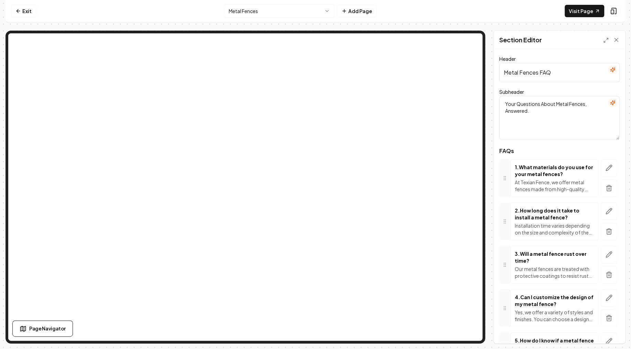
drag, startPoint x: 560, startPoint y: 73, endPoint x: 486, endPoint y: 71, distance: 74.6
click at [499, 71] on input "Metal Fences FAQ" at bounding box center [559, 72] width 120 height 19
paste input "Frequently Asked Questions About Metal Fences"
type input "Frequently Asked Questions About Metal Fences"
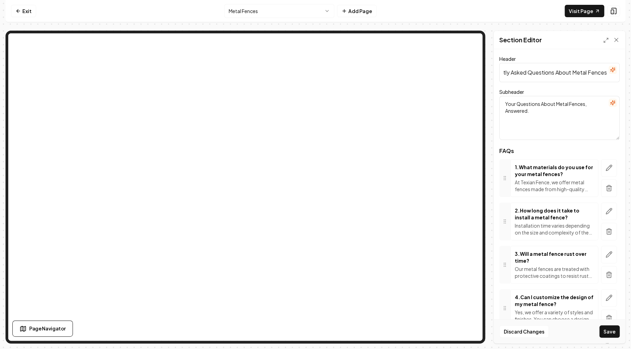
click at [549, 102] on textarea "Your Questions About Metal Fences, Answered." at bounding box center [559, 118] width 120 height 44
paste textarea "Find answers to common questions about our metal fencing services below. Discov…"
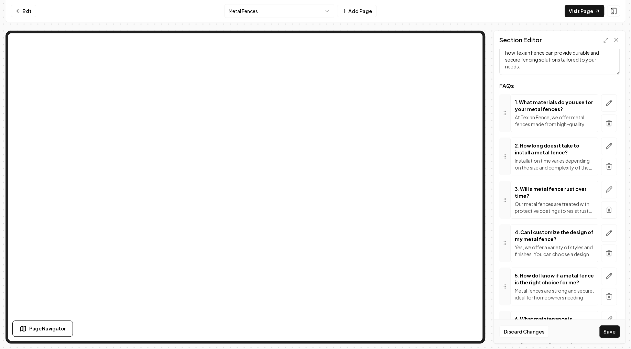
scroll to position [82, 0]
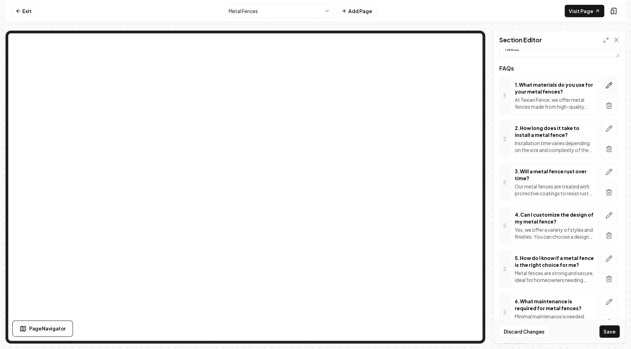
type textarea "Find answers to common questions about our metal fencing services below. Discov…"
click at [610, 85] on icon "button" at bounding box center [609, 85] width 6 height 6
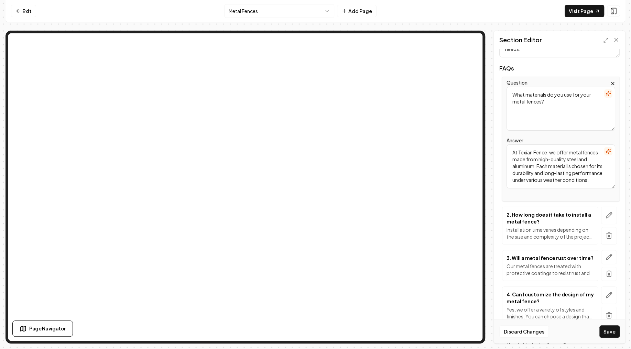
click at [554, 106] on textarea "What materials do you use for your metal fences?" at bounding box center [560, 109] width 109 height 44
paste textarea "types of metal fences do you offer"
type textarea "What types of metal fences do you offer?"
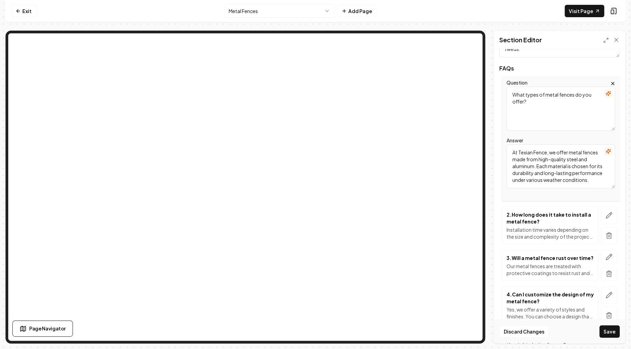
click at [538, 163] on textarea "At Texian Fence, we offer metal fences made from high-quality steel and aluminu…" at bounding box center [560, 166] width 109 height 44
click at [529, 162] on textarea "At Texian Fence, we offer metal fences made from high-quality steel and aluminu…" at bounding box center [560, 166] width 109 height 44
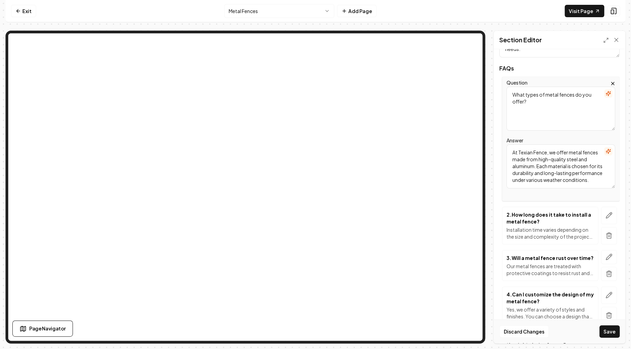
click at [529, 162] on textarea "At Texian Fence, we offer metal fences made from high-quality steel and aluminu…" at bounding box center [560, 166] width 109 height 44
paste textarea "a variety of metal fences including wrought iron and steel. Our expert technici…"
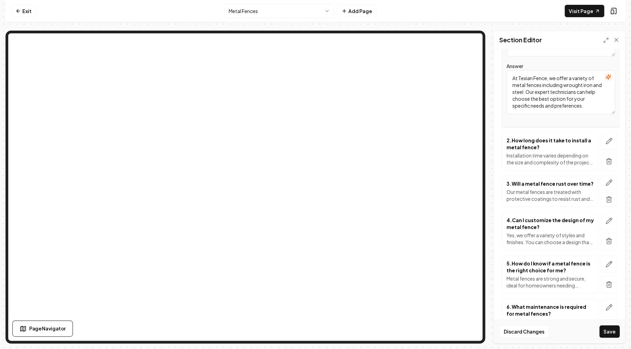
scroll to position [165, 0]
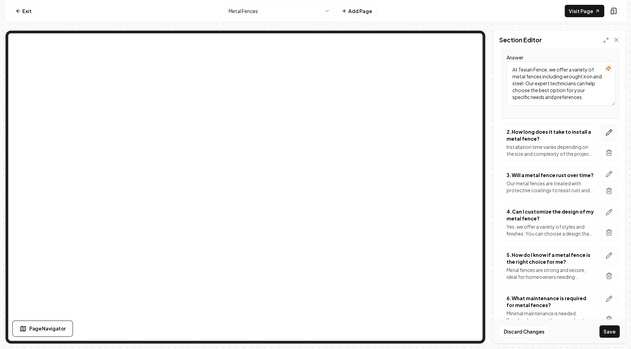
type textarea "At Texian Fence, we offer a variety of metal fences including wrought iron and …"
click at [613, 135] on button "button" at bounding box center [609, 133] width 16 height 18
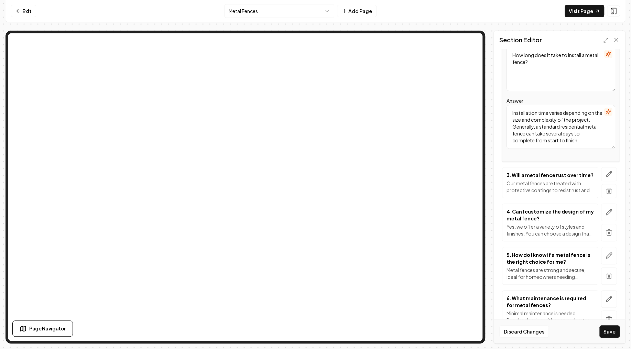
click at [536, 75] on textarea "How long does it take to install a metal fence?" at bounding box center [560, 69] width 109 height 44
click at [534, 73] on textarea "How long does it take to install a metal fence?" at bounding box center [560, 69] width 109 height 44
paste textarea "What are the benefits of choosing a metal fence"
drag, startPoint x: 546, startPoint y: 70, endPoint x: 472, endPoint y: 34, distance: 82.8
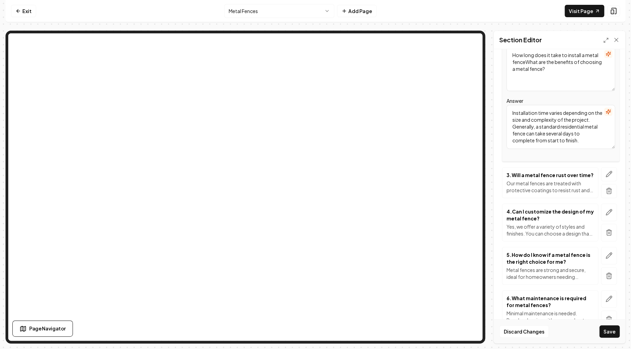
click at [506, 47] on textarea "How long does it take to install a metal fenceWhat are the benefits of choosing…" at bounding box center [560, 69] width 109 height 44
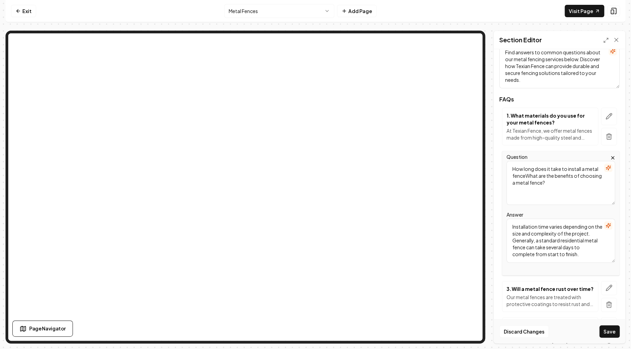
paste textarea
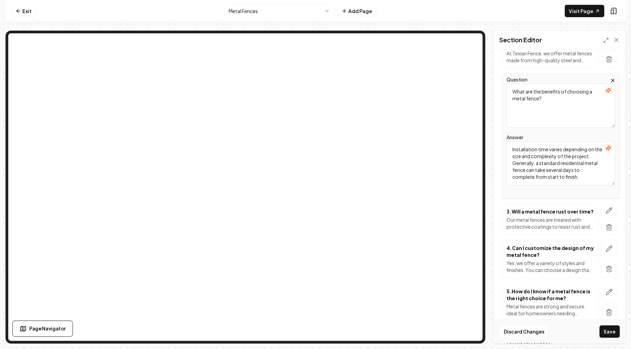
scroll to position [134, 0]
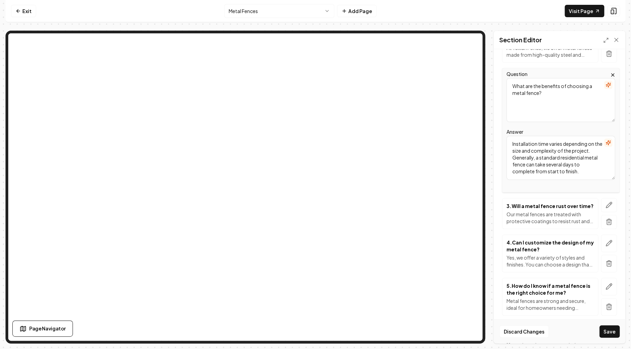
type textarea "What are the benefits of choosing a metal fence?"
drag, startPoint x: 592, startPoint y: 176, endPoint x: 475, endPoint y: 115, distance: 132.3
click at [506, 136] on textarea "Installation time varies depending on the size and complexity of the project. G…" at bounding box center [560, 158] width 109 height 44
paste textarea "Metal fences are known for their durability, strength, and security. They offer…"
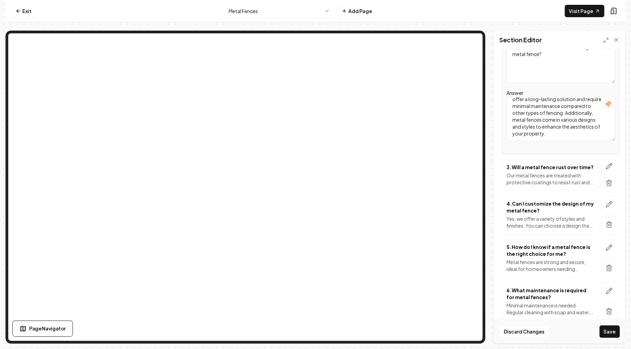
scroll to position [176, 0]
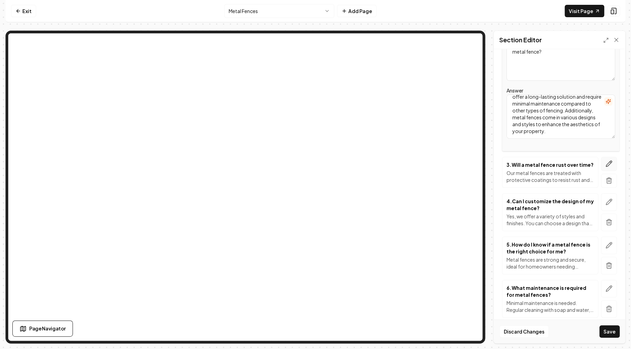
type textarea "Metal fences are known for their durability, strength, and security. They offer…"
click at [610, 161] on icon "button" at bounding box center [610, 161] width 1 height 1
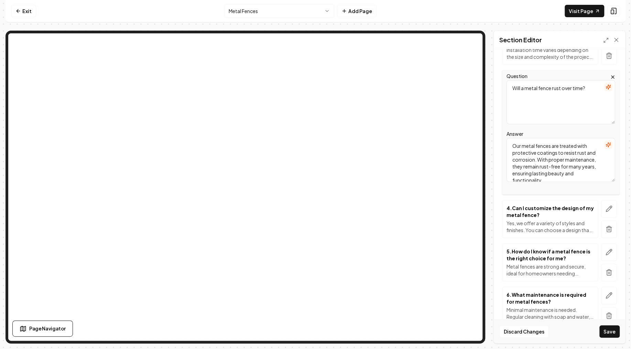
click at [514, 155] on textarea "Our metal fences are treated with protective coatings to resist rust and corros…" at bounding box center [560, 160] width 109 height 44
click at [533, 103] on textarea "Will a metal fence rust over time?" at bounding box center [560, 102] width 109 height 44
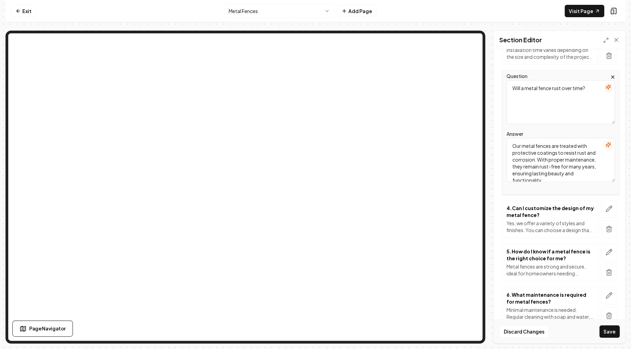
click at [533, 103] on textarea "Will a metal fence rust over time?" at bounding box center [560, 102] width 109 height 44
paste textarea "How secure are metal fences"
type textarea "How secure are metal fences?"
click at [553, 159] on textarea "Our metal fences are treated with protective coatings to resist rust and corros…" at bounding box center [560, 160] width 109 height 44
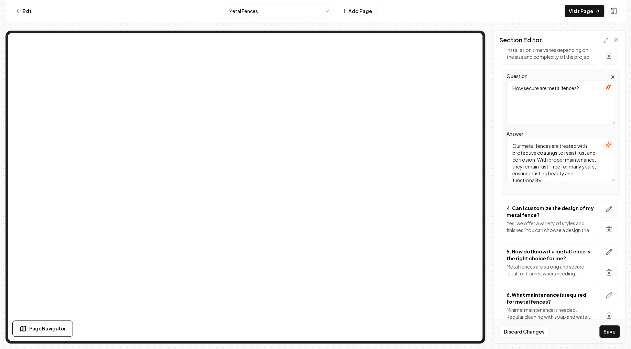
click at [553, 159] on textarea "Our metal fences are treated with protective coatings to resist rust and corros…" at bounding box center [560, 160] width 109 height 44
paste textarea "Metal fences provide excellent security due to their sturdy construction. They …"
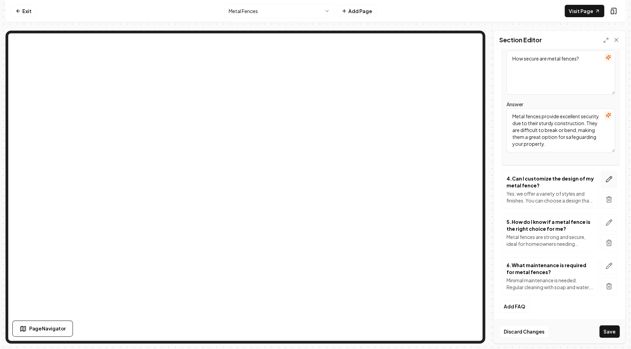
type textarea "Metal fences provide excellent security due to their sturdy construction. They …"
click at [609, 171] on button "button" at bounding box center [609, 179] width 16 height 18
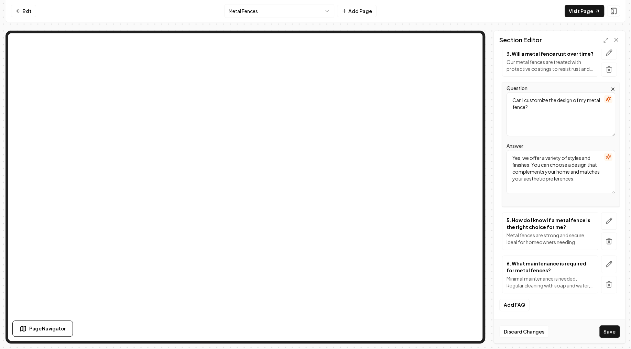
scroll to position [198, 0]
click at [539, 114] on textarea "Can I customize the design of my metal fence?" at bounding box center [560, 116] width 109 height 44
paste textarea "metal fences be customized"
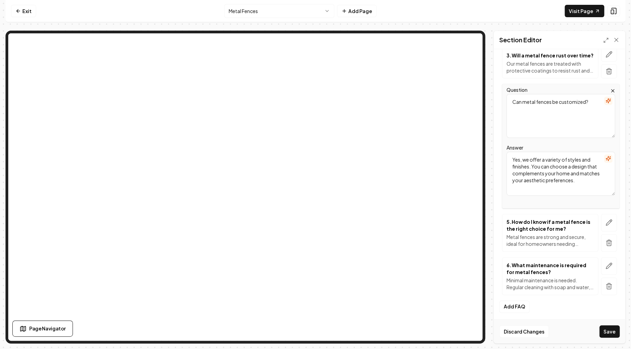
type textarea "Can metal fences be customized?"
click at [536, 179] on textarea "Yes, we offer a variety of styles and finishes. You can choose a design that co…" at bounding box center [560, 174] width 109 height 44
paste textarea "metal fences can be customized to fit your specific design and security require…"
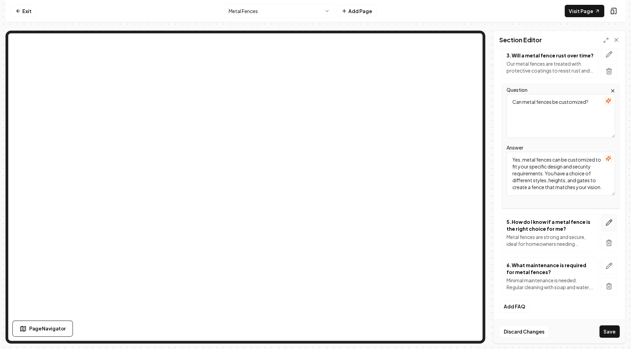
type textarea "Yes, metal fences can be customized to fit your specific design and security re…"
click at [609, 224] on icon "button" at bounding box center [608, 222] width 7 height 7
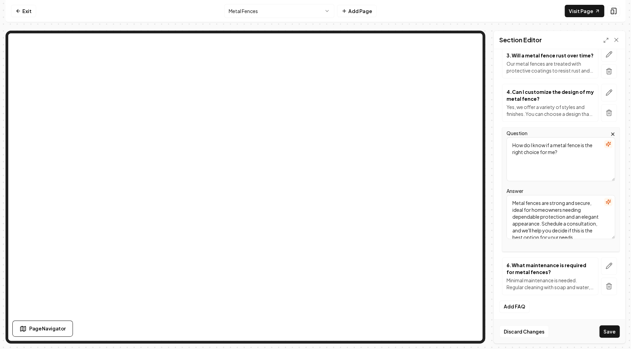
click at [558, 157] on textarea "How do I know if a metal fence is the right choice for me?" at bounding box center [560, 159] width 109 height 44
paste textarea "long does it take to install a metal fenc"
type textarea "How long does it take to install a metal fence?"
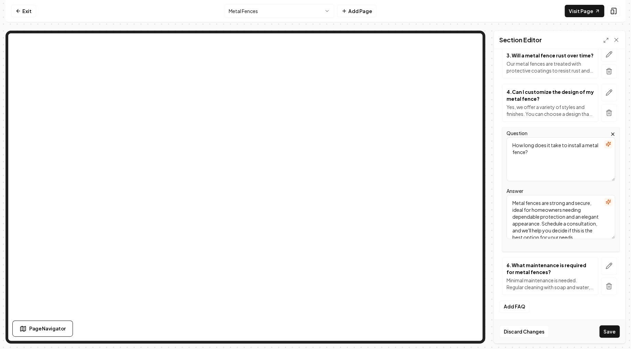
click at [534, 212] on textarea "Metal fences are strong and secure, ideal for homeowners needing dependable pro…" at bounding box center [560, 217] width 109 height 44
paste textarea "The installation time varies depending on the complexity and size of the projec…"
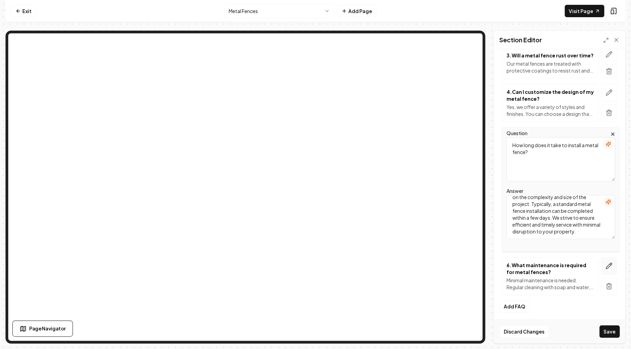
type textarea "The installation time varies depending on the complexity and size of the projec…"
click at [609, 262] on icon "button" at bounding box center [608, 265] width 7 height 7
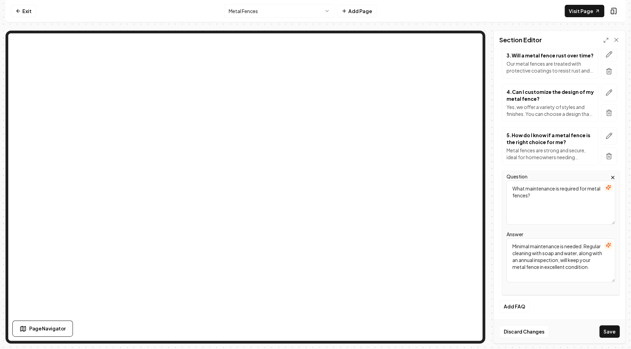
click at [533, 205] on textarea "What maintenance is required for metal fences?" at bounding box center [560, 202] width 109 height 44
drag, startPoint x: 561, startPoint y: 194, endPoint x: 468, endPoint y: 175, distance: 94.7
click at [506, 180] on textarea "What maintenance is required for metal fences?" at bounding box center [560, 202] width 109 height 44
drag, startPoint x: 534, startPoint y: 198, endPoint x: 494, endPoint y: 173, distance: 47.3
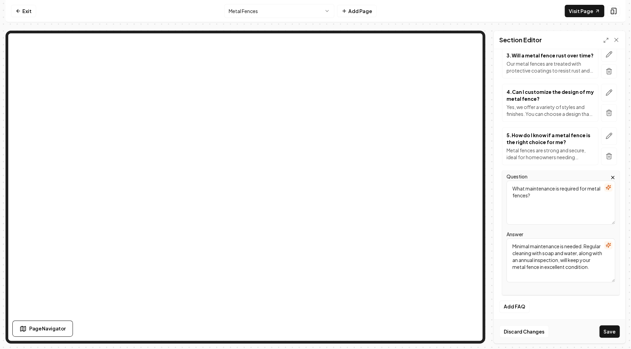
click at [506, 180] on textarea "What maintenance is required for metal fences?" at bounding box center [560, 202] width 109 height 44
paste textarea "Do you provide a warranty"
type textarea "Do you provide a warranty for metal fences?"
click at [542, 253] on textarea "Minimal maintenance is needed. Regular cleaning with soap and water, along with…" at bounding box center [560, 260] width 109 height 44
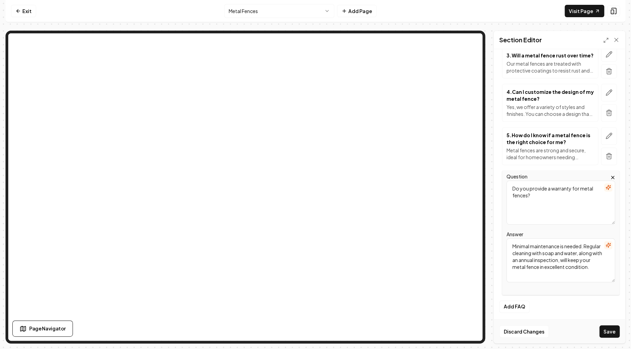
click at [542, 253] on textarea "Minimal maintenance is needed. Regular cleaning with soap and water, along with…" at bounding box center [560, 260] width 109 height 44
paste textarea "Yes, we provide a warranty on our metal fencing projects to guarantee their qua…"
type textarea "Yes, we provide a warranty on our metal fencing projects to guarantee their qua…"
click at [610, 330] on button "Save" at bounding box center [609, 331] width 20 height 12
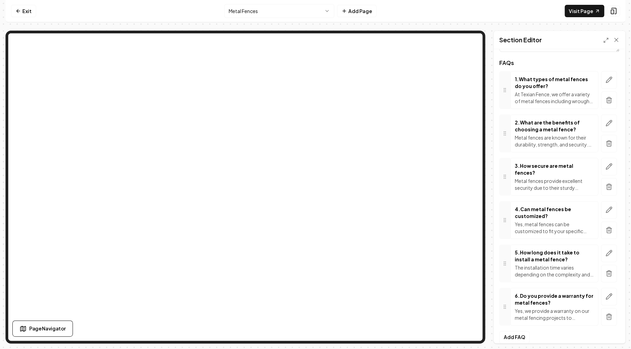
scroll to position [0, 0]
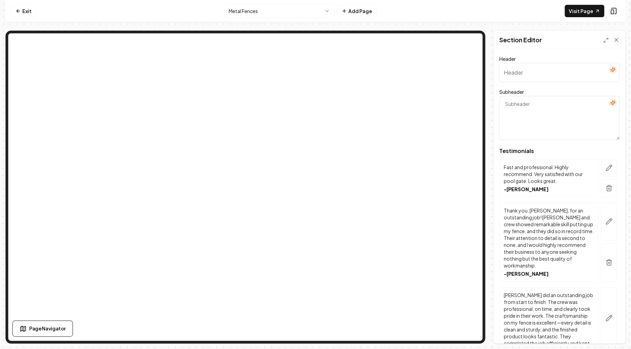
type input "Chosen by folks like you"
type textarea "See how our fences stand out and satisfied our customers"
drag, startPoint x: 567, startPoint y: 70, endPoint x: 495, endPoint y: 72, distance: 71.8
click at [499, 69] on input "Chosen by folks like you" at bounding box center [559, 72] width 120 height 19
paste input "Stories from satisfied partners"
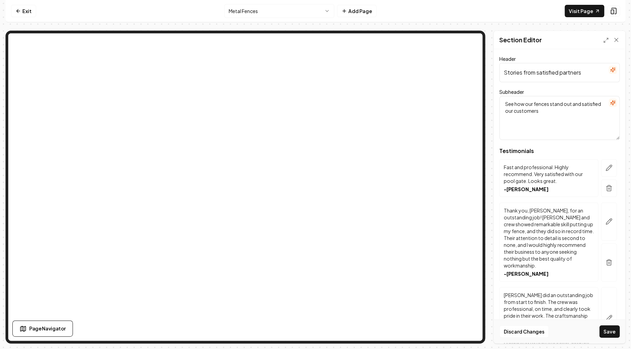
type input "Stories from satisfied partners"
click at [565, 122] on textarea "See how our fences stand out and satisfied our customers" at bounding box center [559, 118] width 120 height 44
paste textarea "Their journeys, their testimonial"
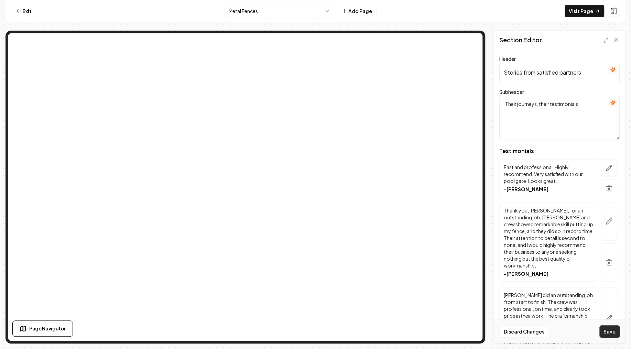
type textarea "Their journeys, their testimonials"
click at [612, 329] on button "Save" at bounding box center [609, 331] width 20 height 12
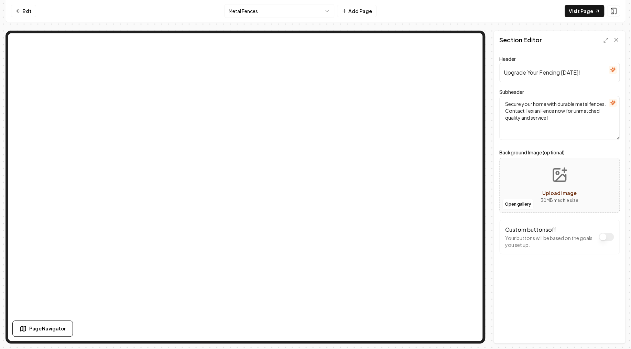
drag, startPoint x: 584, startPoint y: 74, endPoint x: 484, endPoint y: 73, distance: 100.0
click at [499, 73] on input "Upgrade Your Fencing [DATE]!" at bounding box center [559, 72] width 120 height 19
paste input "Protect and Enhance Your Property with a Stunning Metal Fence"
type input "Protect and Enhance Your Property with a Stunning Metal Fence [DATE]!"
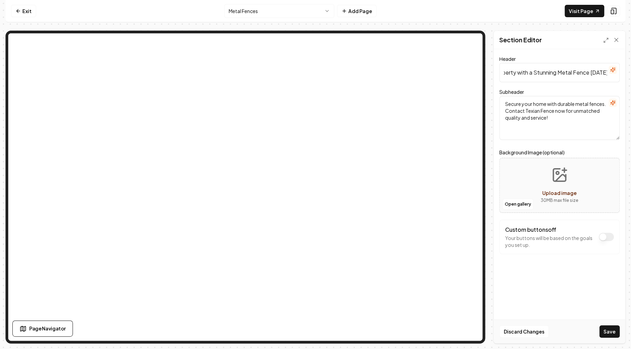
click at [538, 113] on textarea "Secure your home with durable metal fences. Contact Texian Fence now for unmatc…" at bounding box center [559, 118] width 120 height 44
paste textarea "Don't miss out on boosting your property's security and curb appeal with our pr…"
type textarea "Don't miss out on boosting your property's security and curb appeal with our pr…"
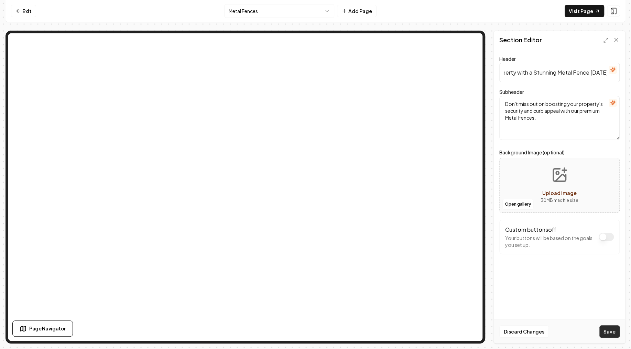
click at [607, 332] on button "Save" at bounding box center [609, 331] width 20 height 12
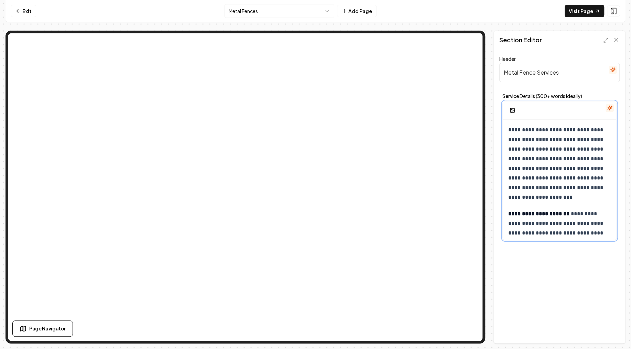
click at [509, 128] on p "**********" at bounding box center [559, 163] width 103 height 77
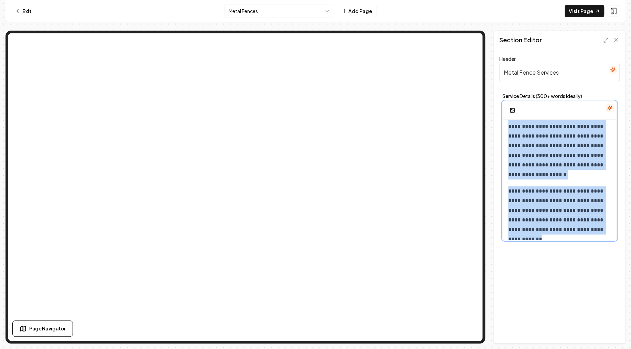
click at [603, 231] on p "**********" at bounding box center [559, 210] width 103 height 48
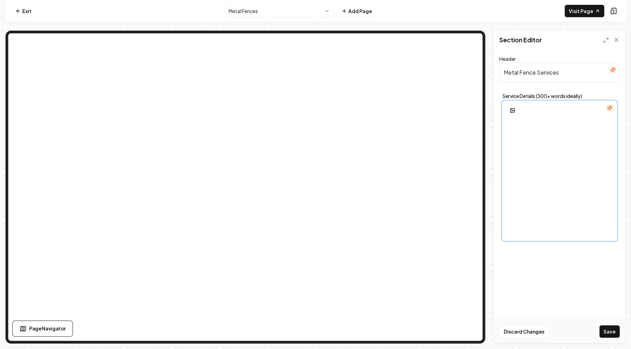
scroll to position [680, 0]
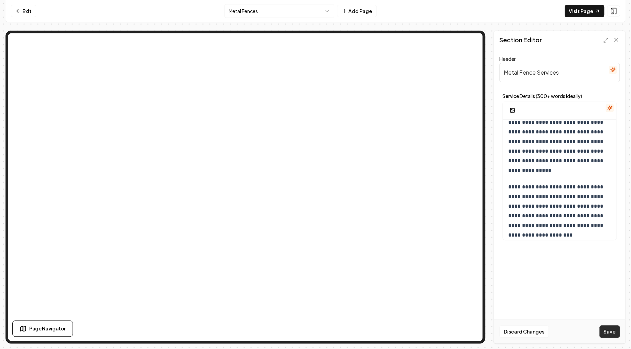
click at [610, 328] on button "Save" at bounding box center [609, 331] width 20 height 12
click at [250, 10] on html "**********" at bounding box center [315, 174] width 631 height 349
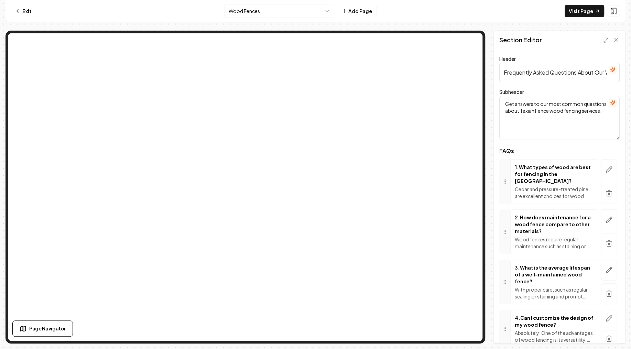
click at [531, 72] on input "Frequently Asked Questions About Our Wood Fences" at bounding box center [559, 72] width 120 height 19
paste input "Wood Fences FAQ"
type input "Wood Fences FAQs"
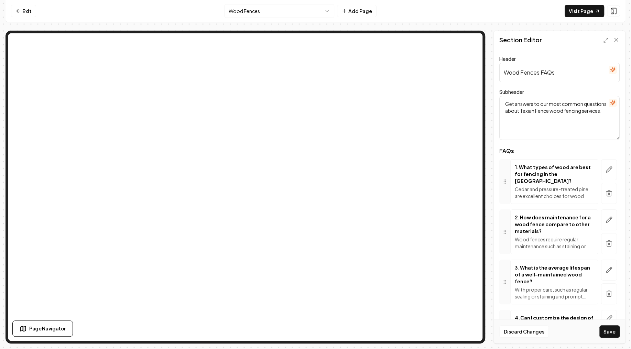
click at [554, 111] on textarea "Get answers to our most common questions about Texian Fence wood fencing servic…" at bounding box center [559, 118] width 120 height 44
paste textarea "Your common questions about wood fences answered by [PERSON_NAME] expert"
type textarea "Your common questions about wood fences answered by Texian Fence experts."
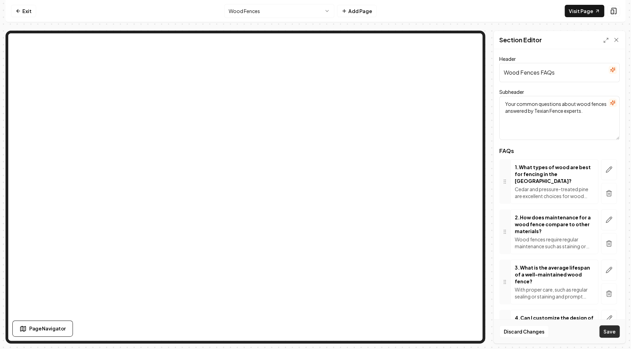
click at [612, 332] on button "Save" at bounding box center [609, 331] width 20 height 12
click at [246, 11] on html "Computer Required This feature is only available on a computer. Please switch t…" at bounding box center [315, 174] width 631 height 349
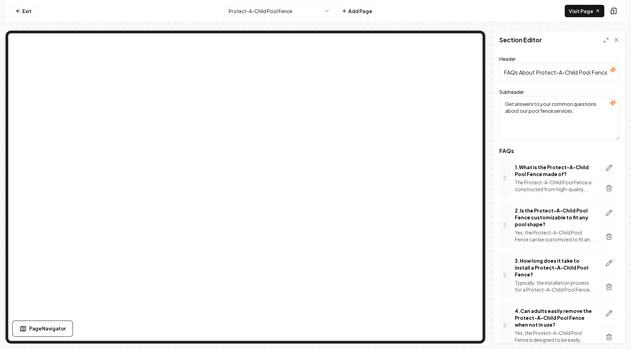
click at [561, 74] on input "FAQs About Protect-A-Child Pool Fence Service" at bounding box center [559, 72] width 120 height 19
paste input "Protect-A-Child Pool Fence FAQs"
type input "Protect-A-Child Pool Fence FAQs"
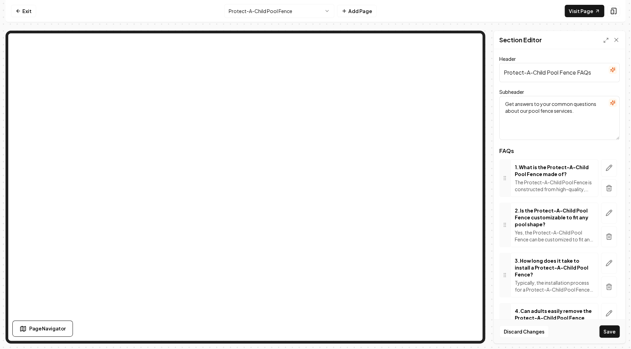
click at [524, 104] on textarea "Get answers to your common questions about our pool fence services." at bounding box center [559, 118] width 120 height 44
paste textarea "Your questions about the Protect-A-Child Pool Fence answered here. Ensure safet…"
type textarea "Your questions about the Protect-A-Child Pool Fence answered here. Ensure safet…"
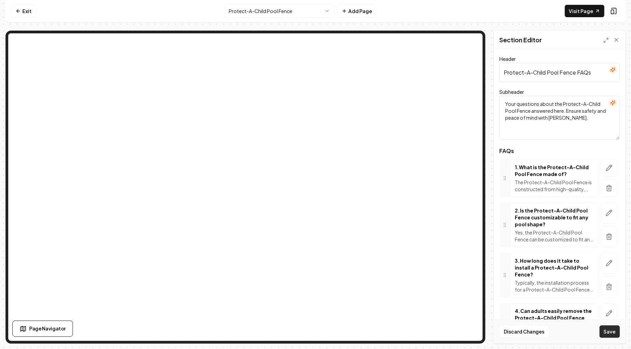
click at [610, 336] on button "Save" at bounding box center [609, 331] width 20 height 12
click at [251, 10] on html "Computer Required This feature is only available on a computer. Please switch t…" at bounding box center [315, 174] width 631 height 349
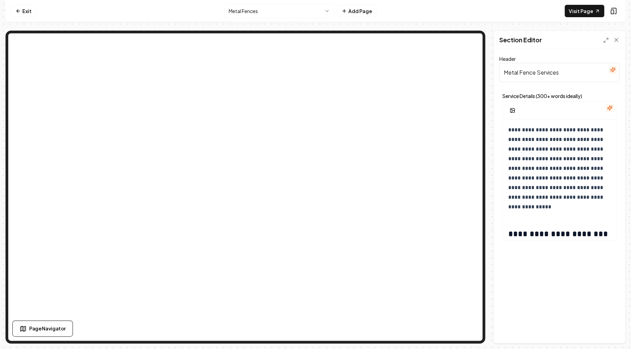
drag, startPoint x: 575, startPoint y: 69, endPoint x: 469, endPoint y: 68, distance: 106.2
click at [499, 68] on input "Metal Fence Services" at bounding box center [559, 72] width 120 height 19
paste input "s Overview"
type input "Metal Fences Overview"
click at [609, 332] on button "Save" at bounding box center [609, 331] width 20 height 12
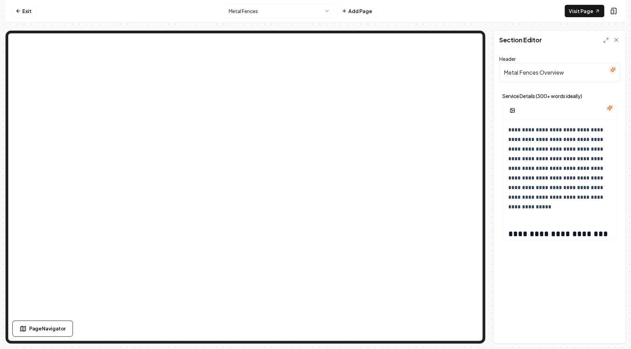
click at [249, 11] on html "**********" at bounding box center [315, 174] width 631 height 349
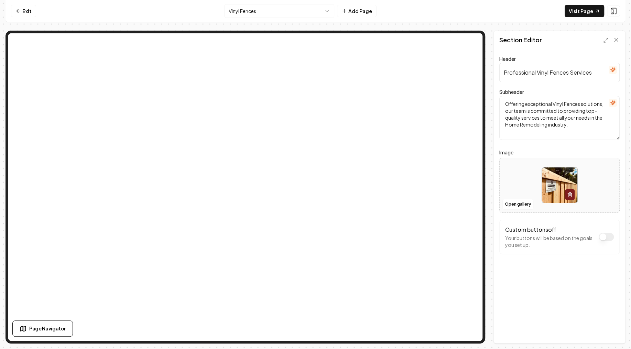
click at [554, 74] on input "Professional Vinyl Fences Services" at bounding box center [559, 72] width 120 height 19
paste input "emier"
type input "Premier Vinyl Fences Services"
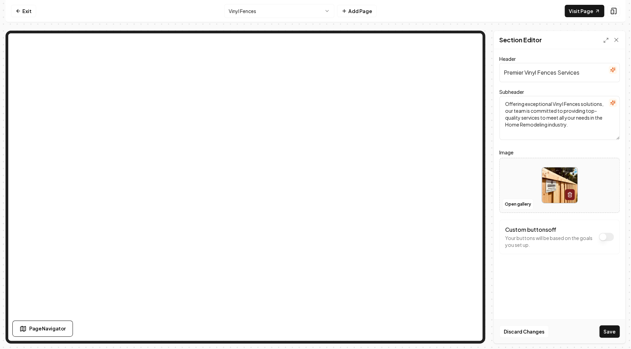
click at [515, 115] on textarea "Offering exceptional Vinyl Fences solutions, our team is committed to providing…" at bounding box center [559, 118] width 120 height 44
paste textarea "Enhance your [GEOGRAPHIC_DATA] property with durable, low-maintenance vinyl fen…"
type textarea "Enhance your [GEOGRAPHIC_DATA] property with durable, low-maintenance vinyl fen…"
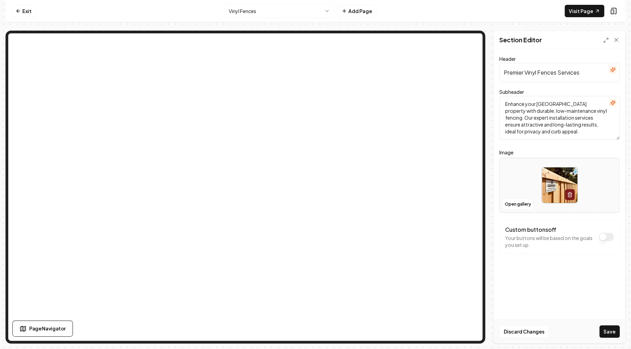
click at [514, 182] on div at bounding box center [559, 184] width 120 height 47
type input "**********"
click at [606, 332] on button "Save" at bounding box center [609, 331] width 20 height 12
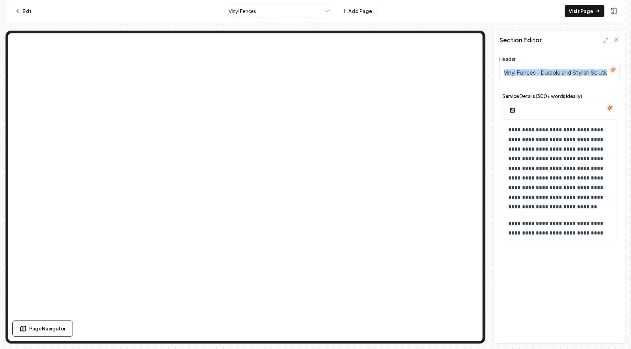
drag, startPoint x: 539, startPoint y: 87, endPoint x: 526, endPoint y: 79, distance: 15.1
click at [526, 79] on form "**********" at bounding box center [559, 149] width 120 height 189
click at [536, 70] on input "Vinyl Fences - Durable and Stylish Solutions" at bounding box center [559, 72] width 120 height 19
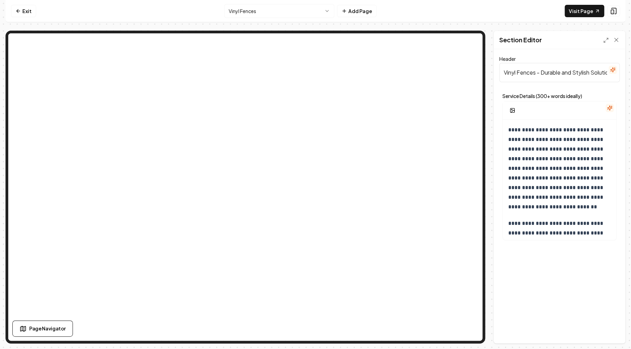
paste input "Service Detail"
type input "Vinyl Fences Service Details"
click at [529, 137] on p "**********" at bounding box center [559, 168] width 103 height 87
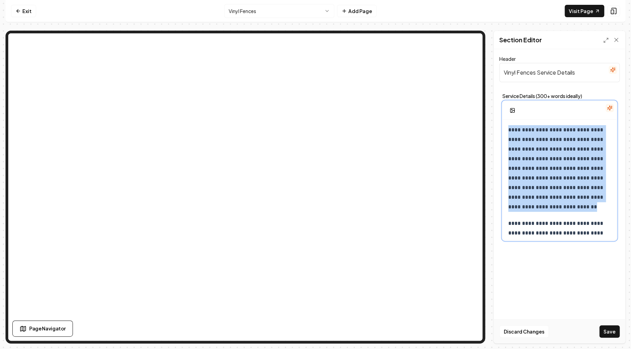
click at [529, 137] on p "**********" at bounding box center [559, 168] width 103 height 87
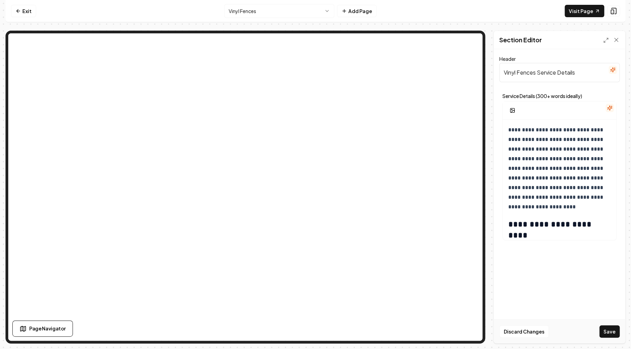
click at [613, 334] on button "Save" at bounding box center [609, 331] width 20 height 12
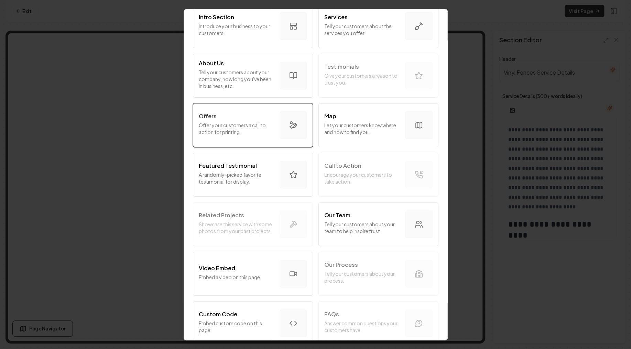
scroll to position [165, 0]
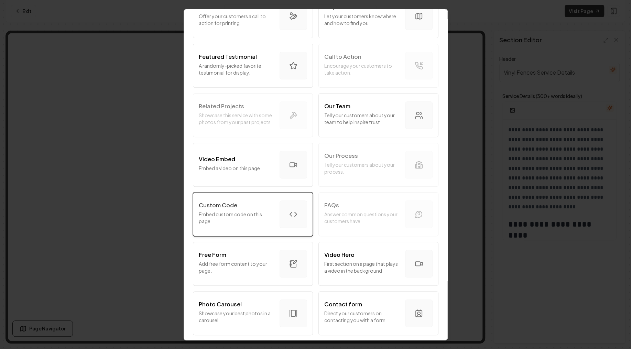
click at [240, 207] on div "Custom Code" at bounding box center [236, 205] width 75 height 8
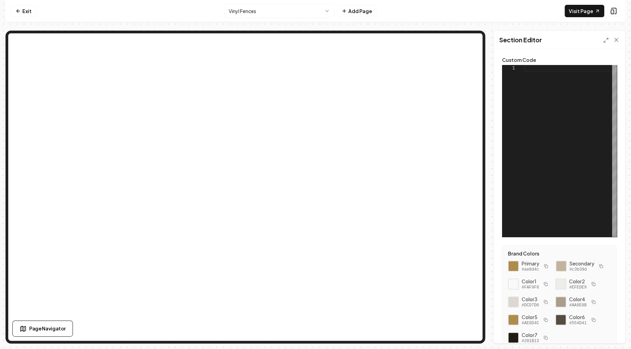
click at [526, 80] on div at bounding box center [570, 151] width 93 height 172
click at [605, 331] on button "Save" at bounding box center [609, 331] width 20 height 12
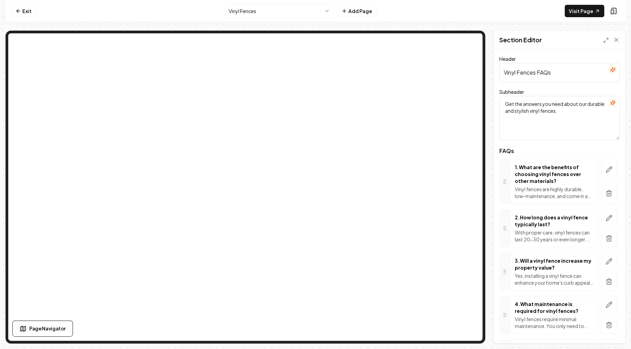
click at [553, 77] on input "Vinyl Fences FAQs" at bounding box center [559, 72] width 120 height 19
paste input "Frequently Asked Questions About Our Vinyl Fence"
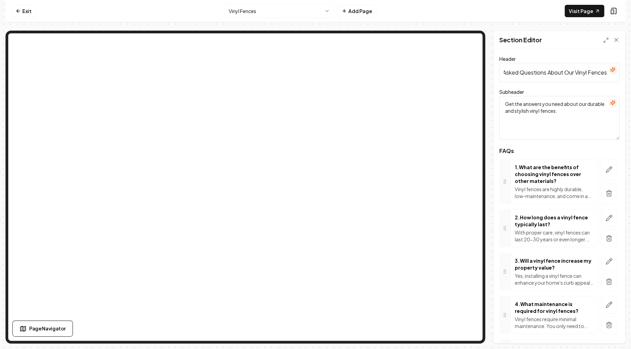
type input "Frequently Asked Questions About Our Vinyl Fences"
drag, startPoint x: 578, startPoint y: 117, endPoint x: 492, endPoint y: 88, distance: 90.5
click at [499, 96] on textarea "Get the answers you need about our durable and stylish vinyl fences." at bounding box center [559, 118] width 120 height 44
paste textarea "Find answers to your most pressing questions about our top-quality vinyl fencin…"
type textarea "Find answers to your most pressing questions about our top-quality vinyl fencin…"
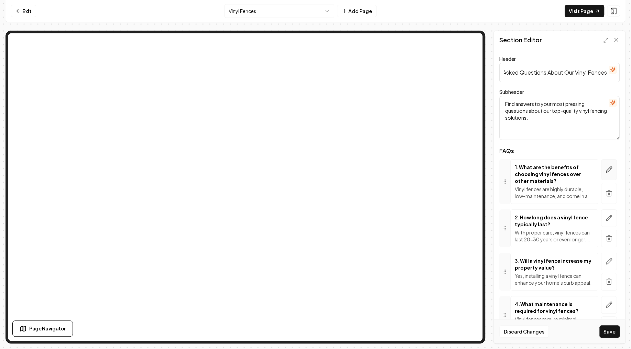
click at [607, 169] on icon "button" at bounding box center [608, 169] width 7 height 7
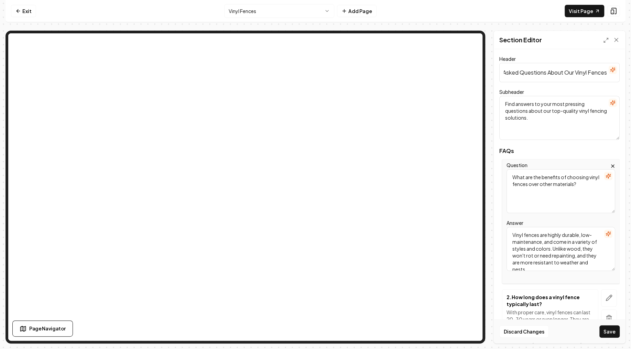
drag, startPoint x: 555, startPoint y: 177, endPoint x: 553, endPoint y: 174, distance: 4.2
click at [555, 177] on textarea "What are the benefits of choosing vinyl fences over other materials?" at bounding box center [560, 191] width 109 height 44
click at [543, 183] on textarea "What are the benefits of choosing vinyl fences over other materials?" at bounding box center [560, 191] width 109 height 44
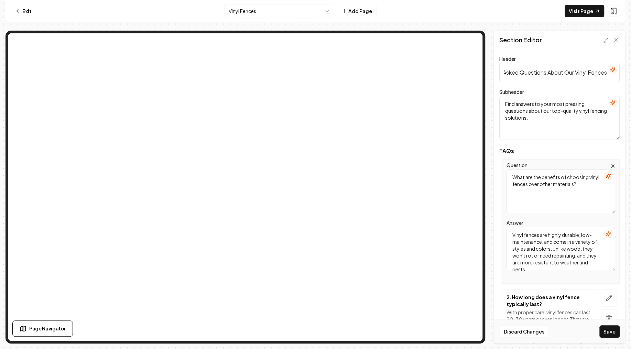
paste textarea
type textarea "What are the benefits of choosing vinyl fences?"
click at [561, 200] on textarea "What are the benefits of choosing vinyl fences?" at bounding box center [560, 191] width 109 height 44
click at [560, 198] on textarea "What are the benefits of choosing vinyl fences?" at bounding box center [560, 191] width 109 height 44
click at [549, 249] on textarea "Vinyl fences are highly durable, low-maintenance, and come in a variety of styl…" at bounding box center [560, 249] width 109 height 44
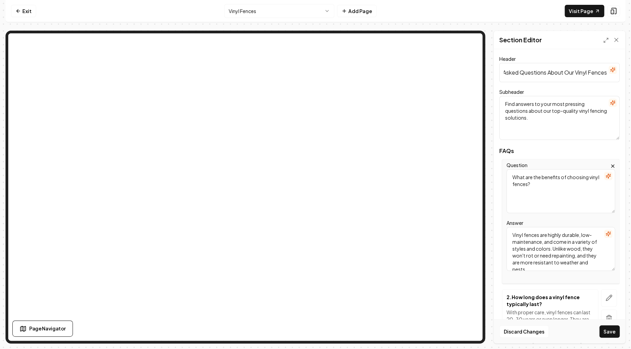
click at [549, 249] on textarea "Vinyl fences are highly durable, low-maintenance, and come in a variety of styl…" at bounding box center [560, 249] width 109 height 44
paste textarea "an excellent choice for their durability, low maintenance, and aesthetic appeal…"
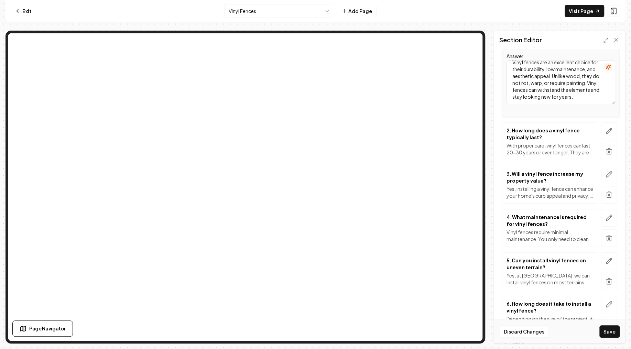
scroll to position [164, 0]
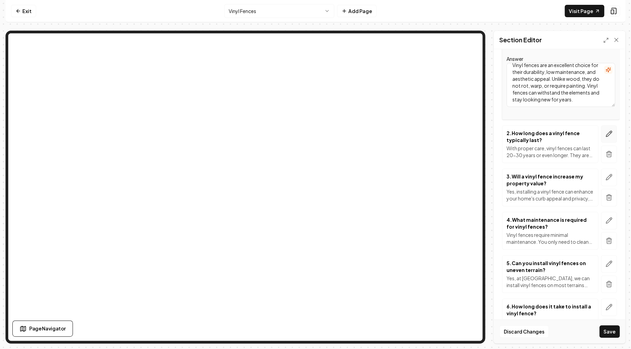
type textarea "Vinyl fences are an excellent choice for their durability, low maintenance, and…"
click at [607, 133] on icon "button" at bounding box center [608, 133] width 7 height 7
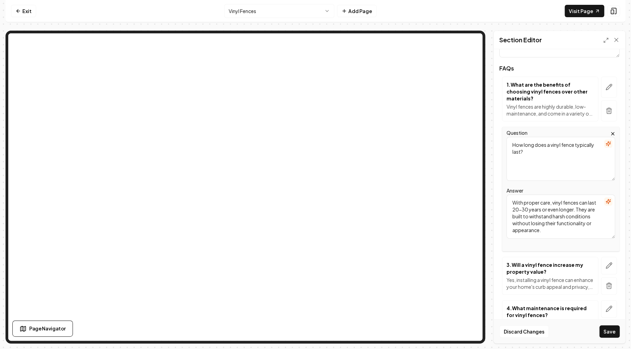
scroll to position [81, 0]
click at [530, 152] on textarea "How long does a vinyl fence typically last?" at bounding box center [560, 160] width 109 height 44
paste textarea "do vinyl fences compare to other types of fencing in terms of co"
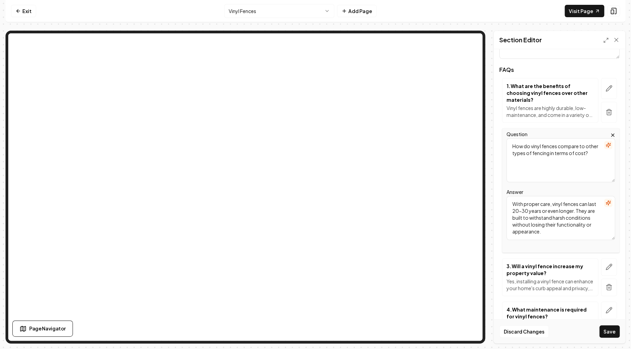
type textarea "How do vinyl fences compare to other types of fencing in terms of cost?"
click at [550, 210] on textarea "With proper care, vinyl fences can last 20-30 years or even longer. They are bu…" at bounding box center [560, 218] width 109 height 44
paste textarea "[PERSON_NAME] the initial cost of vinyl fences may be higher than some wood or …"
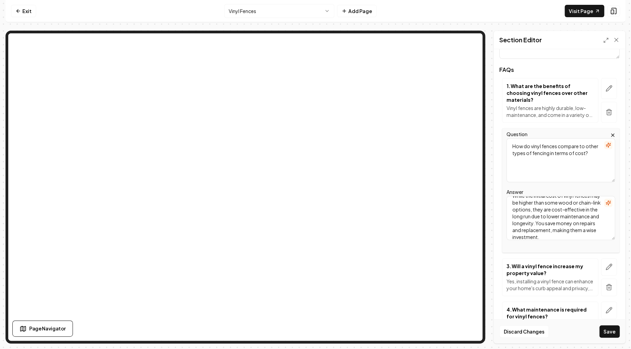
scroll to position [13, 0]
type textarea "While the initial cost of vinyl fences may be higher than some wood or chain-li…"
click at [609, 263] on icon "button" at bounding box center [608, 266] width 7 height 7
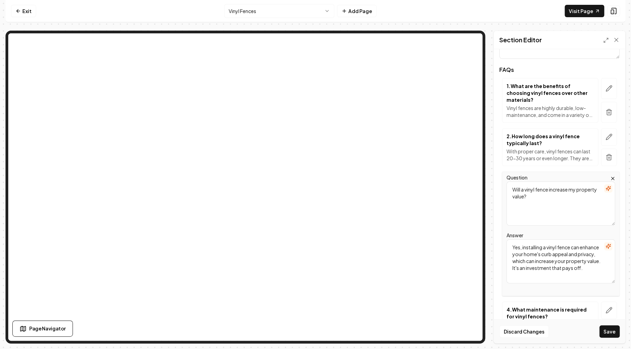
click at [555, 194] on textarea "Will a vinyl fence increase my property value?" at bounding box center [560, 203] width 109 height 44
click at [554, 193] on textarea "Will a vinyl fence increase my property value?" at bounding box center [560, 203] width 109 height 44
paste textarea "Can vinyl fences withstand the harsh weather conditions in the [GEOGRAPHIC_DATA…"
click at [530, 187] on textarea "Will a vinyl fence increase my property value?Can vinyl fences withstand the ha…" at bounding box center [560, 203] width 109 height 44
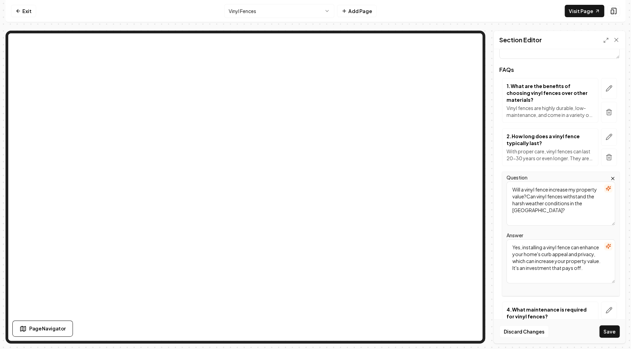
click at [530, 187] on textarea "Will a vinyl fence increase my property value?Can vinyl fences withstand the ha…" at bounding box center [560, 203] width 109 height 44
click at [530, 186] on textarea "Will a vinyl fence increase my property value?Can vinyl fences withstand the ha…" at bounding box center [560, 203] width 109 height 44
paste textarea "vinyl fences withstand the harsh weather conditions in the [GEOGRAPHIC_DATA]?"
click at [530, 186] on textarea "Will a vinyl fence increase my property value?Can vinyl fences withstand the ha…" at bounding box center [560, 203] width 109 height 44
click at [529, 186] on textarea "Will a vinyl fence increase my property value?Can vinyl fences withstand the ha…" at bounding box center [560, 203] width 109 height 44
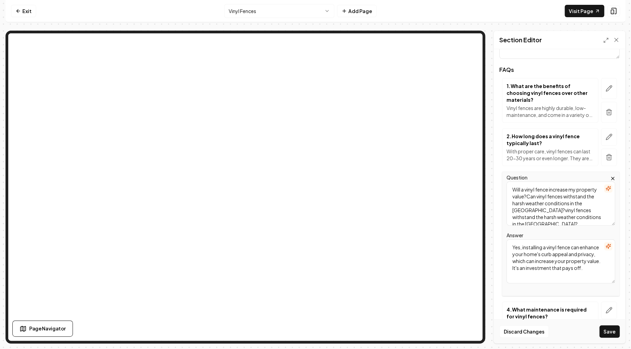
click at [529, 186] on textarea "Will a vinyl fence increase my property value?Can vinyl fences withstand the ha…" at bounding box center [560, 203] width 109 height 44
paste textarea "Can"
type textarea "Can vinyl fences withstand the harsh weather conditions in the [GEOGRAPHIC_DATA…"
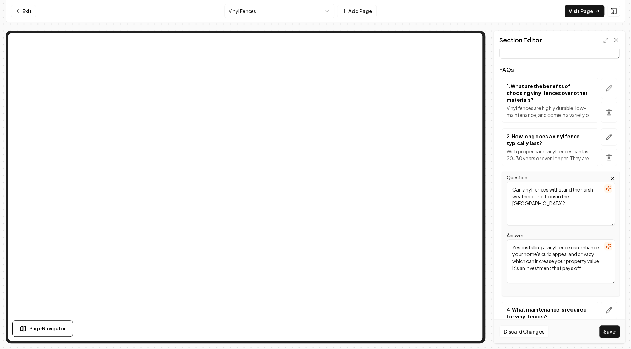
click at [548, 243] on textarea "Yes, installing a vinyl fence can enhance your home's curb appeal and privacy, …" at bounding box center [560, 261] width 109 height 44
paste textarea "vinyl fences are designed to withstand extreme weather conditions, including th…"
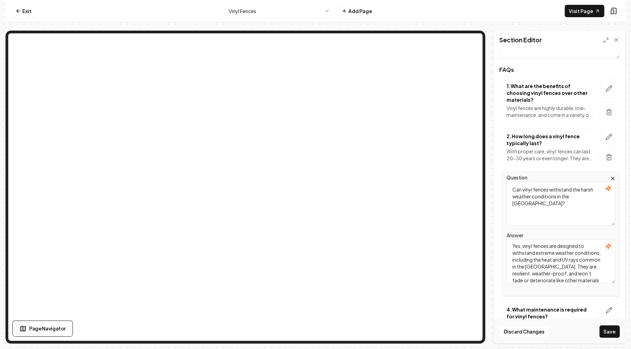
scroll to position [205, 0]
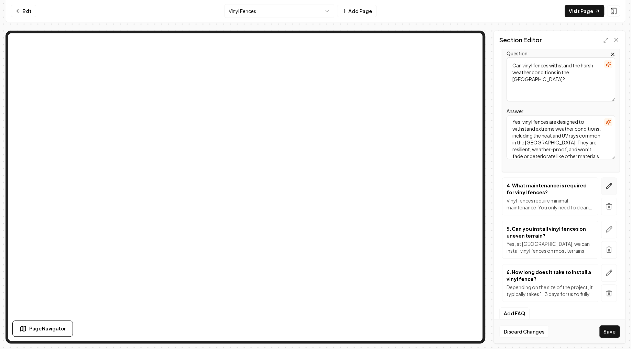
type textarea "Yes, vinyl fences are designed to withstand extreme weather conditions, includi…"
click at [607, 177] on button "button" at bounding box center [609, 186] width 16 height 18
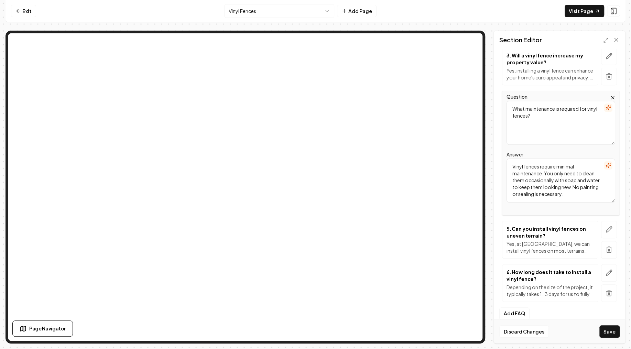
click at [555, 114] on textarea "What maintenance is required for vinyl fences?" at bounding box center [560, 123] width 109 height 44
paste textarea "How long do vinyl fences typically last"
type textarea "How long do vinyl fences typically last?"
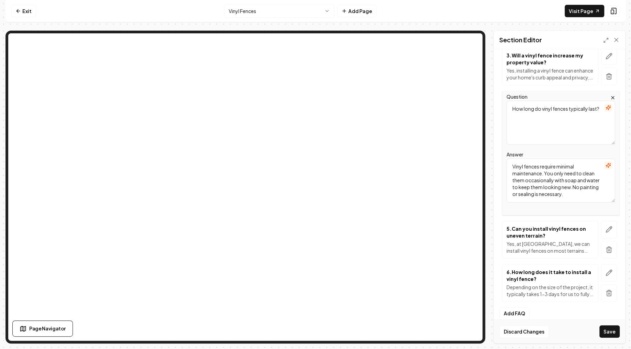
click at [550, 181] on textarea "Vinyl fences require minimal maintenance. You only need to clean them occasiona…" at bounding box center [560, 180] width 109 height 44
click at [550, 179] on textarea "Vinyl fences require minimal maintenance. You only need to clean them occasiona…" at bounding box center [560, 180] width 109 height 44
click at [553, 176] on textarea "Vinyl fences require minimal maintenance. You only need to clean them occasiona…" at bounding box center [560, 180] width 109 height 44
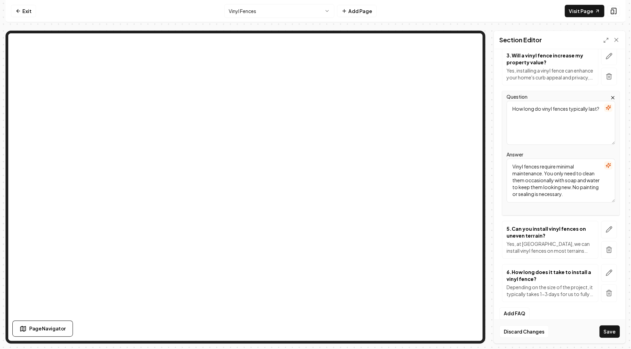
click at [553, 176] on textarea "Vinyl fences require minimal maintenance. You only need to clean them occasiona…" at bounding box center [560, 180] width 109 height 44
paste textarea "can last upwards of 20-30 years with minimal maintenance. Their longevity depen…"
type textarea "Vinyl fences can last upwards of 20-30 years with minimal maintenance. Their lo…"
click at [609, 226] on icon "button" at bounding box center [609, 229] width 6 height 6
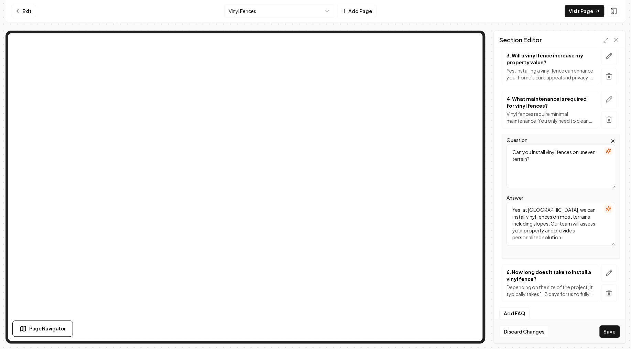
click at [564, 163] on textarea "Can you install vinyl fences on uneven terrain?" at bounding box center [560, 166] width 109 height 44
click at [563, 161] on textarea "Can you install vinyl fences on uneven terrain?" at bounding box center [560, 166] width 109 height 44
click at [562, 160] on textarea "Can you install vinyl fences on uneven terrain?" at bounding box center [560, 166] width 109 height 44
click at [559, 160] on textarea "Can you install vinyl fences on uneven terrain?" at bounding box center [560, 166] width 109 height 44
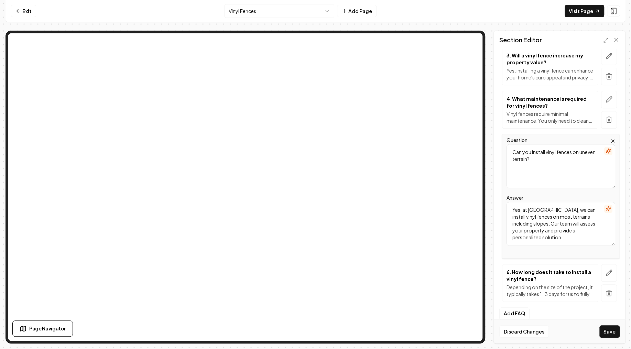
click at [559, 160] on textarea "Can you install vinyl fences on uneven terrain?" at bounding box center [560, 166] width 109 height 44
paste textarea "What maintenance is required for a vinyl fence"
type textarea "What maintenance is required for a vinyl fence?"
click at [543, 211] on textarea "Yes, at [GEOGRAPHIC_DATA], we can install vinyl fences on most terrains includi…" at bounding box center [560, 224] width 109 height 44
click at [543, 210] on textarea "Yes, at [GEOGRAPHIC_DATA], we can install vinyl fences on most terrains includi…" at bounding box center [560, 224] width 109 height 44
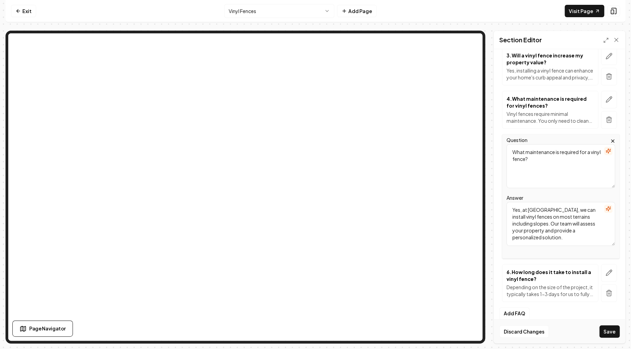
click at [542, 210] on textarea "Yes, at [GEOGRAPHIC_DATA], we can install vinyl fences on most terrains includi…" at bounding box center [560, 224] width 109 height 44
paste textarea "Vinyl fences are very low maintenance. They require an occasional wash with soa…"
type textarea "Vinyl fences are very low maintenance. They require an occasional wash with soa…"
click at [610, 269] on icon "button" at bounding box center [608, 272] width 7 height 7
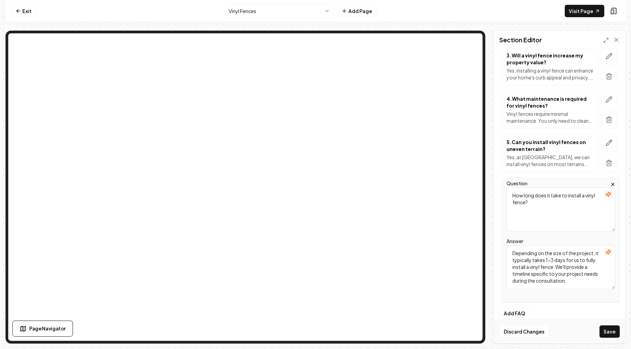
click at [540, 200] on textarea "How long does it take to install a vinyl fence?" at bounding box center [560, 209] width 109 height 44
paste textarea "Are vinyl fences available in different styles and colors"
type textarea "Are vinyl fences available in different styles and colors?"
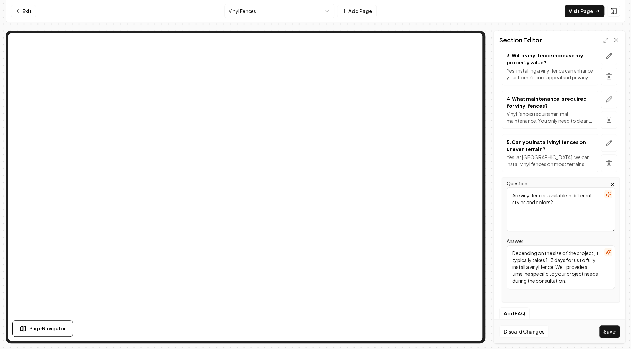
click at [546, 246] on textarea "Depending on the size of the project, it typically takes 1-3 days for us to ful…" at bounding box center [560, 267] width 109 height 44
paste textarea "Yes, vinyl fences come in a wide range of styles and colors to suit your prefer…"
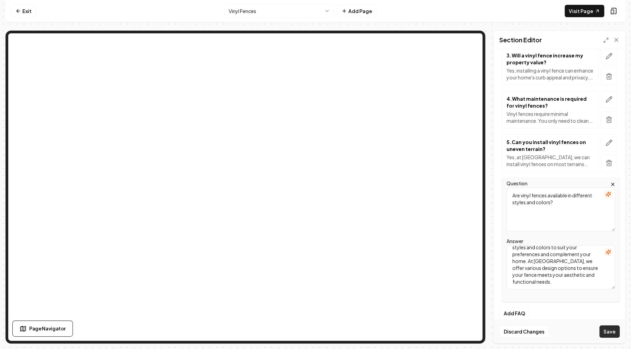
type textarea "Yes, vinyl fences come in a wide range of styles and colors to suit your prefer…"
click at [606, 329] on button "Save" at bounding box center [609, 331] width 20 height 12
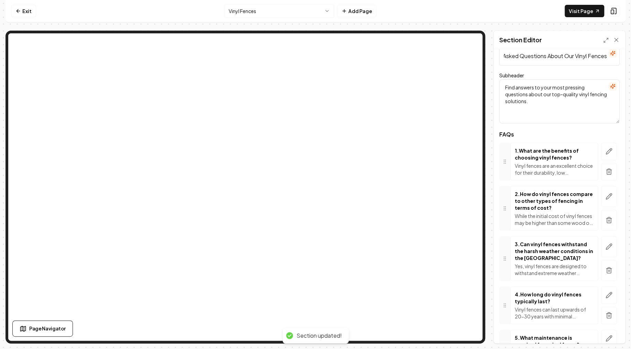
scroll to position [0, 0]
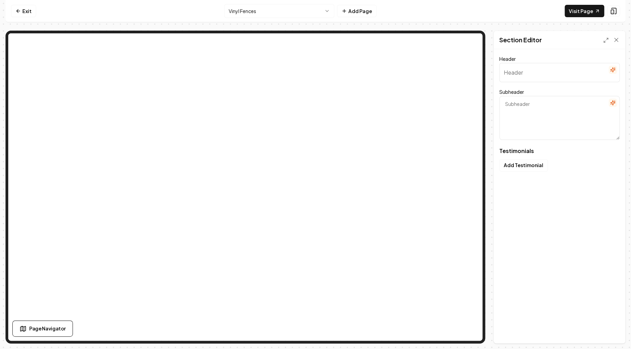
type input "Why Locals Trust Texian Fence"
type textarea "Stories of satisfaction from homeowners just like you"
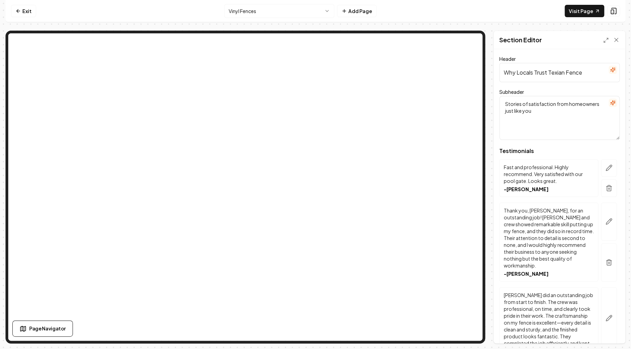
click at [597, 69] on input "Why Locals Trust Texian Fence" at bounding box center [559, 72] width 120 height 19
click at [596, 69] on input "Why Locals Trust Texian Fence" at bounding box center [559, 72] width 120 height 19
click at [595, 69] on input "Why Locals Trust Texian Fence" at bounding box center [559, 72] width 120 height 19
paste input "Stories from satisfied partners"
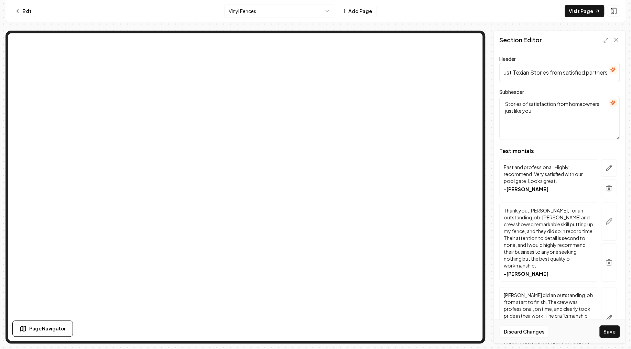
click at [539, 75] on input "Why Locals Trust Texian Stories from satisfied partners" at bounding box center [559, 72] width 120 height 19
paste input "text"
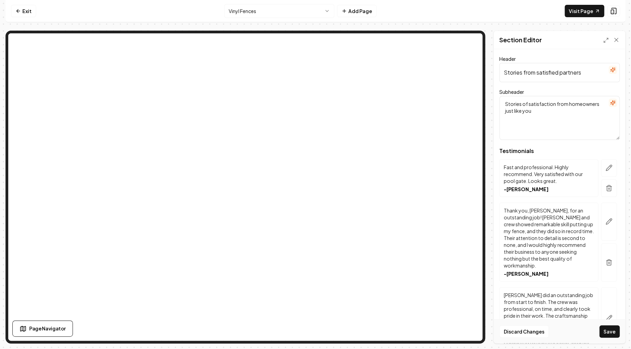
type input "Stories from satisfied partners"
click at [523, 105] on textarea "Stories of satisfaction from homeowners just like you" at bounding box center [559, 118] width 120 height 44
paste textarea "Their journeys, their testimonials"
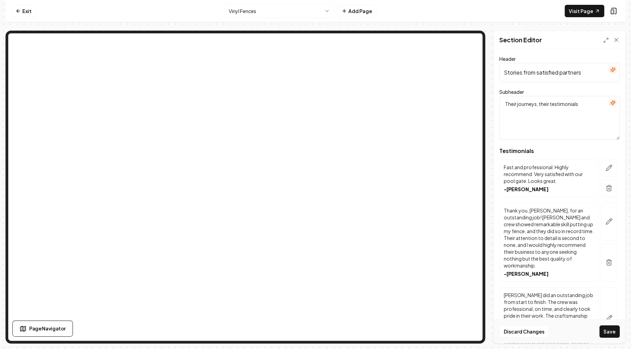
type textarea "Their journeys, their testimonials"
click at [606, 330] on button "Save" at bounding box center [609, 331] width 20 height 12
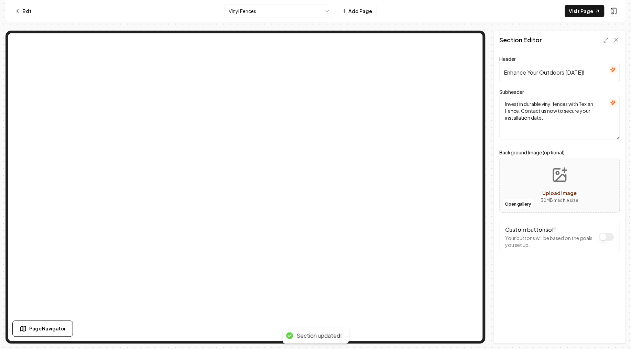
click at [541, 74] on input "Enhance Your Outdoors [DATE]!" at bounding box center [559, 72] width 120 height 19
click at [540, 74] on input "Enhance Your Outdoors [DATE]!" at bounding box center [559, 72] width 120 height 19
paste input "Transform Your Property [DATE] with Texian Fence"
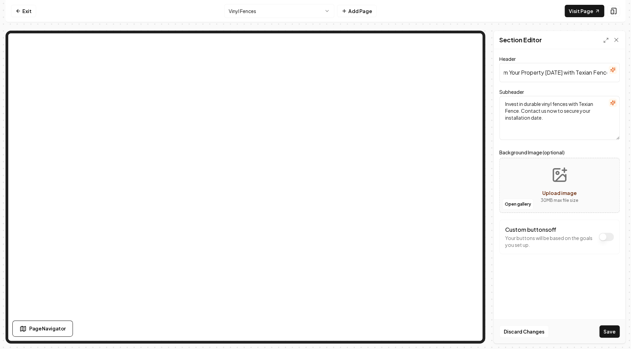
type input "Transform Your Property [DATE] with Texian Fence"
click at [553, 110] on textarea "Invest in durable vinyl fences with Texian Fence. Contact us now to secure your…" at bounding box center [559, 118] width 120 height 44
paste textarea "Don't Miss Out on Our Expert Vinyl Fence Installation"
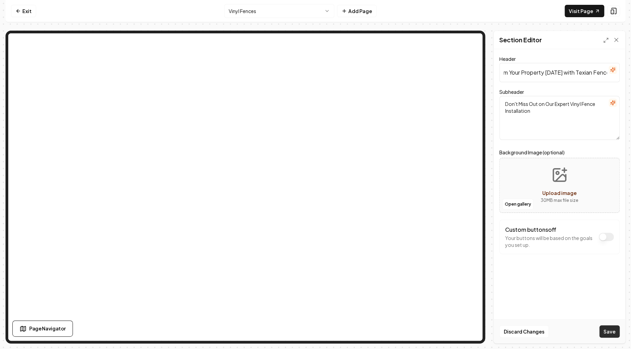
type textarea "Don't Miss Out on Our Expert Vinyl Fence Installation"
click at [614, 331] on button "Save" at bounding box center [609, 331] width 20 height 12
click at [240, 9] on html "Computer Required This feature is only available on a computer. Please switch t…" at bounding box center [315, 174] width 631 height 349
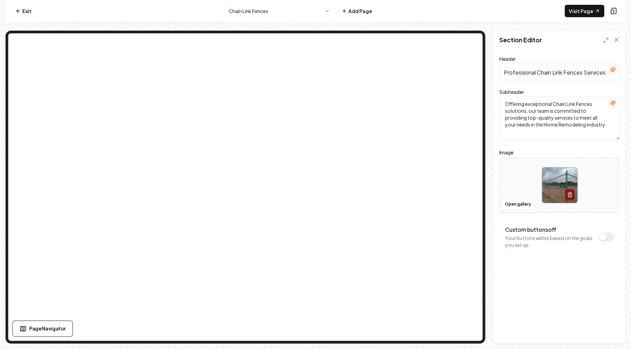
click at [511, 78] on input "Professional Chain Link Fences Services" at bounding box center [559, 72] width 120 height 19
click at [511, 77] on input "Professional Chain Link Fences Services" at bounding box center [559, 72] width 120 height 19
click at [511, 74] on input "Professional Chain Link Fences Services" at bounding box center [559, 72] width 120 height 19
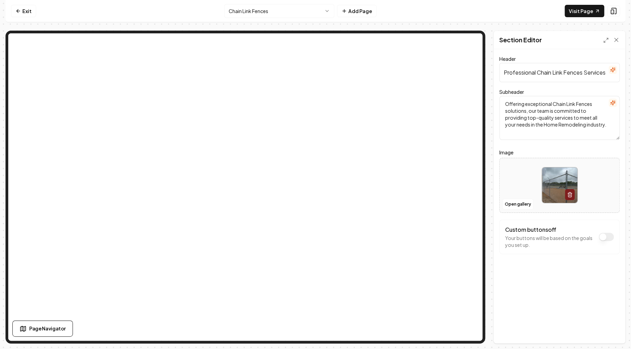
click at [512, 75] on input "Professional Chain Link Fences Services" at bounding box center [559, 72] width 120 height 19
click at [512, 76] on input "Professional Chain Link Fences Services" at bounding box center [559, 72] width 120 height 19
paste input "text"
type input "Professional Chain Link Fence Services"
click at [559, 115] on textarea "Offering exceptional Chain Link Fences solutions, our team is committed to prov…" at bounding box center [559, 118] width 120 height 44
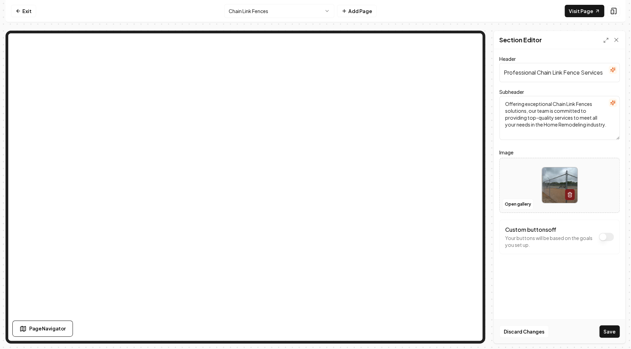
click at [559, 115] on textarea "Offering exceptional Chain Link Fences solutions, our team is committed to prov…" at bounding box center [559, 118] width 120 height 44
paste textarea "Secure, durable, and cost-effective fencing solutions for your property. At [GE…"
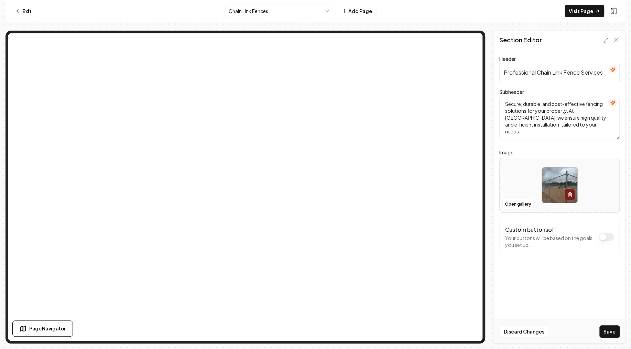
type textarea "Secure, durable, and cost-effective fencing solutions for your property. At [GE…"
click at [518, 175] on div at bounding box center [559, 184] width 120 height 47
type input "**********"
click at [604, 326] on button "Save" at bounding box center [609, 331] width 20 height 12
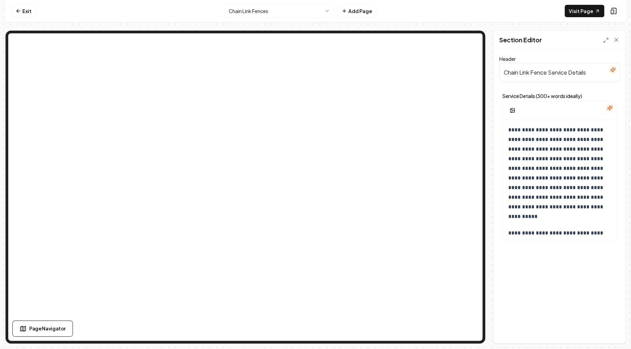
click at [545, 74] on input "Chain Link Fence Service Details" at bounding box center [559, 72] width 120 height 19
paste input "text"
type input "Chain Link Fences"
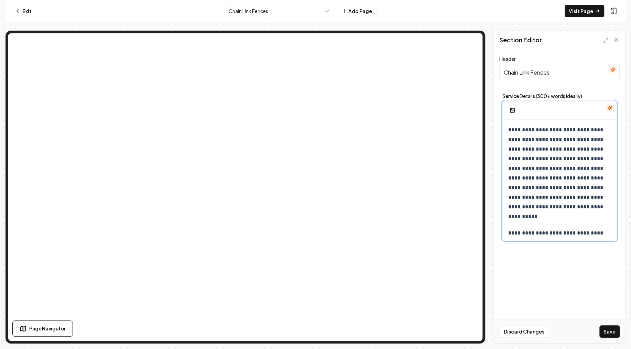
click at [505, 130] on div "**********" at bounding box center [558, 322] width 113 height 404
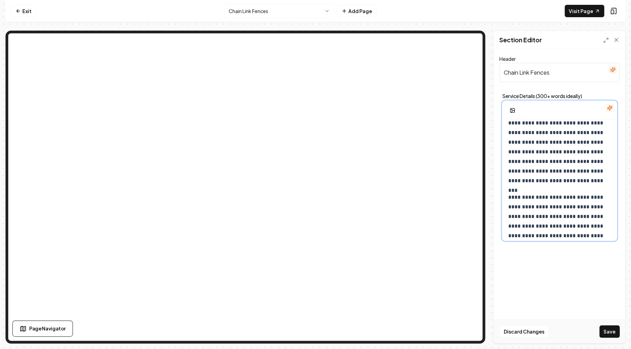
scroll to position [283, 0]
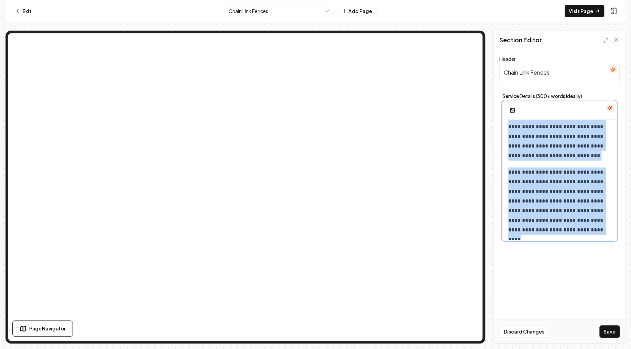
click at [588, 229] on p "**********" at bounding box center [559, 200] width 103 height 67
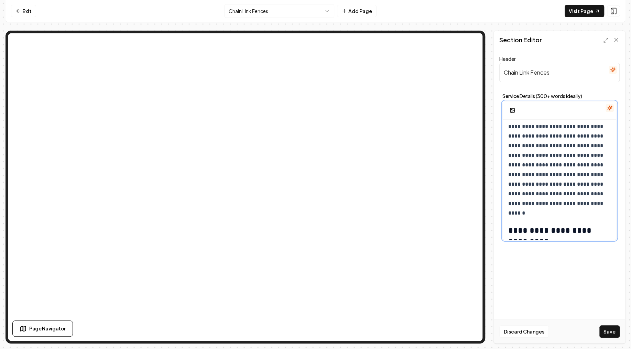
scroll to position [621, 0]
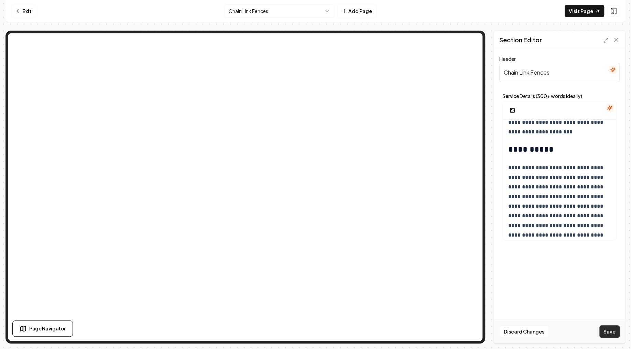
click at [607, 329] on button "Save" at bounding box center [609, 331] width 20 height 12
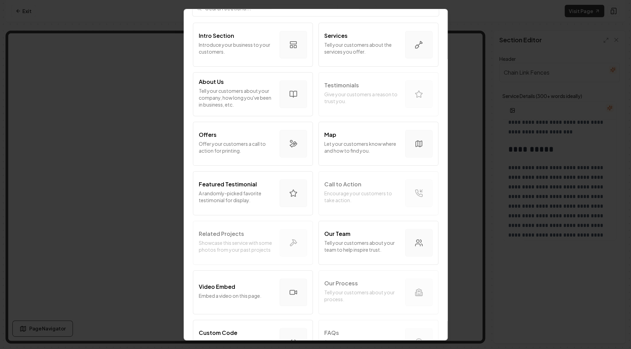
scroll to position [82, 0]
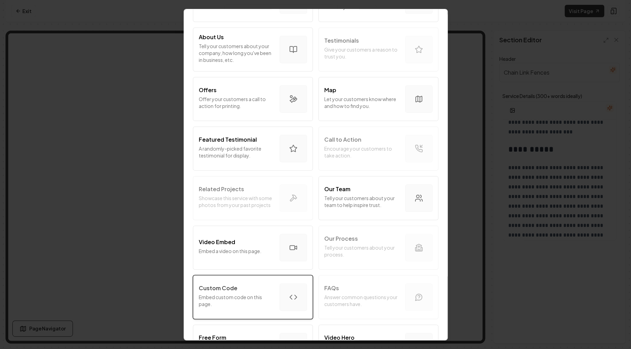
click at [232, 288] on p "Custom Code" at bounding box center [218, 287] width 38 height 8
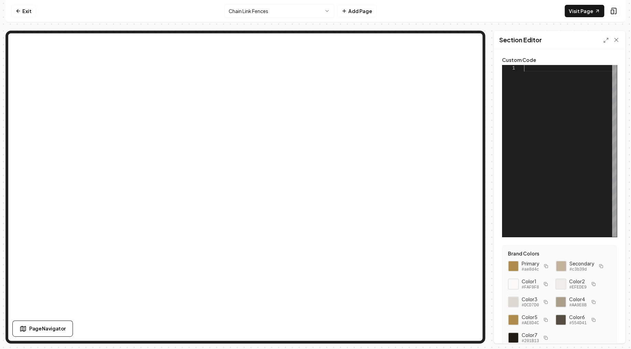
click at [570, 84] on div at bounding box center [570, 151] width 93 height 172
click at [610, 333] on button "Save" at bounding box center [609, 331] width 20 height 12
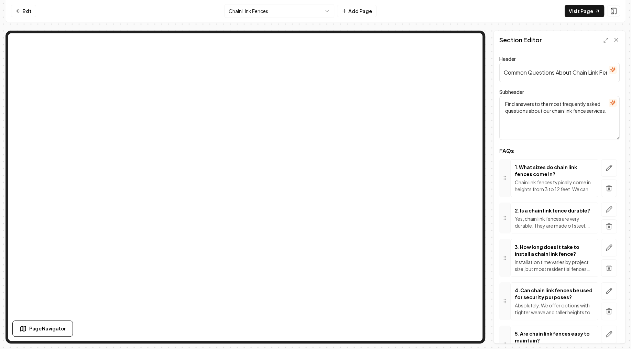
click at [537, 74] on input "Common Questions About Chain Link Fences" at bounding box center [559, 72] width 120 height 19
paste input "Frequently Asked Questions about Our"
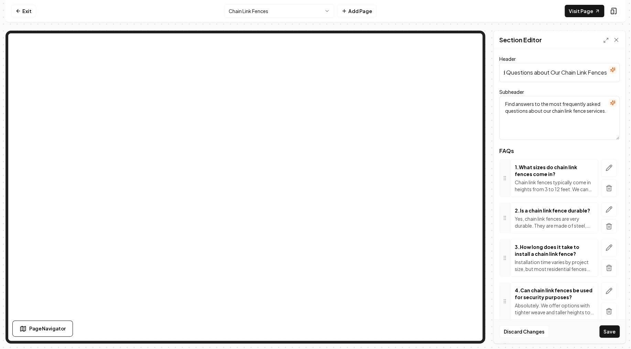
type input "Frequently Asked Questions about Our Chain Link Fences"
click at [547, 112] on textarea "Find answers to the most frequently asked questions about our chain link fence …" at bounding box center [559, 118] width 120 height 44
paste textarea "Learn more about our chain link fencing services with answers to common question"
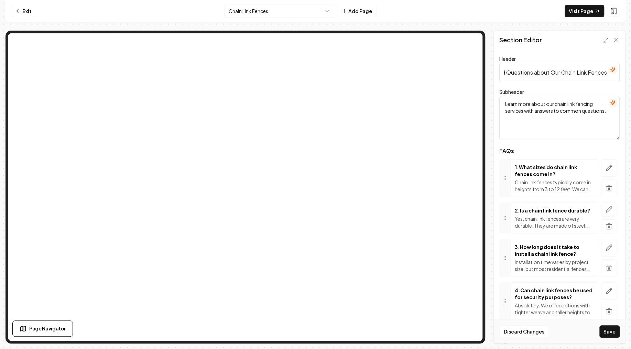
type textarea "Learn more about our chain link fencing services with answers to common questio…"
click at [611, 164] on icon "button" at bounding box center [608, 167] width 7 height 7
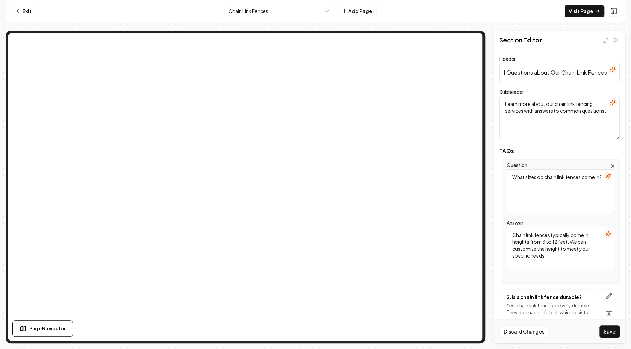
click at [554, 183] on textarea "What sizes do chain link fences come in?" at bounding box center [560, 191] width 109 height 44
paste textarea "materials are used in your chain link fences"
type textarea "What materials are used in your chain link fences?"
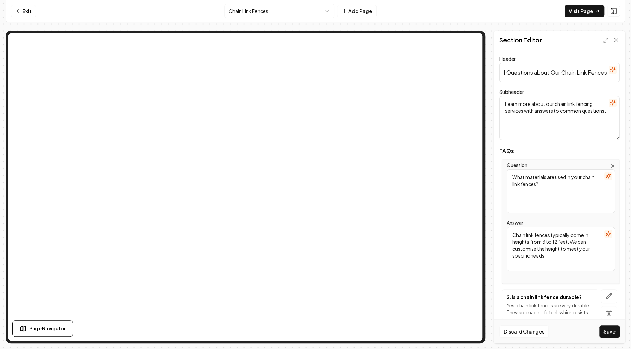
click at [546, 242] on textarea "Chain link fences typically come in heights from 3 to 12 feet. We can customize…" at bounding box center [560, 249] width 109 height 44
paste
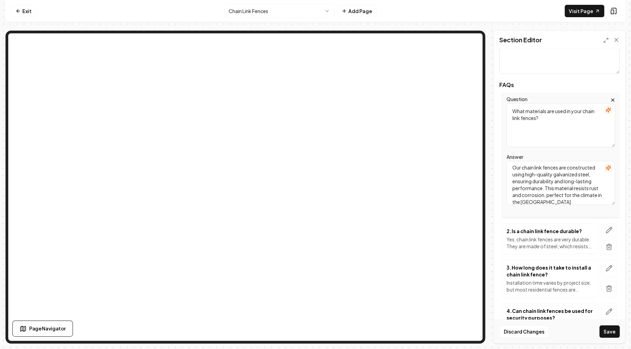
scroll to position [82, 0]
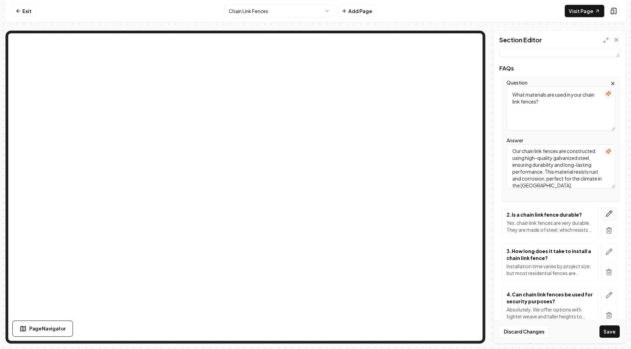
type textarea "Our chain link fences are constructed using high-quality galvanized steel, ensu…"
click at [609, 210] on icon "button" at bounding box center [608, 213] width 7 height 7
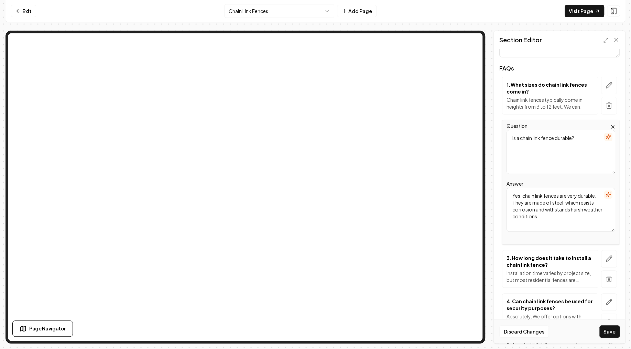
click at [549, 167] on textarea "Is a chain link fence durable?" at bounding box center [560, 152] width 109 height 44
type textarea "How long does it take to install a chain link fence?"
click at [570, 210] on textarea "Yes, chain link fences are very durable. They are made of steel, which resists …" at bounding box center [560, 210] width 109 height 44
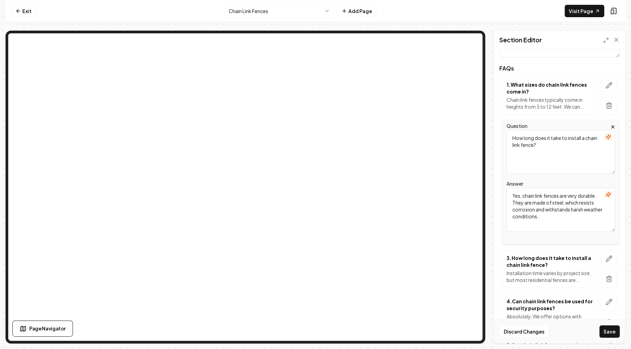
click at [570, 210] on textarea "Yes, chain link fences are very durable. They are made of steel, which resists …" at bounding box center [560, 210] width 109 height 44
type textarea "Installation time varies depending on the size and layout of your property, but…"
click at [609, 258] on icon "button" at bounding box center [608, 258] width 7 height 7
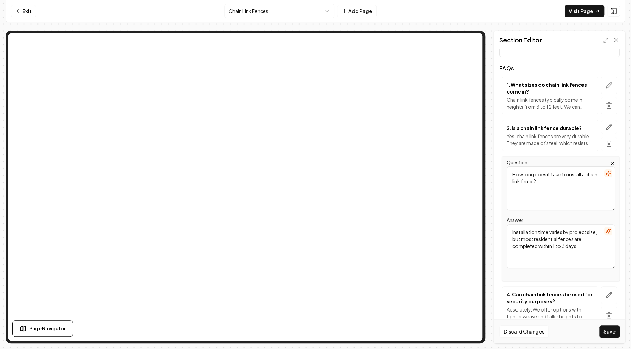
click at [554, 195] on textarea "How long does it take to install a chain link fence?" at bounding box center [560, 188] width 109 height 44
click at [554, 194] on textarea "How long does it take to install a chain link fence?" at bounding box center [560, 188] width 109 height 44
click at [554, 187] on textarea "How long does it take to install a chain link fenceCan chain link fences be use…" at bounding box center [560, 188] width 109 height 44
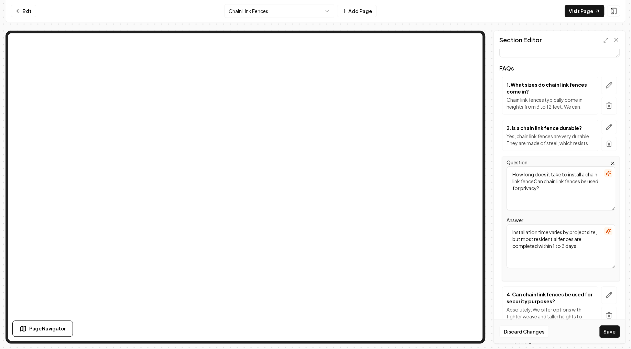
click at [554, 187] on textarea "How long does it take to install a chain link fenceCan chain link fences be use…" at bounding box center [560, 188] width 109 height 44
type textarea "Can chain link fences be used for privacy?"
click at [549, 227] on textarea "Installation time varies by project size, but most residential fences are compl…" at bounding box center [560, 246] width 109 height 44
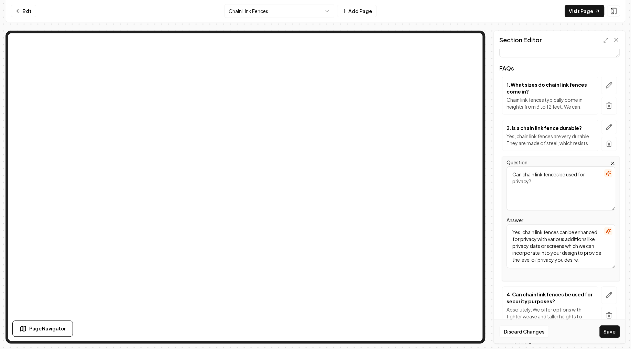
scroll to position [198, 0]
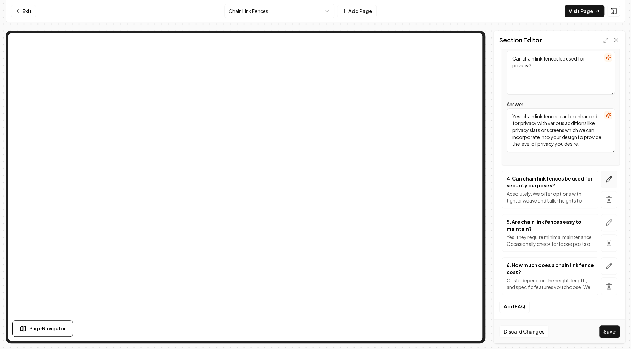
type textarea "Yes, chain link fences can be enhanced for privacy with various additions like …"
click at [606, 176] on icon "button" at bounding box center [608, 179] width 7 height 7
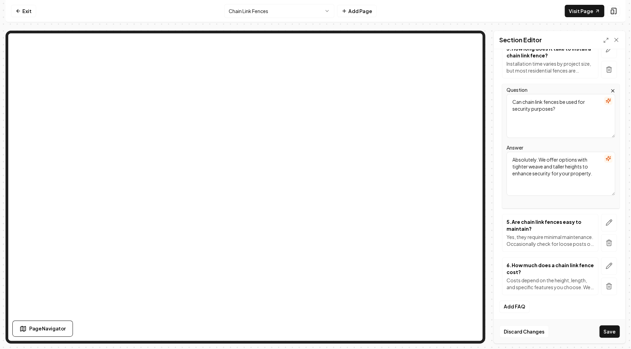
click at [530, 114] on textarea "Can chain link fences be used for security purposes?" at bounding box center [560, 116] width 109 height 44
type textarea "Are your chain link fences customizable?"
click at [588, 160] on textarea "Absolutely. We offer options with tighter weave and taller heights to enhance s…" at bounding box center [560, 174] width 109 height 44
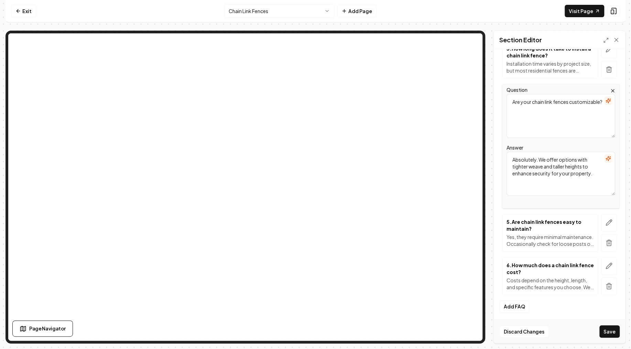
click at [588, 160] on textarea "Absolutely. We offer options with tighter weave and taller heights to enhance s…" at bounding box center [560, 174] width 109 height 44
type textarea "Absolutely! We offer customization options in terms of fence height, color, and…"
click at [611, 220] on icon "button" at bounding box center [610, 220] width 1 height 1
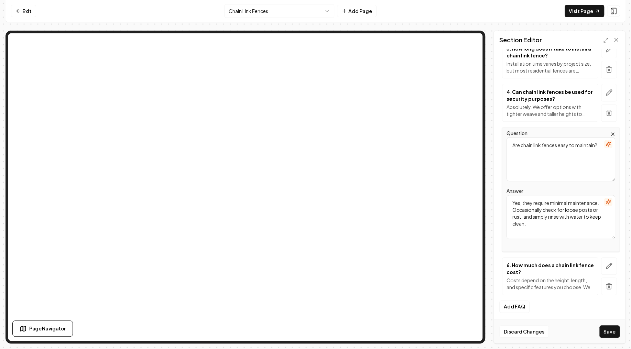
click at [555, 159] on textarea "Are chain link fences easy to maintain?" at bounding box center [560, 159] width 109 height 44
click at [551, 205] on textarea "Yes, they require minimal maintenance. Occasionally check for loose posts or ru…" at bounding box center [560, 217] width 109 height 44
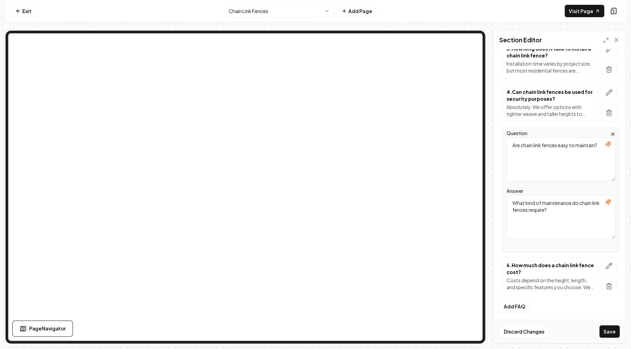
type textarea "What kind of maintenance do chain link fences require?"
click at [542, 171] on textarea "Are chain link fences easy to maintain?" at bounding box center [560, 159] width 109 height 44
click at [542, 170] on textarea "Are chain link fences easy to maintain?" at bounding box center [560, 159] width 109 height 44
type textarea "What kind of maintenance do chain link fences require?"
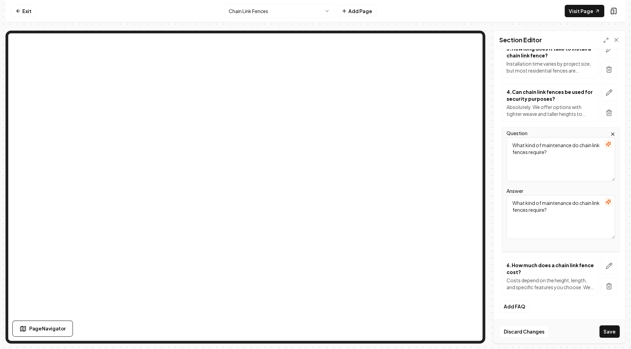
click at [553, 215] on textarea "What kind of maintenance do chain link fences require?" at bounding box center [560, 217] width 109 height 44
click at [553, 214] on textarea "What kind of maintenance do chain link fences require?" at bounding box center [560, 217] width 109 height 44
type textarea "Chain link fences are low-maintenance and only require periodic cleaning to rem…"
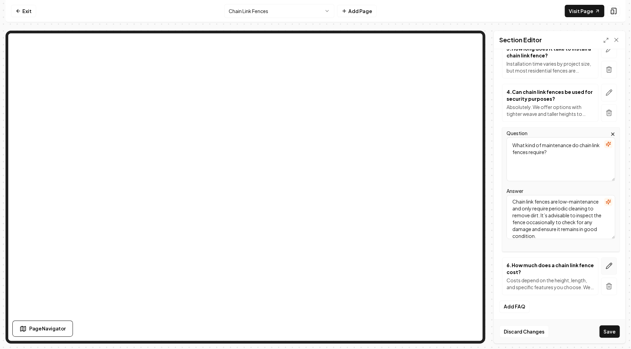
click at [610, 266] on icon "button" at bounding box center [608, 265] width 7 height 7
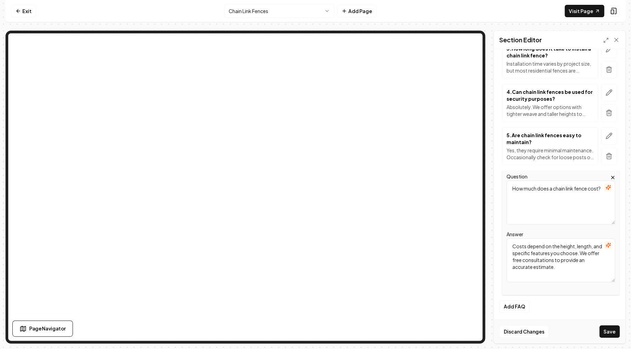
click at [533, 202] on textarea "How much does a chain link fence cost?" at bounding box center [560, 202] width 109 height 44
type textarea "What should I expect the cost to be for a chain link fence?"
click at [556, 247] on textarea "Costs depend on the height, length, and specific features you choose. We offer …" at bounding box center [560, 260] width 109 height 44
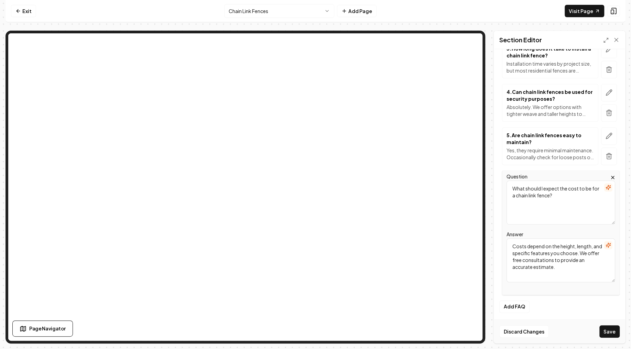
click at [556, 247] on textarea "Costs depend on the height, length, and specific features you choose. We offer …" at bounding box center [560, 260] width 109 height 44
type textarea "Costs can vary based on fence dimensions, materials, and specific features. We …"
click at [606, 333] on button "Save" at bounding box center [609, 331] width 20 height 12
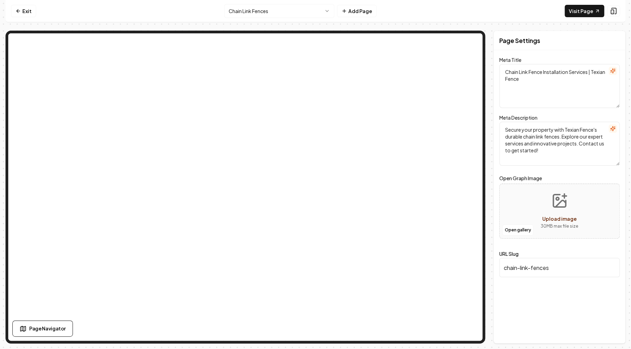
scroll to position [0, 0]
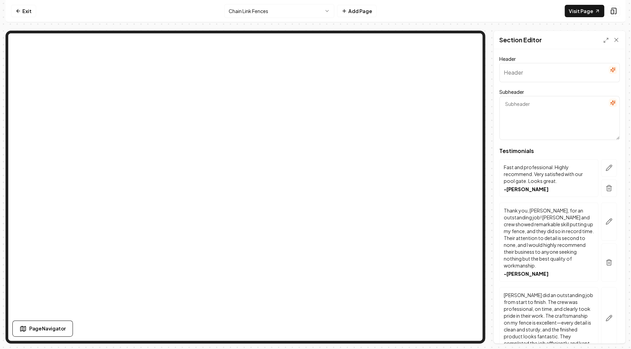
type input "Why Trust Texian Fence"
type textarea "Real stories from those who've seen our fence work firsthand"
click at [557, 73] on input "Why Trust Texian Fence" at bounding box center [559, 72] width 120 height 19
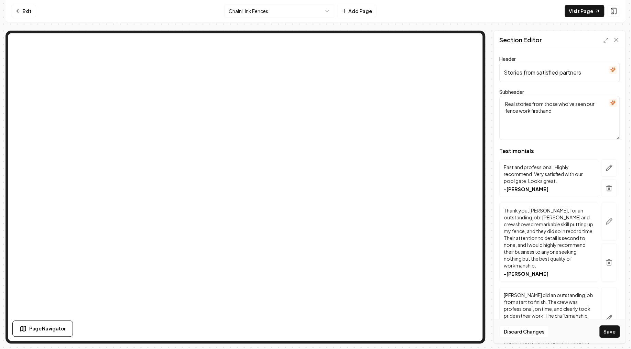
type input "Stories from satisfied partners"
click at [561, 105] on textarea "Real stories from those who've seen our fence work firsthand" at bounding box center [559, 118] width 120 height 44
type textarea "Their journeys, their testimonials"
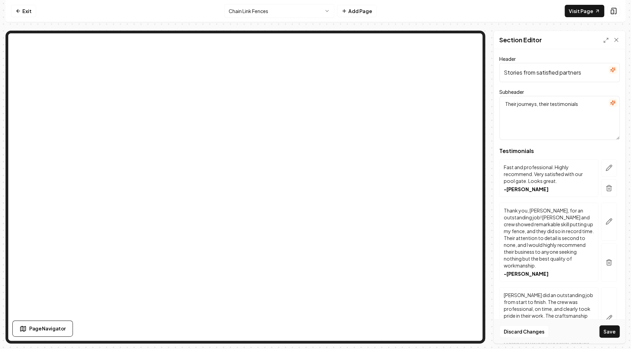
click at [611, 333] on button "Save" at bounding box center [609, 331] width 20 height 12
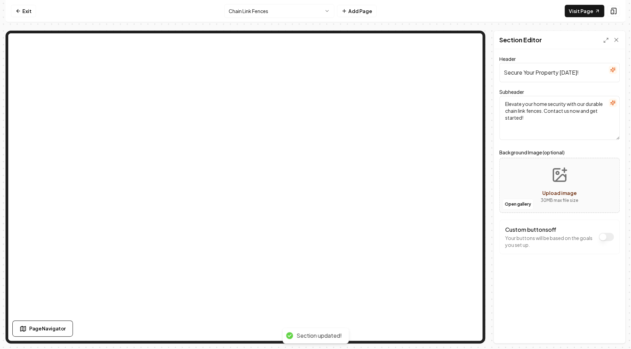
click at [568, 72] on input "Secure Your Property [DATE]!" at bounding box center [559, 72] width 120 height 19
type input "Secure Your Property [DATE] with Texian Fence's Chain Link Solutions!"
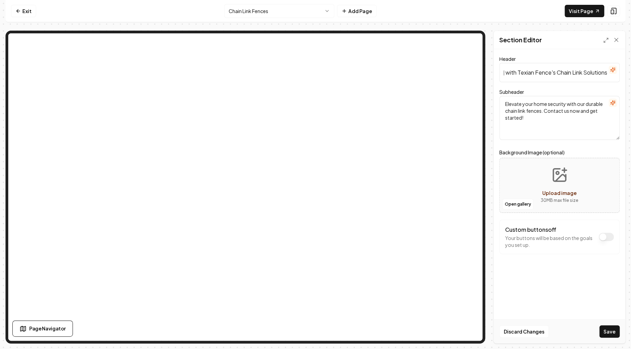
click at [540, 120] on textarea "Elevate your home security with our durable chain link fences. Contact us now a…" at bounding box center [559, 118] width 120 height 44
type textarea "Affordable, Durable, and Versatile Fencing - Get Your Free Quote Now!"
click at [606, 336] on button "Save" at bounding box center [609, 331] width 20 height 12
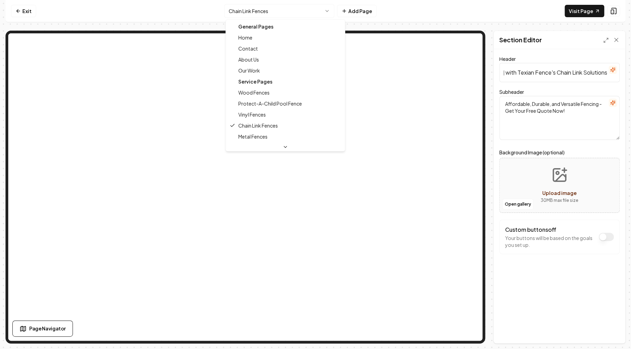
click at [311, 12] on html "Computer Required This feature is only available on a computer. Please switch t…" at bounding box center [315, 174] width 631 height 349
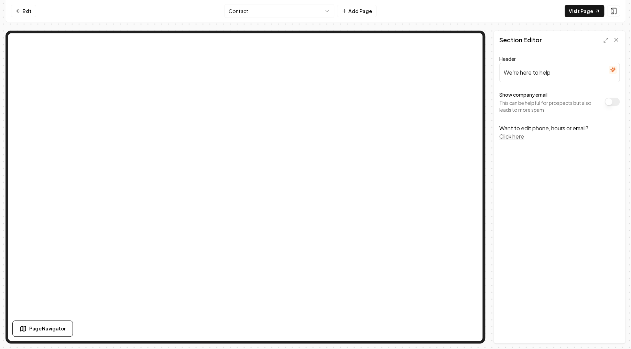
click at [511, 139] on button "Click here" at bounding box center [511, 136] width 25 height 8
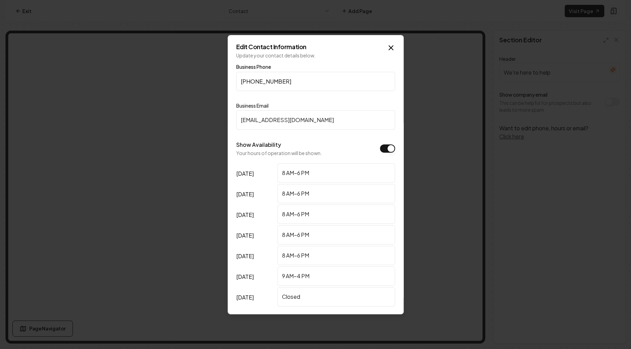
drag, startPoint x: 296, startPoint y: 83, endPoint x: 216, endPoint y: 75, distance: 80.1
click at [236, 75] on input "[PHONE_NUMBER]" at bounding box center [315, 81] width 159 height 19
type input "[PHONE_NUMBER]"
drag, startPoint x: 305, startPoint y: 77, endPoint x: 207, endPoint y: 72, distance: 97.7
click at [236, 72] on input "[PHONE_NUMBER]" at bounding box center [315, 81] width 159 height 19
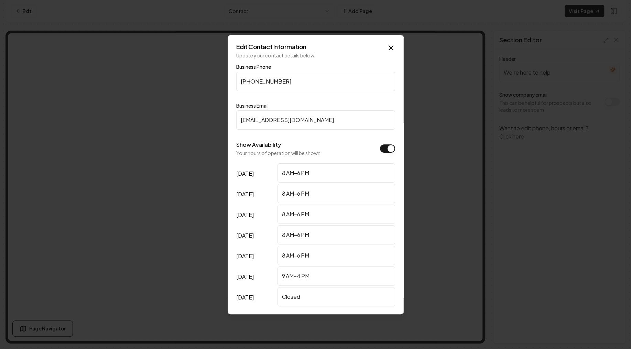
click at [307, 76] on input "[PHONE_NUMBER]" at bounding box center [315, 81] width 159 height 19
drag, startPoint x: 220, startPoint y: 79, endPoint x: 213, endPoint y: 79, distance: 6.2
click at [236, 79] on input "[PHONE_NUMBER]" at bounding box center [315, 81] width 159 height 19
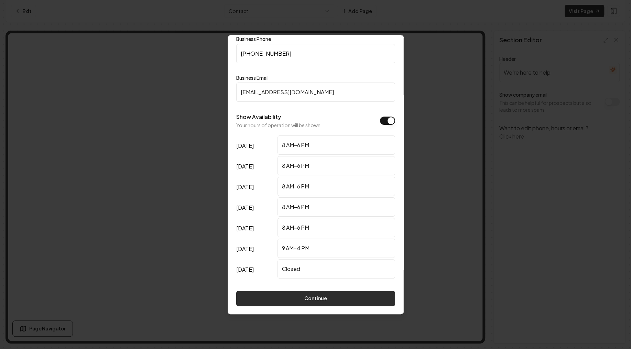
click at [318, 299] on button "Continue" at bounding box center [315, 298] width 159 height 15
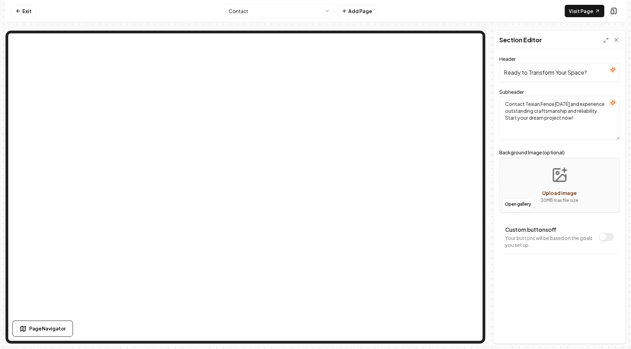
click at [526, 75] on input "Ready to Transform Your Space?" at bounding box center [559, 72] width 120 height 19
type input "Transform Your Space with Texian Fence [DATE]!"
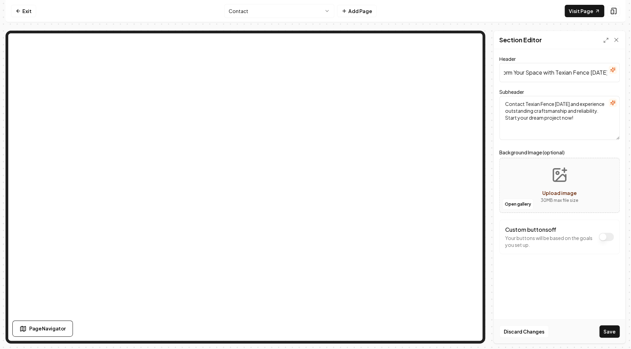
click at [542, 107] on textarea "Contact Texian Fence [DATE] and experience outstanding craftsmanship and reliab…" at bounding box center [559, 118] width 120 height 44
type textarea "Unveil unparalleled security and privacy for your properties now!"
click at [560, 191] on span "Upload image" at bounding box center [559, 193] width 34 height 6
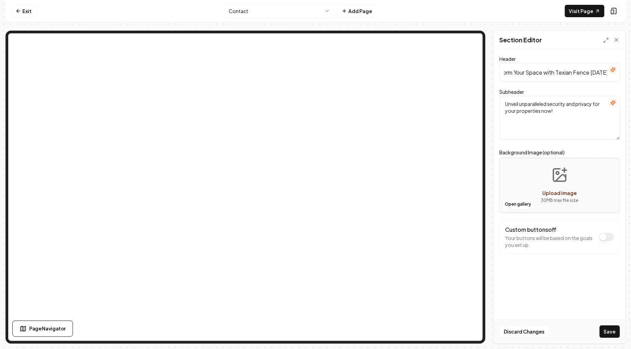
type input "**********"
click at [604, 328] on button "Save" at bounding box center [609, 331] width 20 height 12
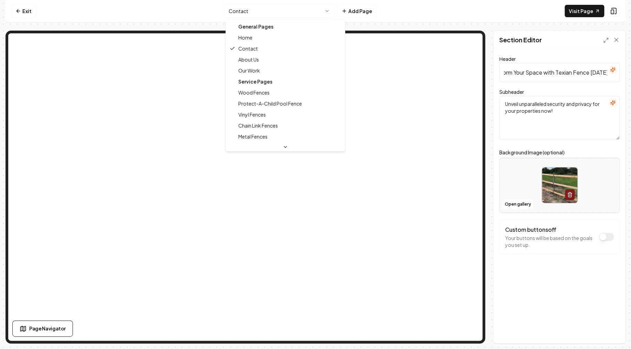
click at [274, 11] on html "Computer Required This feature is only available on a computer. Please switch t…" at bounding box center [315, 174] width 631 height 349
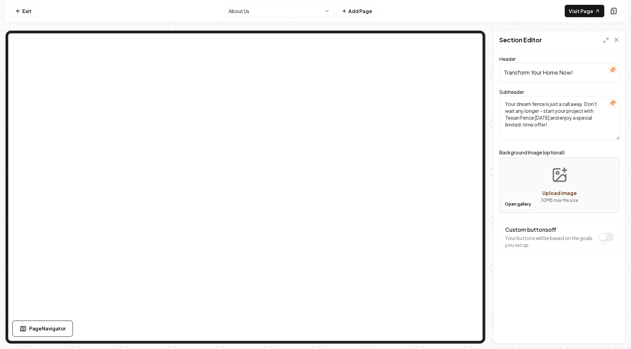
click at [555, 71] on input "Transform Your Home Now!" at bounding box center [559, 72] width 120 height 19
type input "Act Now and Transform Your Space!"
click at [541, 115] on textarea "Your dream fence is just a call away. Don't wait any longer – start your projec…" at bounding box center [559, 118] width 120 height 44
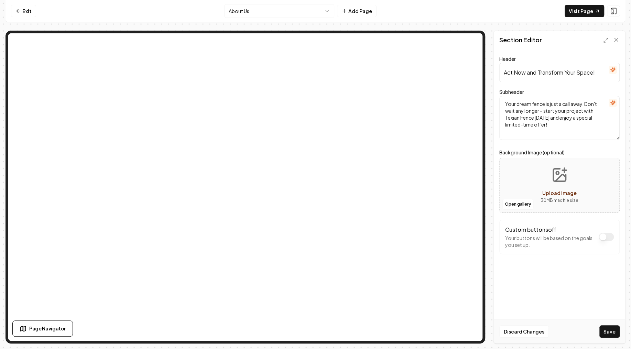
click at [541, 115] on textarea "Your dream fence is just a call away. Don't wait any longer – start your projec…" at bounding box center [559, 118] width 120 height 44
click at [611, 331] on button "Save" at bounding box center [609, 331] width 20 height 12
click at [240, 7] on html "Computer Required This feature is only available on a computer. Please switch t…" at bounding box center [315, 174] width 631 height 349
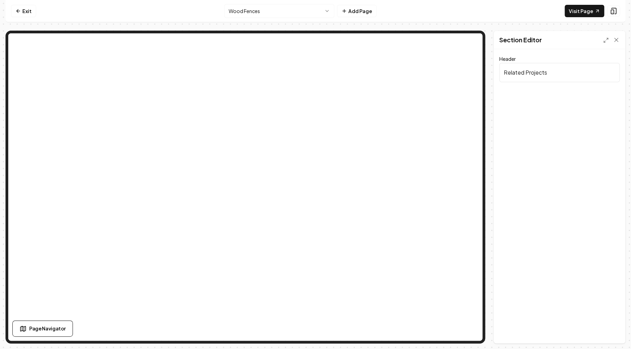
drag, startPoint x: 554, startPoint y: 72, endPoint x: 475, endPoint y: 63, distance: 79.9
click at [499, 63] on input "Related Projects" at bounding box center [559, 72] width 120 height 19
click at [610, 332] on button "Save" at bounding box center [609, 331] width 20 height 12
type input "Some recent projects"
